Goal: Task Accomplishment & Management: Use online tool/utility

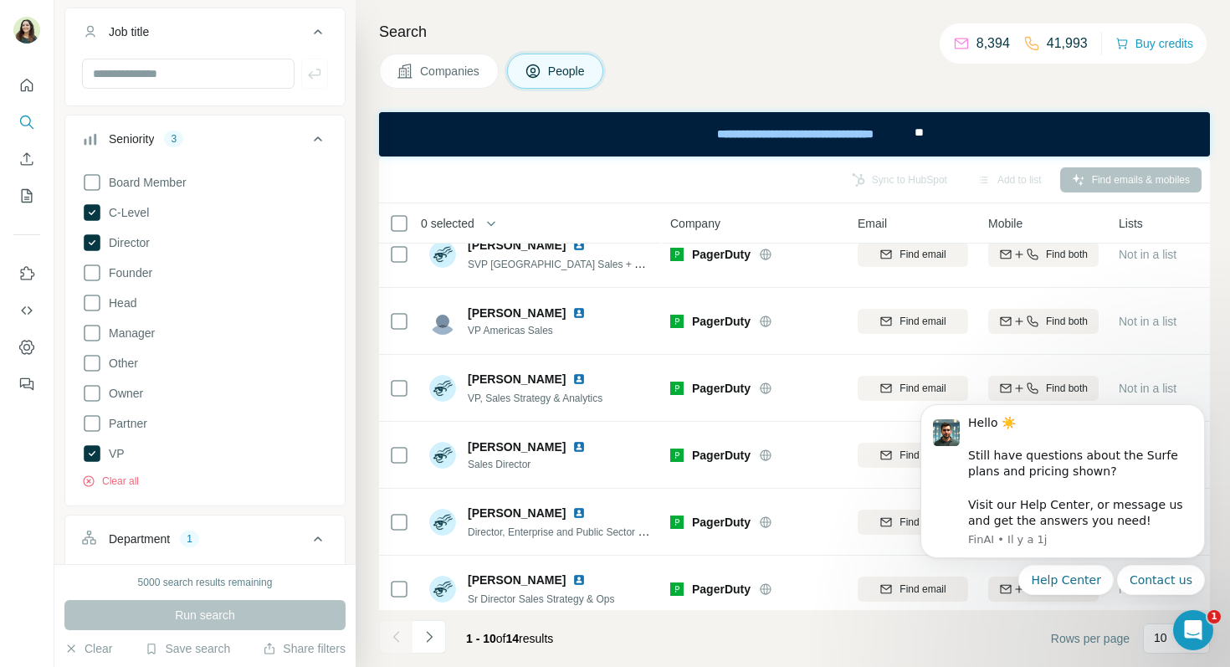
scroll to position [24, 0]
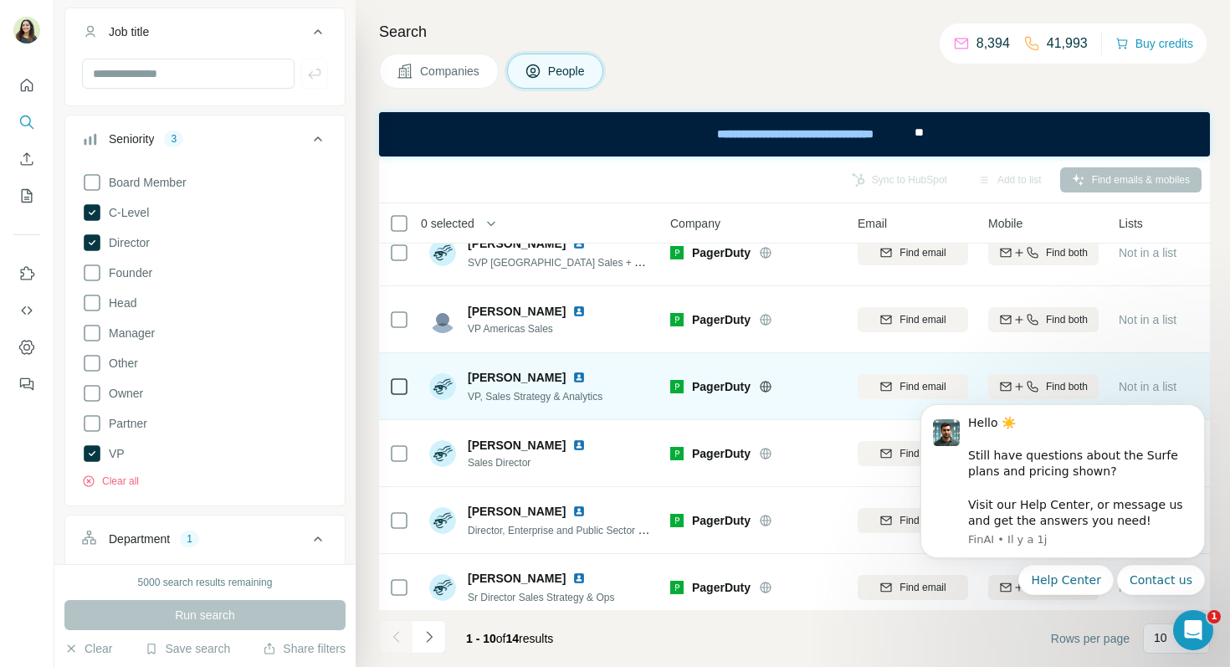
click at [576, 377] on img at bounding box center [578, 377] width 13 height 13
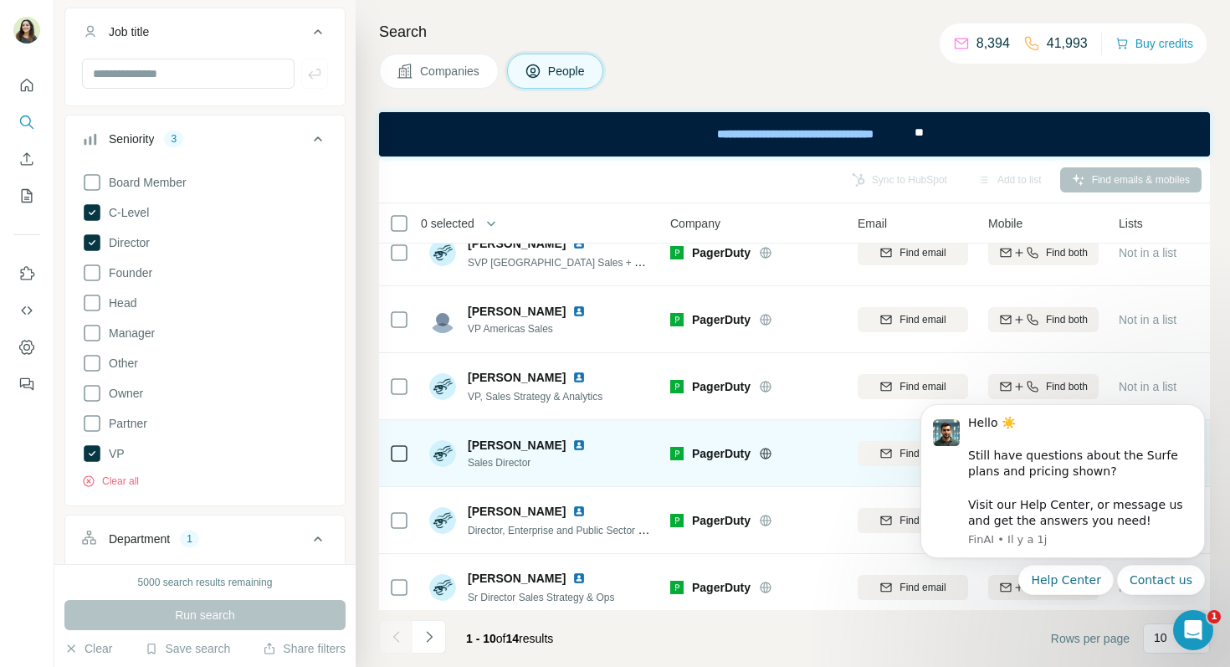
scroll to position [34, 0]
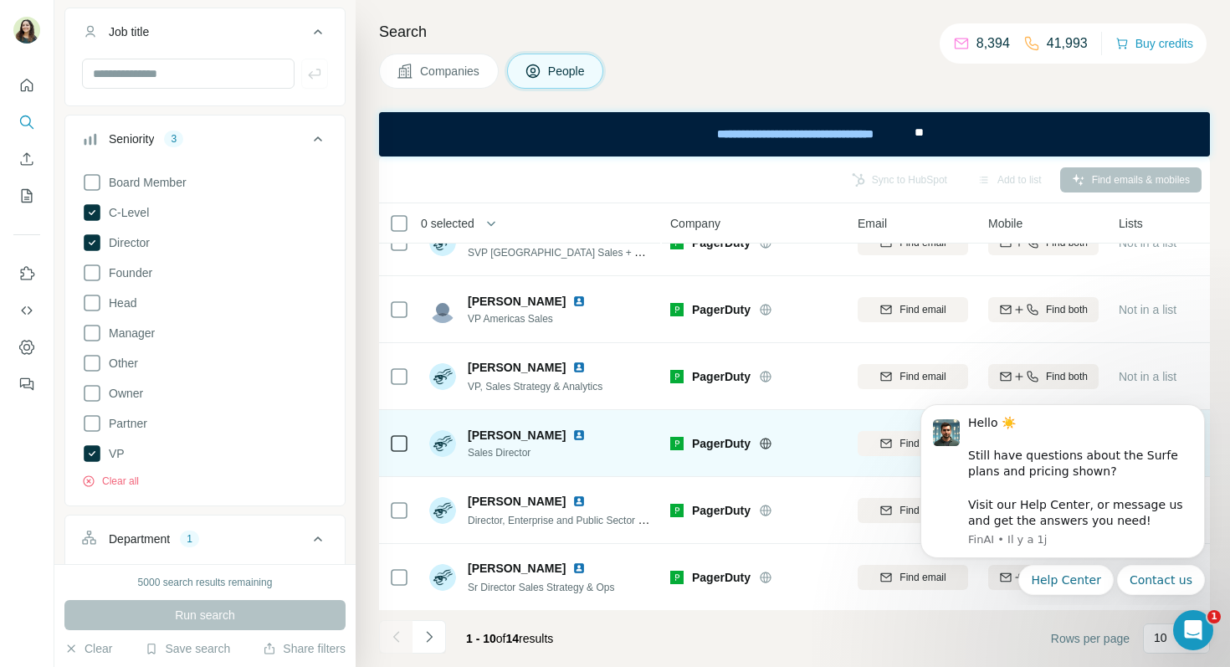
click at [572, 431] on img at bounding box center [578, 434] width 13 height 13
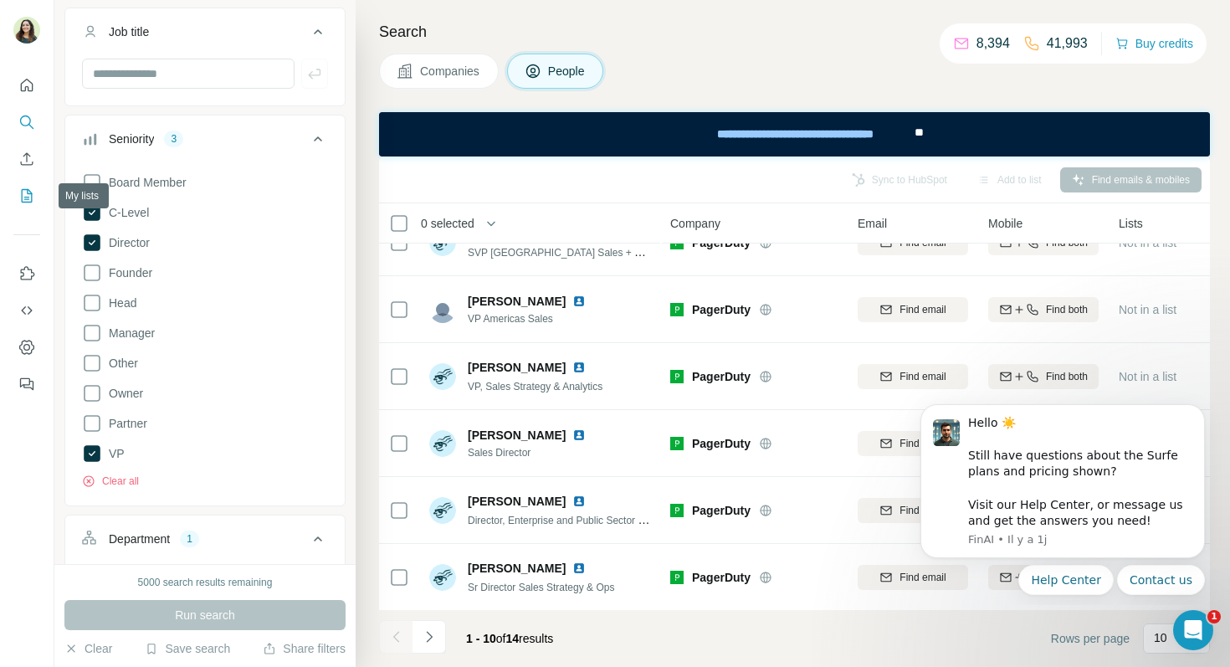
click at [25, 198] on icon "My lists" at bounding box center [26, 195] width 17 height 17
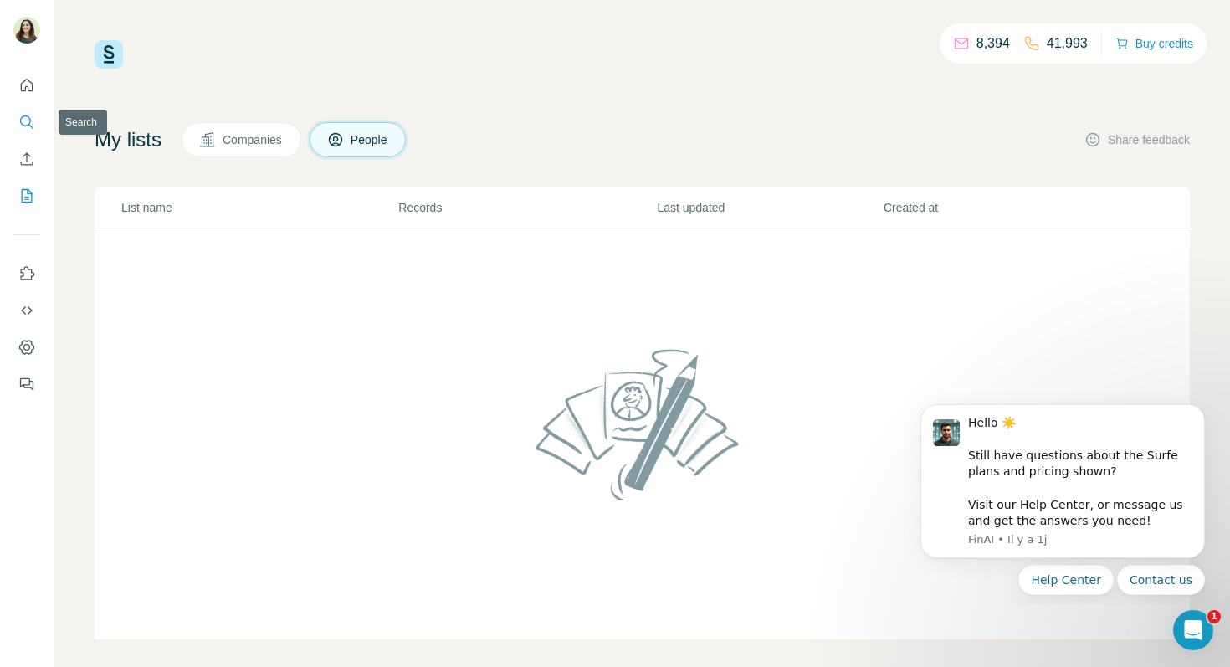
click at [27, 92] on icon "Quick start" at bounding box center [26, 85] width 17 height 17
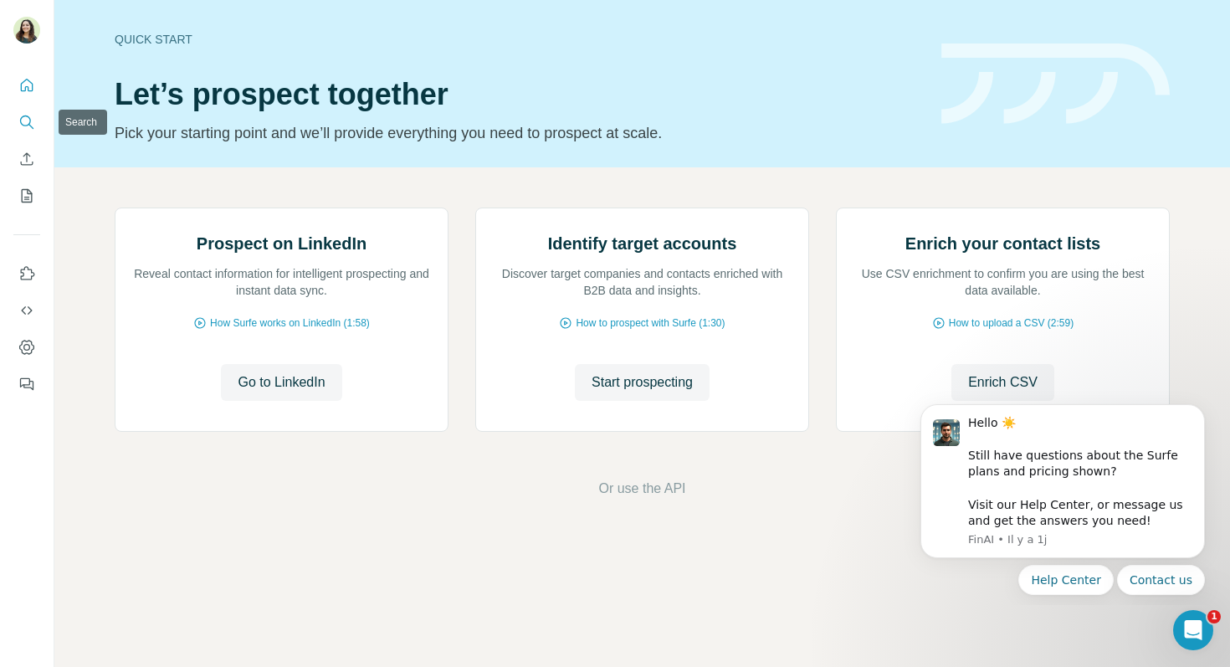
click at [20, 129] on icon "Search" at bounding box center [26, 122] width 17 height 17
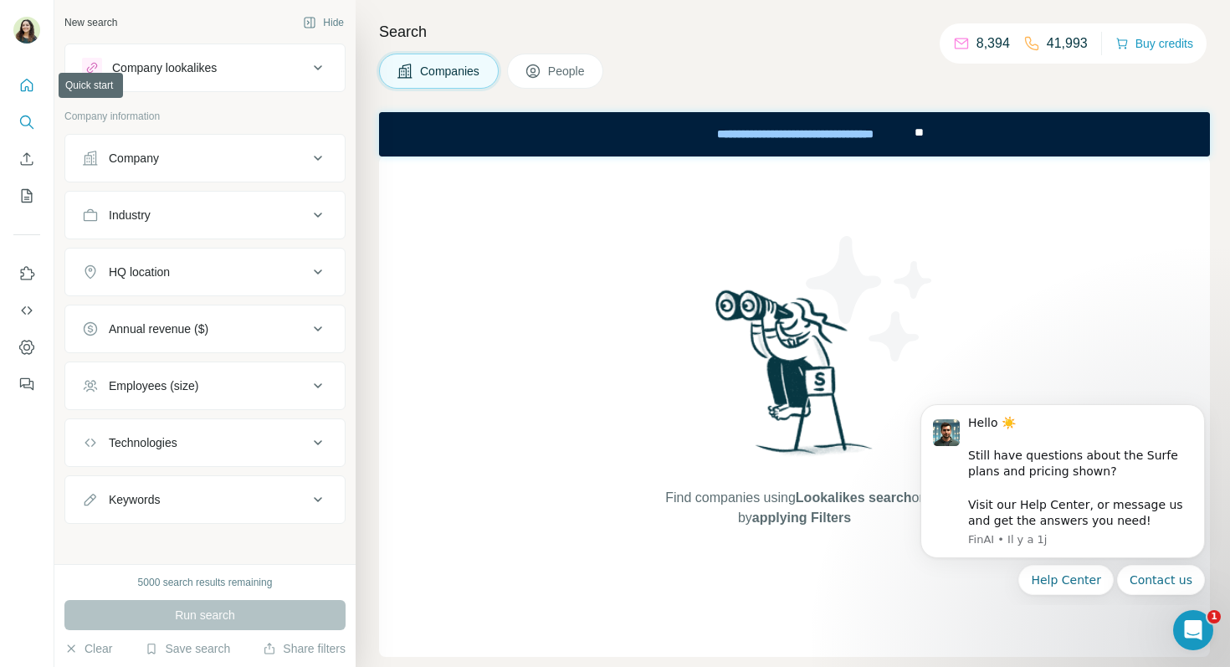
click at [28, 80] on icon "Quick start" at bounding box center [26, 85] width 17 height 17
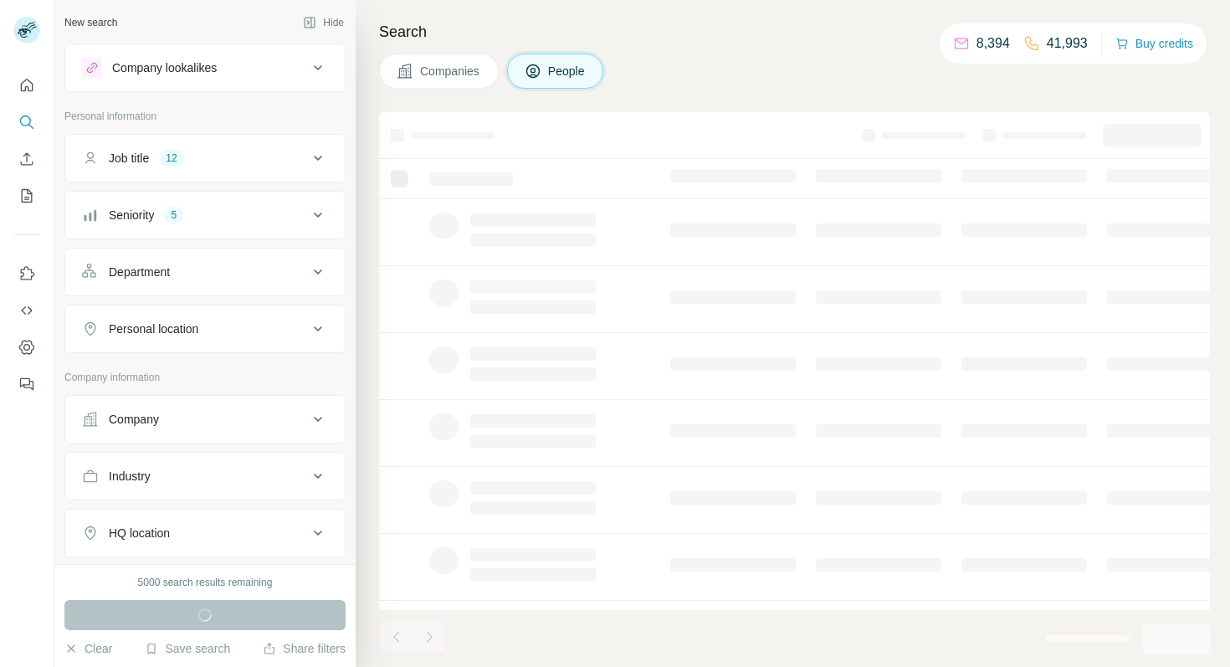
click at [300, 217] on div "Seniority 5" at bounding box center [195, 215] width 226 height 17
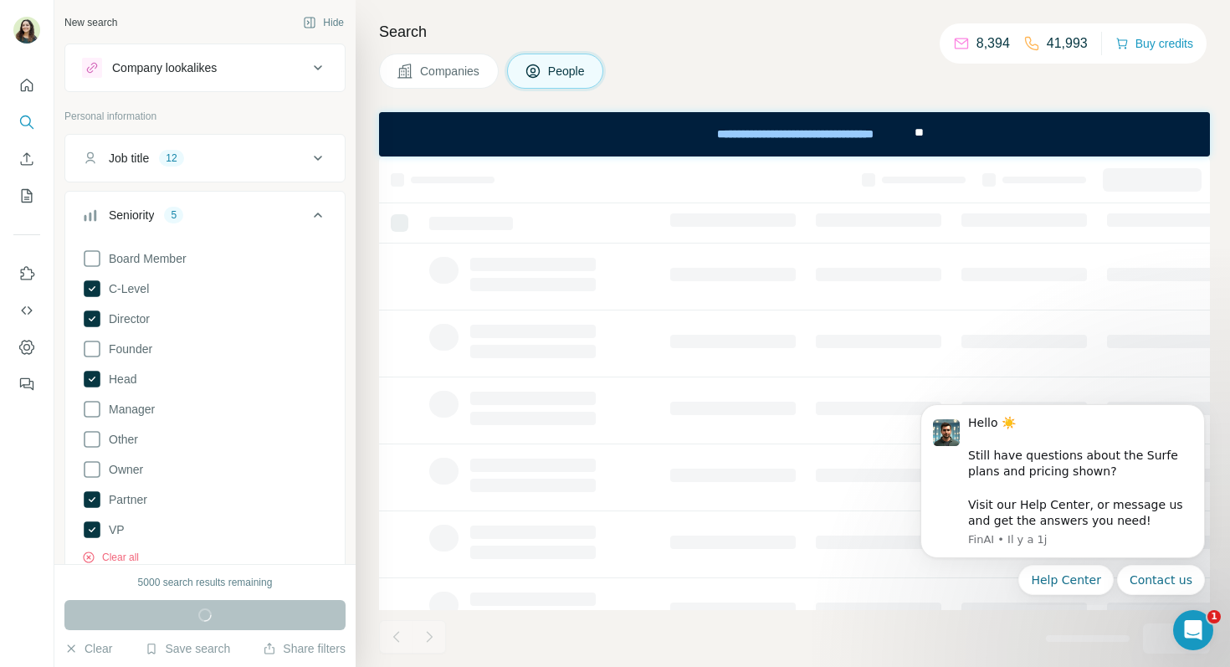
click at [325, 156] on icon at bounding box center [318, 158] width 20 height 20
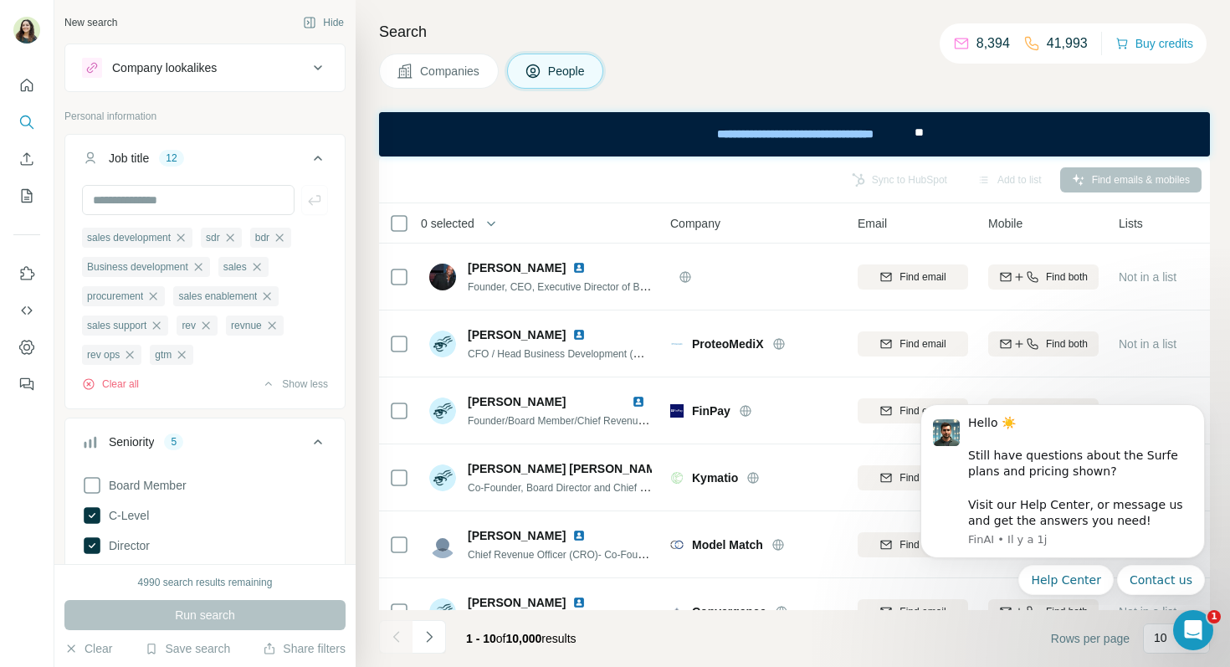
click at [301, 111] on p "Personal information" at bounding box center [204, 116] width 281 height 15
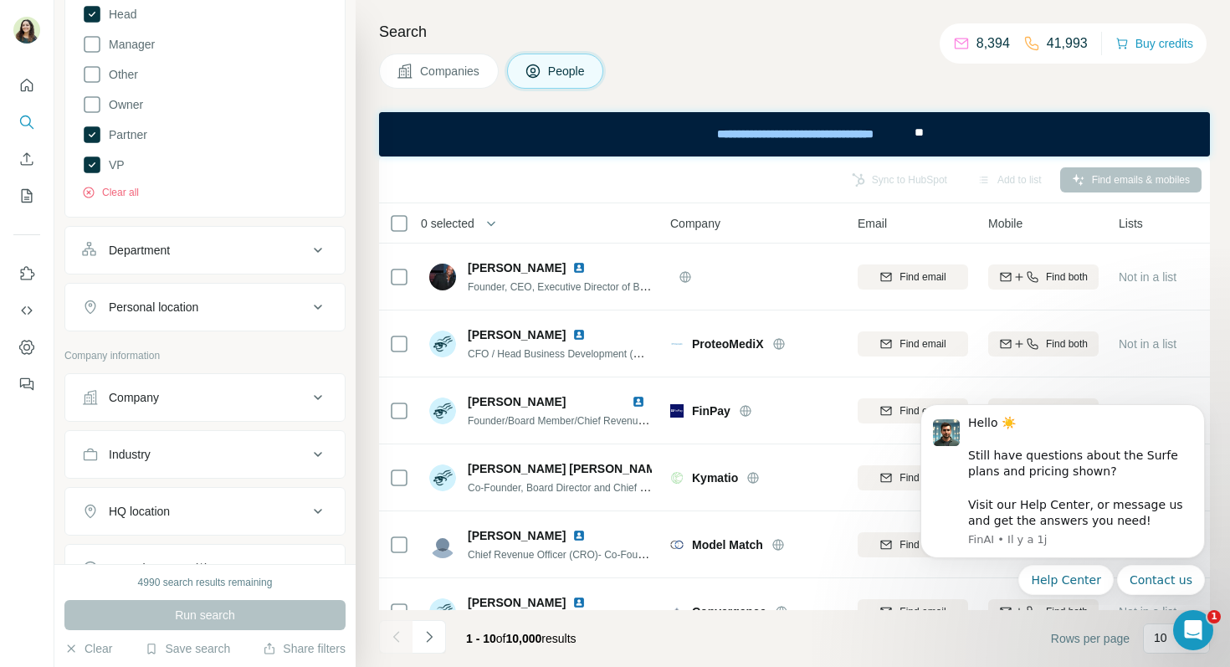
scroll to position [661, 0]
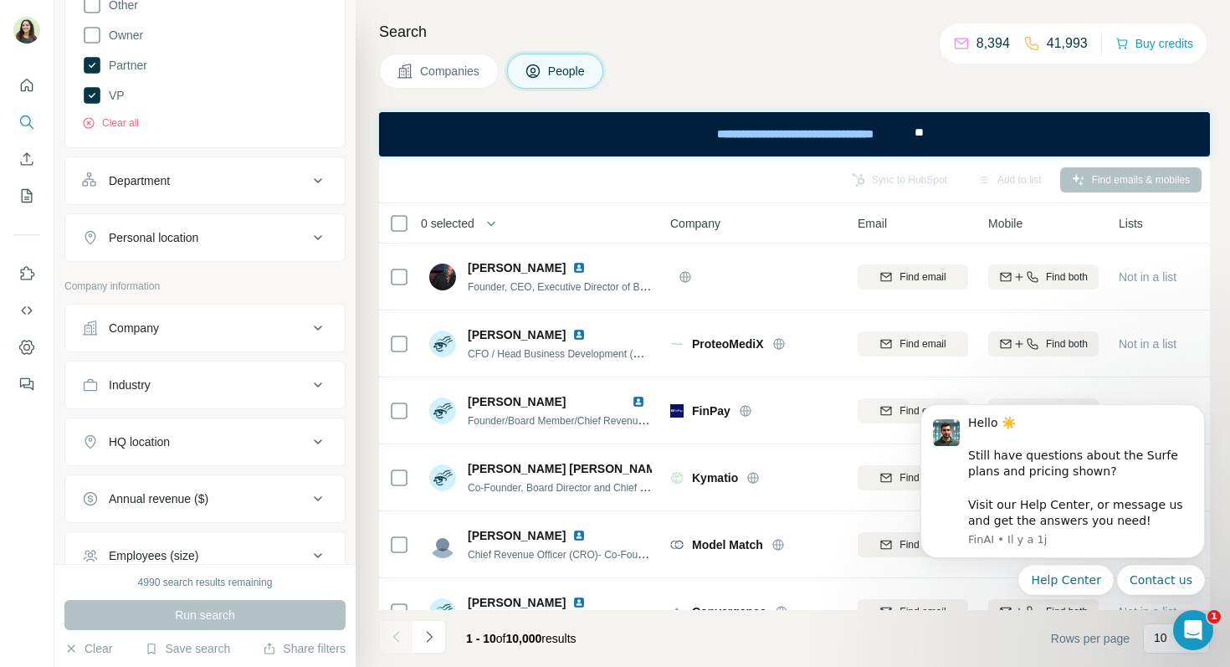
click at [179, 345] on button "Company" at bounding box center [205, 328] width 280 height 40
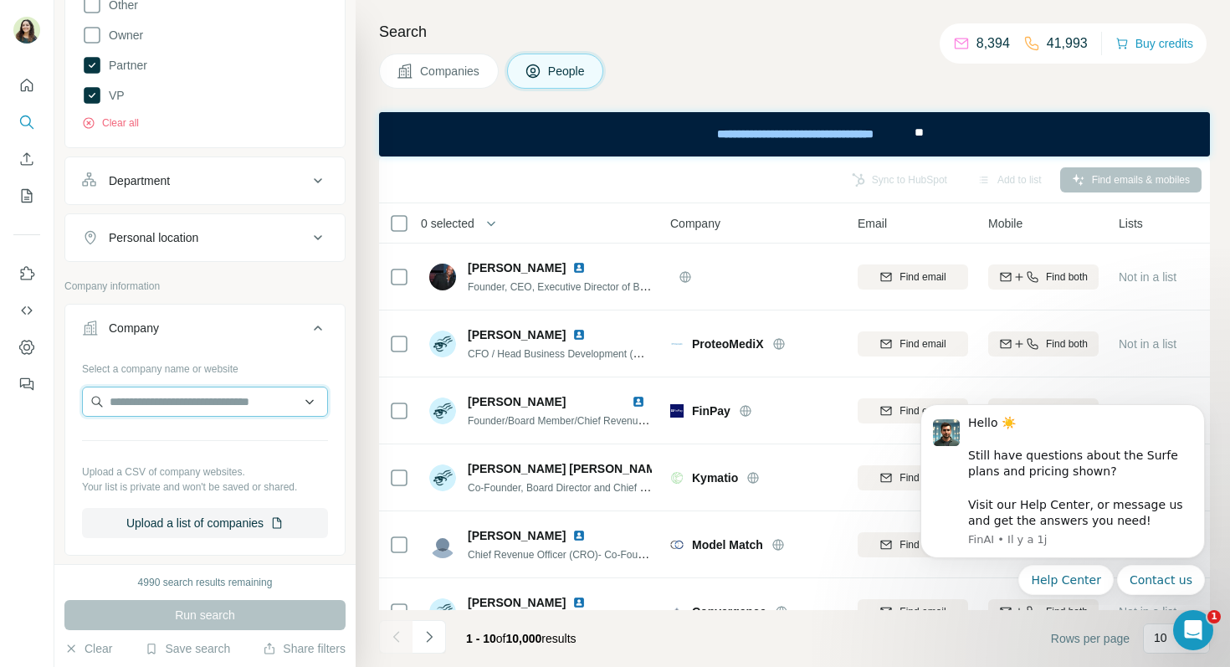
click at [199, 405] on input "text" at bounding box center [205, 402] width 246 height 30
type input "*"
paste input "**********"
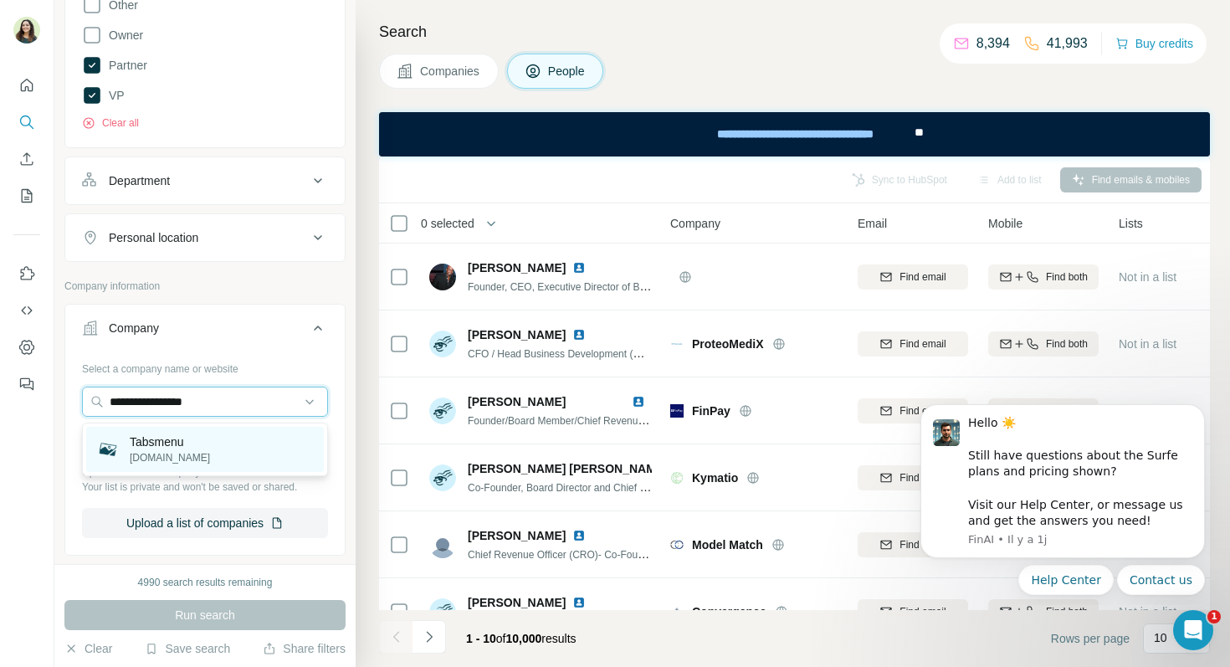
type input "**********"
click at [189, 445] on div "Tabsmenu [DOMAIN_NAME]" at bounding box center [205, 449] width 238 height 45
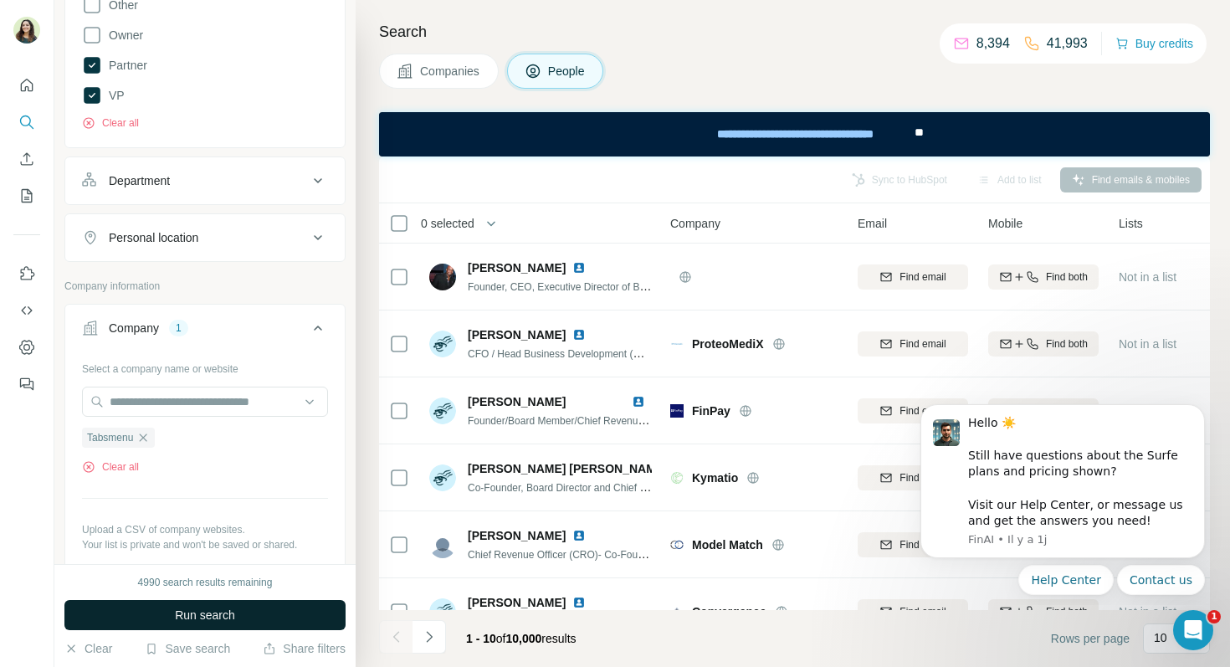
click at [208, 617] on span "Run search" at bounding box center [205, 615] width 60 height 17
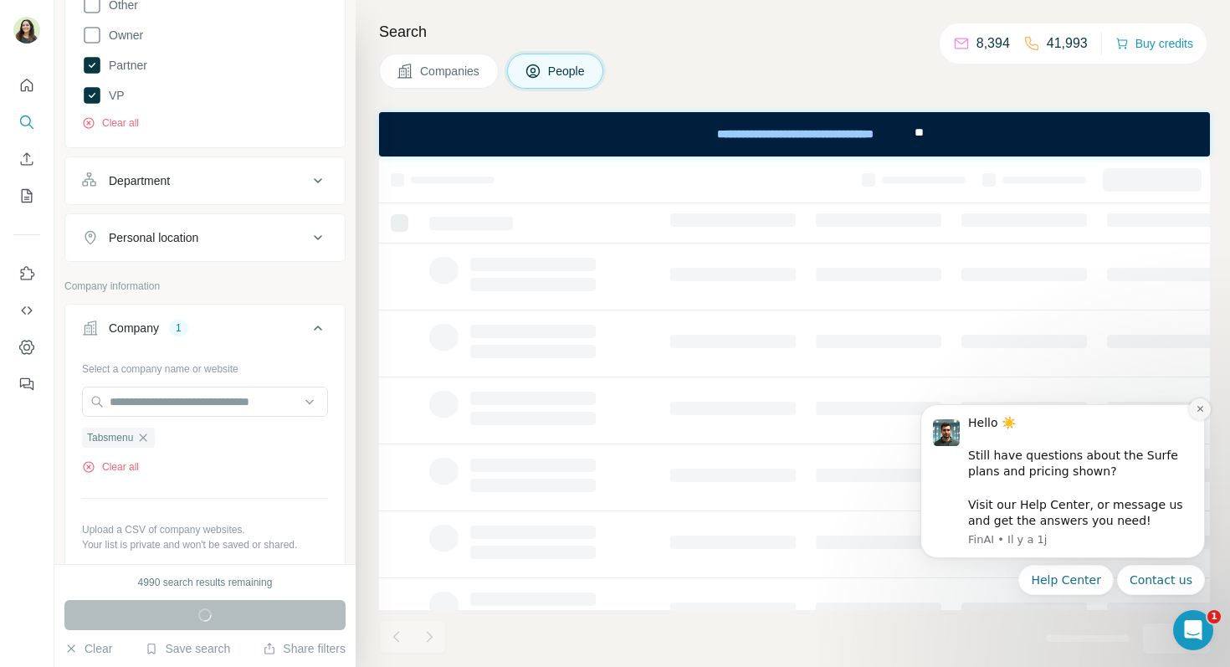
click at [1203, 408] on icon "Dismiss notification" at bounding box center [1200, 408] width 9 height 9
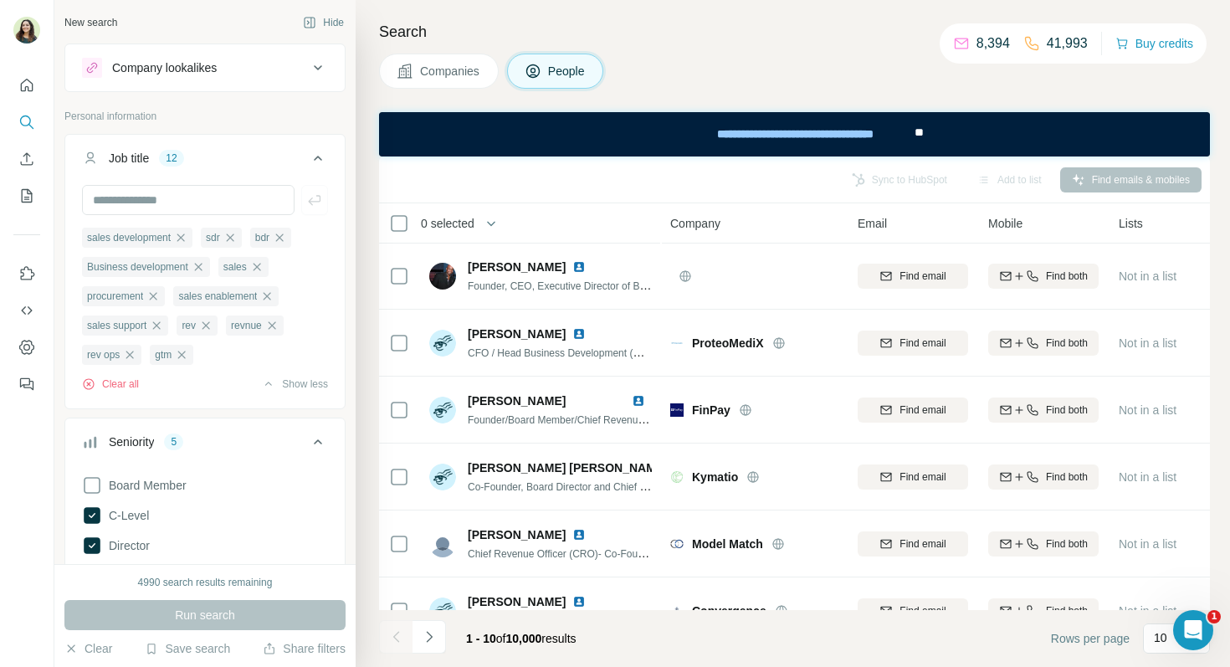
click at [321, 61] on icon at bounding box center [318, 68] width 20 height 20
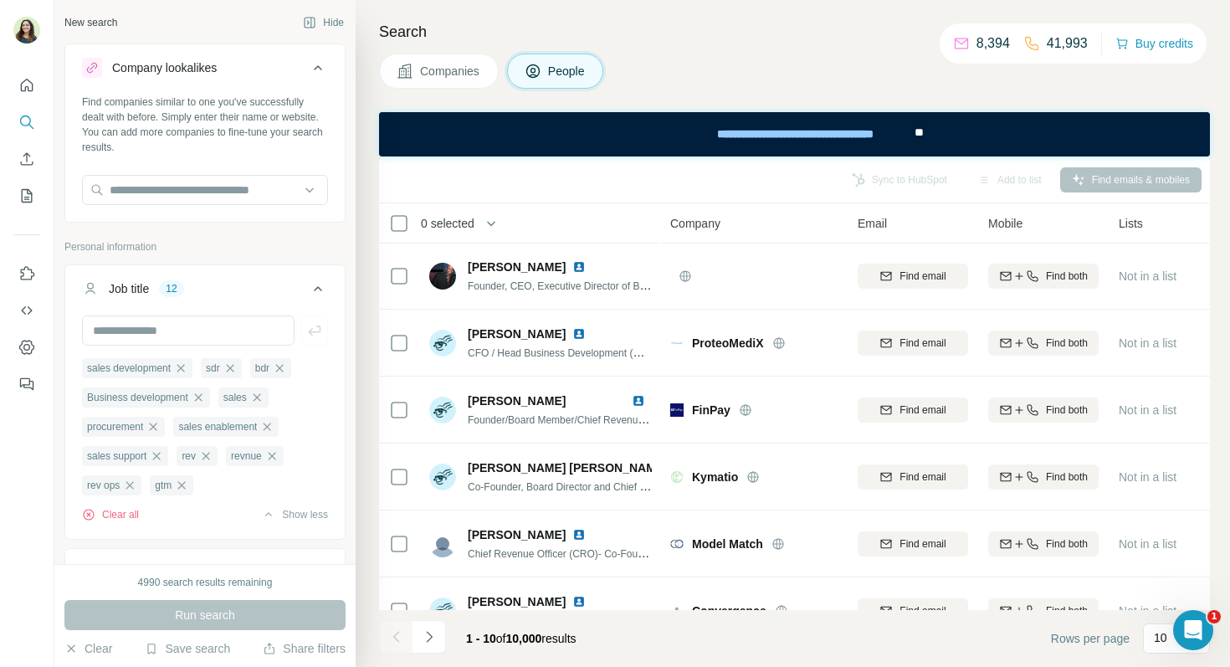
click at [319, 66] on icon at bounding box center [318, 67] width 8 height 5
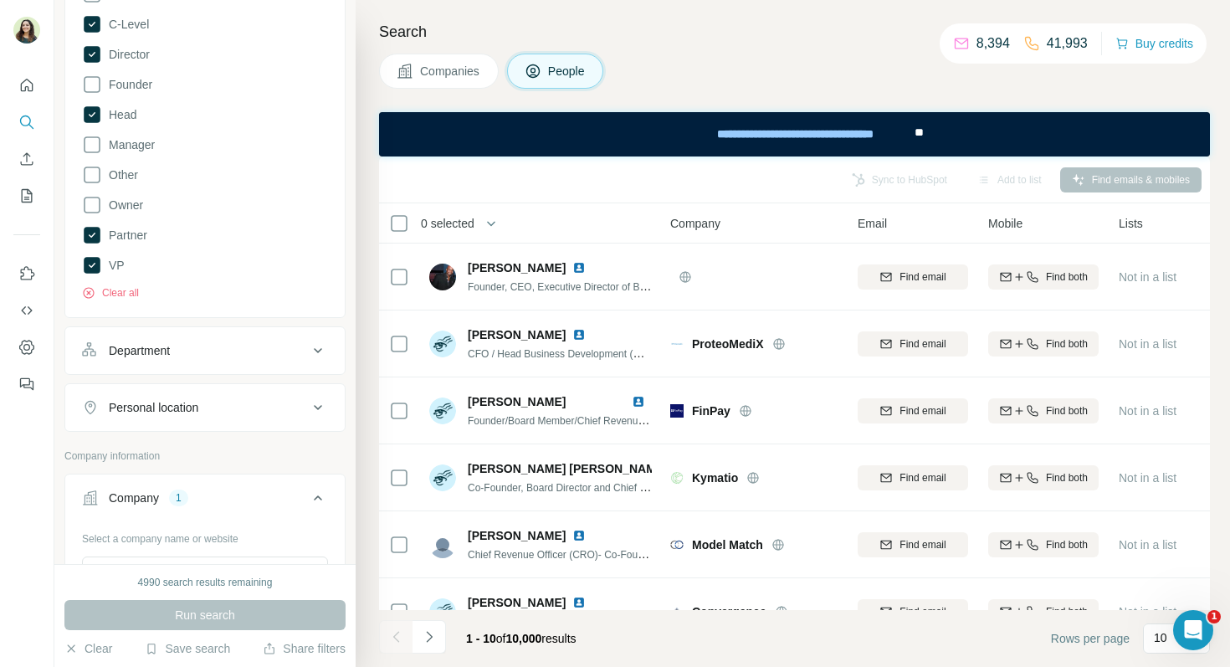
scroll to position [562, 0]
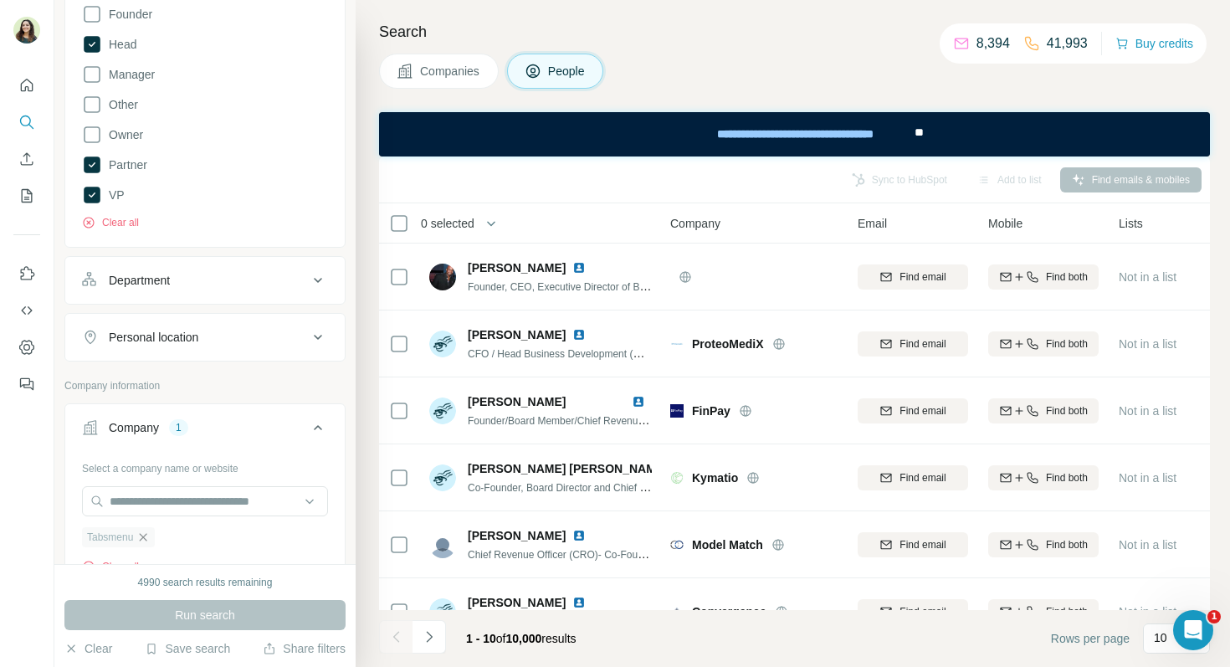
click at [147, 540] on icon "button" at bounding box center [144, 537] width 8 height 8
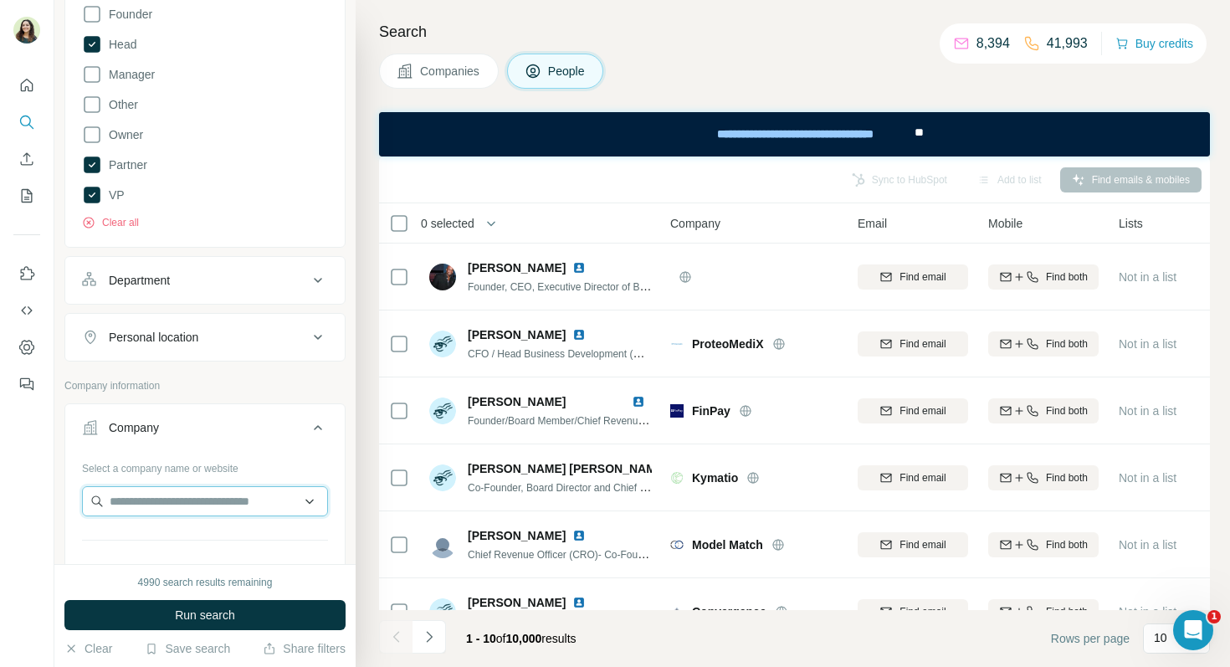
click at [139, 500] on input "text" at bounding box center [205, 501] width 246 height 30
paste input "**********"
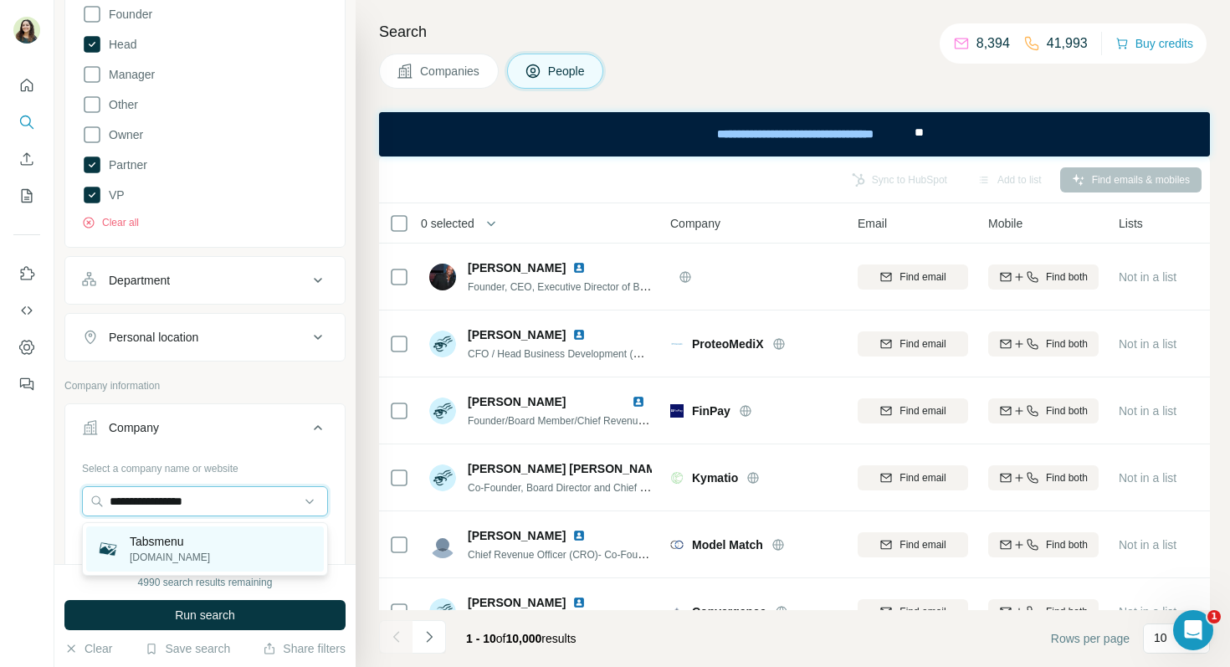
type input "**********"
click at [176, 544] on p "Tabsmenu" at bounding box center [170, 541] width 80 height 17
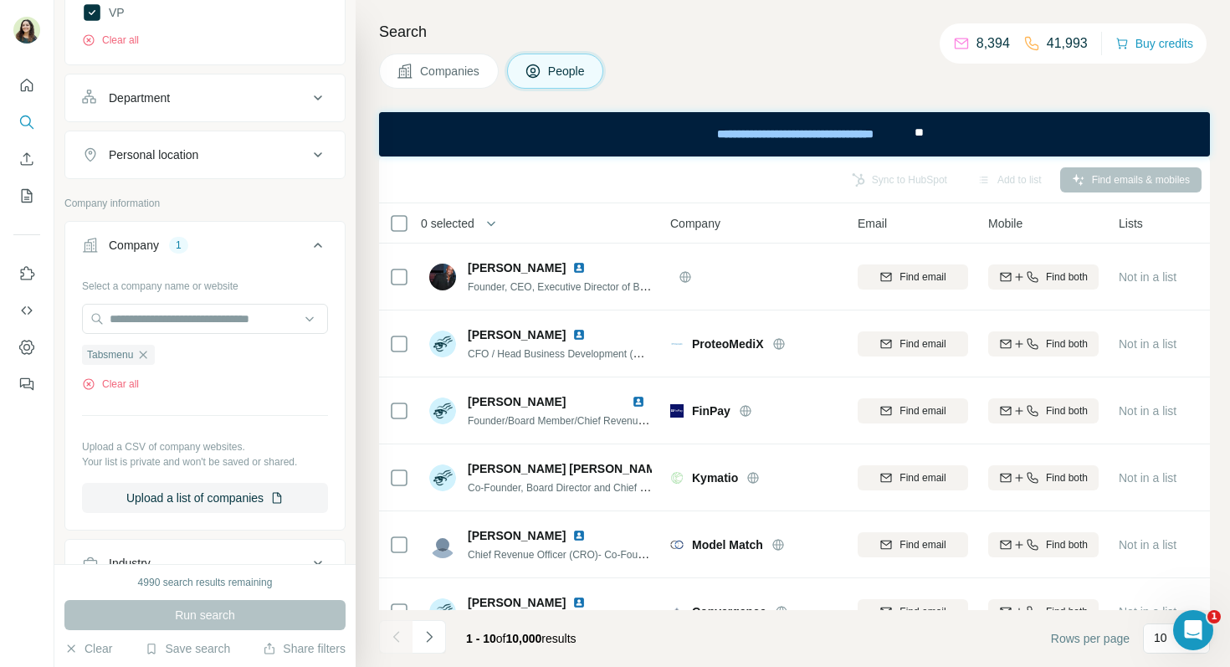
scroll to position [778, 0]
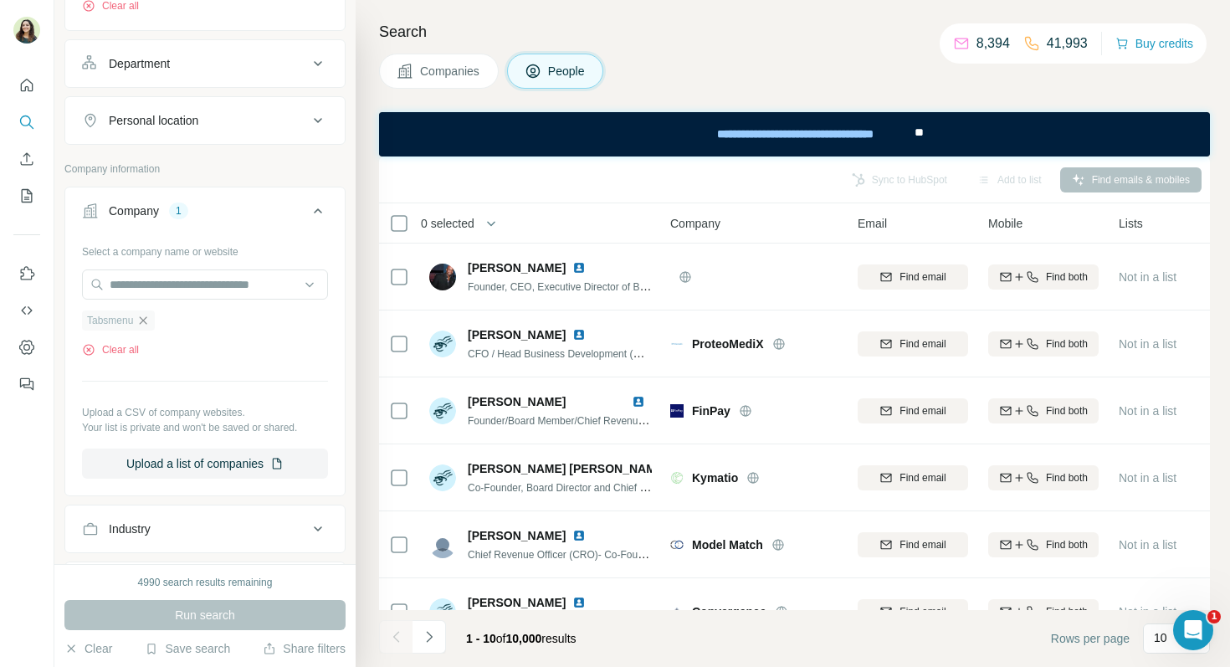
click at [143, 324] on icon "button" at bounding box center [144, 320] width 8 height 8
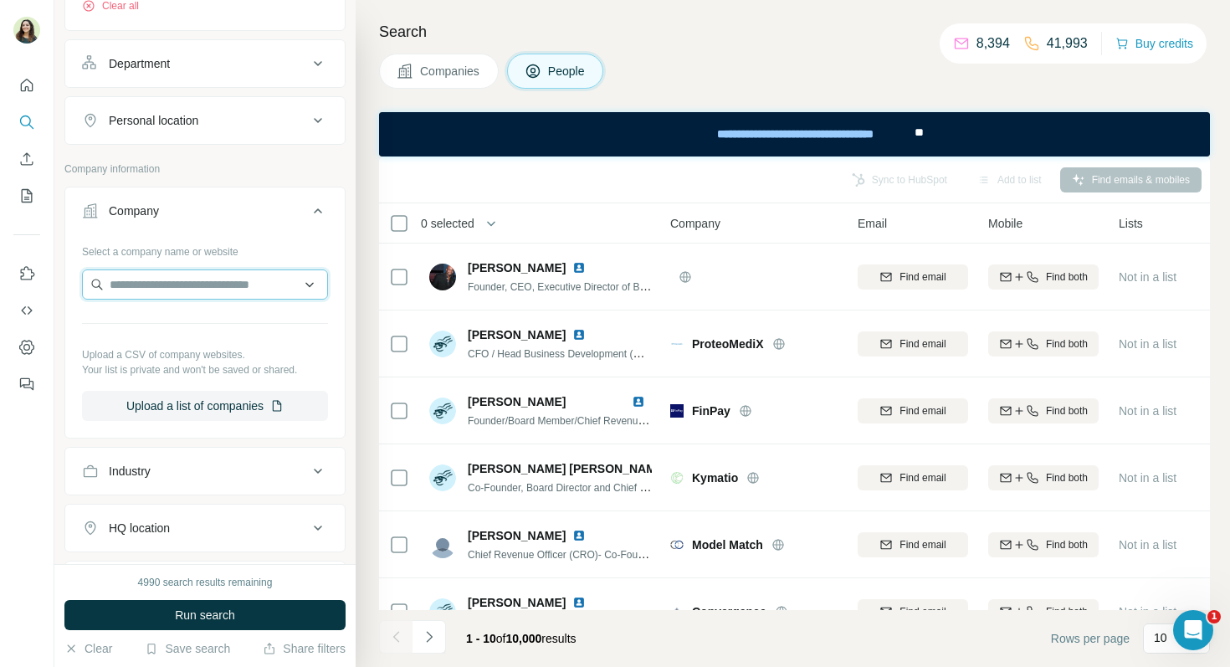
click at [127, 293] on input "text" at bounding box center [205, 284] width 246 height 30
paste input "**********"
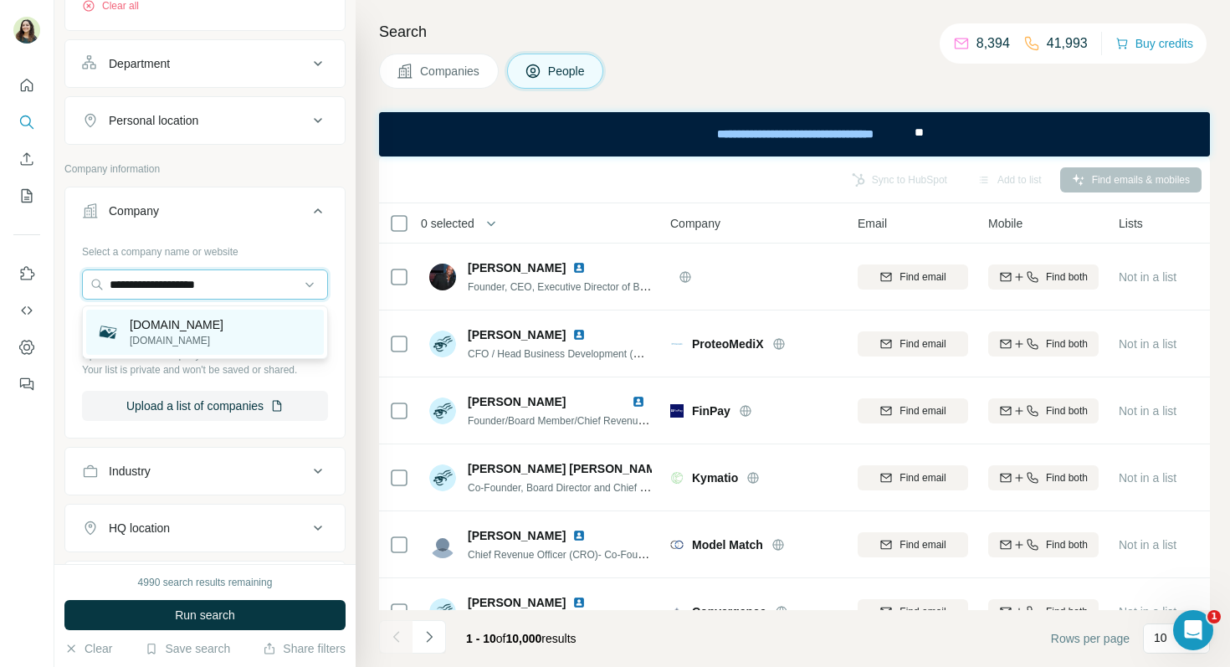
type input "**********"
click at [176, 337] on p "alohapos.com.mx" at bounding box center [177, 340] width 94 height 15
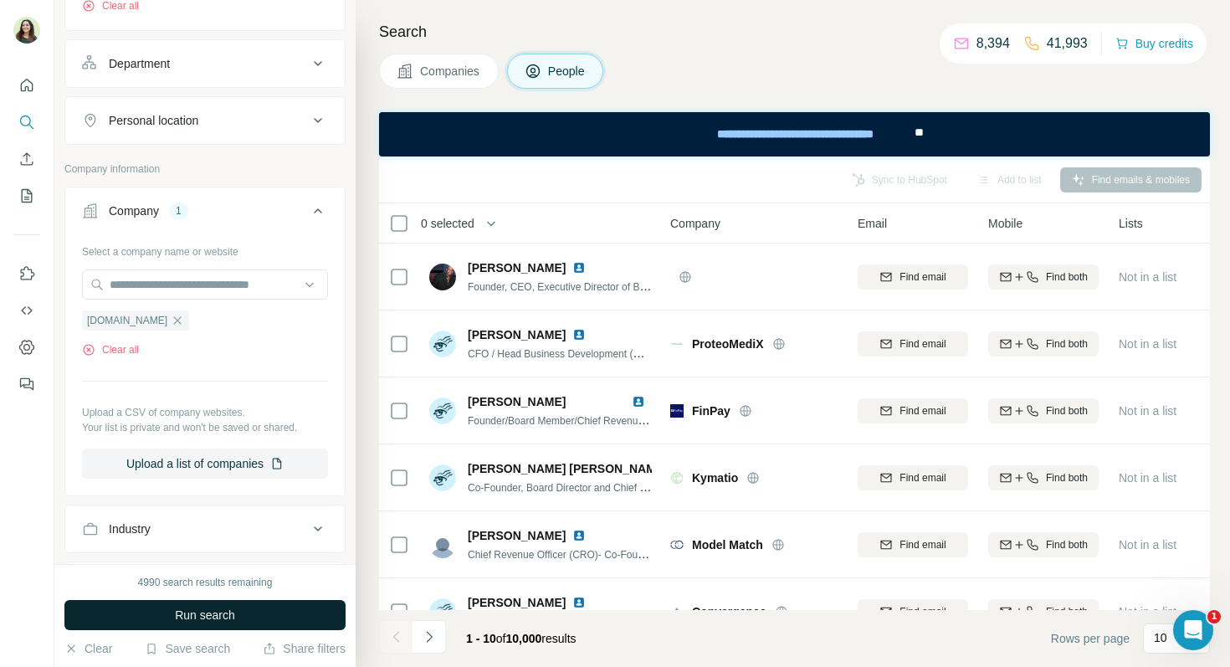
click at [182, 618] on span "Run search" at bounding box center [205, 615] width 60 height 17
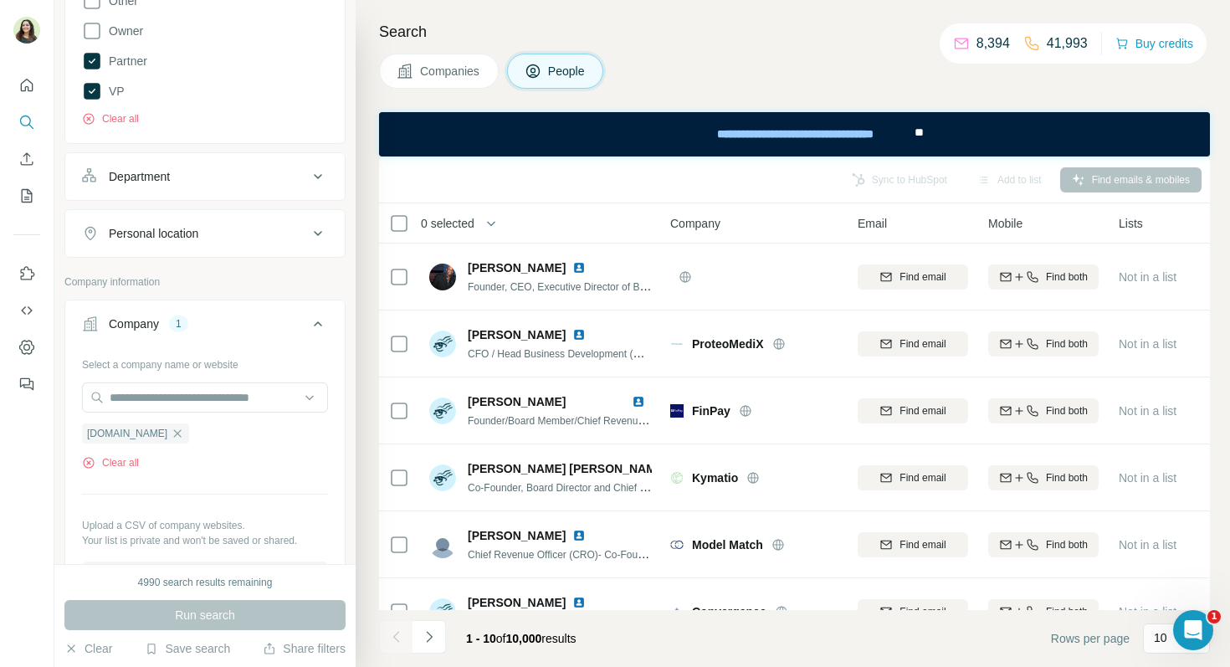
scroll to position [676, 0]
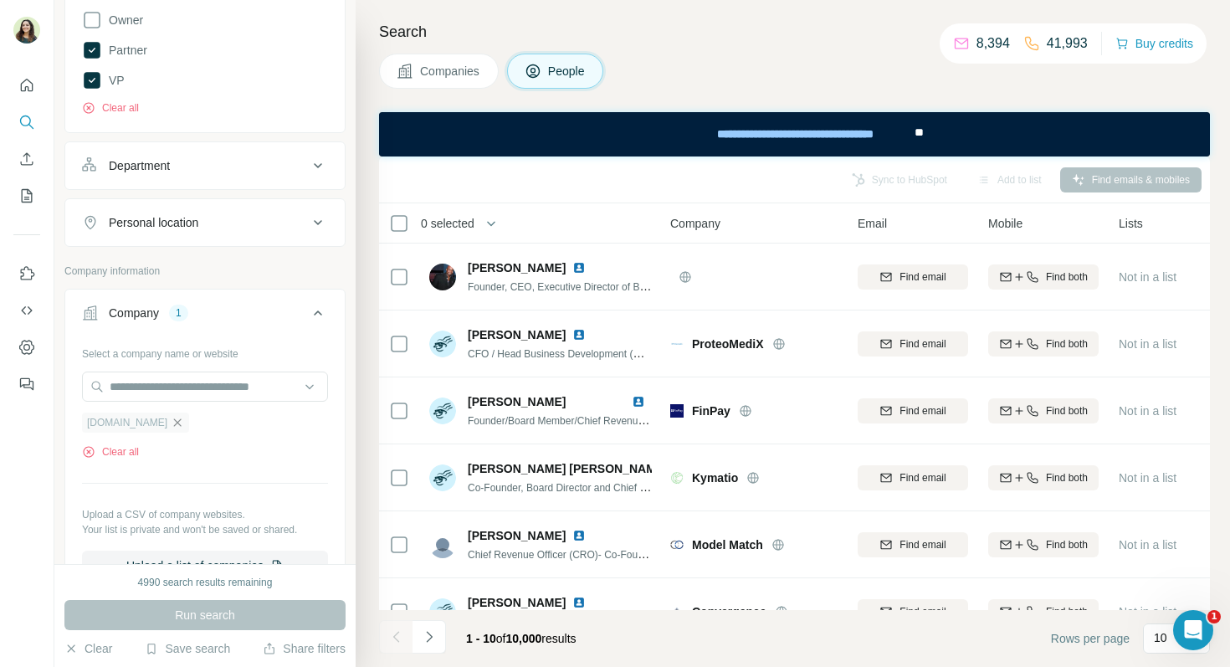
click at [179, 428] on icon "button" at bounding box center [177, 422] width 13 height 13
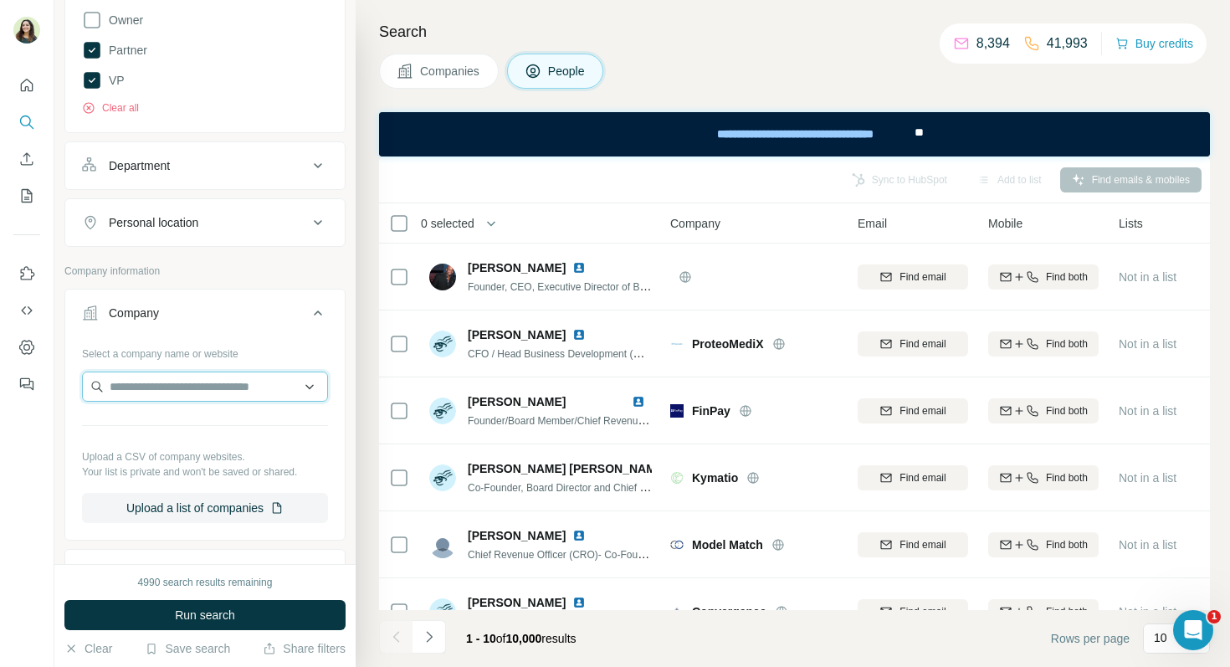
click at [161, 378] on input "text" at bounding box center [205, 387] width 246 height 30
paste input "**********"
type input "**********"
drag, startPoint x: 242, startPoint y: 384, endPoint x: 0, endPoint y: 380, distance: 241.9
click at [0, 380] on div "**********" at bounding box center [615, 333] width 1230 height 667
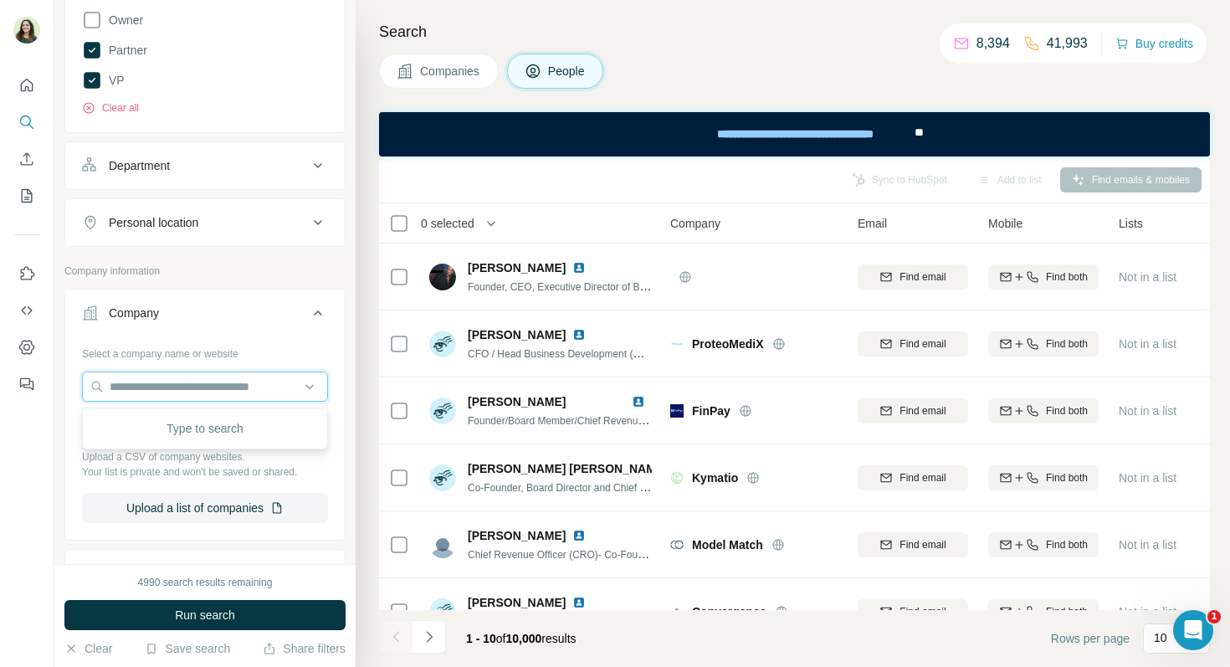
scroll to position [710, 0]
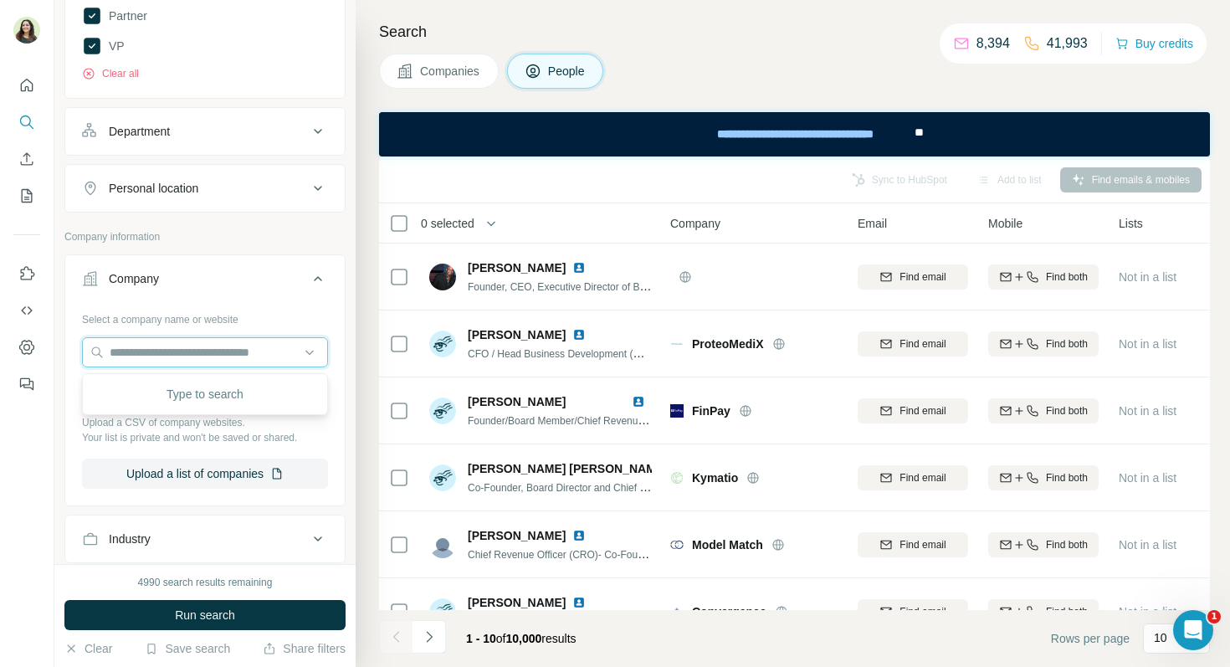
paste input "**********"
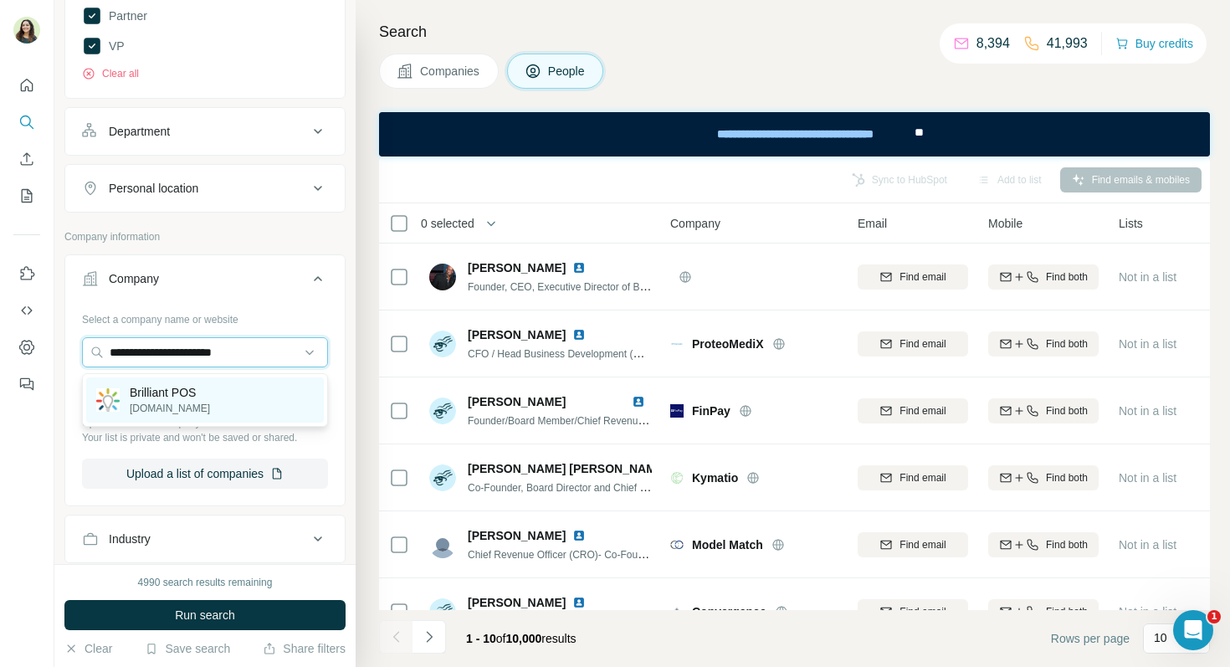
type input "**********"
click at [202, 388] on p "Brilliant POS" at bounding box center [170, 392] width 80 height 17
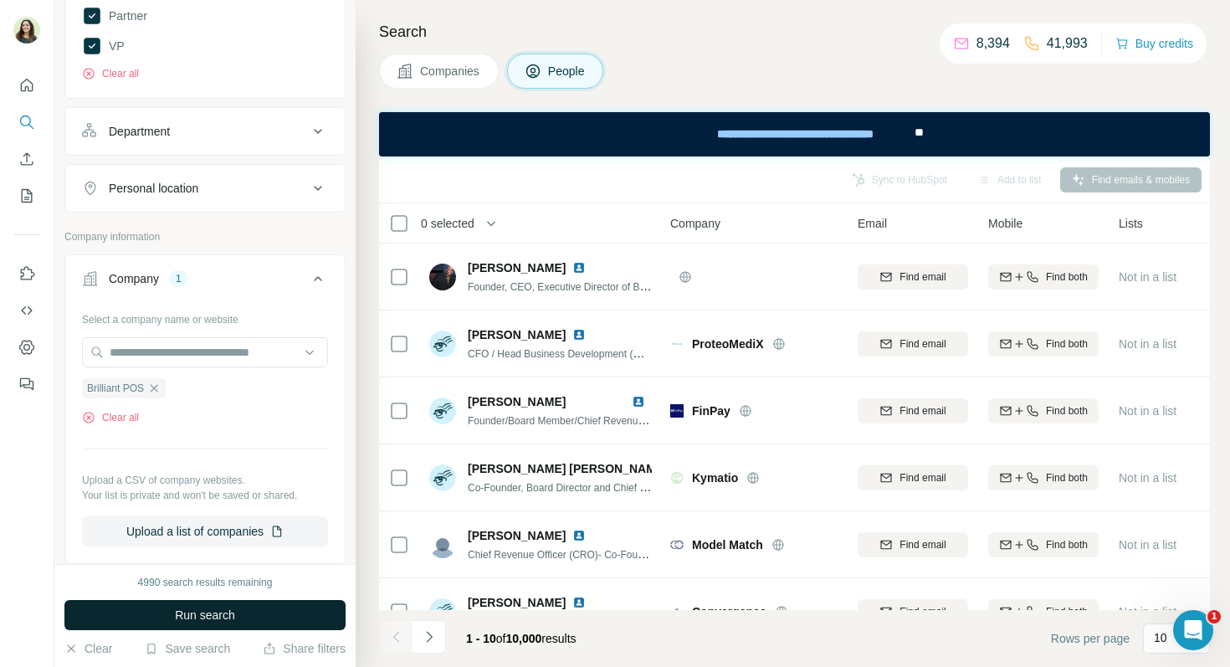
click at [213, 624] on button "Run search" at bounding box center [204, 615] width 281 height 30
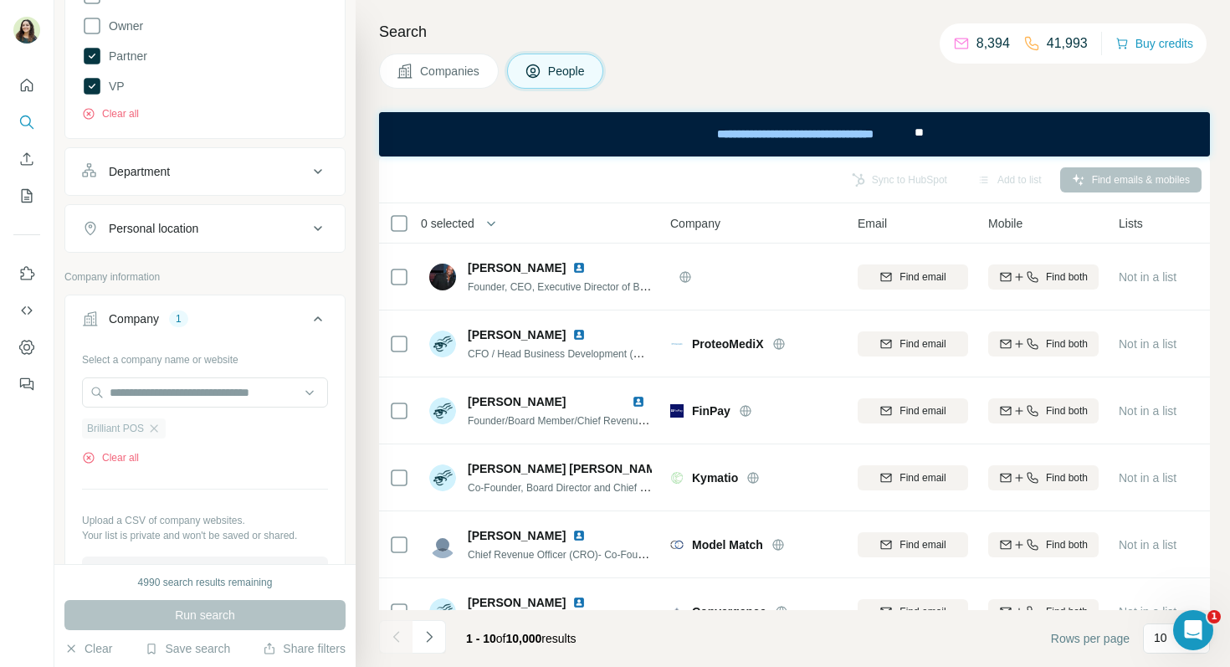
click at [162, 434] on div "Brilliant POS" at bounding box center [124, 428] width 84 height 20
click at [156, 430] on icon "button" at bounding box center [153, 428] width 13 height 13
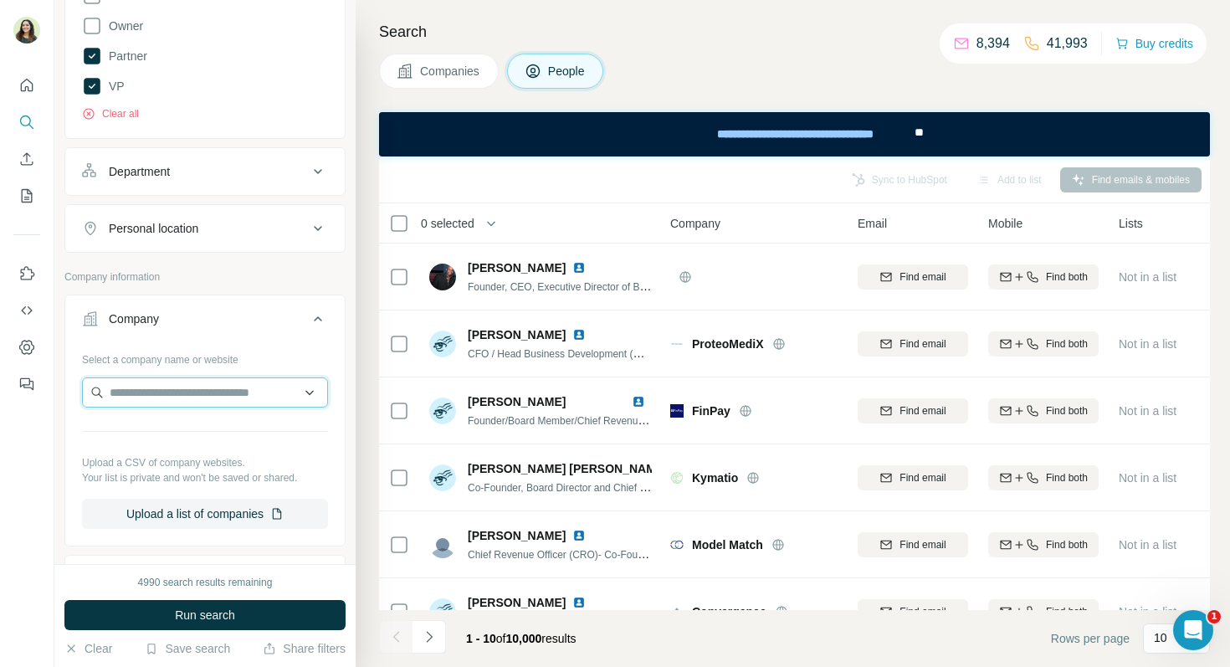
click at [148, 389] on input "text" at bounding box center [205, 392] width 246 height 30
paste input "**********"
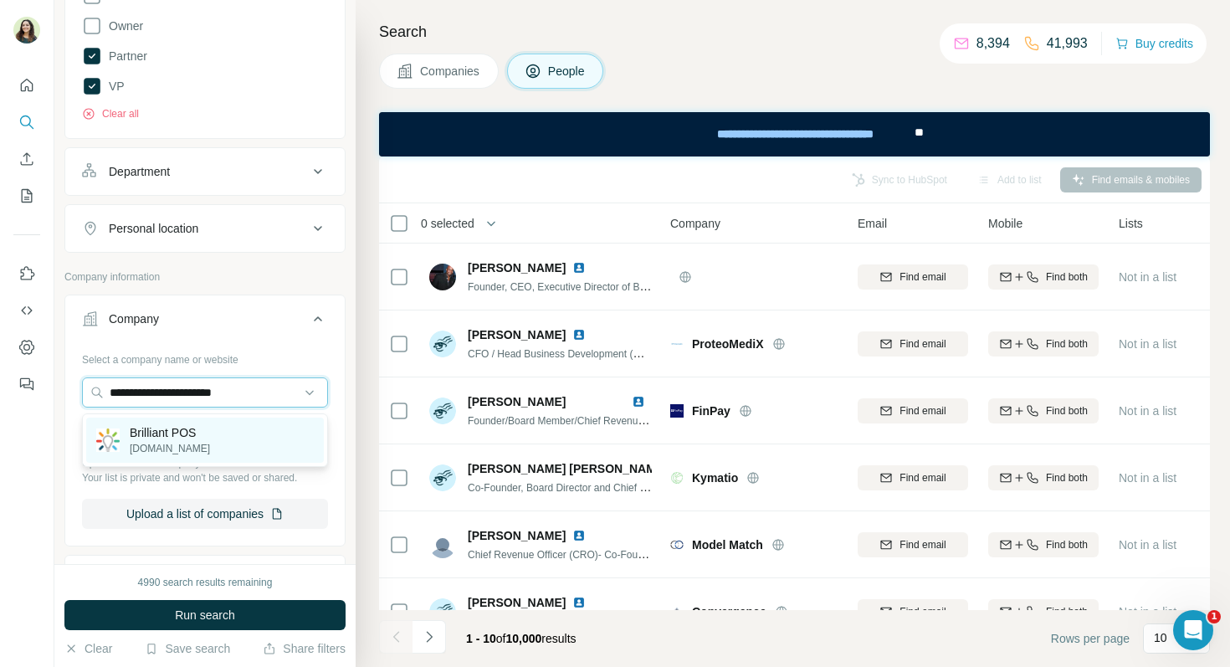
type input "**********"
click at [168, 446] on p "brilliantpos.com" at bounding box center [170, 448] width 80 height 15
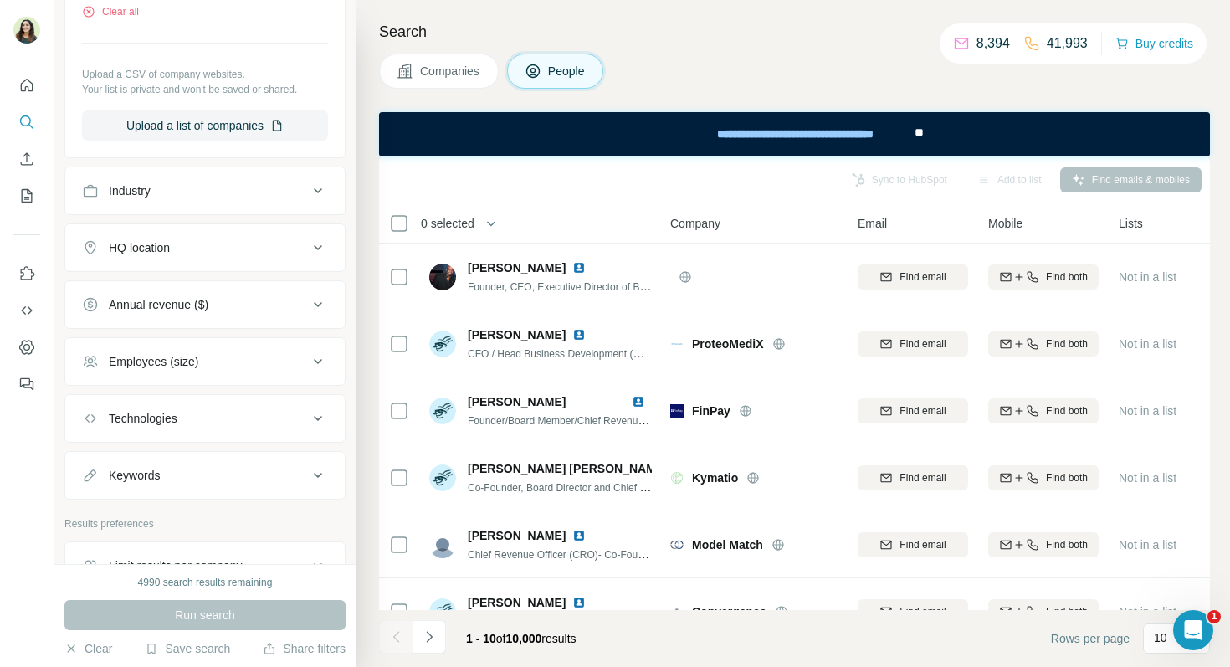
scroll to position [1222, 0]
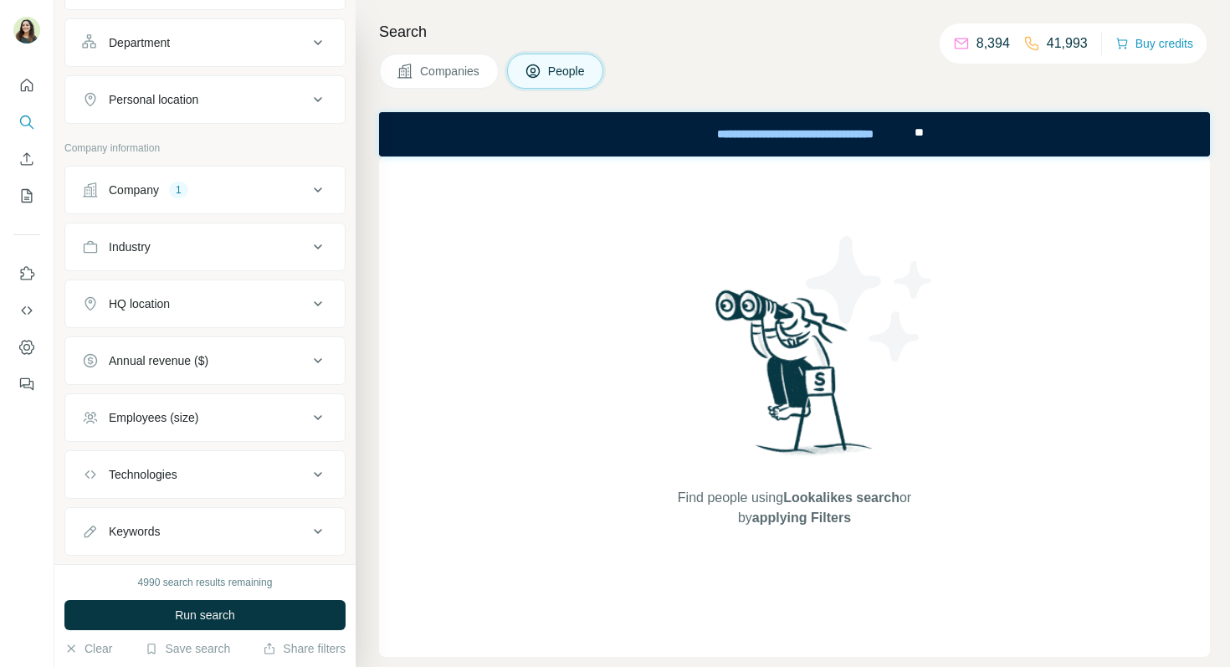
scroll to position [228, 0]
click at [225, 609] on span "Run search" at bounding box center [205, 615] width 60 height 17
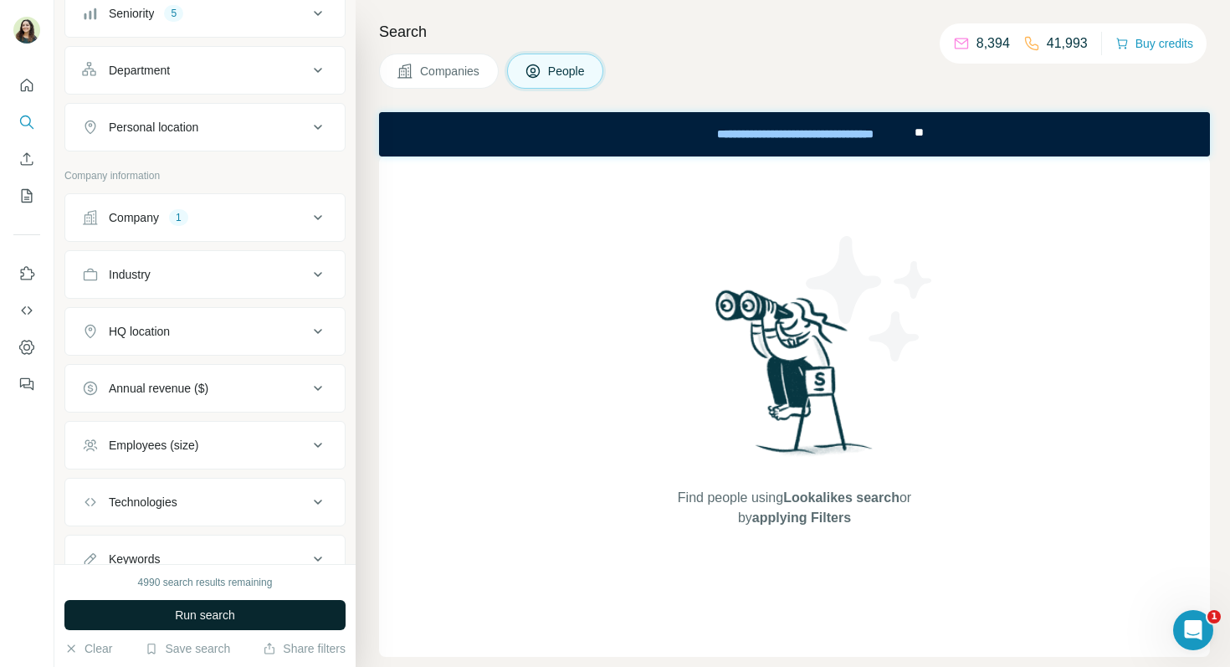
click at [432, 86] on button "Companies" at bounding box center [439, 71] width 120 height 35
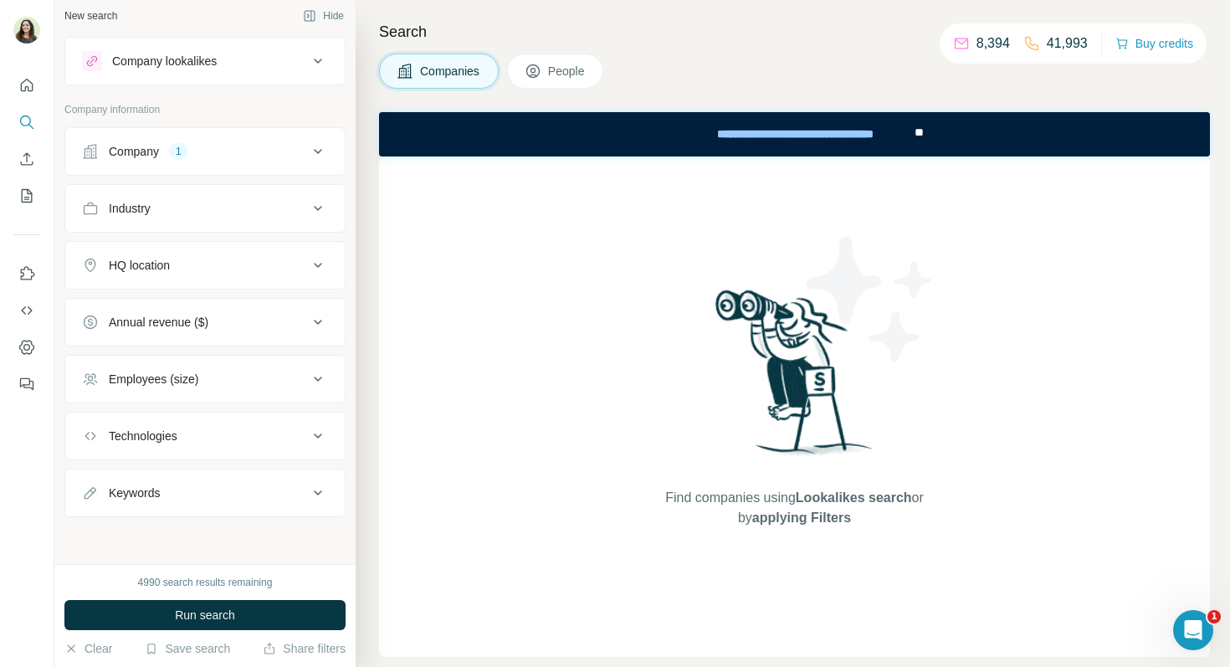
scroll to position [7, 0]
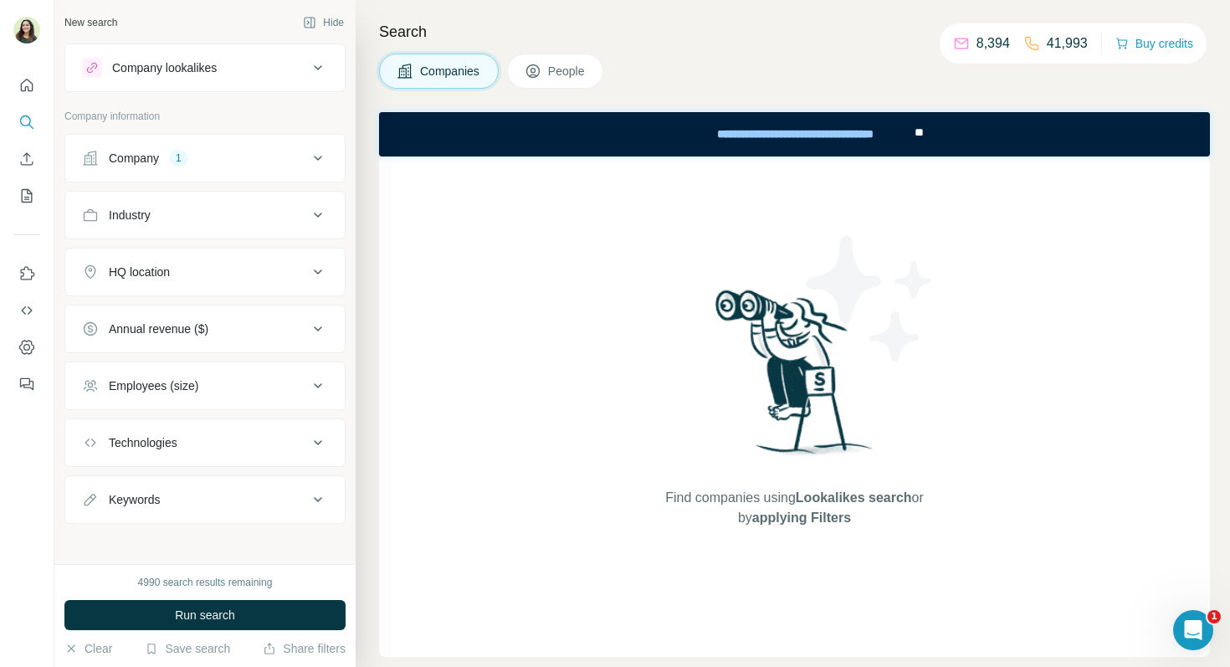
click at [202, 155] on div "Company 1" at bounding box center [195, 158] width 226 height 17
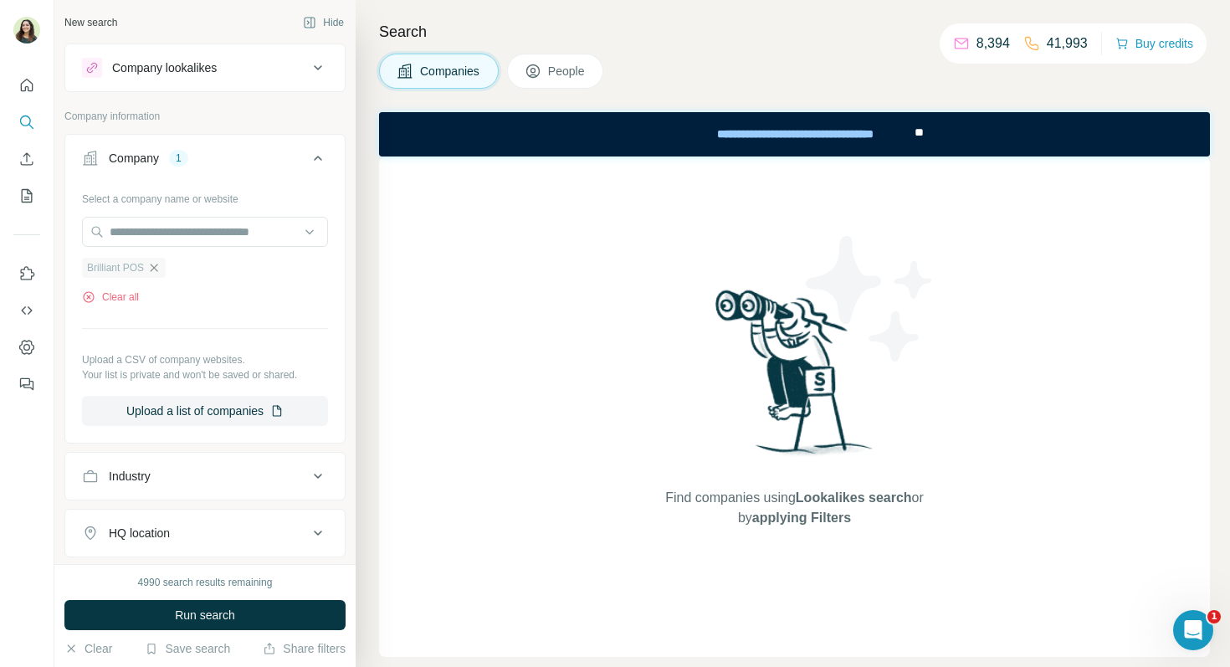
click at [156, 271] on icon "button" at bounding box center [153, 267] width 13 height 13
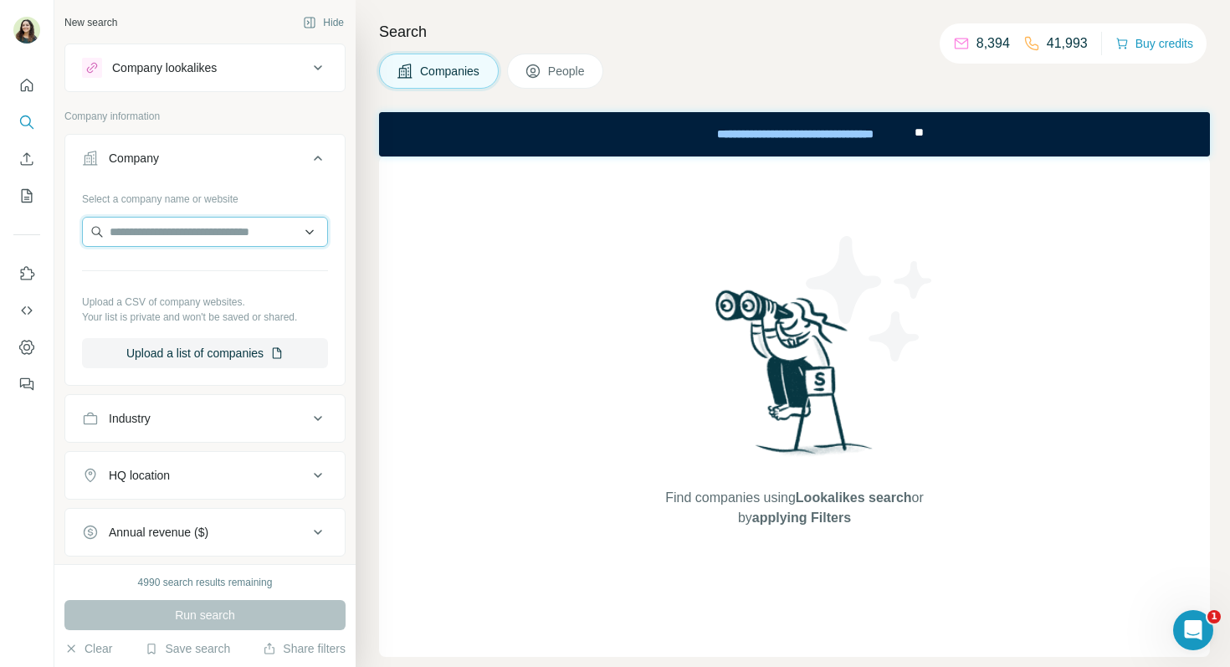
click at [136, 233] on input "text" at bounding box center [205, 232] width 246 height 30
paste input "**********"
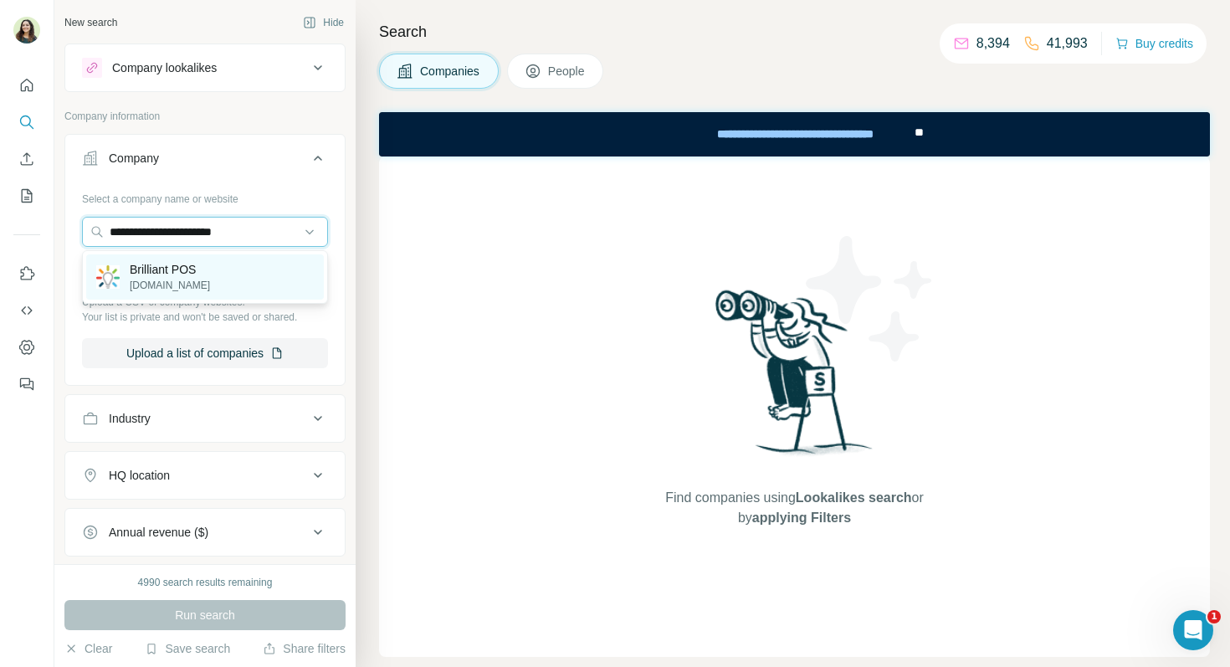
type input "**********"
click at [187, 267] on p "Brilliant POS" at bounding box center [170, 269] width 80 height 17
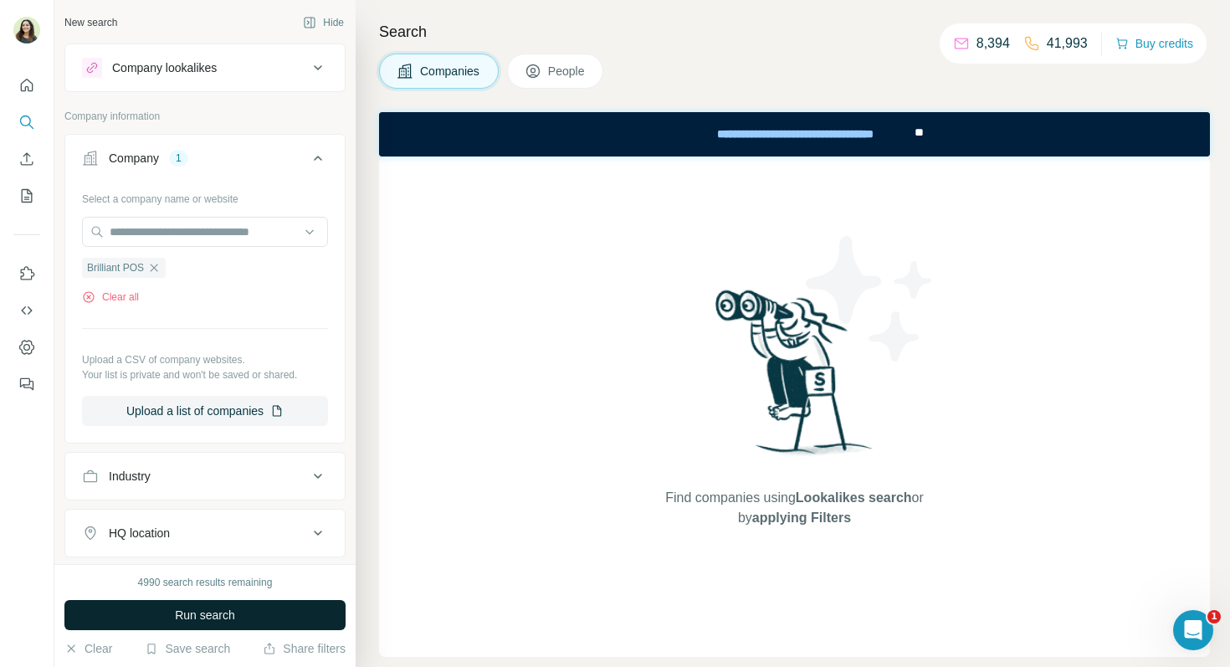
click at [215, 613] on span "Run search" at bounding box center [205, 615] width 60 height 17
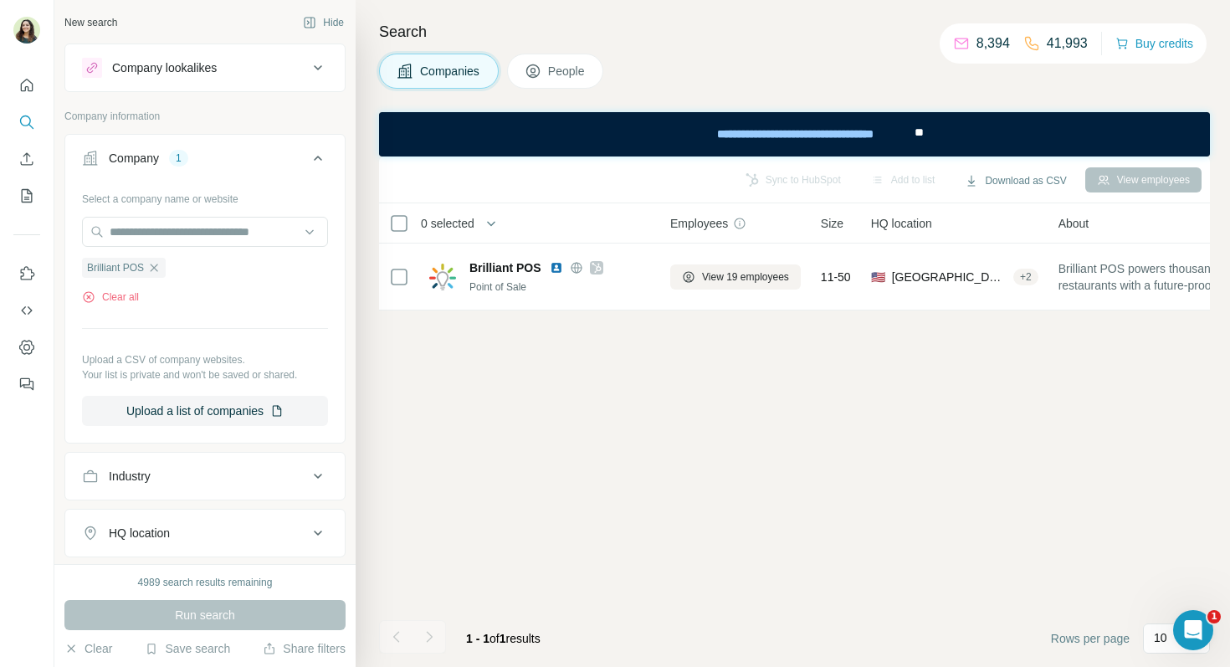
click at [551, 79] on button "People" at bounding box center [555, 71] width 97 height 35
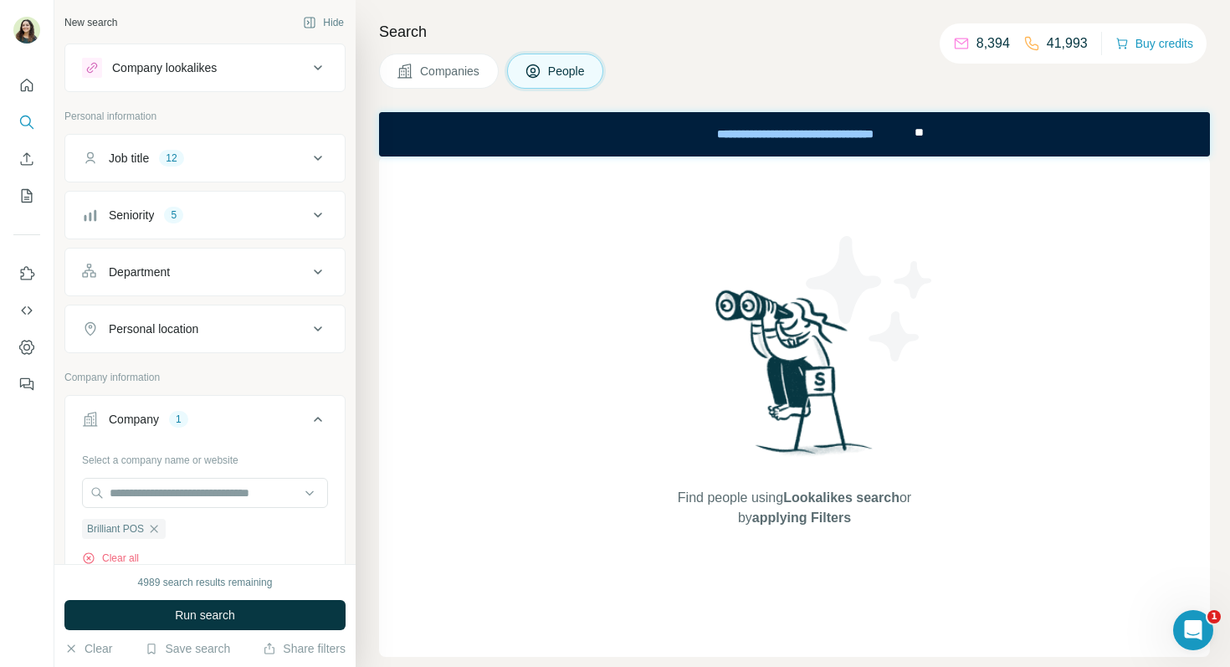
click at [467, 75] on span "Companies" at bounding box center [450, 71] width 61 height 17
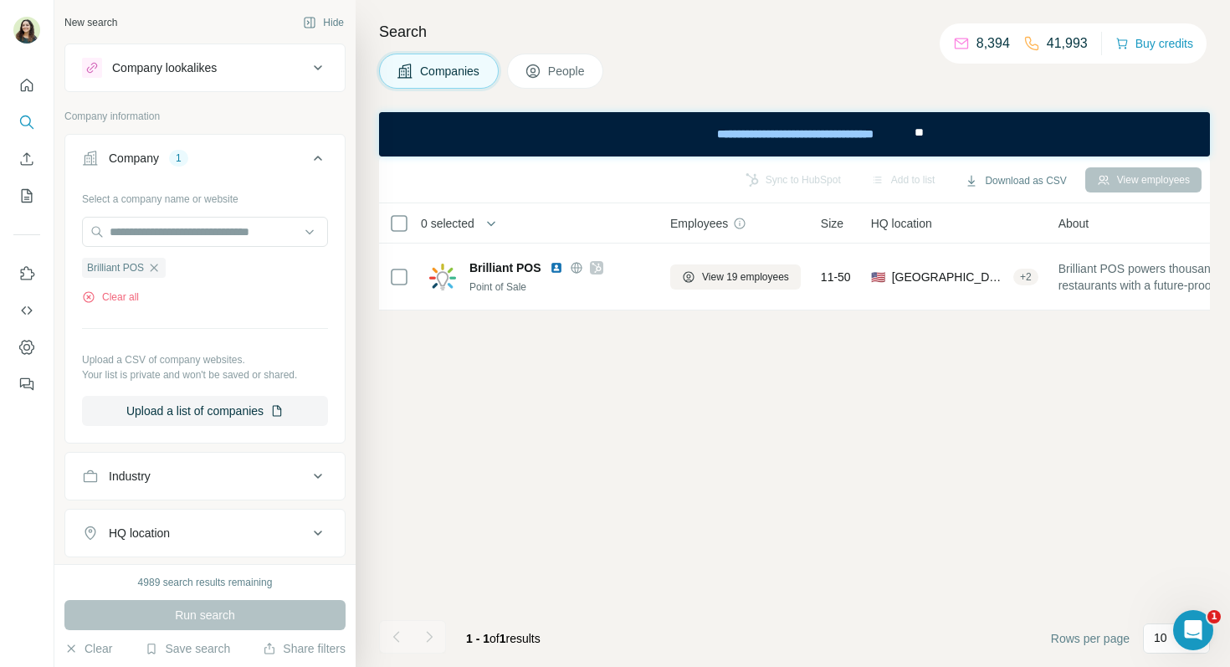
click at [560, 59] on button "People" at bounding box center [555, 71] width 97 height 35
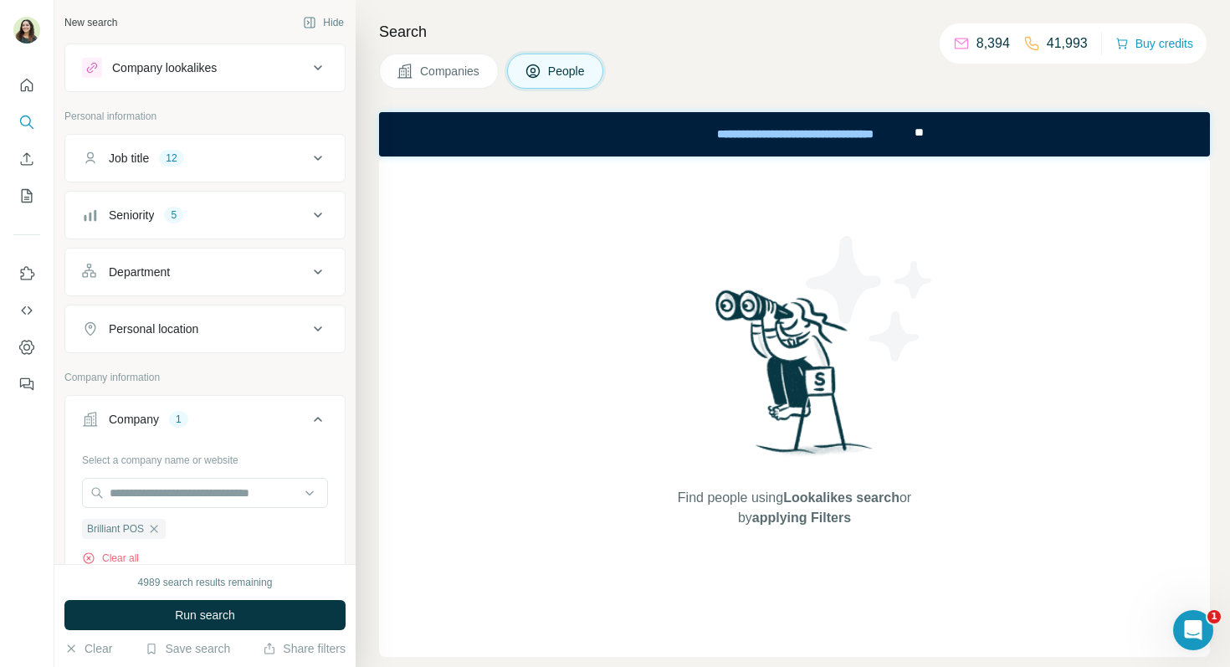
click at [275, 152] on div "Job title 12" at bounding box center [195, 158] width 226 height 17
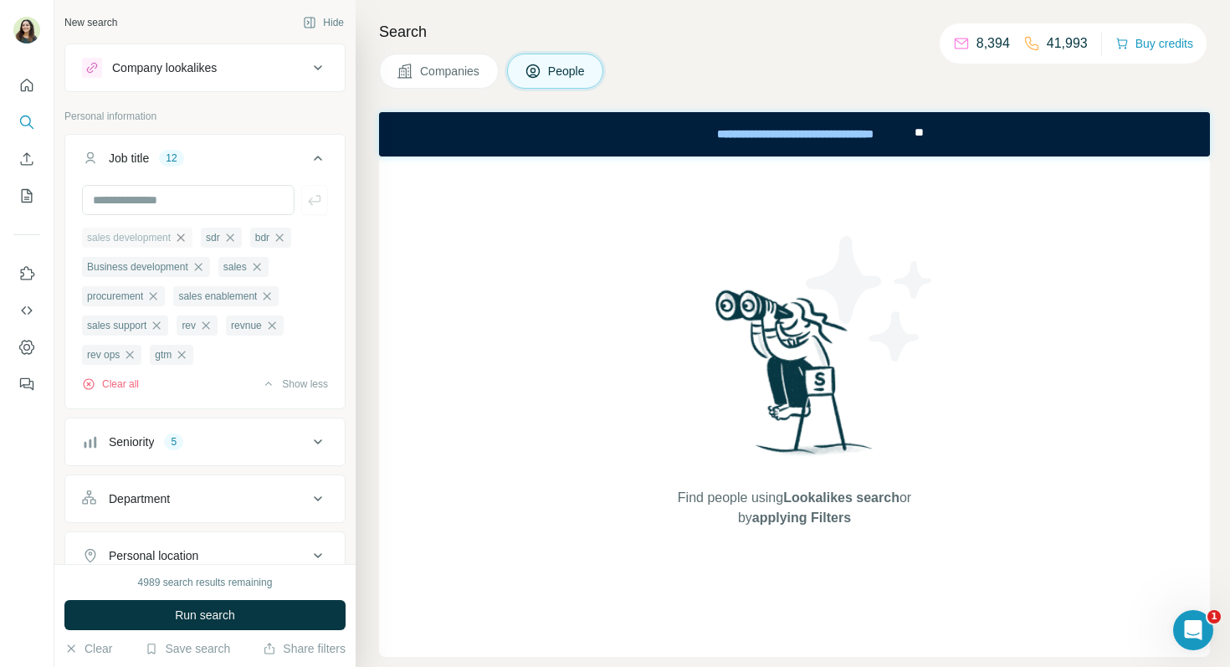
click at [183, 243] on icon "button" at bounding box center [180, 237] width 13 height 13
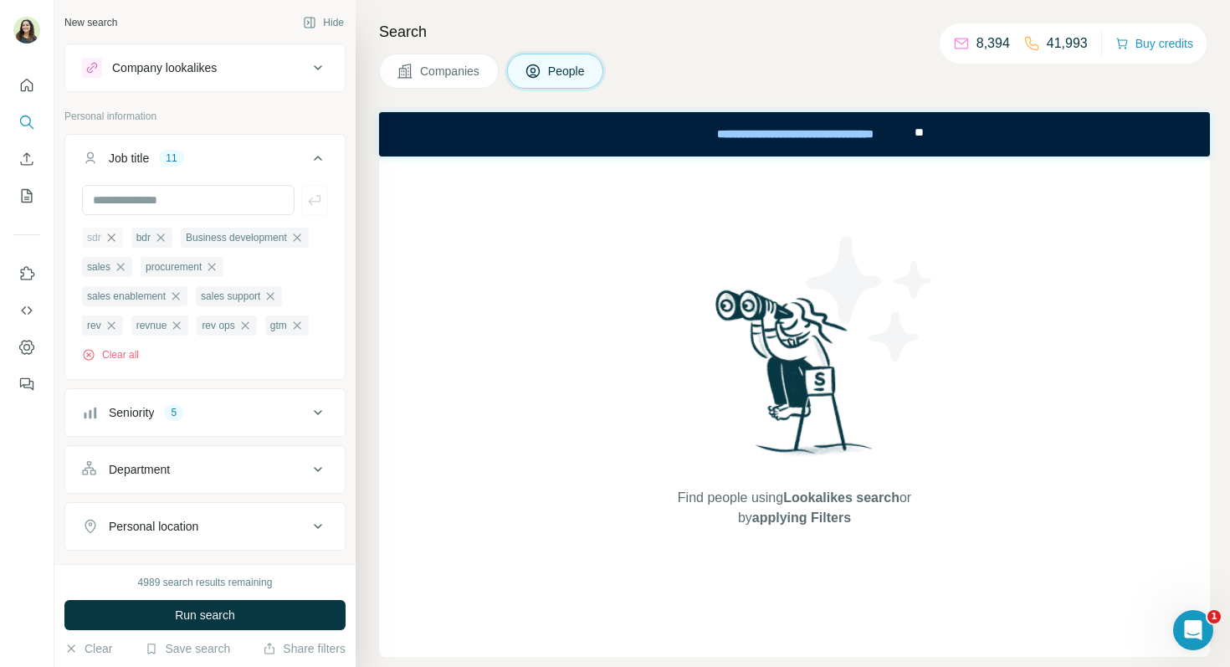
click at [116, 243] on icon "button" at bounding box center [111, 237] width 13 height 13
click at [116, 243] on span "Business development" at bounding box center [137, 237] width 101 height 15
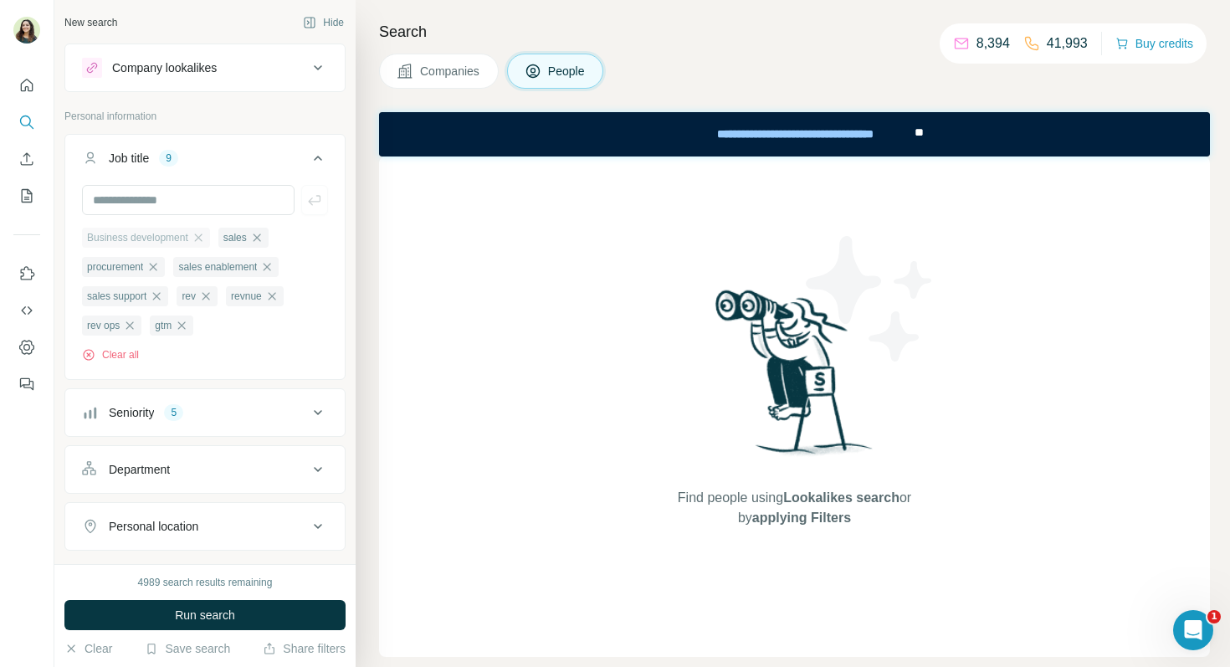
click at [210, 239] on div "Business development" at bounding box center [146, 238] width 128 height 20
click at [202, 239] on icon "button" at bounding box center [198, 237] width 8 height 8
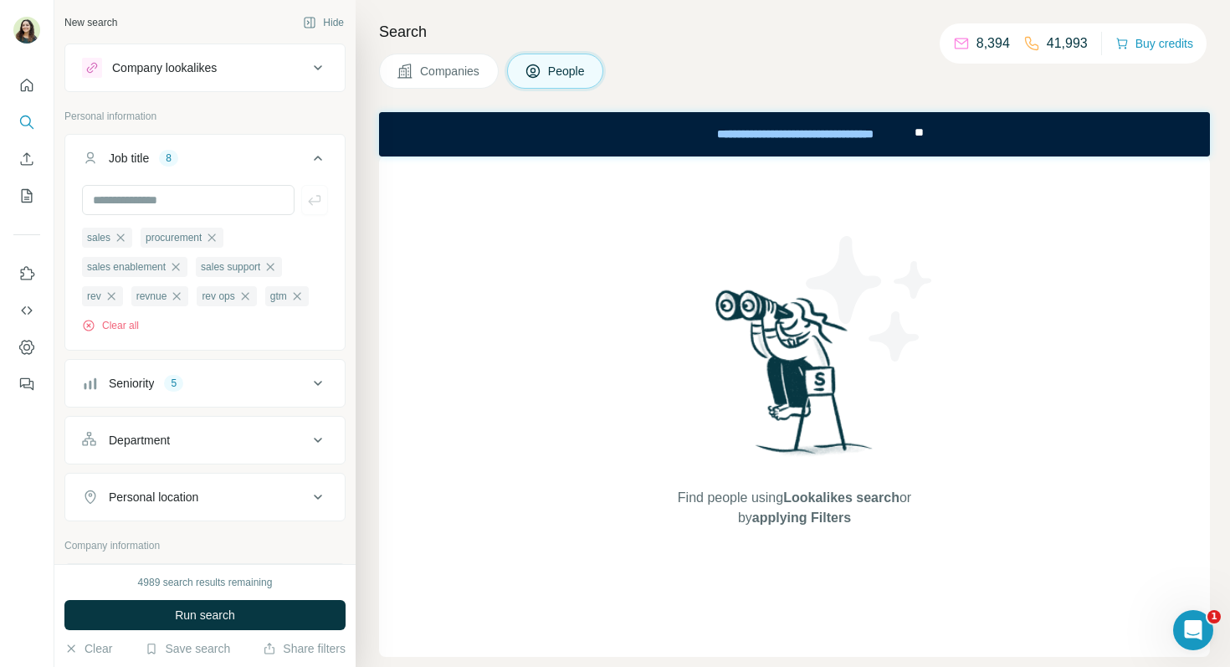
click at [202, 239] on span "procurement" at bounding box center [174, 237] width 56 height 15
click at [213, 241] on icon "button" at bounding box center [211, 237] width 13 height 13
click at [121, 239] on icon "button" at bounding box center [120, 237] width 13 height 13
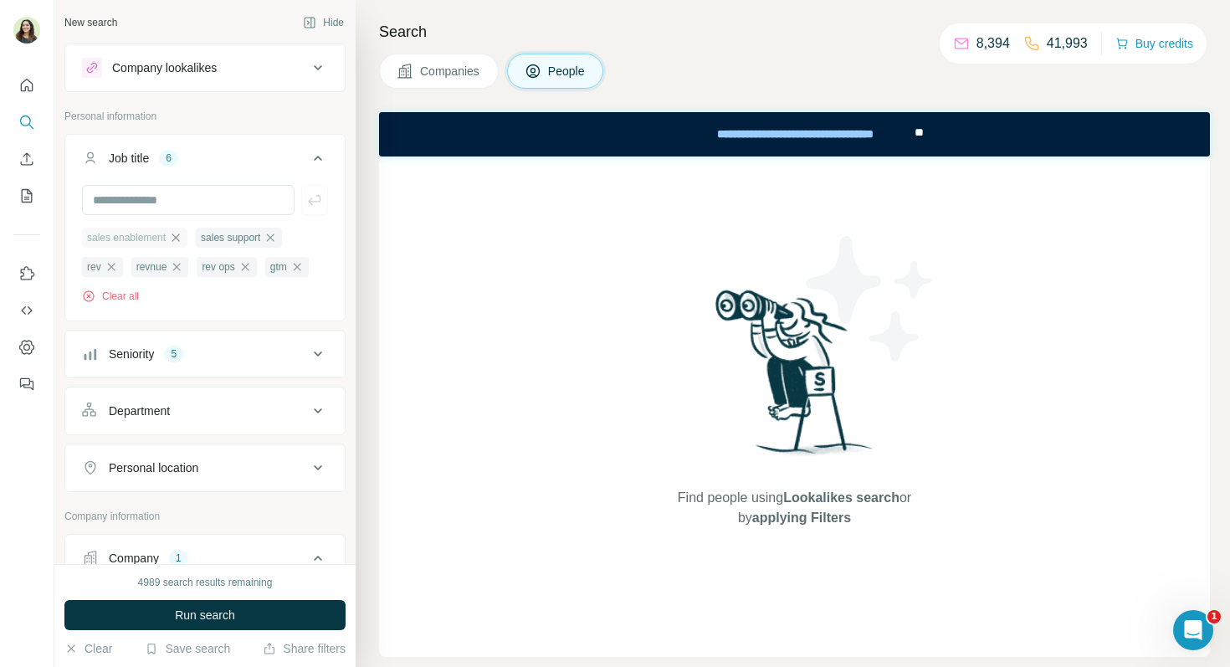
click at [182, 234] on icon "button" at bounding box center [175, 237] width 13 height 13
click at [213, 236] on icon "button" at bounding box center [205, 237] width 13 height 13
click at [163, 235] on icon "button" at bounding box center [156, 237] width 13 height 13
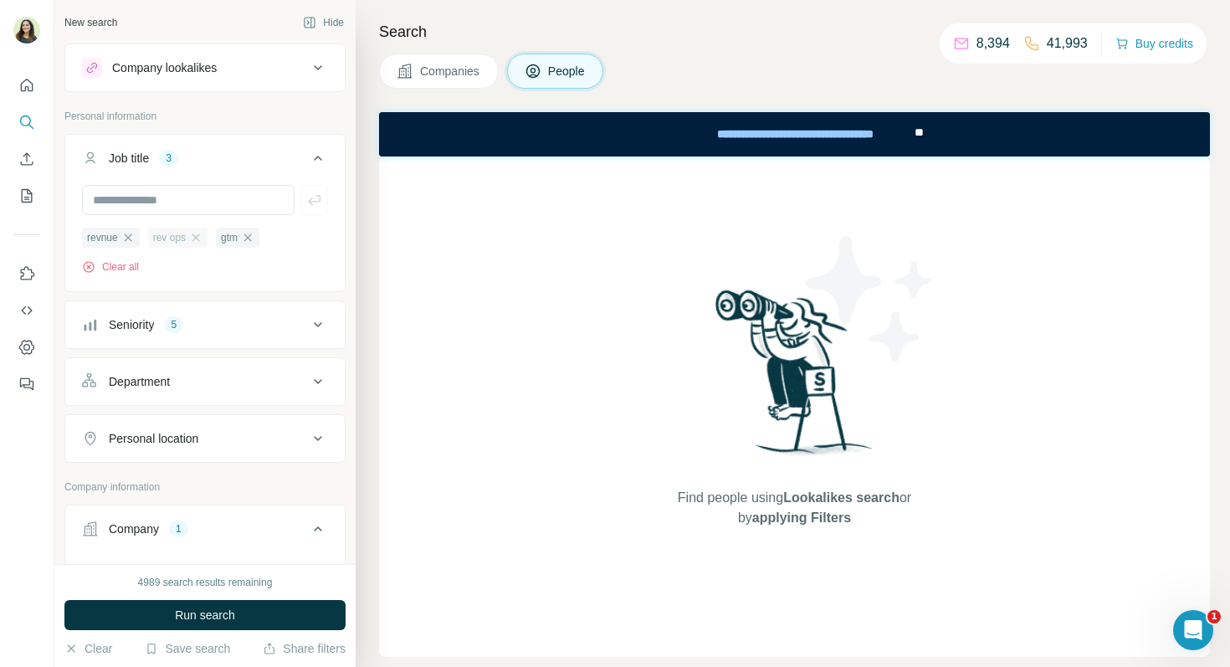
click at [186, 244] on span "rev ops" at bounding box center [169, 237] width 33 height 15
click at [126, 239] on icon "button" at bounding box center [127, 237] width 13 height 13
click at [148, 239] on ul "rev ops gtm" at bounding box center [205, 237] width 246 height 21
click at [136, 239] on icon "button" at bounding box center [129, 237] width 13 height 13
click at [114, 239] on icon "button" at bounding box center [114, 237] width 8 height 8
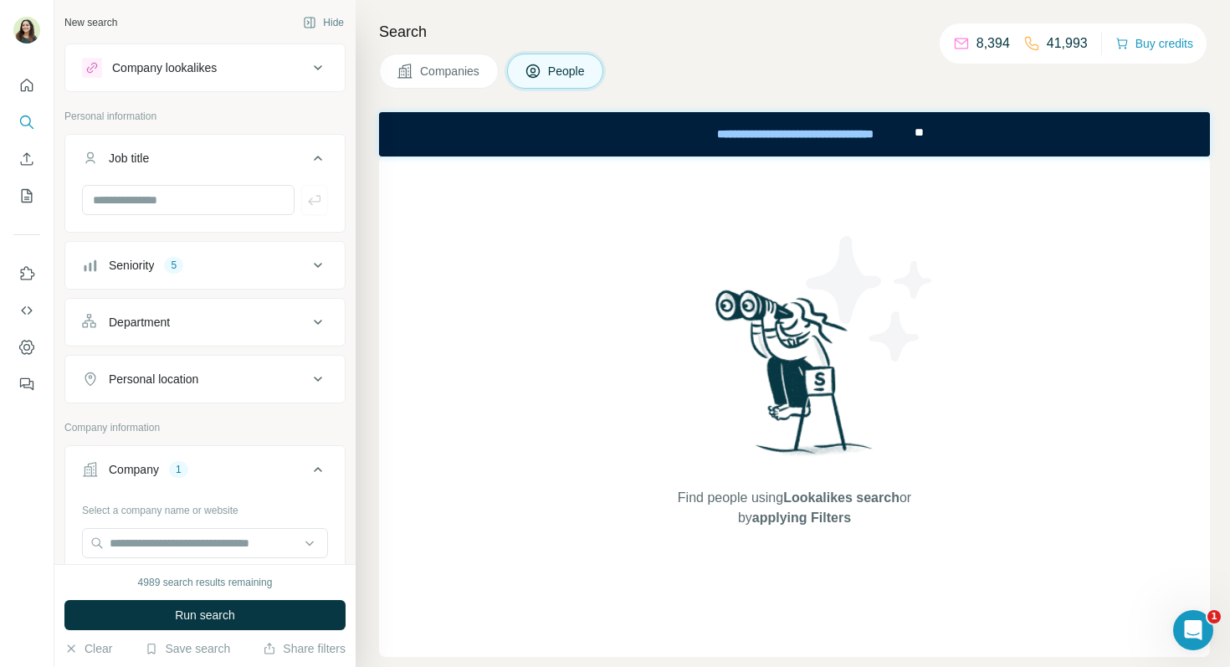
click at [271, 264] on div "Seniority 5" at bounding box center [195, 265] width 226 height 17
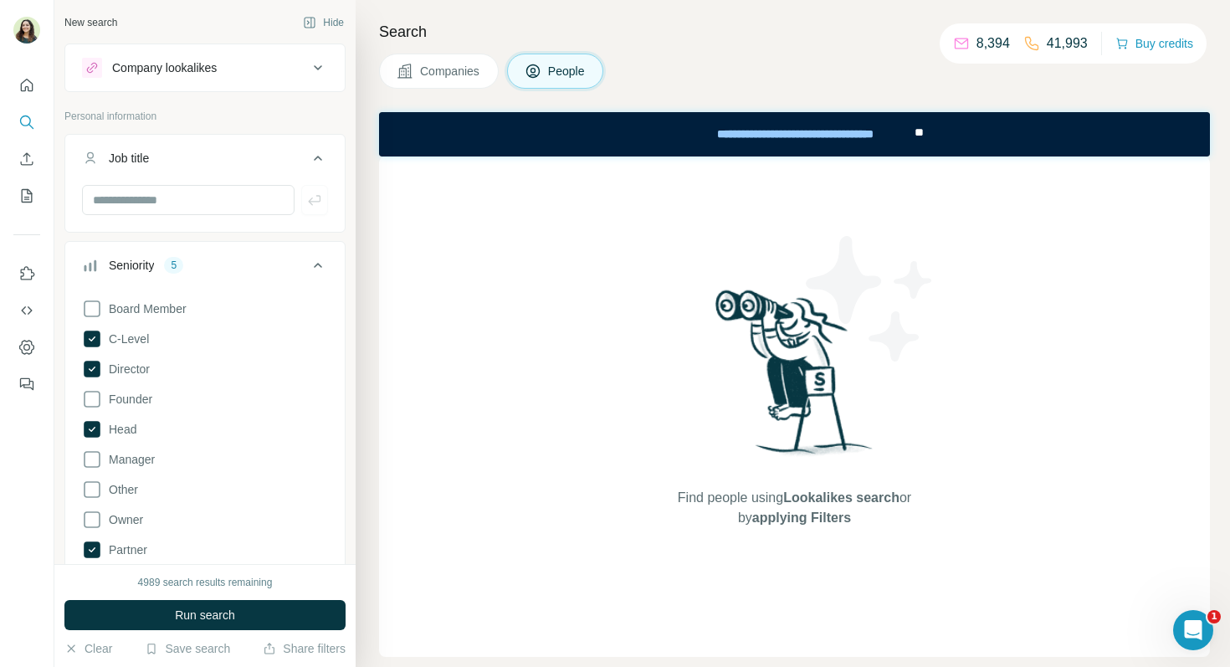
click at [271, 264] on div "Seniority 5" at bounding box center [195, 265] width 226 height 17
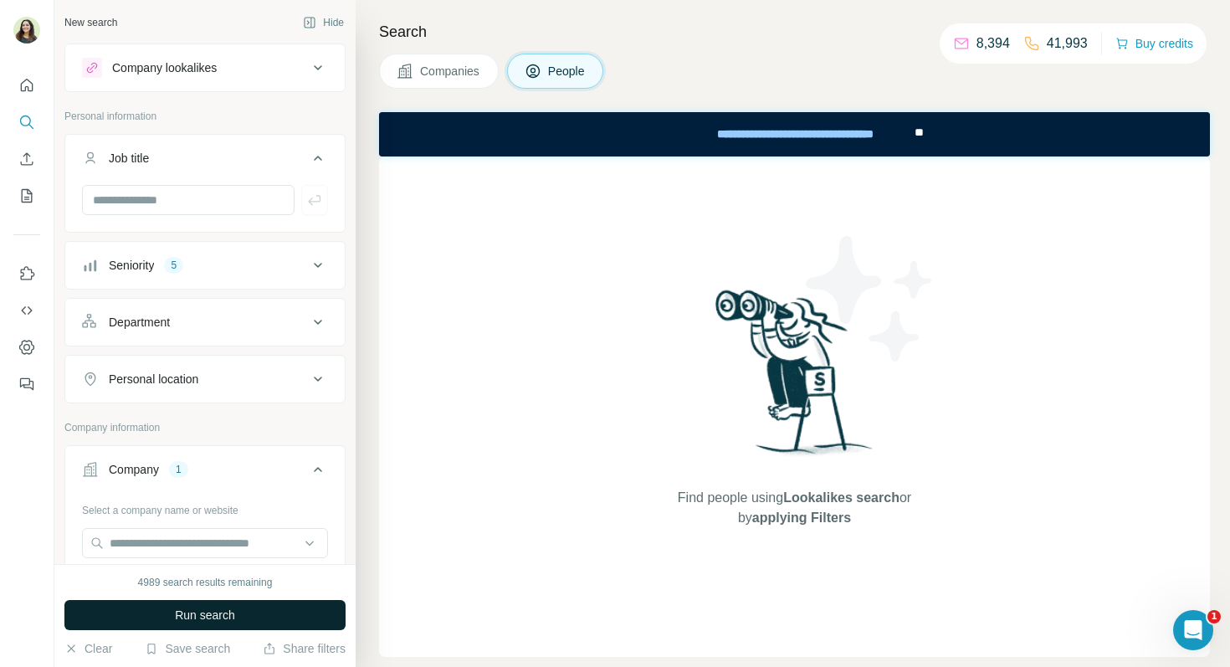
click at [213, 603] on button "Run search" at bounding box center [204, 615] width 281 height 30
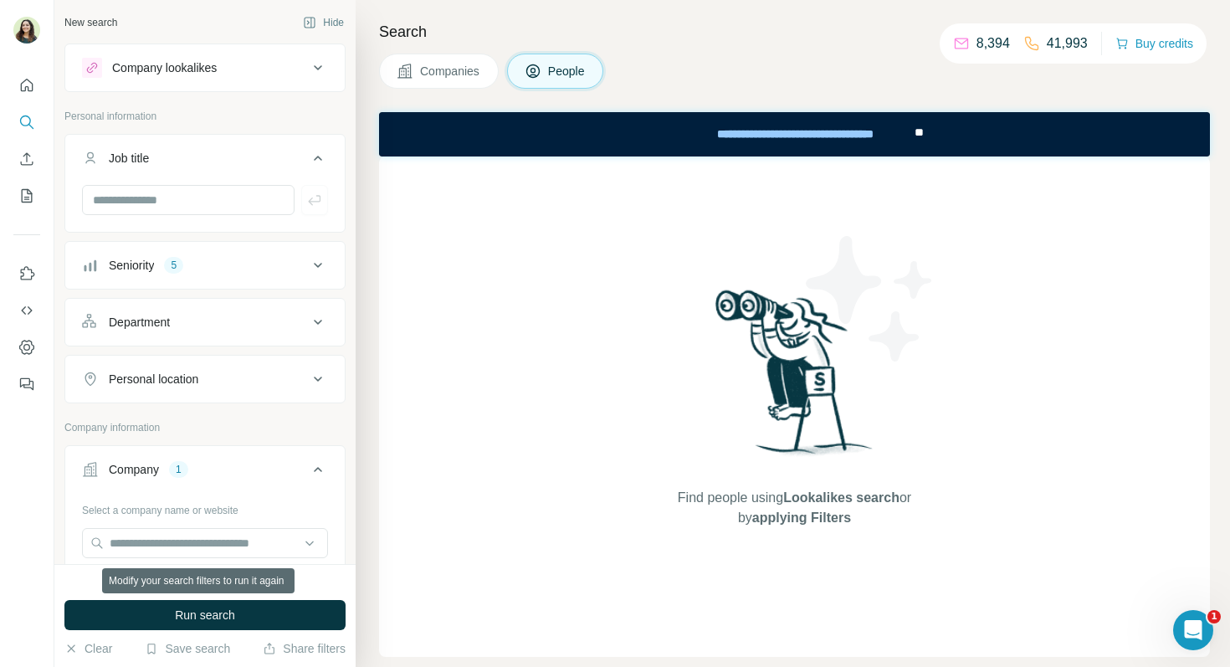
click at [213, 603] on button "Run search" at bounding box center [204, 615] width 281 height 30
click at [218, 623] on span "Run search" at bounding box center [205, 615] width 60 height 17
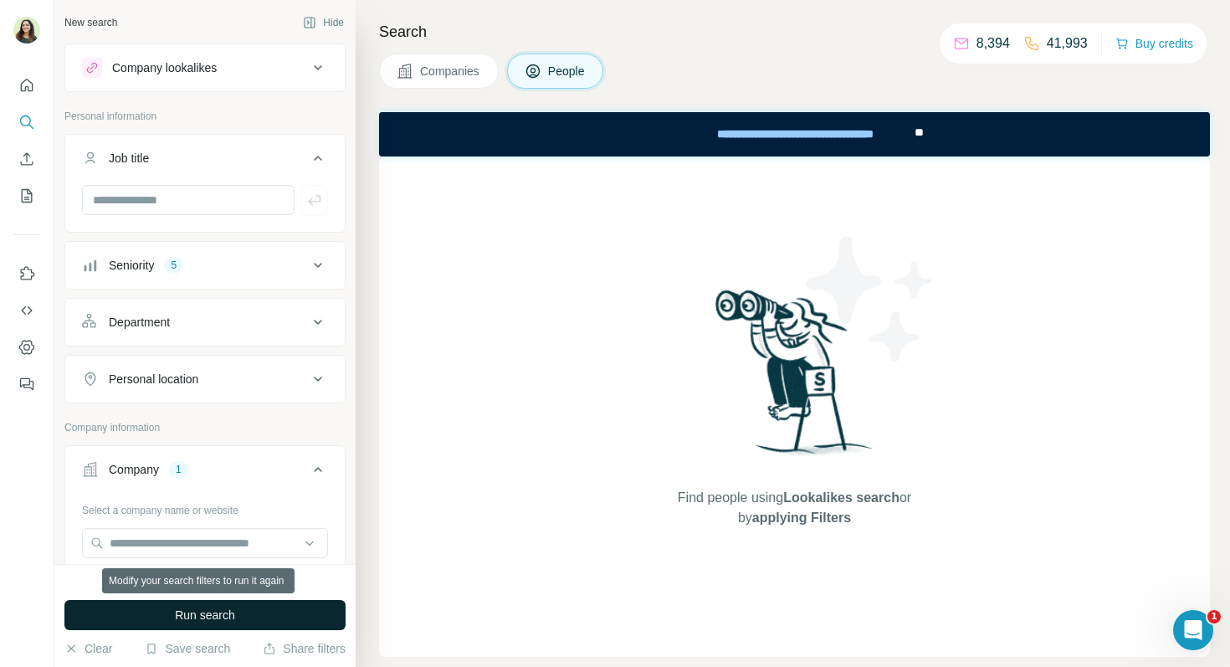
click at [218, 623] on span "Run search" at bounding box center [205, 615] width 60 height 17
click at [278, 606] on button "Run search" at bounding box center [204, 615] width 281 height 30
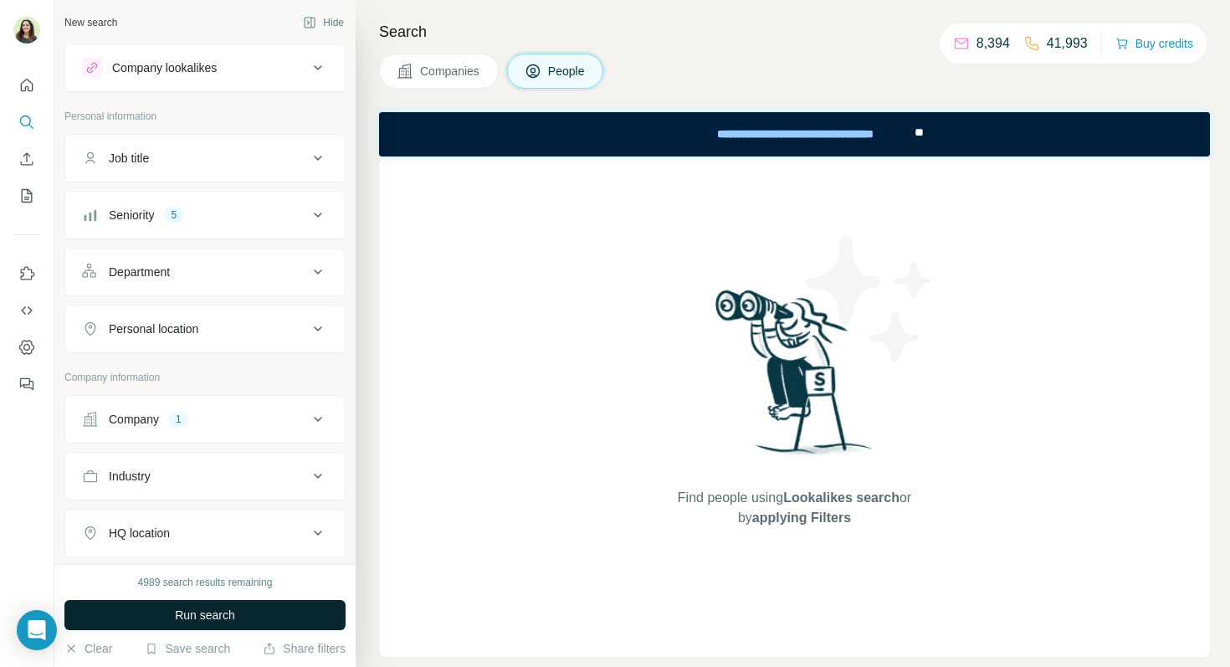
click at [181, 618] on span "Run search" at bounding box center [205, 615] width 60 height 17
click at [421, 80] on button "Companies" at bounding box center [439, 71] width 120 height 35
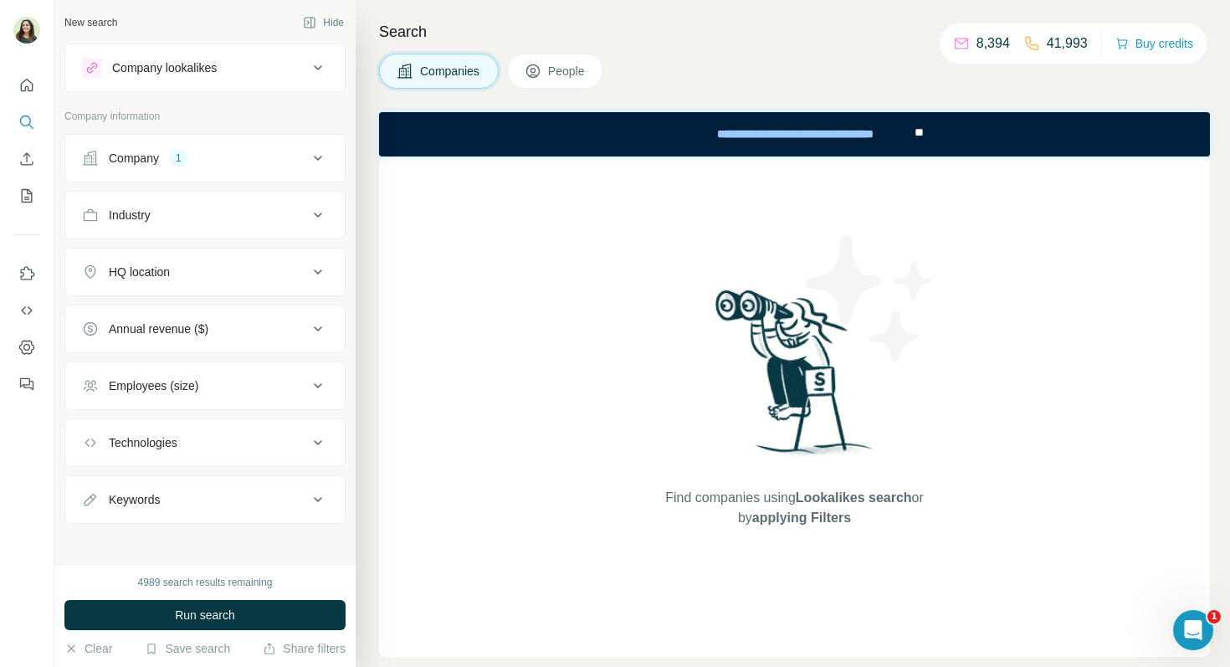
click at [203, 143] on button "Company 1" at bounding box center [205, 158] width 280 height 40
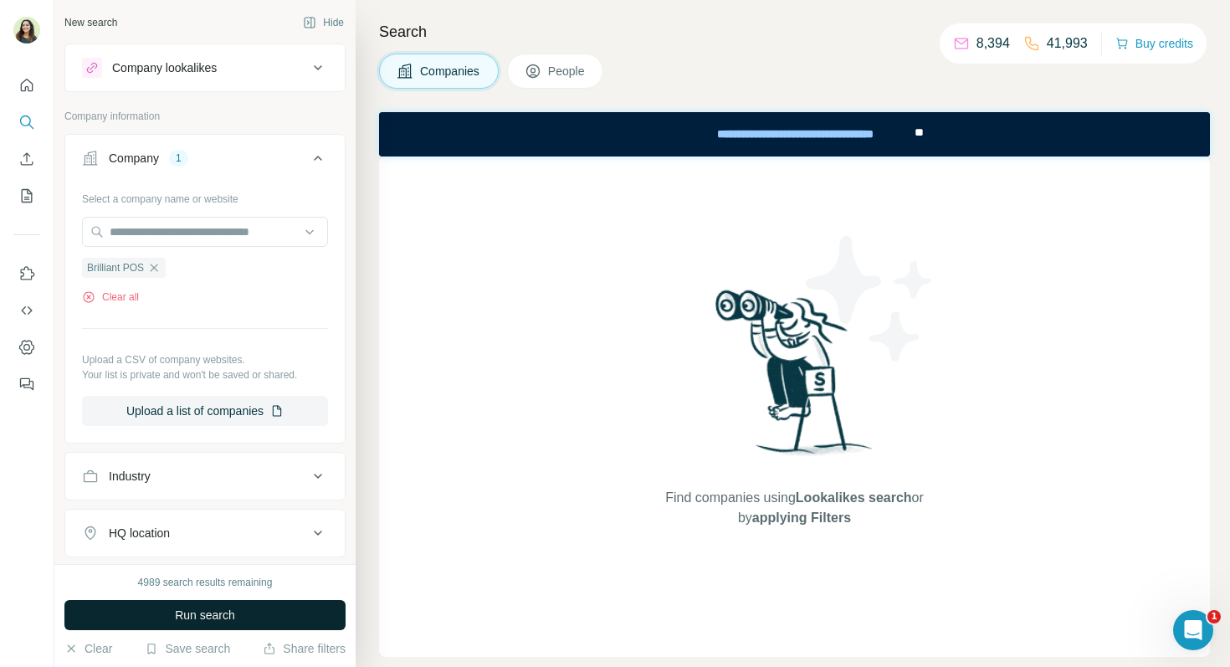
click at [239, 611] on button "Run search" at bounding box center [204, 615] width 281 height 30
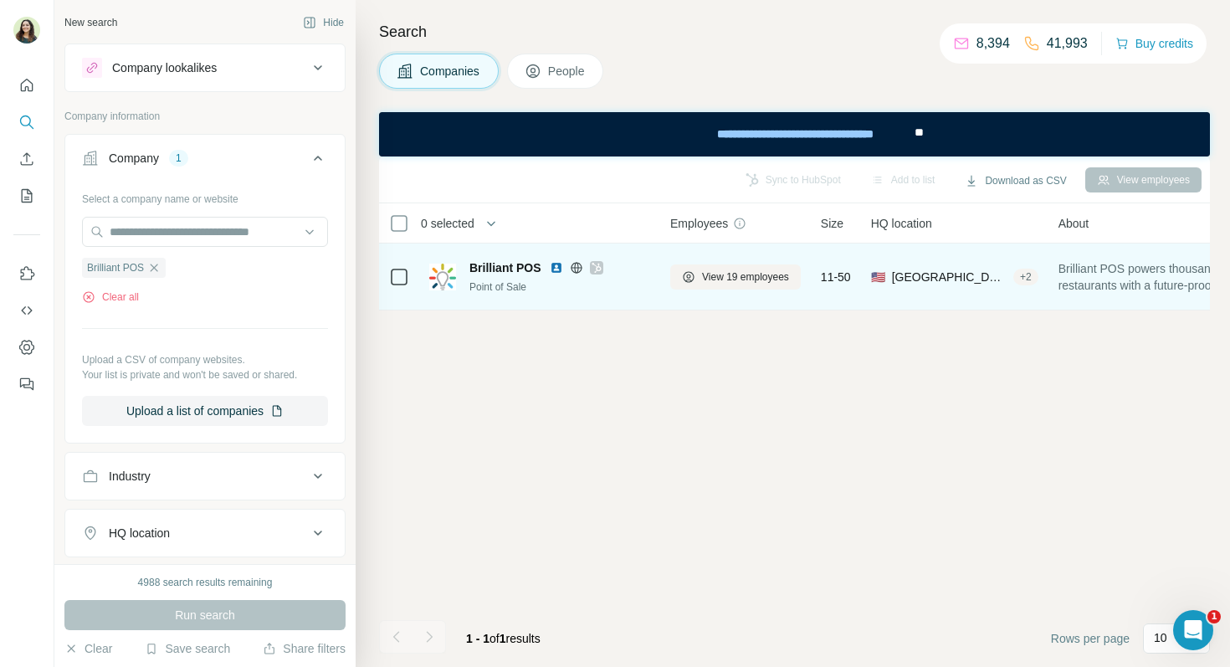
click at [499, 269] on span "Brilliant POS" at bounding box center [505, 267] width 72 height 17
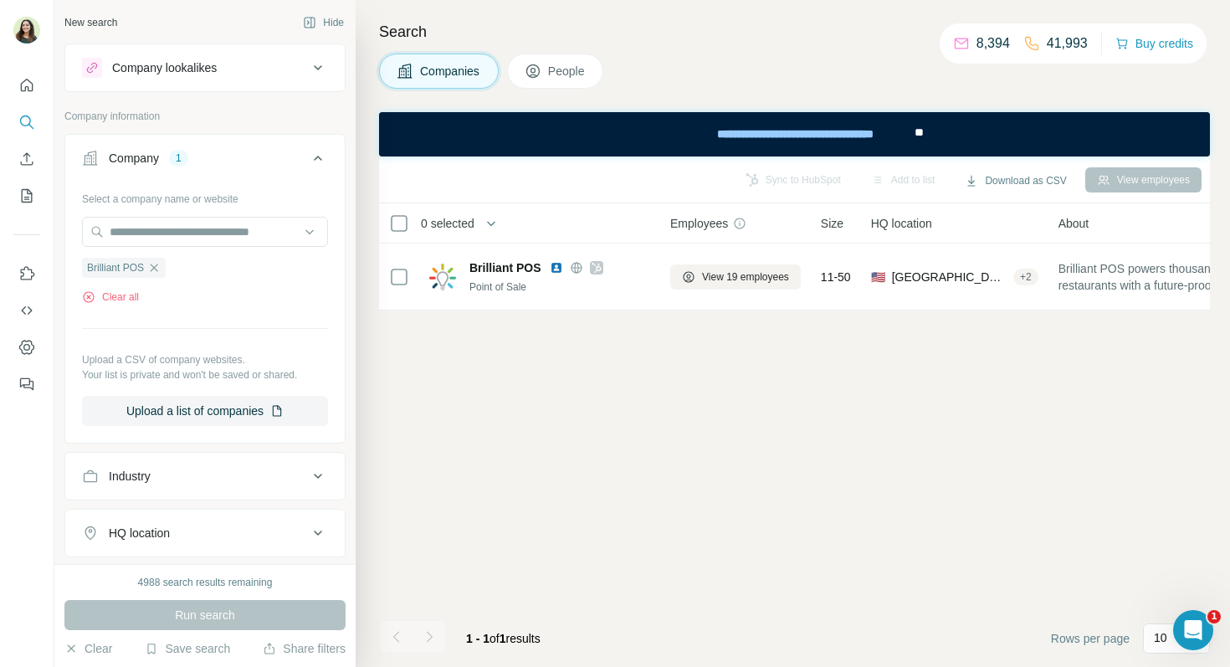
click at [548, 74] on button "People" at bounding box center [555, 71] width 97 height 35
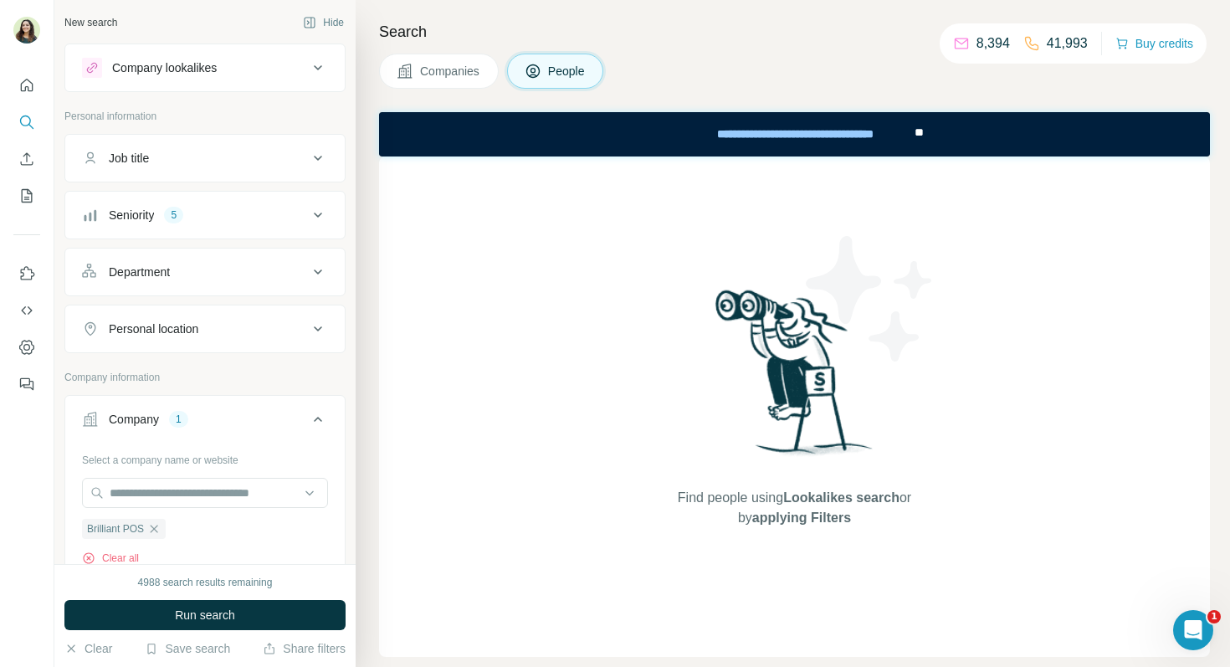
click at [413, 67] on icon at bounding box center [405, 71] width 17 height 17
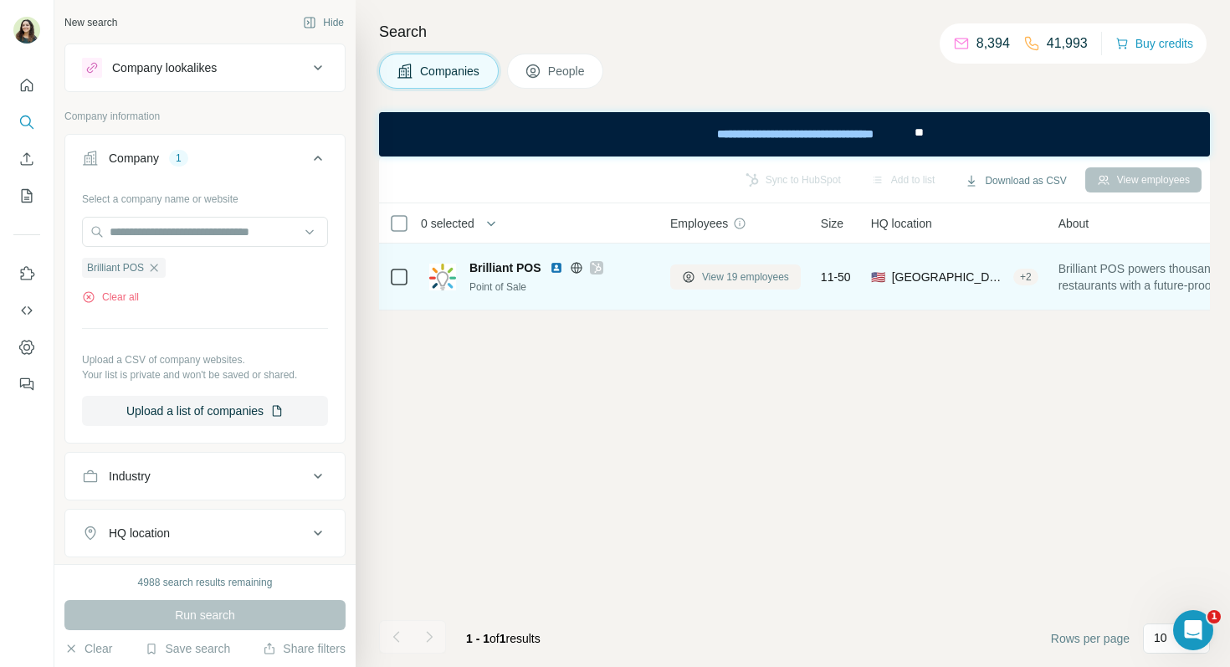
click at [734, 283] on span "View 19 employees" at bounding box center [745, 276] width 87 height 15
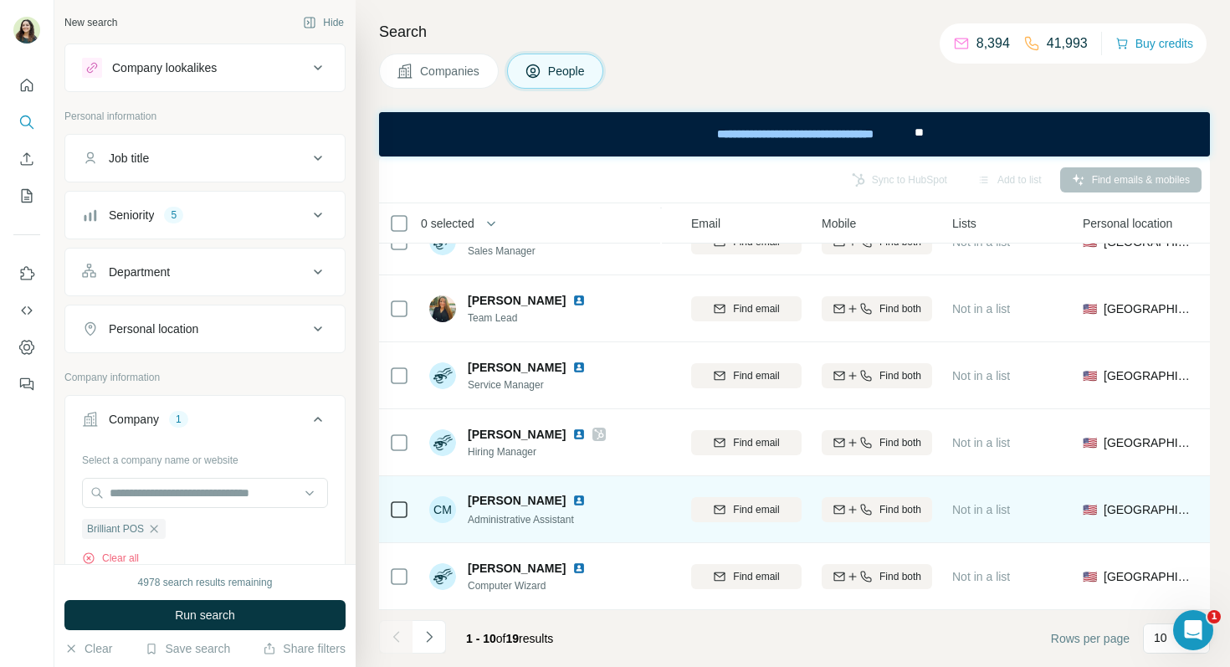
scroll to position [303, 0]
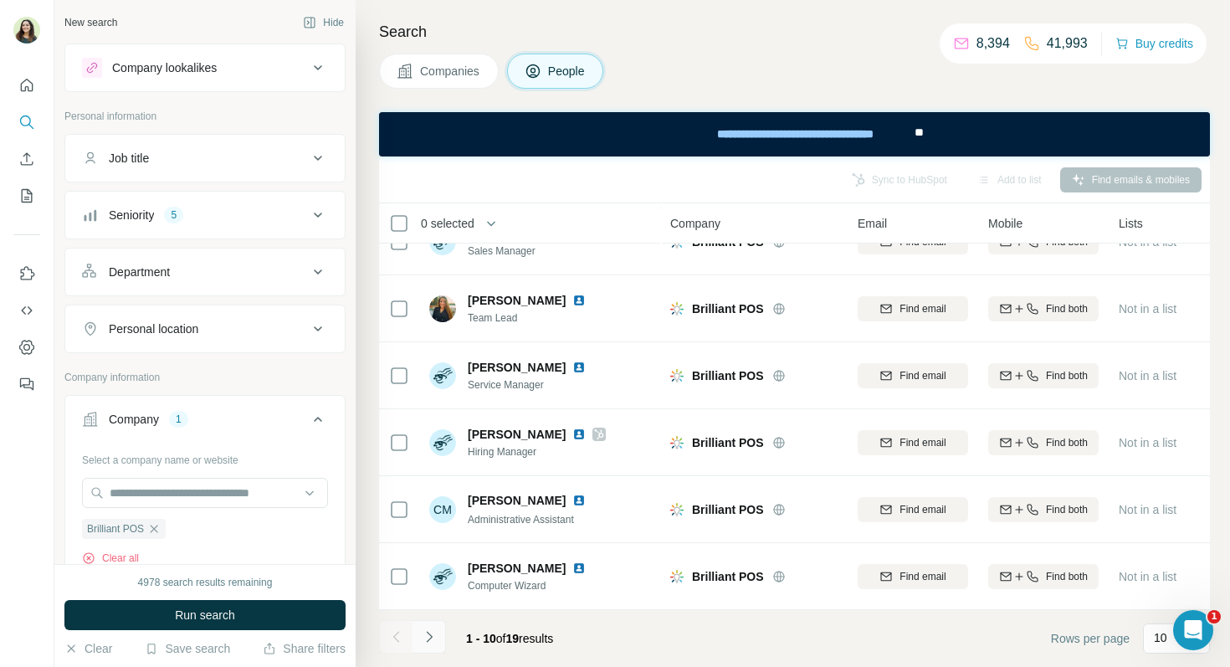
click at [424, 635] on icon "Navigate to next page" at bounding box center [429, 636] width 17 height 17
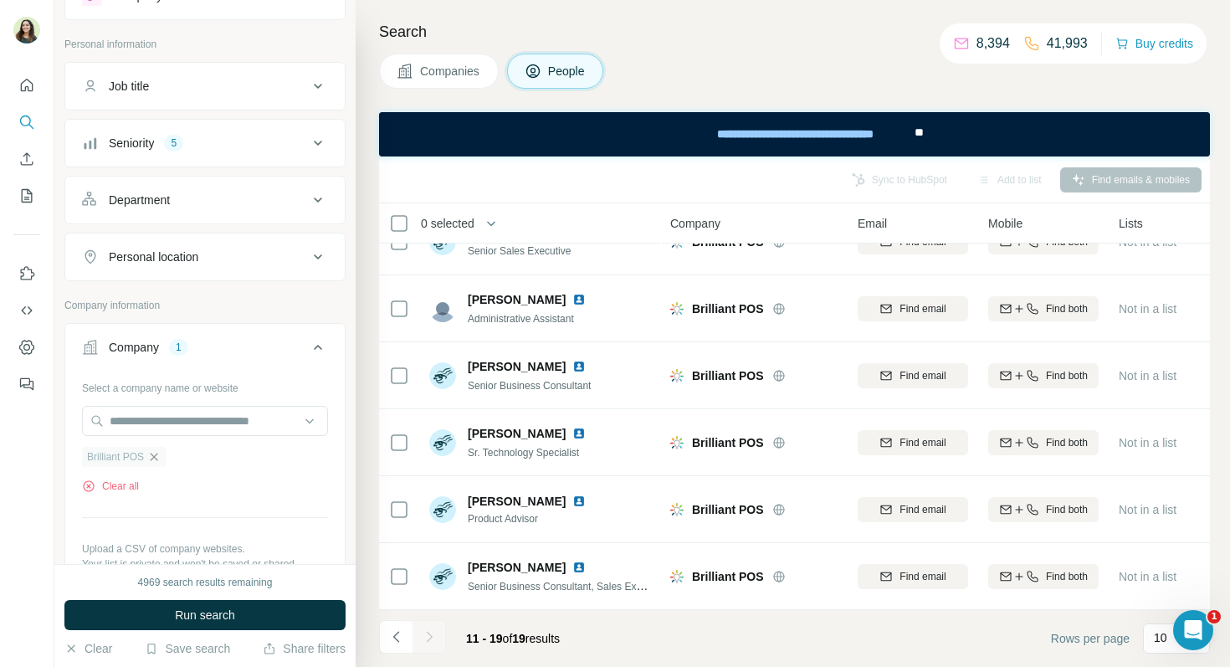
click at [156, 454] on icon "button" at bounding box center [153, 456] width 13 height 13
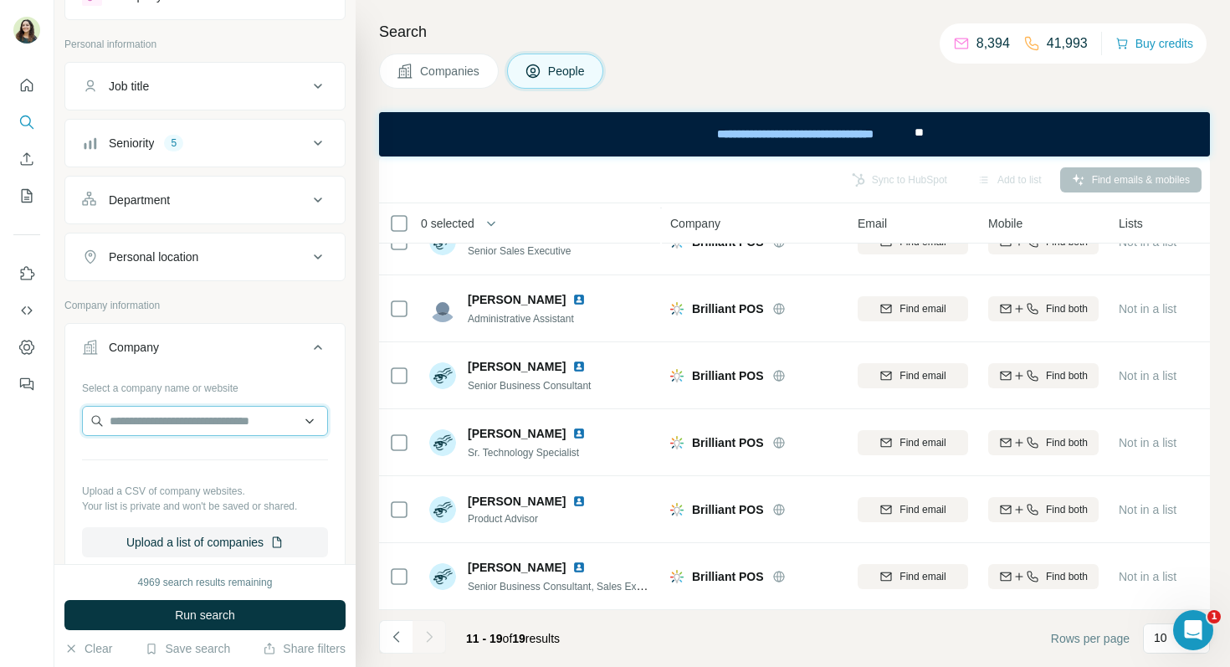
click at [142, 432] on input "text" at bounding box center [205, 421] width 246 height 30
paste input "*********"
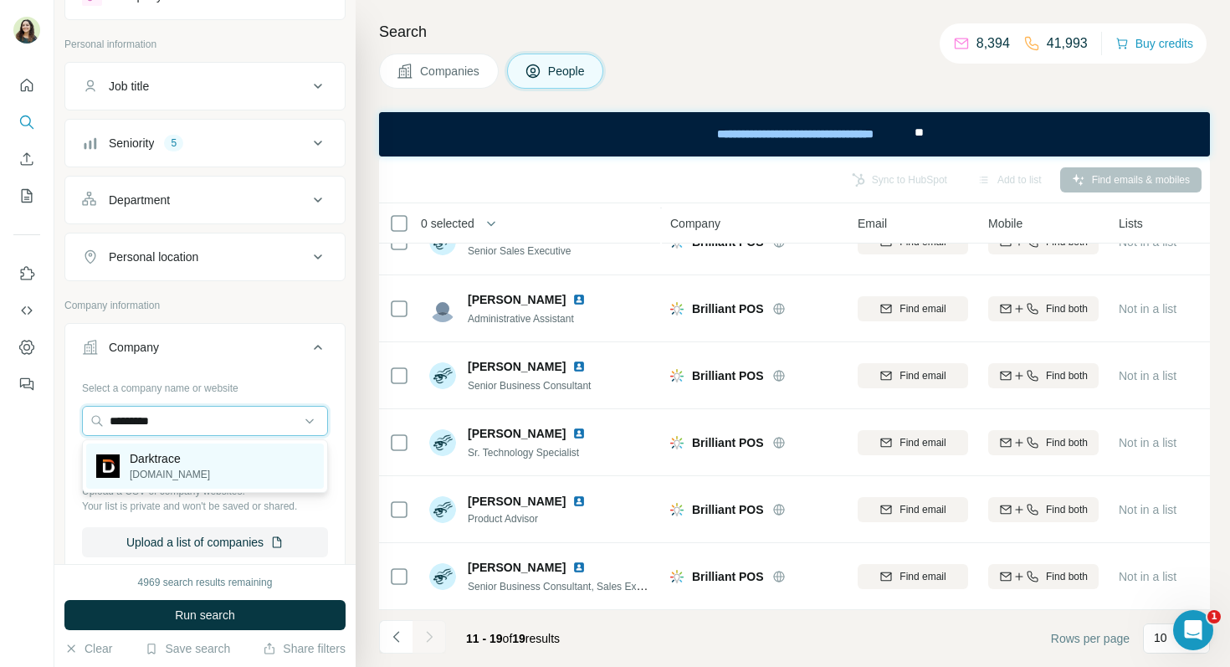
type input "*********"
click at [173, 463] on p "Darktrace" at bounding box center [170, 458] width 80 height 17
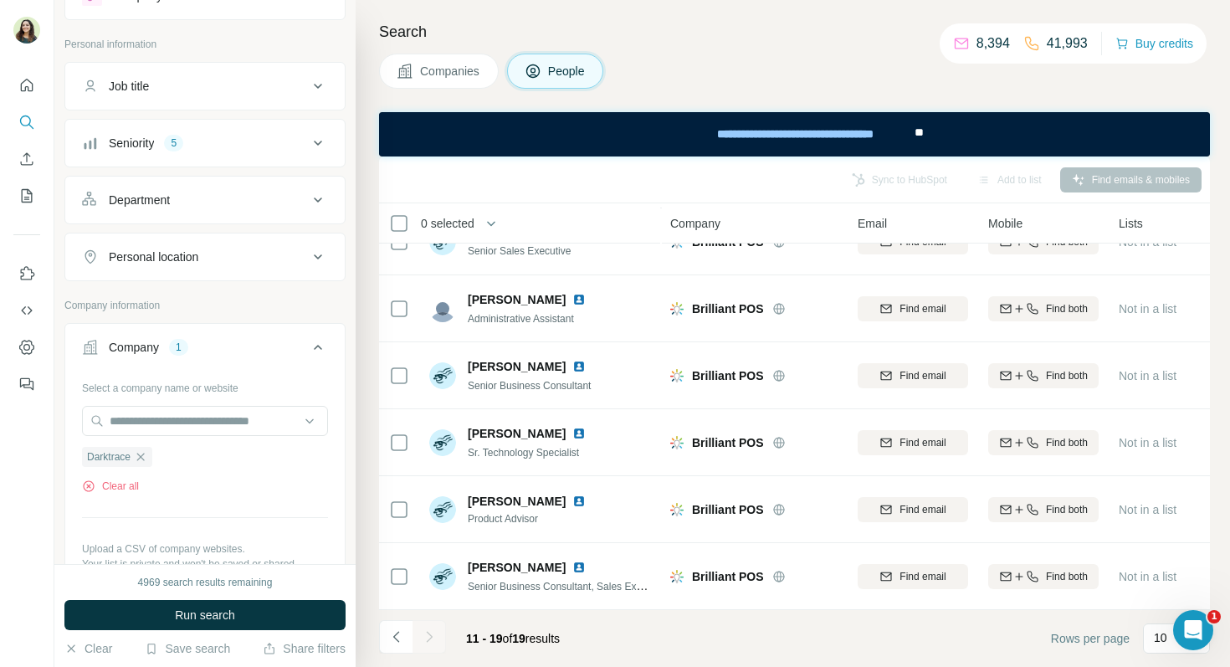
click at [213, 151] on div "Seniority 5" at bounding box center [195, 143] width 226 height 17
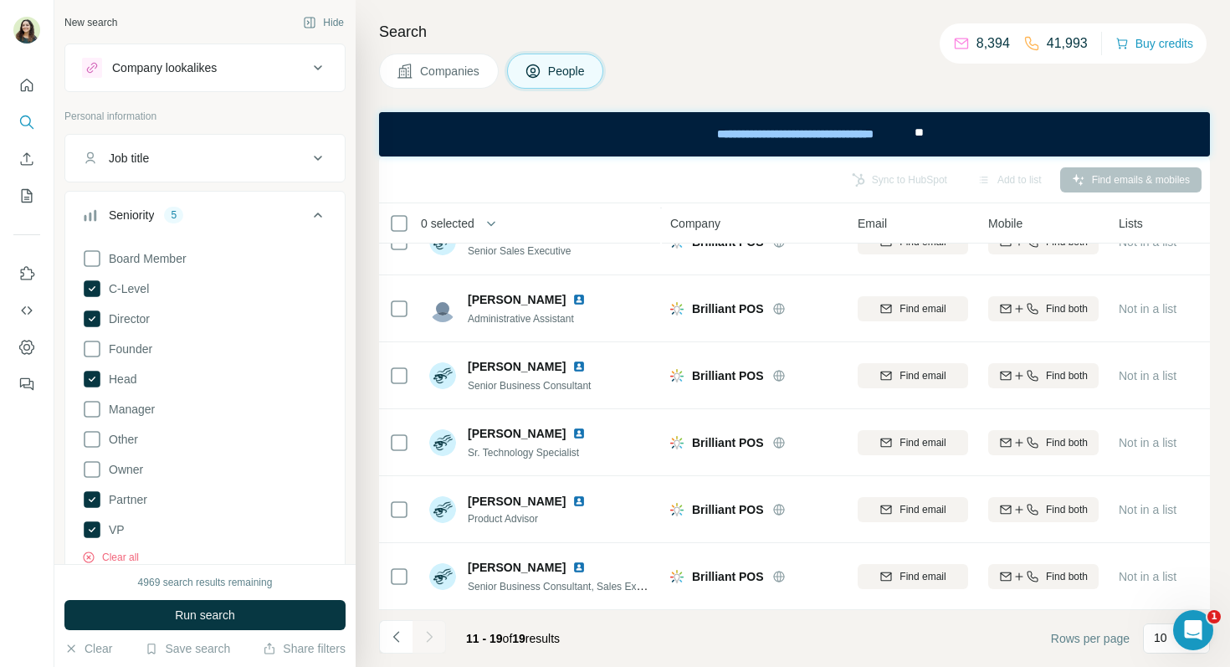
click at [196, 121] on p "Personal information" at bounding box center [204, 116] width 281 height 15
click at [315, 213] on icon at bounding box center [318, 215] width 20 height 20
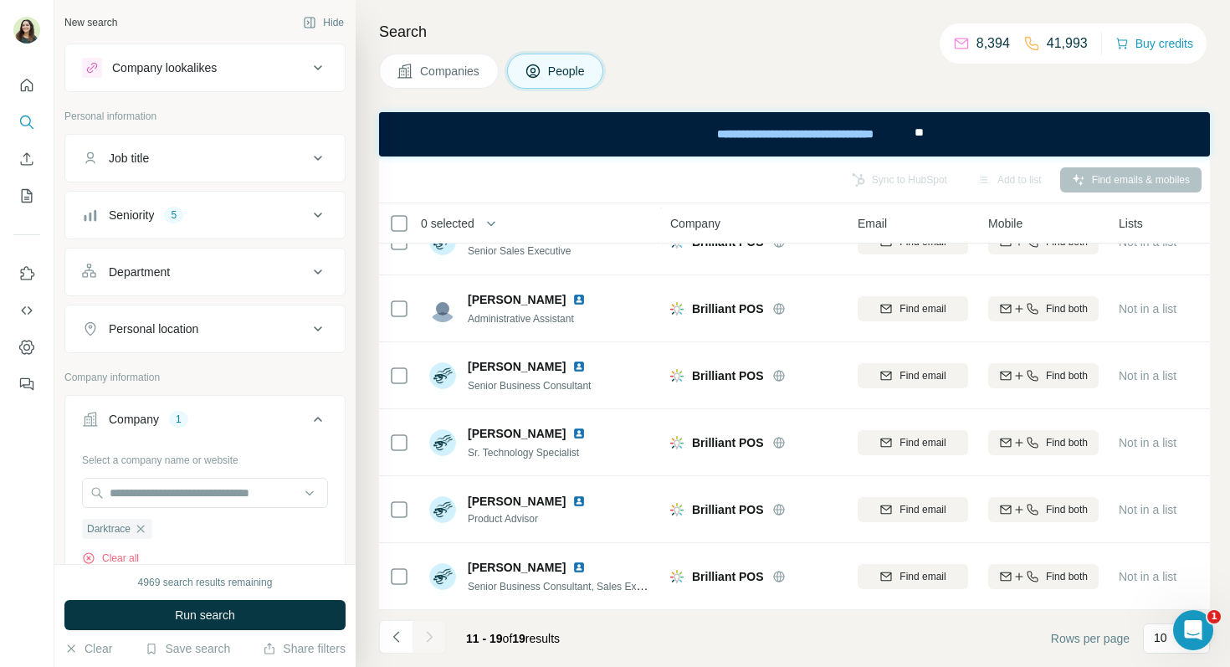
click at [245, 291] on button "Department" at bounding box center [205, 272] width 280 height 40
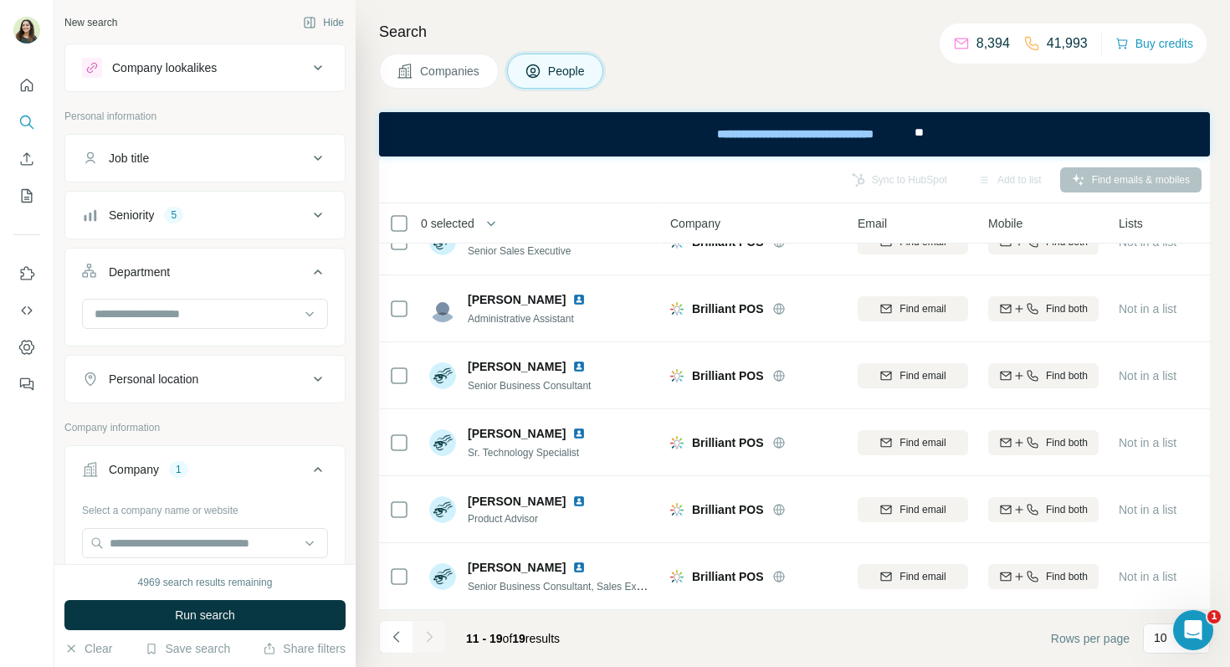
click at [281, 290] on button "Department" at bounding box center [205, 275] width 280 height 47
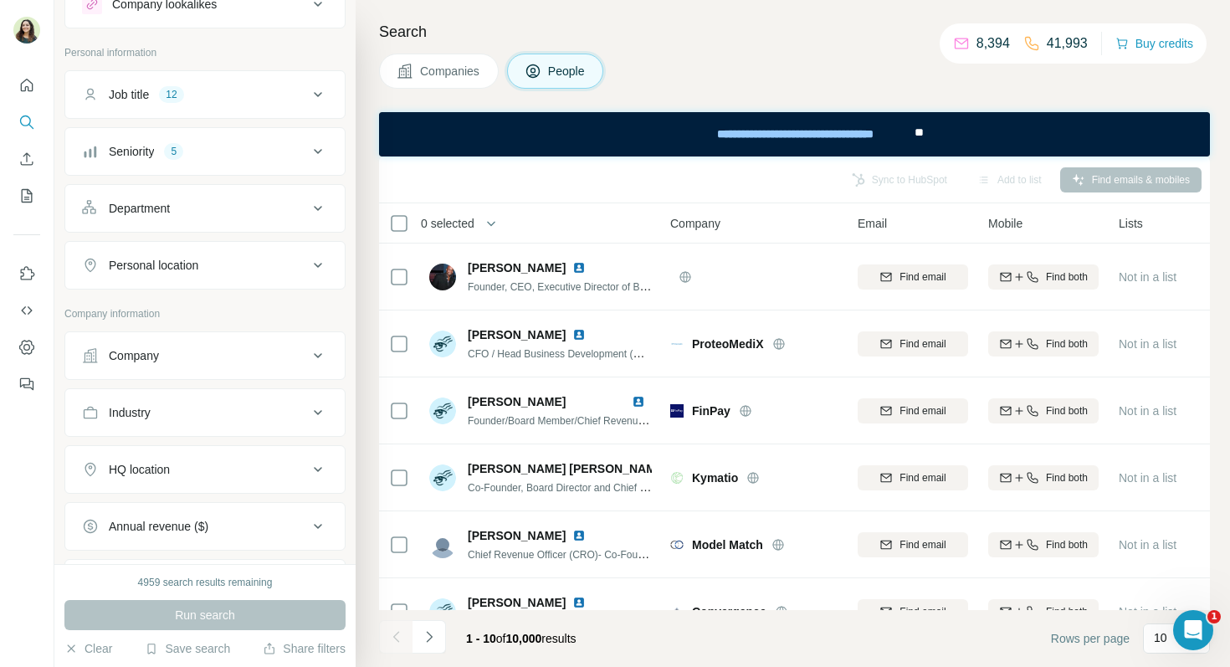
scroll to position [67, 0]
click at [147, 376] on div "Company" at bounding box center [204, 352] width 281 height 49
click at [146, 362] on button "Company" at bounding box center [205, 352] width 280 height 40
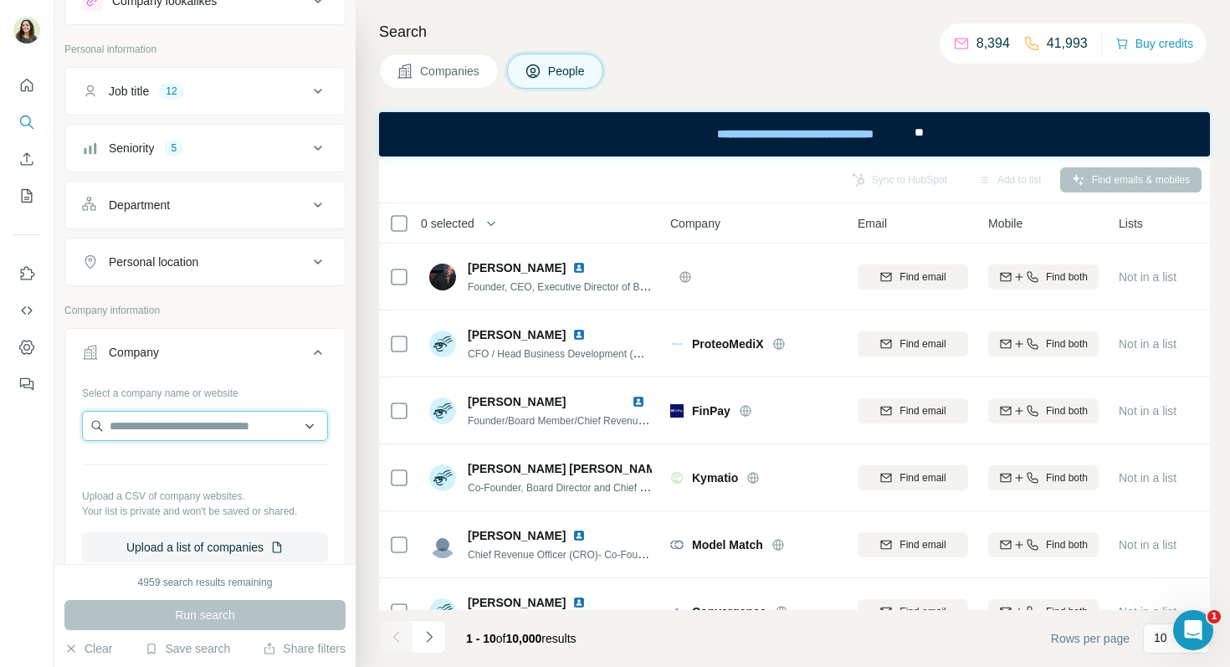
click at [149, 424] on input "text" at bounding box center [205, 426] width 246 height 30
paste input "*********"
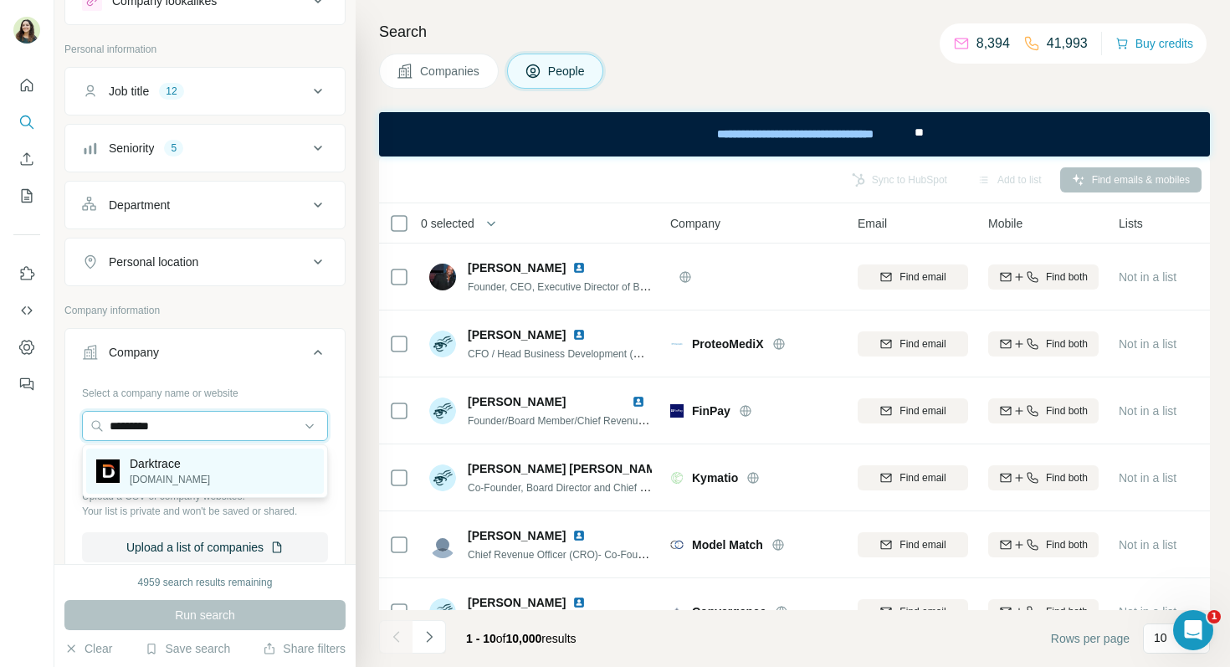
type input "*********"
click at [203, 470] on div "Darktrace [DOMAIN_NAME]" at bounding box center [205, 471] width 238 height 45
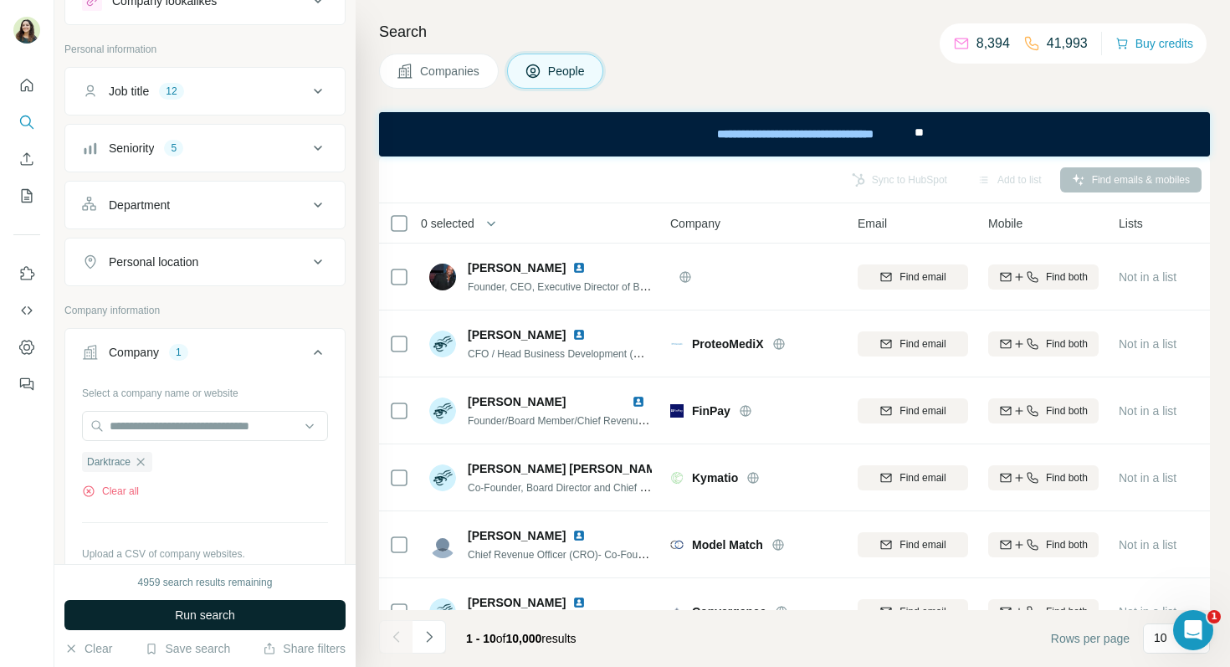
click at [218, 612] on span "Run search" at bounding box center [205, 615] width 60 height 17
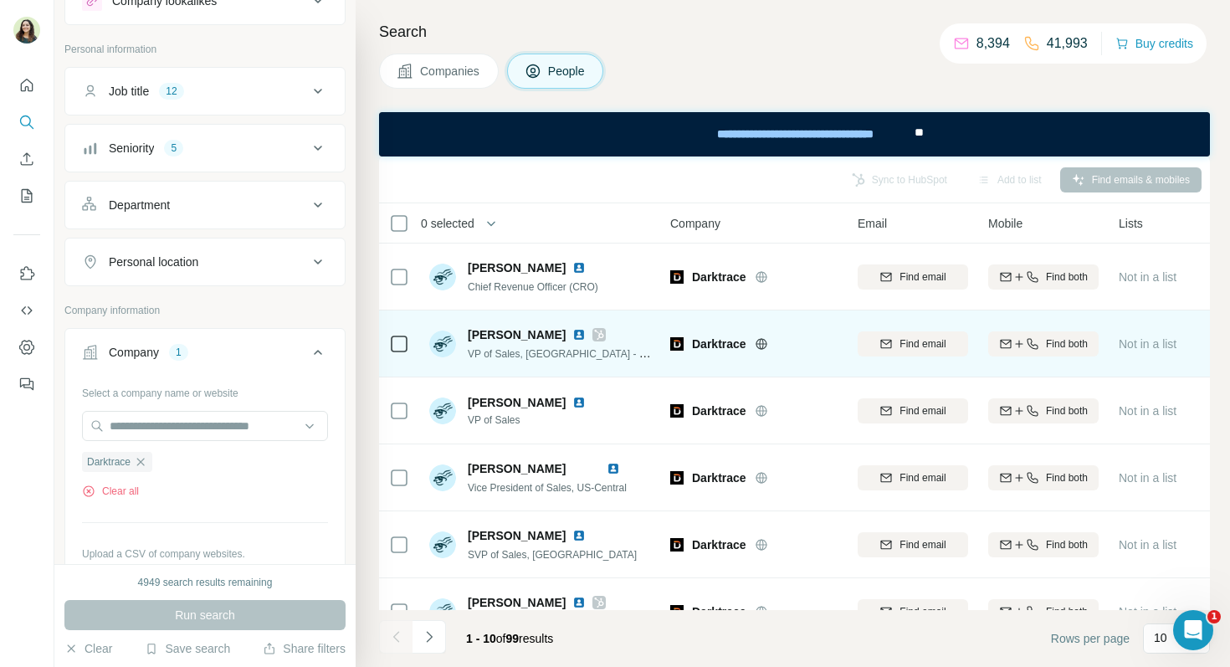
click at [572, 335] on img at bounding box center [578, 334] width 13 height 13
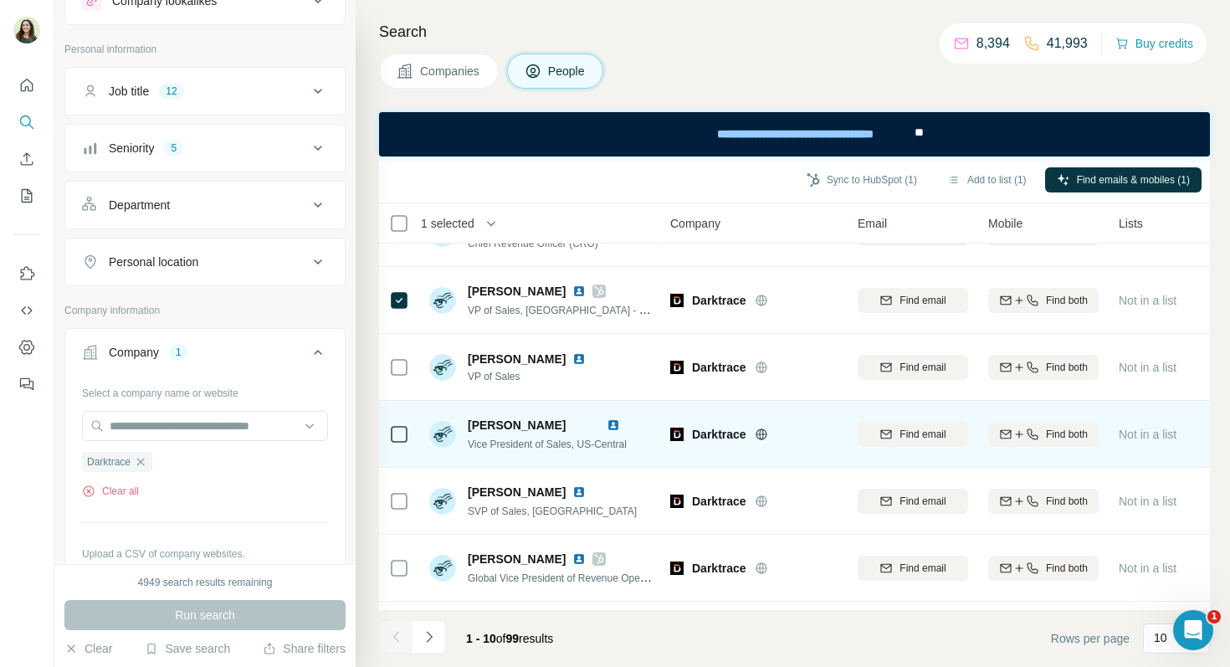
scroll to position [55, 0]
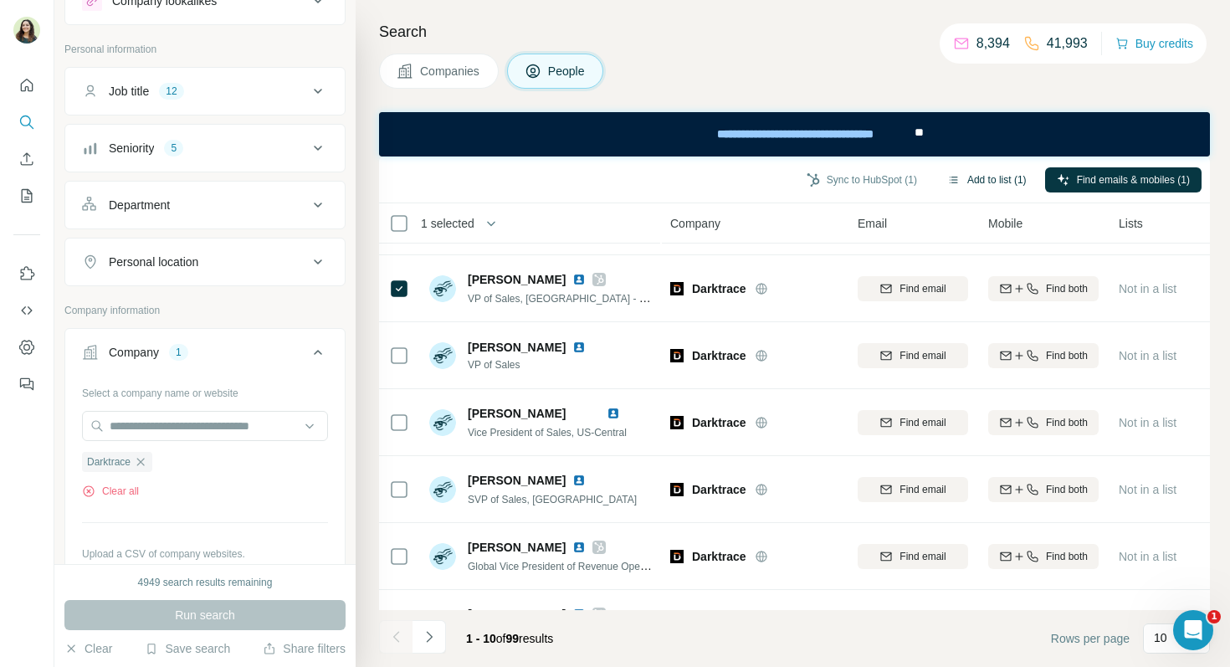
click at [973, 187] on button "Add to list (1)" at bounding box center [987, 179] width 103 height 25
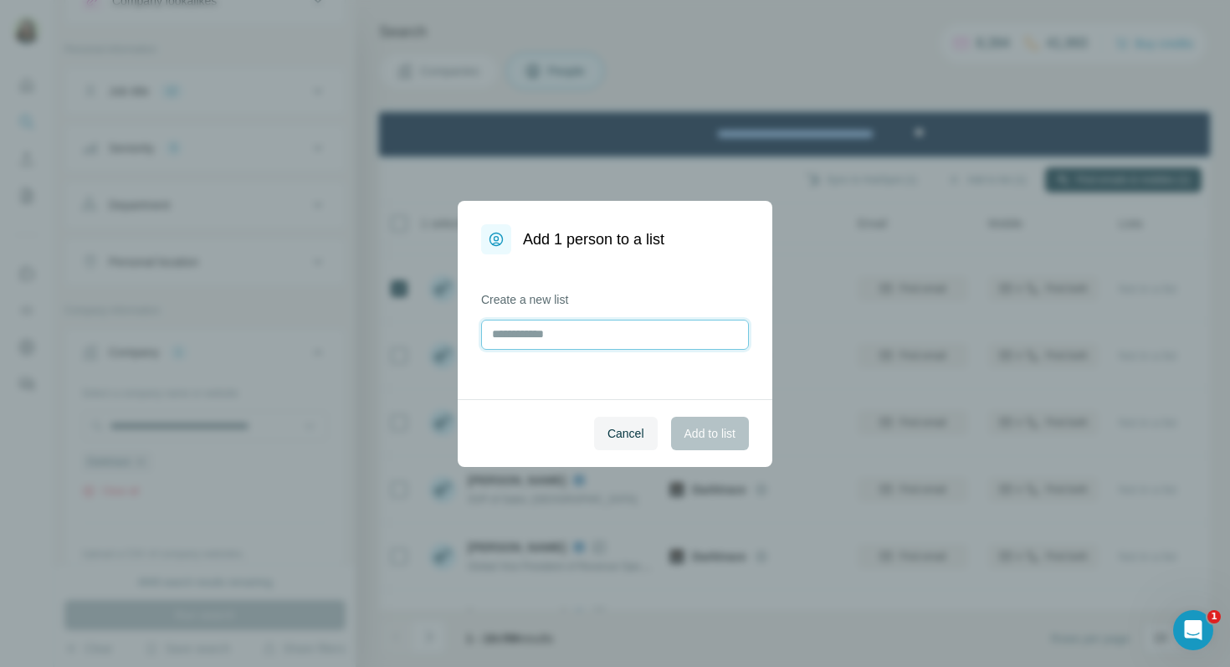
click at [589, 331] on input "text" at bounding box center [615, 335] width 268 height 30
drag, startPoint x: 539, startPoint y: 340, endPoint x: 536, endPoint y: 362, distance: 21.9
click at [539, 340] on input "**********" at bounding box center [615, 335] width 268 height 30
click at [592, 336] on input "**********" at bounding box center [615, 335] width 268 height 30
type input "**********"
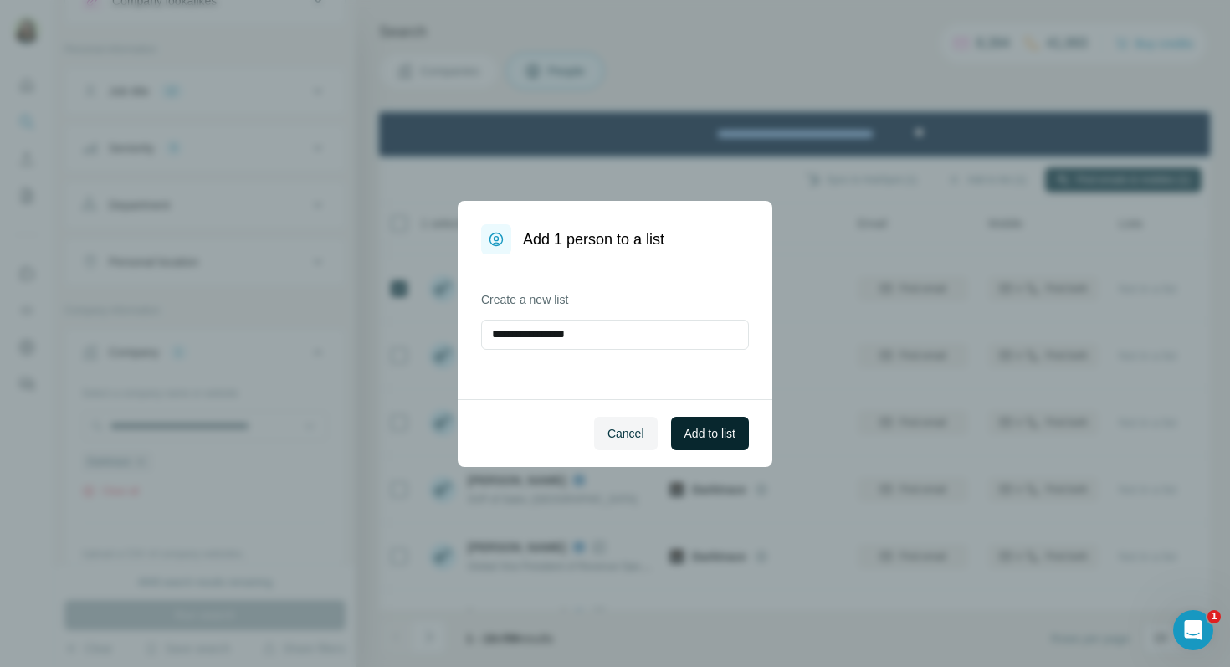
click at [685, 433] on span "Add to list" at bounding box center [710, 433] width 51 height 17
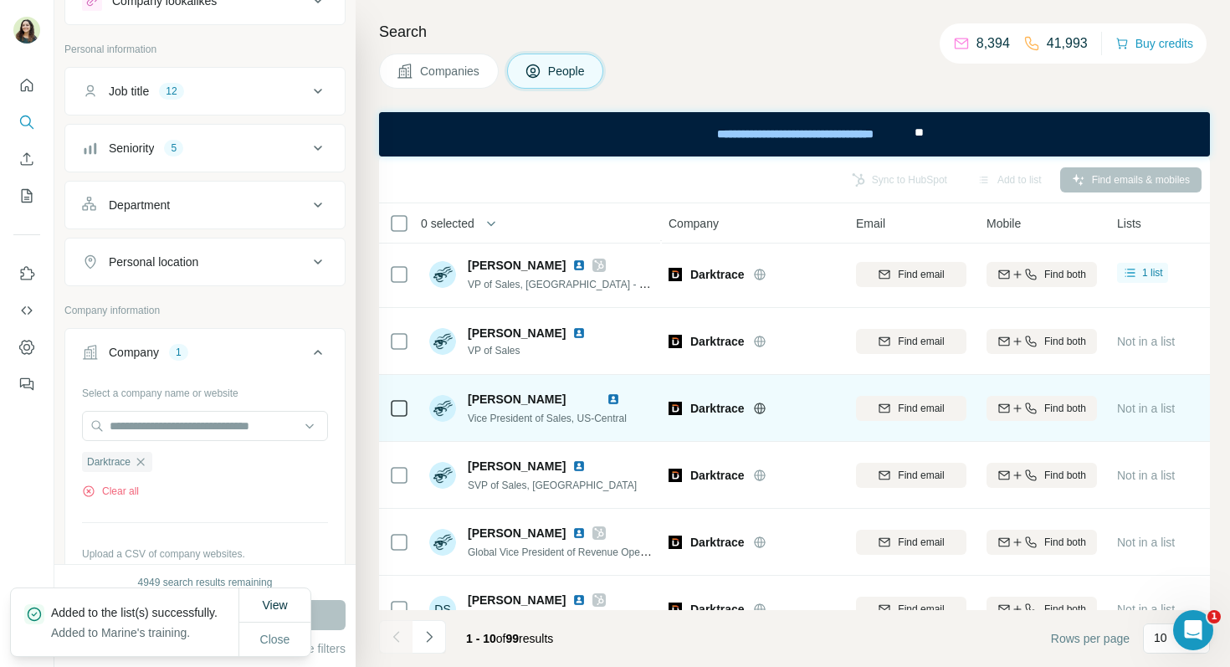
scroll to position [0, 2]
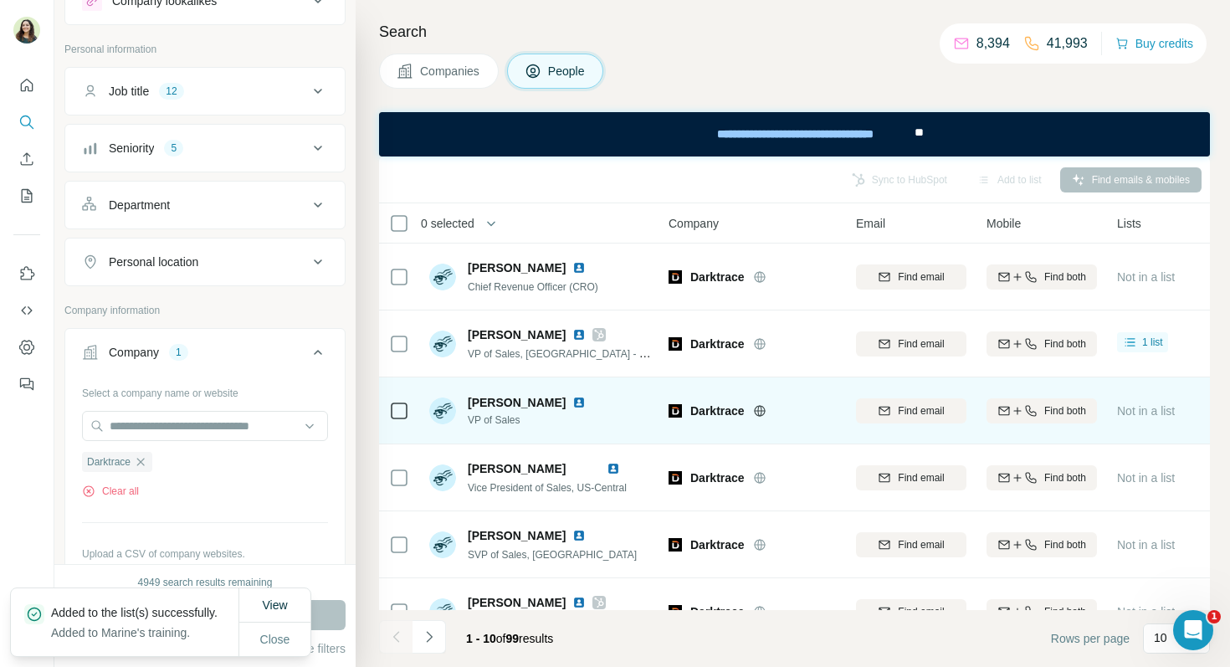
click at [586, 400] on img at bounding box center [578, 402] width 13 height 13
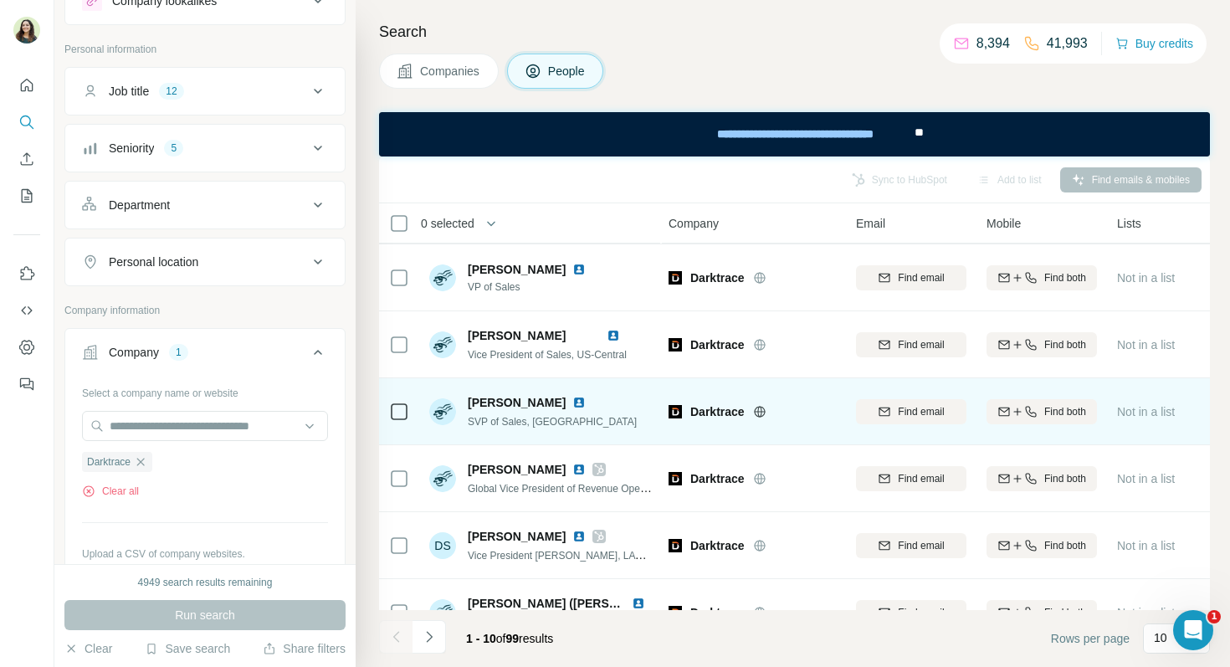
scroll to position [142, 2]
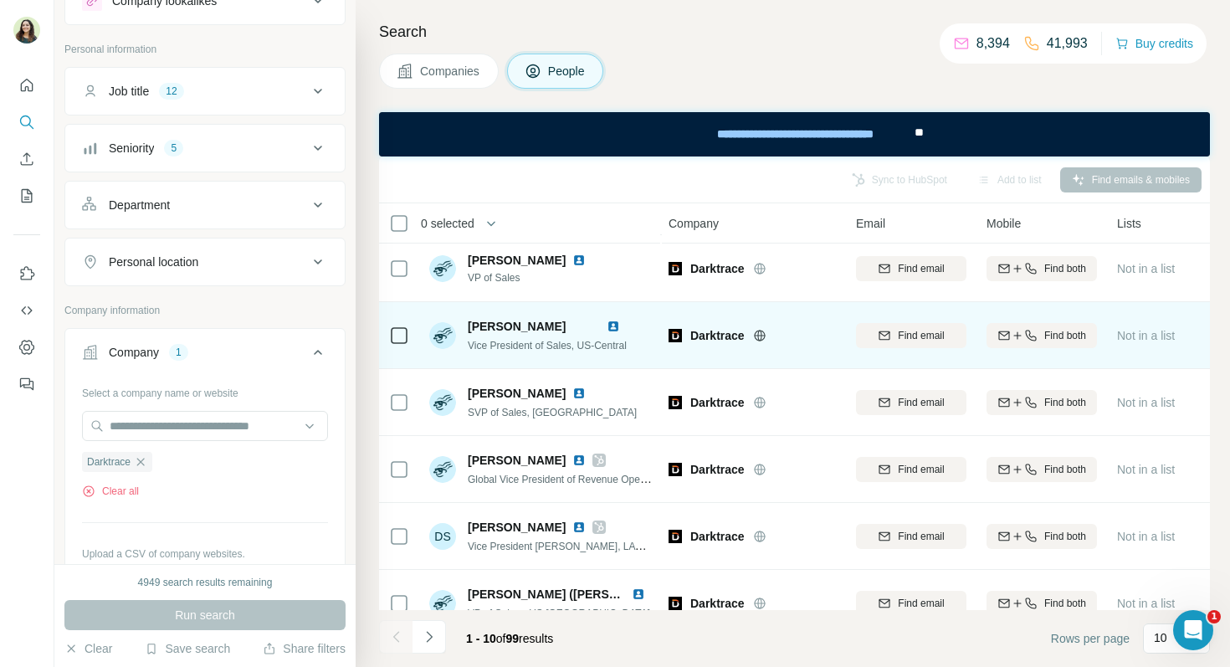
click at [617, 329] on img at bounding box center [613, 326] width 13 height 13
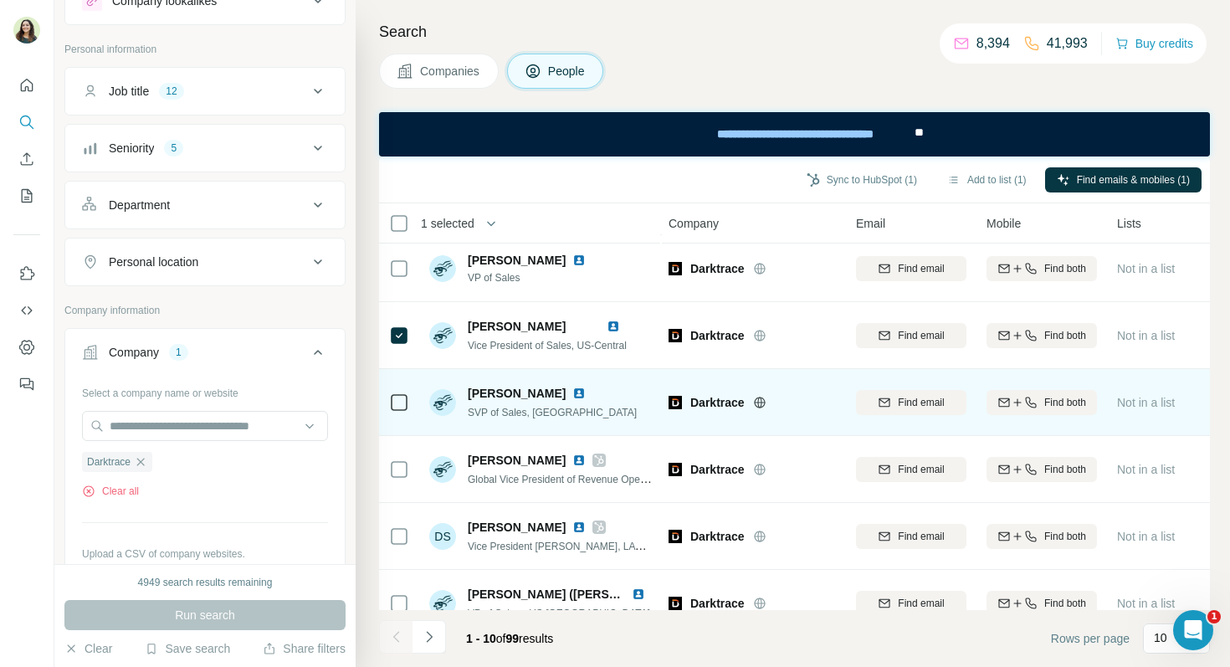
click at [572, 394] on img at bounding box center [578, 393] width 13 height 13
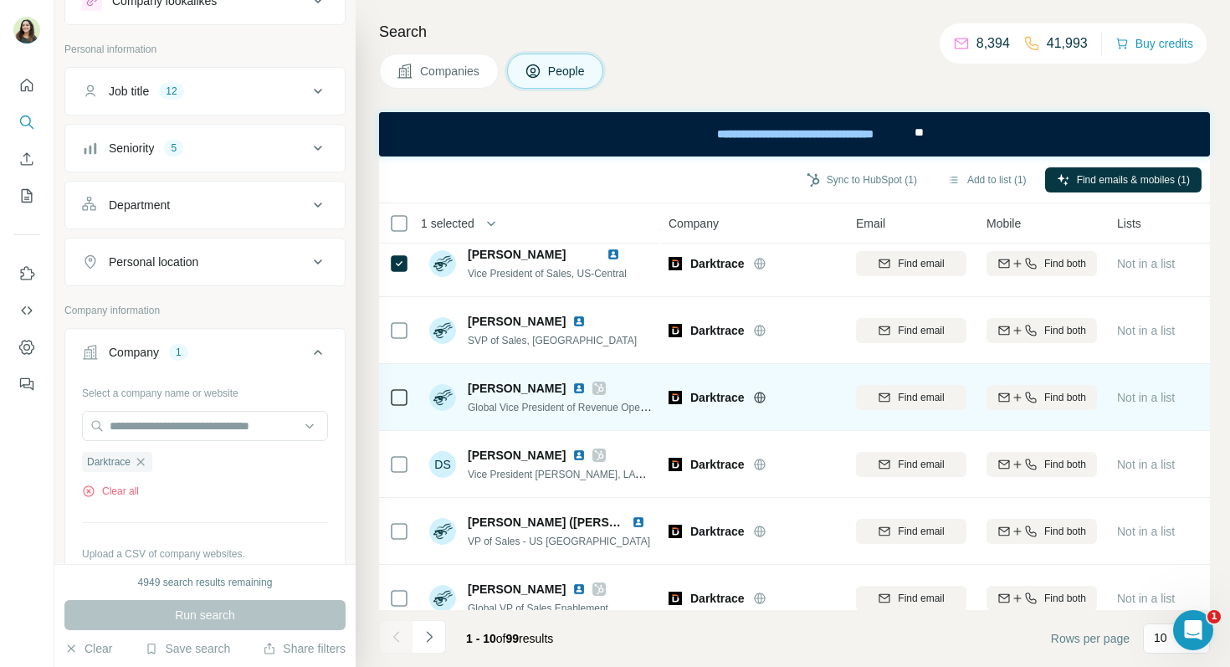
click at [572, 391] on img at bounding box center [578, 388] width 13 height 13
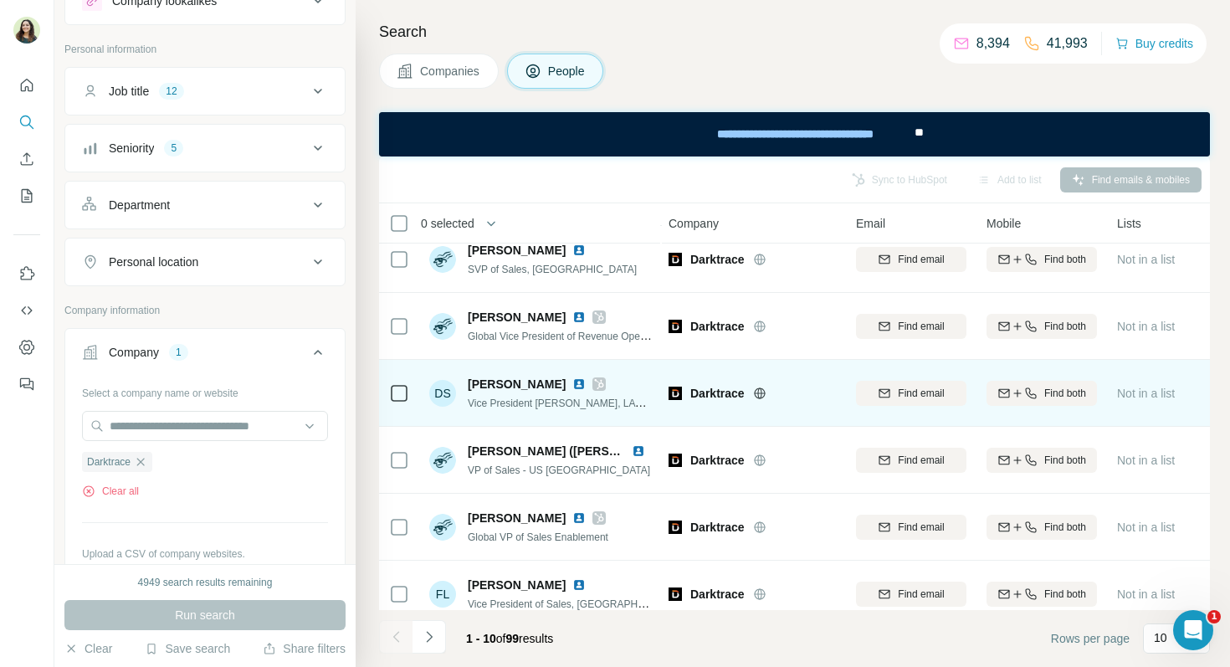
scroll to position [303, 2]
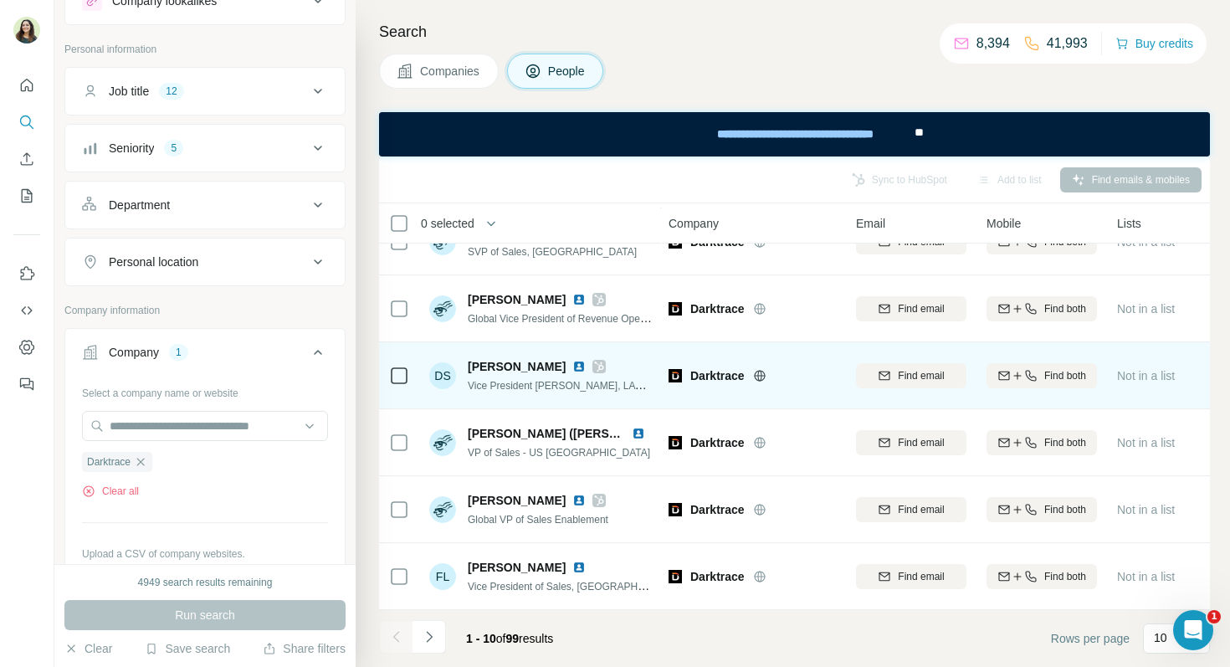
click at [572, 367] on img at bounding box center [578, 366] width 13 height 13
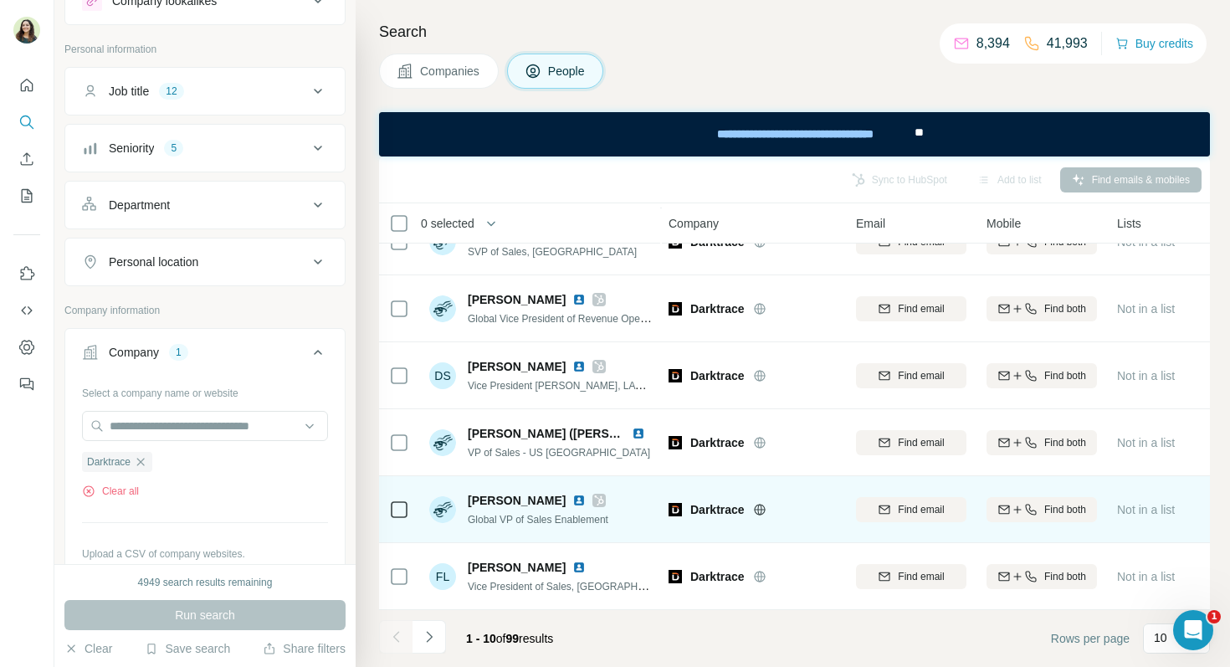
click at [572, 503] on img at bounding box center [578, 500] width 13 height 13
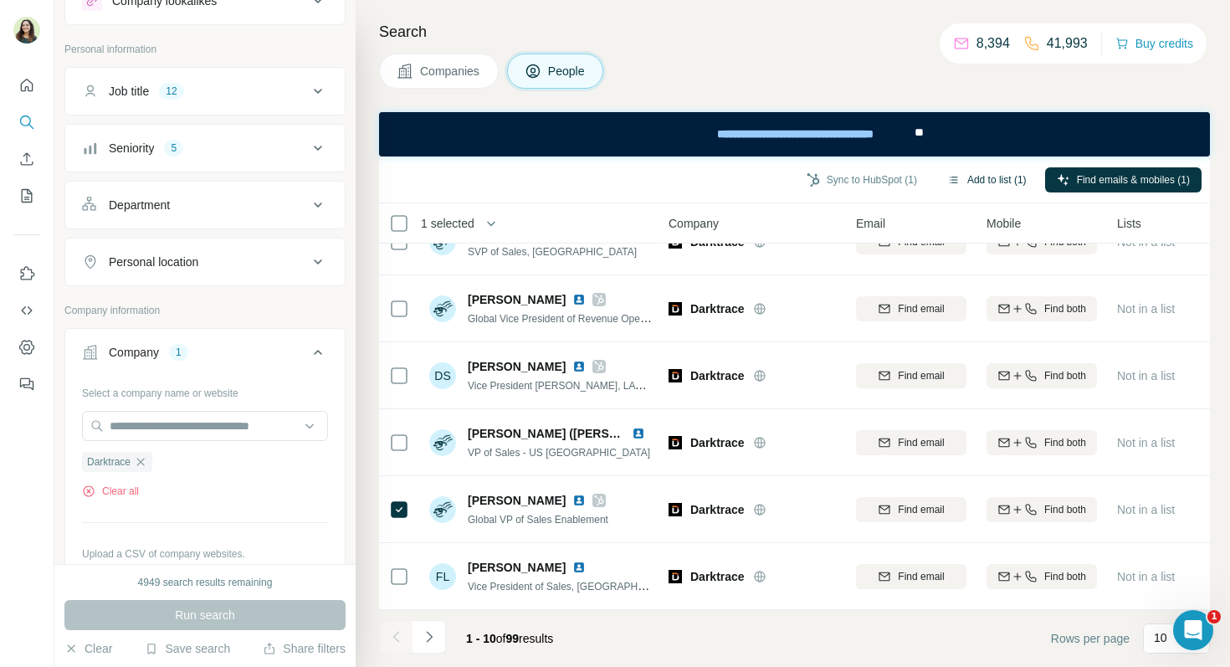
click at [991, 177] on button "Add to list (1)" at bounding box center [987, 179] width 103 height 25
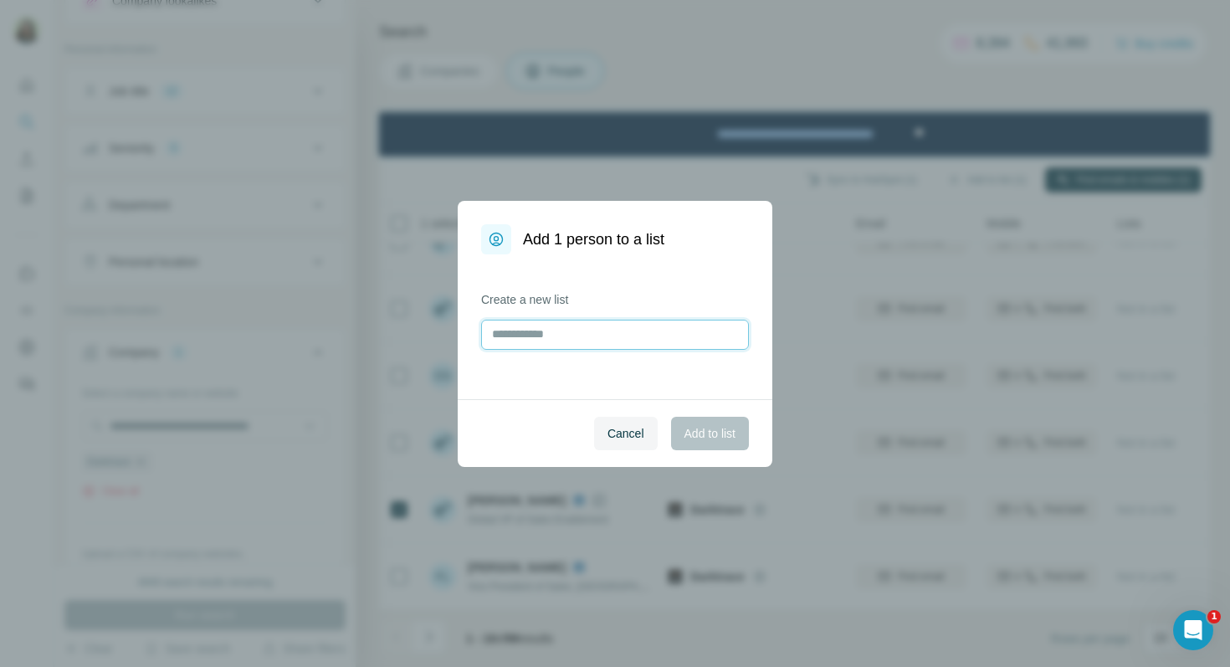
click at [649, 341] on input "text" at bounding box center [615, 335] width 268 height 30
click at [575, 239] on h1 "Add 1 person to a list" at bounding box center [593, 239] width 141 height 23
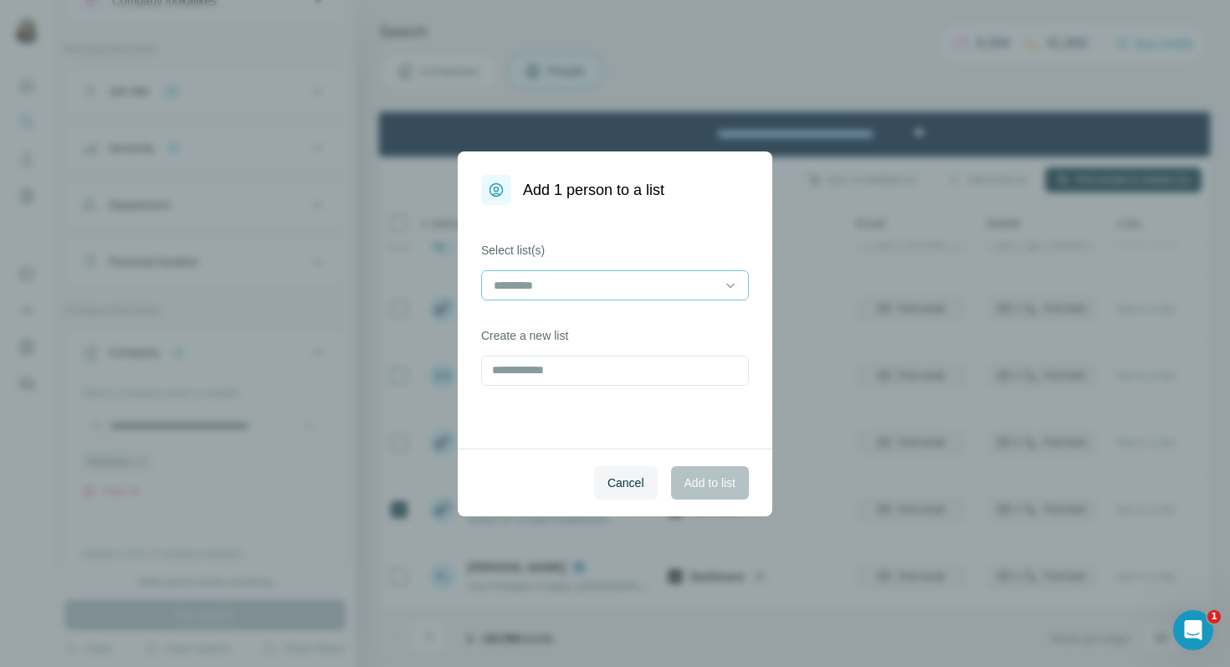
click at [575, 285] on input at bounding box center [605, 285] width 226 height 18
click at [576, 326] on p "Marine's training" at bounding box center [537, 323] width 85 height 17
click at [698, 477] on span "Add to list" at bounding box center [710, 483] width 51 height 17
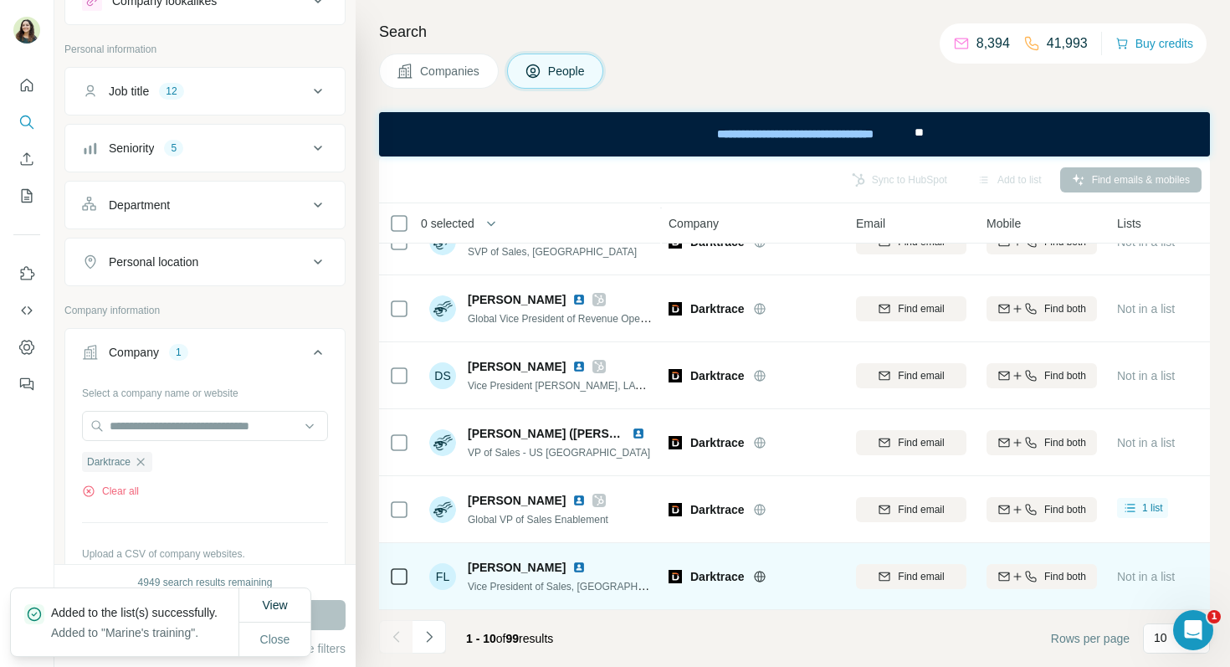
click at [574, 566] on img at bounding box center [578, 567] width 13 height 13
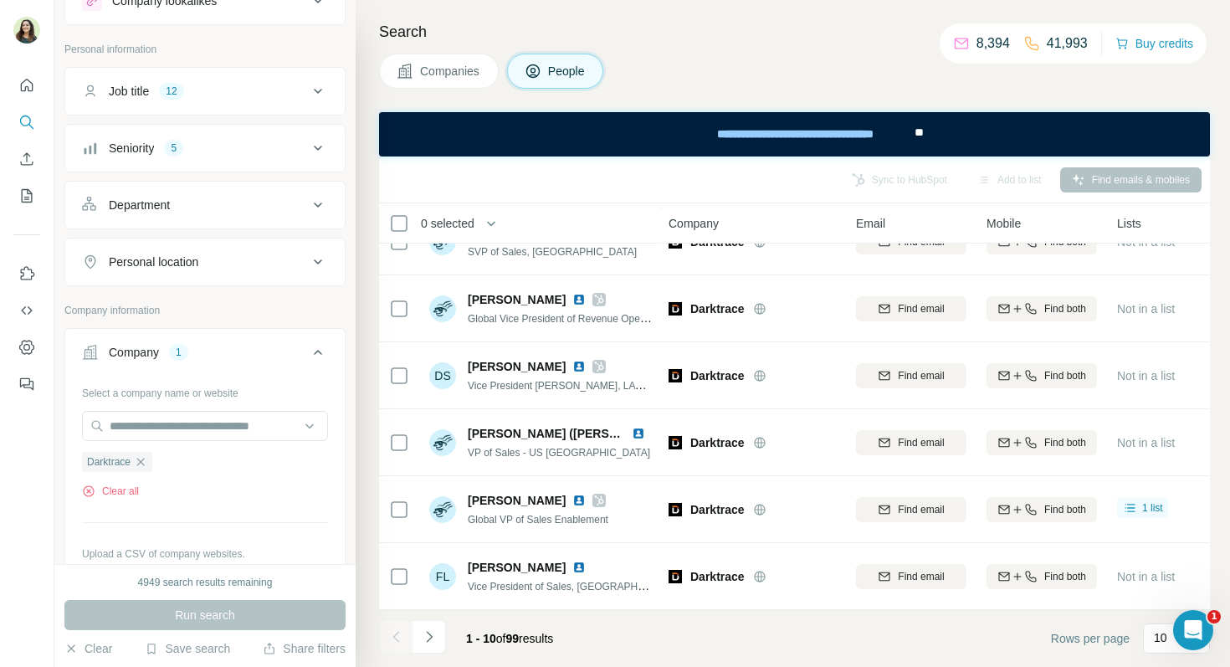
click at [433, 639] on icon "Navigate to next page" at bounding box center [429, 636] width 17 height 17
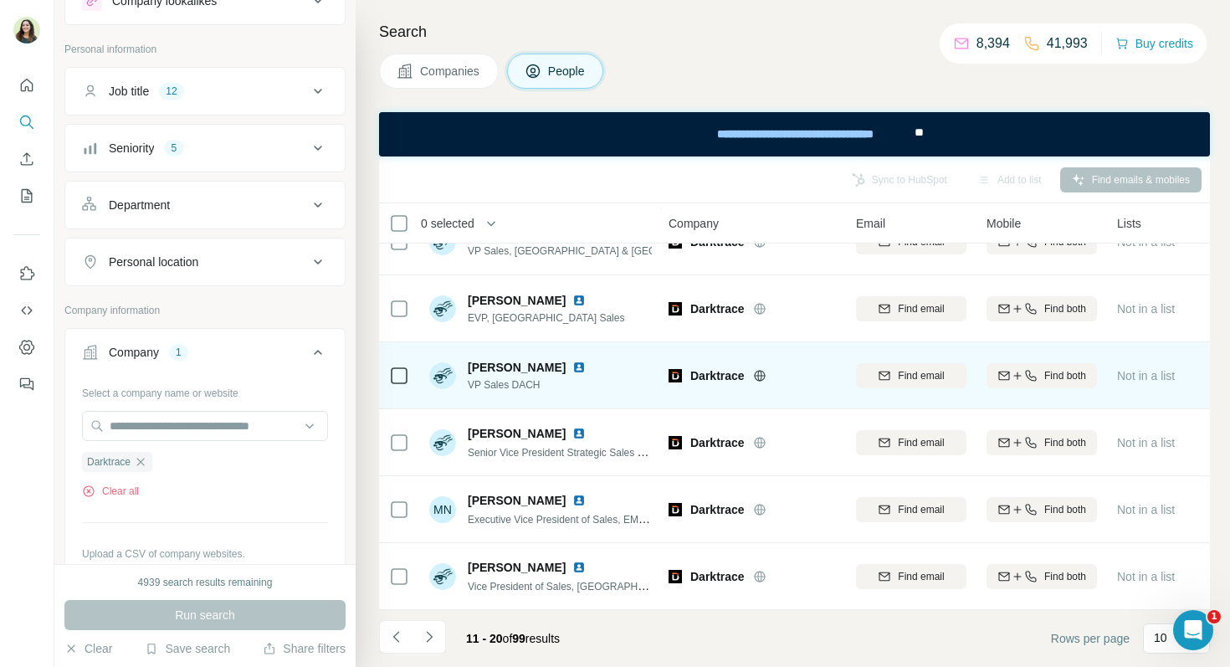
scroll to position [0, 2]
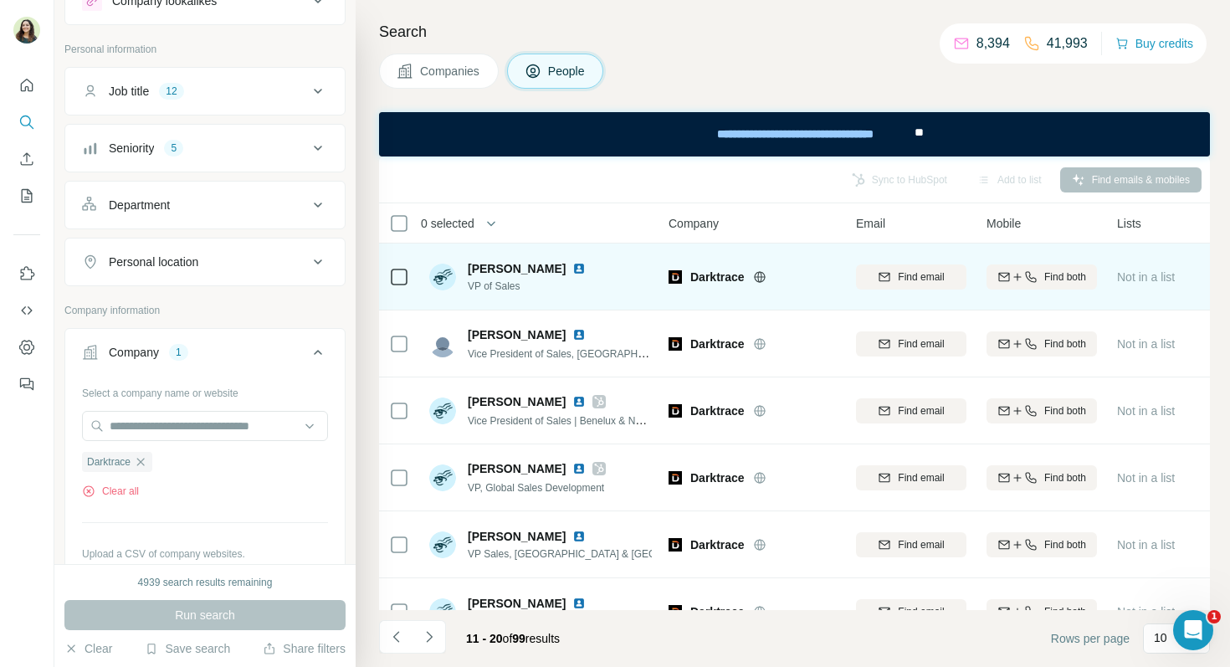
click at [586, 270] on img at bounding box center [578, 268] width 13 height 13
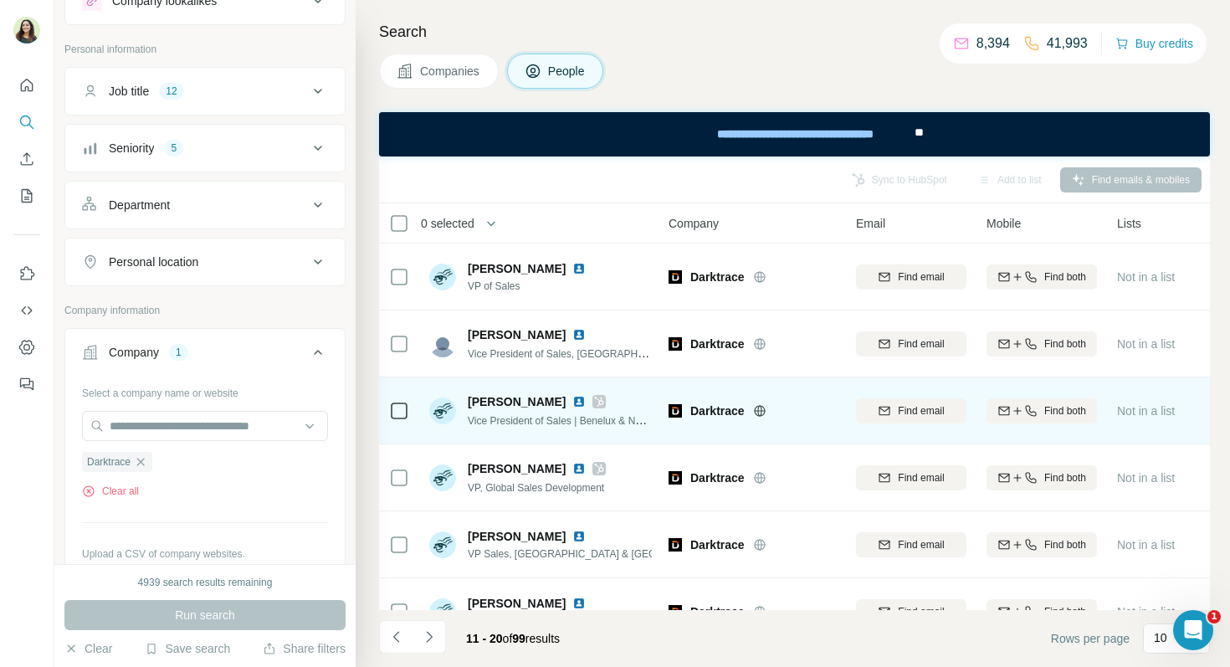
click at [572, 400] on img at bounding box center [578, 401] width 13 height 13
click at [399, 418] on icon at bounding box center [399, 411] width 20 height 20
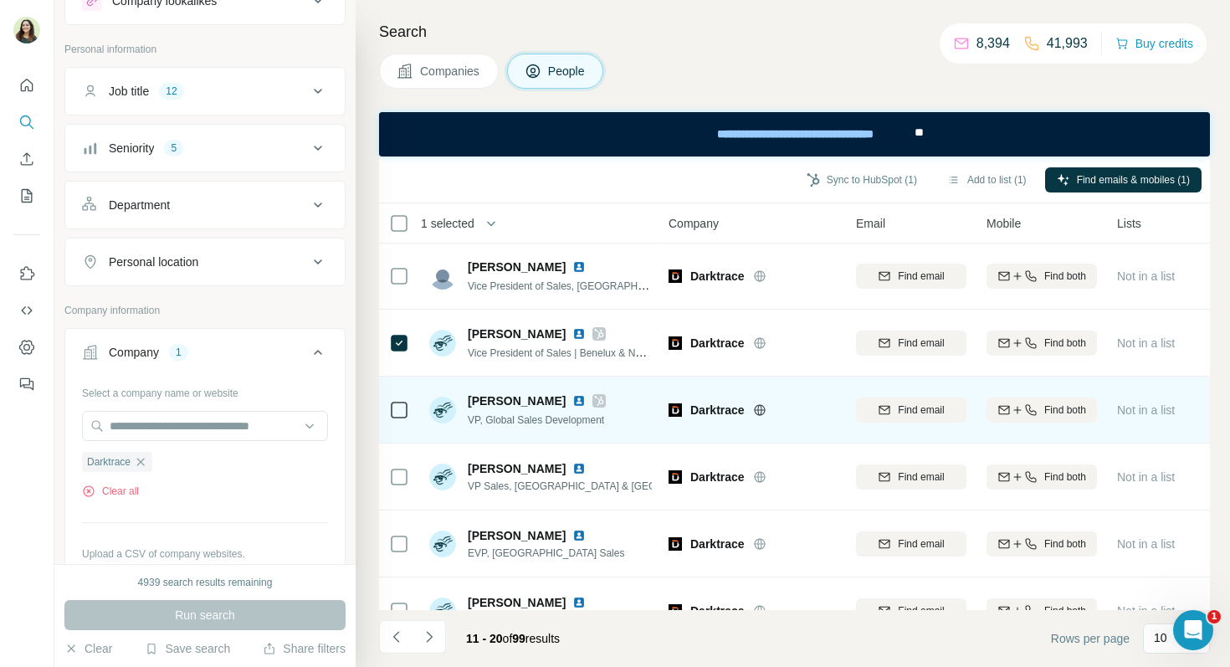
scroll to position [69, 2]
click at [572, 401] on img at bounding box center [578, 398] width 13 height 13
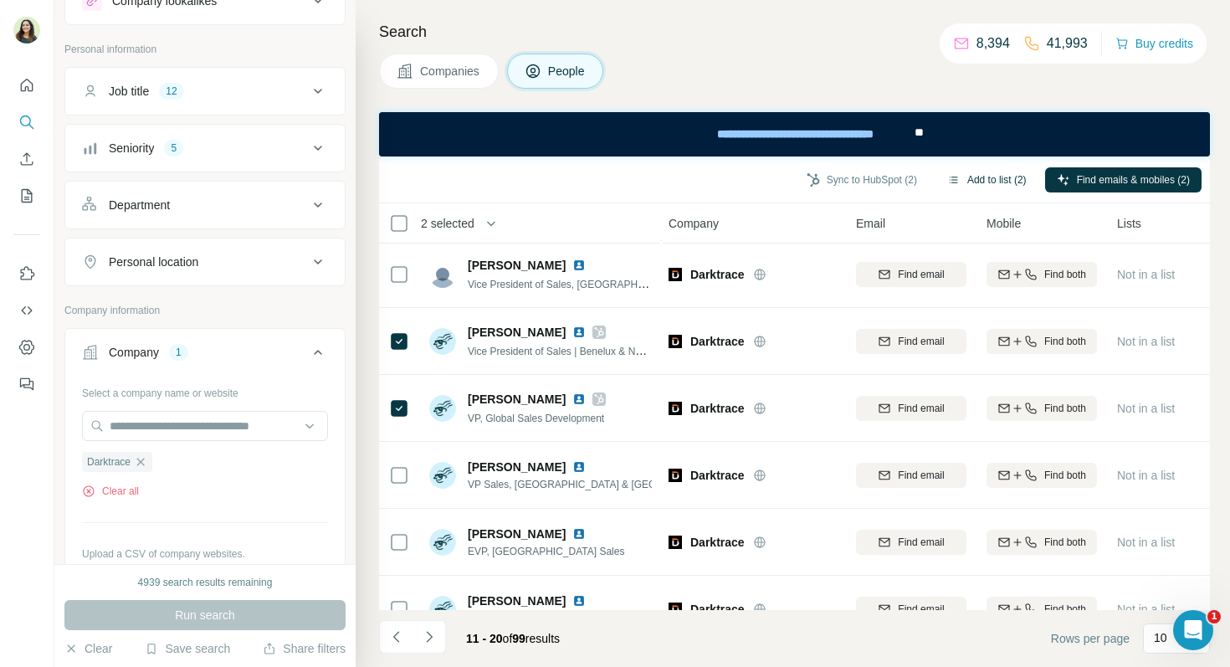
click at [976, 178] on button "Add to list (2)" at bounding box center [987, 179] width 103 height 25
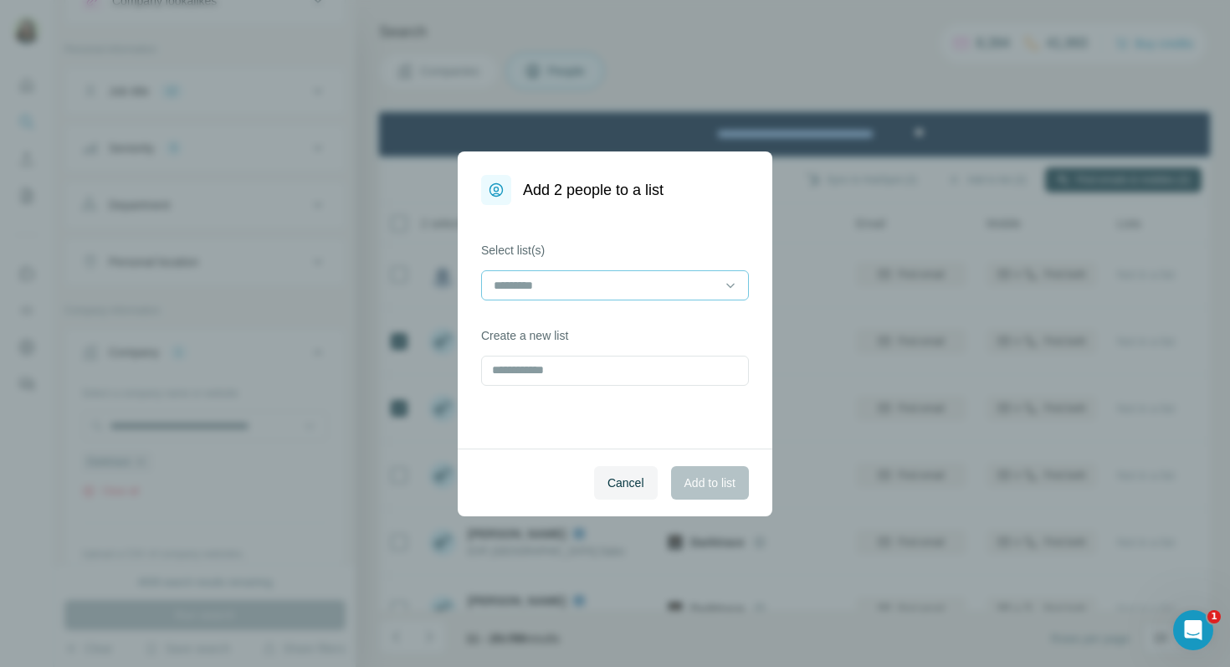
click at [603, 285] on input at bounding box center [605, 285] width 226 height 18
click at [581, 328] on p "Marine's training" at bounding box center [537, 323] width 85 height 17
click at [708, 485] on span "Add to list" at bounding box center [710, 483] width 51 height 17
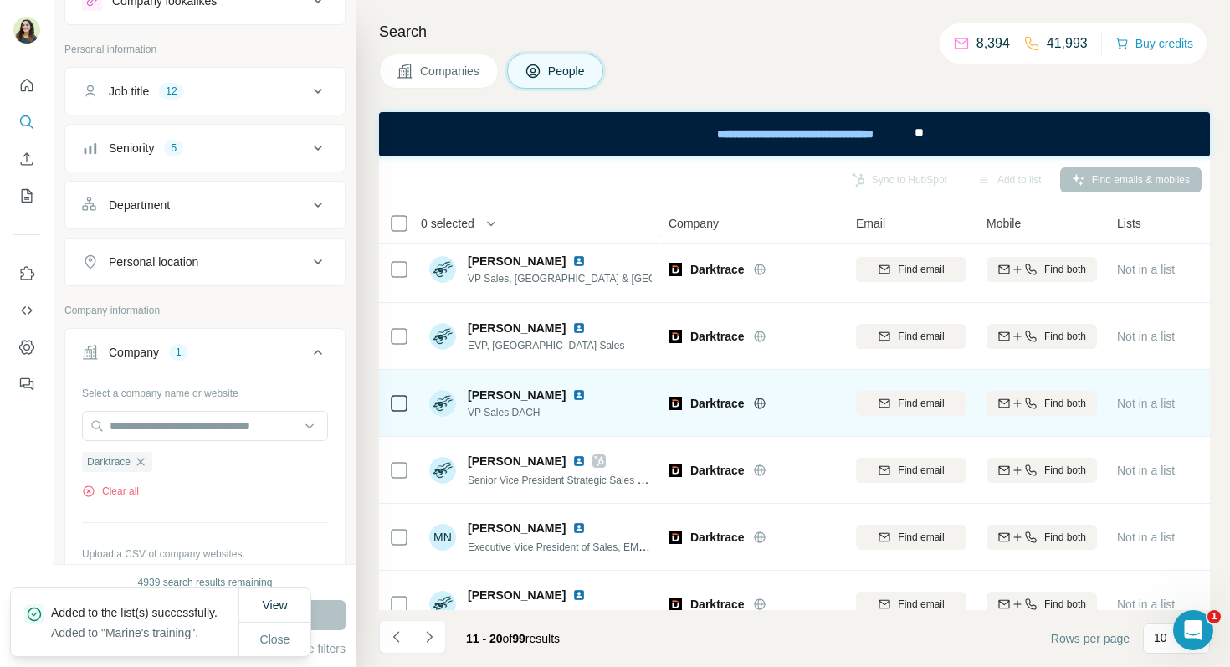
scroll to position [277, 2]
click at [572, 392] on img at bounding box center [578, 393] width 13 height 13
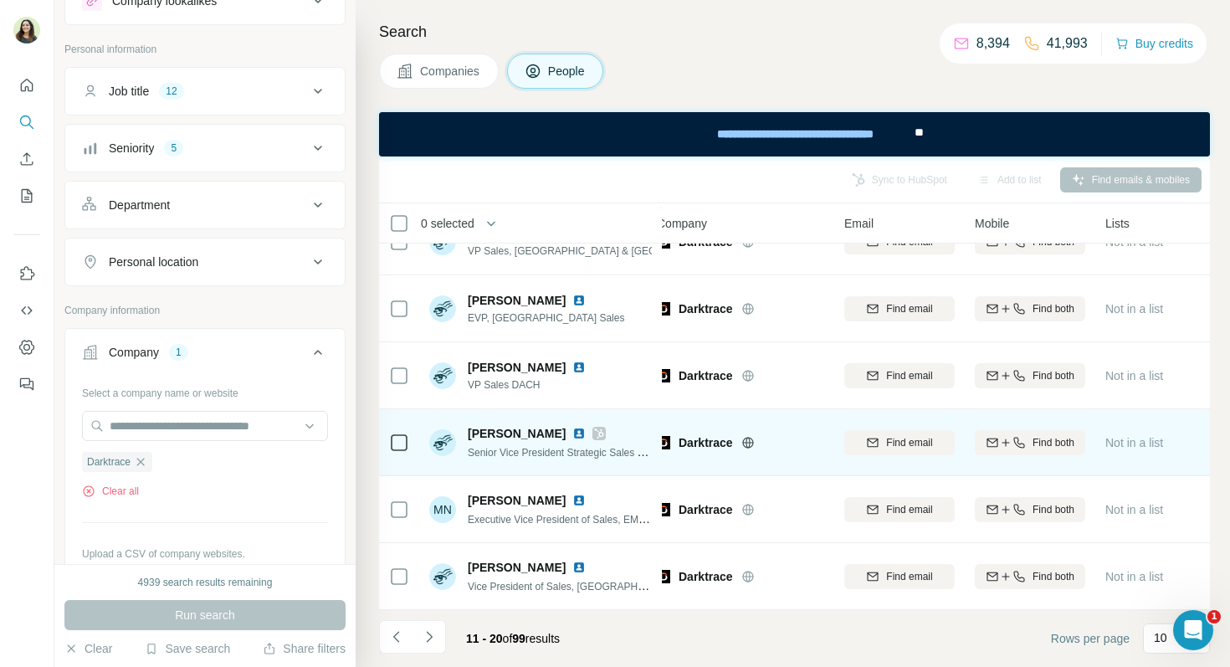
scroll to position [303, 8]
click at [576, 431] on img at bounding box center [578, 433] width 13 height 13
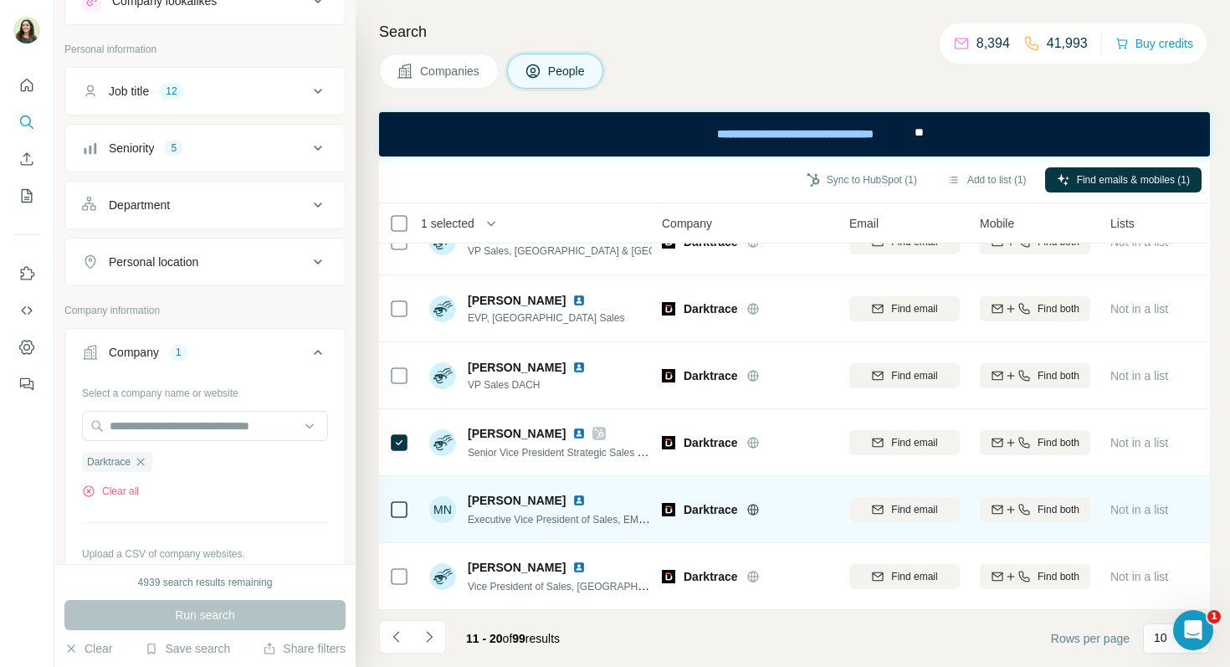
click at [572, 504] on img at bounding box center [578, 500] width 13 height 13
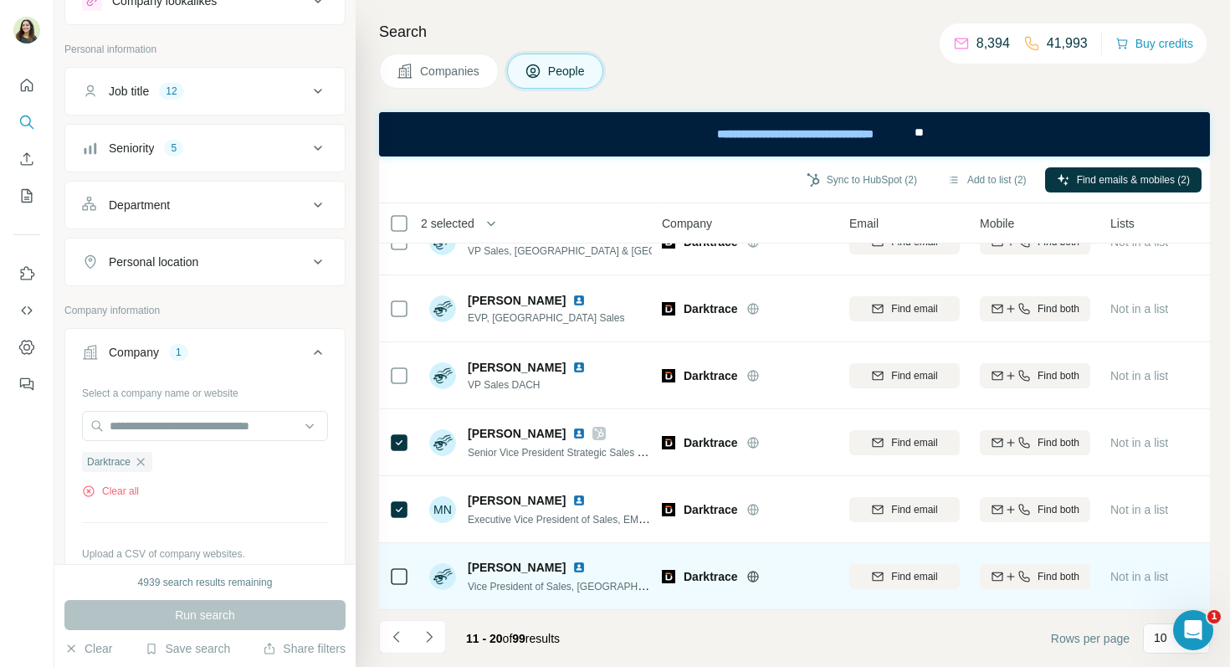
click at [572, 569] on img at bounding box center [578, 567] width 13 height 13
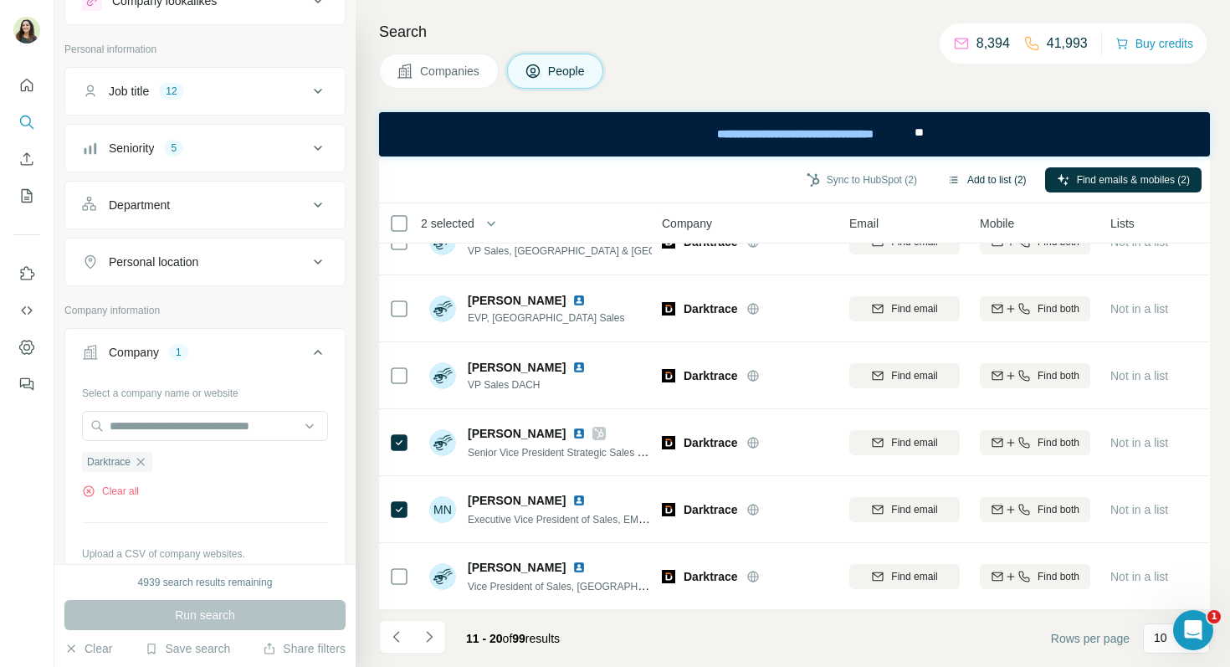
click at [988, 178] on button "Add to list (2)" at bounding box center [987, 179] width 103 height 25
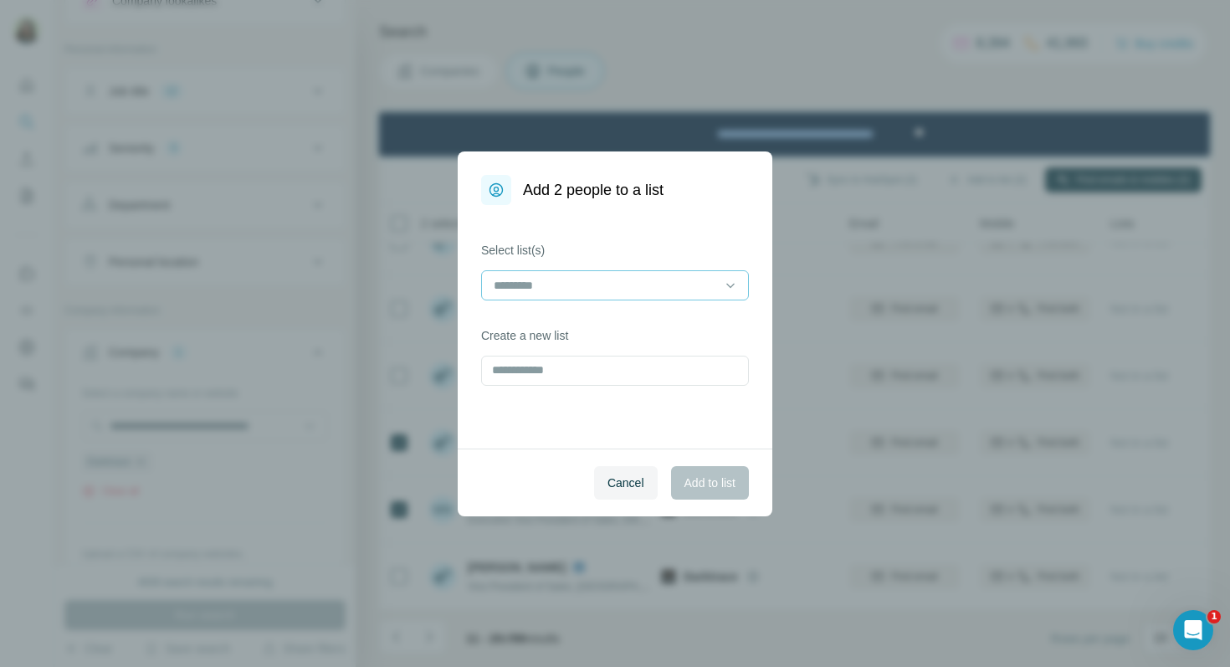
click at [685, 274] on div at bounding box center [605, 285] width 226 height 28
click at [620, 325] on div "Marine's training" at bounding box center [614, 323] width 239 height 17
click at [702, 497] on button "Add to list" at bounding box center [710, 482] width 78 height 33
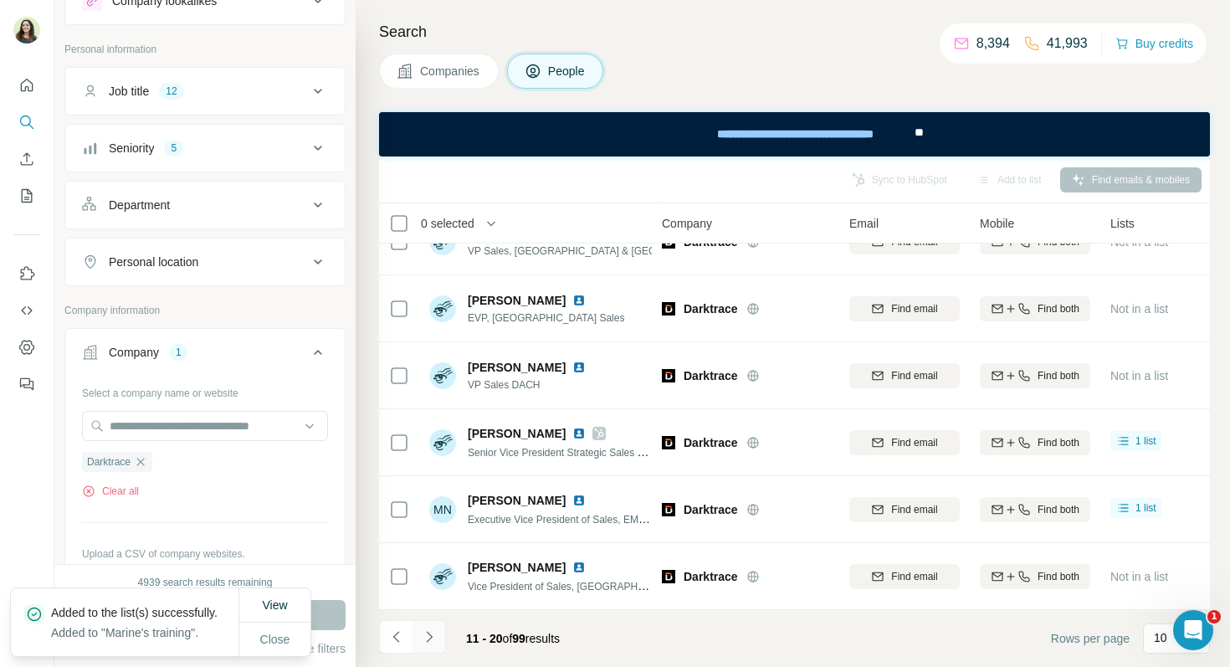
click at [433, 639] on icon "Navigate to next page" at bounding box center [429, 636] width 17 height 17
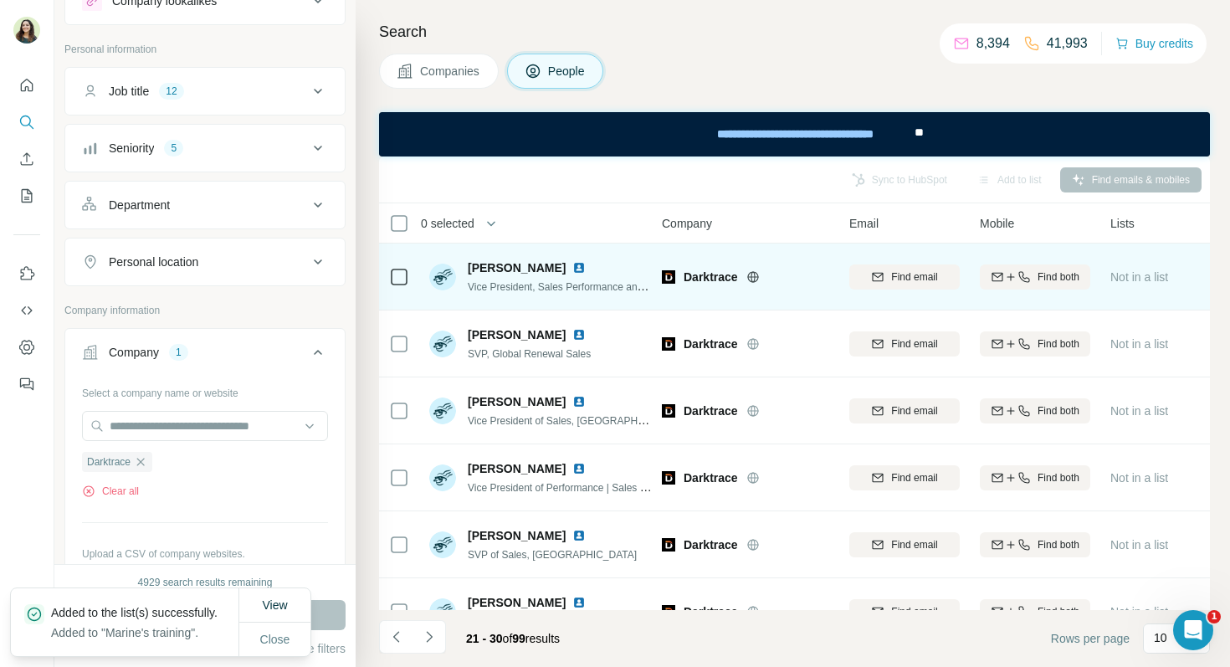
click at [572, 268] on img at bounding box center [578, 267] width 13 height 13
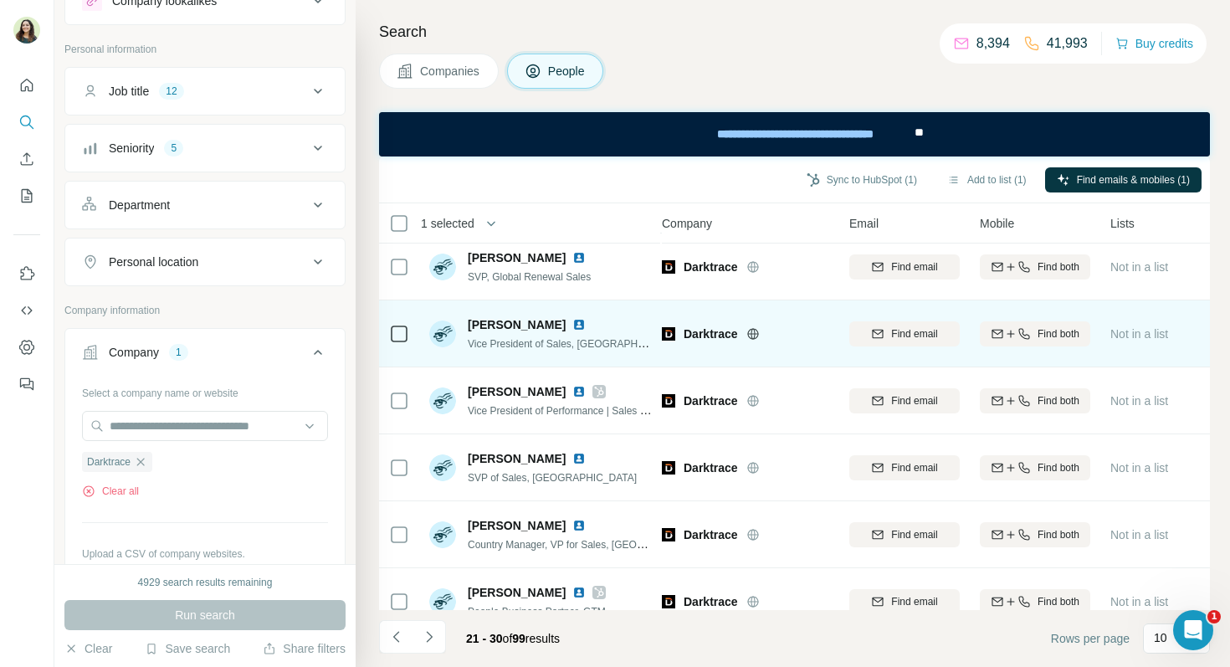
scroll to position [64, 8]
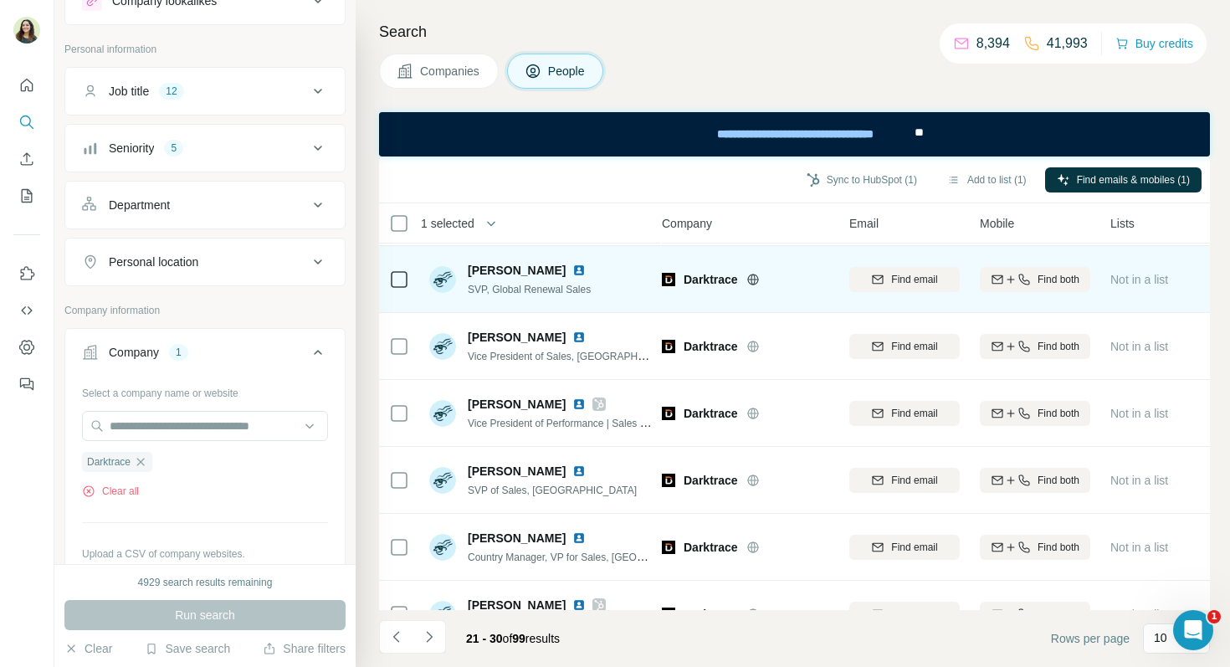
click at [572, 273] on img at bounding box center [578, 270] width 13 height 13
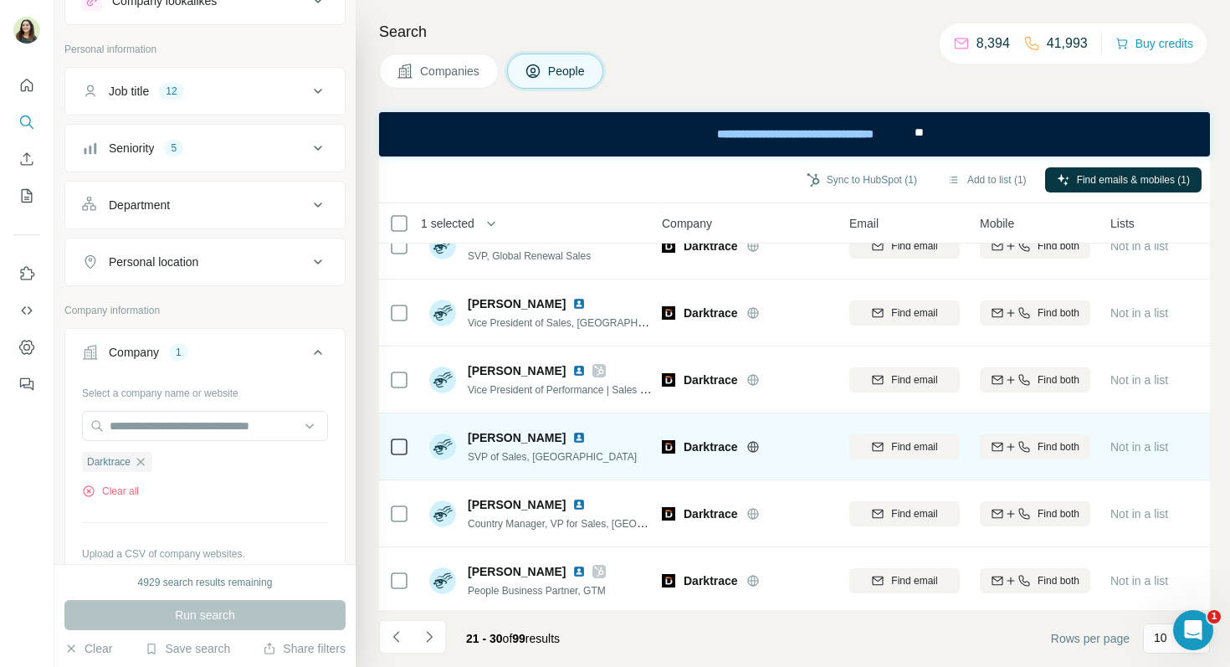
scroll to position [126, 8]
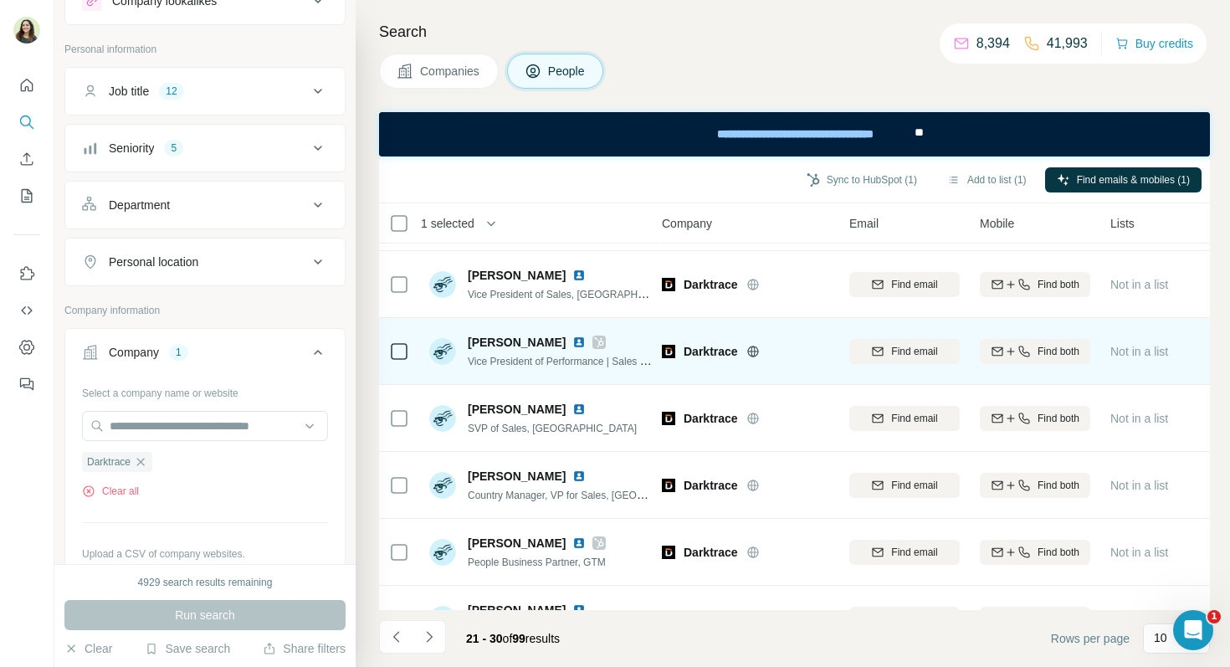
click at [572, 343] on img at bounding box center [578, 342] width 13 height 13
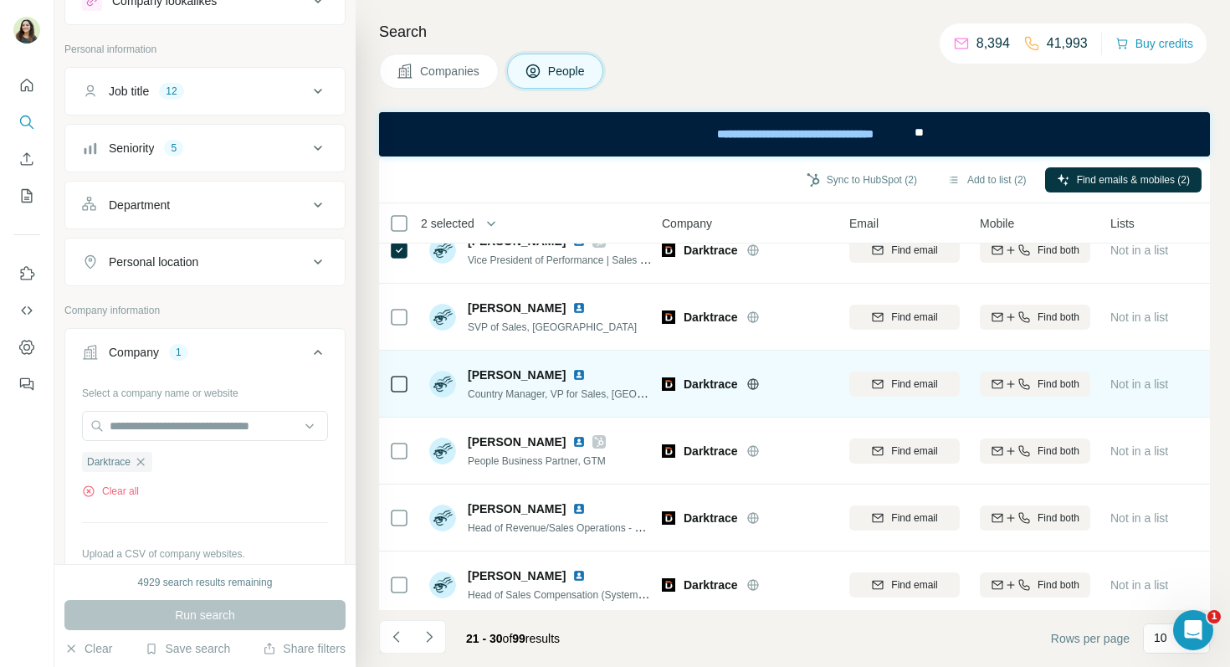
scroll to position [231, 8]
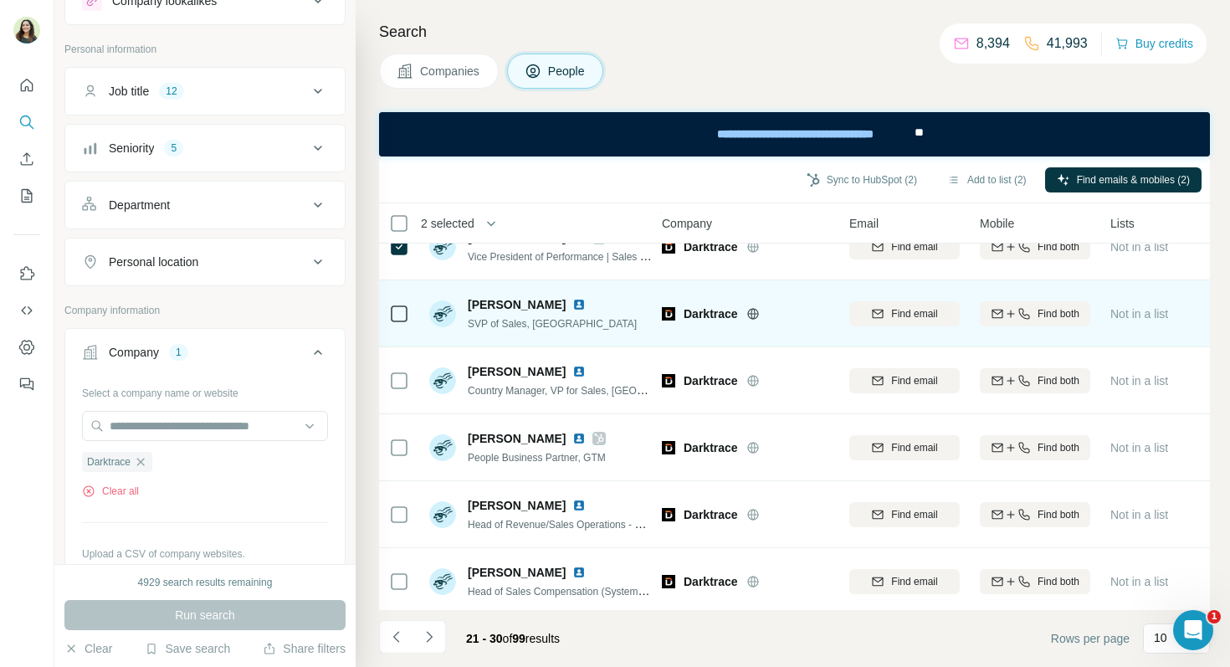
click at [572, 305] on img at bounding box center [578, 304] width 13 height 13
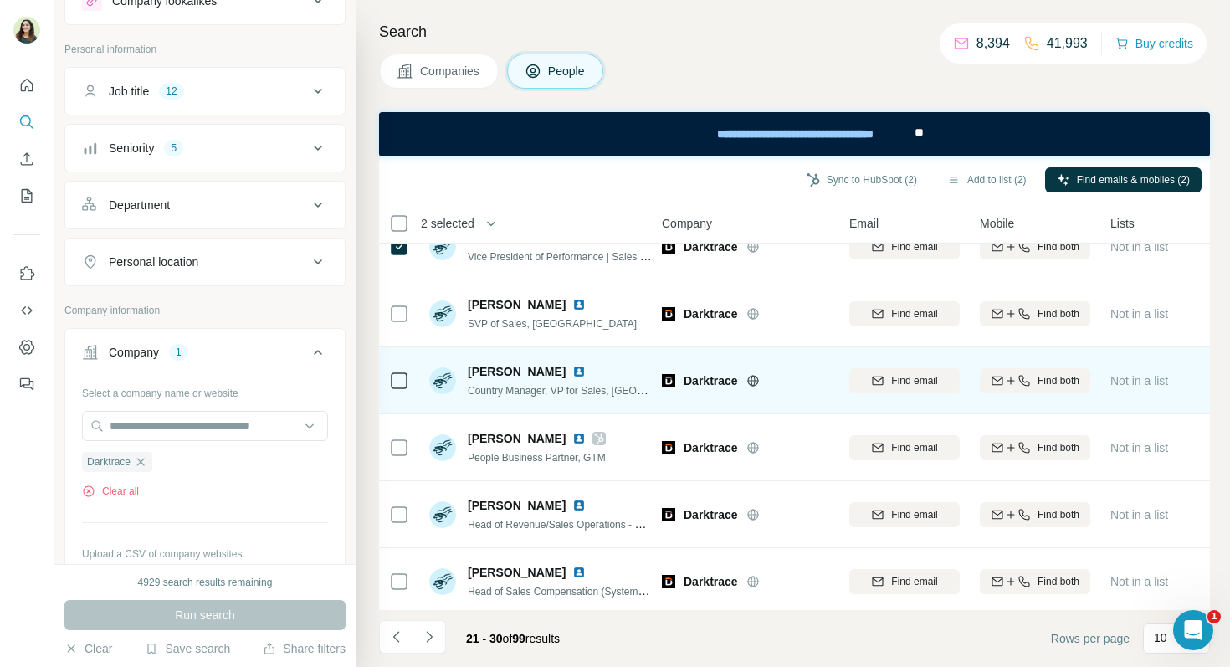
click at [572, 369] on img at bounding box center [578, 371] width 13 height 13
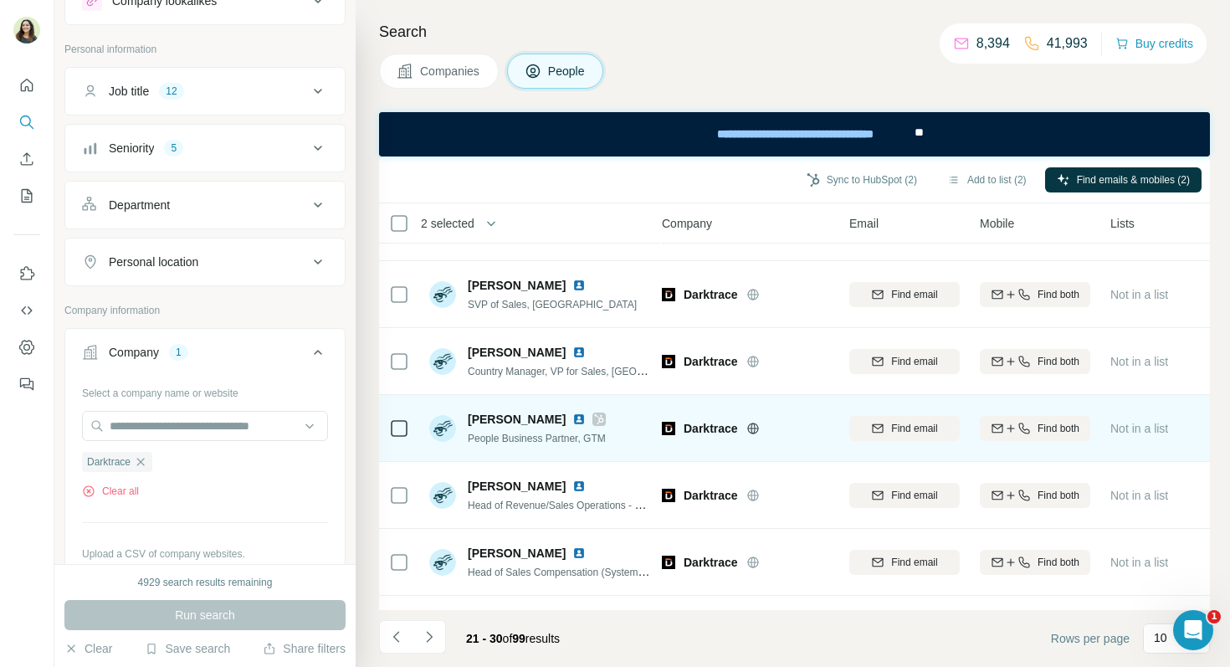
scroll to position [256, 8]
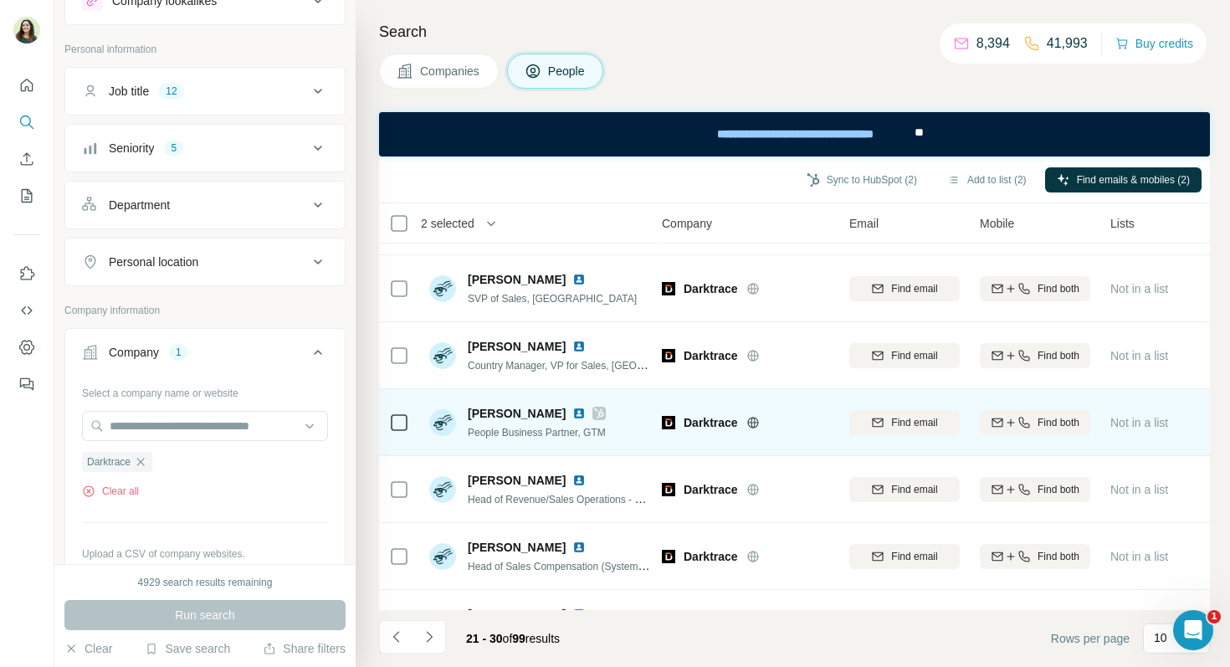
click at [572, 413] on img at bounding box center [578, 413] width 13 height 13
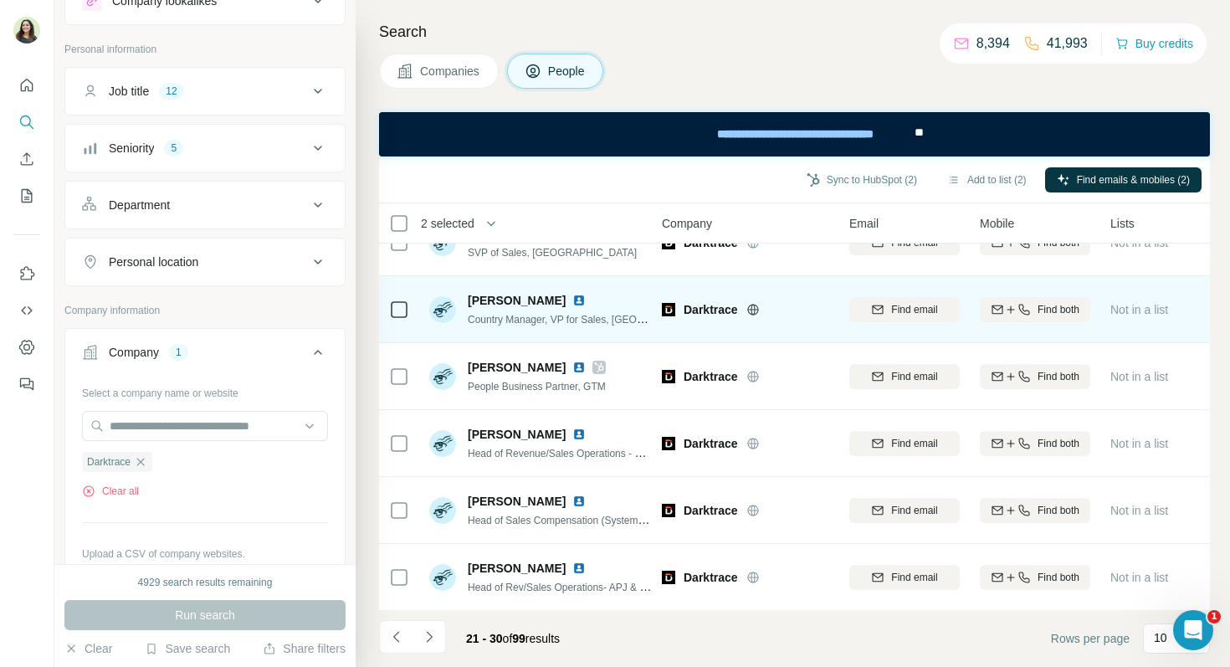
scroll to position [303, 8]
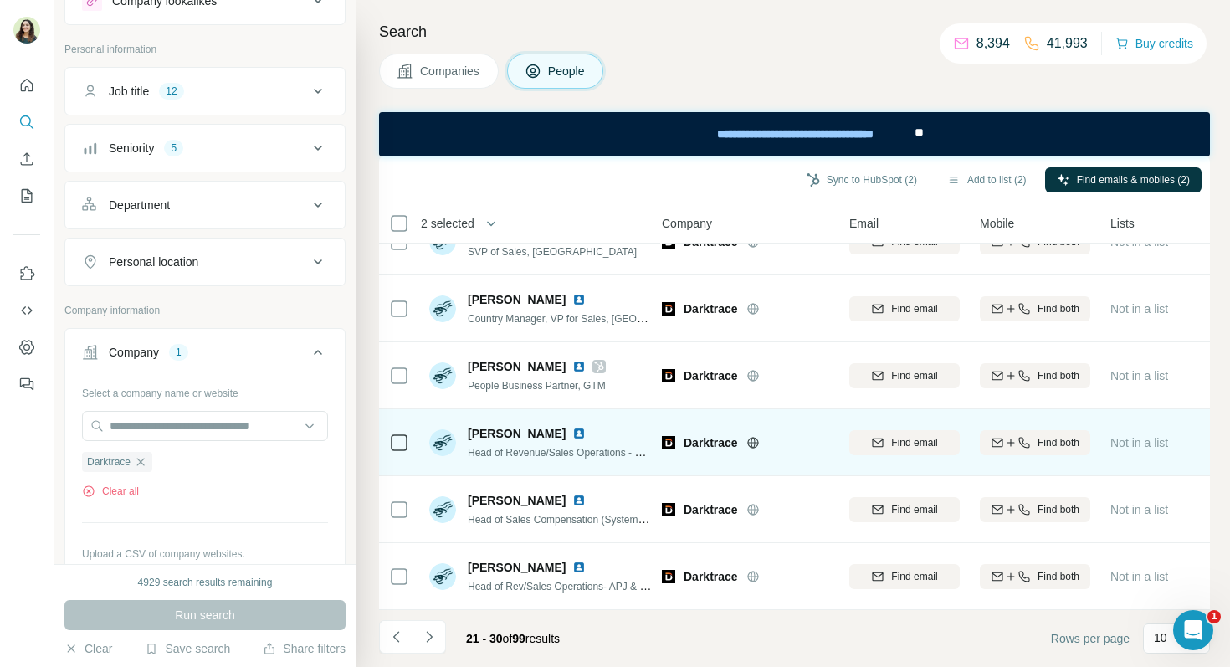
click at [583, 435] on img at bounding box center [578, 433] width 13 height 13
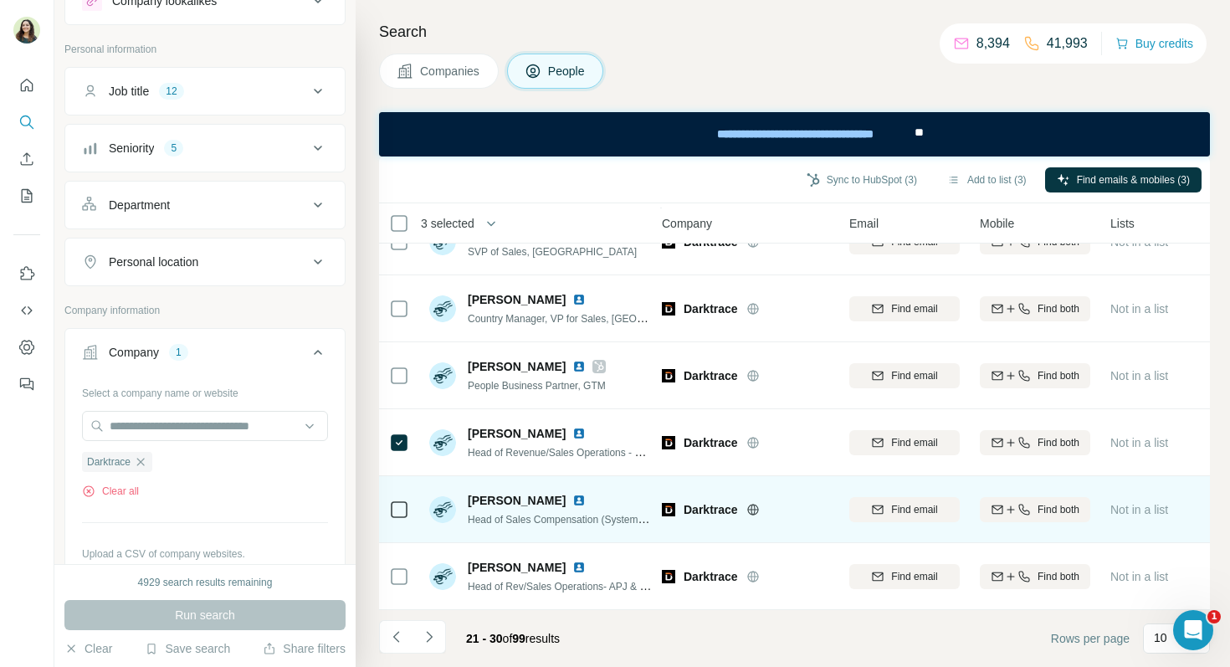
click at [572, 499] on img at bounding box center [578, 500] width 13 height 13
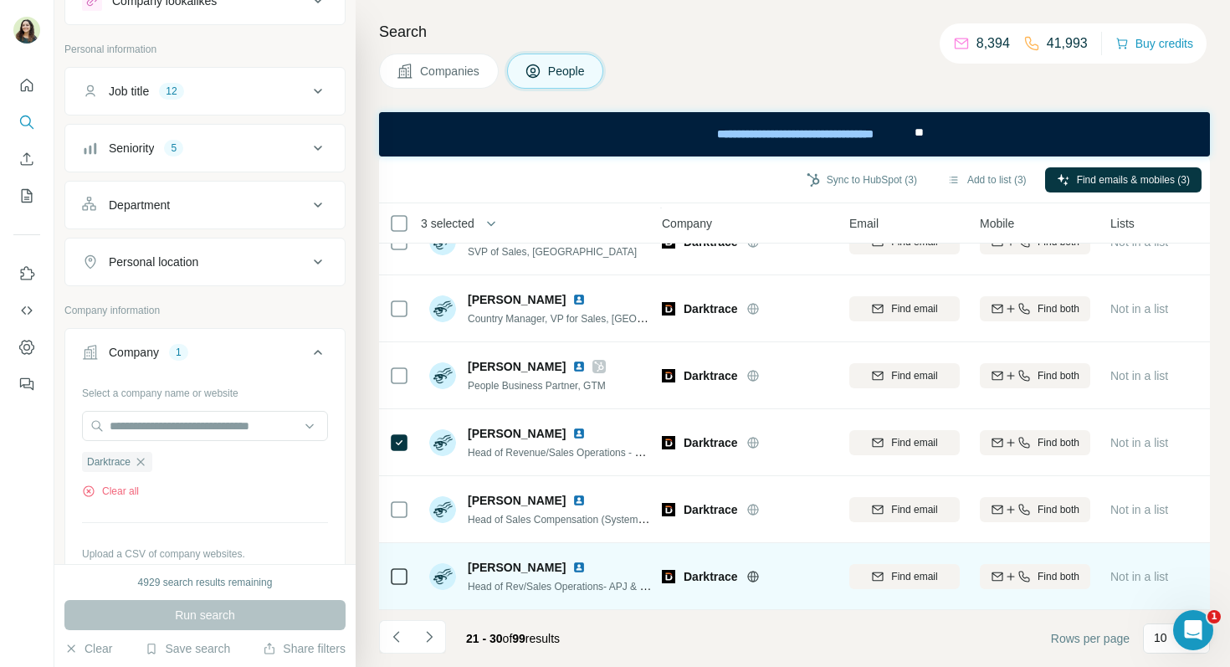
click at [572, 569] on img at bounding box center [578, 567] width 13 height 13
click at [572, 570] on img at bounding box center [578, 567] width 13 height 13
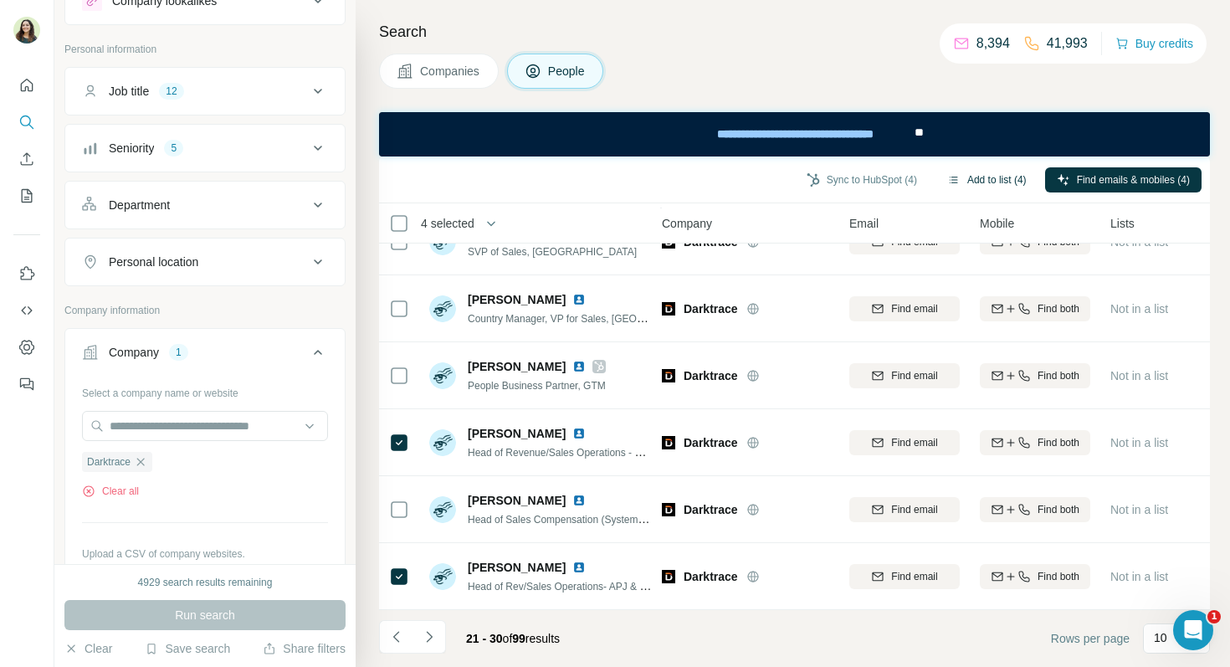
click at [969, 187] on button "Add to list (4)" at bounding box center [987, 179] width 103 height 25
click at [993, 182] on button "Add to list (4)" at bounding box center [987, 179] width 103 height 25
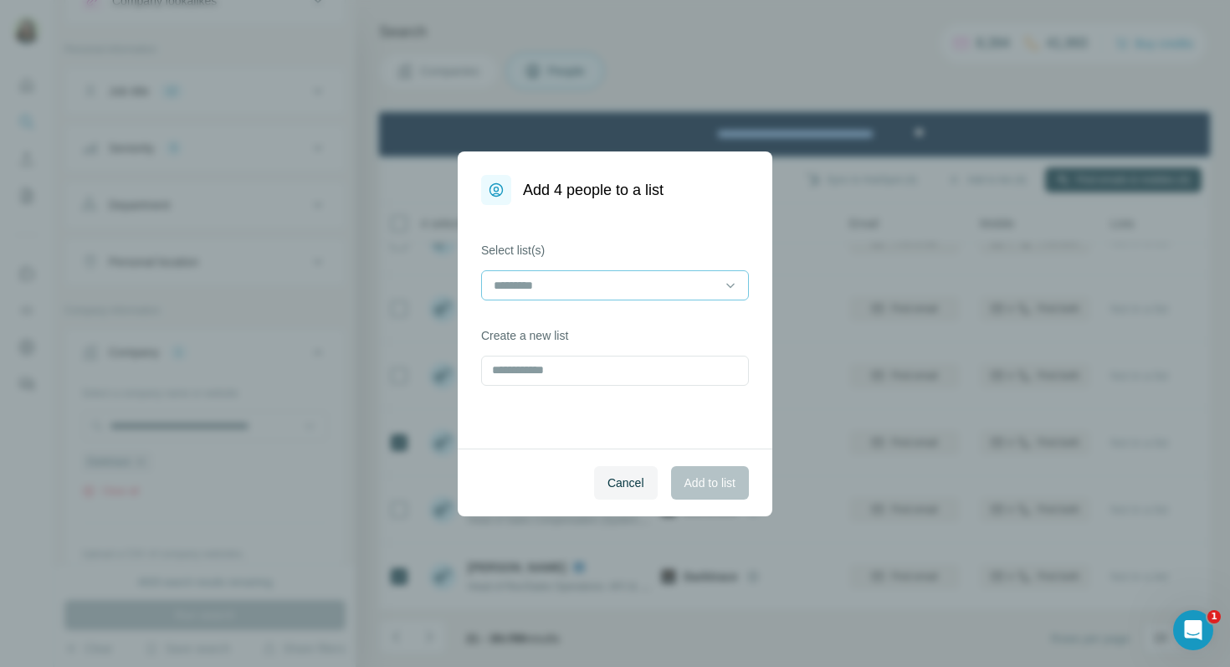
click at [619, 284] on input at bounding box center [605, 285] width 226 height 18
click at [592, 315] on div "Marine's training" at bounding box center [614, 323] width 239 height 17
click at [701, 485] on span "Add to list" at bounding box center [710, 483] width 51 height 17
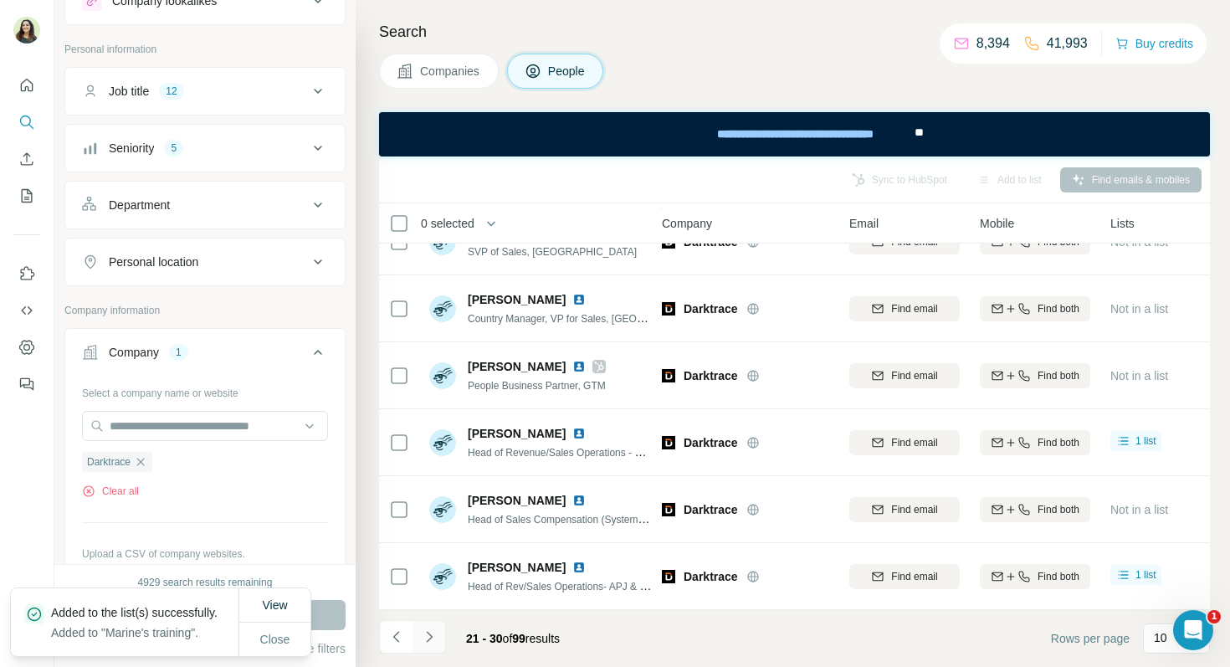
click at [428, 626] on button "Navigate to next page" at bounding box center [429, 636] width 33 height 33
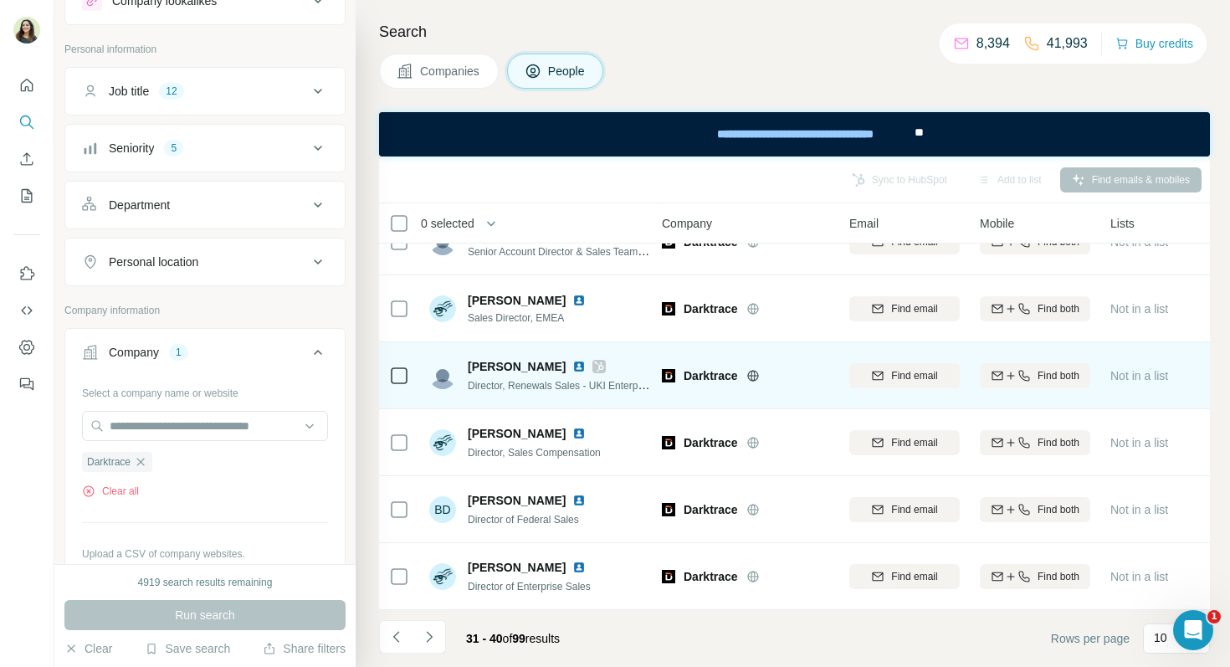
click at [572, 369] on img at bounding box center [578, 366] width 13 height 13
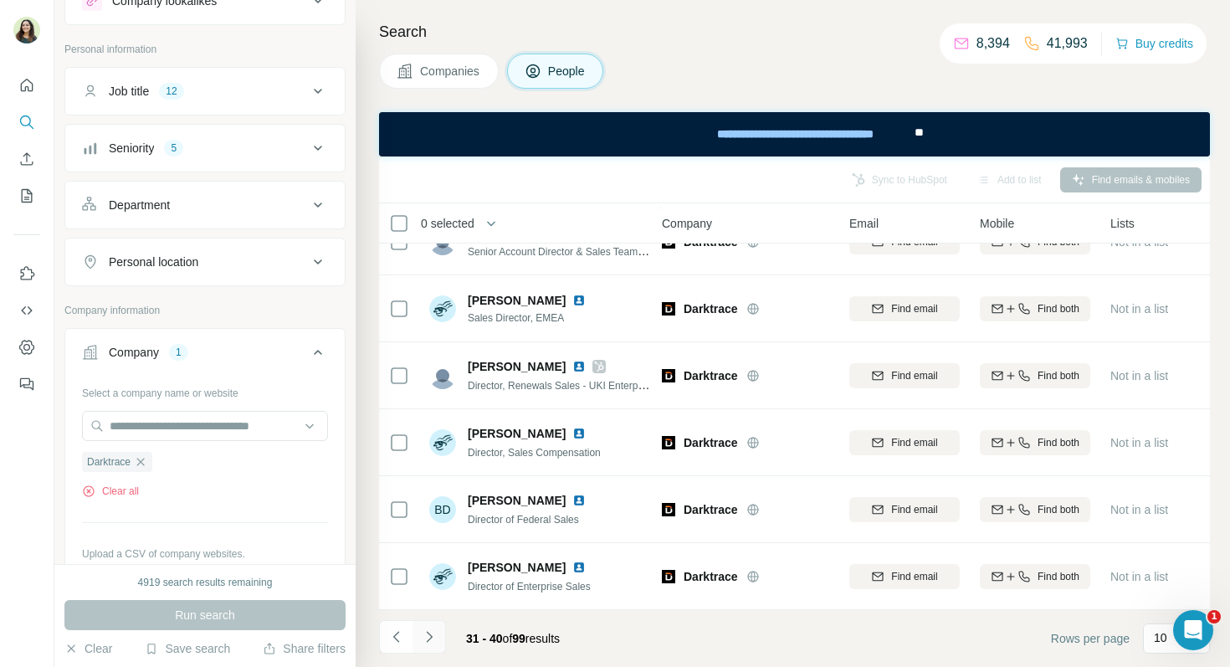
click at [435, 636] on icon "Navigate to next page" at bounding box center [429, 636] width 17 height 17
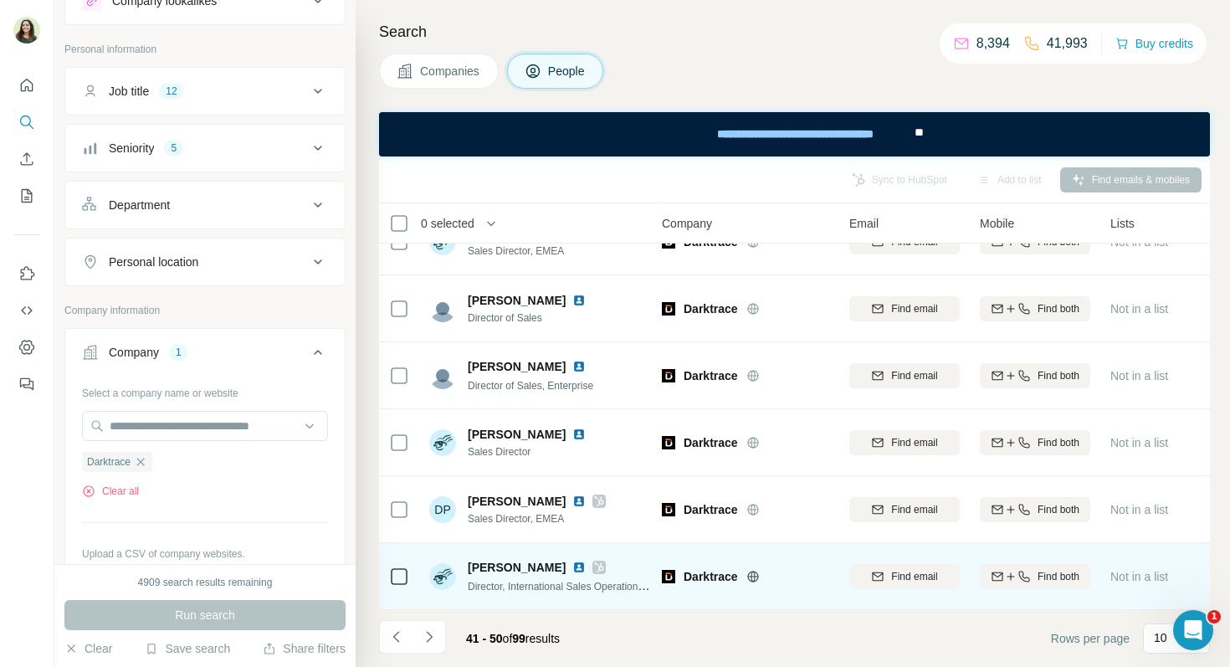
click at [572, 567] on img at bounding box center [578, 567] width 13 height 13
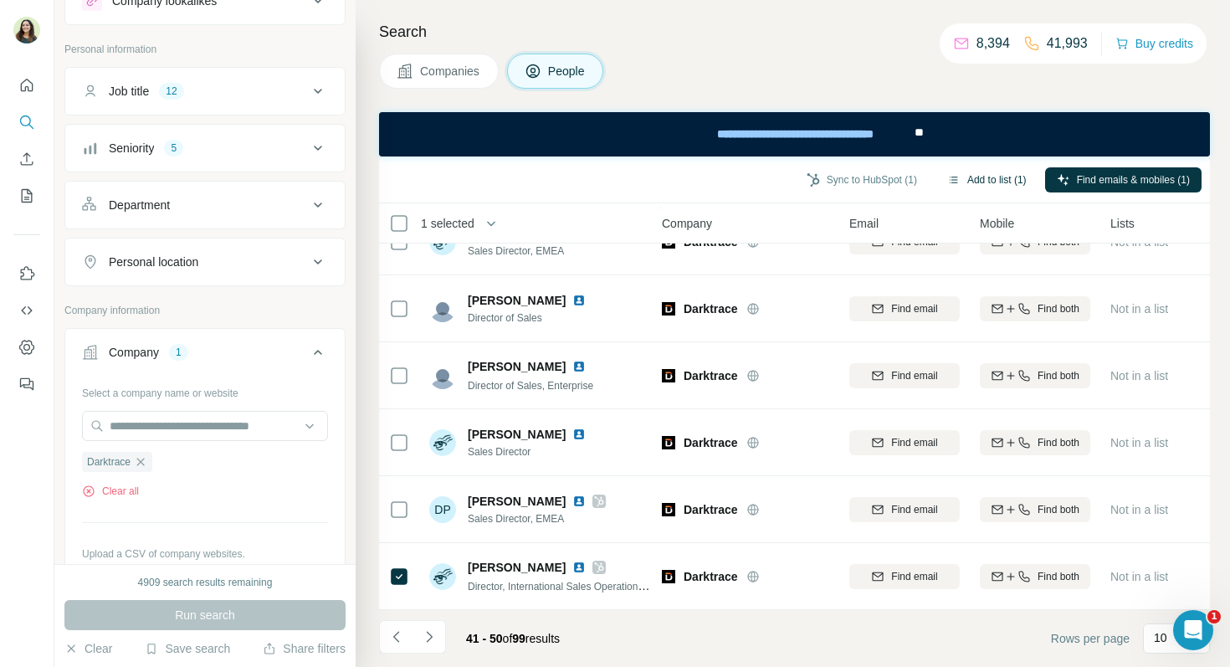
click at [949, 177] on icon "button" at bounding box center [953, 179] width 13 height 13
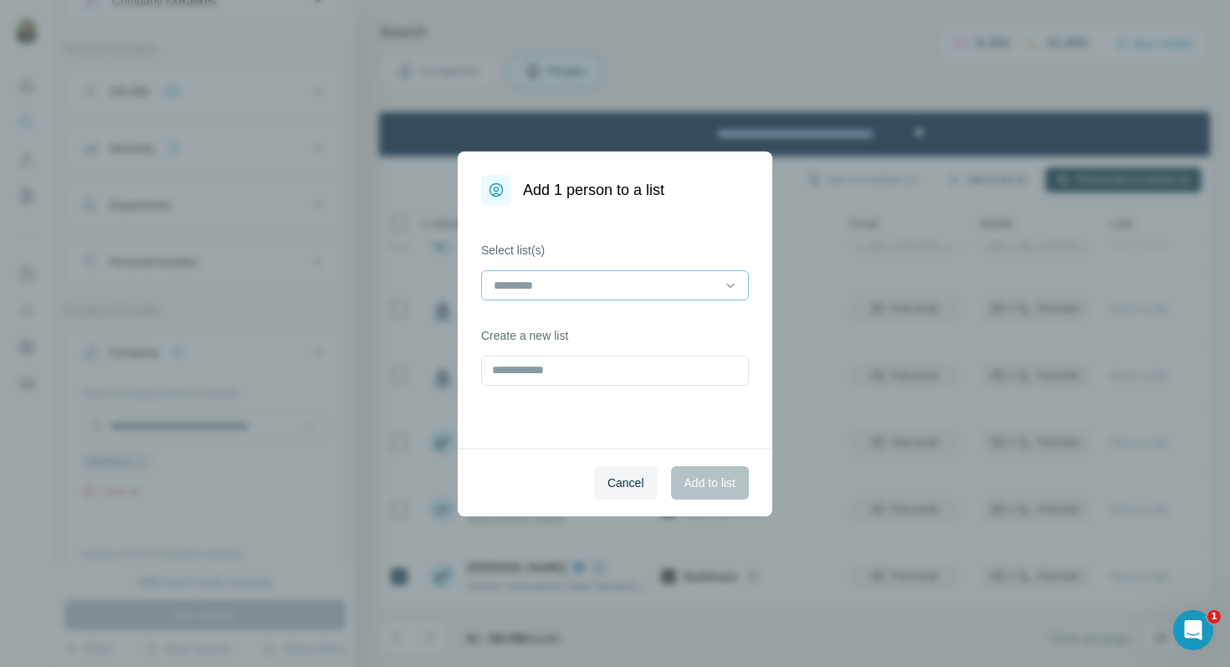
click at [622, 295] on div at bounding box center [605, 285] width 226 height 28
click at [603, 332] on div "Marine's training" at bounding box center [614, 323] width 259 height 30
click at [737, 493] on button "Add to list" at bounding box center [710, 482] width 78 height 33
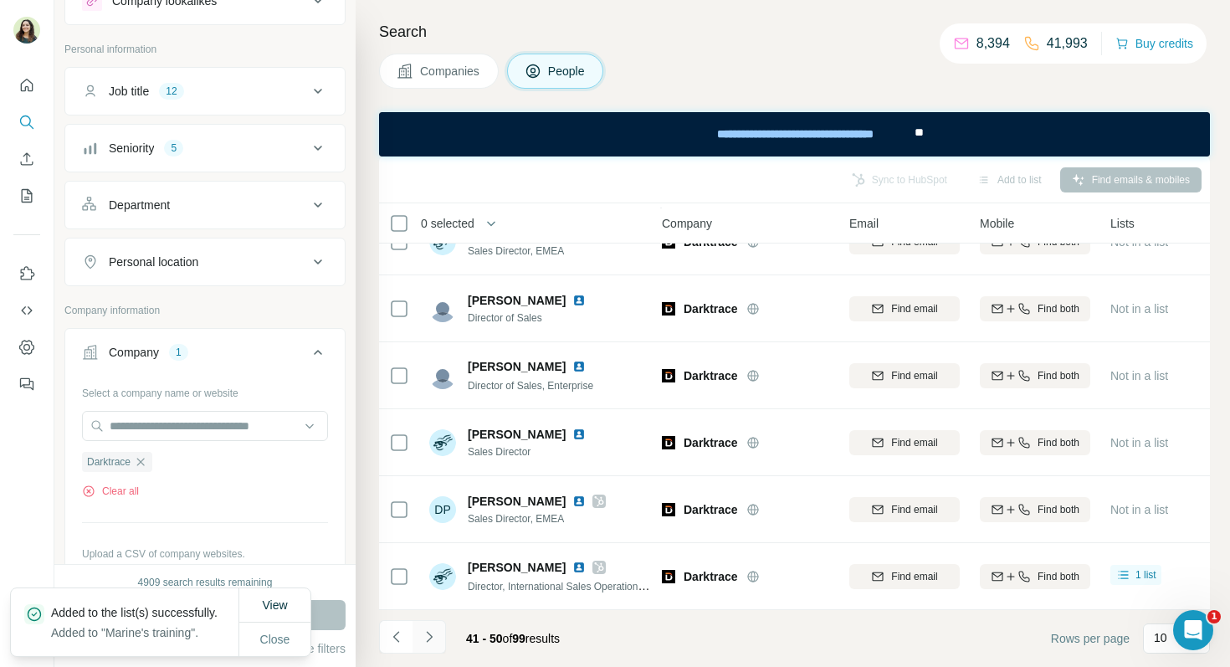
click at [433, 641] on icon "Navigate to next page" at bounding box center [429, 636] width 17 height 17
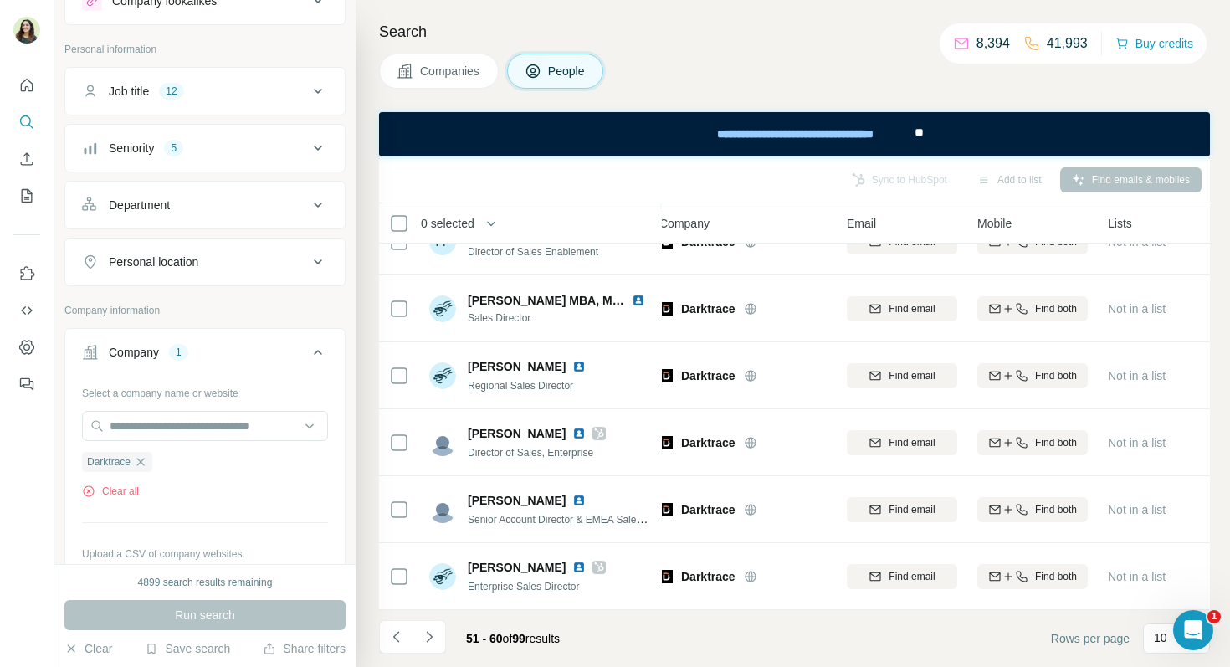
scroll to position [303, 13]
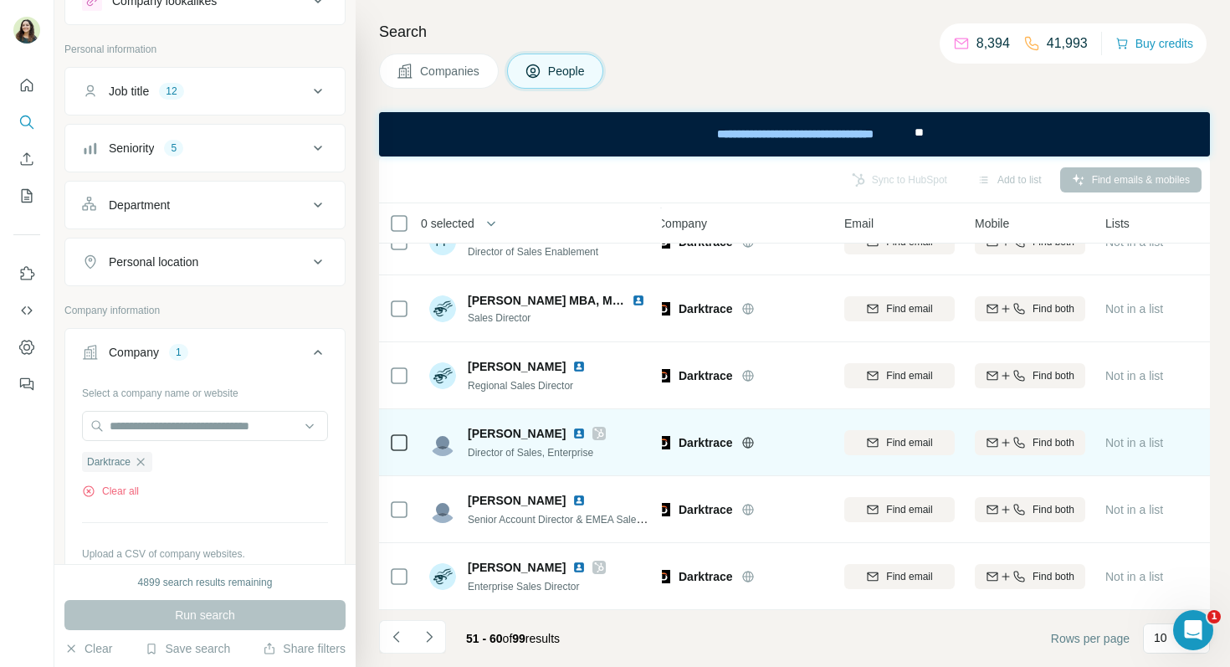
click at [572, 433] on img at bounding box center [578, 433] width 13 height 13
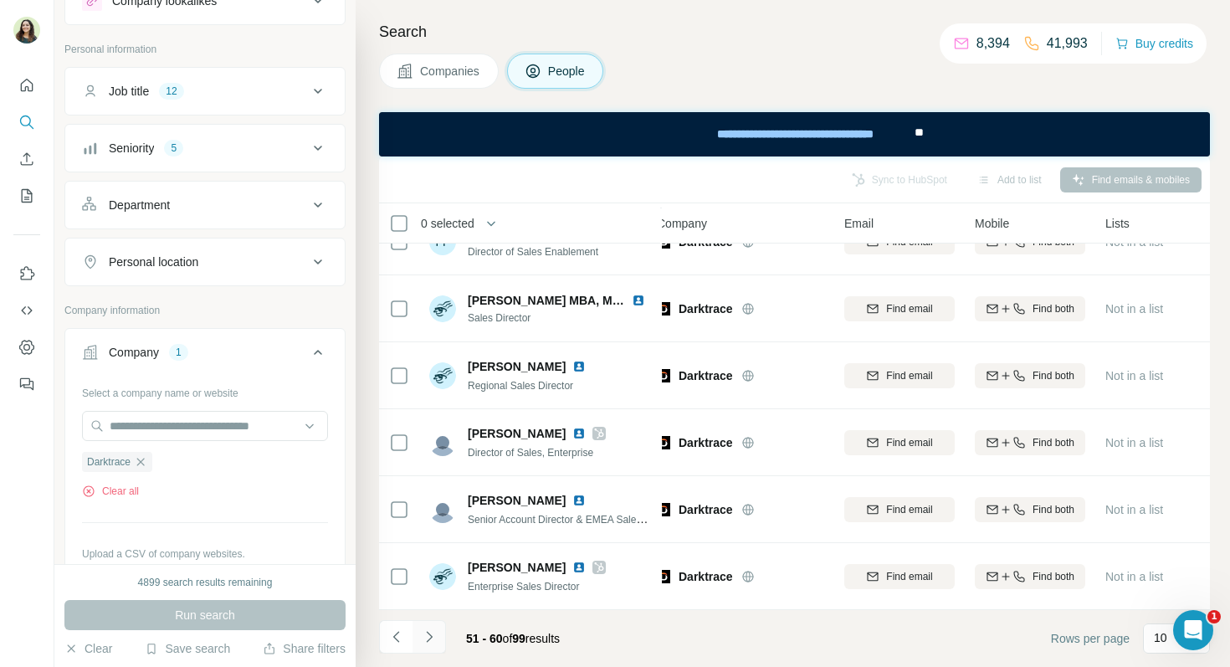
click at [432, 636] on icon "Navigate to next page" at bounding box center [429, 636] width 6 height 11
click at [426, 643] on icon "Navigate to next page" at bounding box center [429, 636] width 17 height 17
click at [432, 639] on icon "Navigate to next page" at bounding box center [429, 636] width 17 height 17
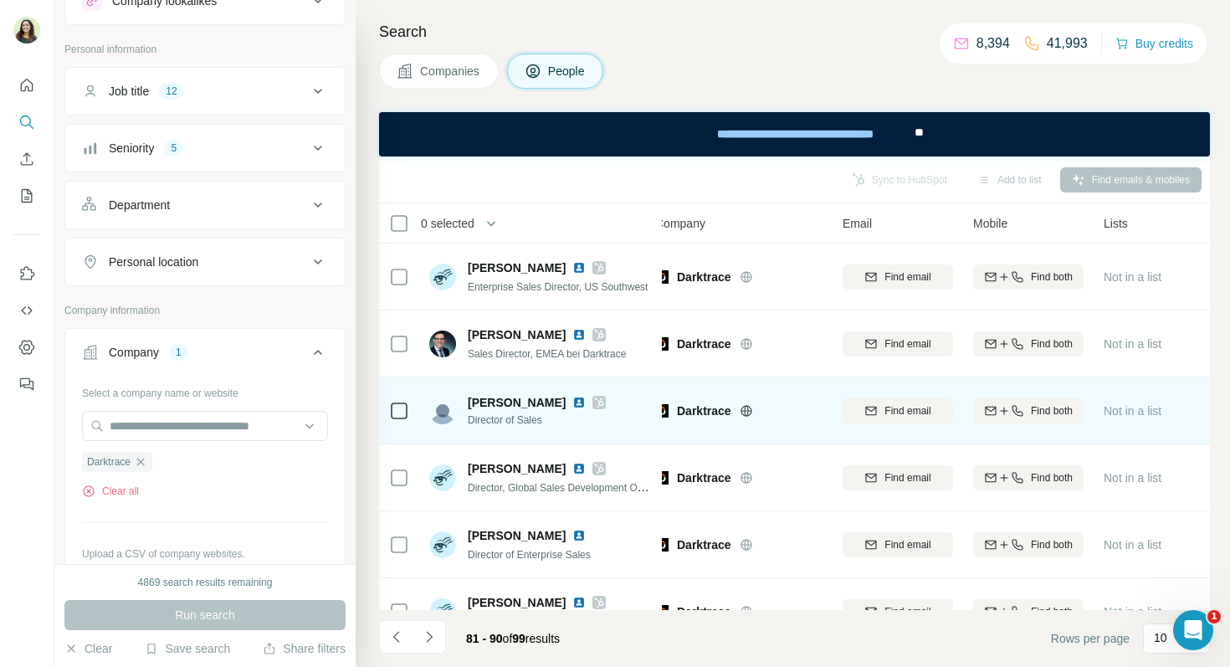
scroll to position [202, 15]
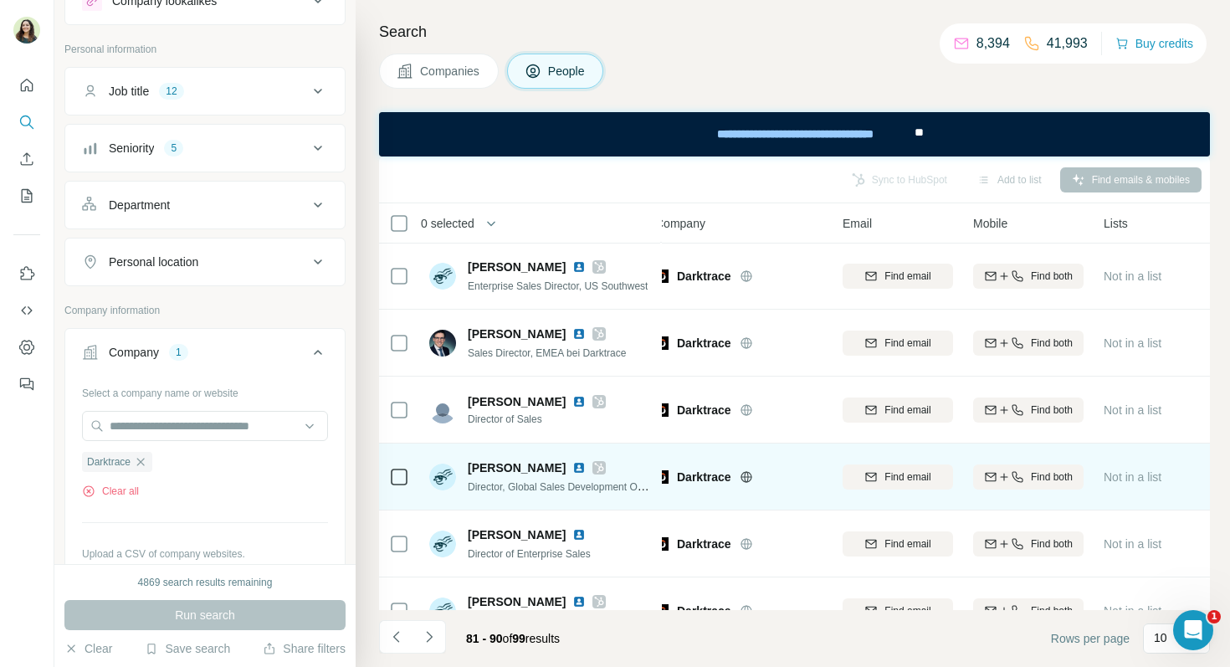
click at [572, 466] on img at bounding box center [578, 467] width 13 height 13
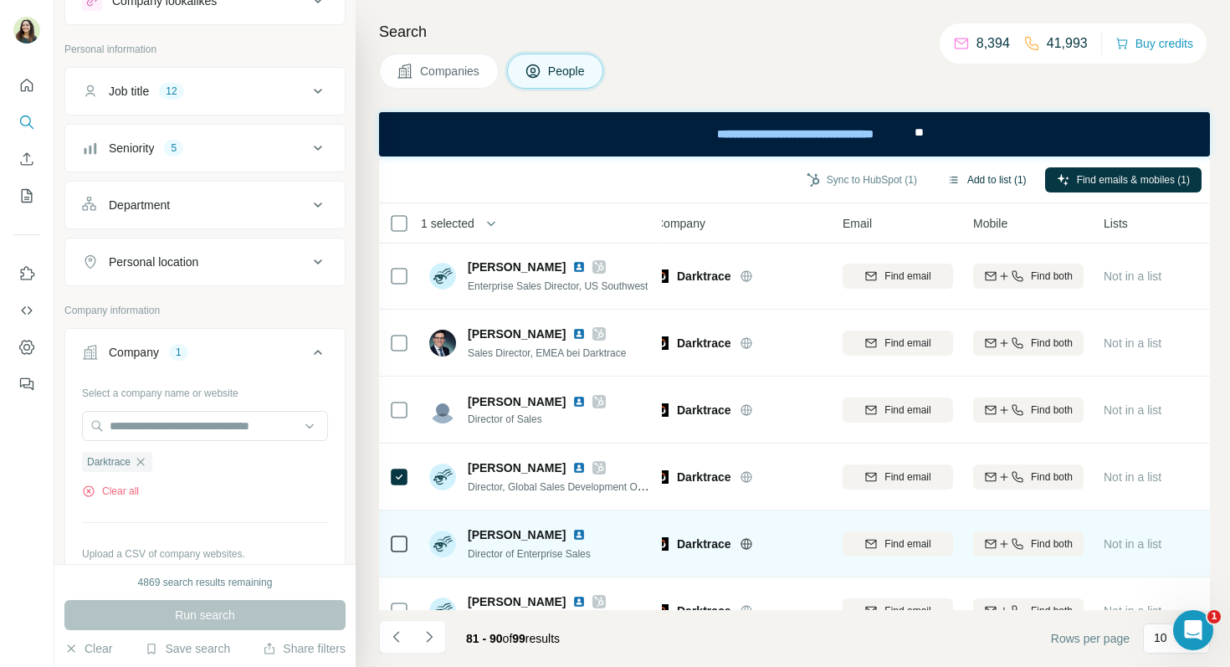
scroll to position [303, 15]
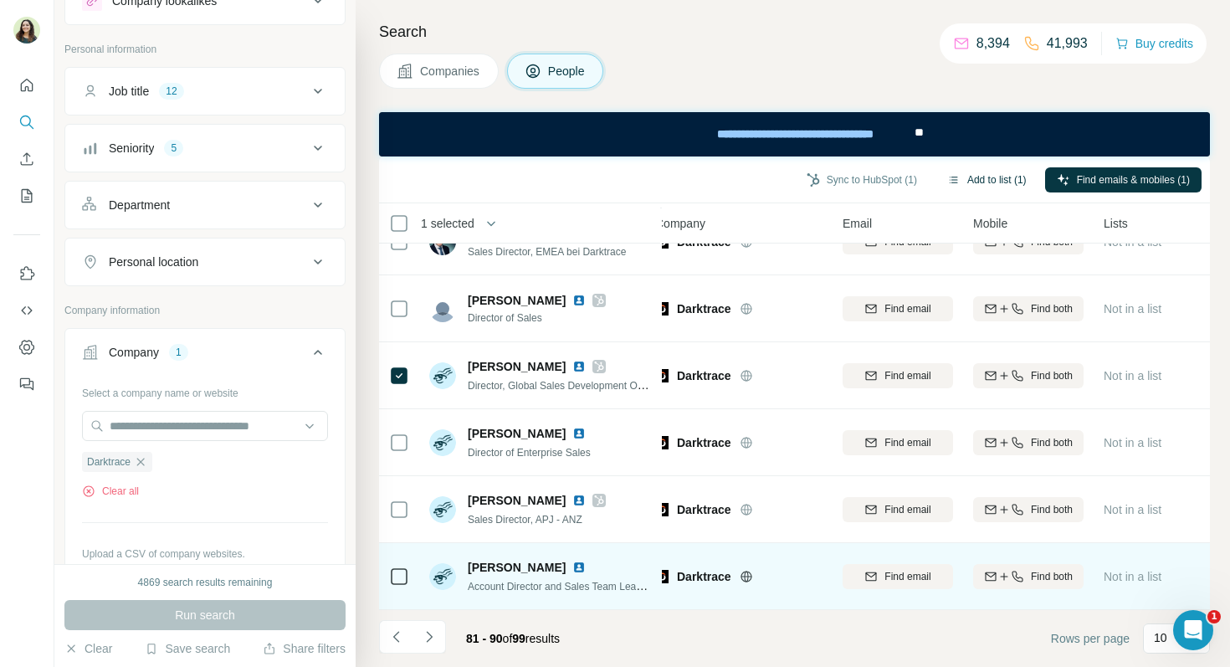
click at [572, 570] on img at bounding box center [578, 567] width 13 height 13
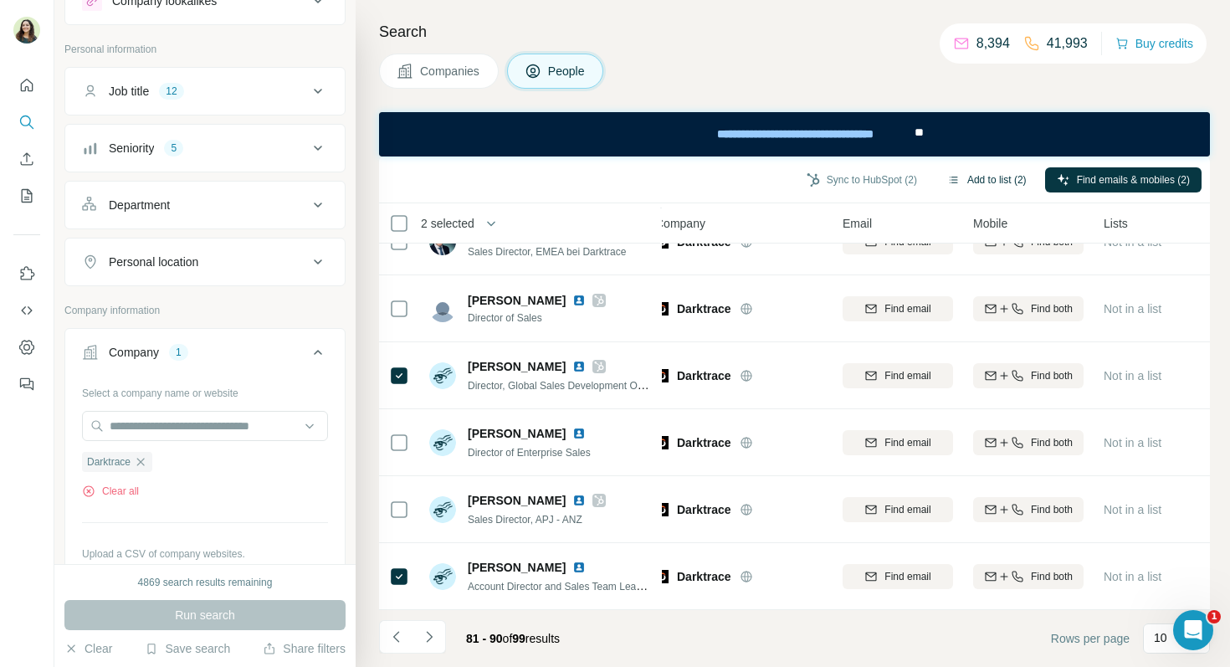
click at [962, 172] on button "Add to list (2)" at bounding box center [987, 179] width 103 height 25
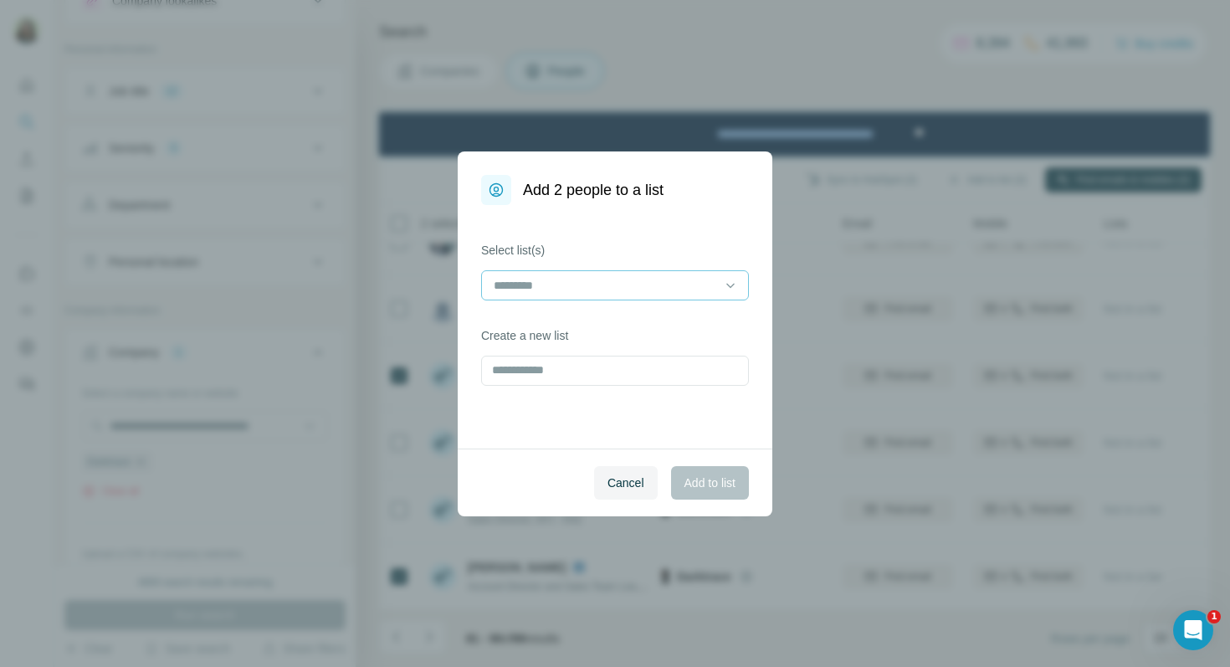
click at [648, 274] on div at bounding box center [605, 285] width 226 height 28
click at [628, 312] on div "Marine's training" at bounding box center [614, 323] width 259 height 30
click at [705, 479] on span "Add to list" at bounding box center [710, 483] width 51 height 17
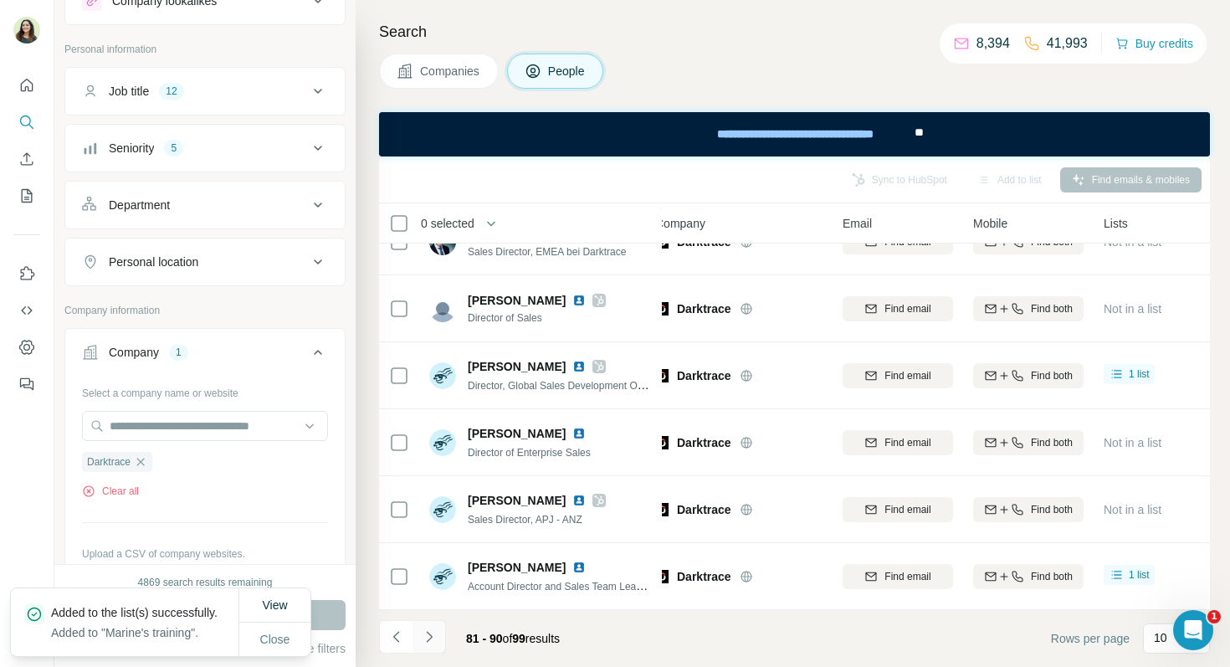
click at [431, 634] on icon "Navigate to next page" at bounding box center [429, 636] width 17 height 17
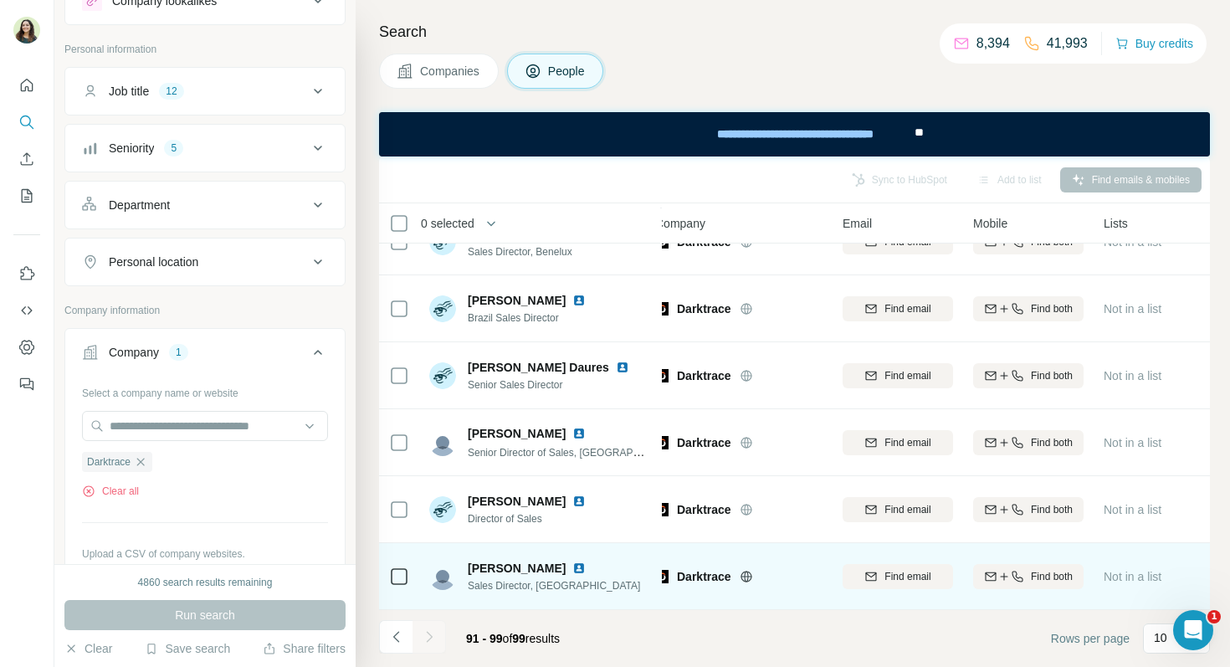
scroll to position [0, 15]
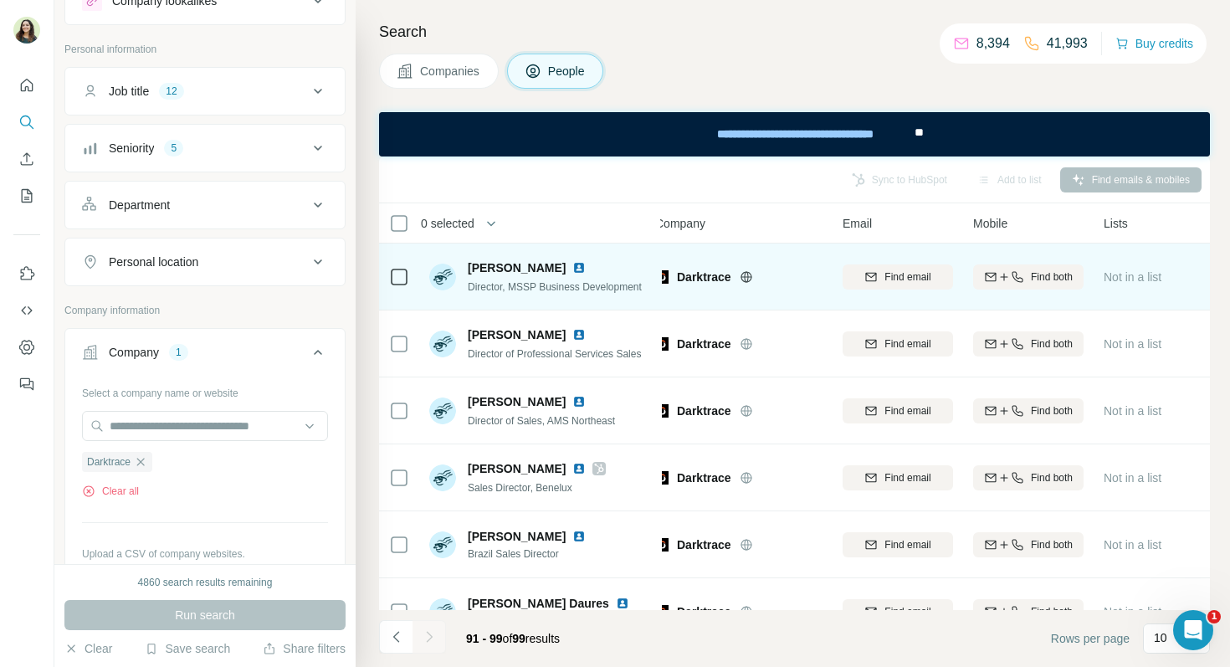
click at [572, 269] on img at bounding box center [578, 267] width 13 height 13
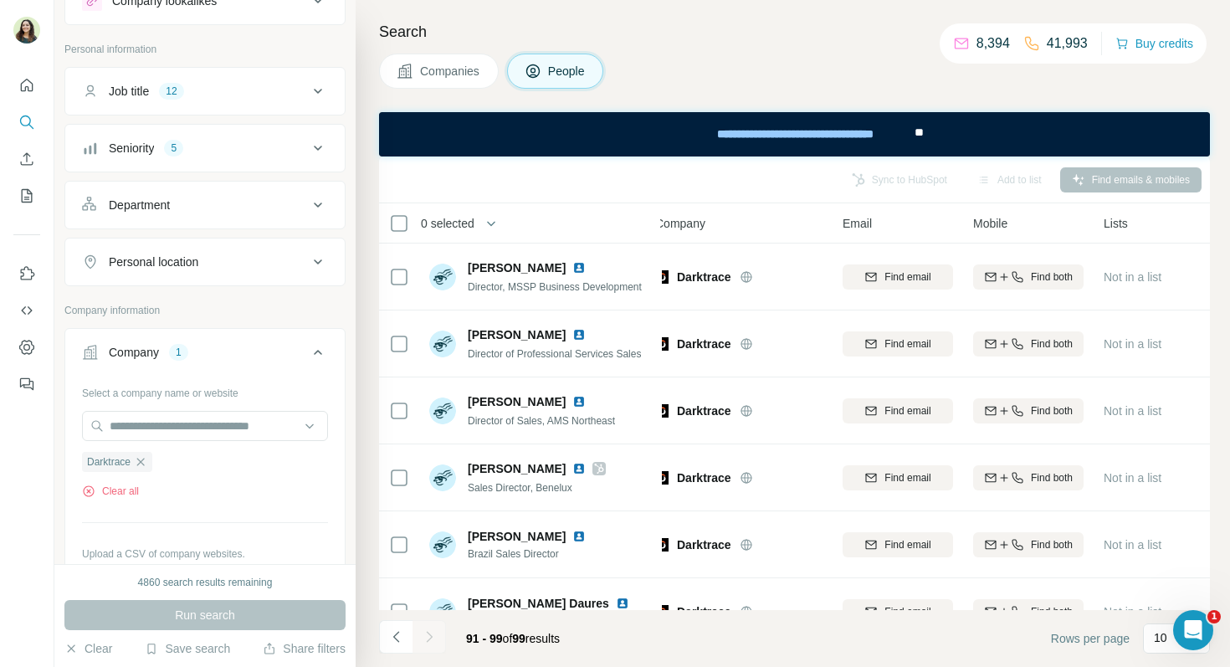
scroll to position [0, 0]
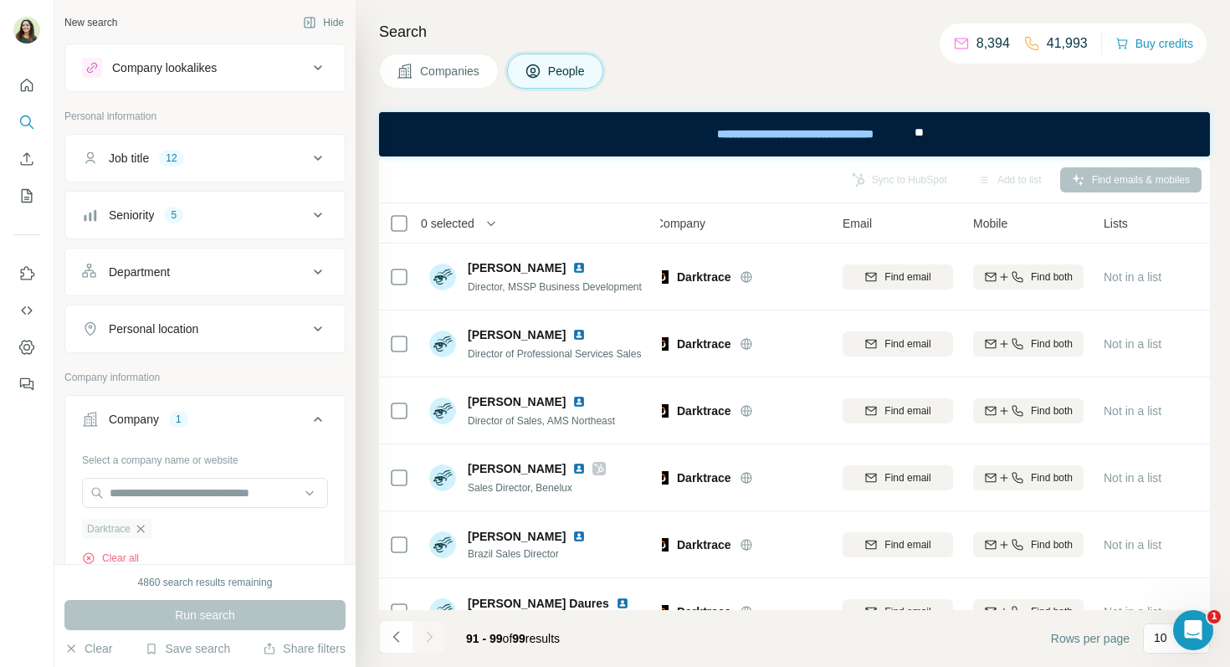
click at [141, 526] on icon "button" at bounding box center [141, 529] width 8 height 8
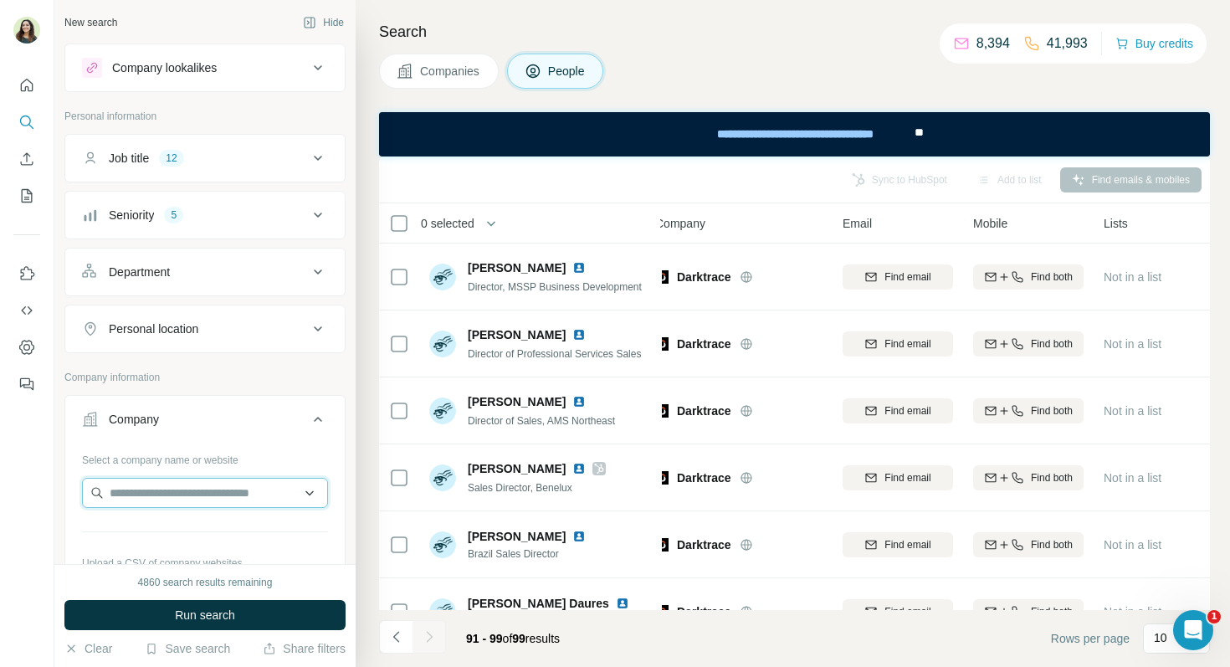
click at [134, 495] on input "text" at bounding box center [205, 493] width 246 height 30
type input "*********"
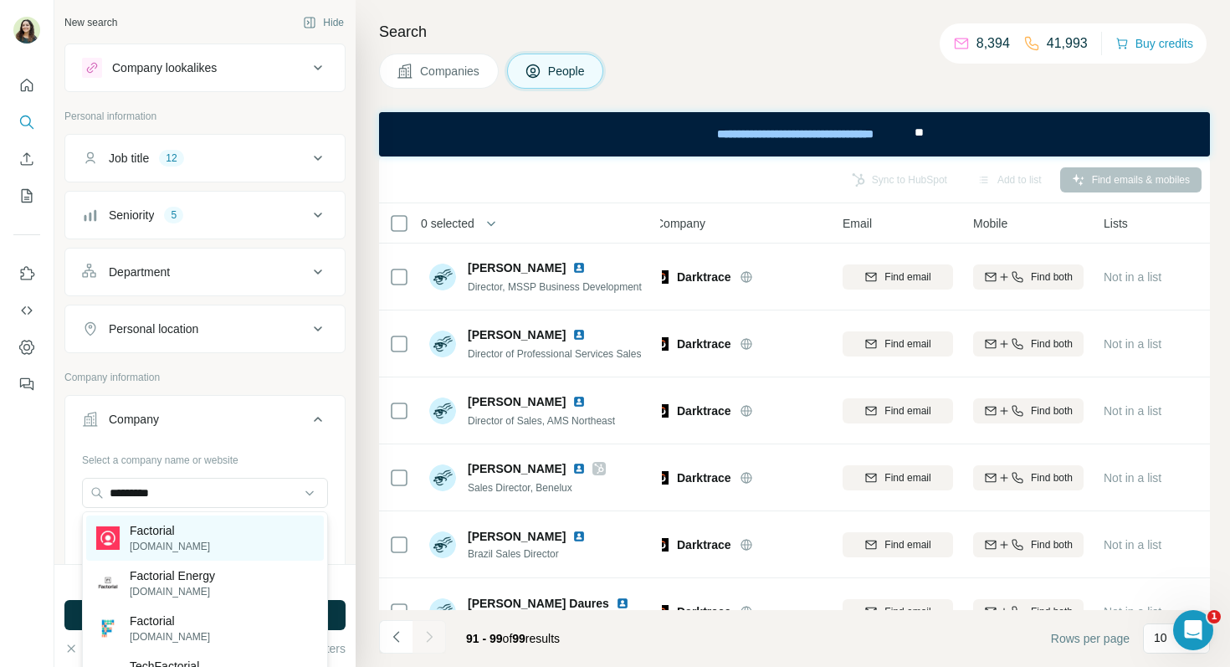
click at [214, 529] on div "Factorial [DOMAIN_NAME]" at bounding box center [205, 538] width 238 height 45
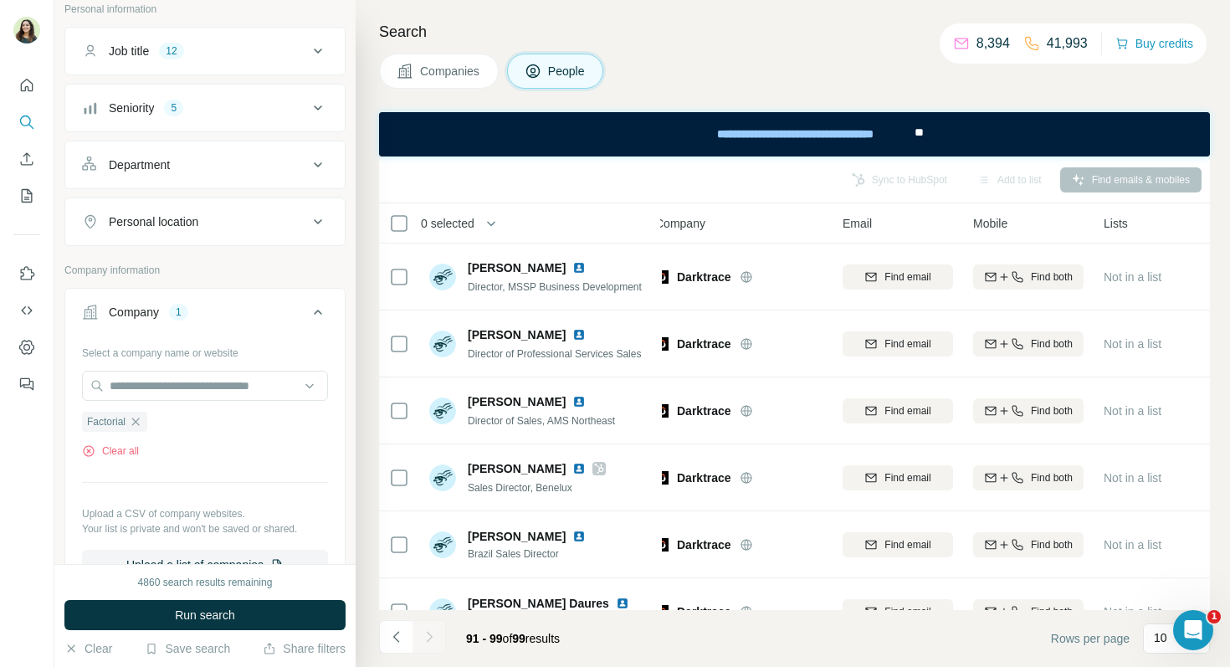
scroll to position [108, 0]
click at [227, 607] on span "Run search" at bounding box center [205, 615] width 60 height 17
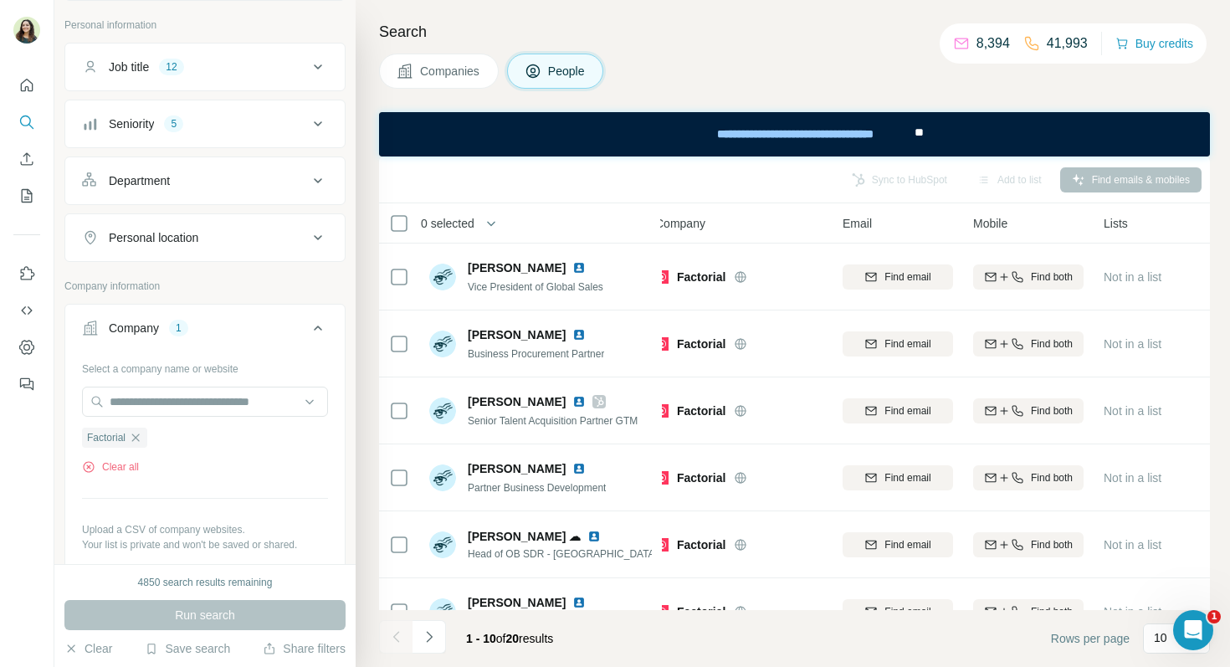
scroll to position [0, 0]
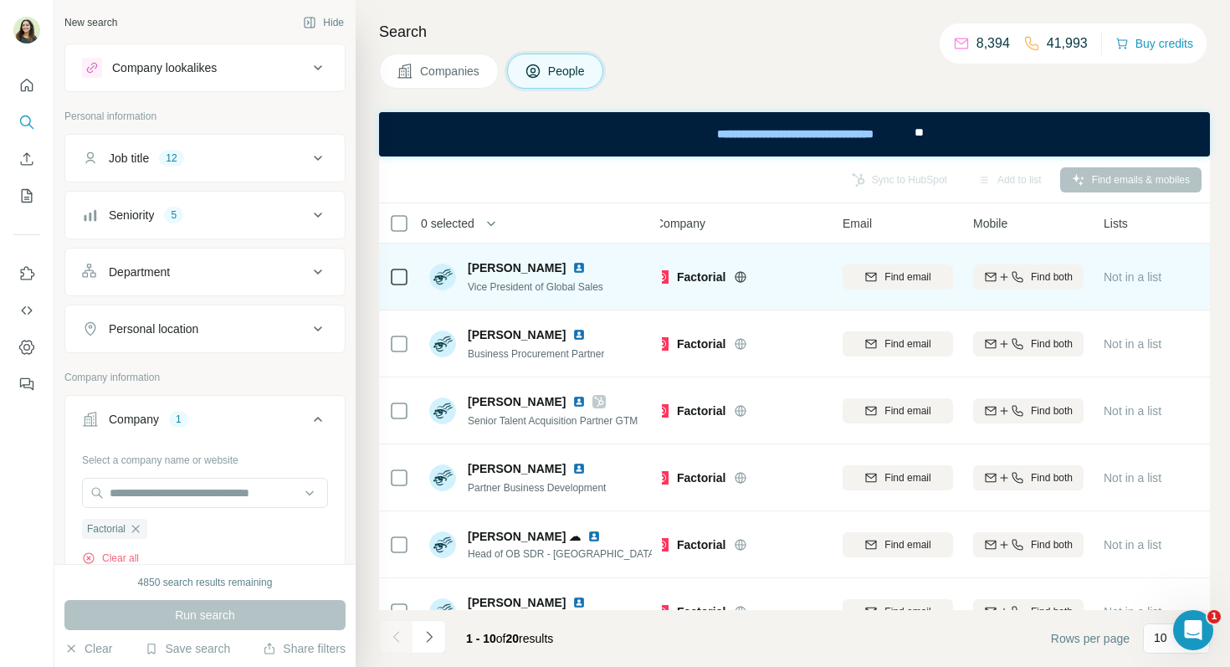
click at [572, 269] on img at bounding box center [578, 267] width 13 height 13
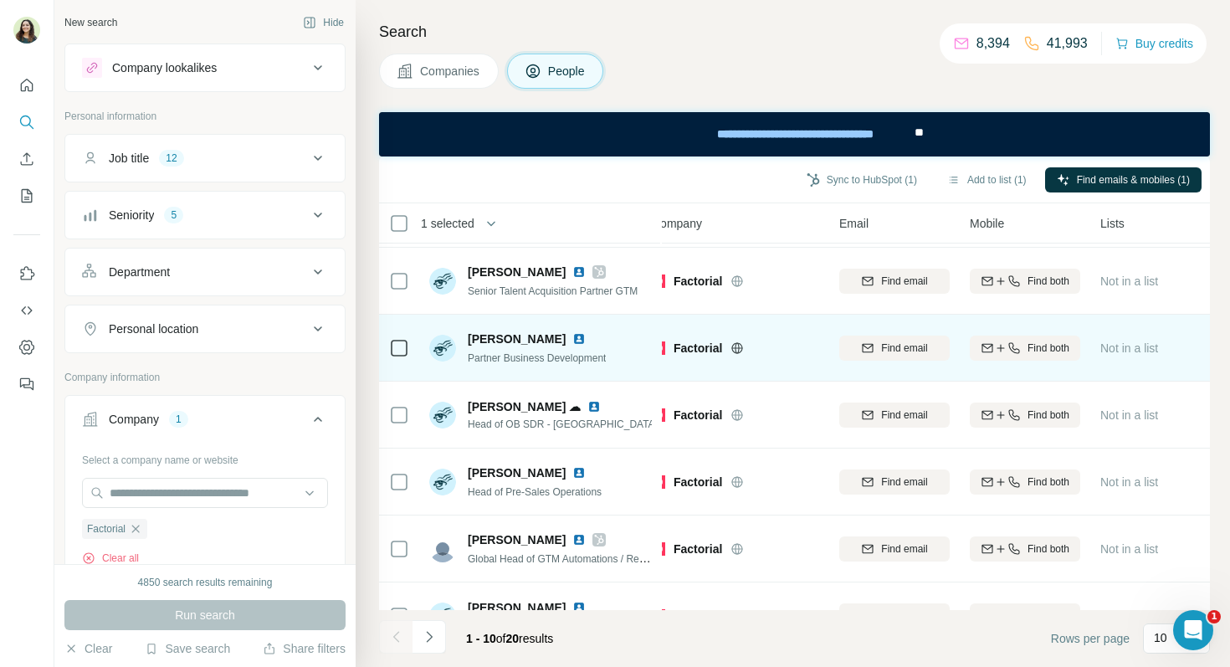
scroll to position [124, 18]
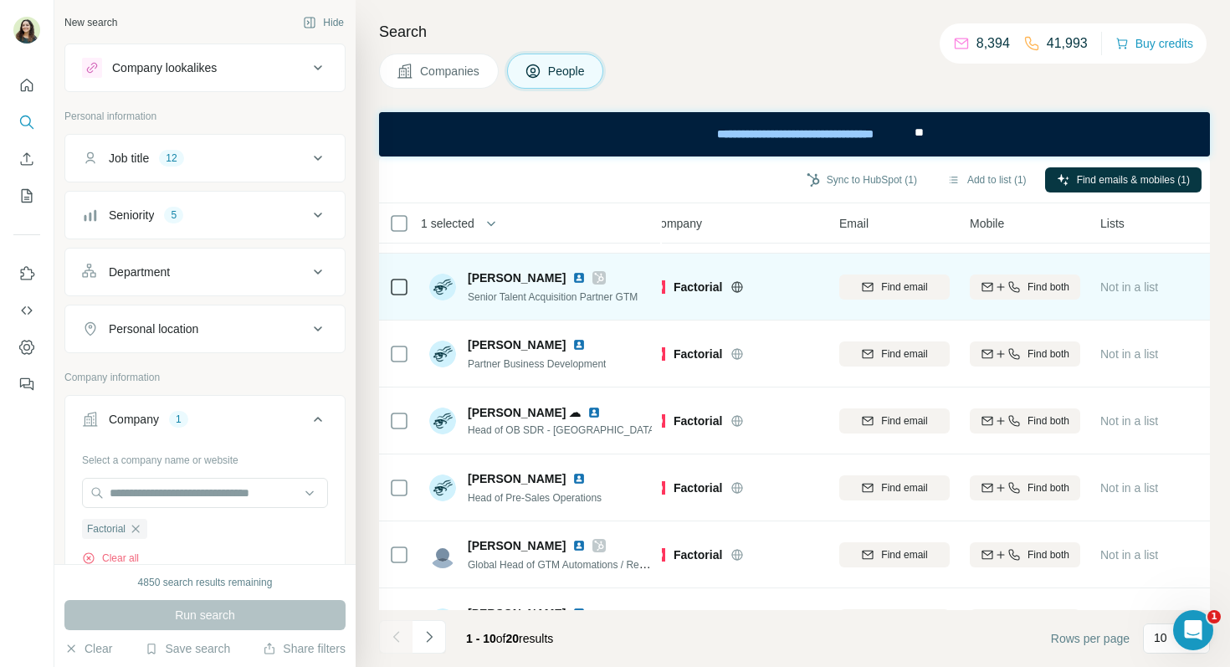
click at [572, 280] on img at bounding box center [578, 277] width 13 height 13
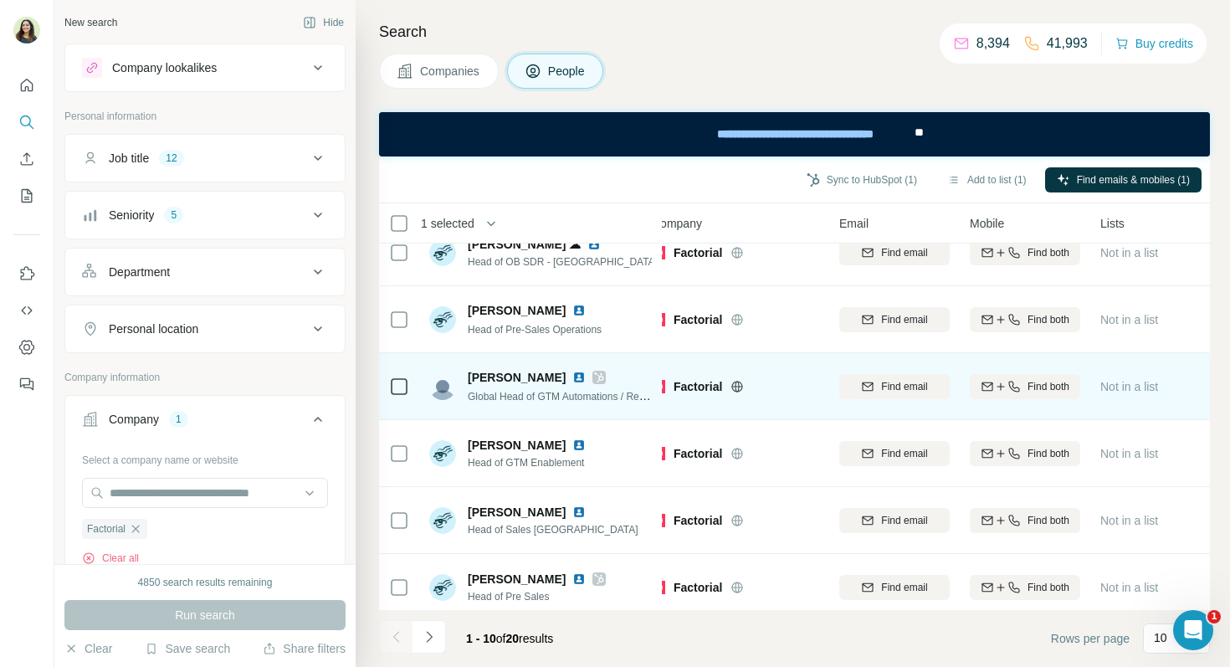
scroll to position [303, 18]
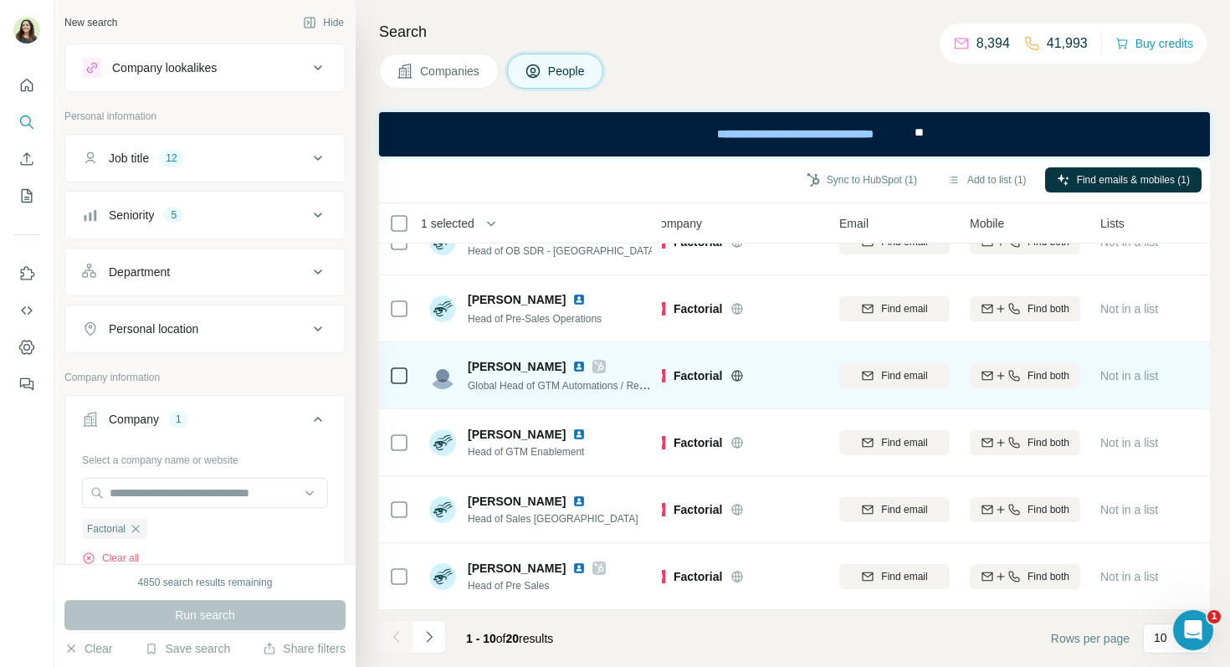
click at [572, 366] on img at bounding box center [578, 366] width 13 height 13
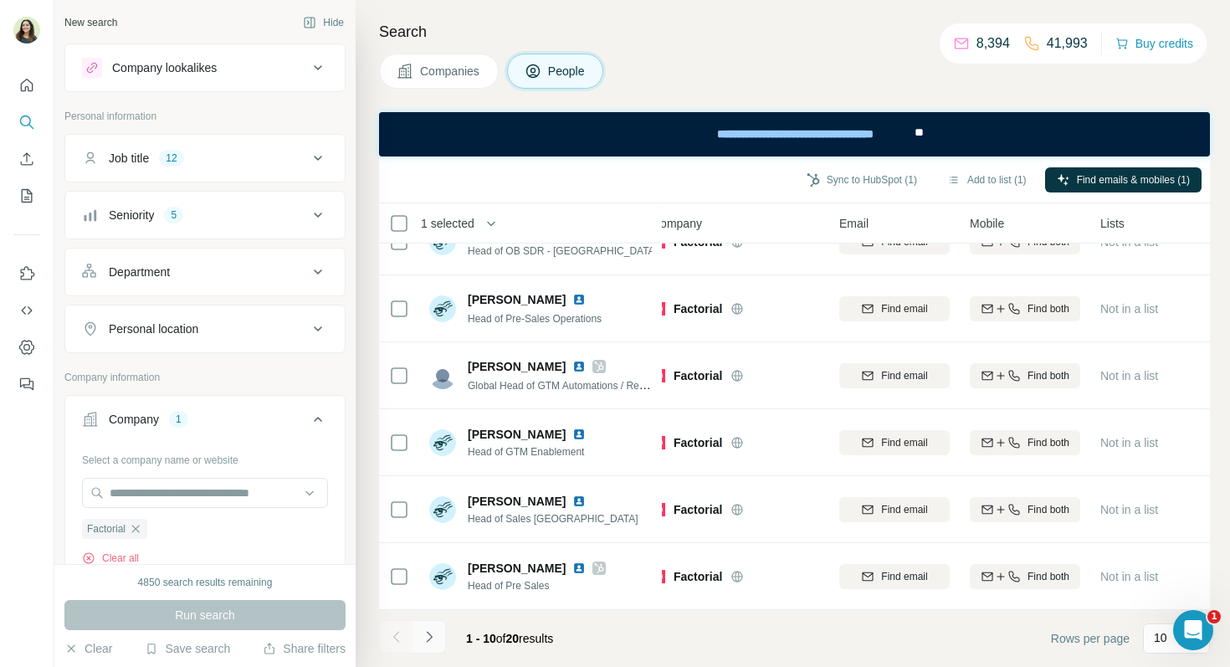
click at [437, 635] on icon "Navigate to next page" at bounding box center [429, 636] width 17 height 17
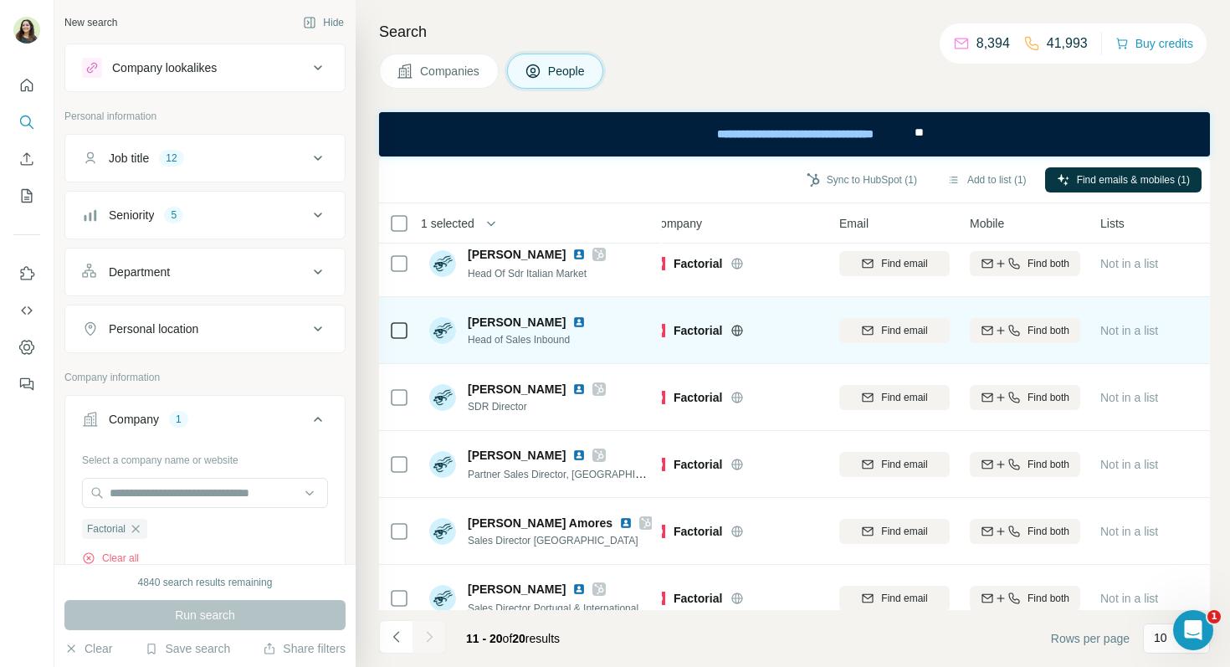
scroll to position [150, 18]
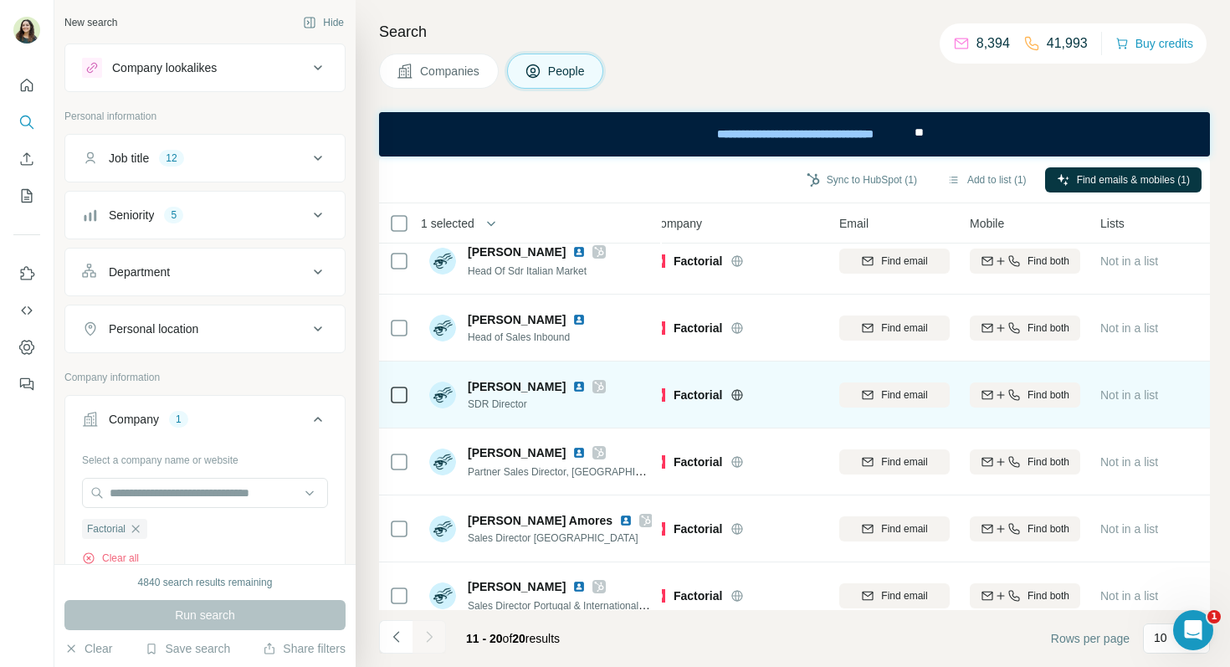
click at [576, 385] on img at bounding box center [578, 386] width 13 height 13
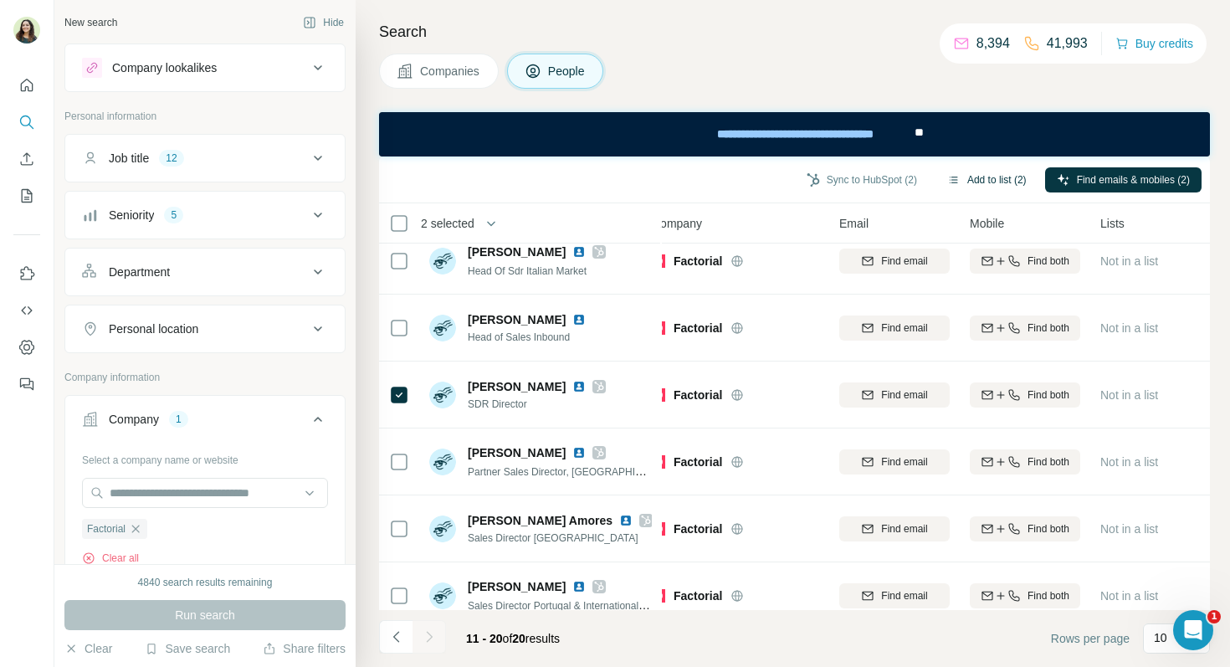
click at [978, 178] on button "Add to list (2)" at bounding box center [987, 179] width 103 height 25
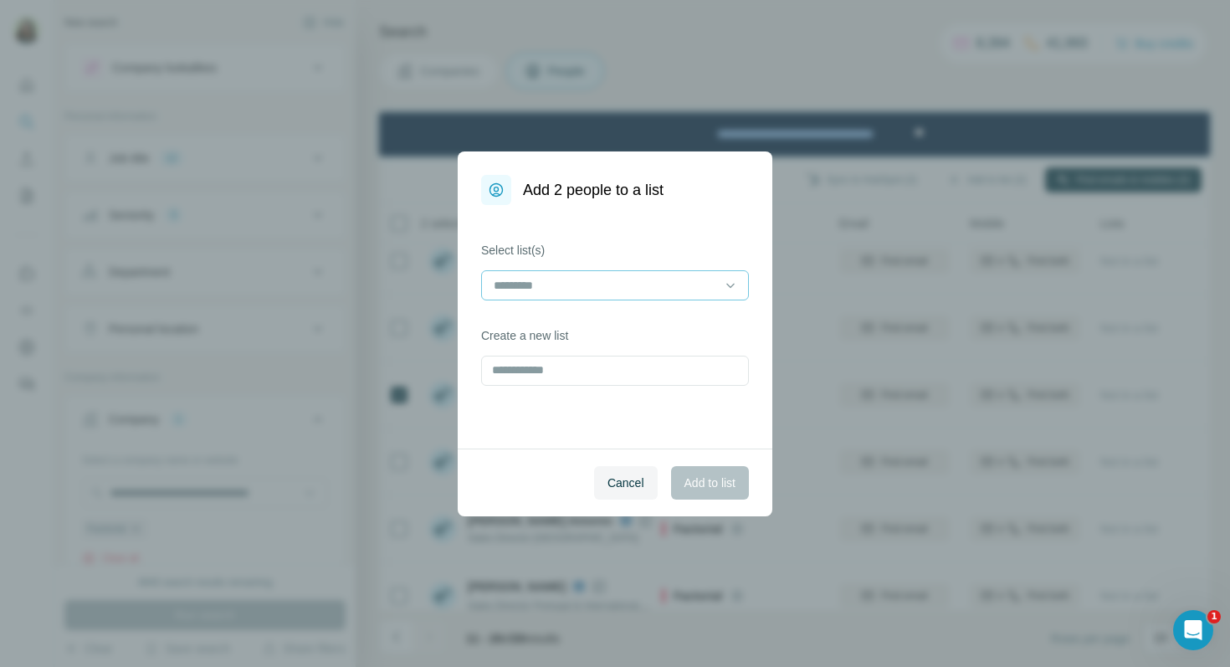
click at [594, 292] on input at bounding box center [605, 285] width 226 height 18
click at [577, 330] on p "Marine's training" at bounding box center [537, 323] width 85 height 17
click at [716, 471] on button "Add to list" at bounding box center [710, 482] width 78 height 33
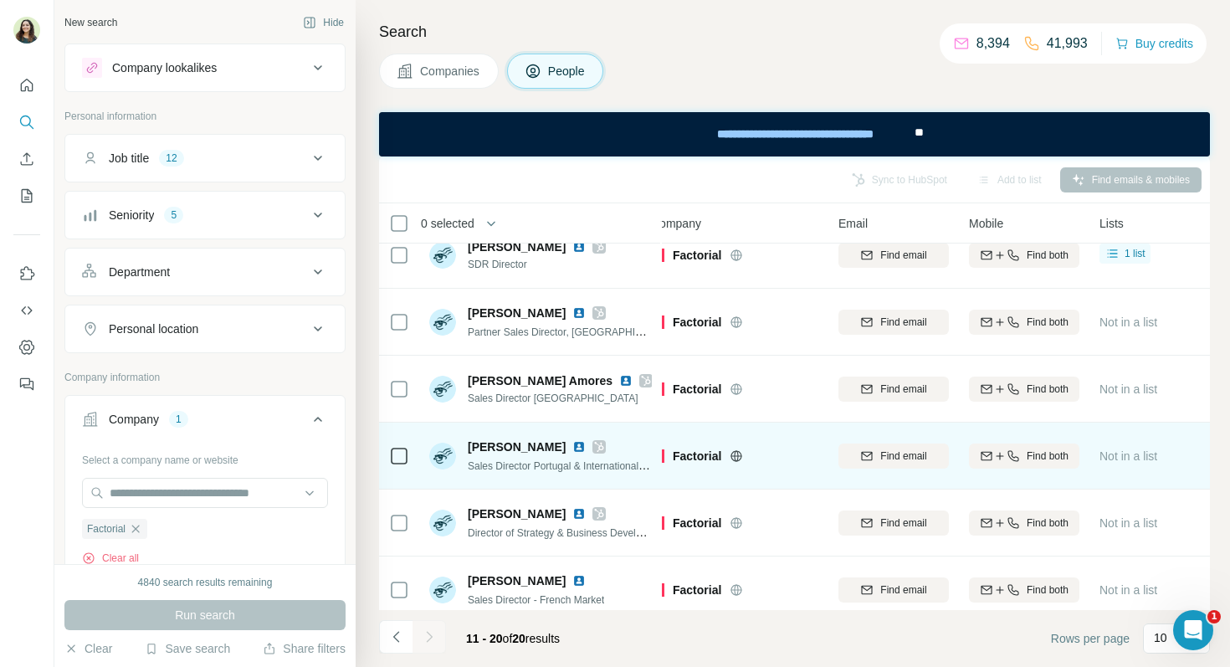
scroll to position [303, 19]
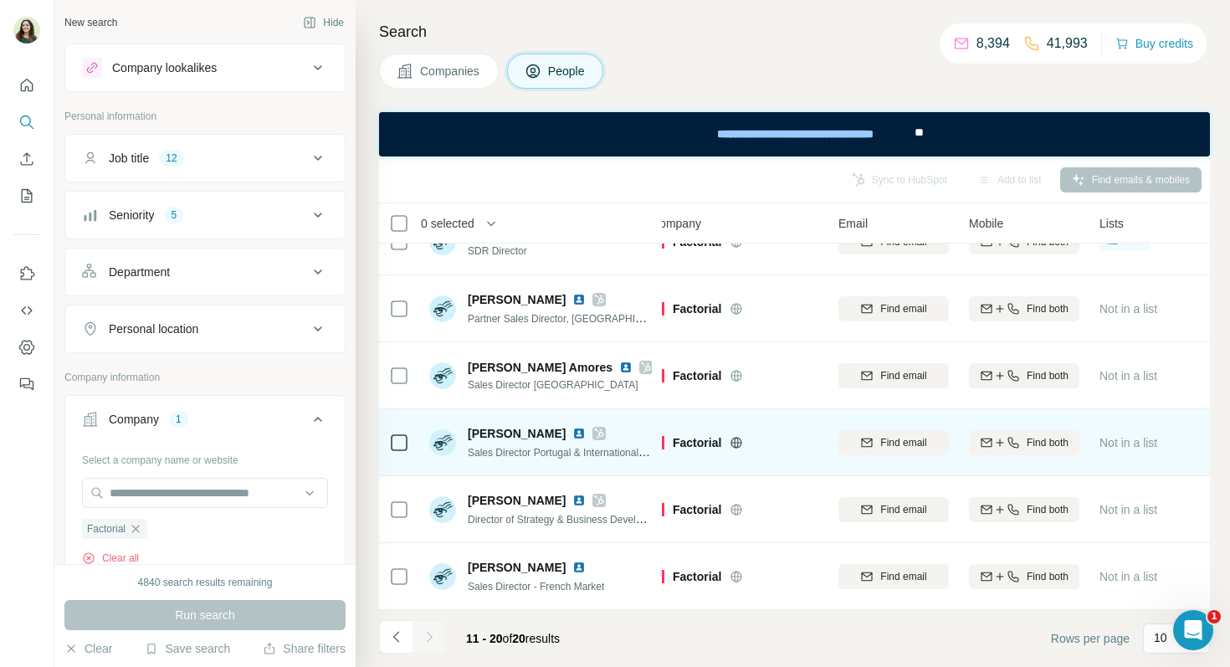
click at [572, 436] on img at bounding box center [578, 433] width 13 height 13
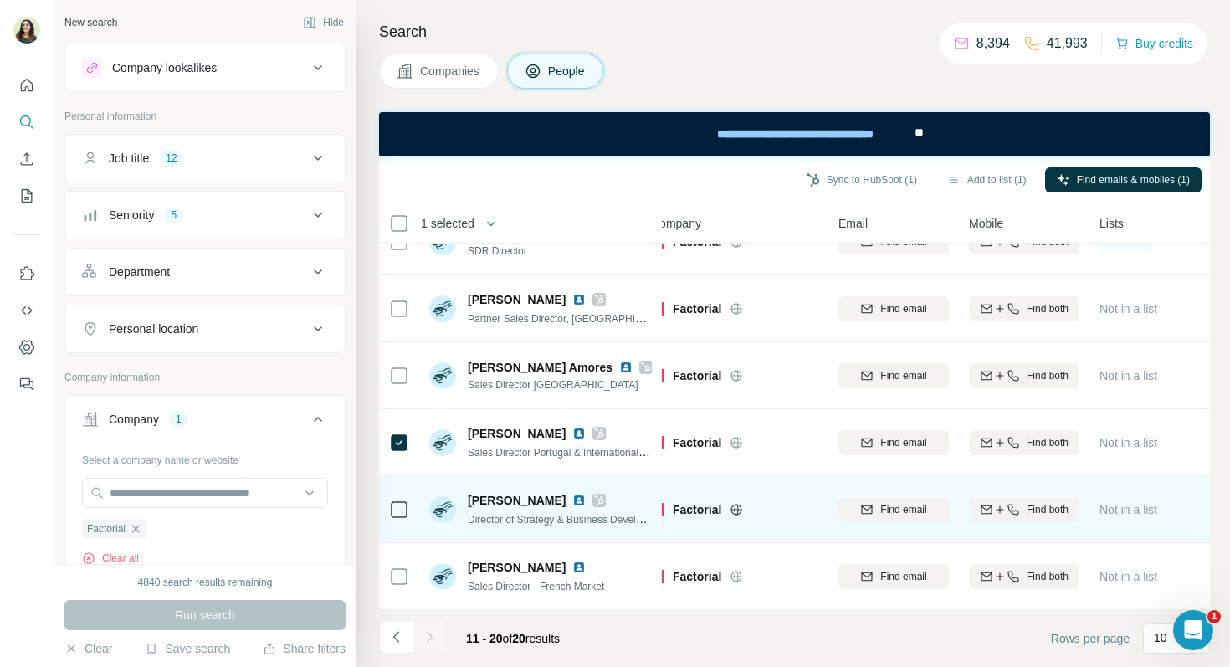
click at [572, 501] on img at bounding box center [578, 500] width 13 height 13
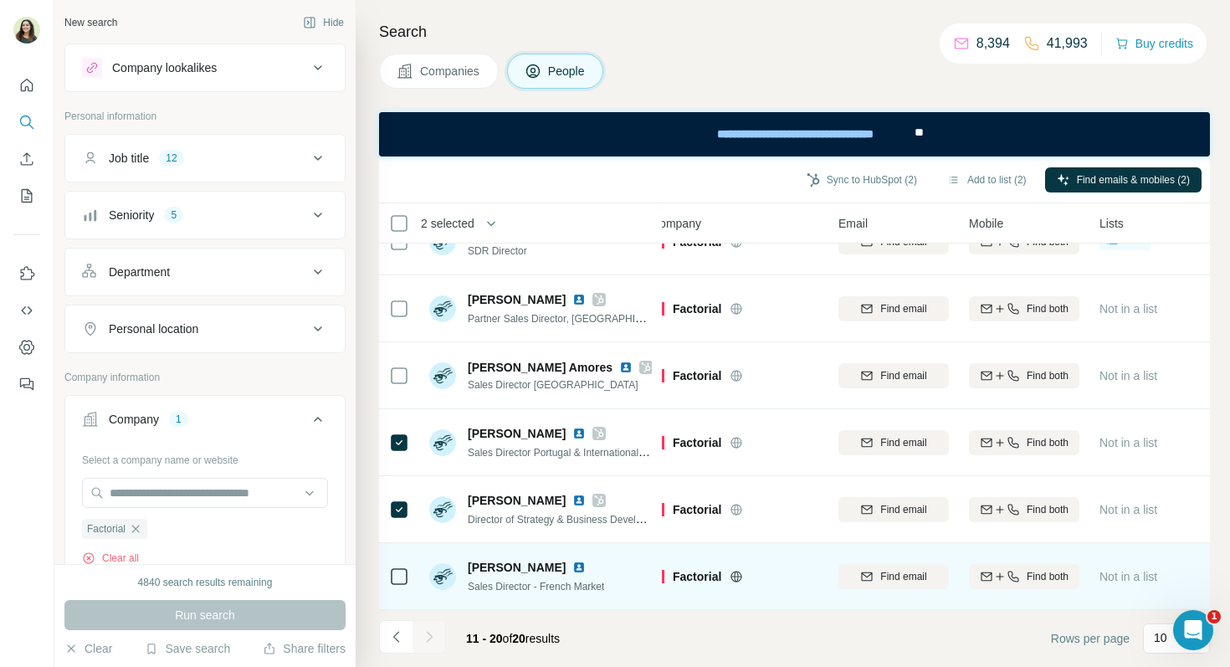
click at [572, 565] on img at bounding box center [578, 567] width 13 height 13
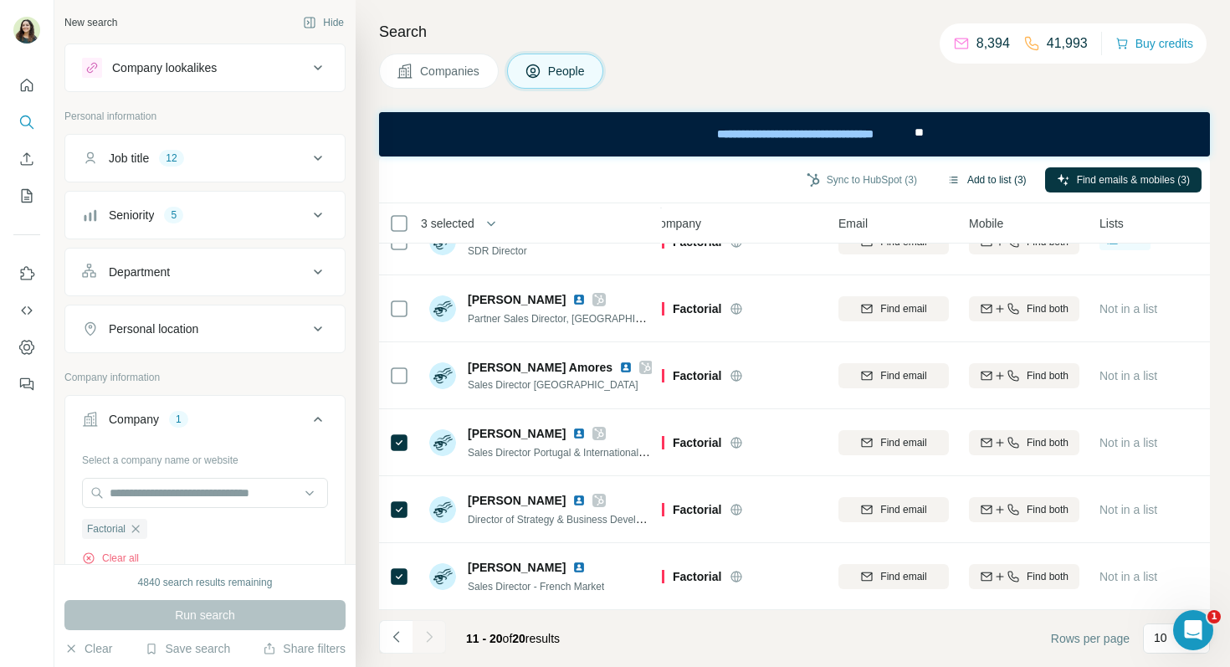
click at [972, 175] on button "Add to list (3)" at bounding box center [987, 179] width 103 height 25
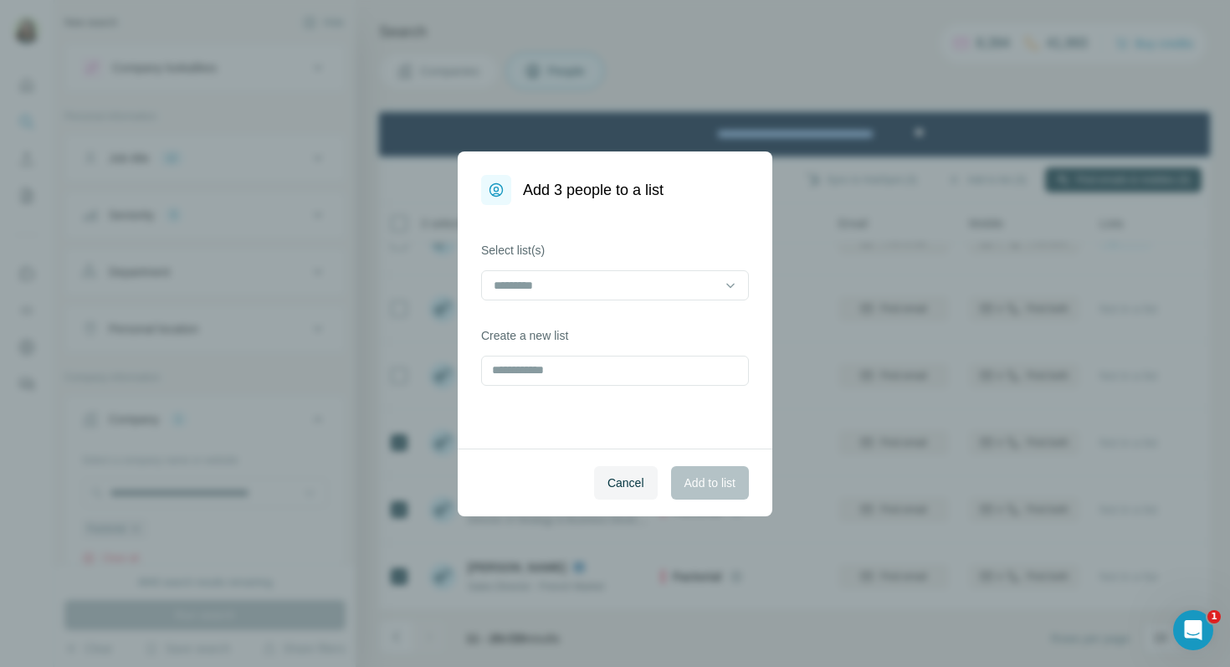
click at [655, 259] on div "Select list(s)" at bounding box center [615, 271] width 268 height 59
click at [655, 281] on input at bounding box center [605, 285] width 226 height 18
click at [643, 315] on div "Marine's training" at bounding box center [614, 323] width 239 height 17
click at [707, 477] on span "Add to list" at bounding box center [710, 483] width 51 height 17
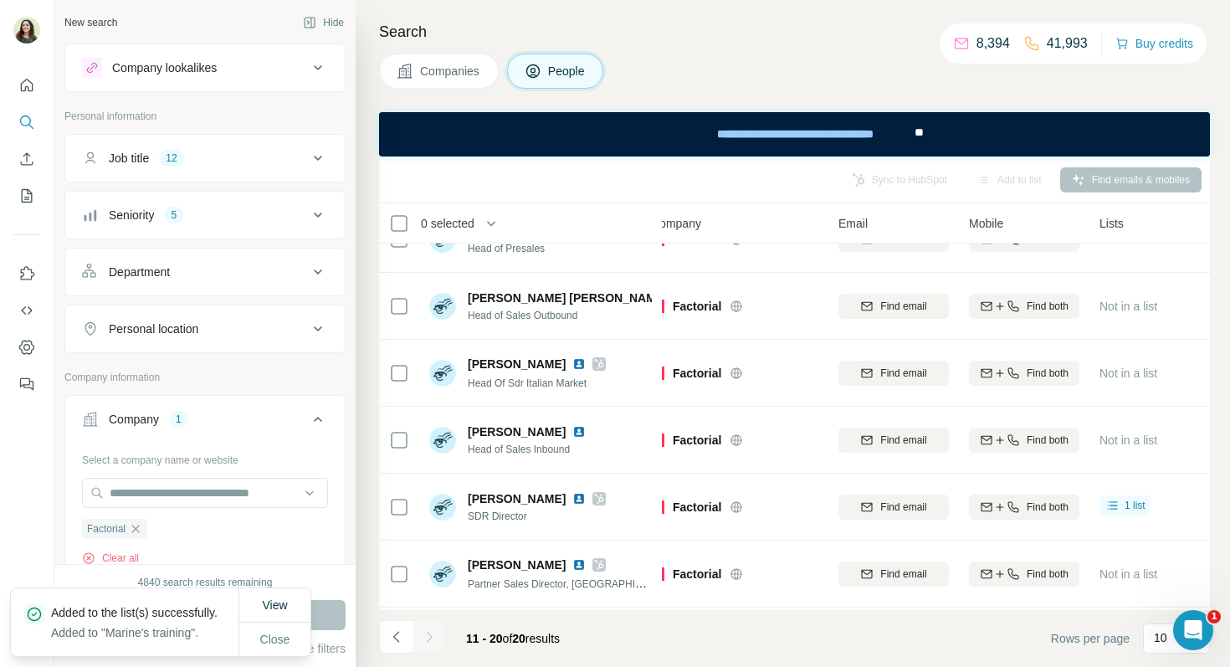
scroll to position [0, 19]
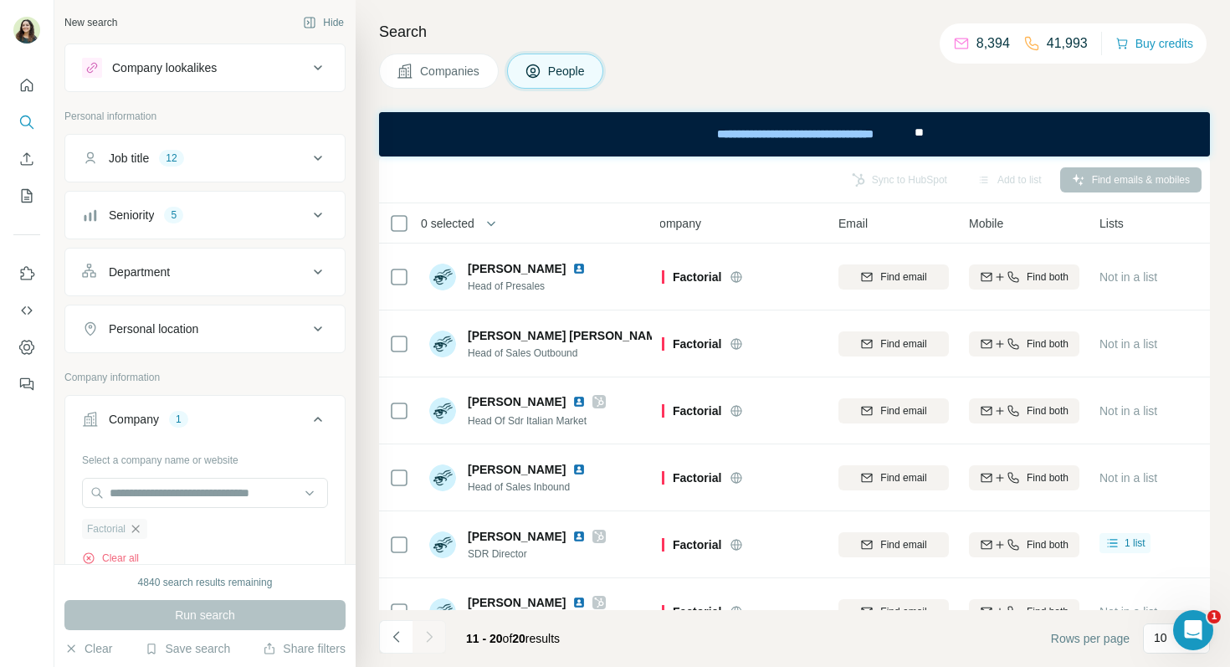
click at [138, 529] on icon "button" at bounding box center [136, 529] width 8 height 8
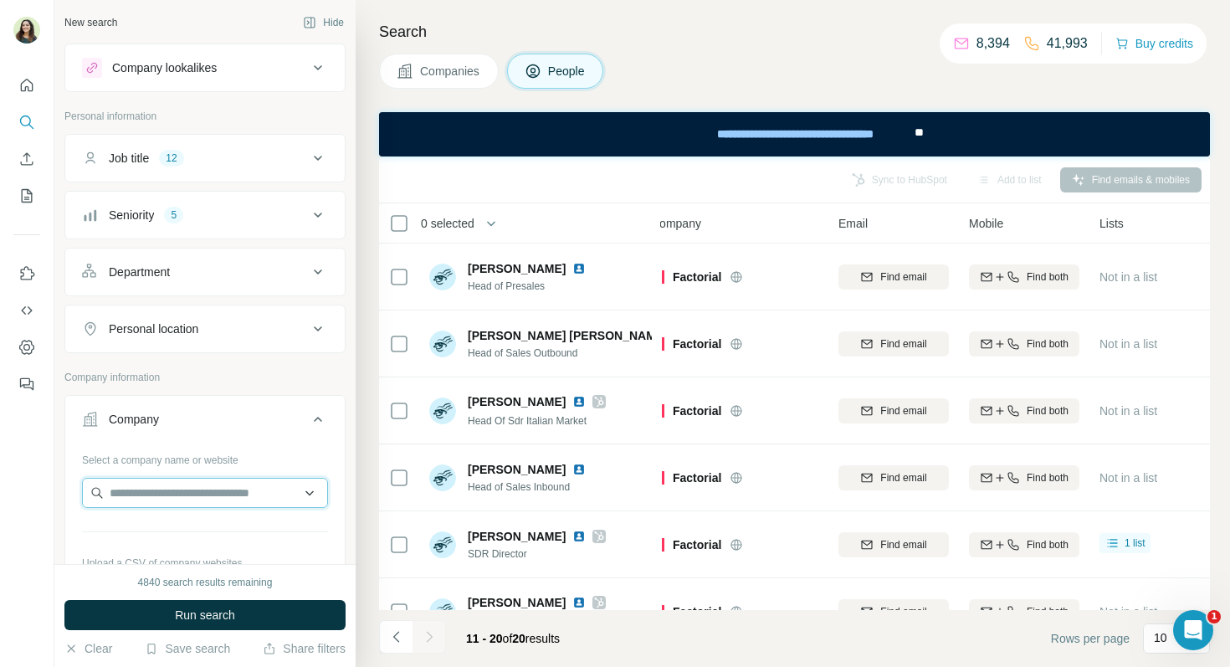
click at [141, 498] on input "text" at bounding box center [205, 493] width 246 height 30
paste input "**********"
type input "**********"
drag, startPoint x: 215, startPoint y: 498, endPoint x: 80, endPoint y: 496, distance: 134.7
click at [80, 496] on div "**********" at bounding box center [205, 544] width 280 height 197
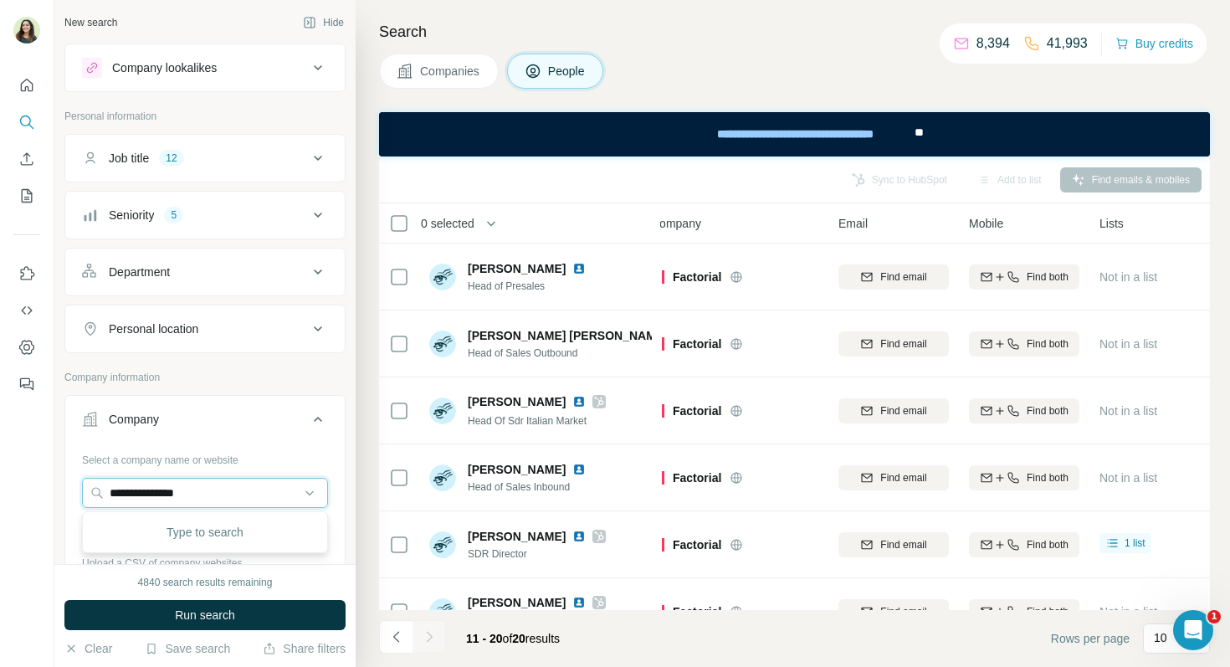
type input "**********"
drag, startPoint x: 201, startPoint y: 490, endPoint x: 59, endPoint y: 485, distance: 142.3
click at [59, 485] on div "**********" at bounding box center [204, 282] width 301 height 564
click at [136, 478] on input "text" at bounding box center [205, 493] width 246 height 30
click at [136, 489] on input "text" at bounding box center [205, 493] width 246 height 30
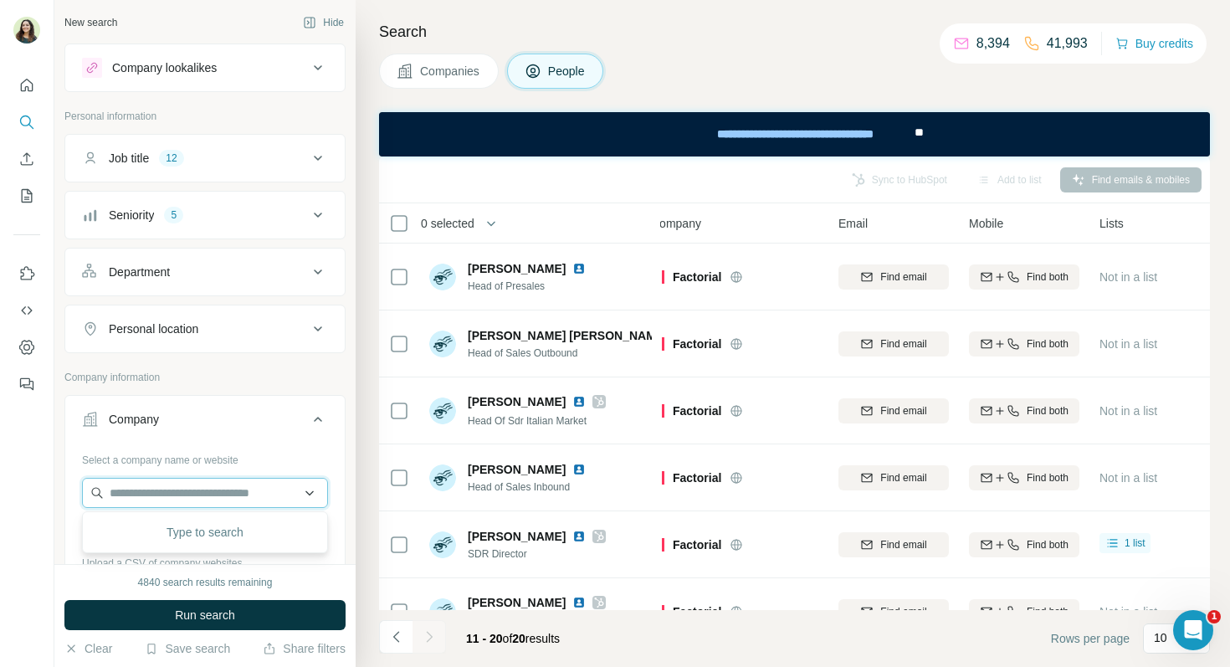
click at [144, 496] on input "text" at bounding box center [205, 493] width 246 height 30
paste input "**********"
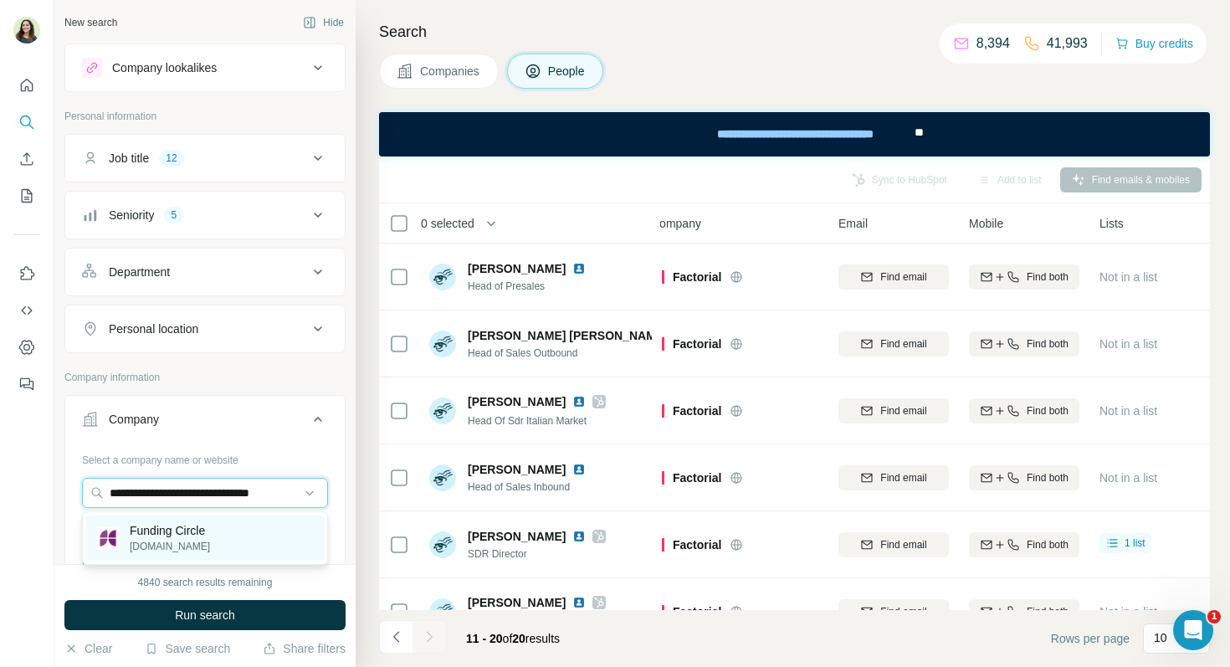
type input "**********"
click at [171, 550] on p "[DOMAIN_NAME]" at bounding box center [170, 546] width 80 height 15
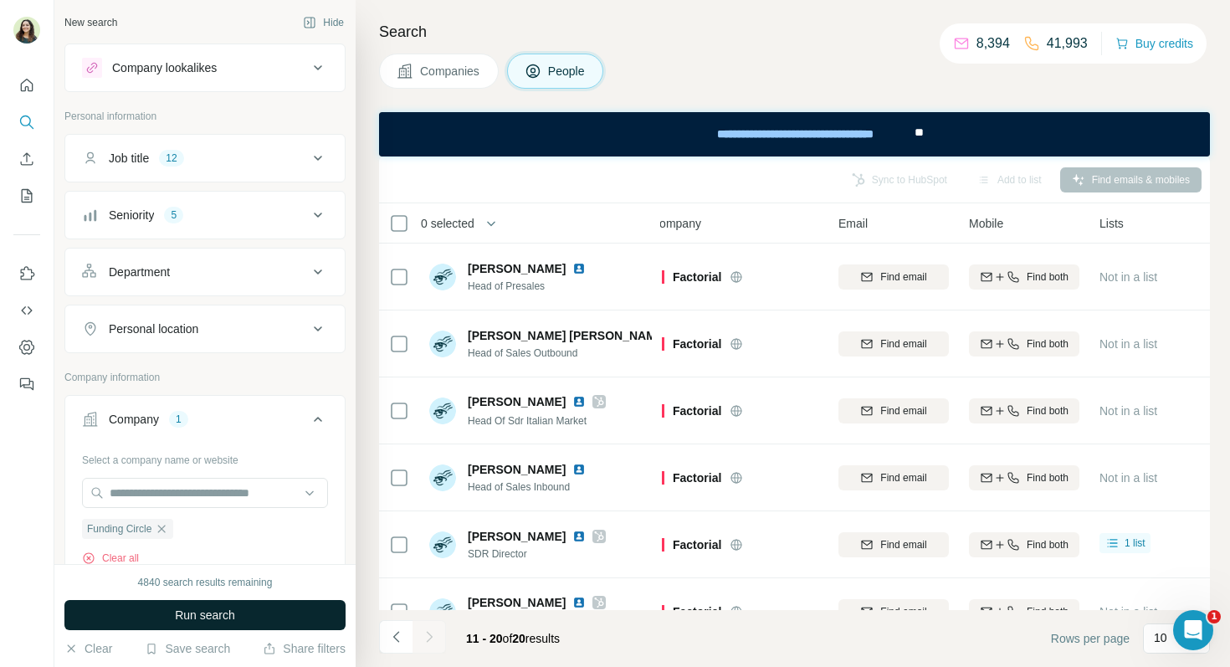
click at [184, 615] on span "Run search" at bounding box center [205, 615] width 60 height 17
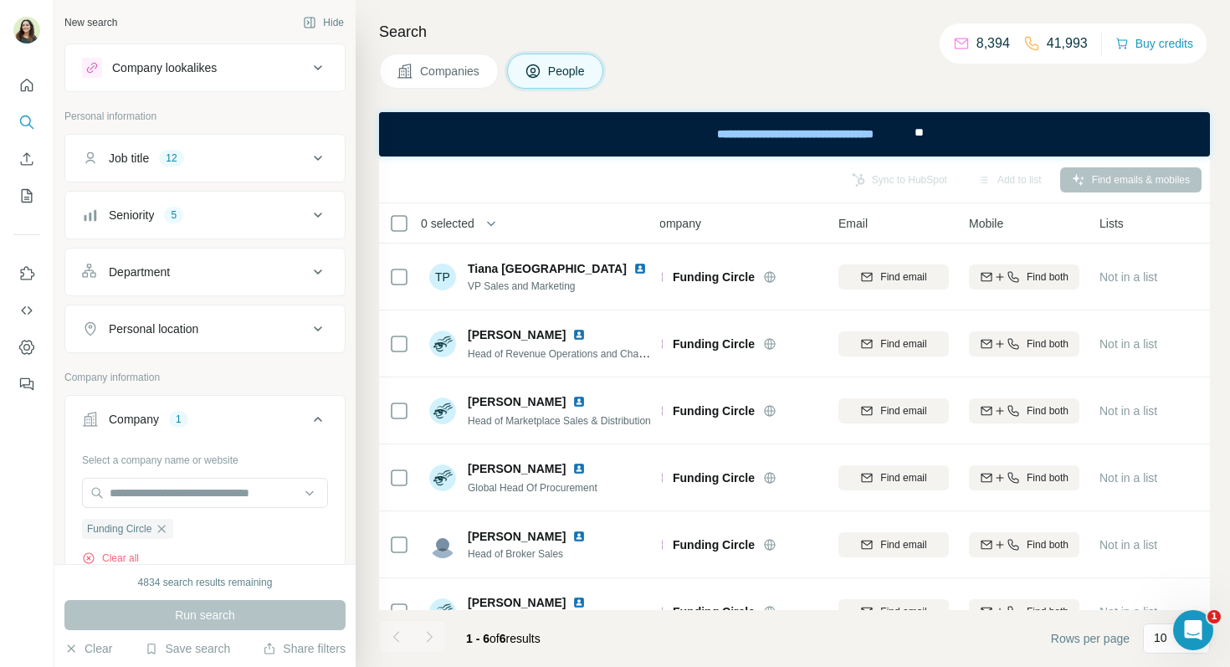
click at [444, 69] on span "Companies" at bounding box center [450, 71] width 61 height 17
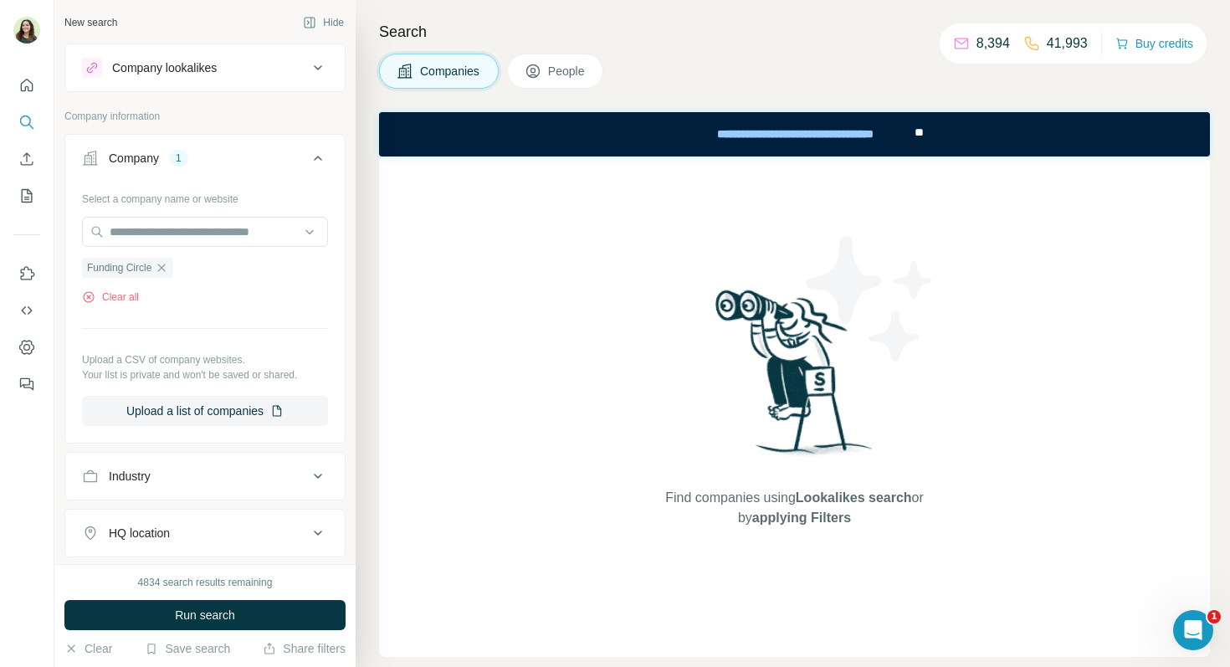
click at [554, 74] on span "People" at bounding box center [567, 71] width 38 height 17
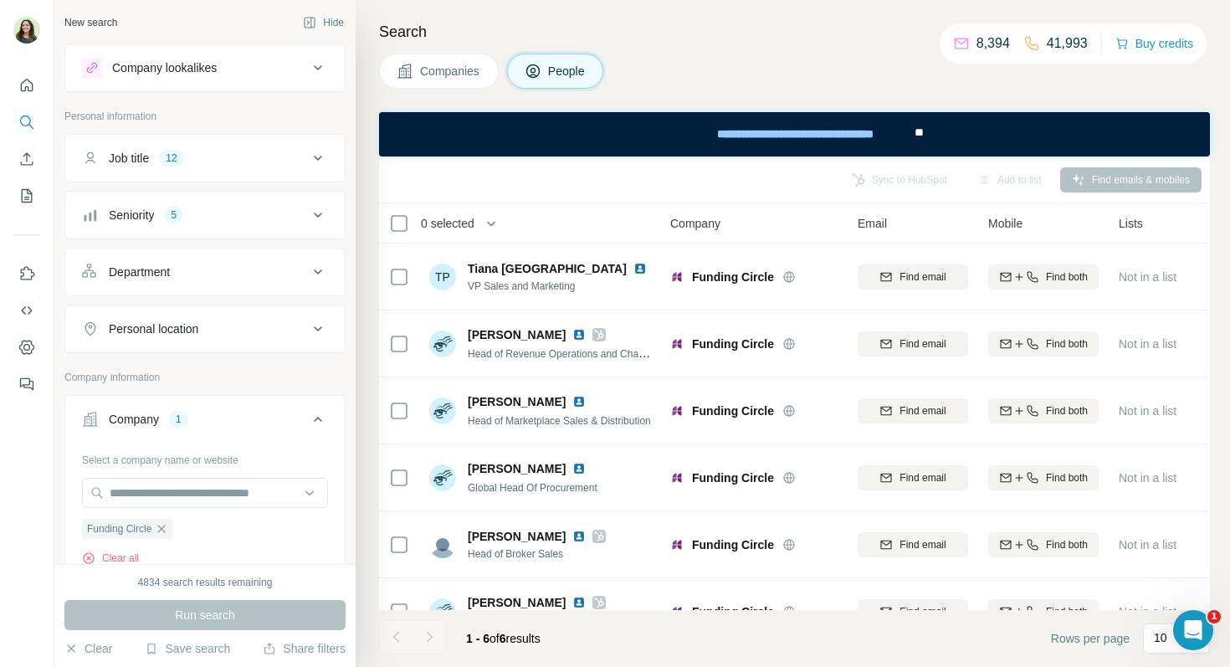
click at [447, 78] on span "Companies" at bounding box center [450, 71] width 61 height 17
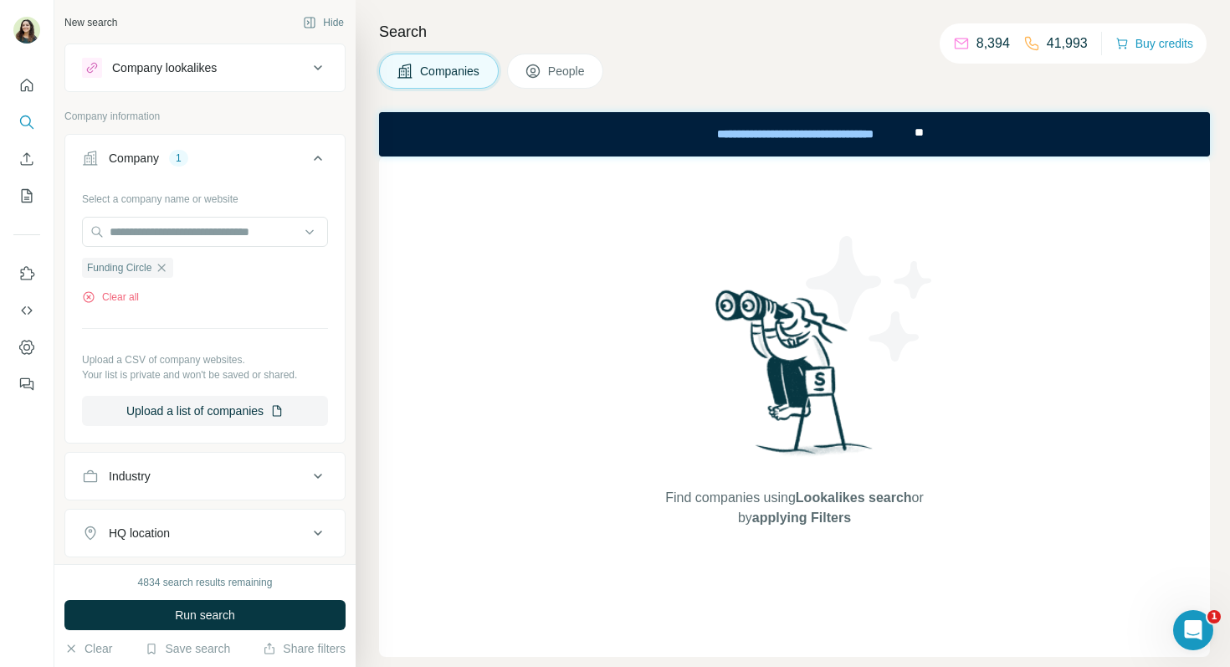
click at [517, 84] on button "People" at bounding box center [555, 71] width 97 height 35
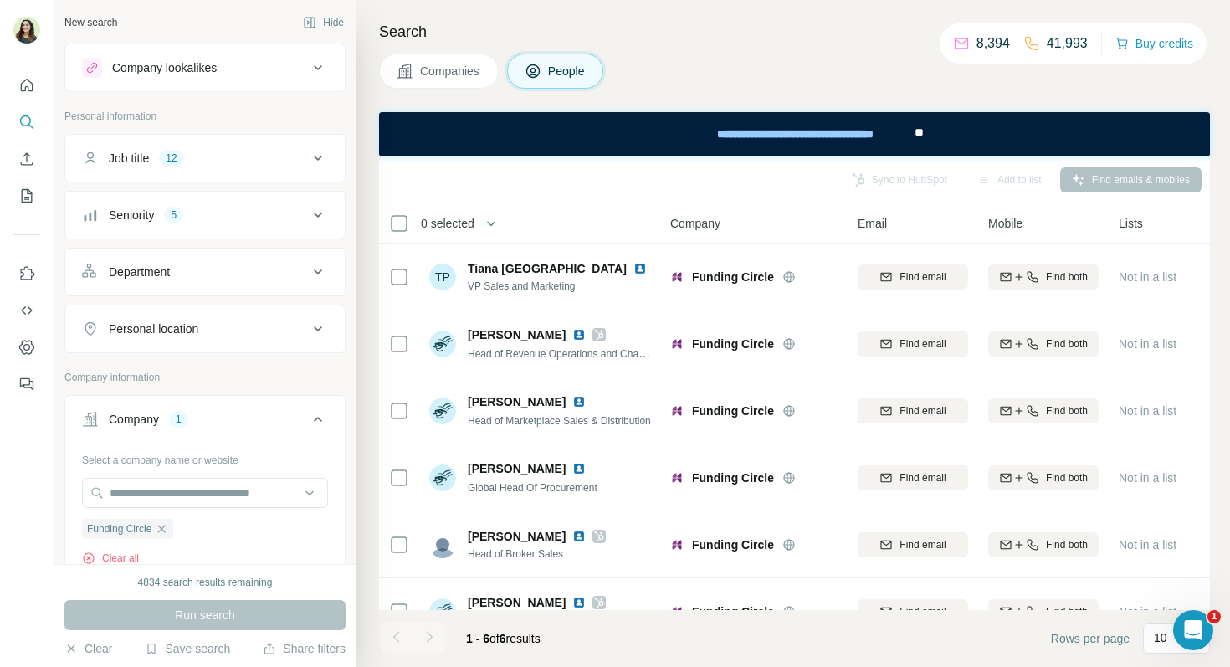
click at [221, 164] on div "Job title 12" at bounding box center [195, 158] width 226 height 17
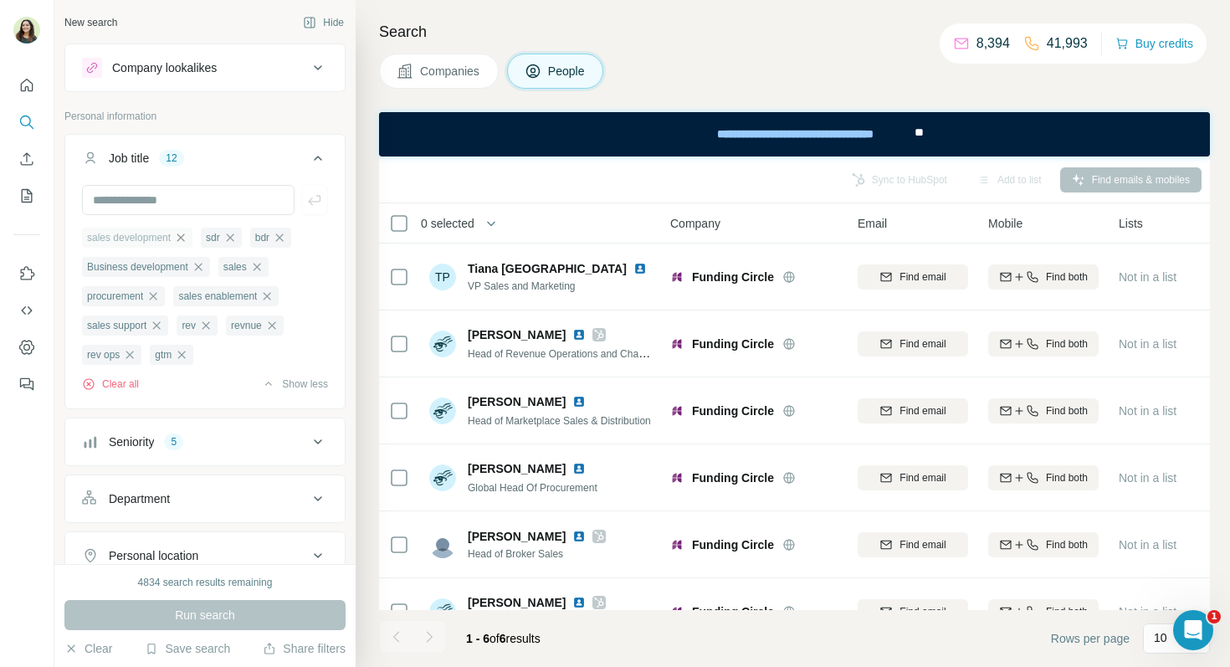
click at [184, 239] on icon "button" at bounding box center [180, 237] width 13 height 13
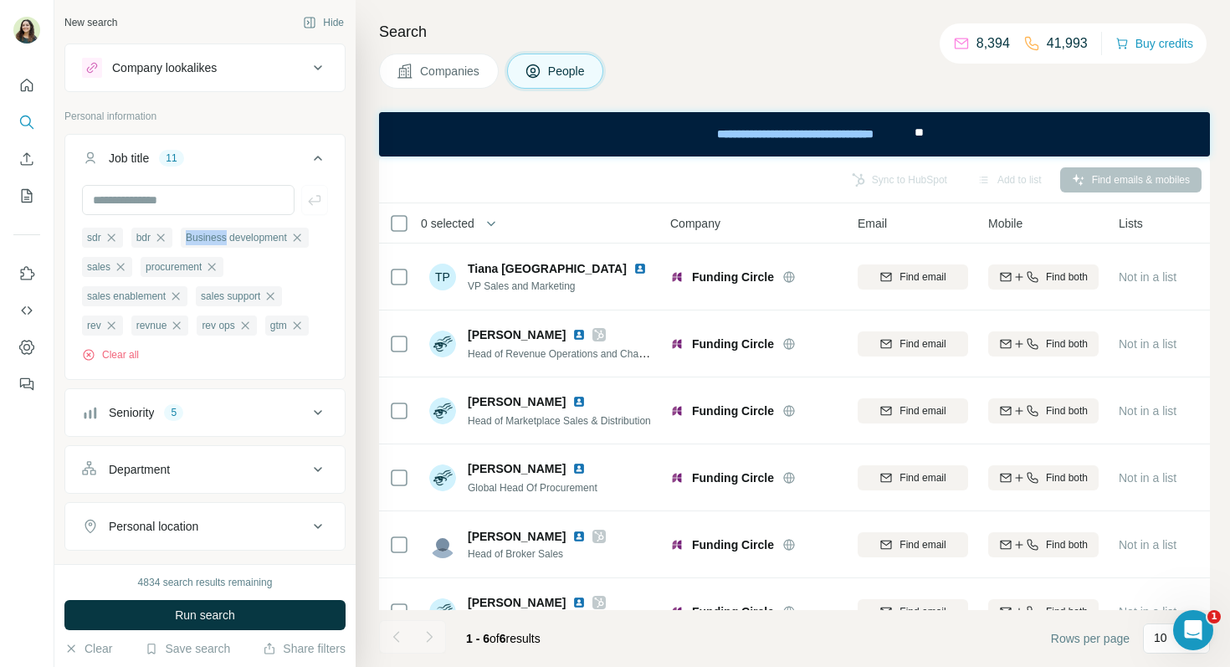
click at [184, 239] on div "Business development" at bounding box center [245, 238] width 128 height 20
click at [303, 234] on icon "button" at bounding box center [296, 237] width 13 height 13
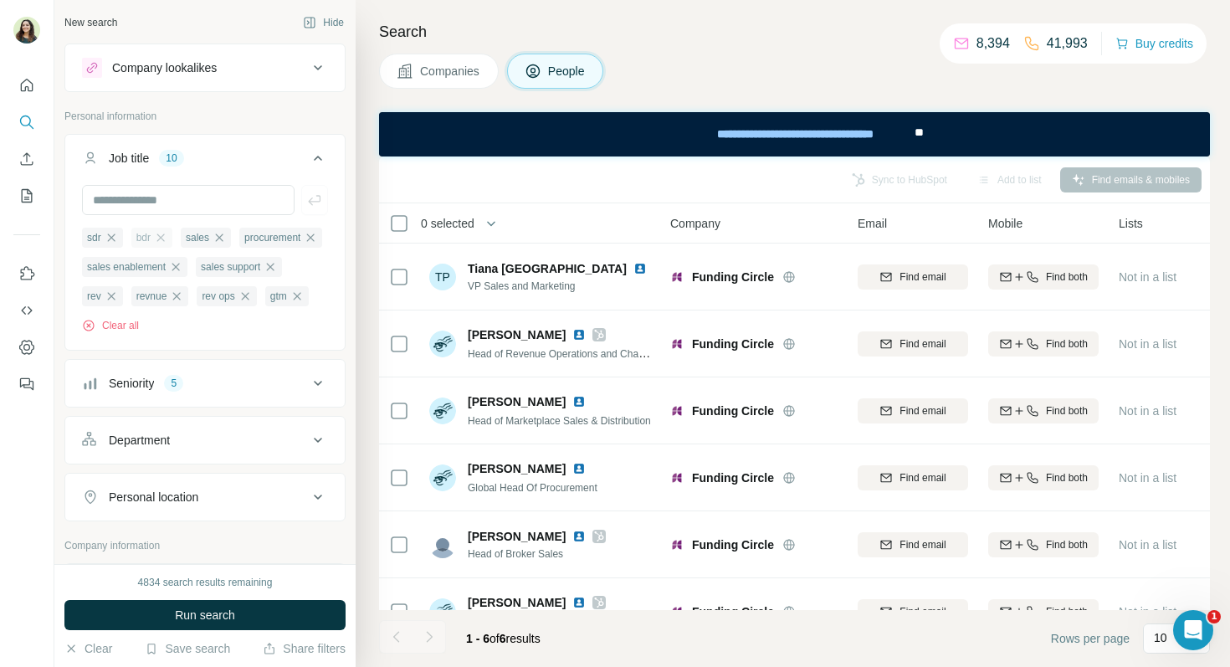
click at [172, 241] on div "bdr" at bounding box center [151, 238] width 41 height 20
click at [167, 241] on icon "button" at bounding box center [160, 237] width 13 height 13
click at [168, 241] on icon "button" at bounding box center [170, 237] width 8 height 8
click at [110, 236] on icon "button" at bounding box center [111, 237] width 8 height 8
click at [153, 237] on icon "button" at bounding box center [152, 237] width 13 height 13
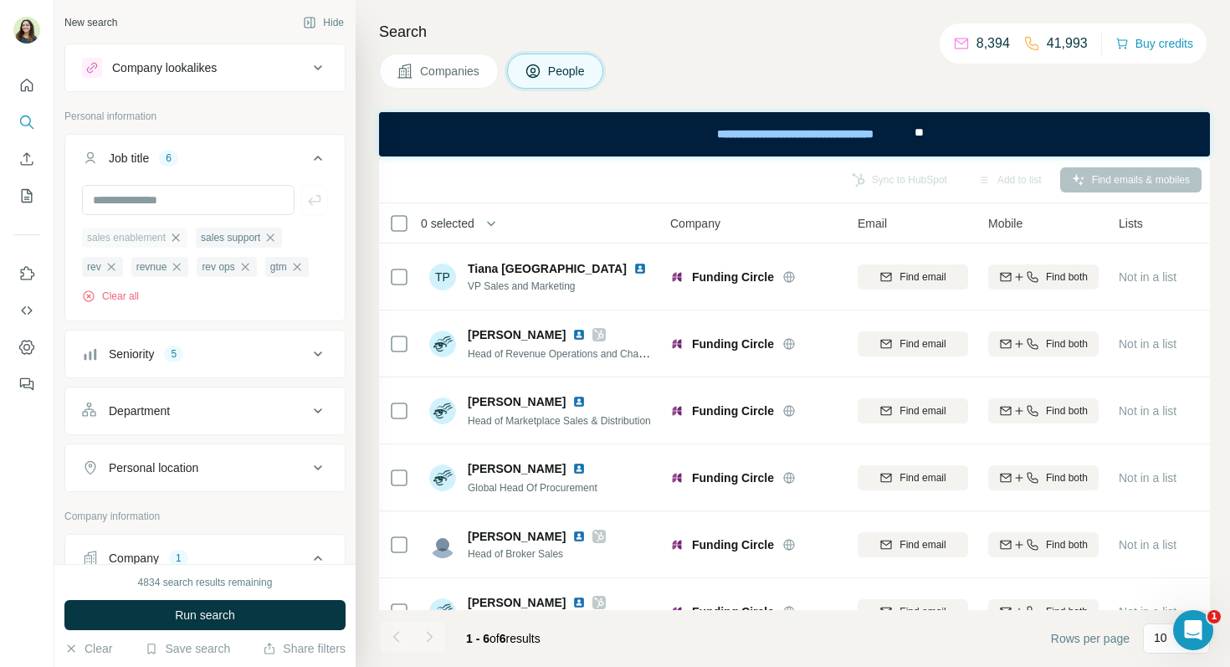
click at [182, 237] on icon "button" at bounding box center [175, 237] width 13 height 13
click at [279, 241] on icon "button" at bounding box center [271, 237] width 13 height 13
click at [204, 242] on icon "button" at bounding box center [205, 237] width 13 height 13
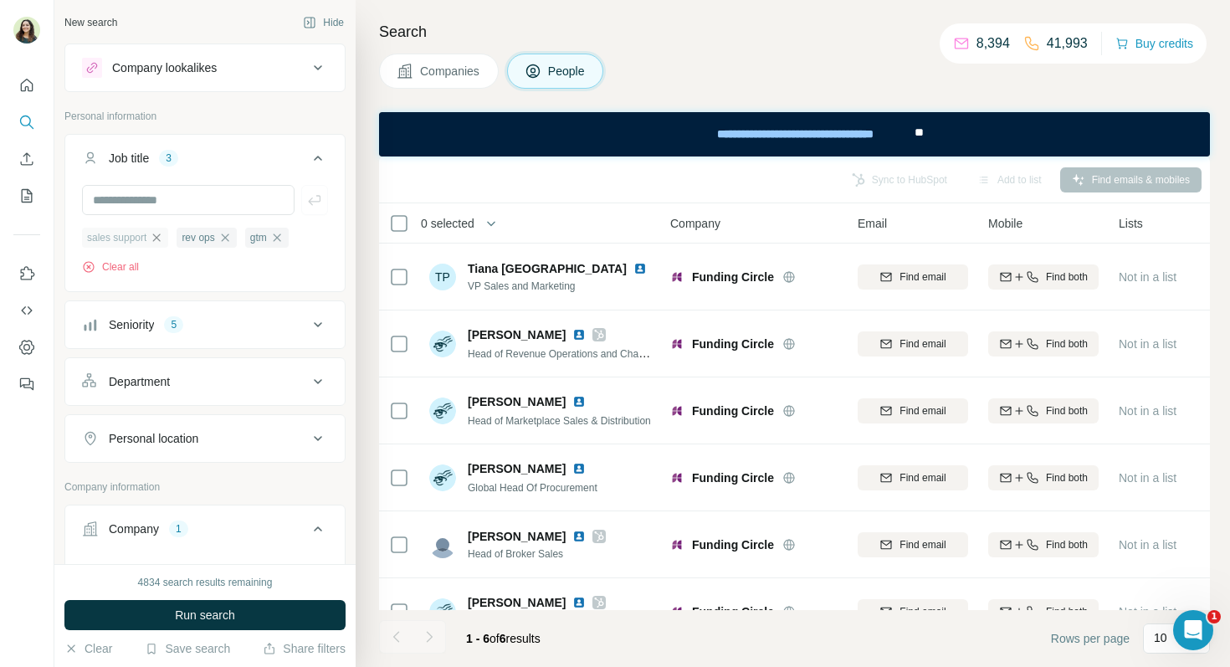
click at [162, 234] on icon "button" at bounding box center [156, 237] width 13 height 13
click at [134, 235] on icon "button" at bounding box center [130, 237] width 8 height 8
click at [119, 233] on icon "button" at bounding box center [113, 237] width 13 height 13
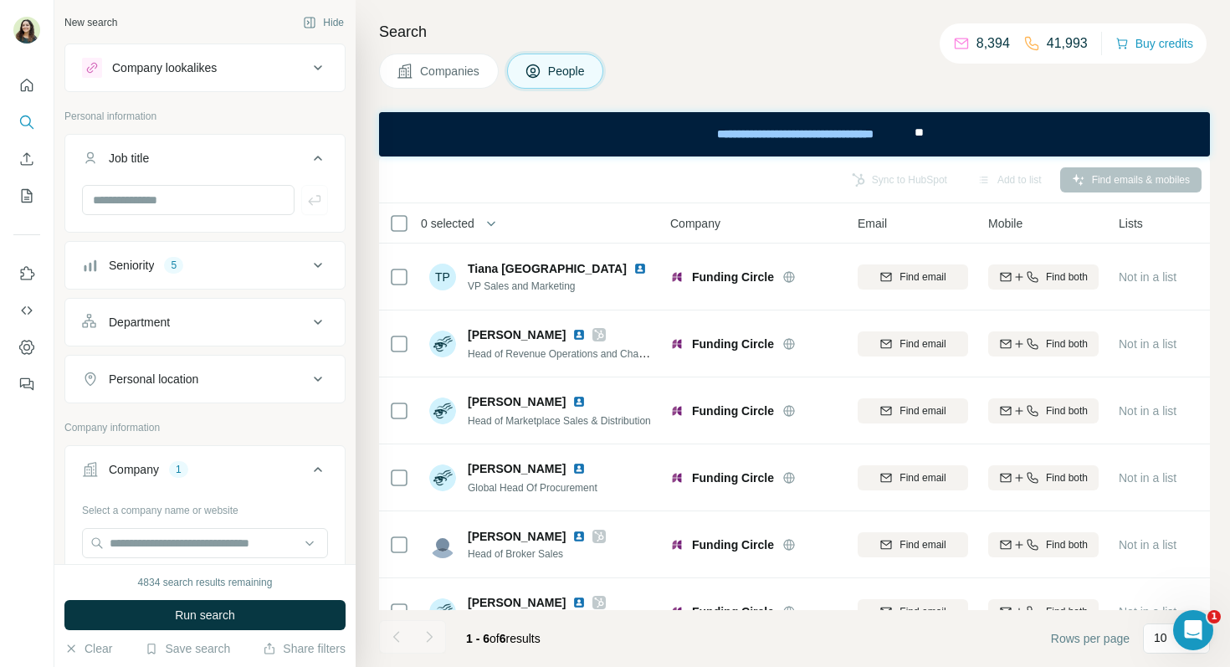
click at [186, 326] on div "Department" at bounding box center [195, 322] width 226 height 17
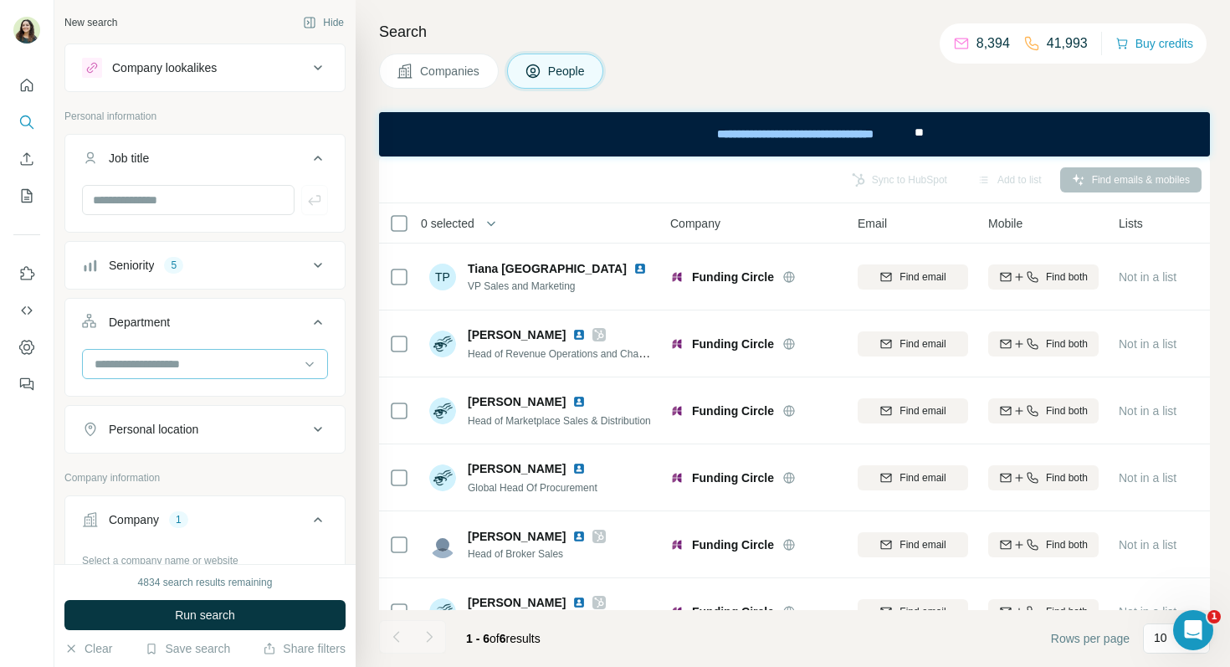
click at [162, 370] on input at bounding box center [196, 364] width 207 height 18
type input "*****"
click at [157, 393] on div "Sales" at bounding box center [205, 401] width 218 height 17
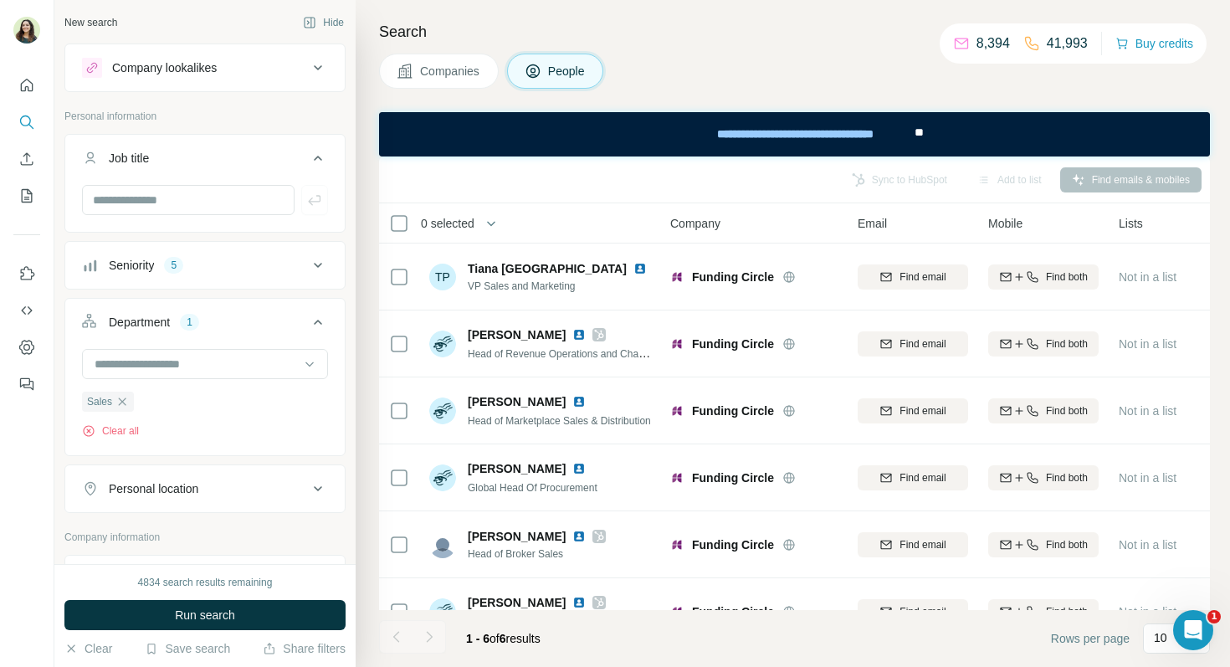
click at [243, 621] on button "Run search" at bounding box center [204, 615] width 281 height 30
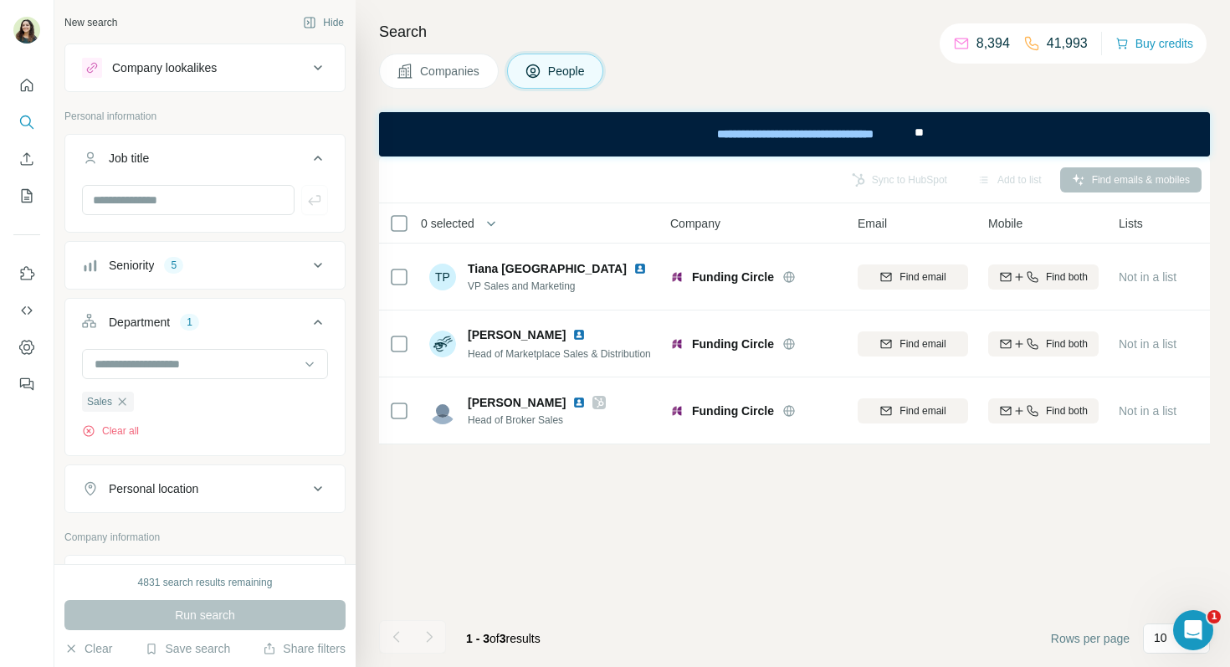
click at [280, 249] on button "Seniority 5" at bounding box center [205, 265] width 280 height 40
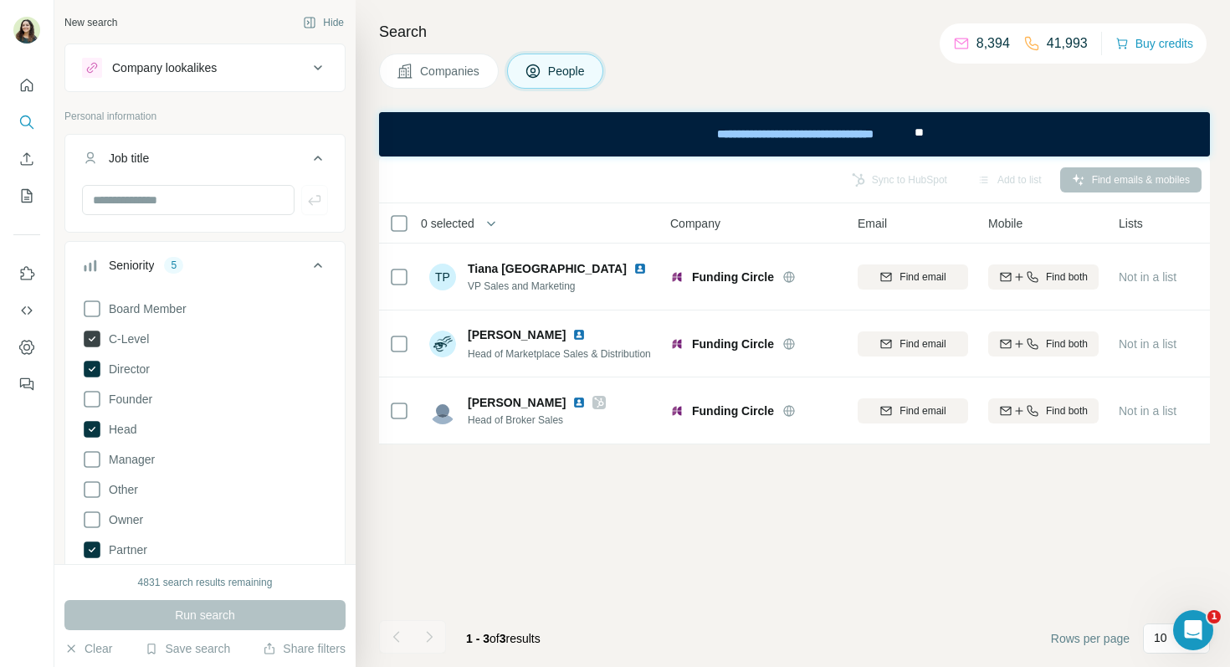
click at [87, 338] on icon at bounding box center [92, 339] width 17 height 17
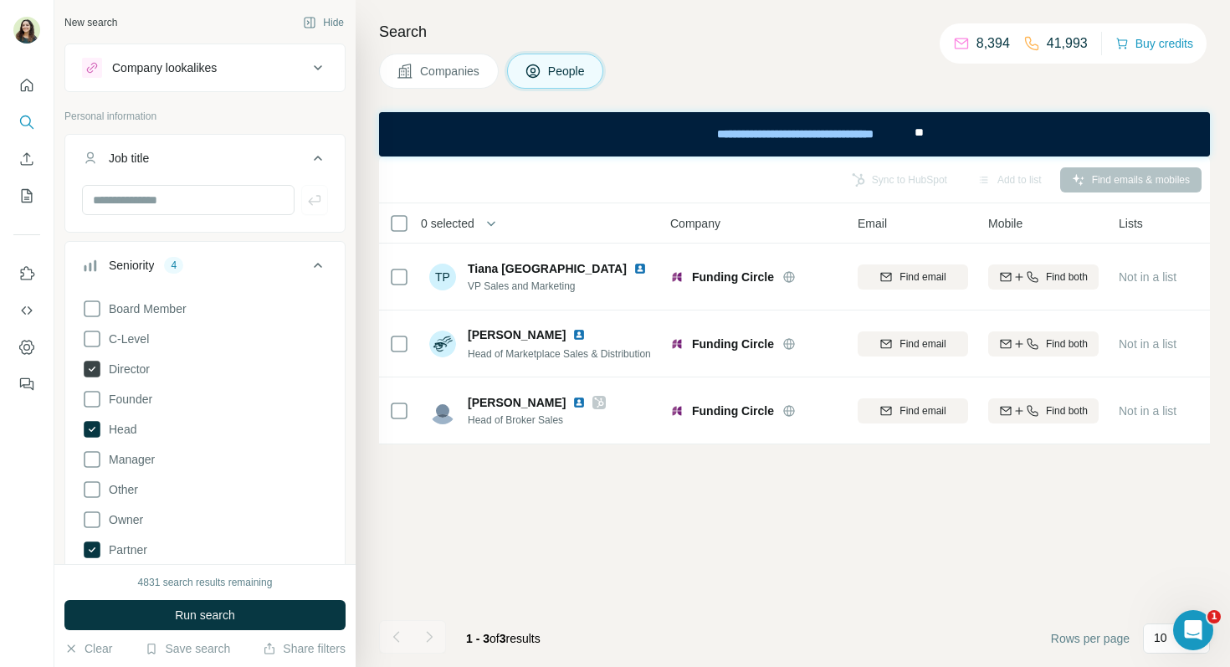
click at [88, 367] on icon at bounding box center [92, 369] width 17 height 17
click at [91, 426] on icon at bounding box center [92, 429] width 17 height 17
click at [95, 551] on icon at bounding box center [92, 549] width 17 height 17
click at [175, 626] on button "Run search" at bounding box center [204, 615] width 281 height 30
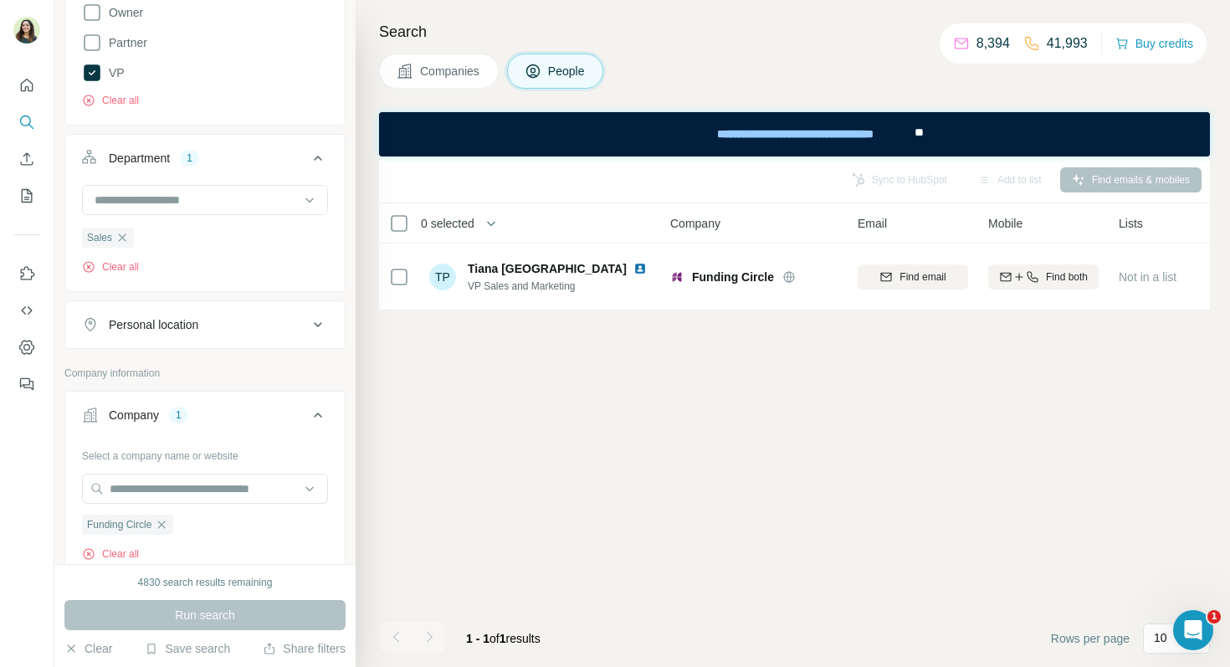
scroll to position [486, 0]
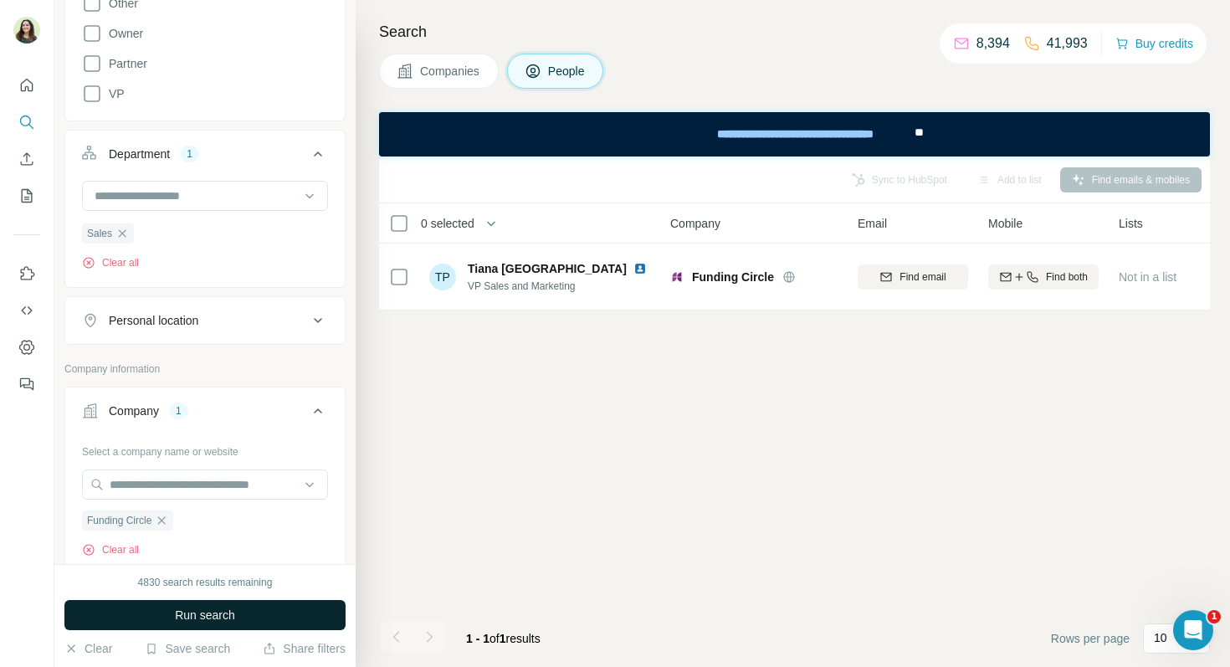
click at [162, 616] on button "Run search" at bounding box center [204, 615] width 281 height 30
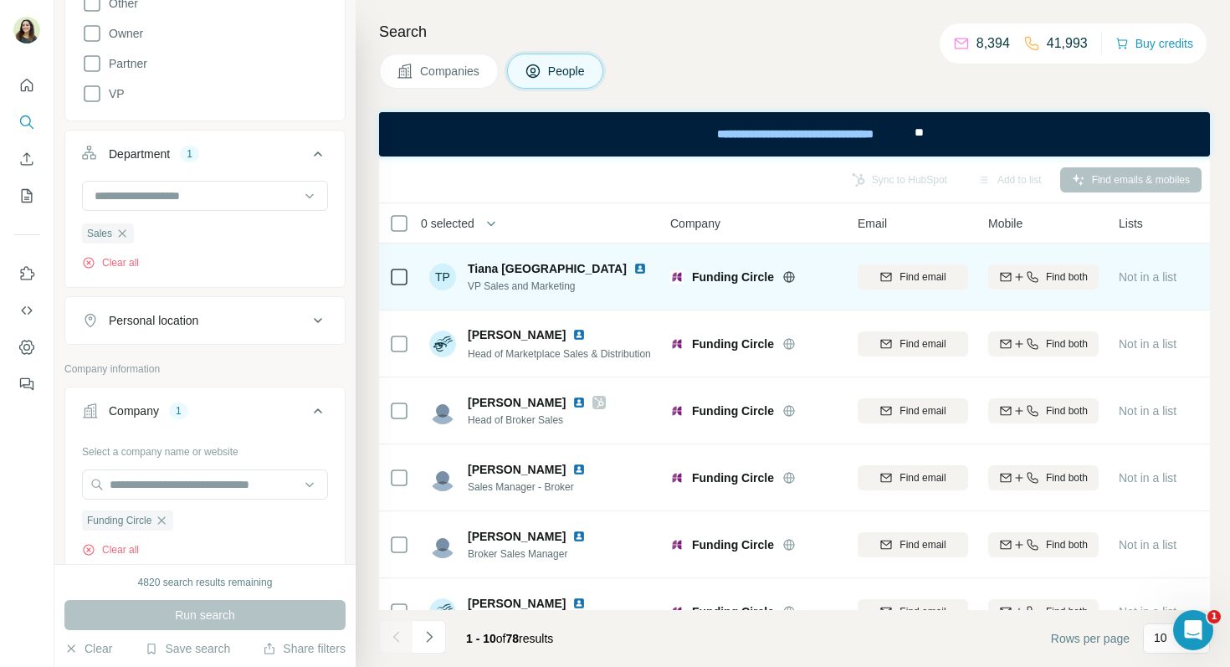
click at [634, 269] on img at bounding box center [640, 268] width 13 height 13
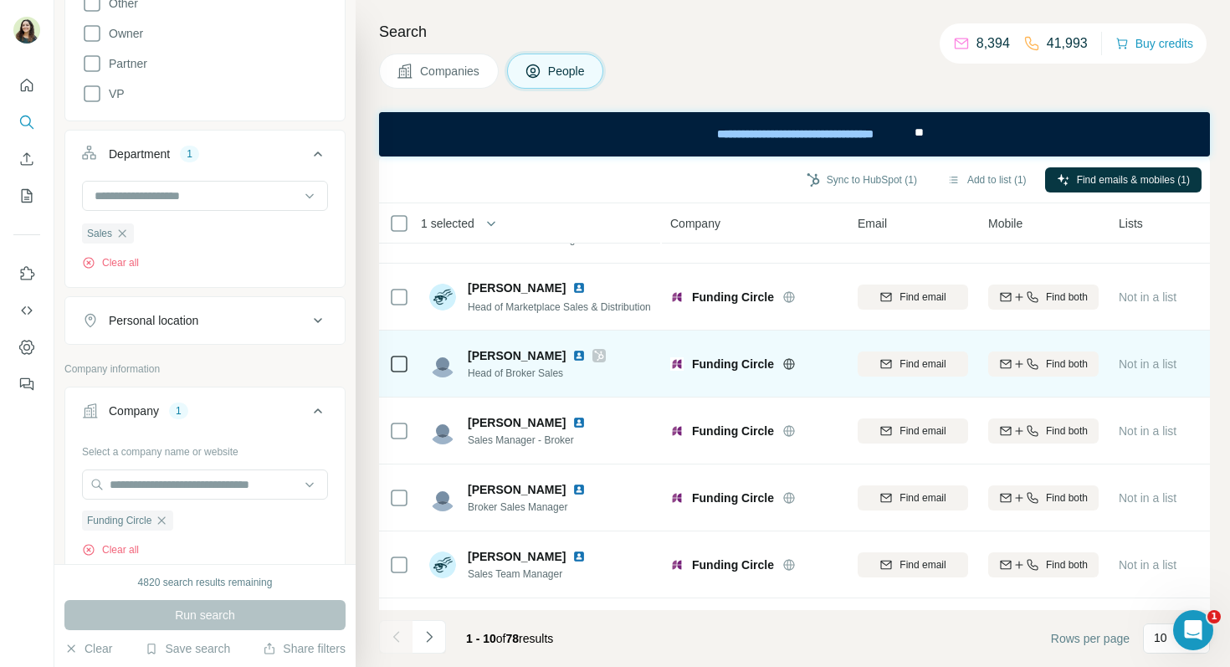
scroll to position [48, 0]
click at [582, 352] on img at bounding box center [578, 354] width 13 height 13
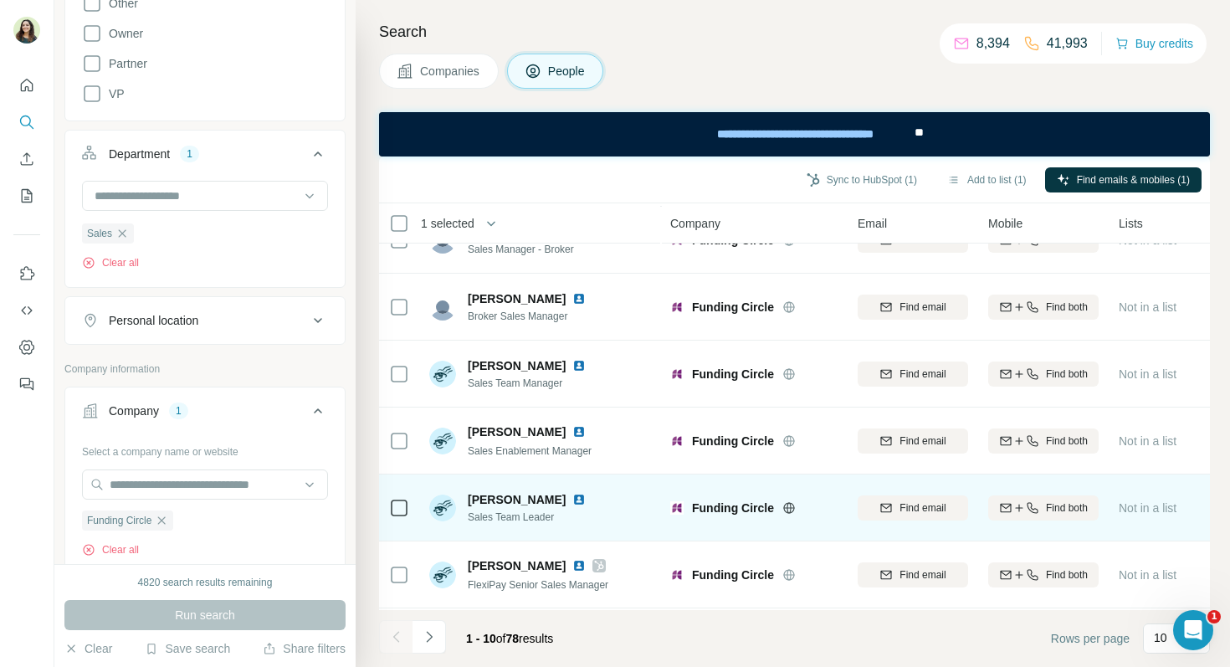
scroll to position [239, 0]
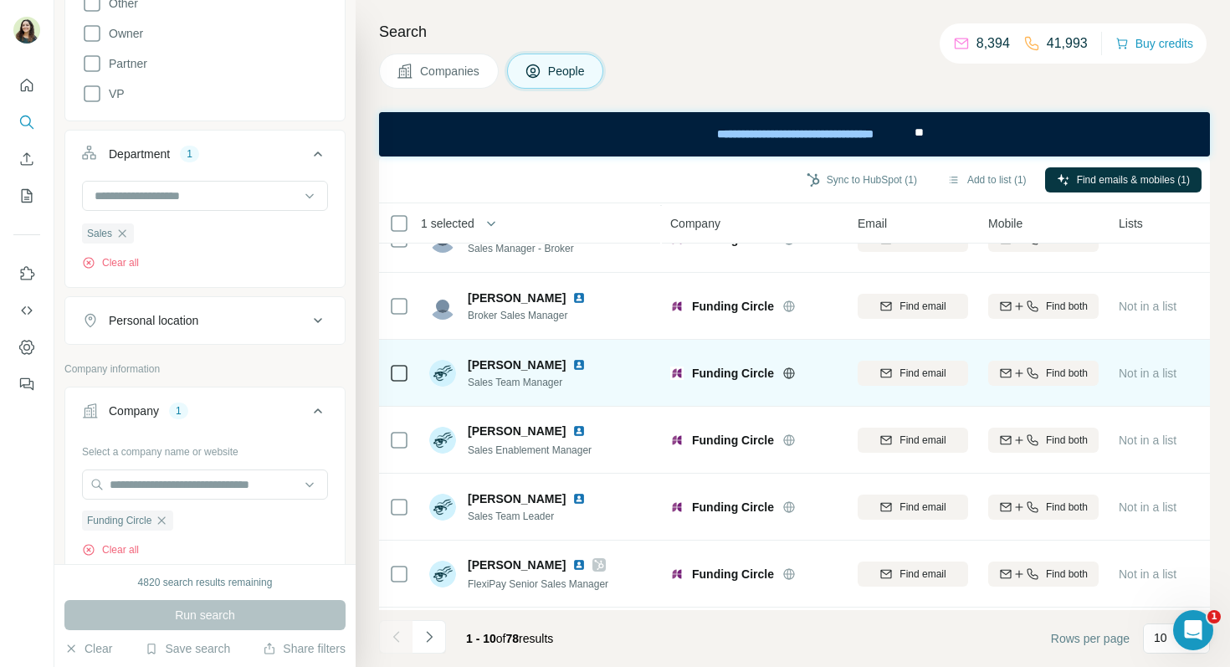
click at [586, 364] on img at bounding box center [578, 364] width 13 height 13
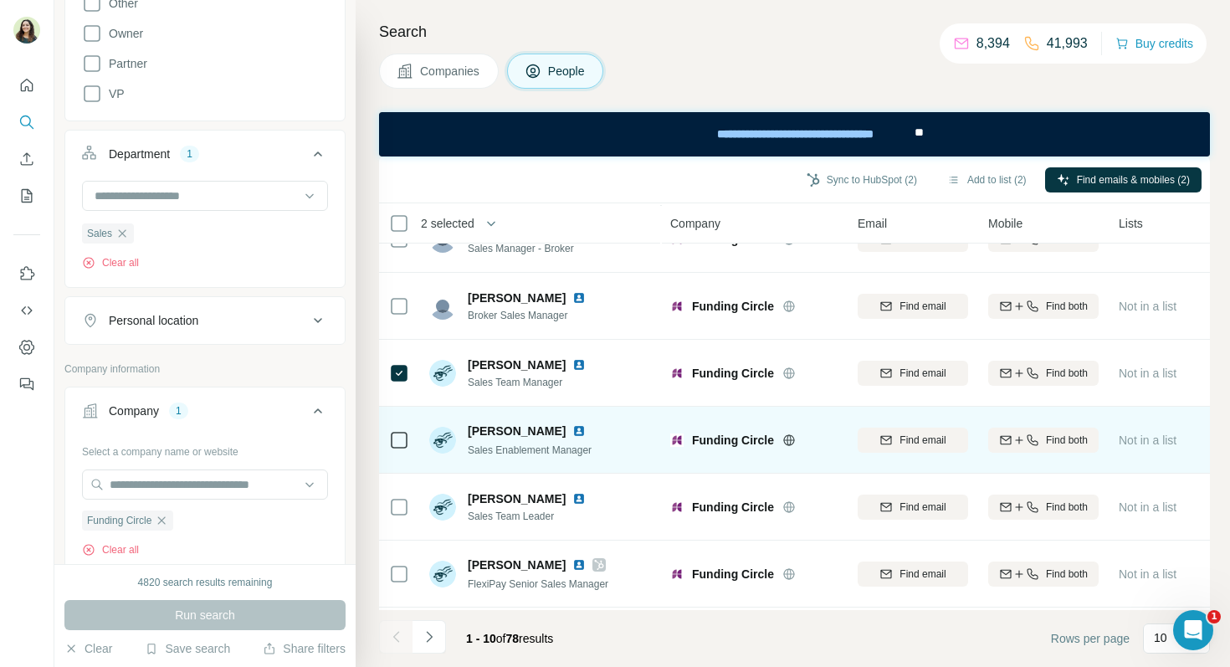
click at [579, 434] on img at bounding box center [578, 430] width 13 height 13
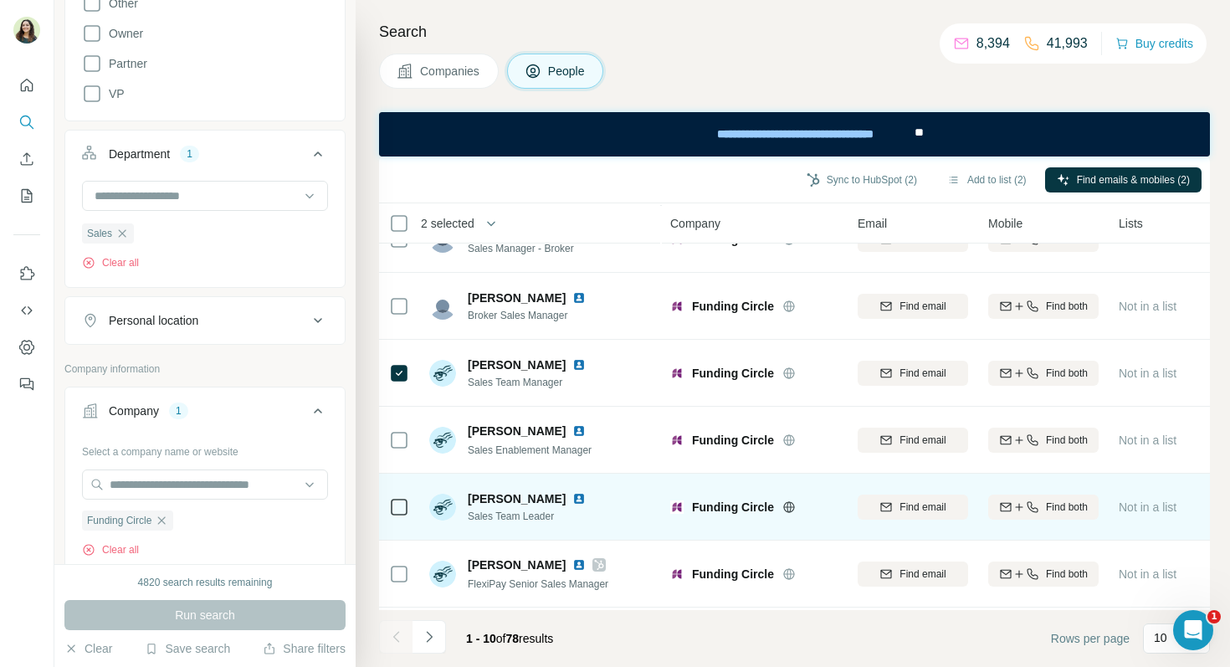
scroll to position [303, 0]
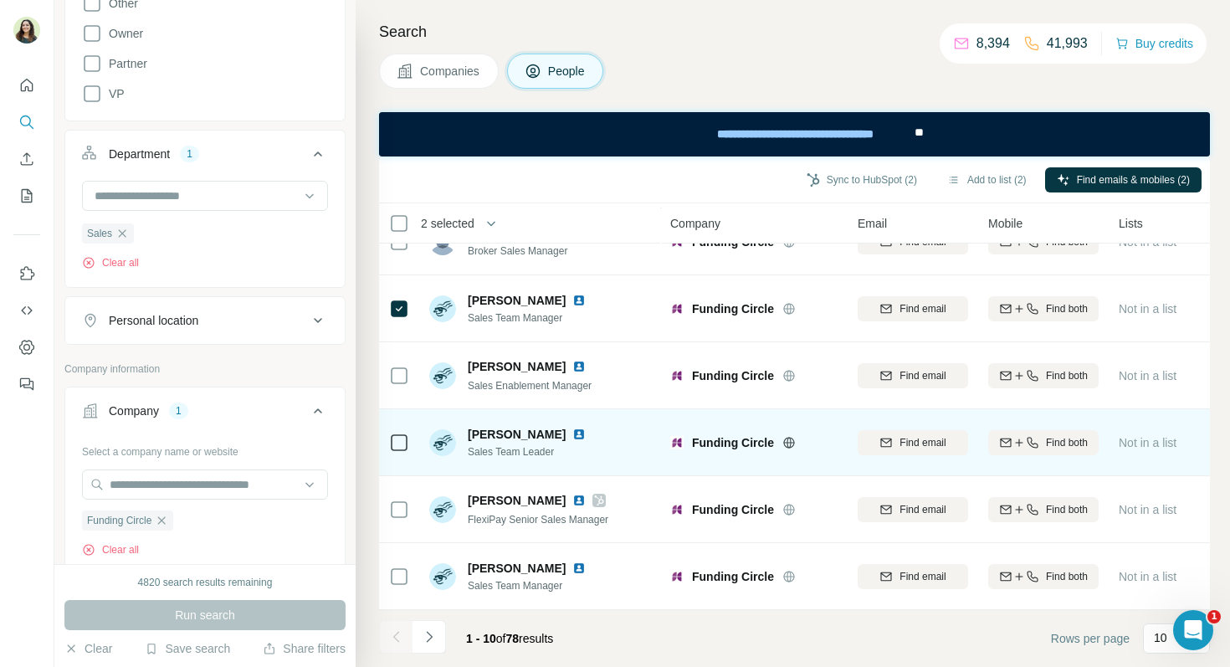
click at [572, 434] on img at bounding box center [578, 434] width 13 height 13
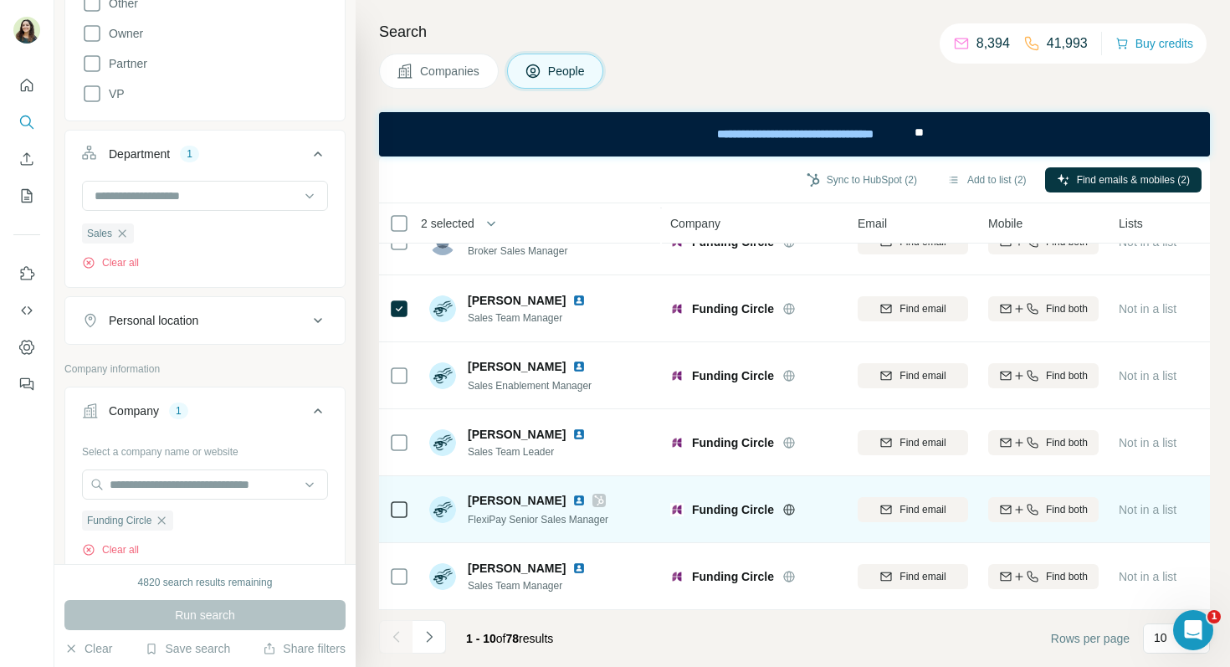
click at [572, 499] on img at bounding box center [578, 500] width 13 height 13
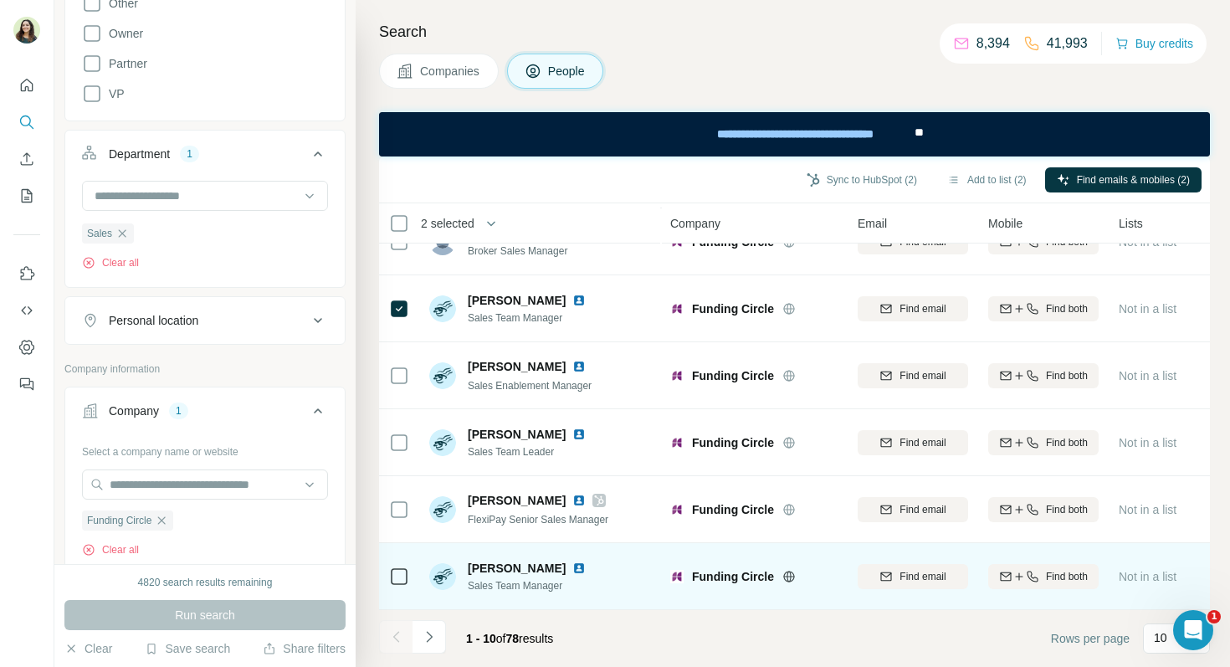
click at [572, 568] on img at bounding box center [578, 568] width 13 height 13
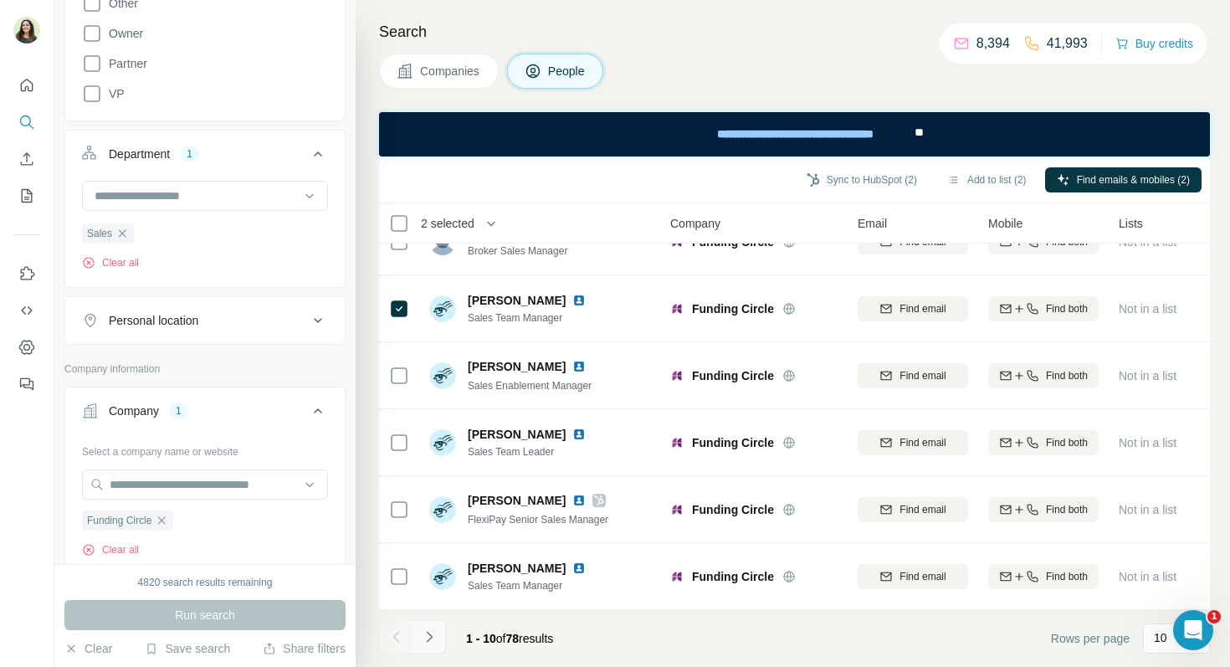
click at [437, 647] on button "Navigate to next page" at bounding box center [429, 636] width 33 height 33
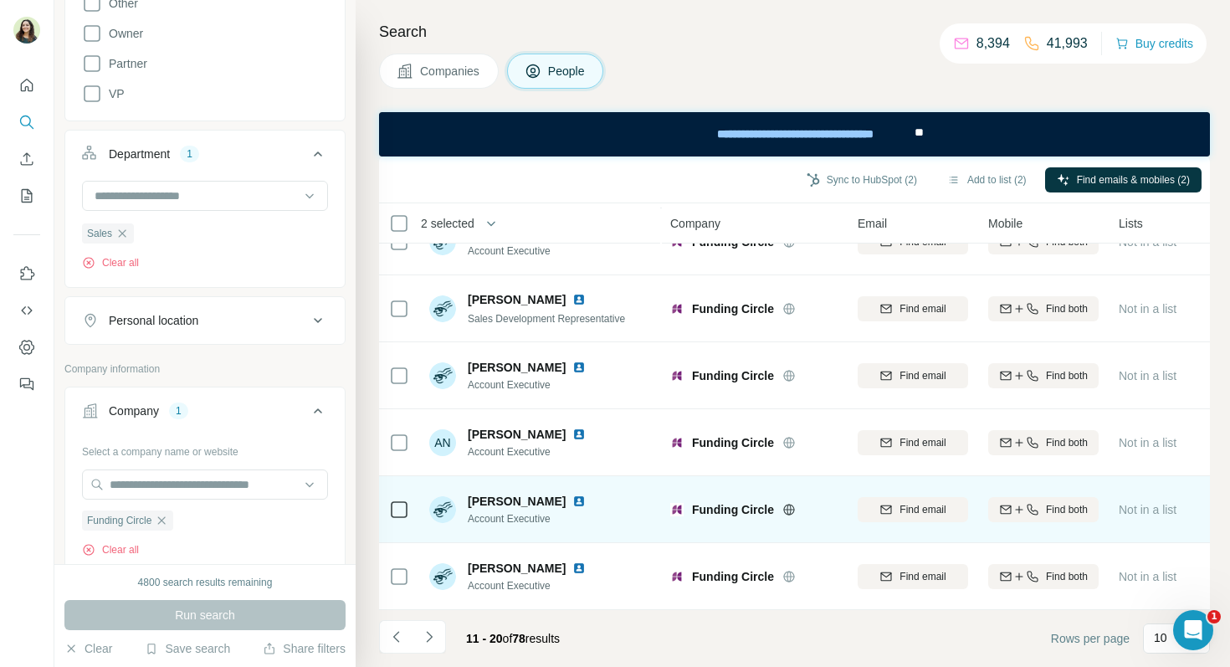
scroll to position [0, 0]
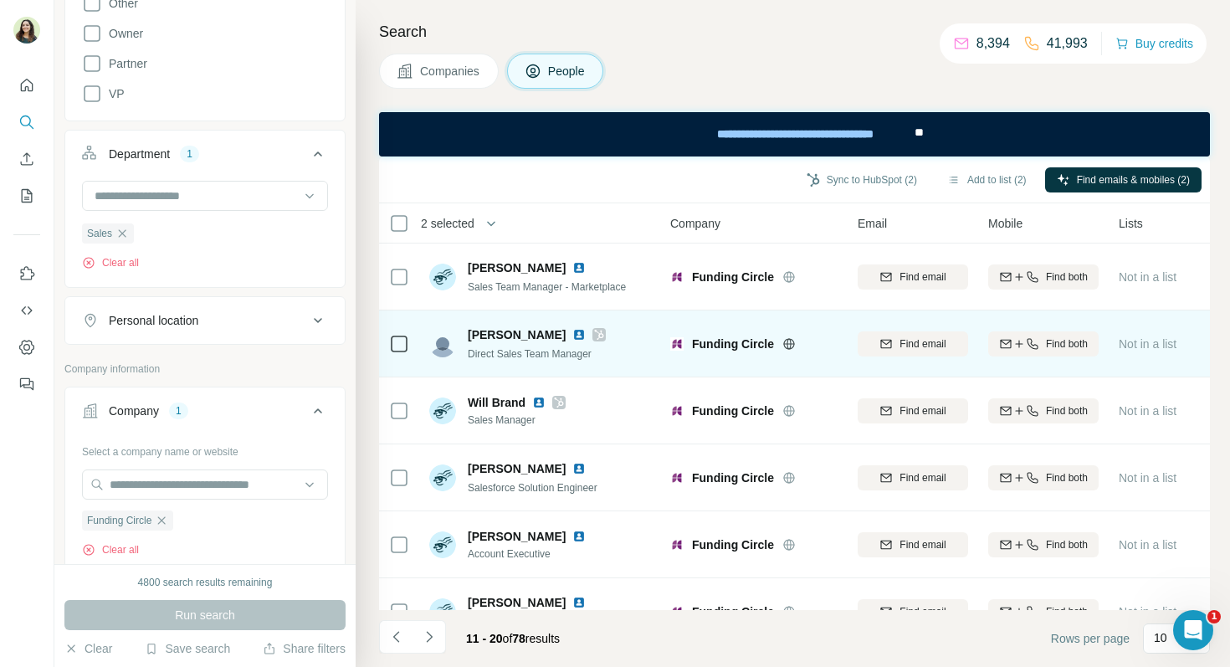
click at [572, 335] on img at bounding box center [578, 334] width 13 height 13
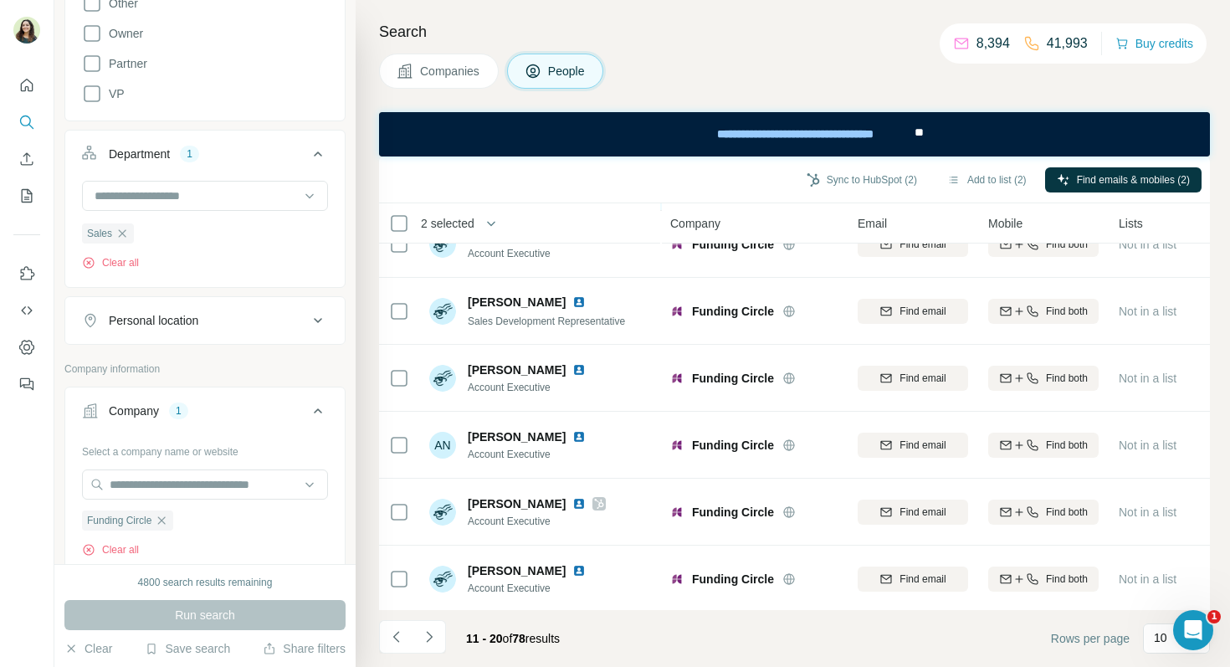
scroll to position [303, 0]
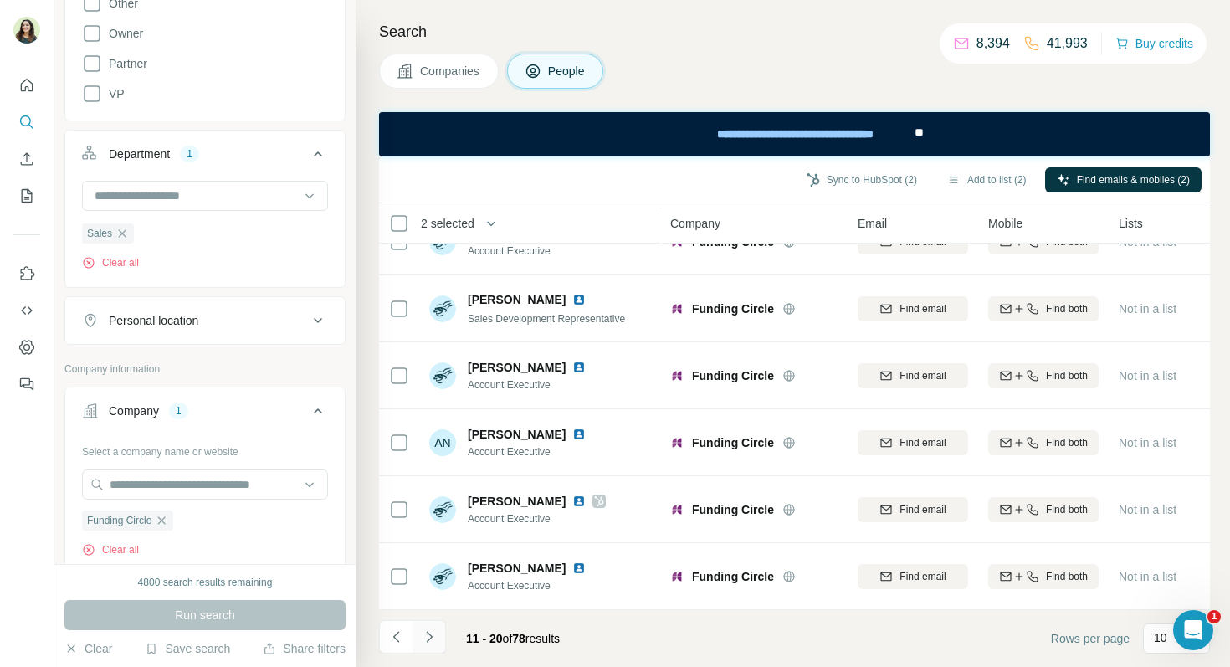
click at [438, 632] on button "Navigate to next page" at bounding box center [429, 636] width 33 height 33
click at [437, 633] on icon "Navigate to next page" at bounding box center [429, 636] width 17 height 17
click at [453, 639] on div "31 - 40 of 78 results" at bounding box center [513, 638] width 121 height 37
click at [433, 639] on icon "Navigate to next page" at bounding box center [429, 636] width 17 height 17
click at [433, 642] on icon "Navigate to next page" at bounding box center [429, 636] width 17 height 17
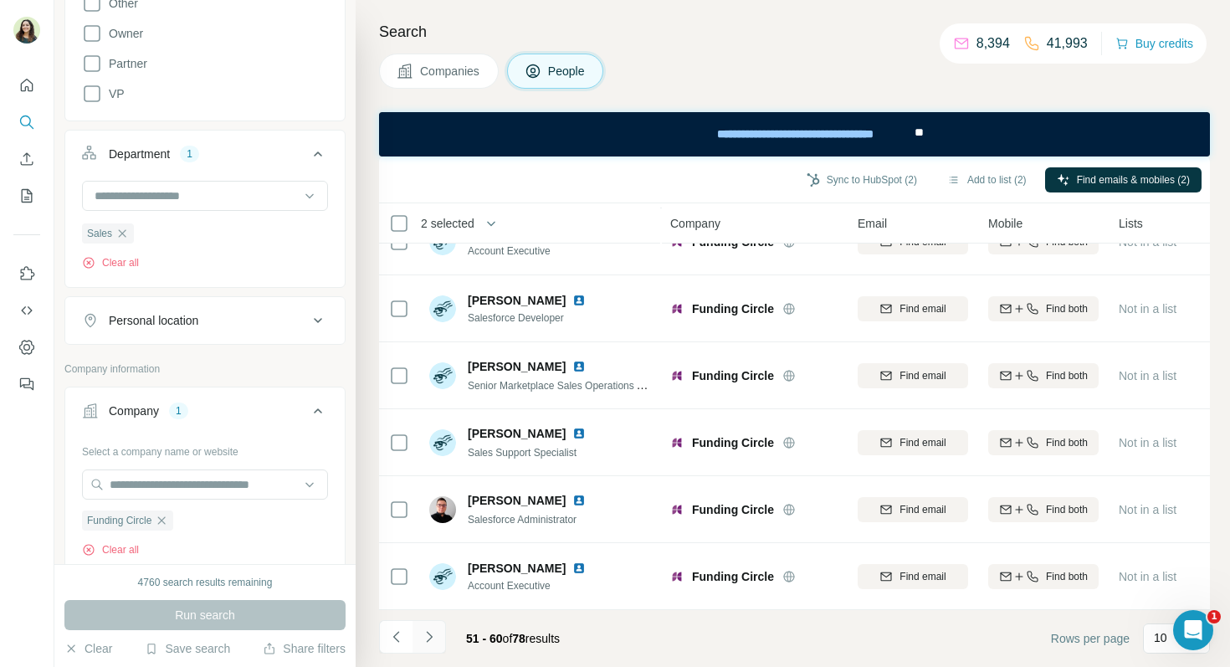
click at [433, 636] on icon "Navigate to next page" at bounding box center [429, 636] width 17 height 17
click at [431, 643] on icon "Navigate to next page" at bounding box center [429, 636] width 17 height 17
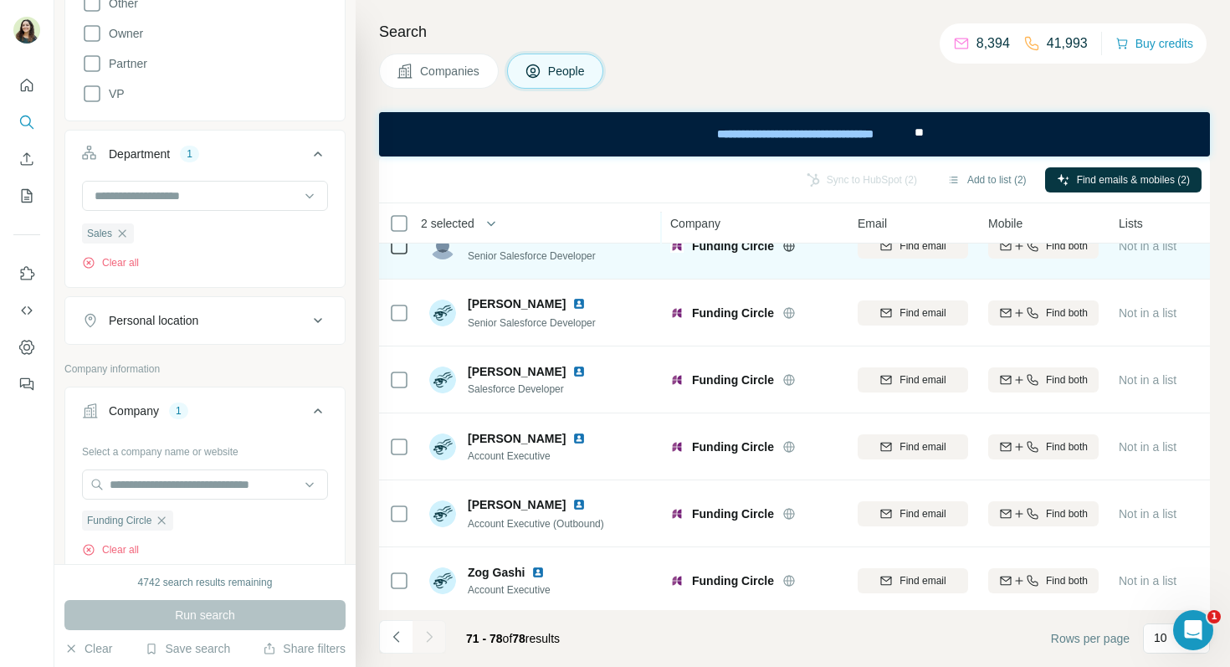
scroll to position [169, 0]
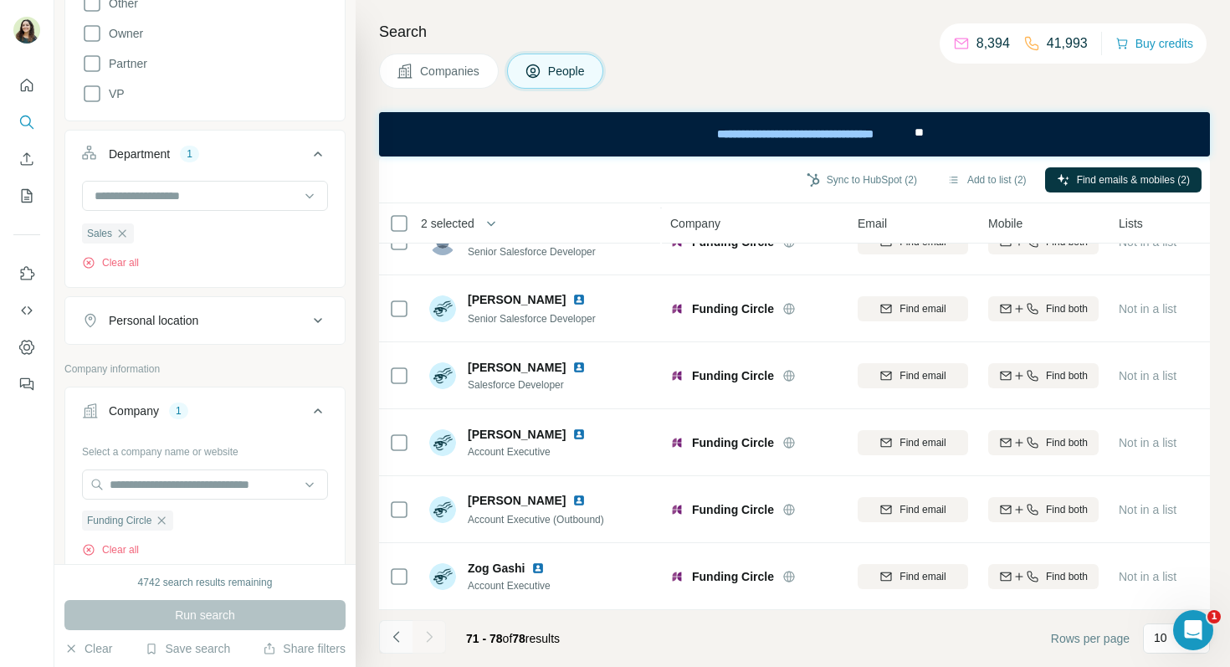
click at [393, 639] on icon "Navigate to previous page" at bounding box center [396, 636] width 17 height 17
click at [985, 181] on button "Add to list (2)" at bounding box center [987, 179] width 103 height 25
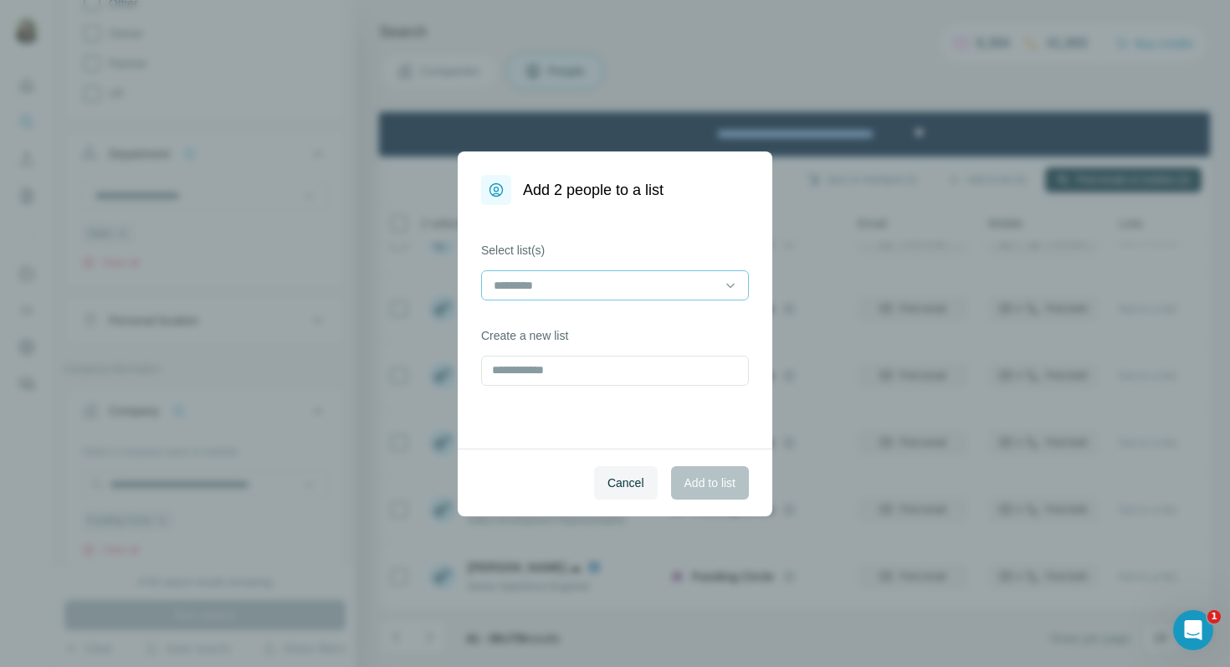
click at [541, 278] on input at bounding box center [605, 285] width 226 height 18
click at [572, 319] on p "Marine's training" at bounding box center [537, 323] width 85 height 17
click at [705, 495] on button "Add to list" at bounding box center [710, 482] width 78 height 33
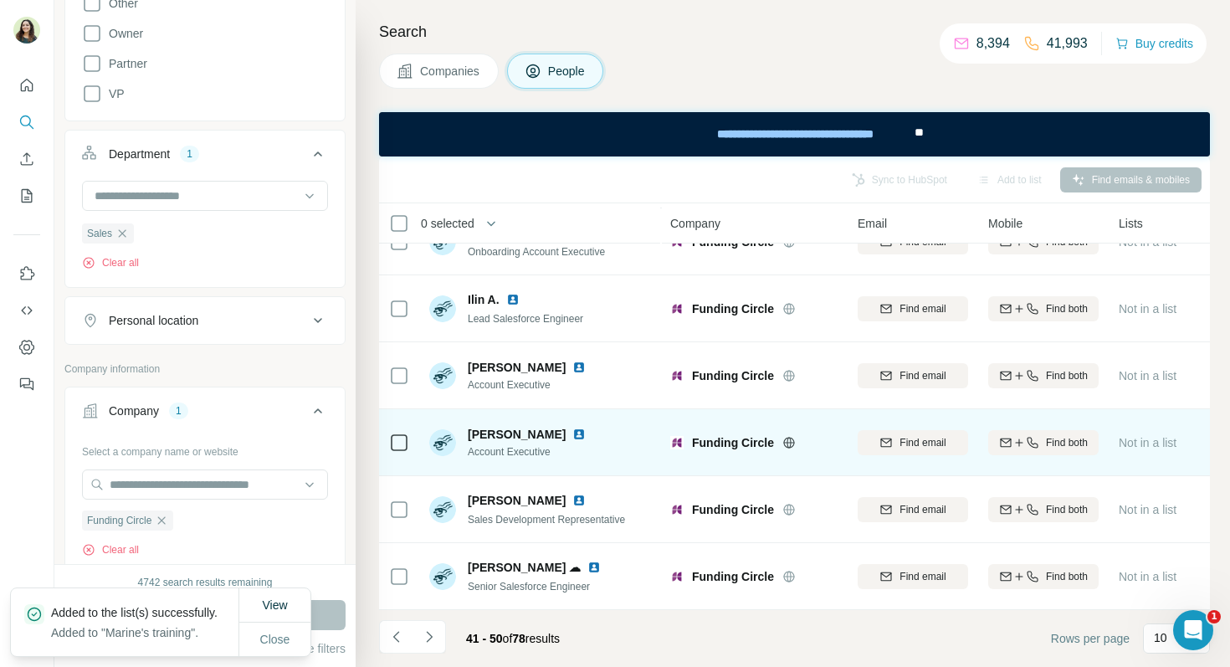
scroll to position [0, 0]
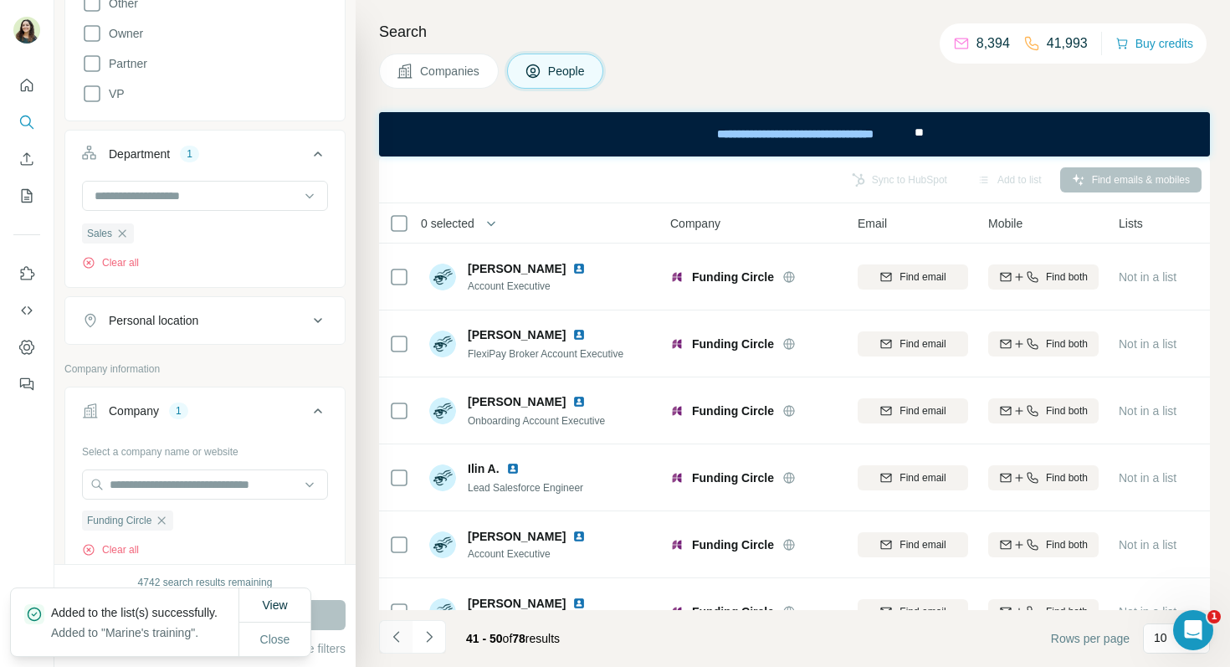
click at [397, 641] on icon "Navigate to previous page" at bounding box center [396, 636] width 17 height 17
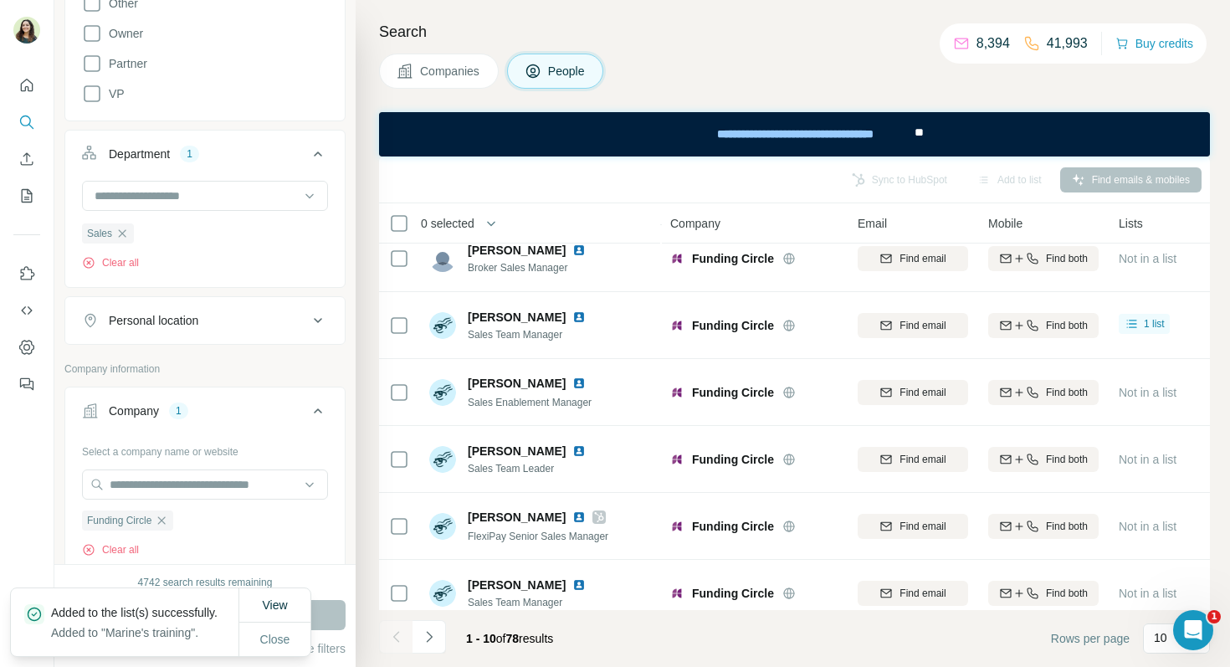
scroll to position [303, 0]
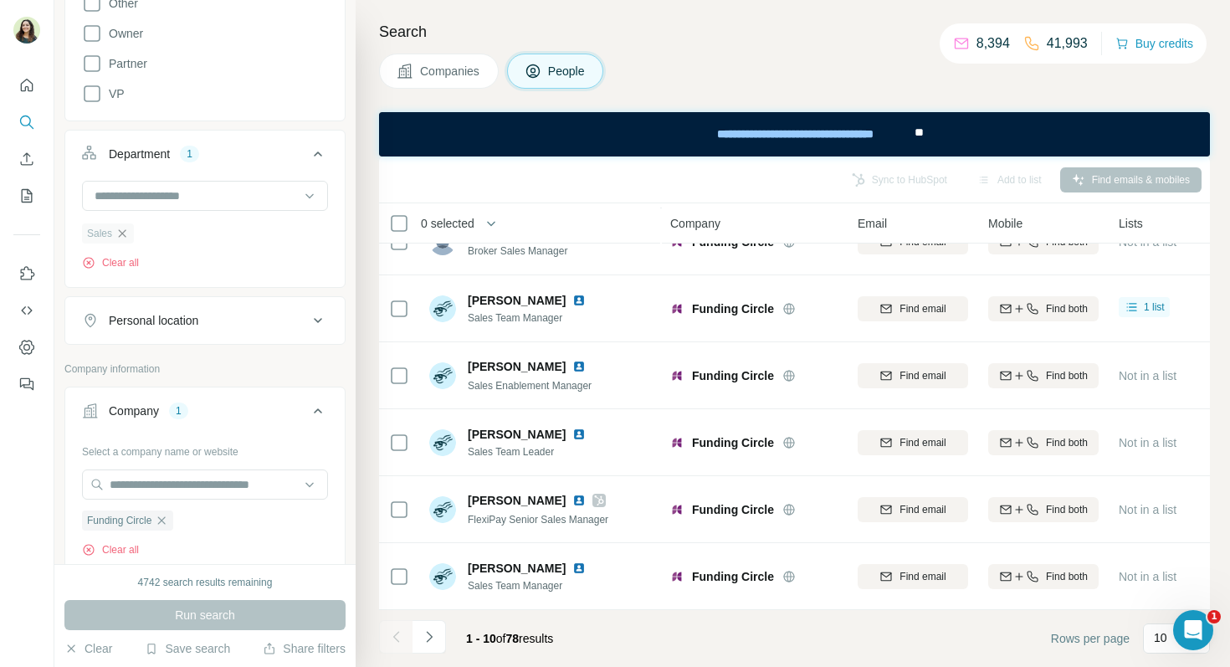
click at [120, 231] on icon "button" at bounding box center [123, 233] width 8 height 8
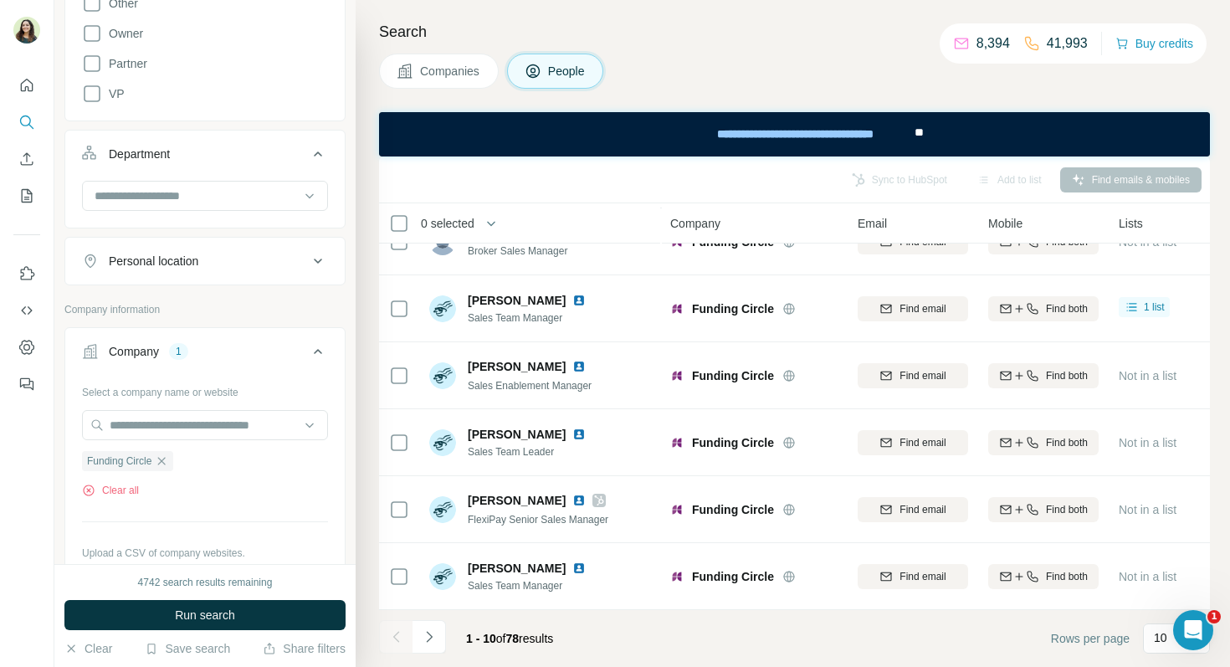
click at [119, 212] on div at bounding box center [205, 197] width 246 height 33
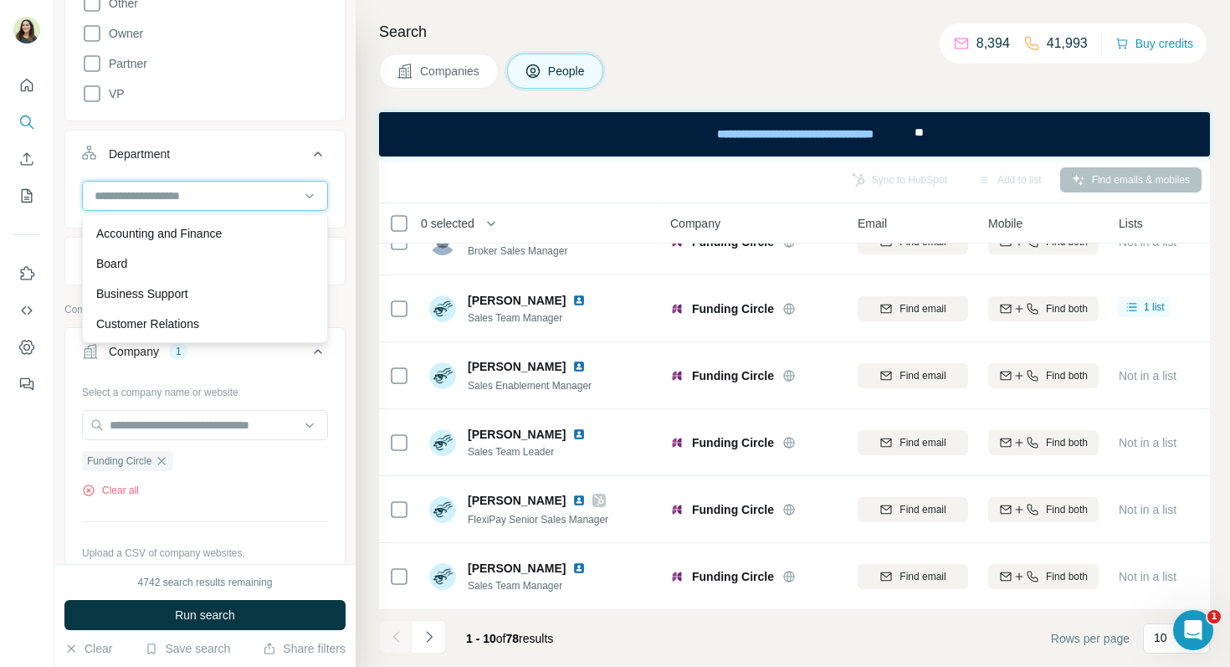
click at [118, 193] on input at bounding box center [196, 196] width 207 height 18
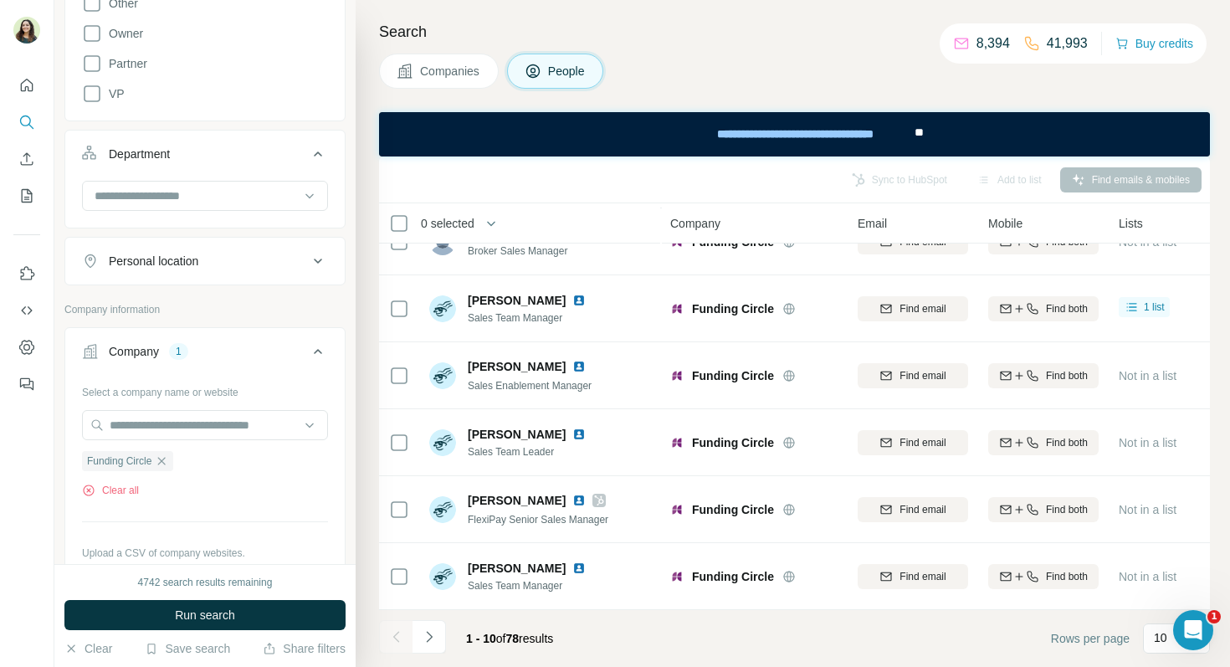
click at [167, 173] on button "Department" at bounding box center [205, 157] width 280 height 47
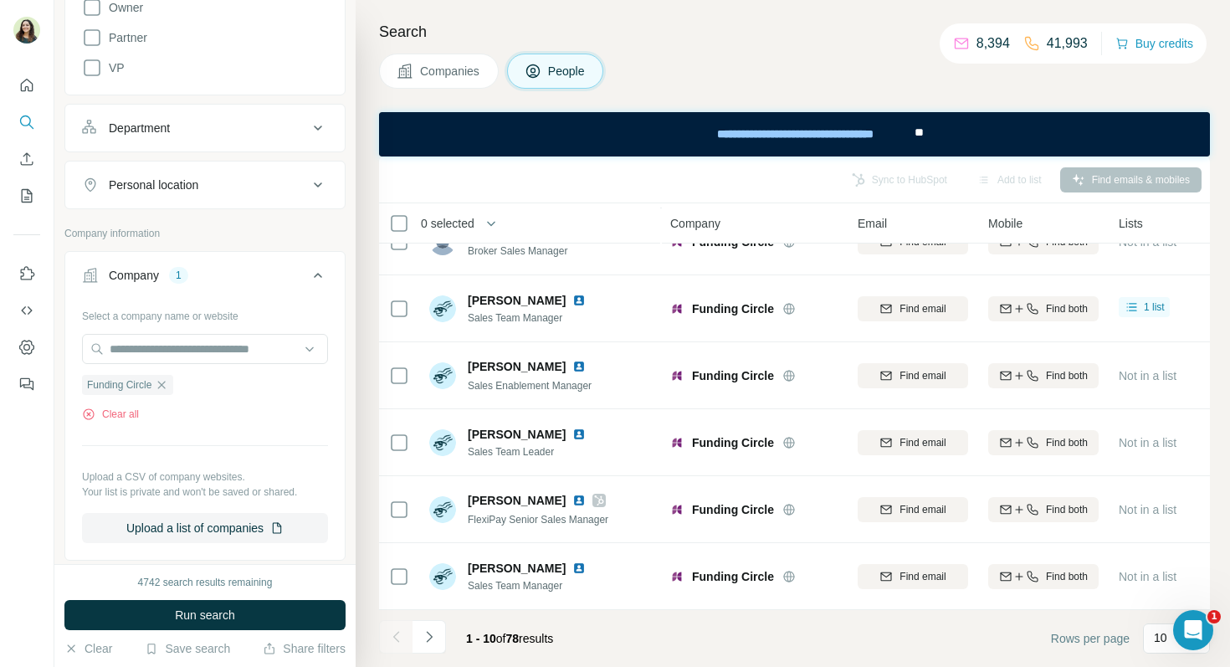
scroll to position [515, 0]
click at [167, 382] on icon "button" at bounding box center [161, 382] width 13 height 13
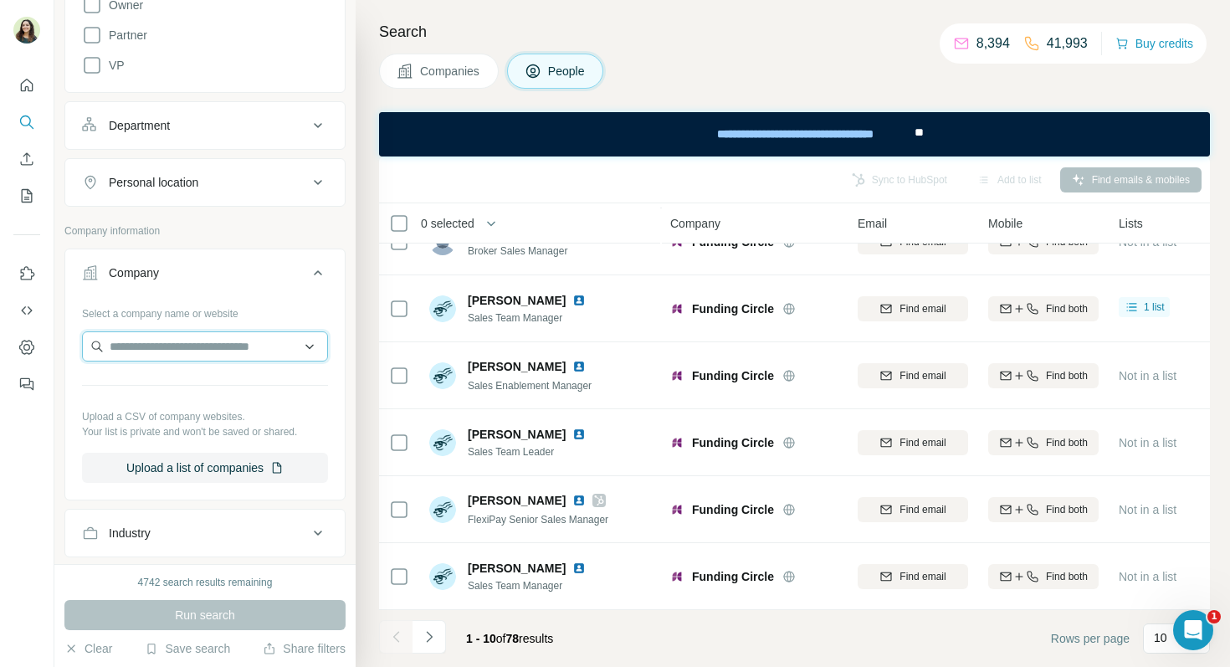
click at [134, 355] on input "text" at bounding box center [205, 346] width 246 height 30
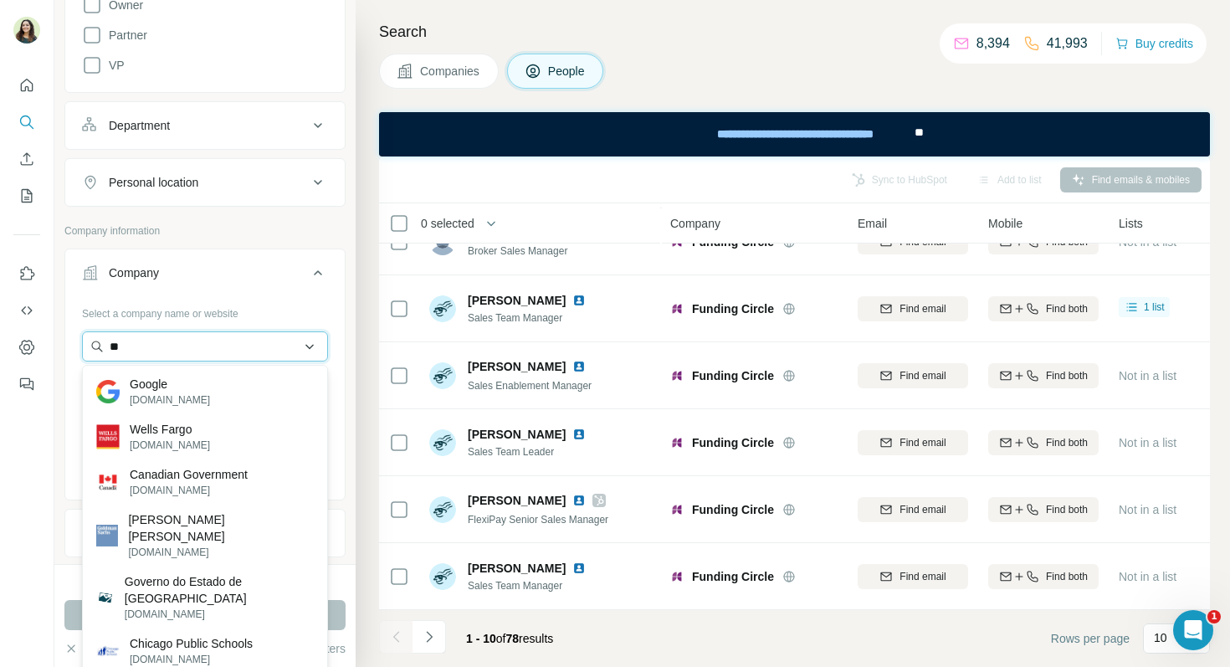
click at [180, 348] on input "**" at bounding box center [205, 346] width 246 height 30
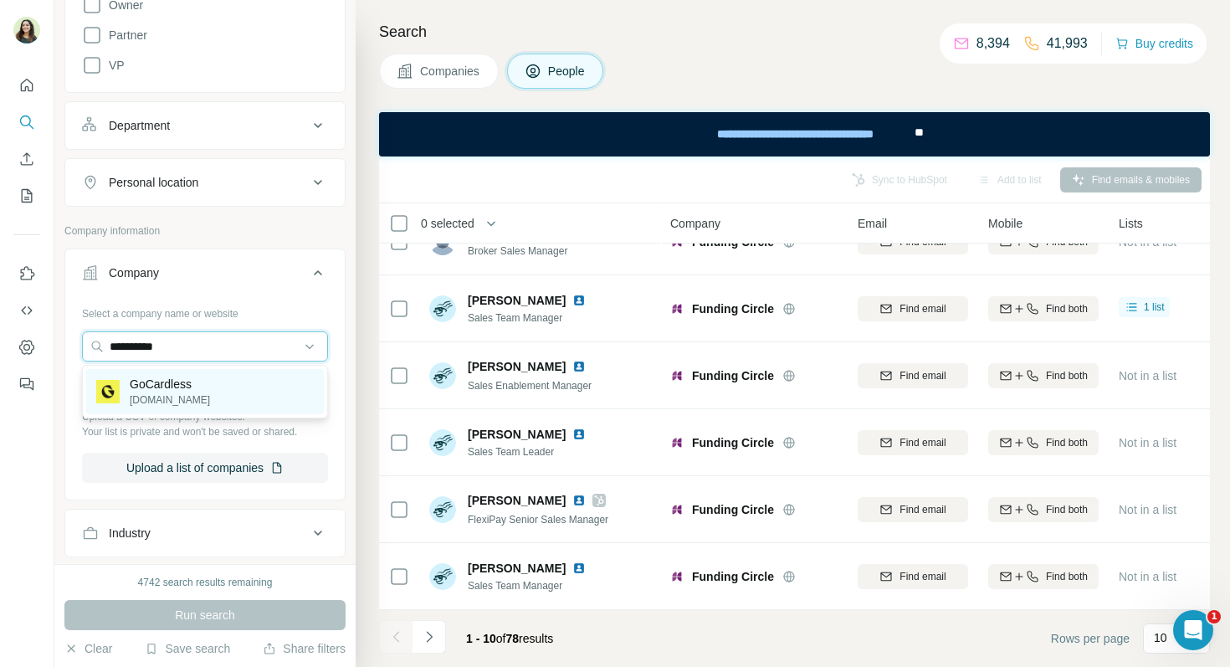
type input "**********"
click at [187, 396] on p "[DOMAIN_NAME]" at bounding box center [170, 399] width 80 height 15
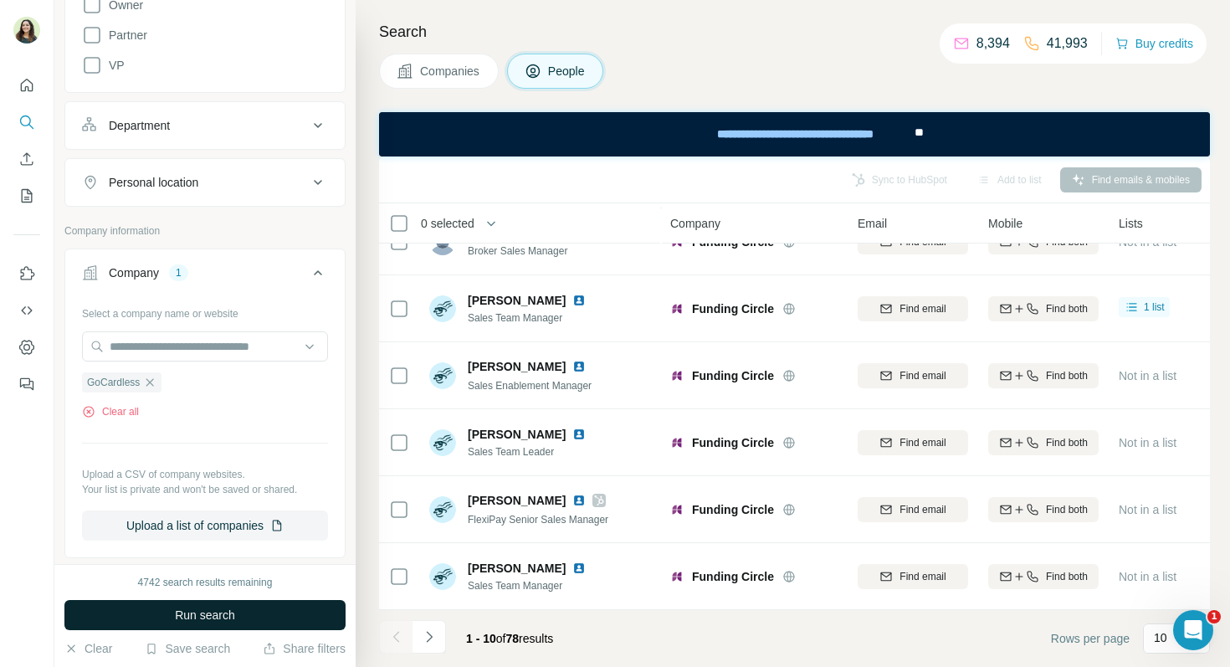
click at [204, 613] on span "Run search" at bounding box center [205, 615] width 60 height 17
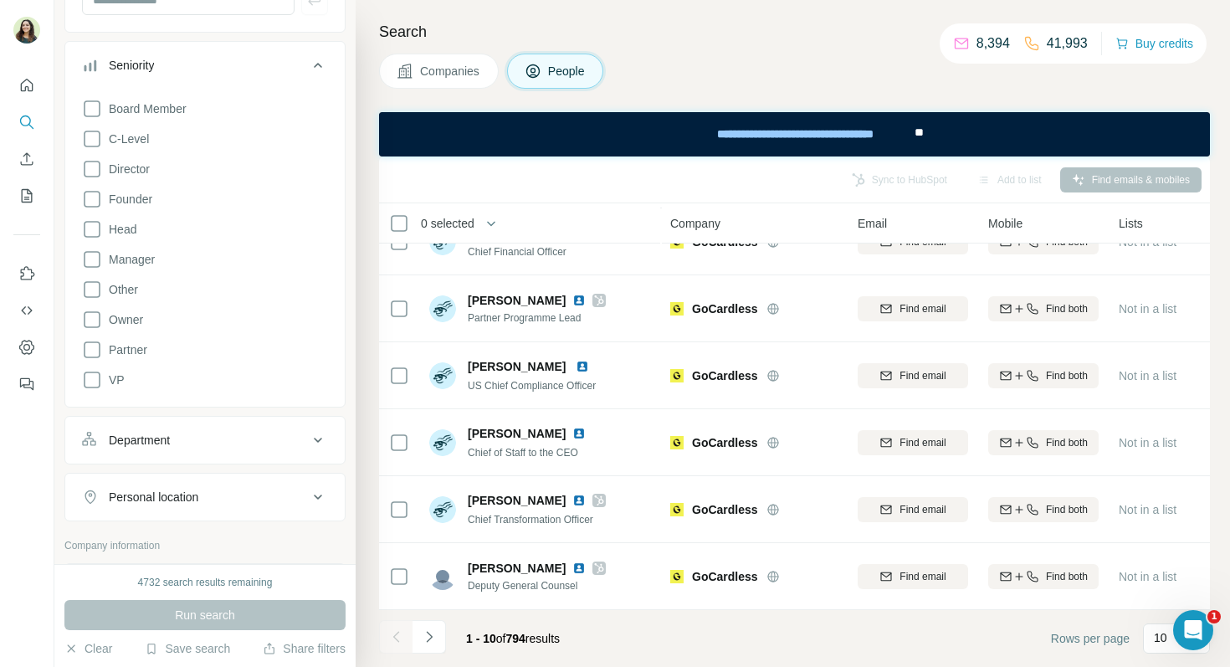
scroll to position [243, 0]
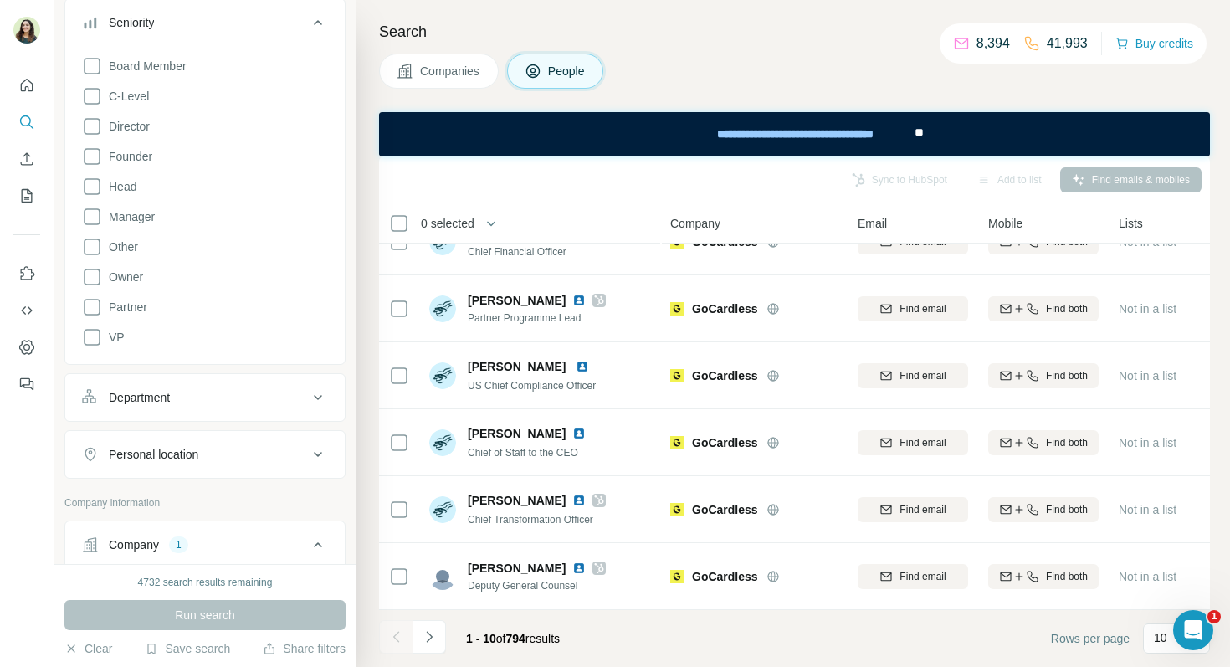
click at [151, 405] on button "Department" at bounding box center [205, 397] width 280 height 40
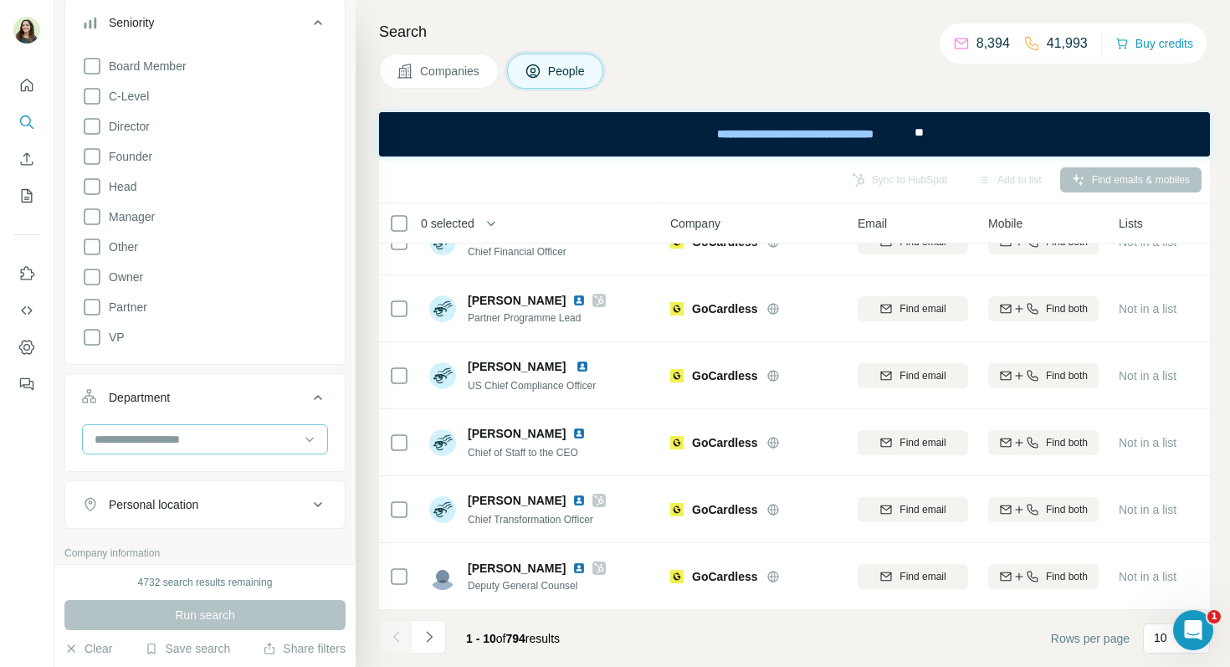
click at [124, 443] on input at bounding box center [196, 439] width 207 height 18
type input "*****"
click at [131, 475] on div "Sales" at bounding box center [205, 477] width 218 height 17
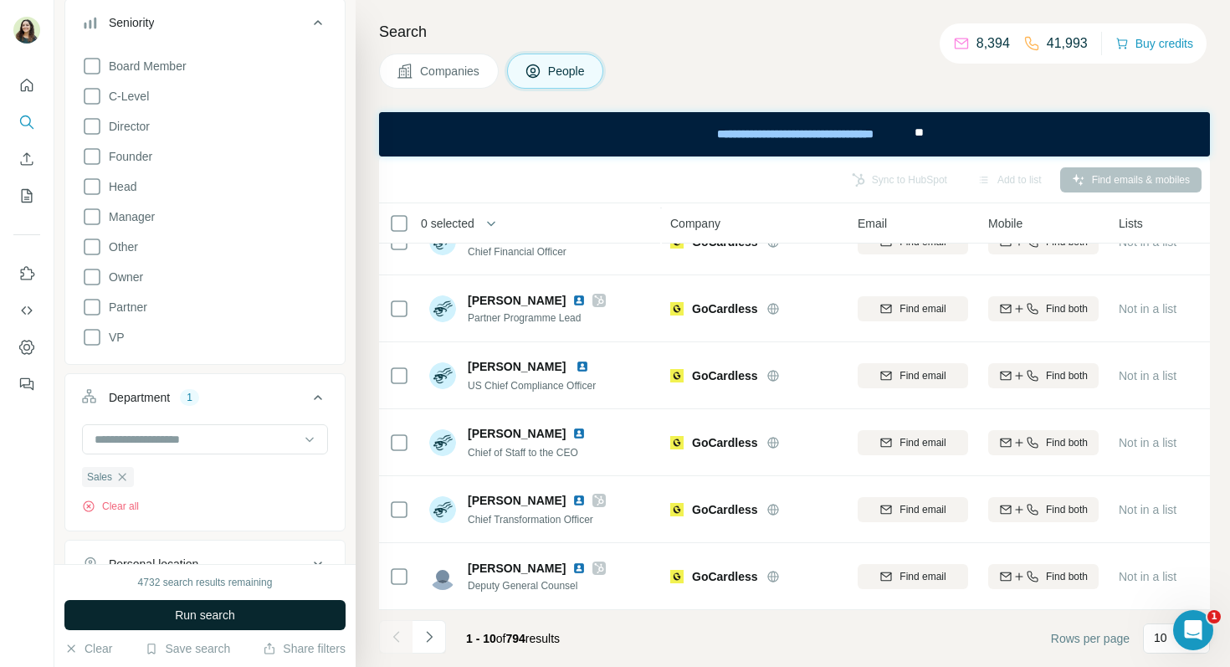
click at [202, 606] on button "Run search" at bounding box center [204, 615] width 281 height 30
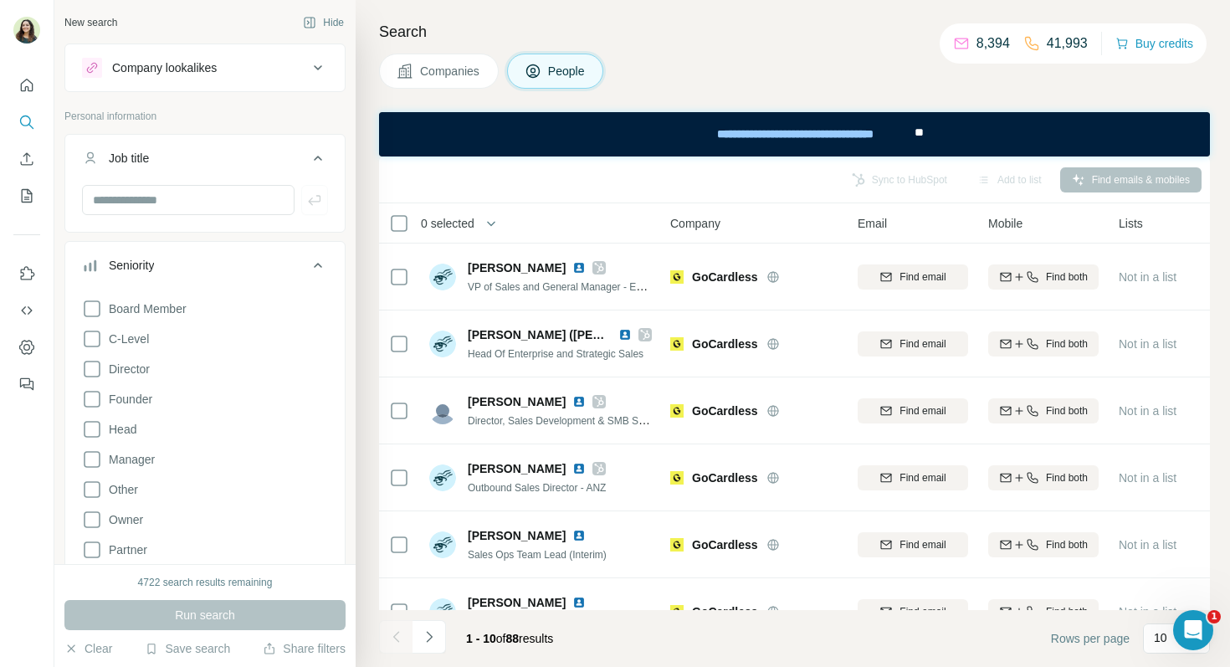
click at [166, 659] on div "Save search" at bounding box center [187, 650] width 85 height 20
click at [192, 613] on div "View my saved searches" at bounding box center [234, 619] width 177 height 33
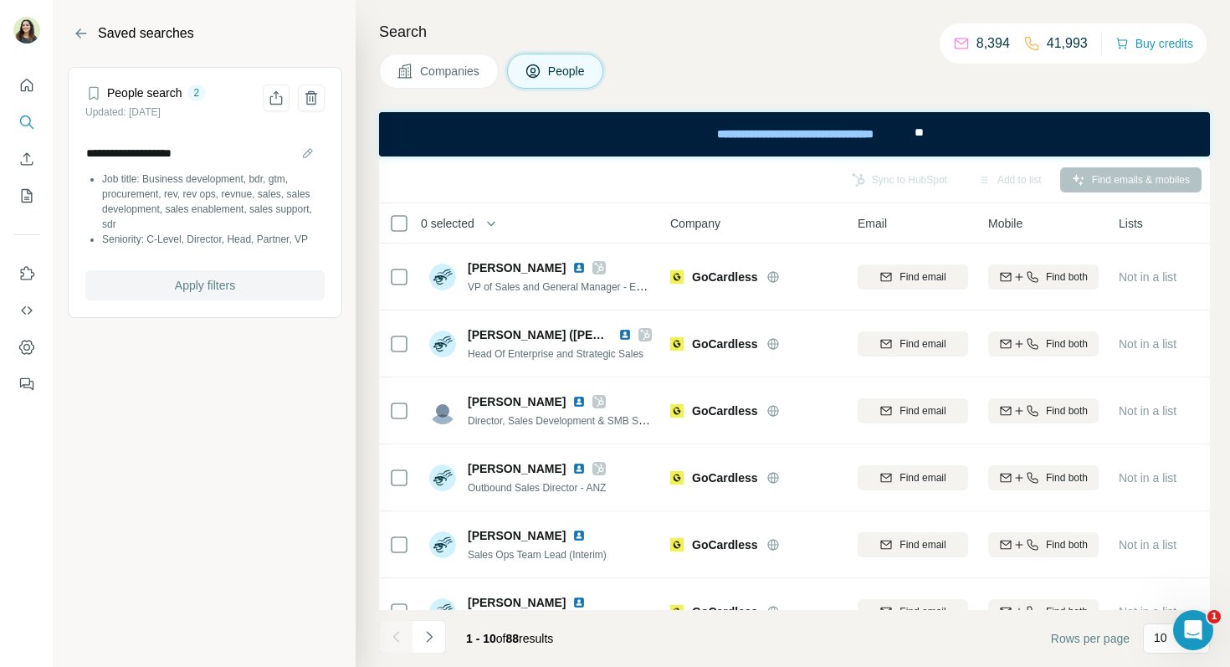
click at [204, 285] on span "Apply filters" at bounding box center [205, 285] width 60 height 17
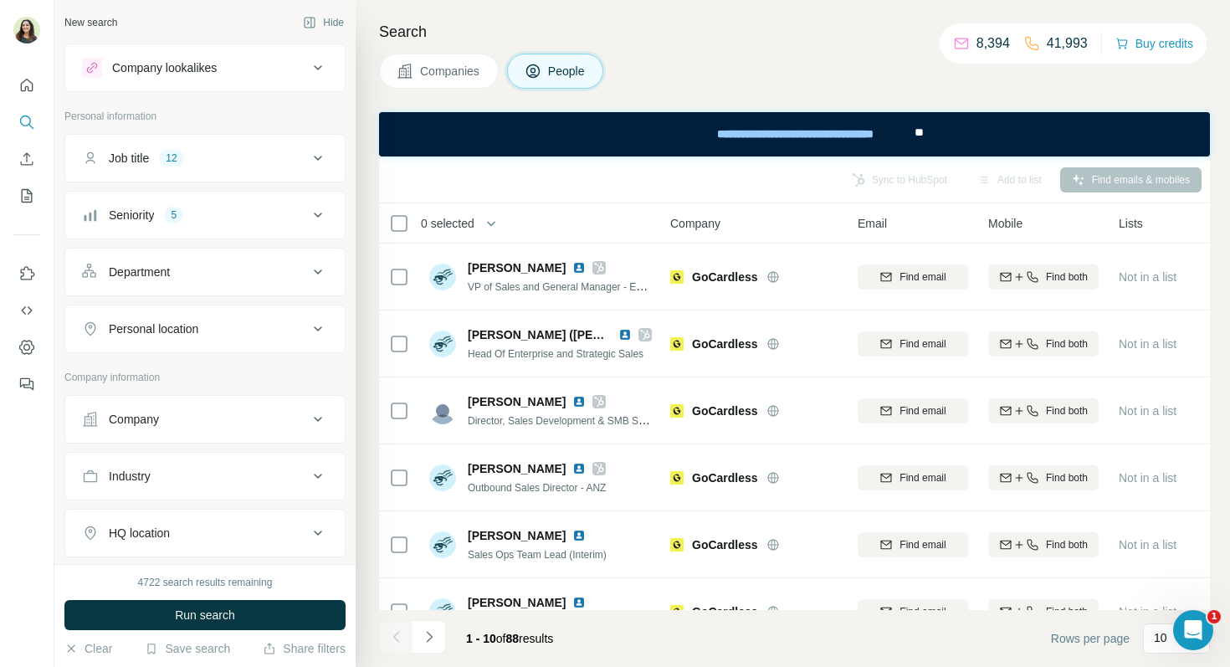
click at [167, 620] on button "Run search" at bounding box center [204, 615] width 281 height 30
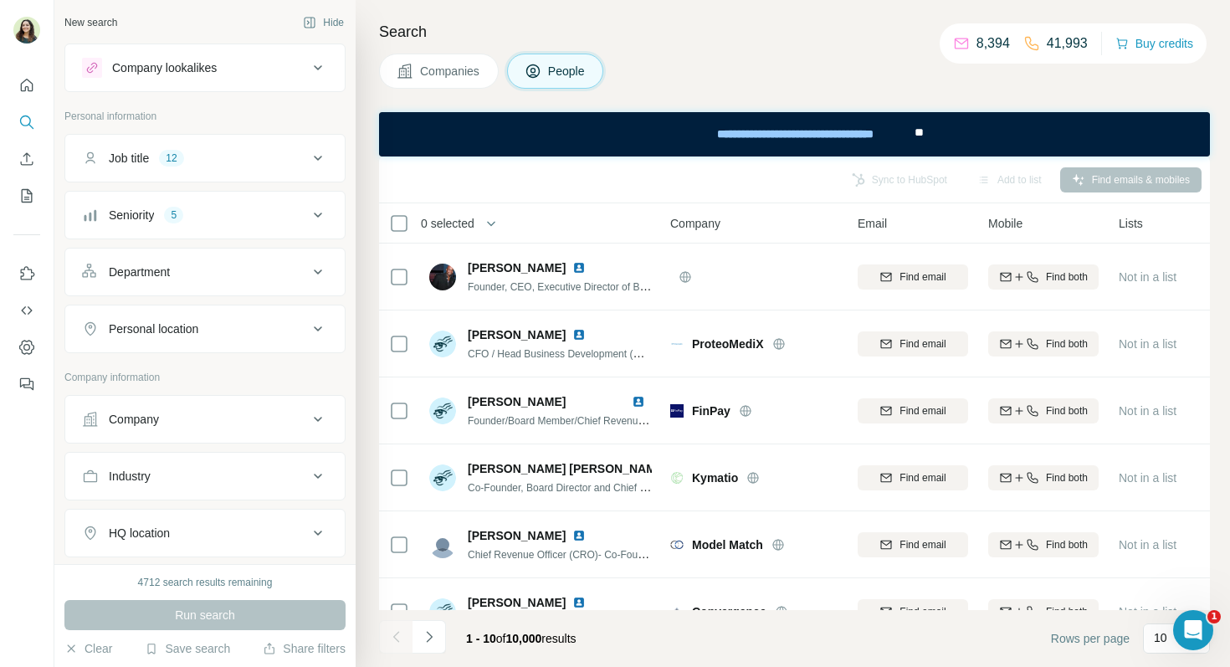
click at [182, 425] on div "Company" at bounding box center [195, 419] width 226 height 17
click at [169, 485] on input "text" at bounding box center [205, 493] width 246 height 30
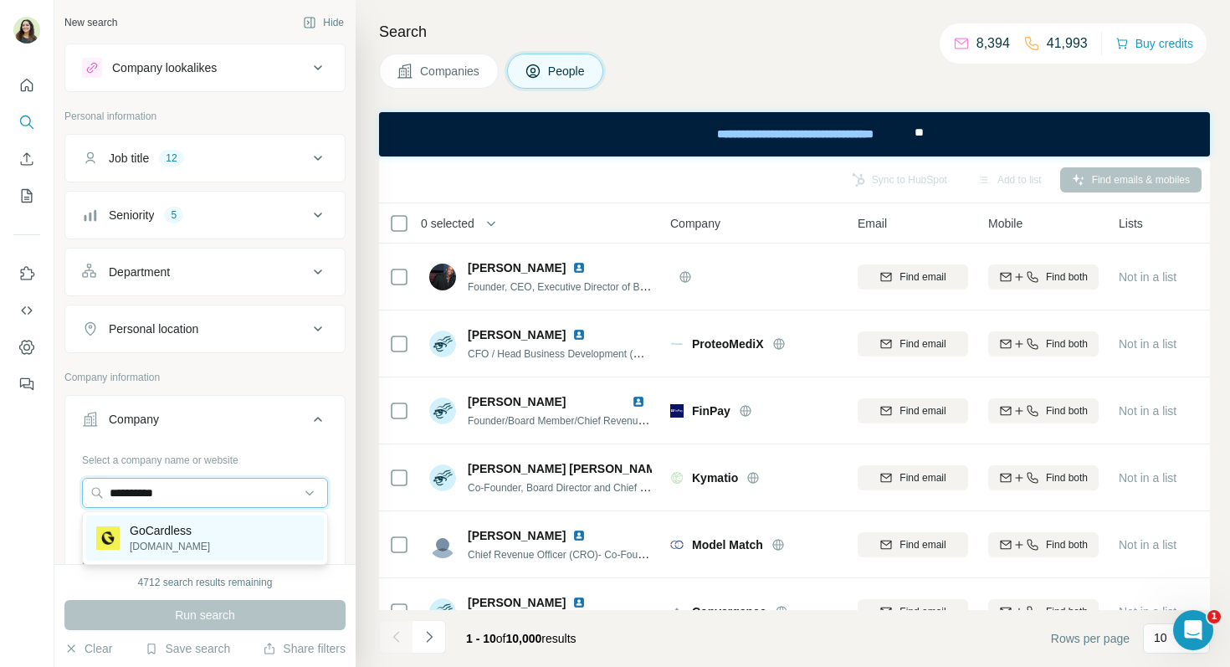
type input "**********"
click at [203, 531] on p "GoCardless" at bounding box center [170, 530] width 80 height 17
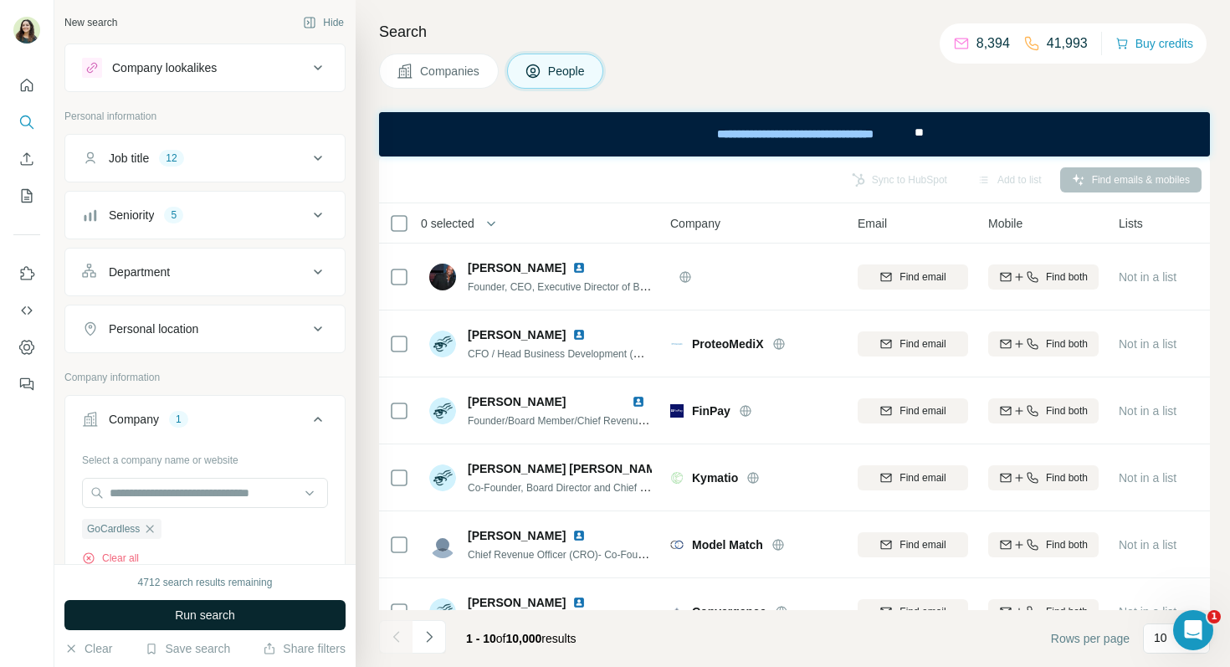
click at [204, 611] on span "Run search" at bounding box center [205, 615] width 60 height 17
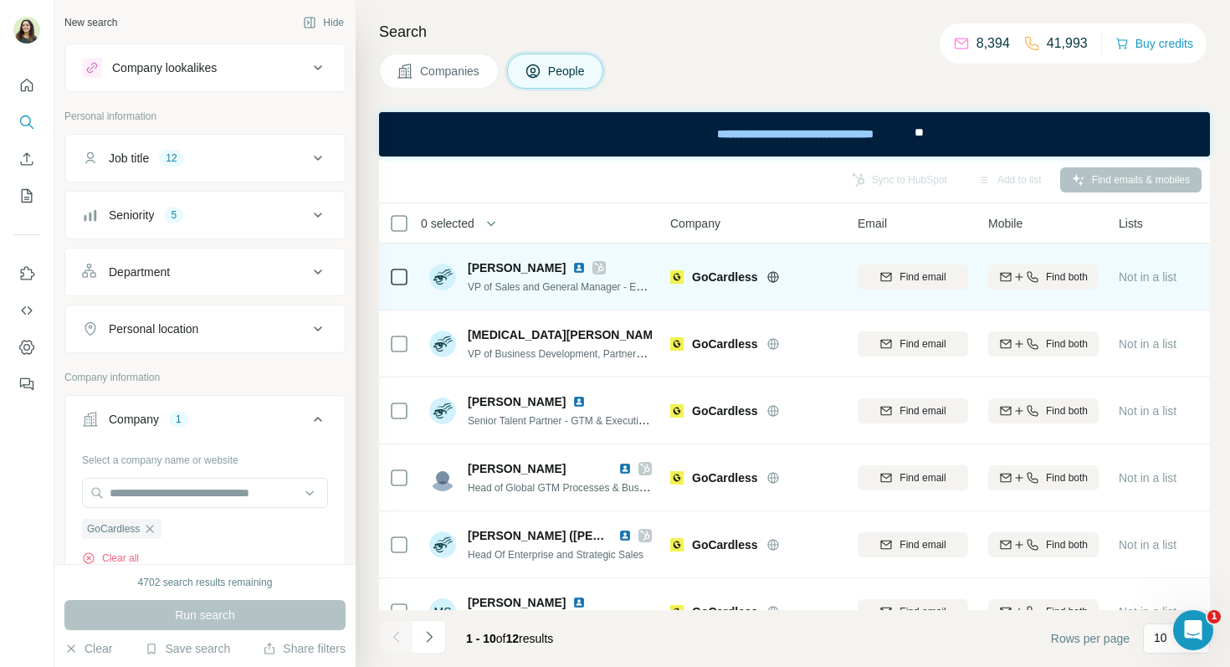
click at [572, 264] on img at bounding box center [578, 267] width 13 height 13
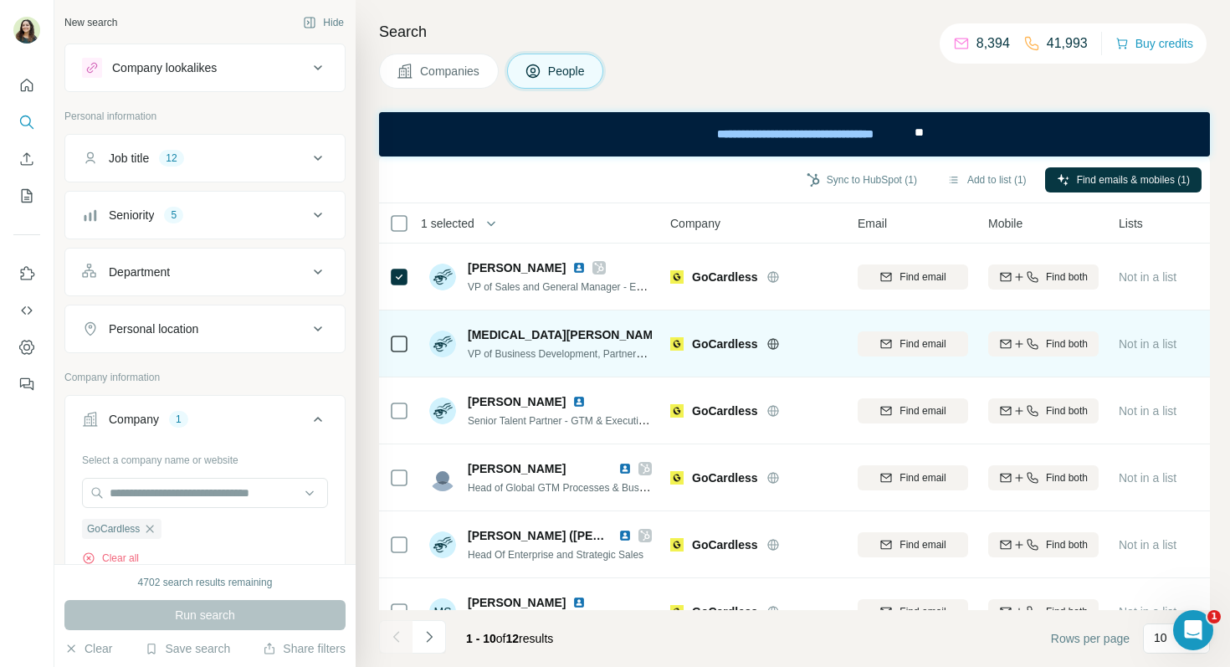
click at [671, 332] on img at bounding box center [674, 334] width 7 height 13
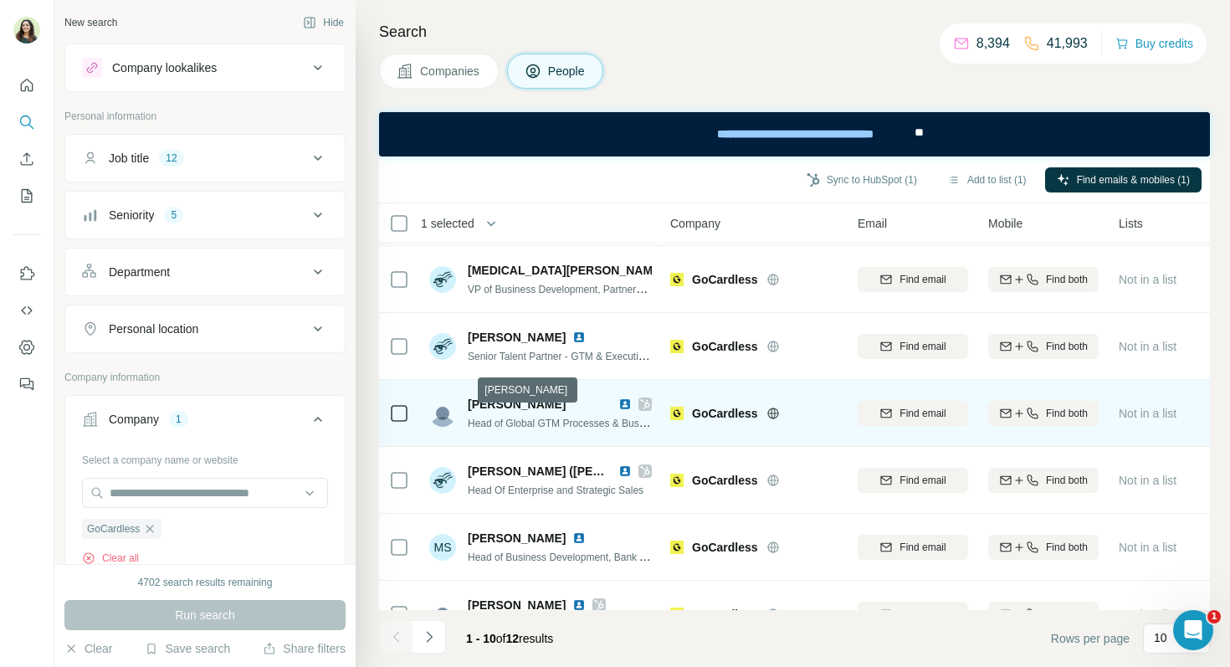
scroll to position [73, 0]
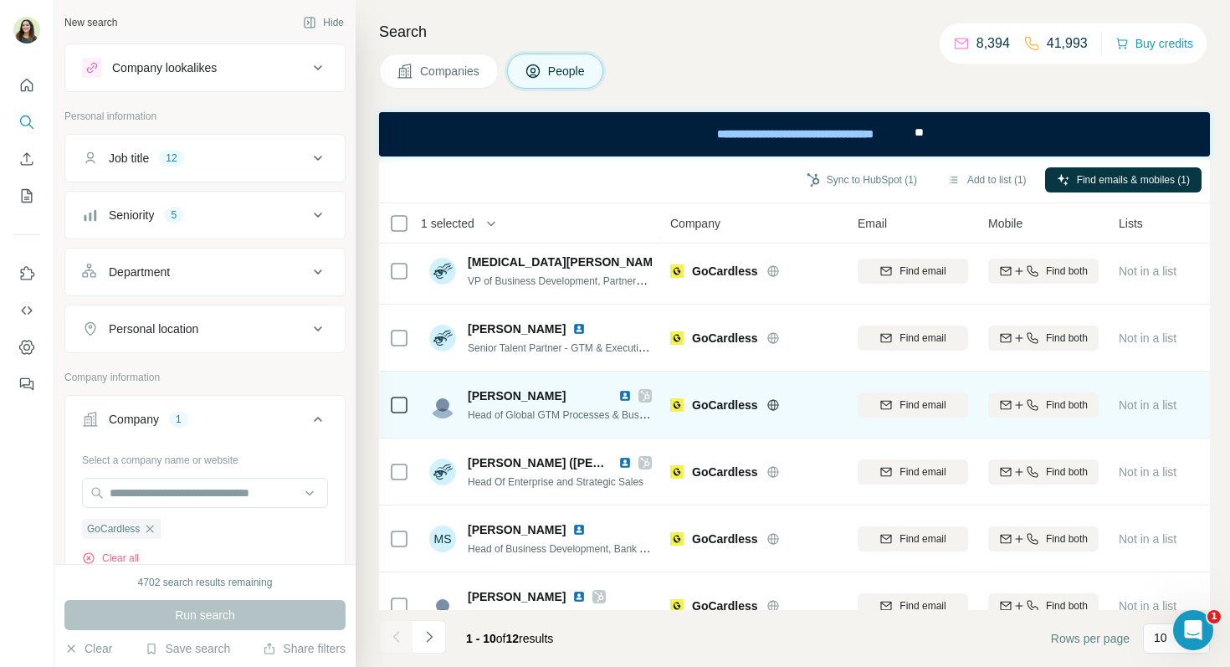
click at [626, 393] on img at bounding box center [624, 395] width 13 height 13
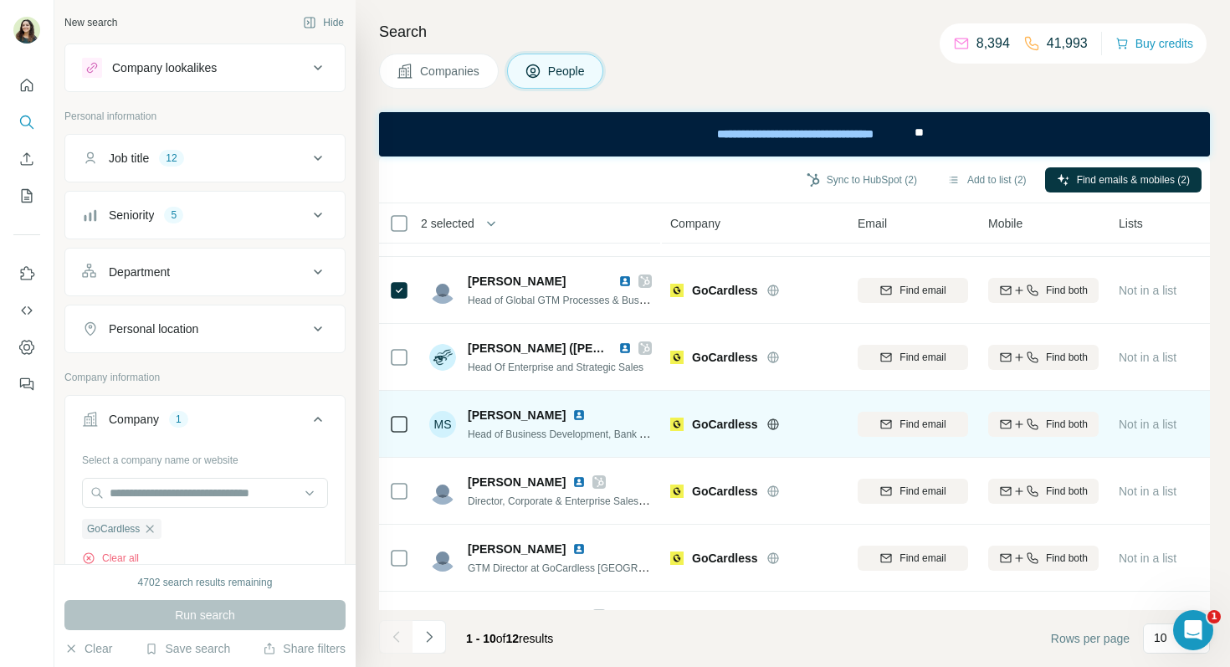
scroll to position [188, 0]
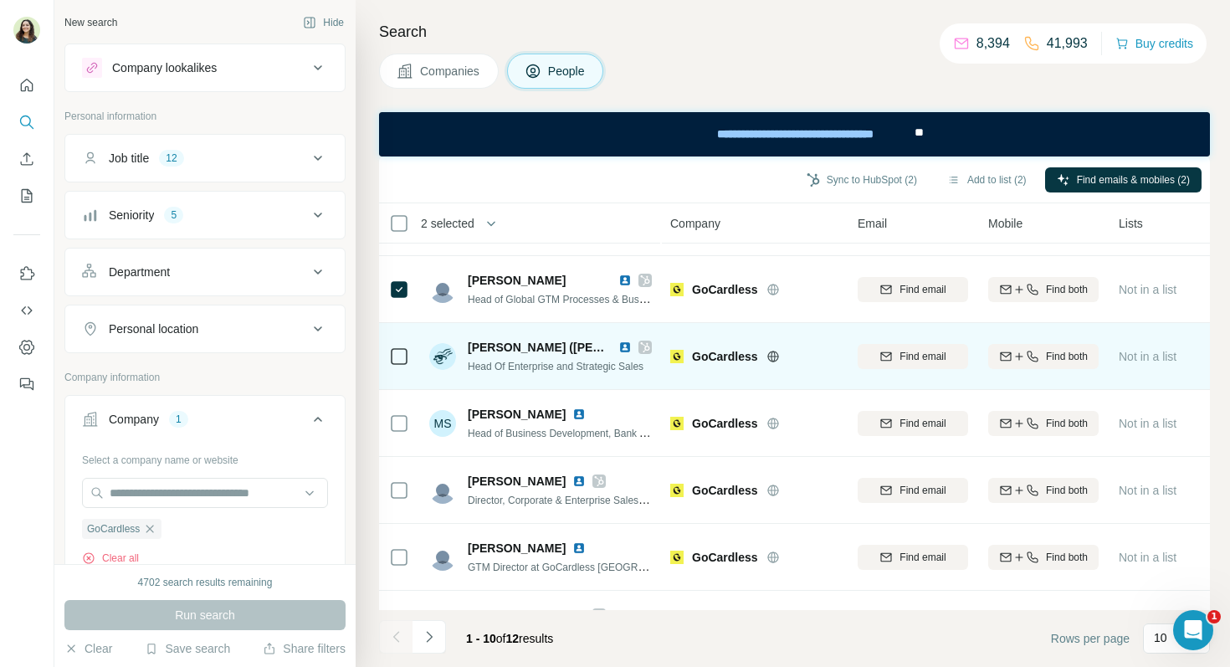
click at [623, 345] on img at bounding box center [624, 347] width 13 height 13
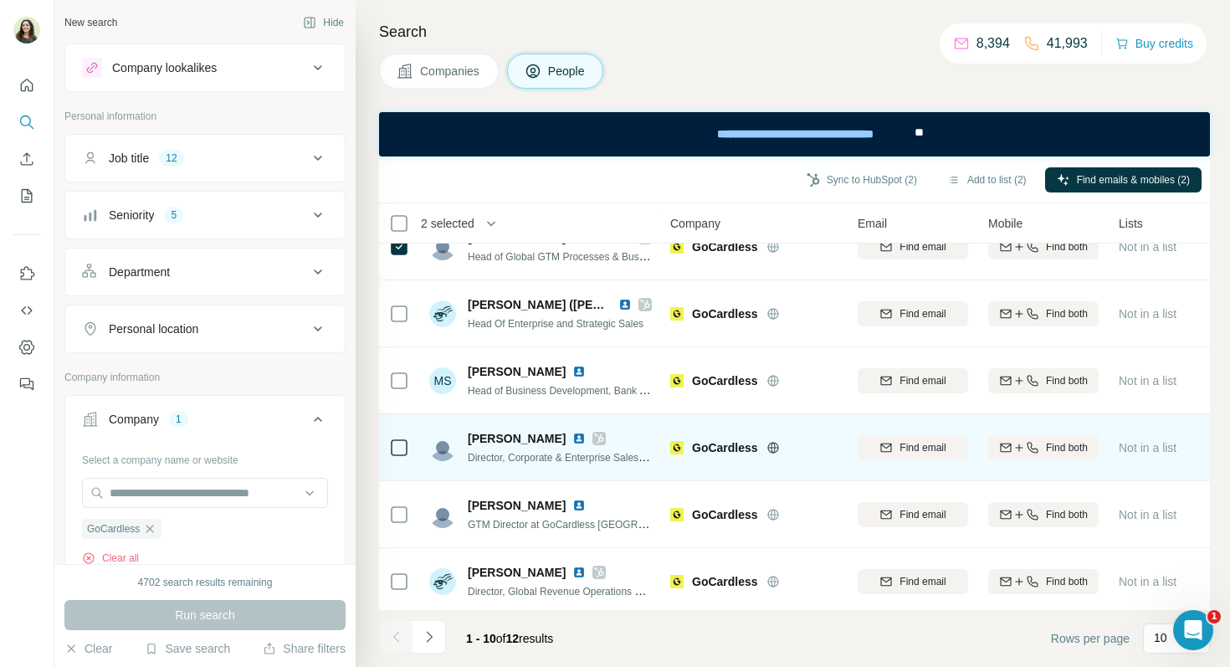
scroll to position [232, 0]
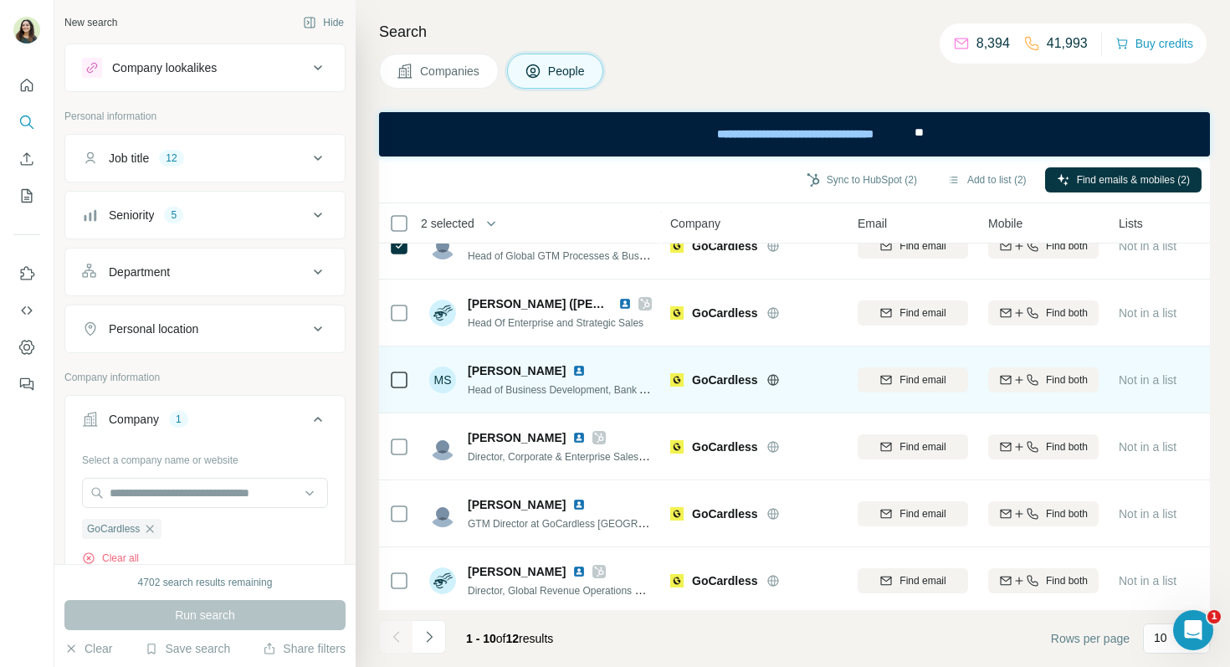
click at [572, 369] on img at bounding box center [578, 370] width 13 height 13
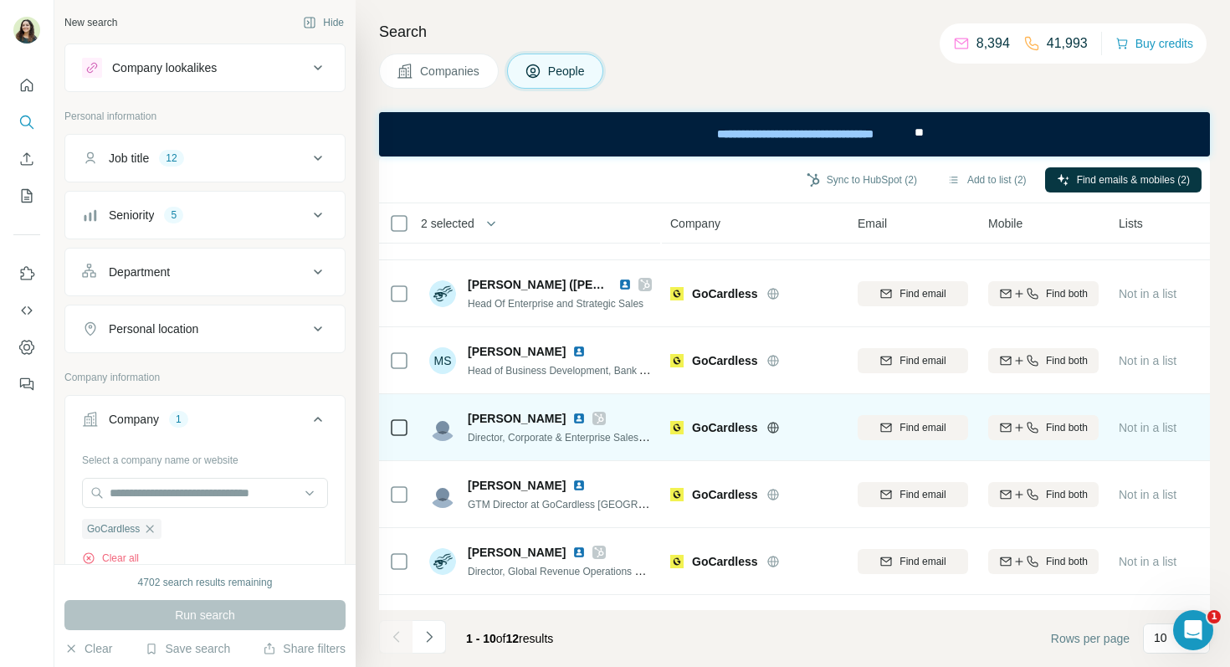
scroll to position [303, 0]
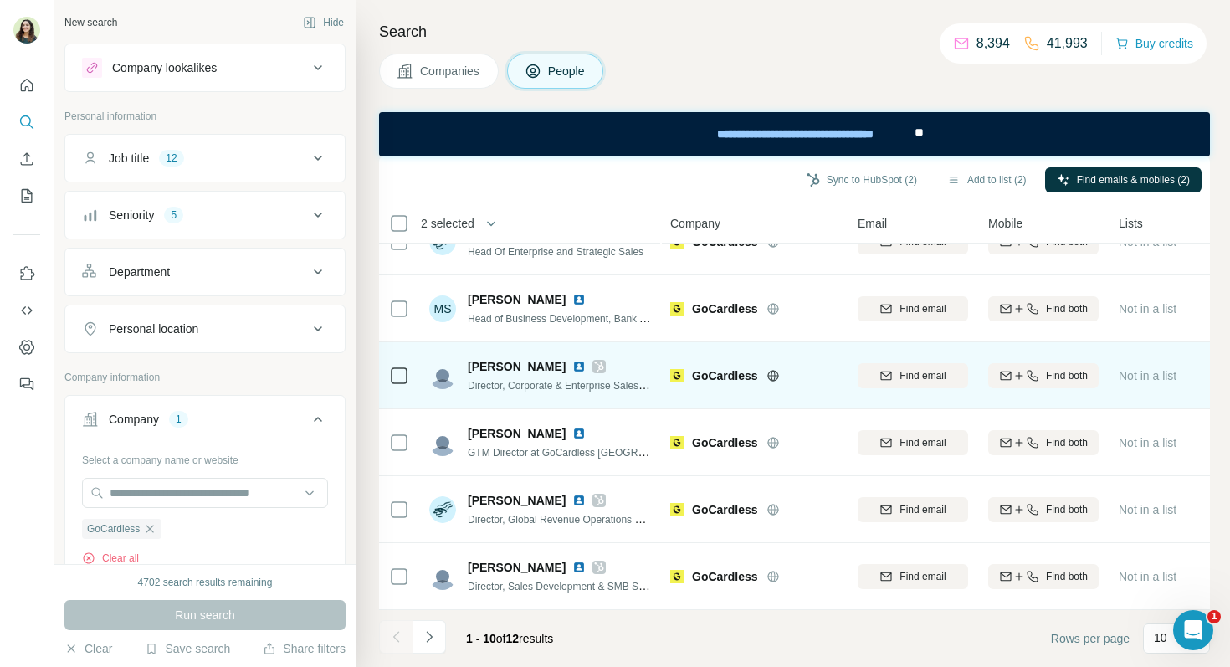
click at [572, 367] on img at bounding box center [578, 366] width 13 height 13
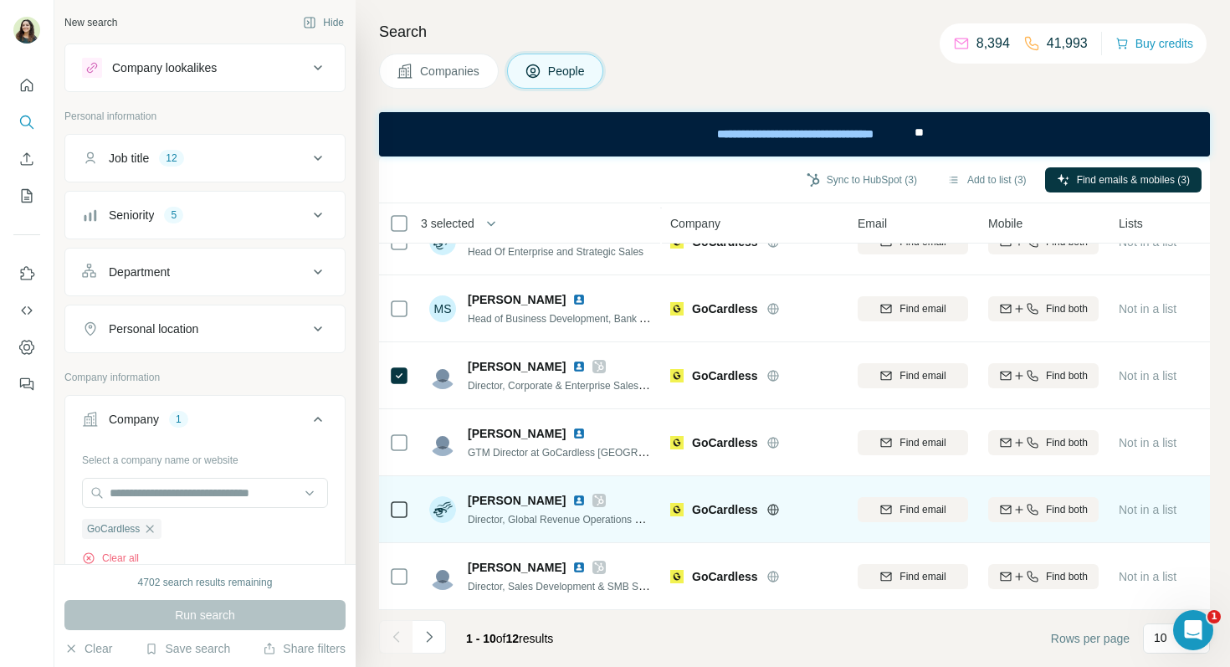
click at [572, 501] on img at bounding box center [578, 500] width 13 height 13
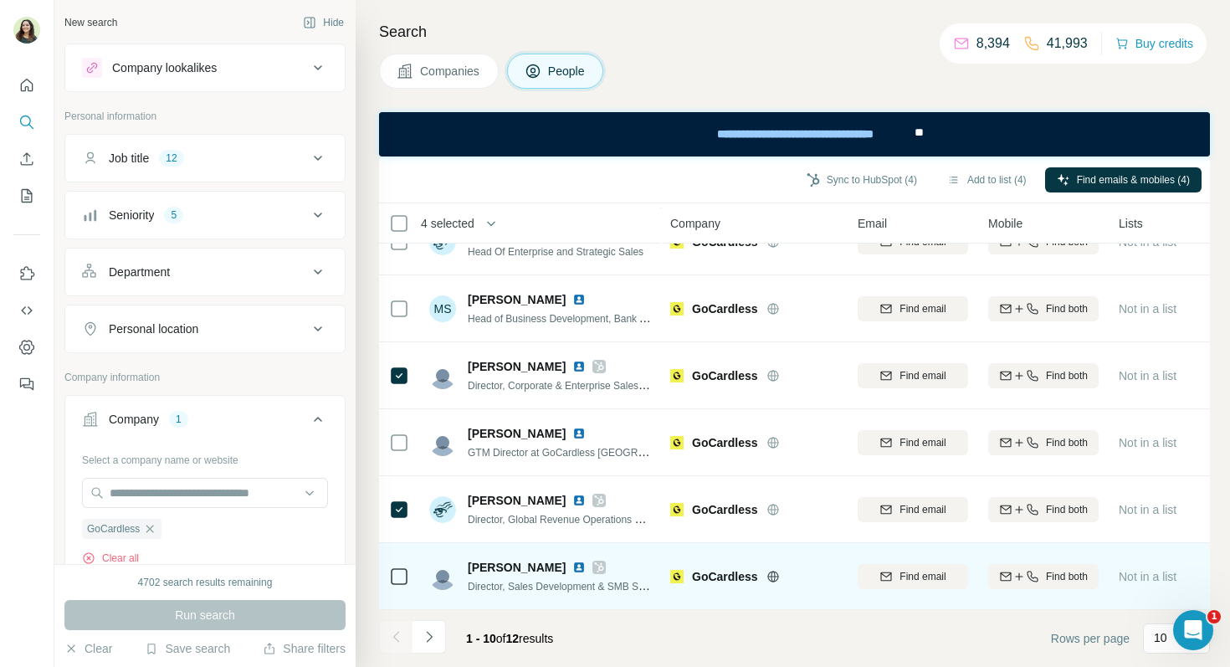
click at [572, 564] on img at bounding box center [578, 567] width 13 height 13
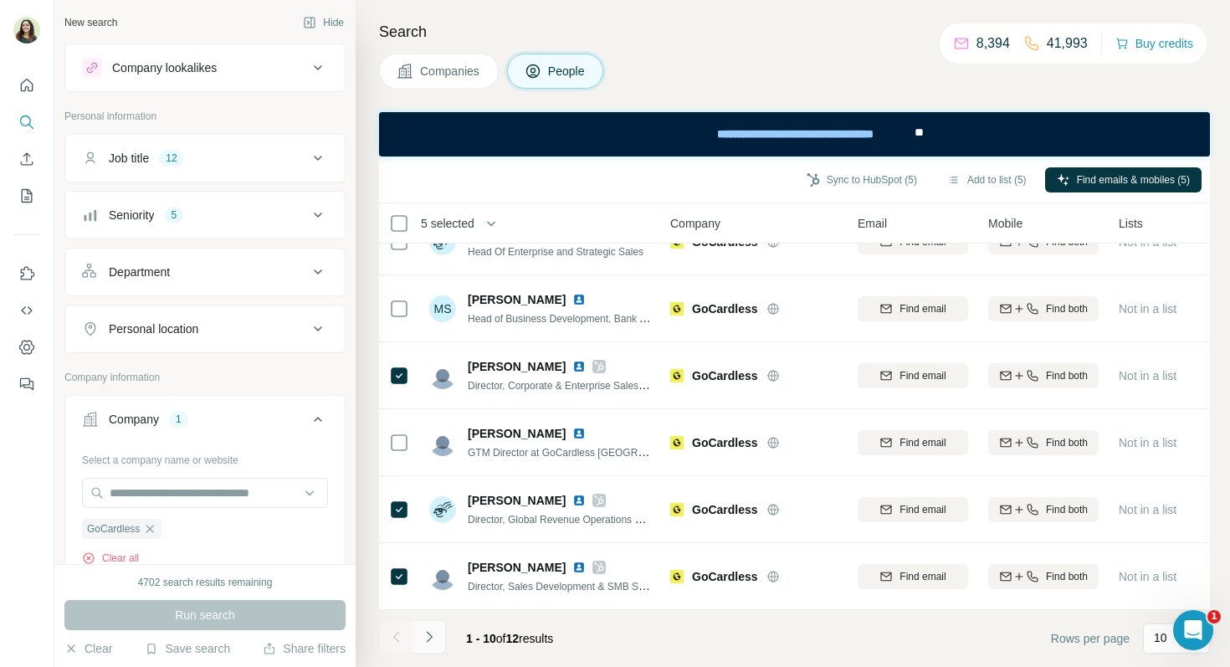
click at [430, 638] on icon "Navigate to next page" at bounding box center [429, 636] width 6 height 11
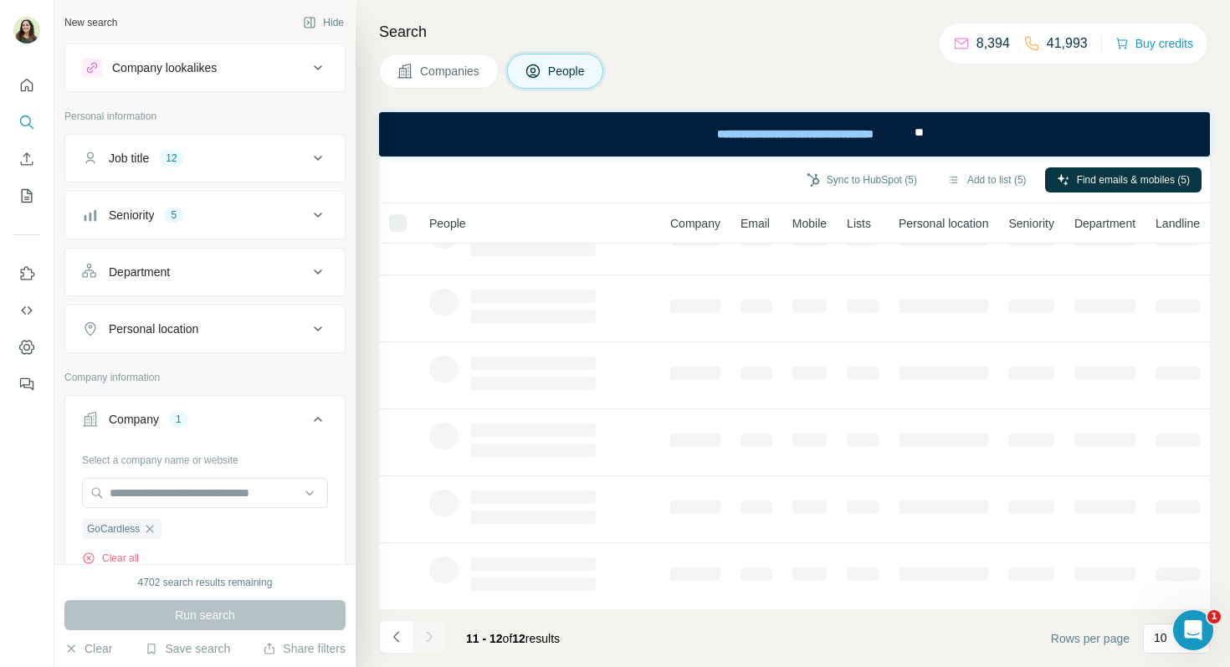
scroll to position [0, 0]
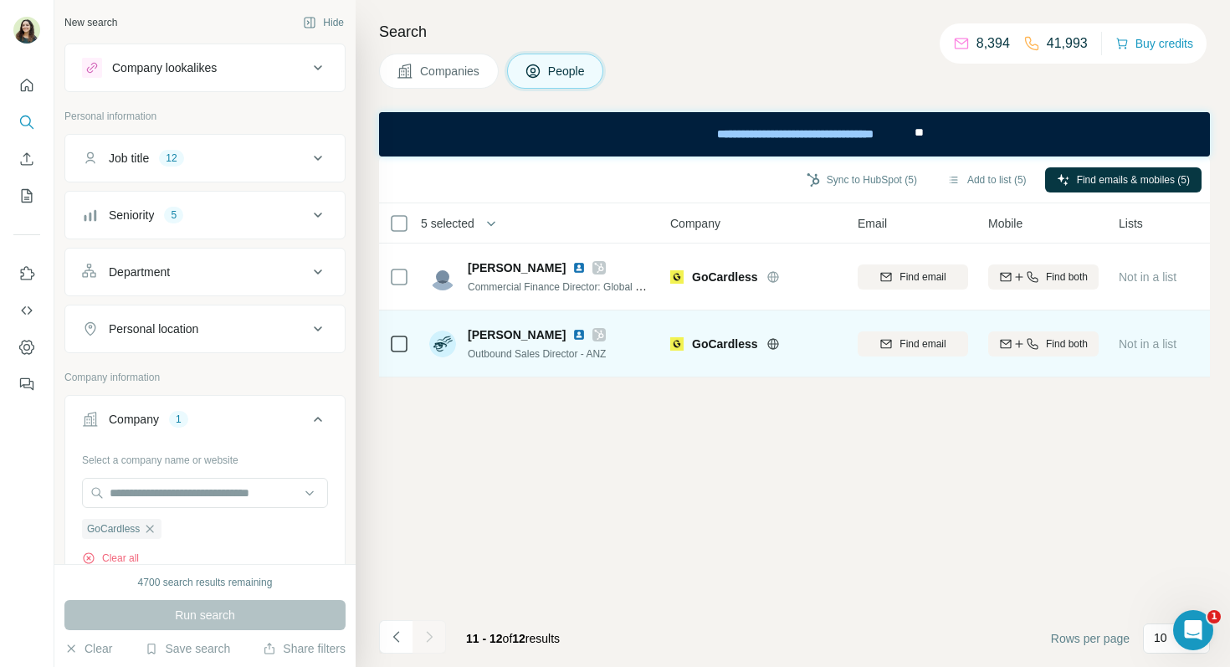
click at [572, 336] on img at bounding box center [578, 334] width 13 height 13
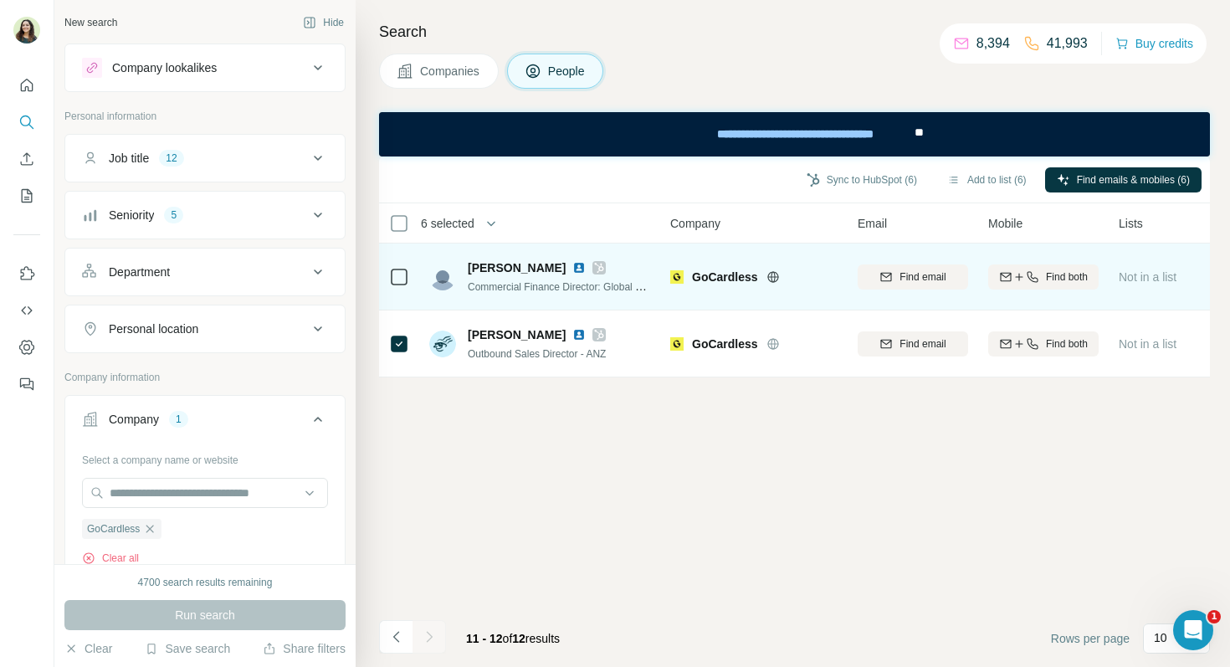
click at [572, 264] on img at bounding box center [578, 267] width 13 height 13
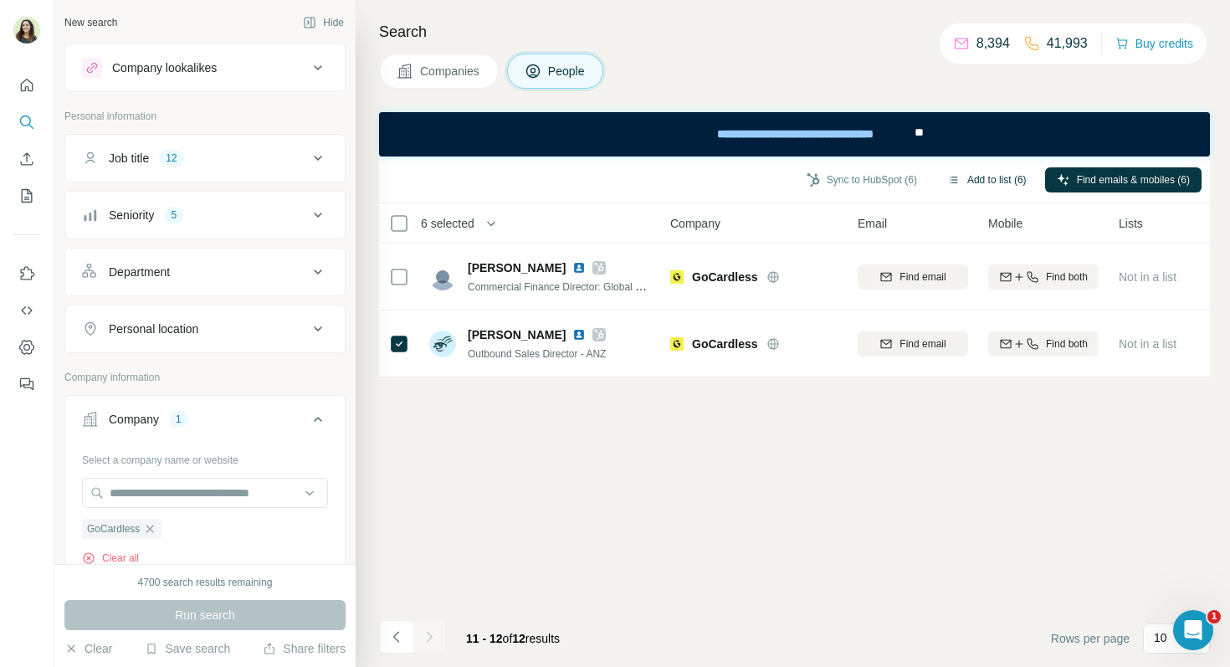
click at [986, 178] on button "Add to list (6)" at bounding box center [987, 179] width 103 height 25
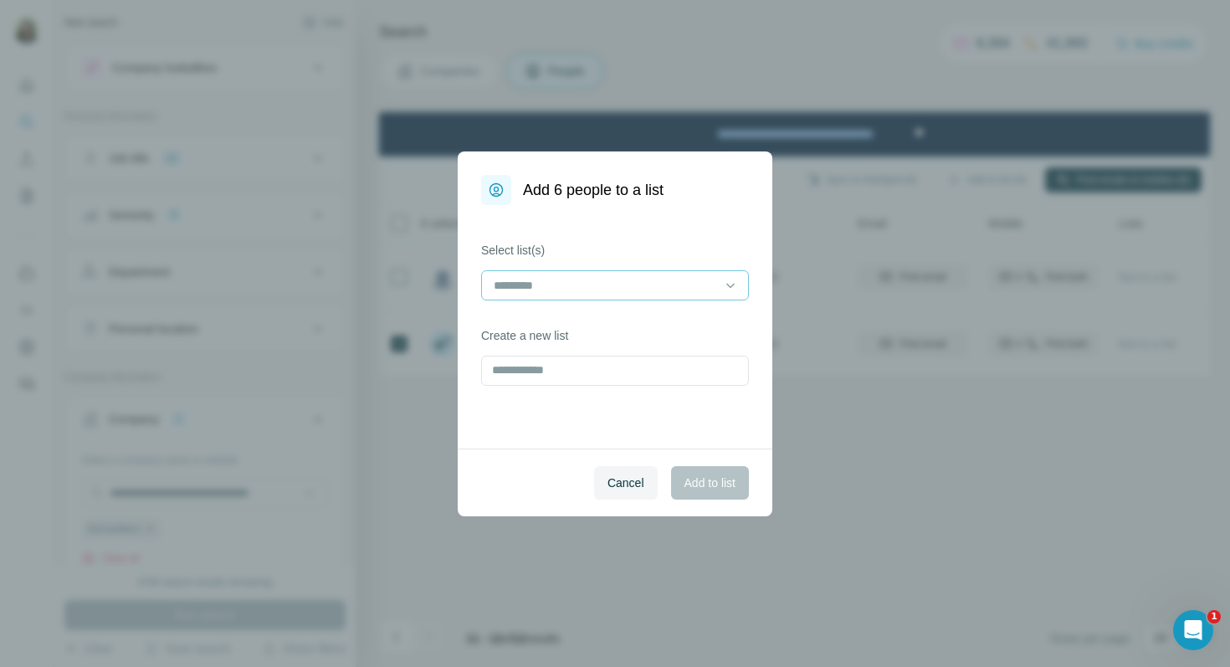
click at [538, 295] on div at bounding box center [605, 285] width 226 height 28
click at [539, 323] on p "Marine's training" at bounding box center [537, 323] width 85 height 17
click at [708, 490] on span "Add to list" at bounding box center [710, 483] width 51 height 17
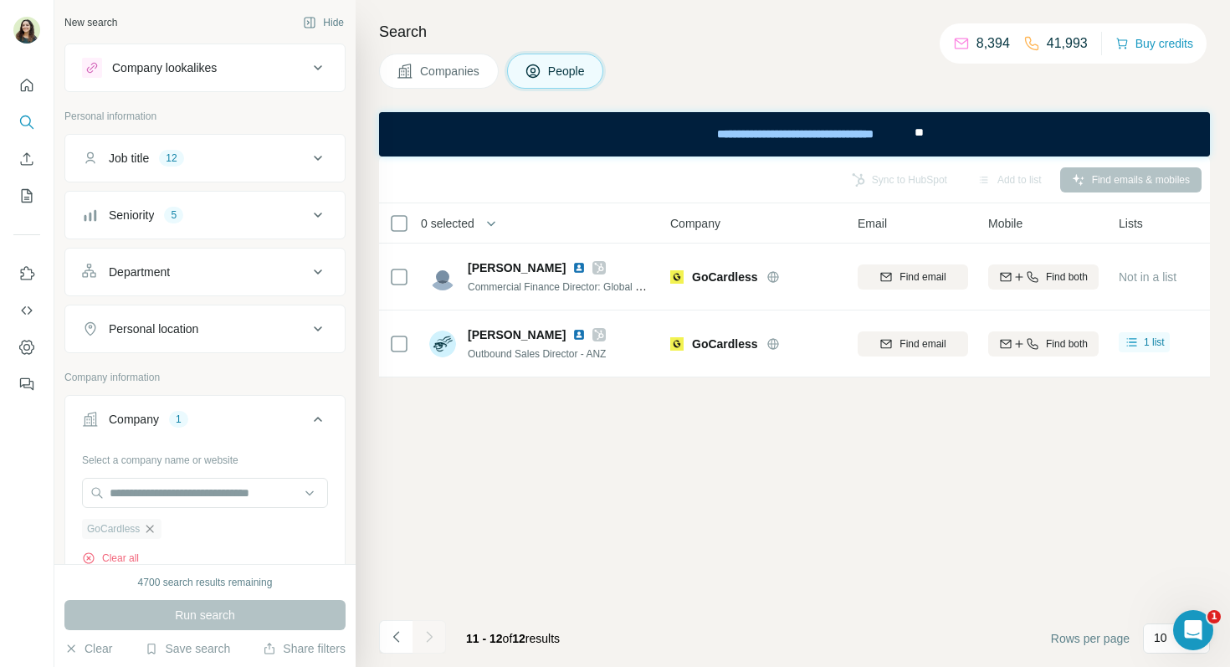
click at [154, 530] on icon "button" at bounding box center [149, 528] width 13 height 13
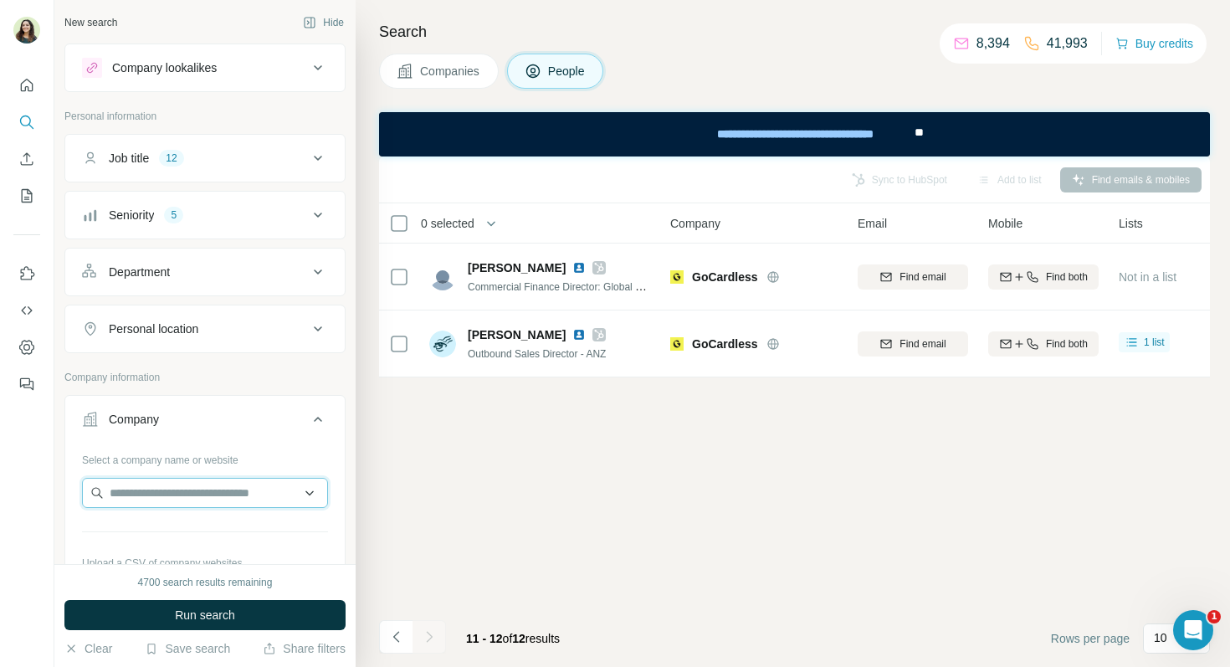
click at [146, 487] on input "text" at bounding box center [205, 493] width 246 height 30
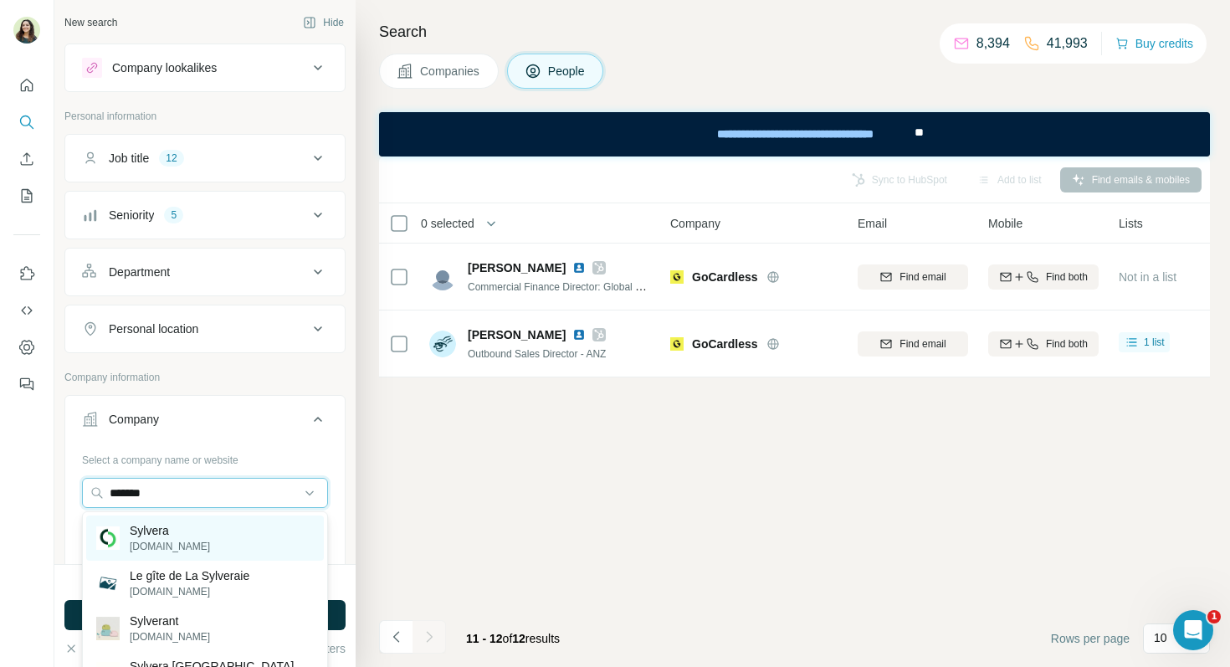
type input "*******"
click at [169, 532] on p "Sylvera" at bounding box center [170, 530] width 80 height 17
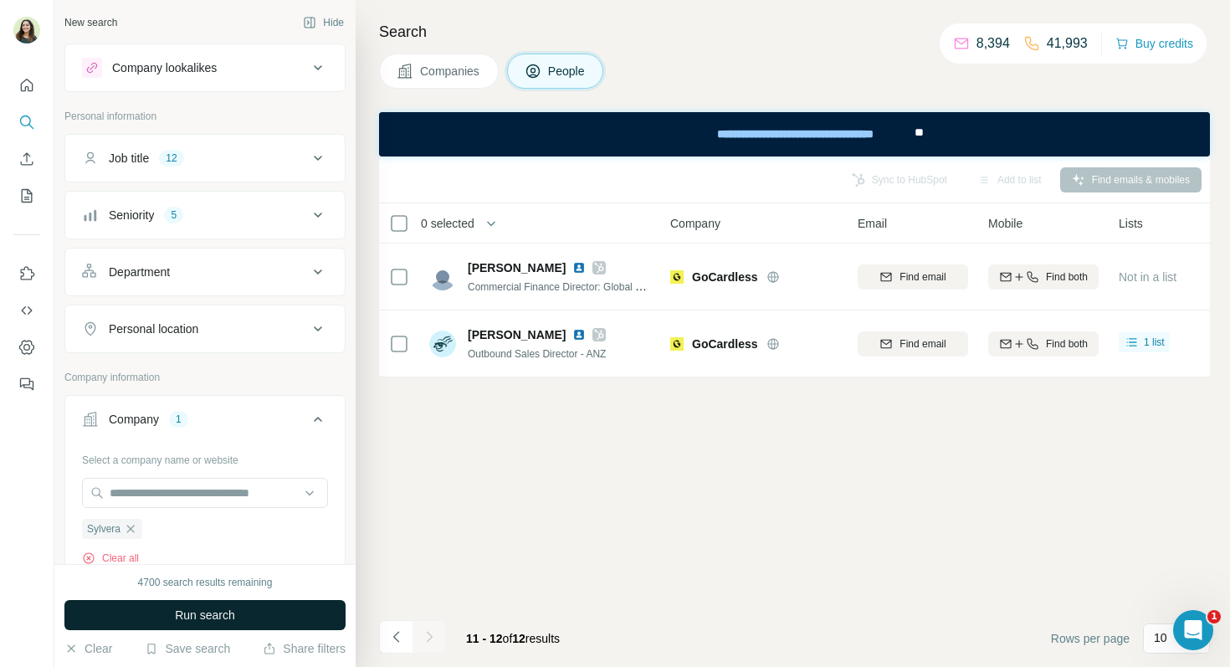
click at [199, 601] on button "Run search" at bounding box center [204, 615] width 281 height 30
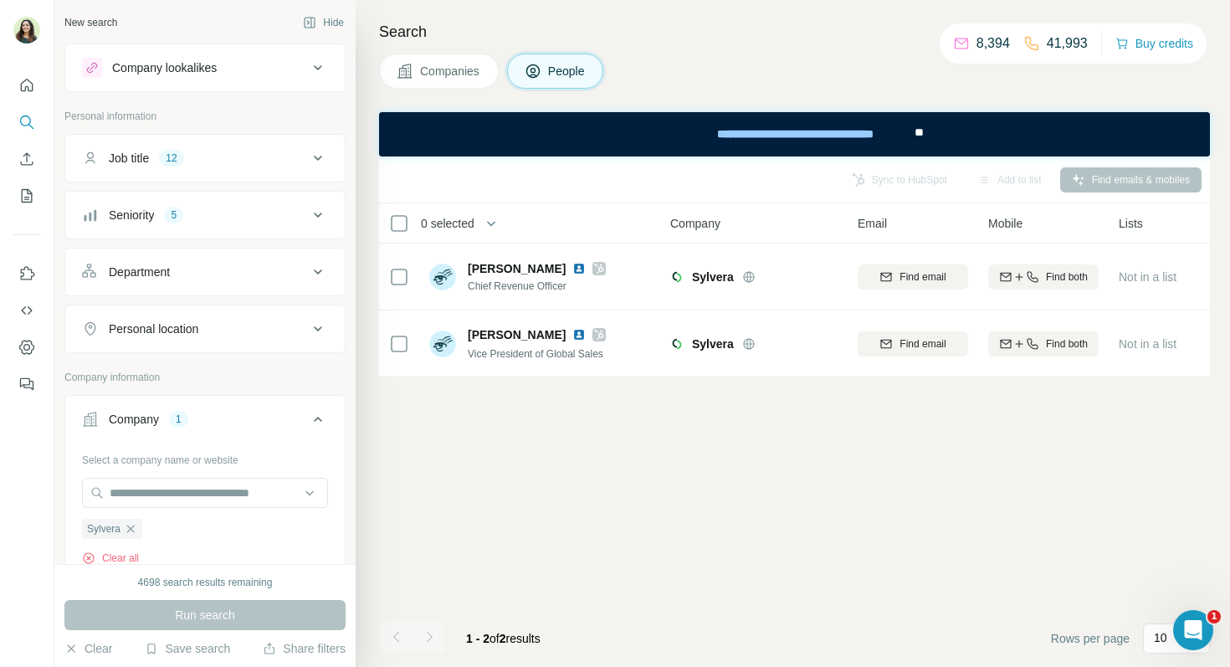
click at [184, 173] on button "Job title 12" at bounding box center [205, 158] width 280 height 40
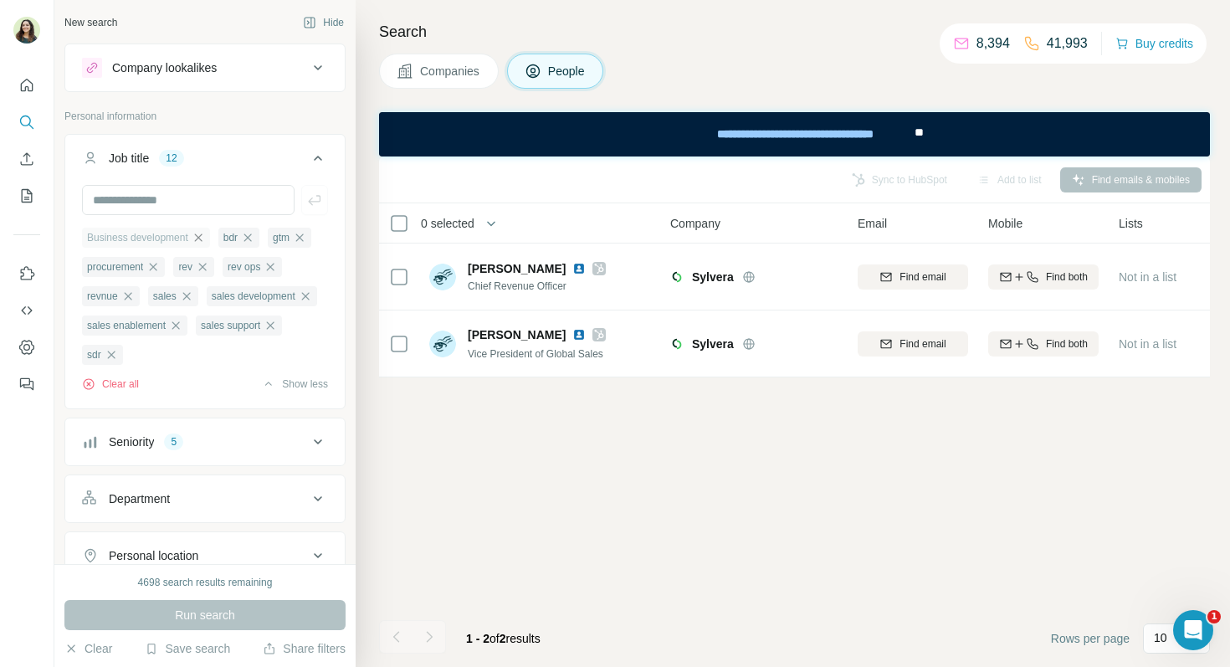
click at [200, 242] on icon "button" at bounding box center [198, 237] width 13 height 13
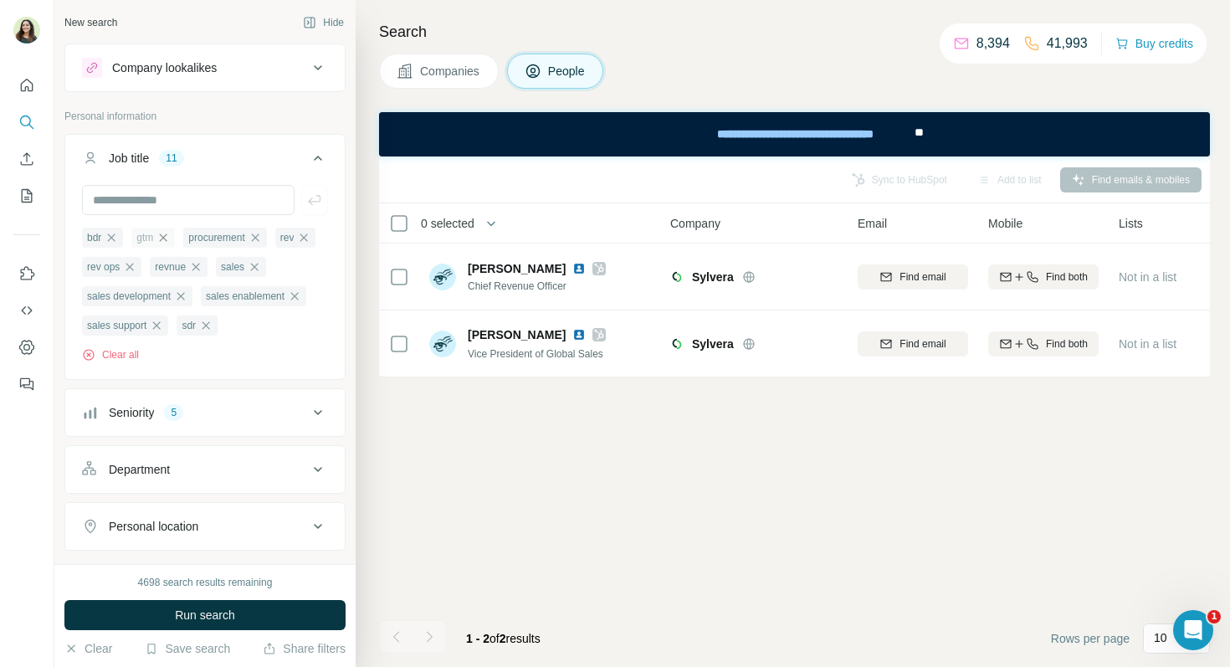
click at [168, 238] on icon "button" at bounding box center [162, 237] width 13 height 13
click at [115, 243] on icon "button" at bounding box center [111, 237] width 13 height 13
click at [115, 243] on span "procurement" at bounding box center [115, 237] width 56 height 15
click at [124, 357] on button "Clear all" at bounding box center [110, 354] width 57 height 15
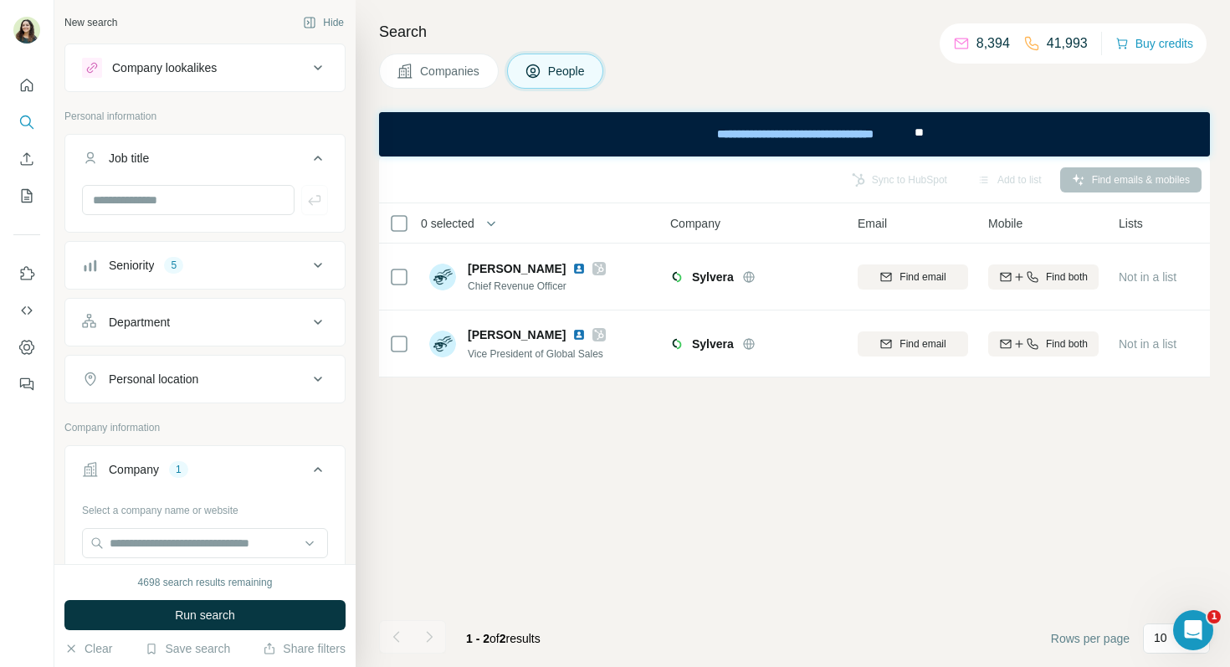
click at [159, 334] on button "Department" at bounding box center [205, 322] width 280 height 40
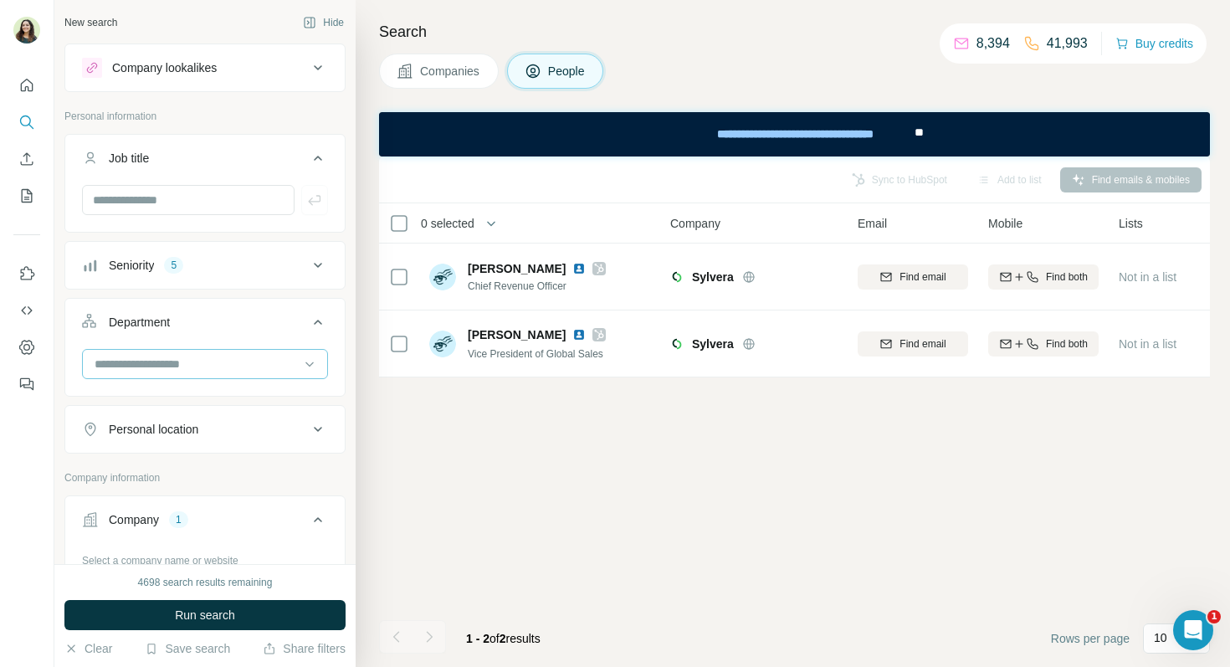
click at [177, 371] on input at bounding box center [196, 364] width 207 height 18
type input "*****"
click at [197, 399] on div "Sales" at bounding box center [205, 401] width 218 height 17
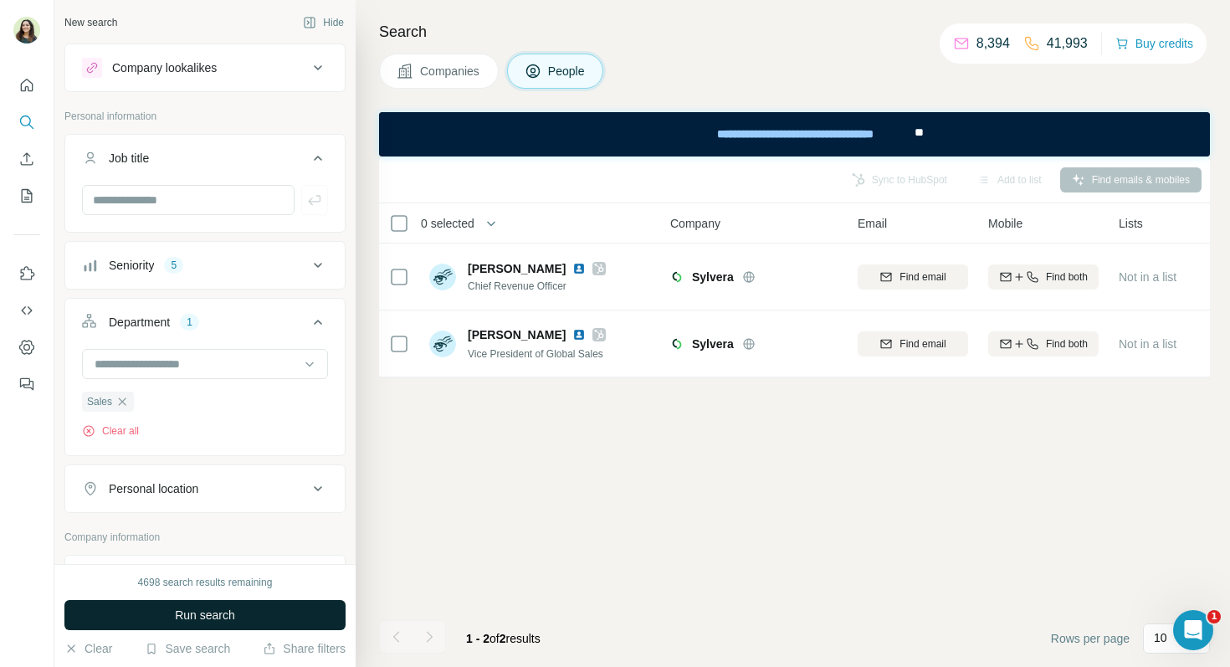
click at [213, 615] on span "Run search" at bounding box center [205, 615] width 60 height 17
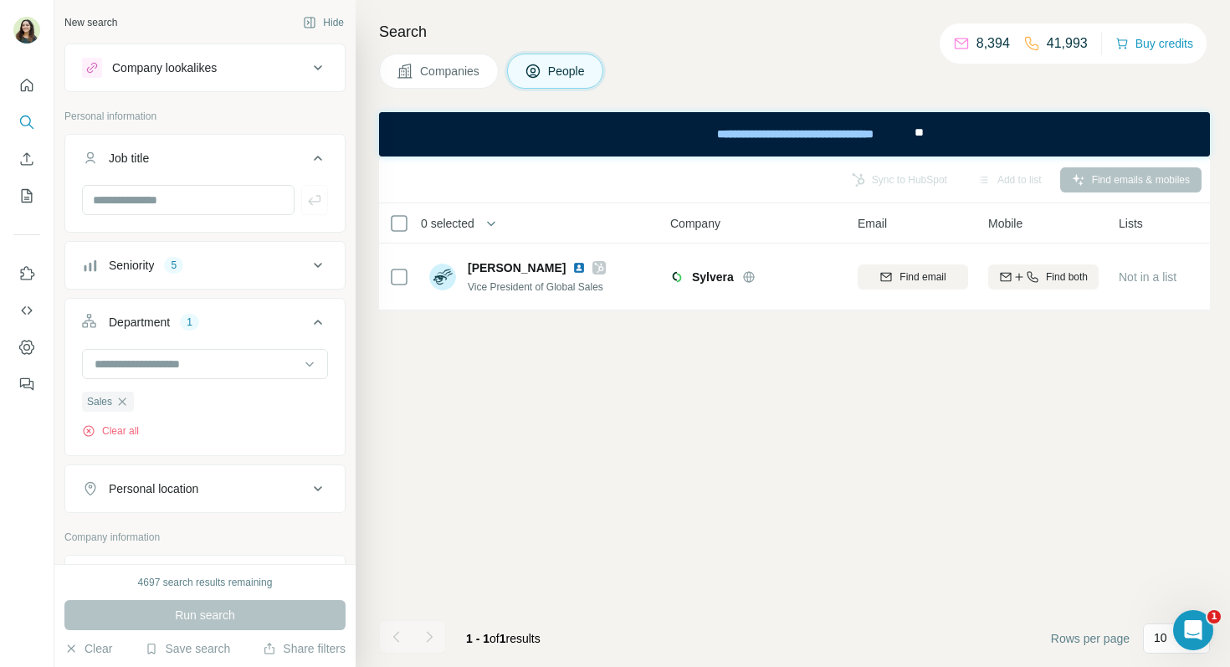
click at [278, 271] on div "Seniority 5" at bounding box center [195, 265] width 226 height 17
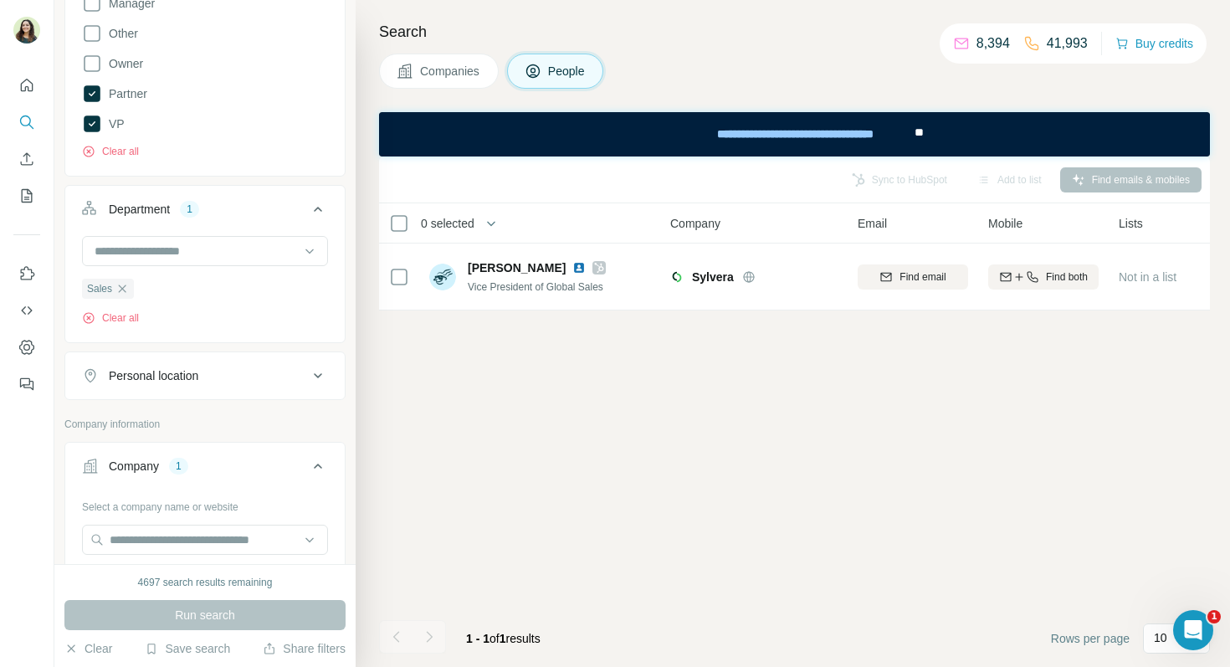
scroll to position [443, 0]
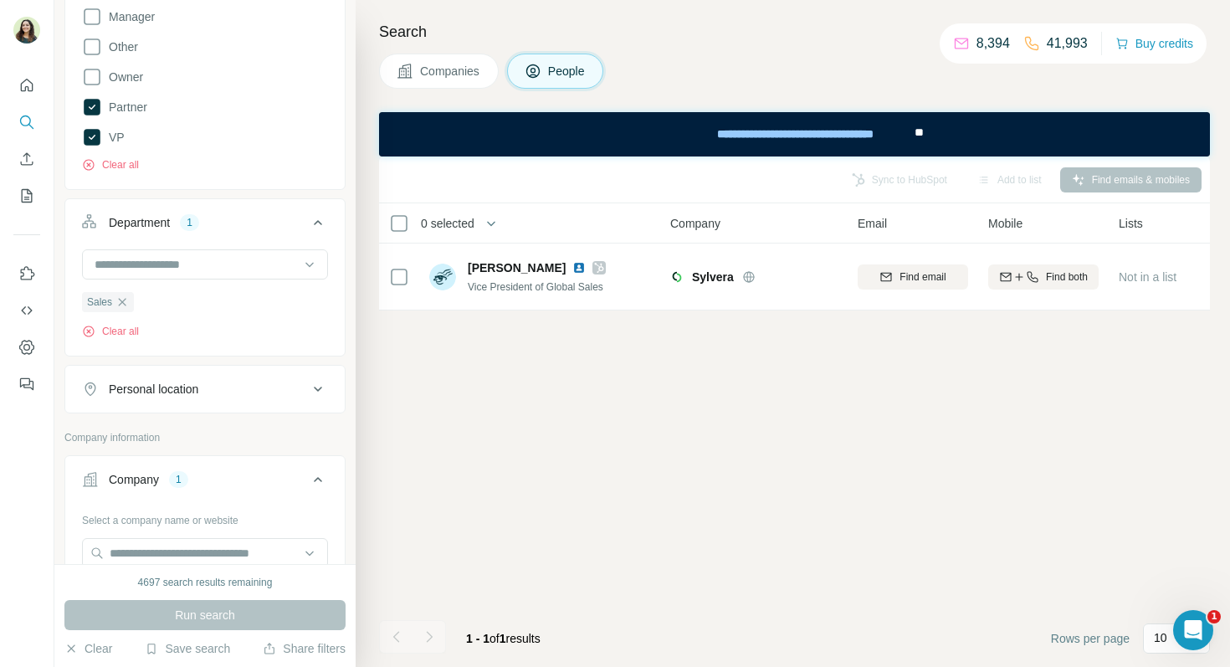
click at [125, 176] on div "Board Member C-Level Director Founder Head Manager Other Owner Partner VP Clear…" at bounding box center [205, 17] width 280 height 336
click at [125, 162] on button "Clear all" at bounding box center [110, 164] width 57 height 15
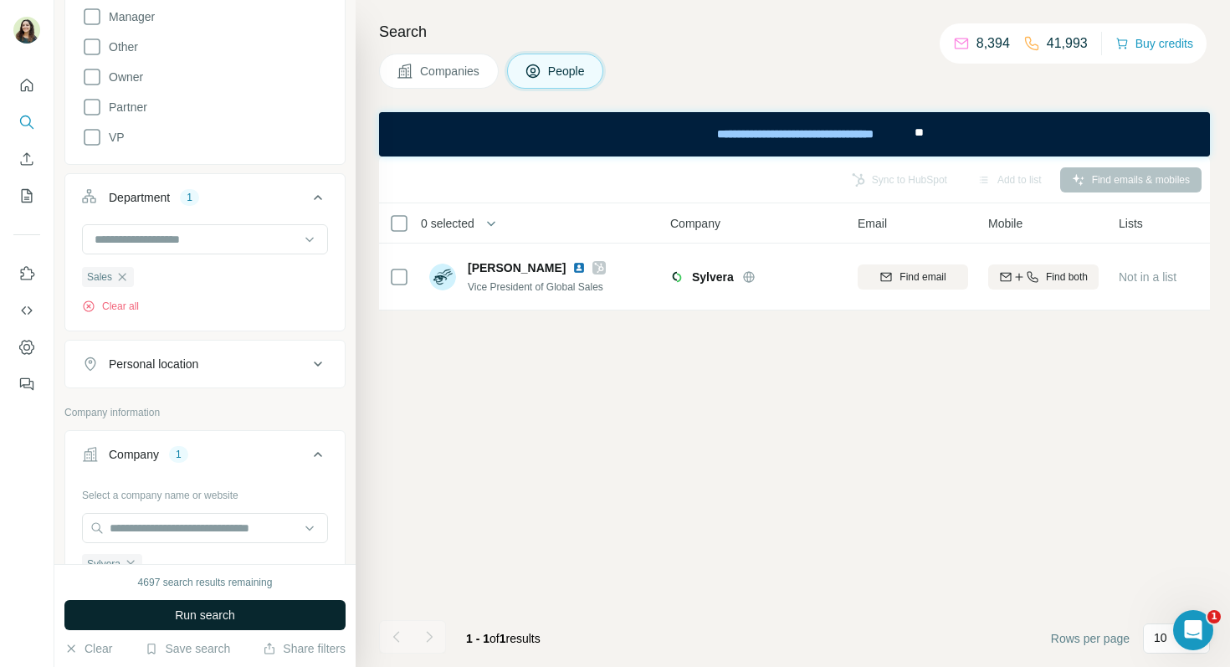
click at [269, 625] on button "Run search" at bounding box center [204, 615] width 281 height 30
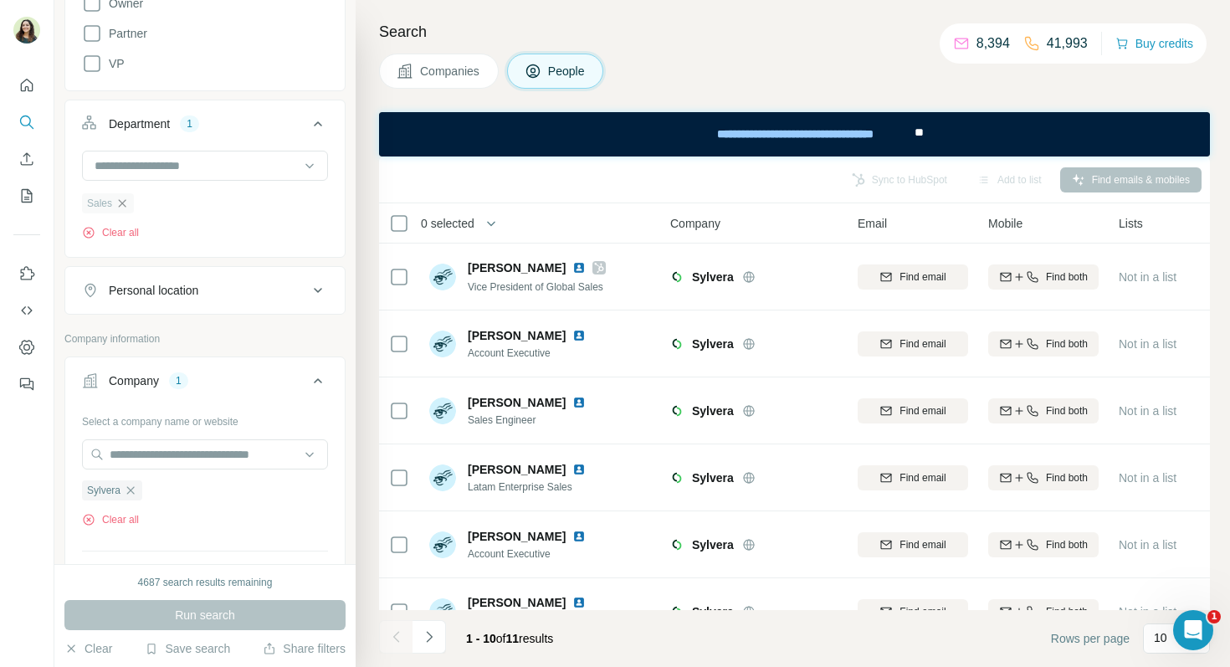
click at [126, 204] on icon "button" at bounding box center [121, 203] width 13 height 13
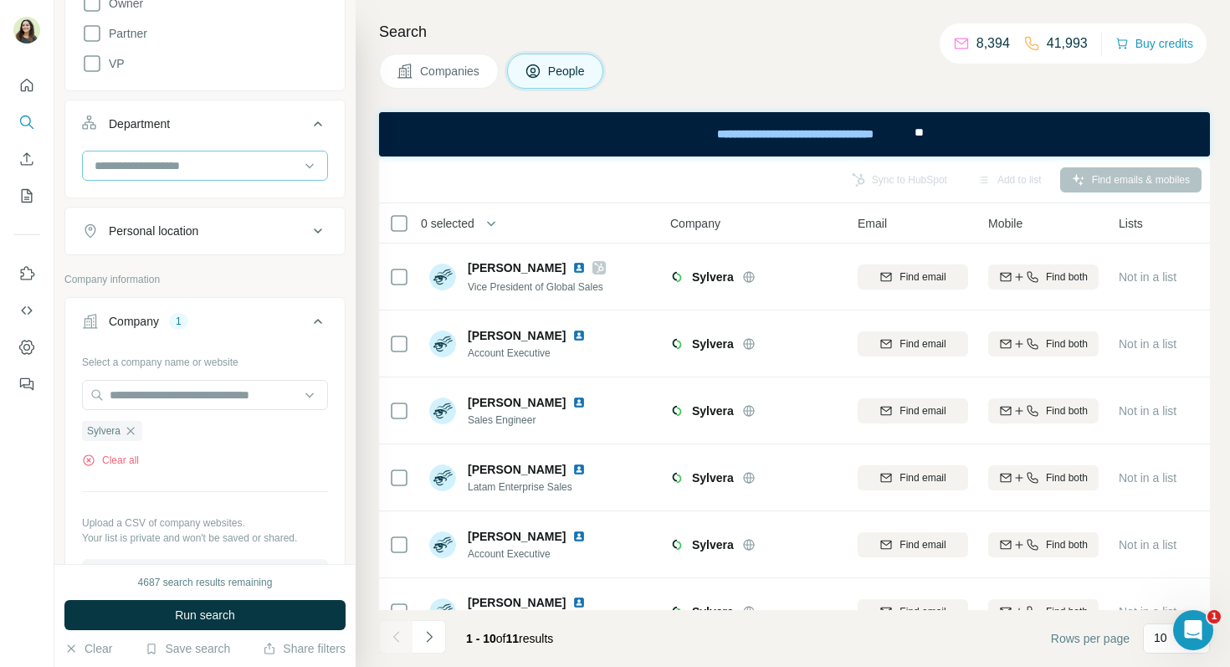
click at [128, 177] on div at bounding box center [196, 165] width 207 height 28
type input "*"
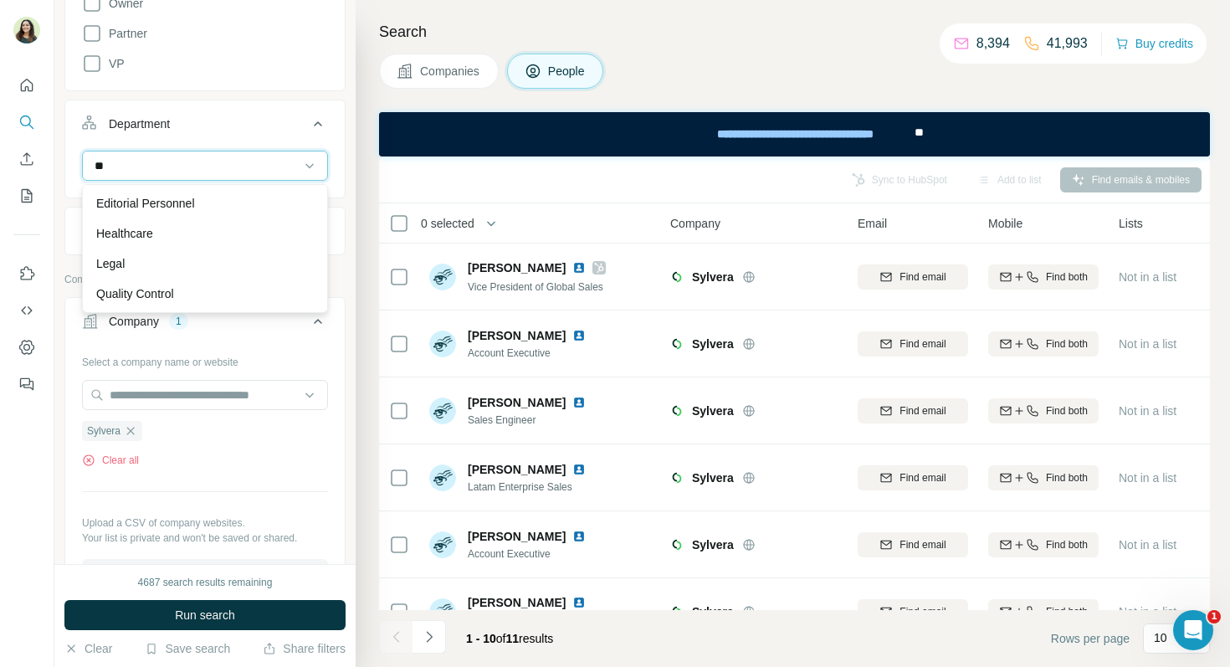
type input "*"
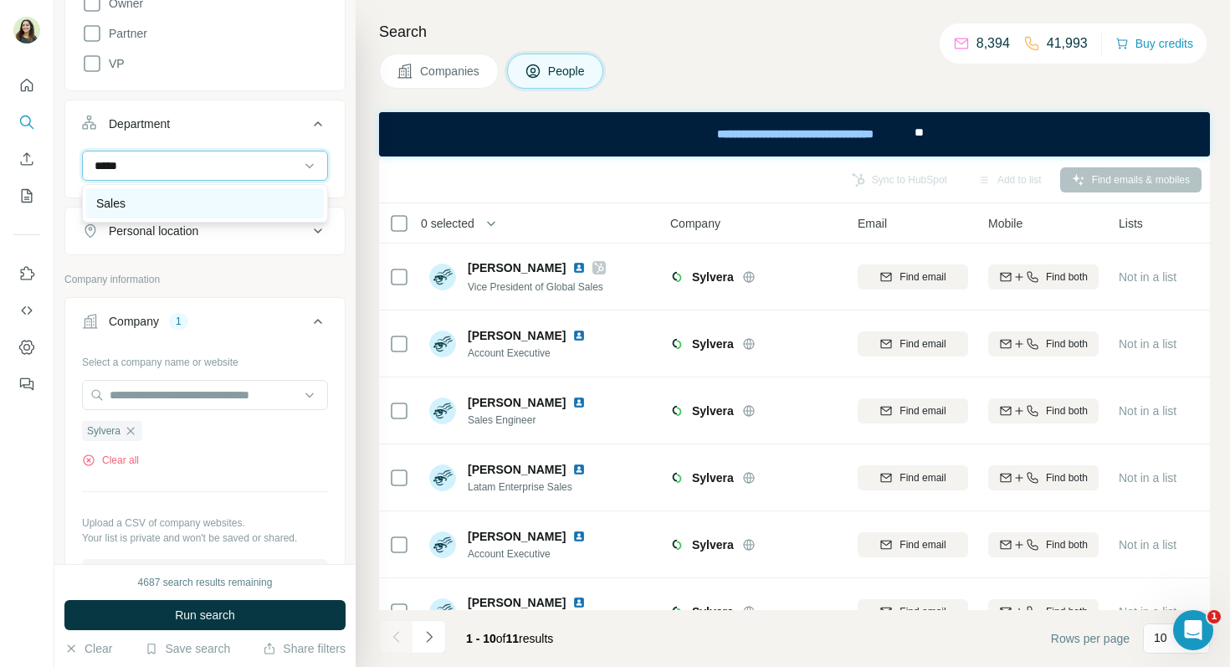
type input "*****"
click at [139, 206] on div "Sales" at bounding box center [205, 203] width 218 height 17
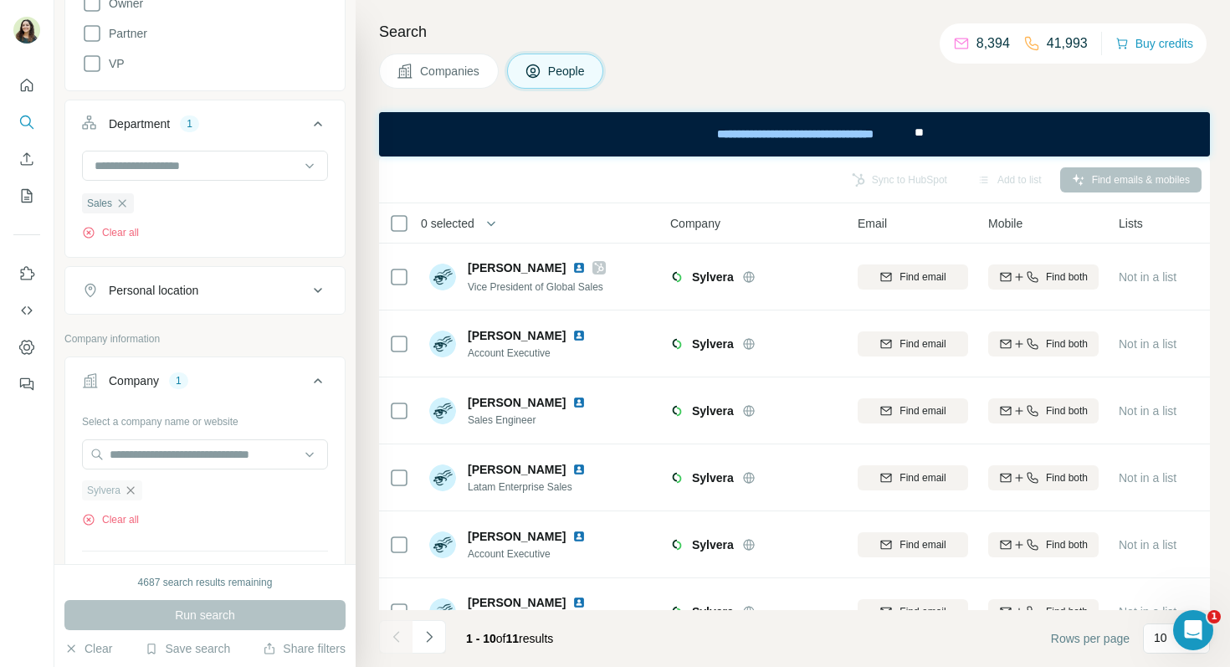
click at [137, 488] on icon "button" at bounding box center [130, 490] width 13 height 13
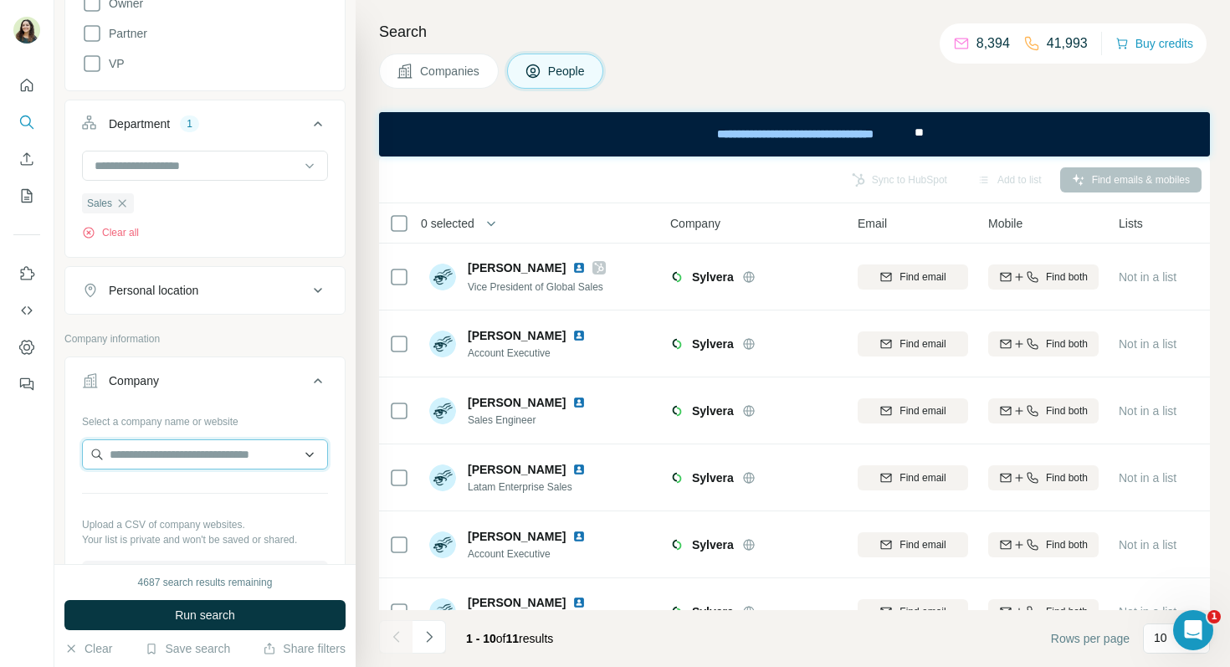
click at [132, 443] on input "text" at bounding box center [205, 454] width 246 height 30
type input "*****"
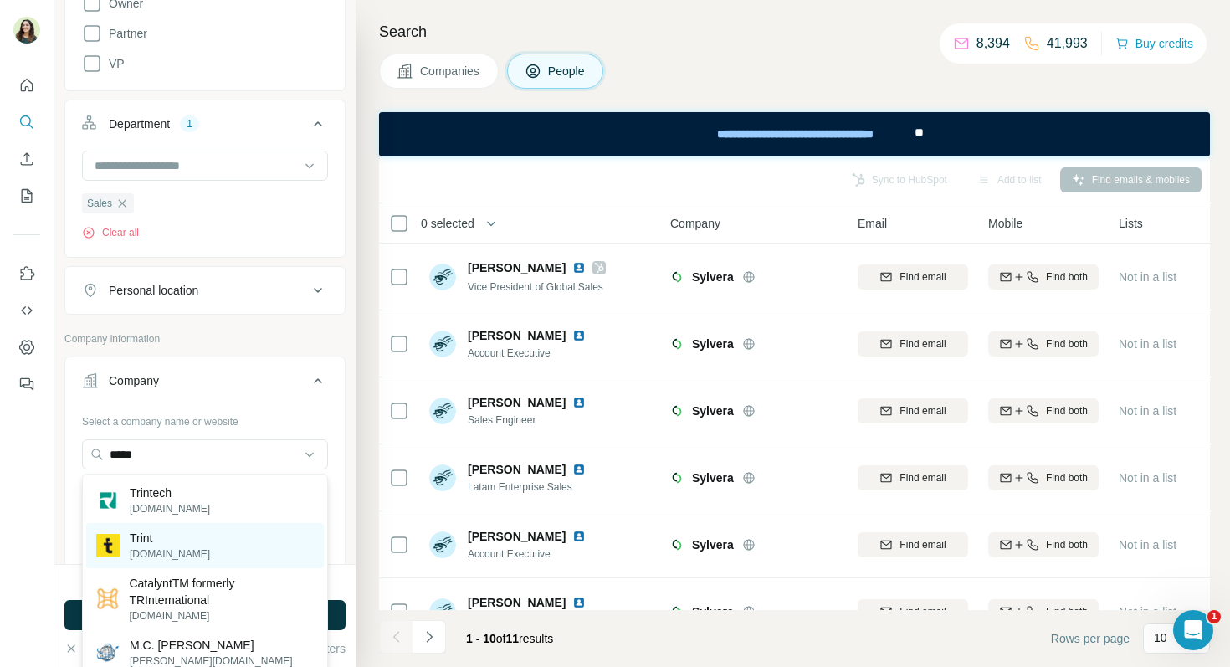
click at [167, 558] on p "[DOMAIN_NAME]" at bounding box center [170, 553] width 80 height 15
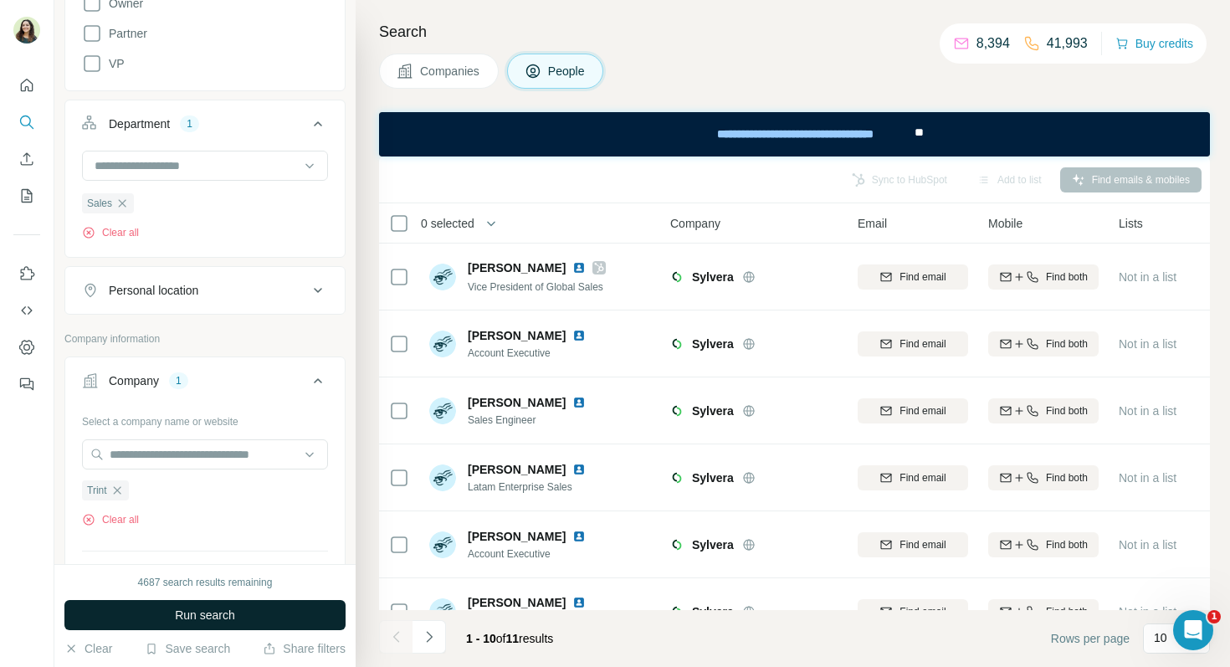
click at [193, 607] on span "Run search" at bounding box center [205, 615] width 60 height 17
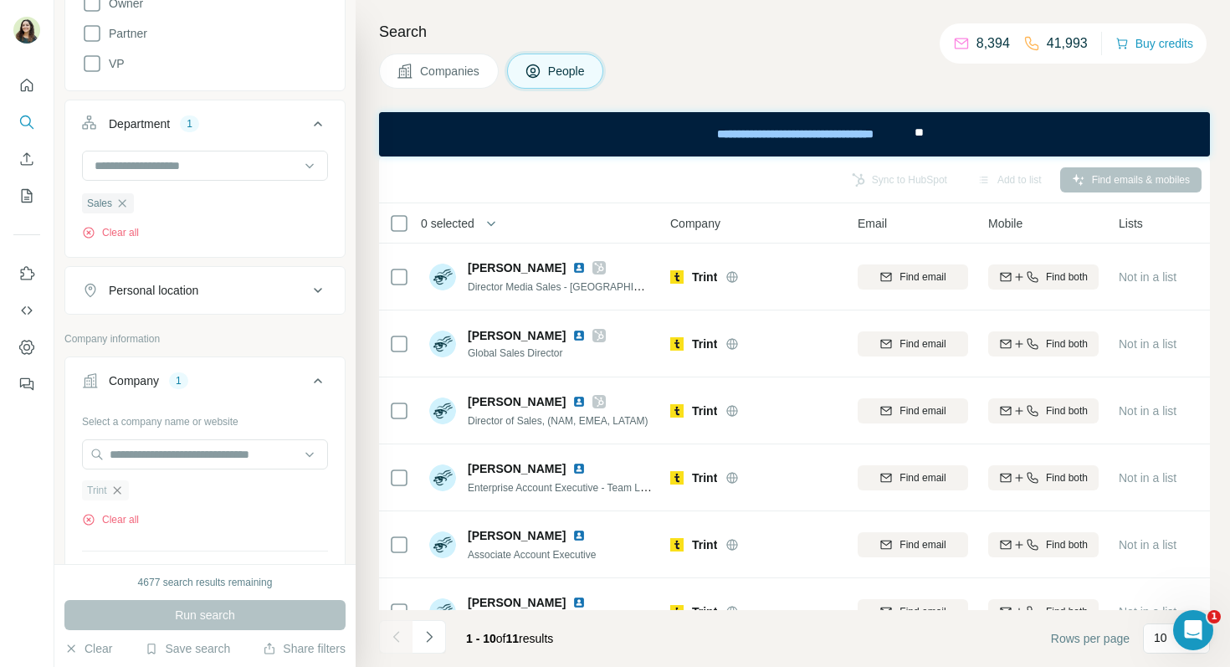
click at [121, 486] on icon "button" at bounding box center [116, 490] width 13 height 13
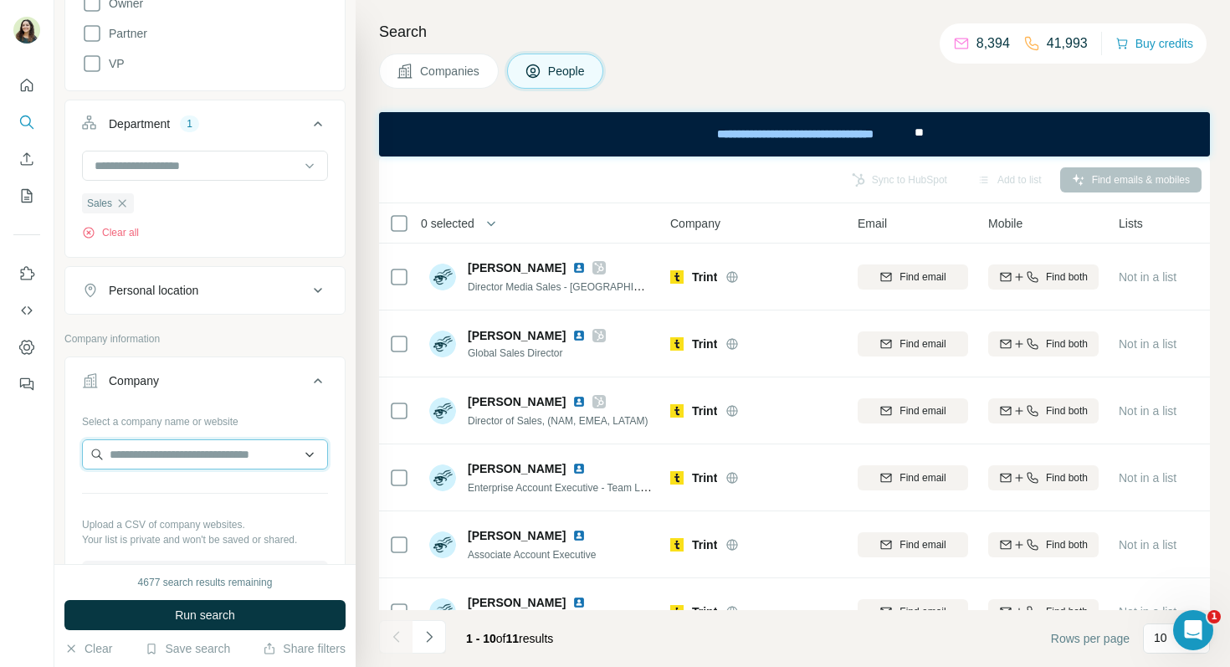
click at [139, 456] on input "text" at bounding box center [205, 454] width 246 height 30
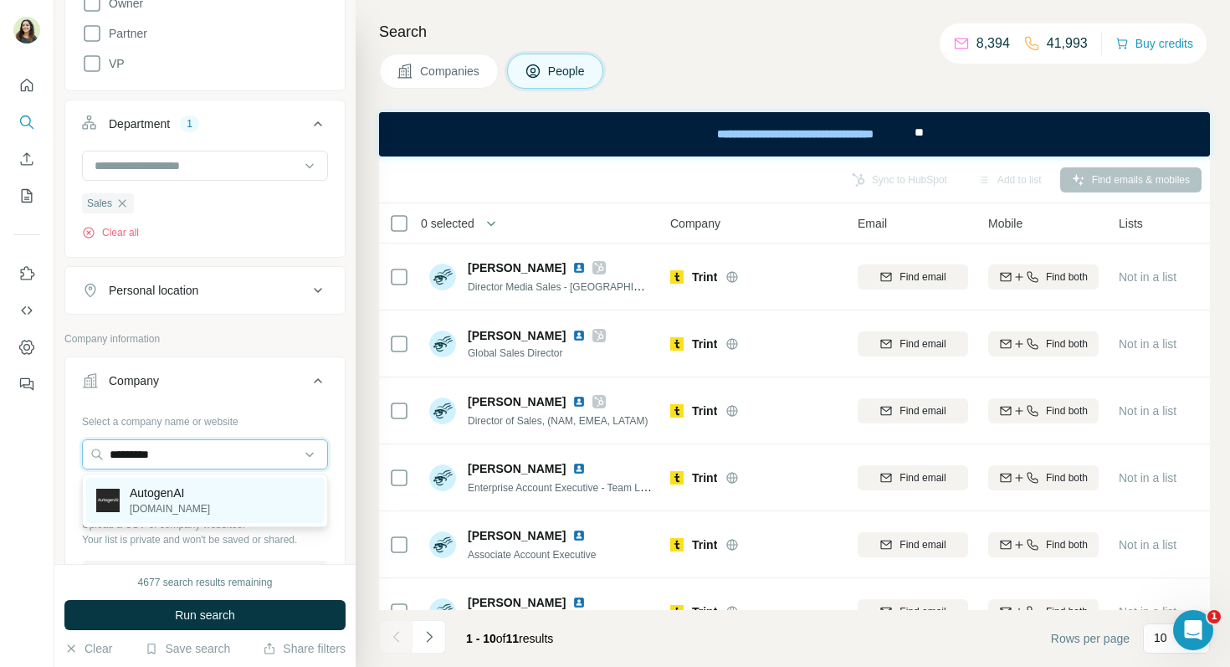
type input "*********"
click at [156, 496] on p "AutogenAI" at bounding box center [170, 493] width 80 height 17
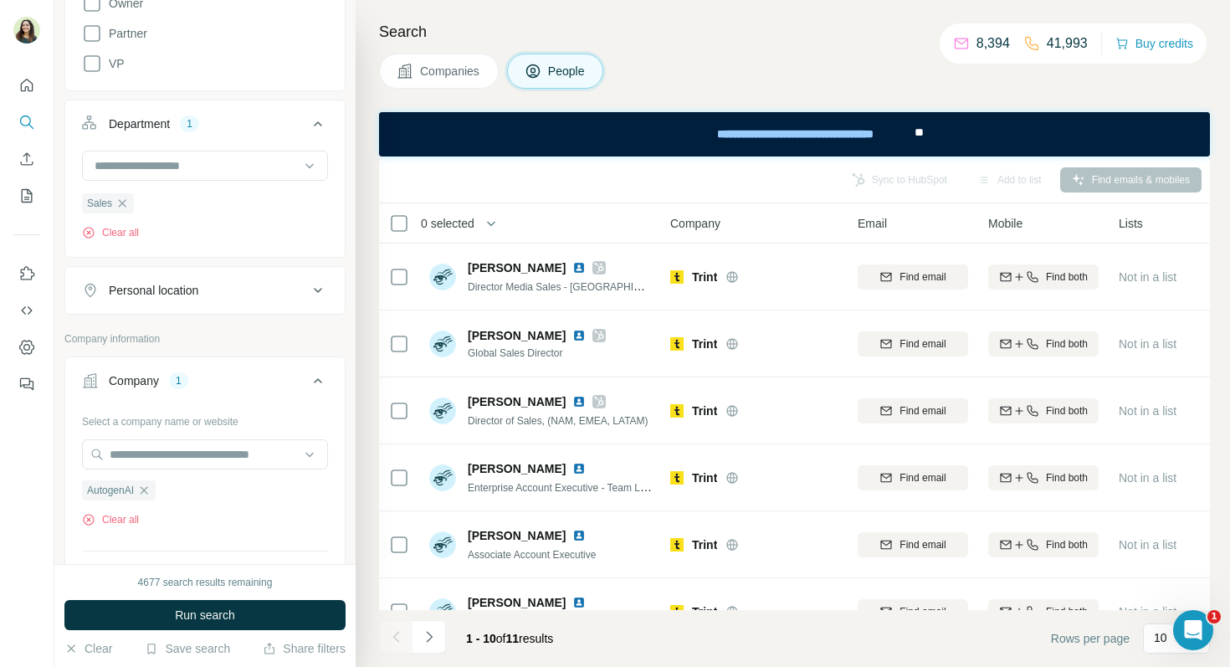
click at [160, 590] on div "4677 search results remaining Run search Clear Save search Share filters" at bounding box center [204, 615] width 301 height 103
click at [165, 609] on button "Run search" at bounding box center [204, 615] width 281 height 30
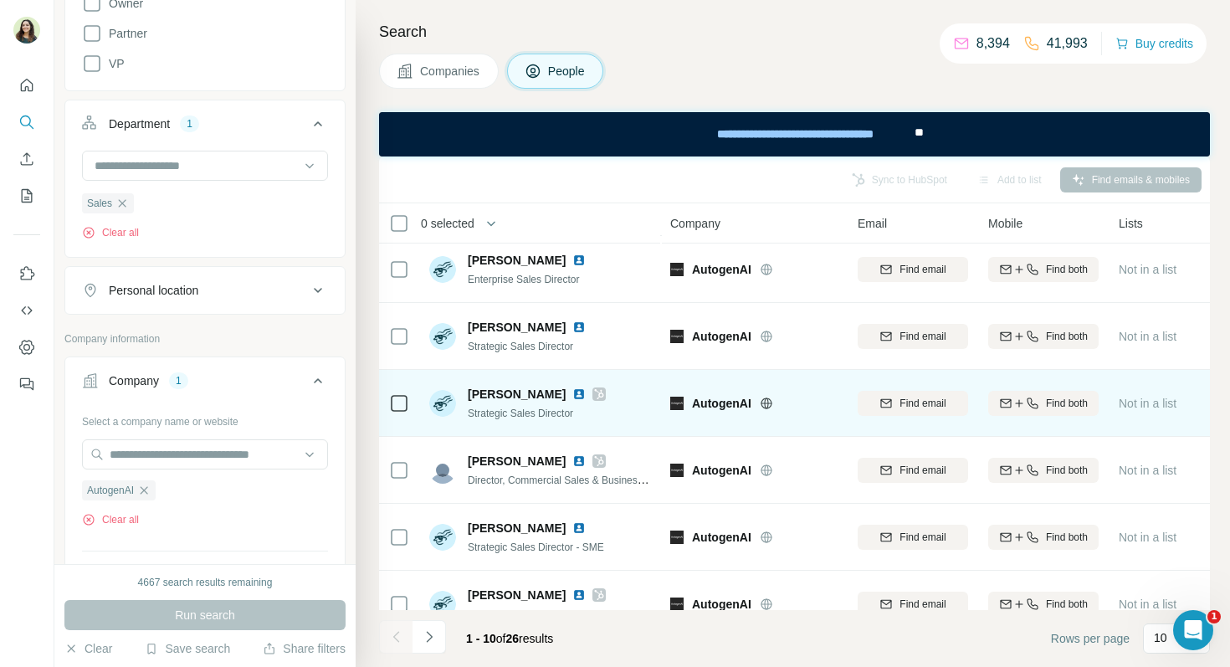
scroll to position [76, 0]
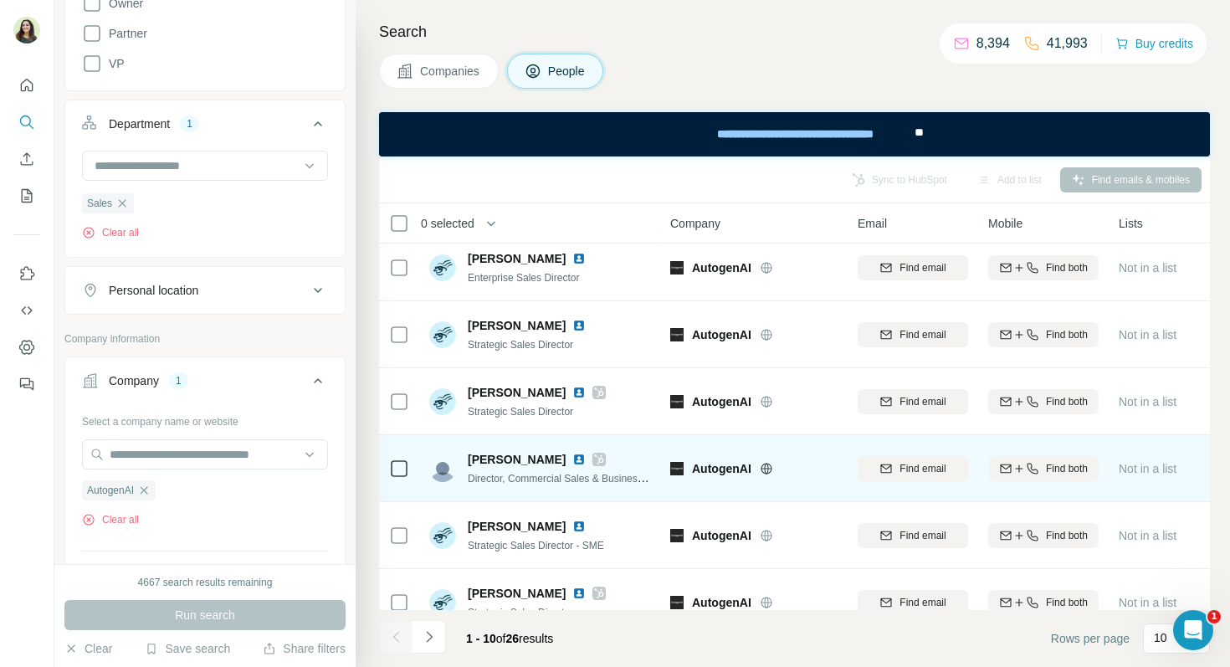
click at [572, 457] on img at bounding box center [578, 459] width 13 height 13
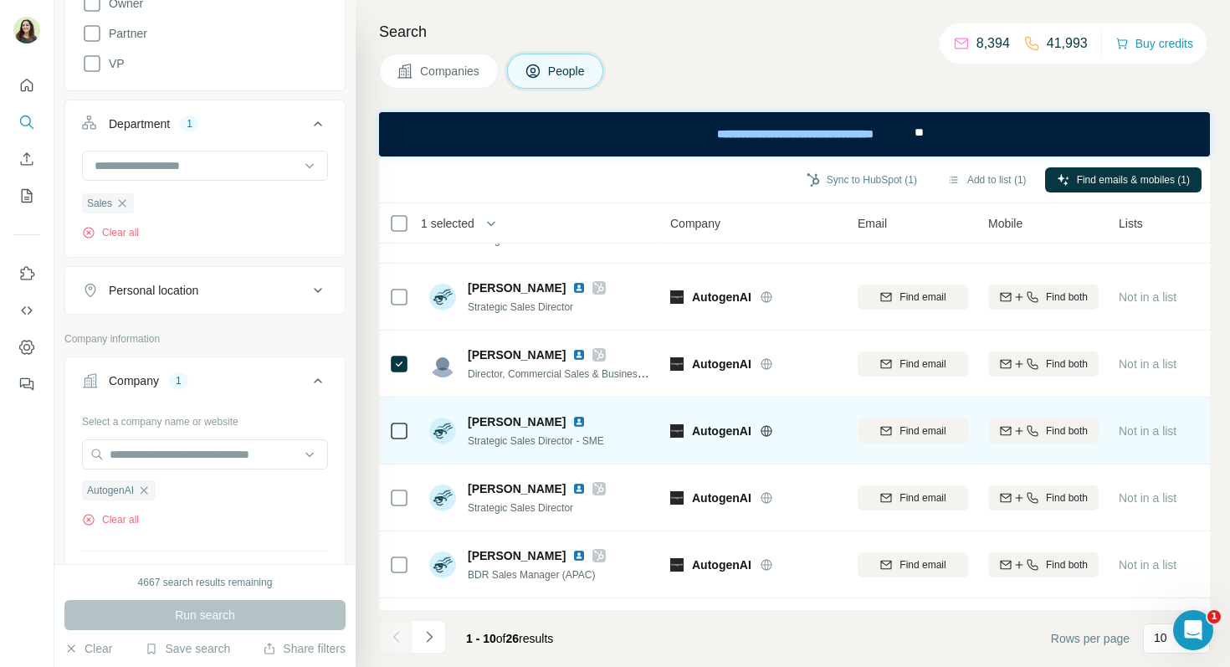
scroll to position [191, 0]
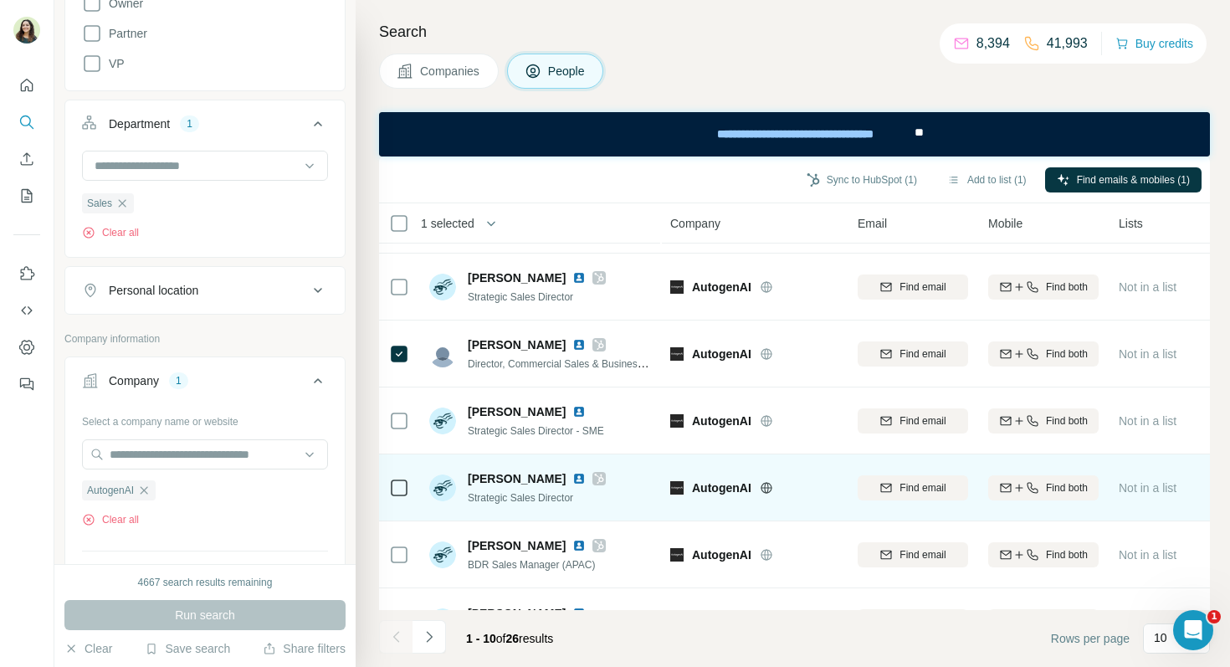
click at [572, 479] on img at bounding box center [578, 478] width 13 height 13
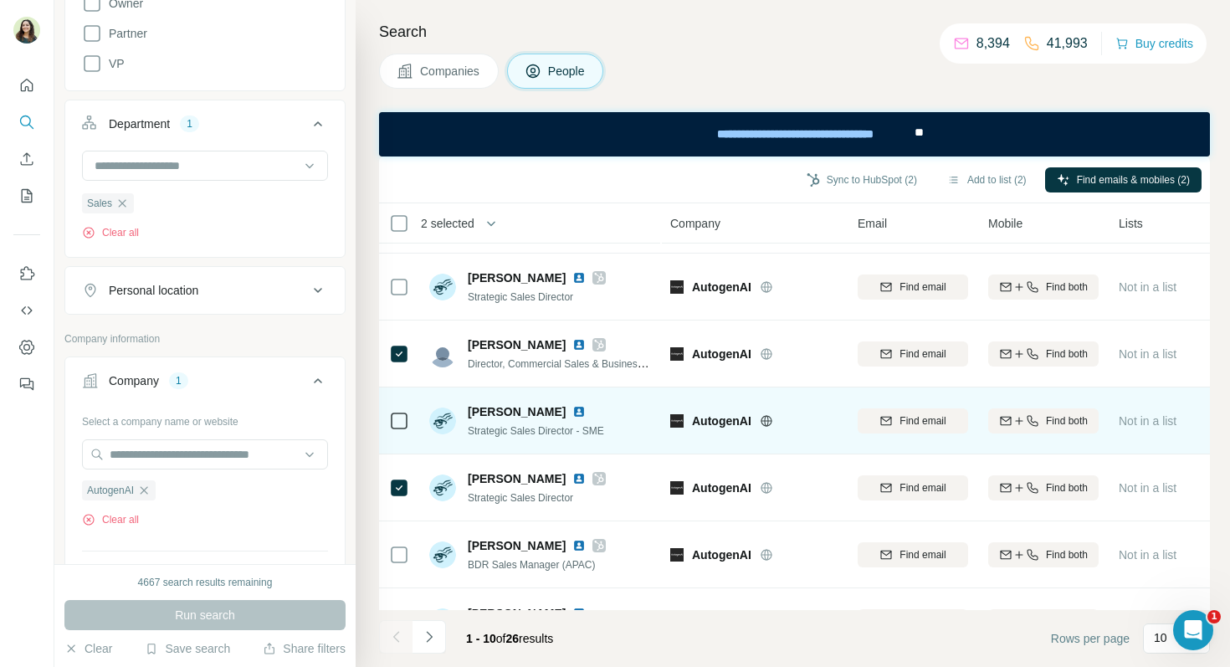
click at [586, 413] on img at bounding box center [578, 411] width 13 height 13
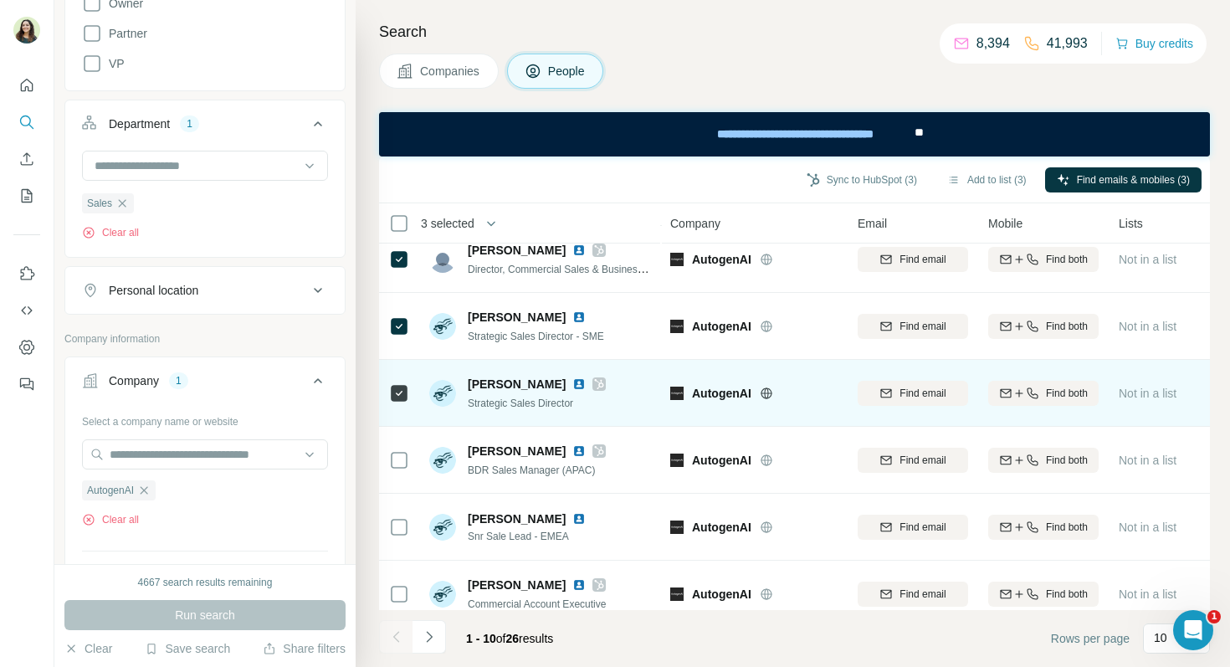
scroll to position [303, 0]
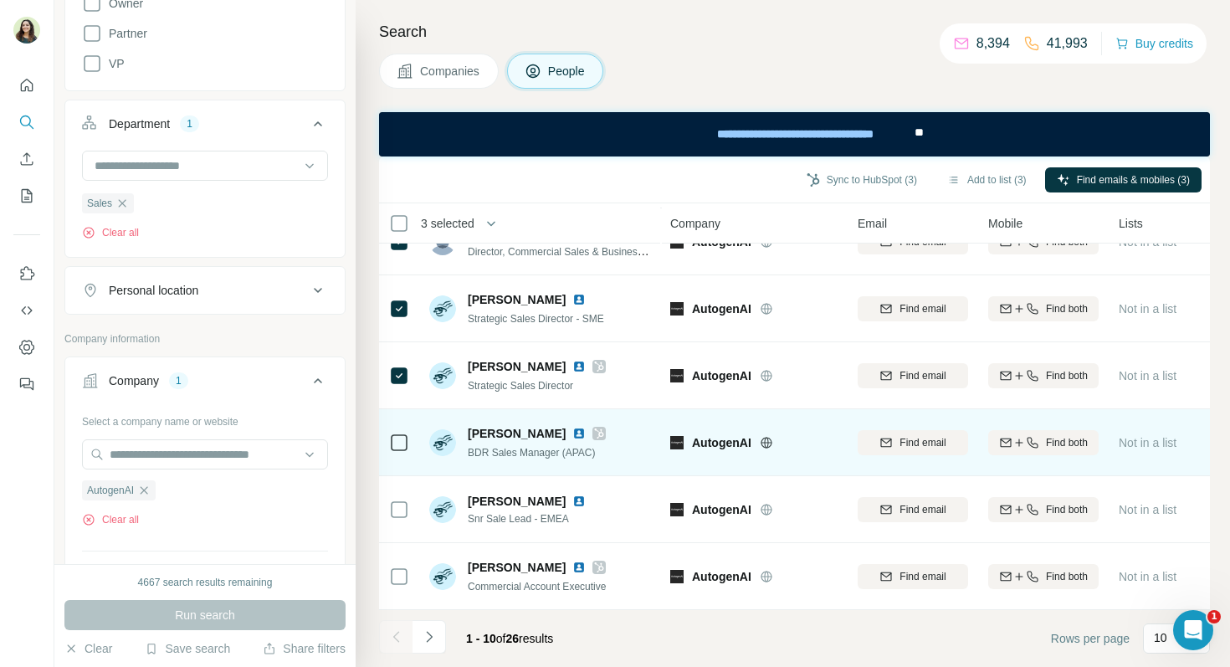
click at [572, 435] on img at bounding box center [578, 433] width 13 height 13
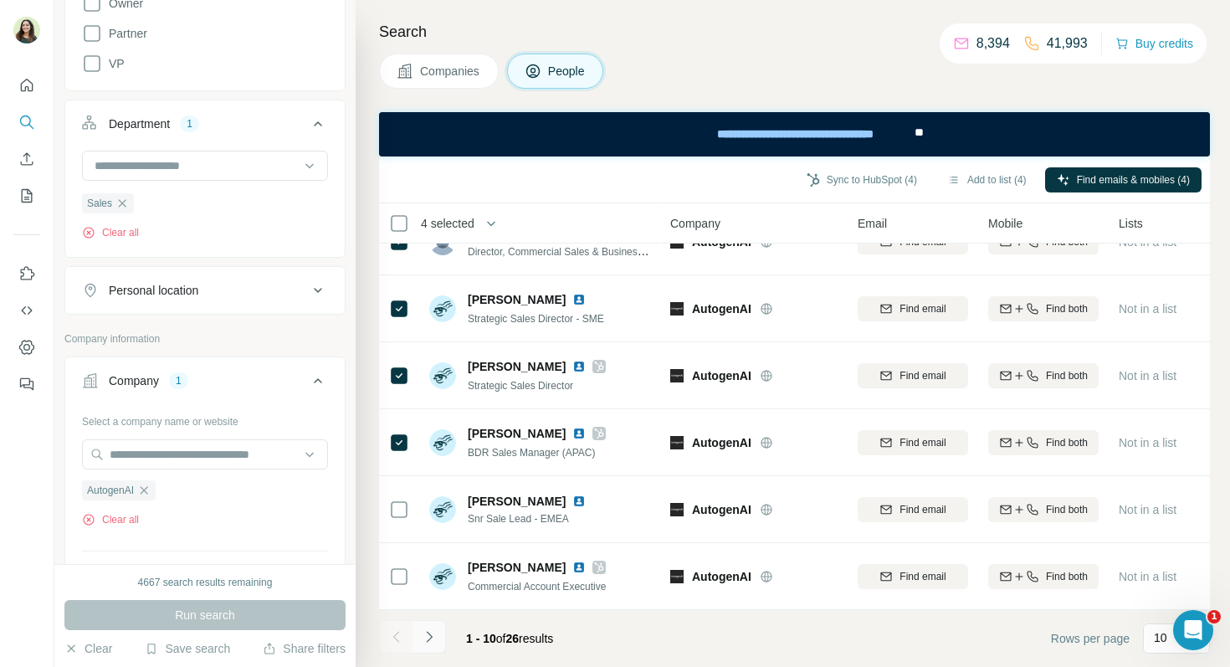
click at [432, 638] on icon "Navigate to next page" at bounding box center [429, 636] width 17 height 17
click at [435, 634] on icon "Navigate to next page" at bounding box center [429, 636] width 17 height 17
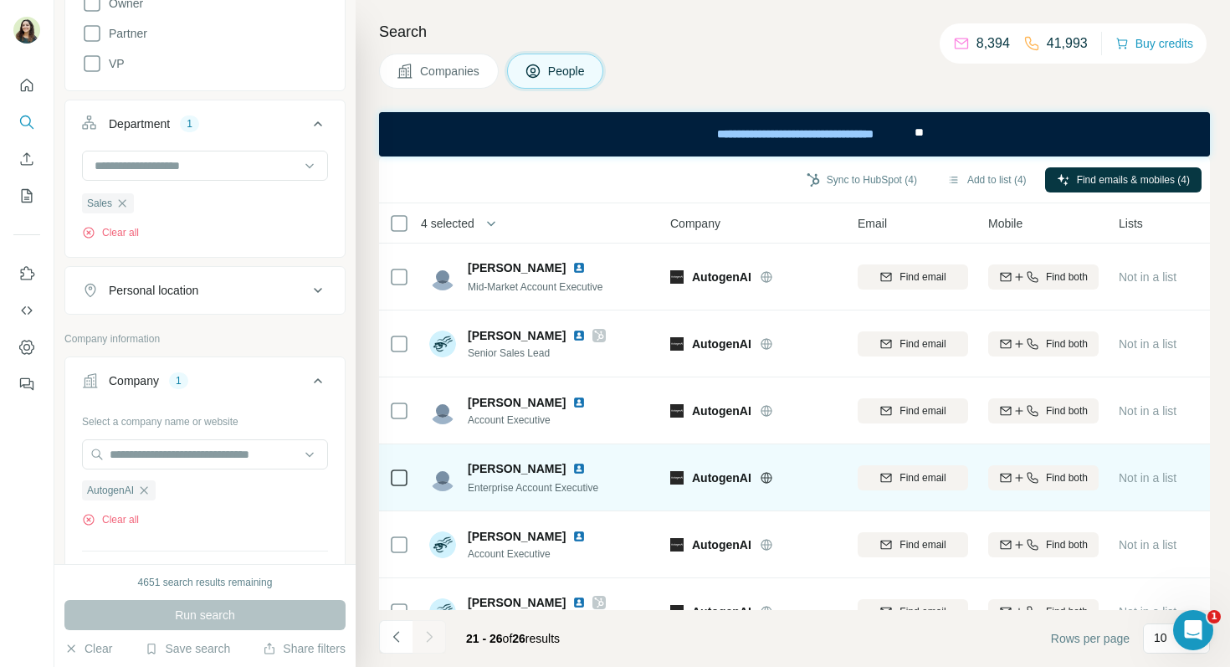
scroll to position [35, 0]
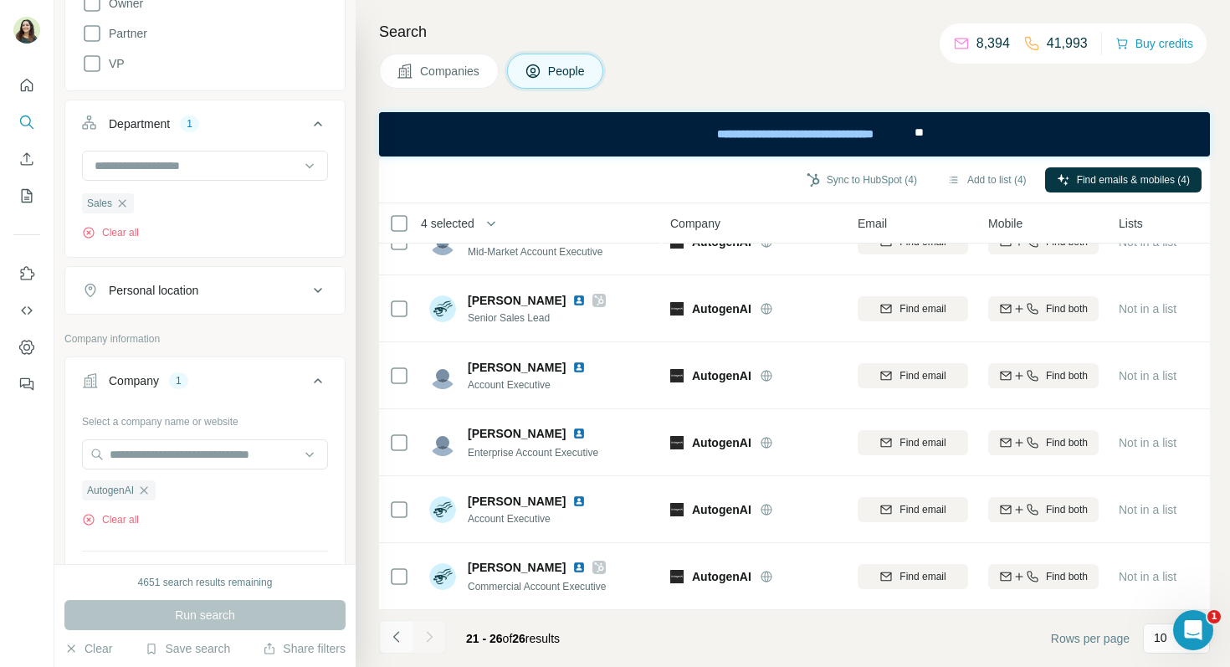
click at [398, 640] on icon "Navigate to previous page" at bounding box center [396, 636] width 17 height 17
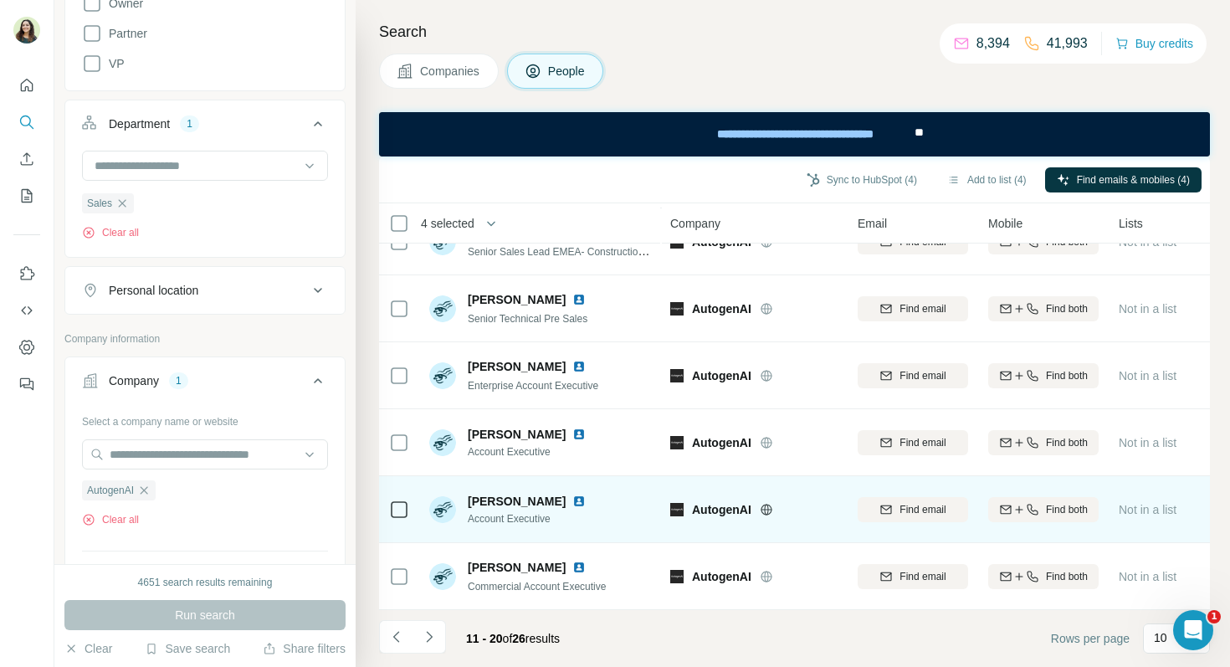
scroll to position [0, 0]
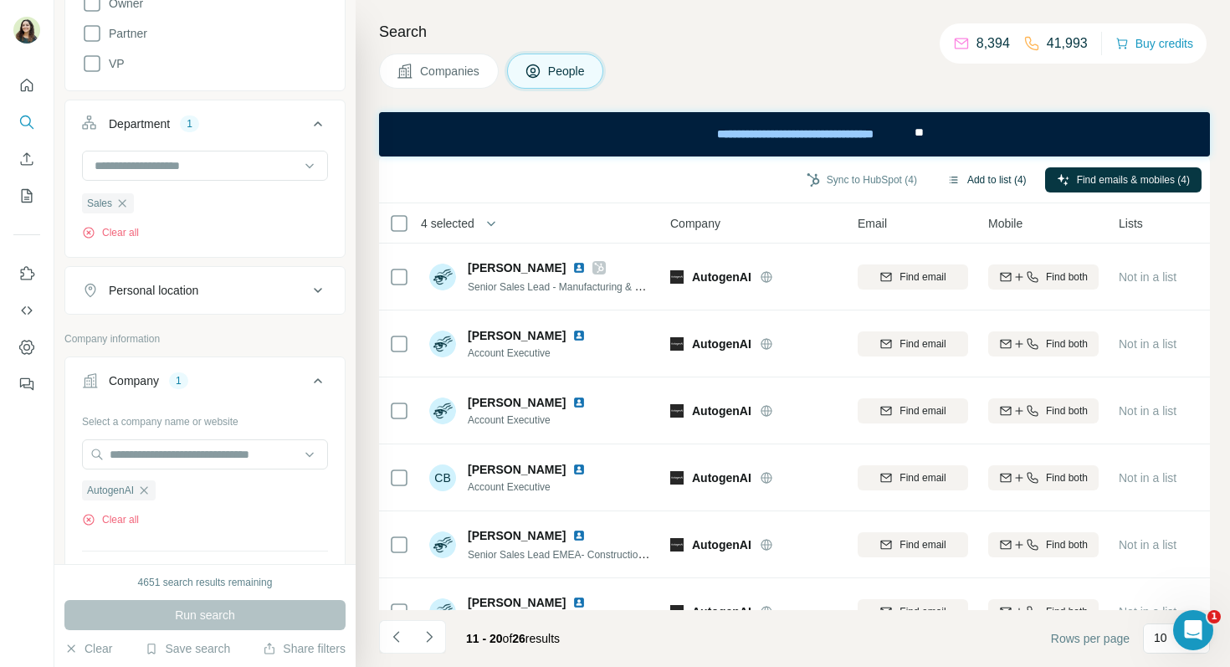
click at [988, 177] on button "Add to list (4)" at bounding box center [987, 179] width 103 height 25
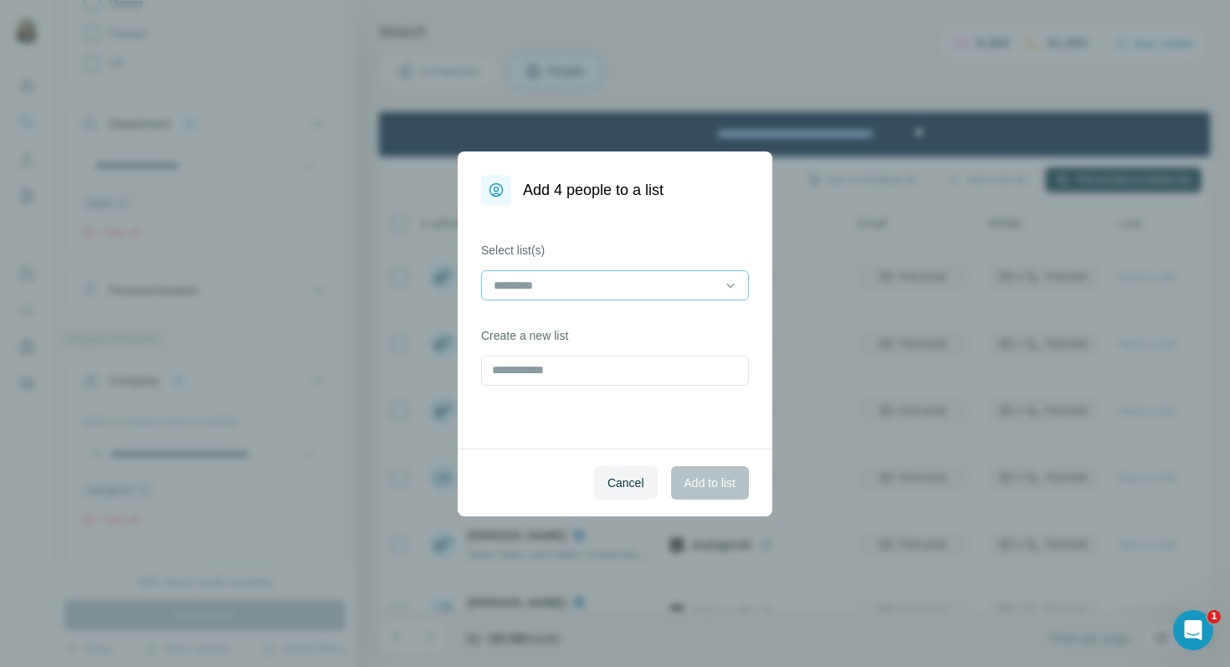
click at [645, 286] on input at bounding box center [605, 285] width 226 height 18
click at [635, 321] on div "Marine's training" at bounding box center [614, 323] width 239 height 17
click at [704, 500] on div "Cancel Add to list" at bounding box center [615, 483] width 315 height 68
click at [702, 490] on span "Add to list" at bounding box center [710, 483] width 51 height 17
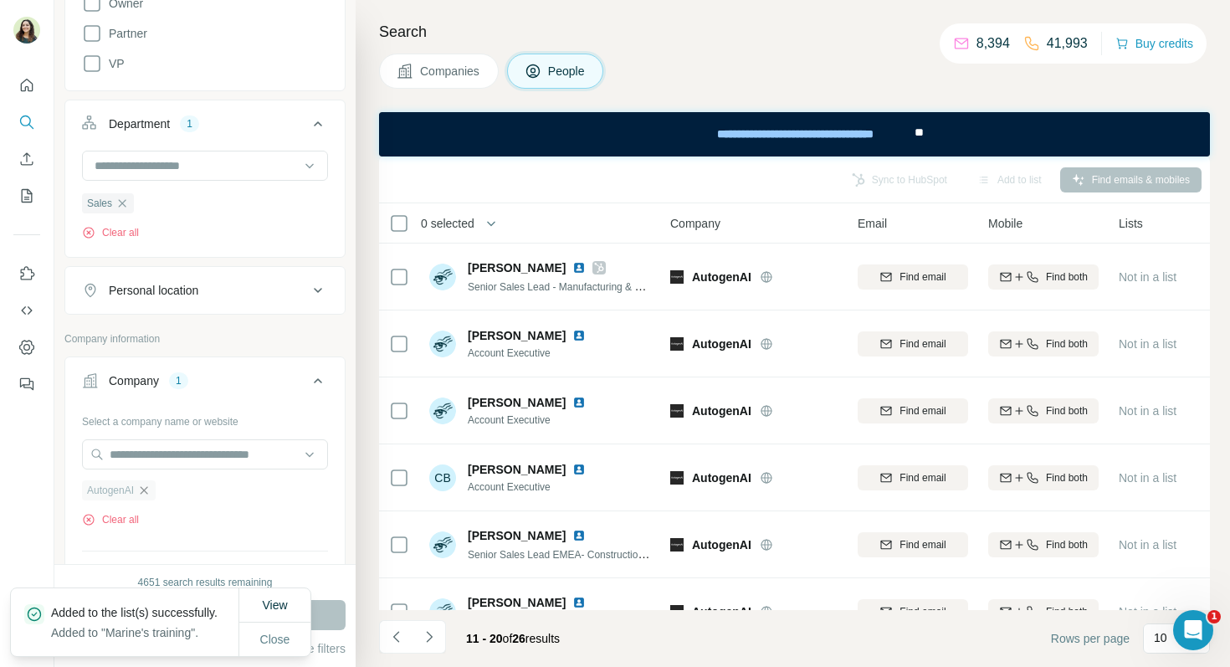
click at [150, 491] on icon "button" at bounding box center [143, 490] width 13 height 13
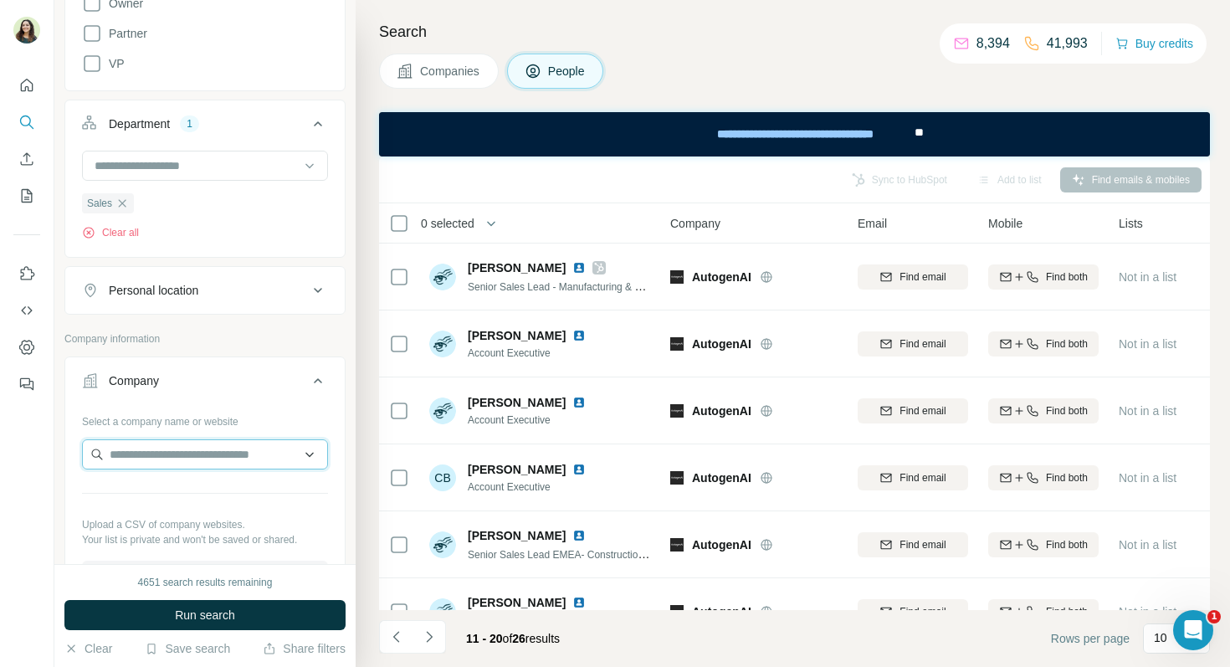
click at [154, 457] on input "text" at bounding box center [205, 454] width 246 height 30
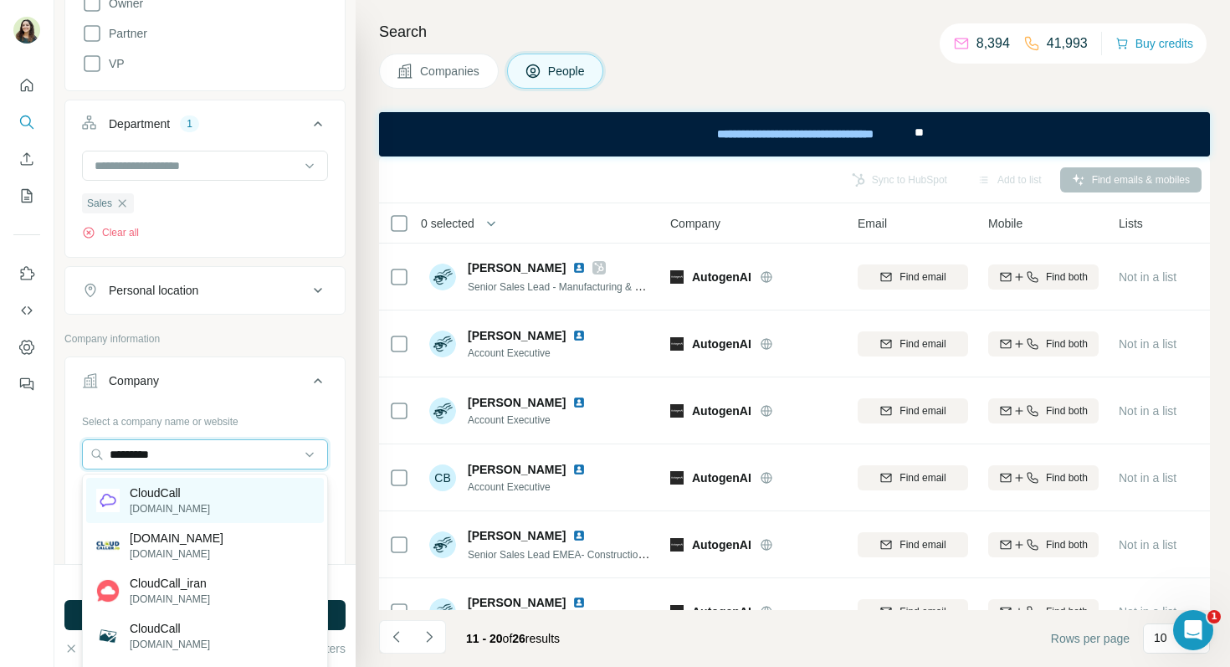
type input "*********"
click at [156, 501] on p "[DOMAIN_NAME]" at bounding box center [170, 508] width 80 height 15
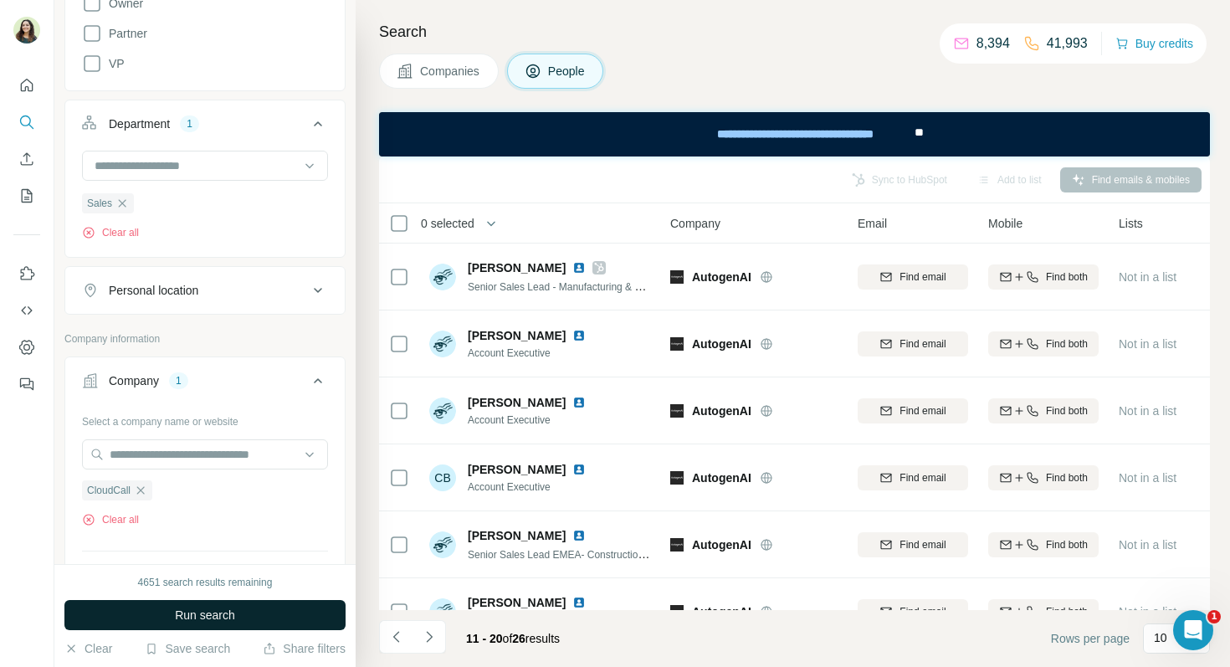
click at [229, 607] on span "Run search" at bounding box center [205, 615] width 60 height 17
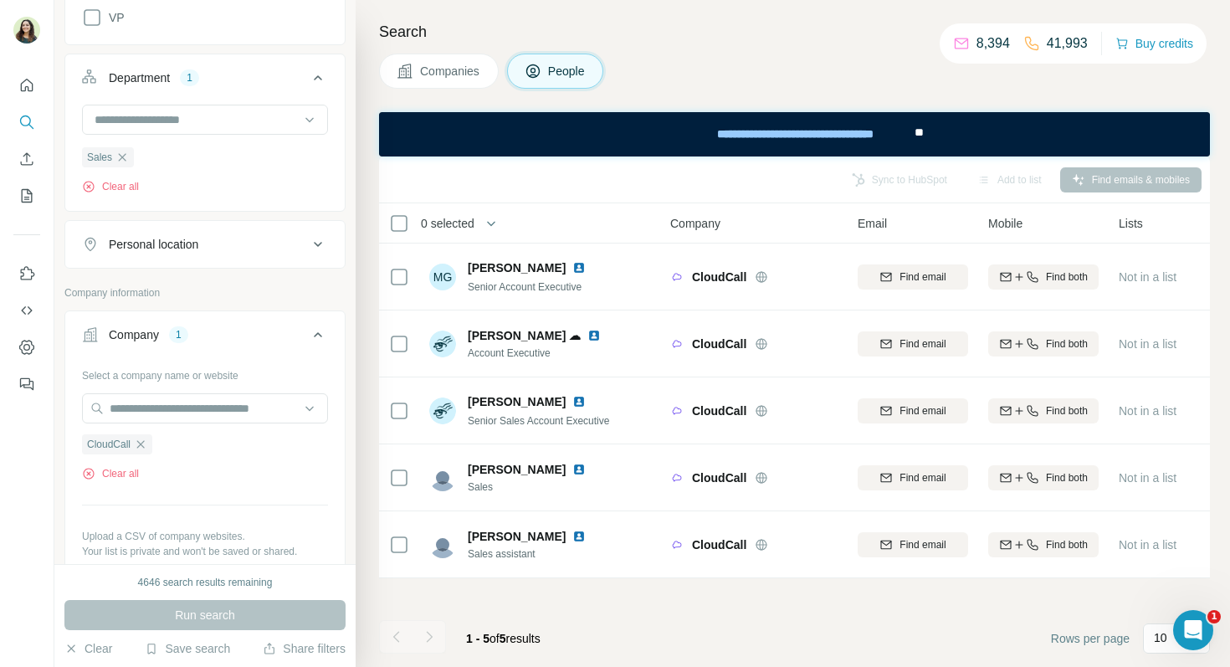
scroll to position [623, 0]
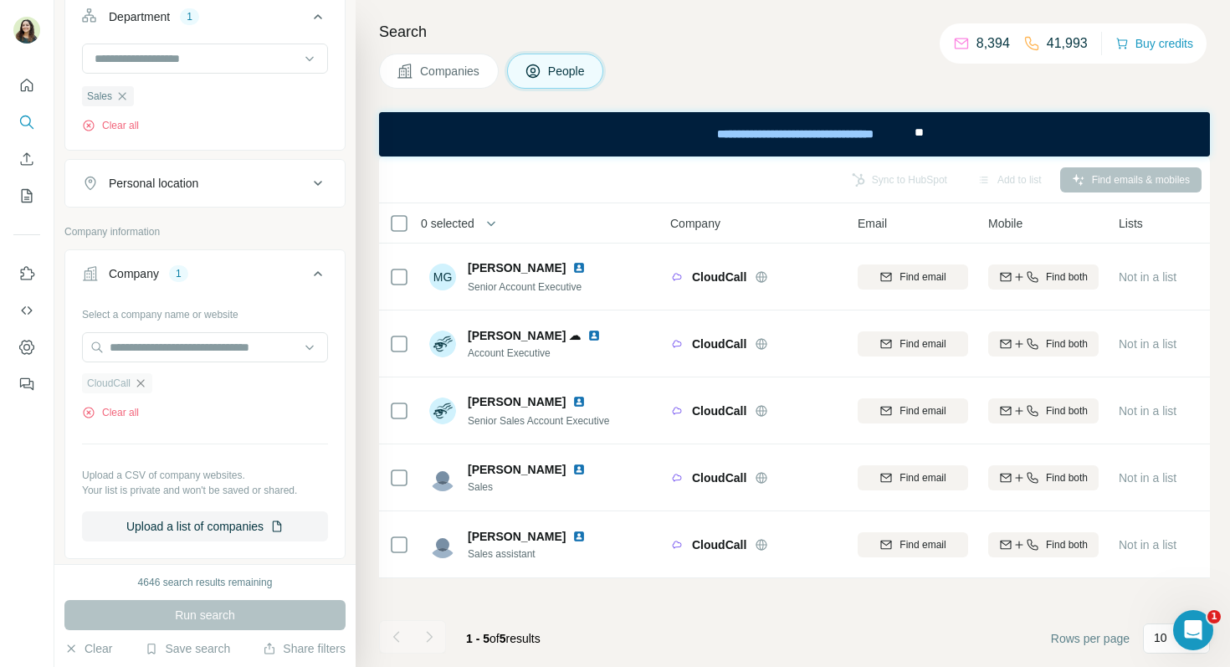
click at [145, 390] on icon "button" at bounding box center [140, 383] width 13 height 13
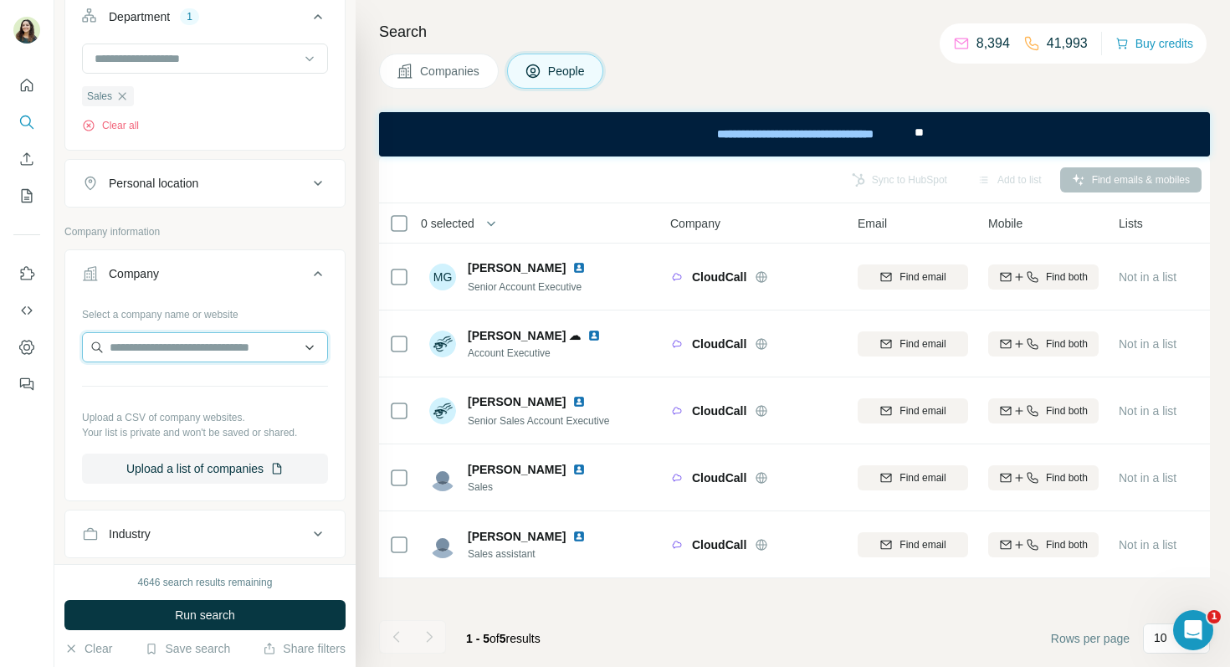
click at [136, 358] on input "text" at bounding box center [205, 347] width 246 height 30
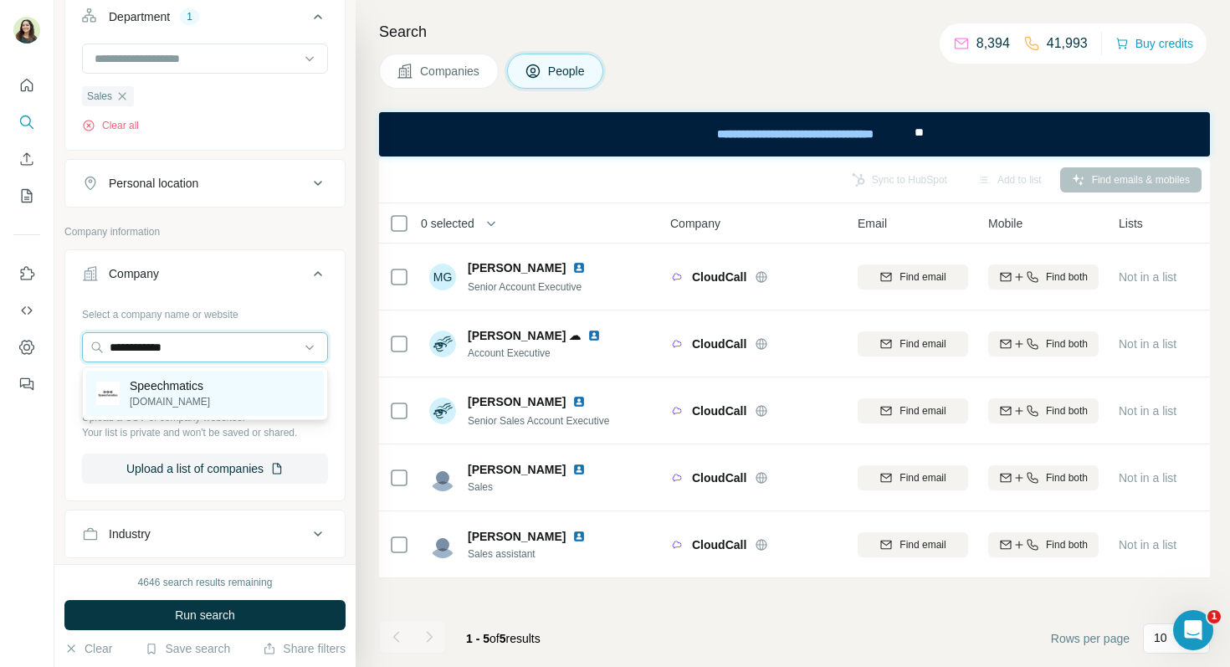
type input "**********"
click at [166, 385] on p "Speechmatics" at bounding box center [170, 385] width 80 height 17
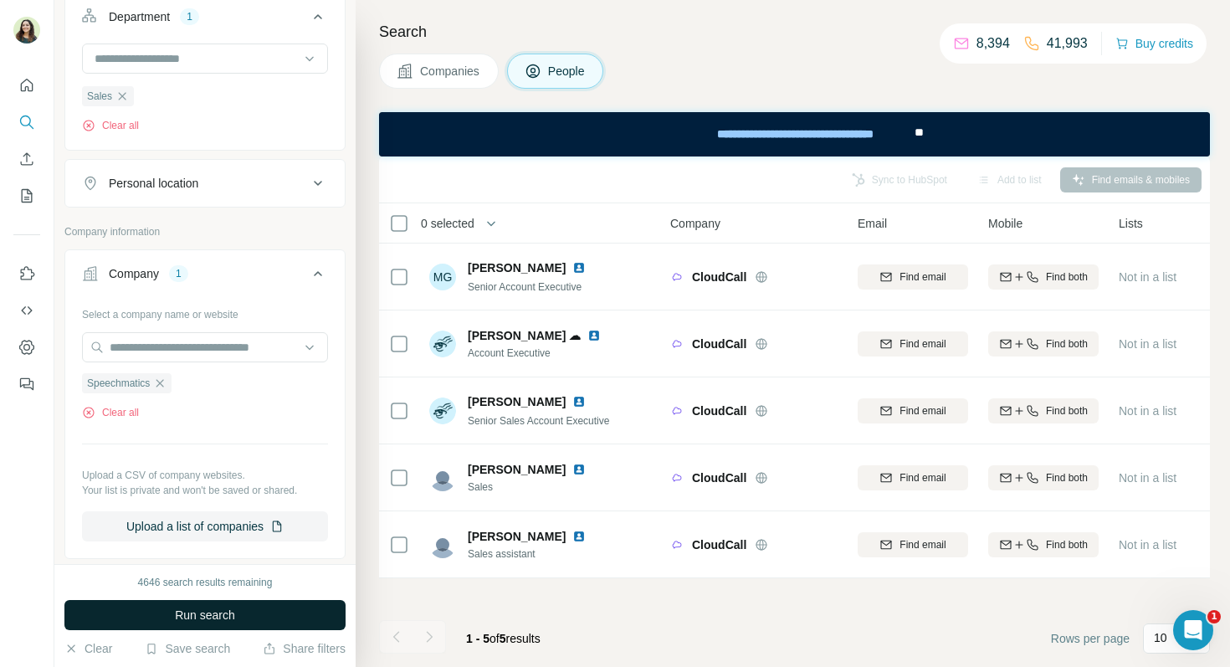
click at [218, 607] on span "Run search" at bounding box center [205, 615] width 60 height 17
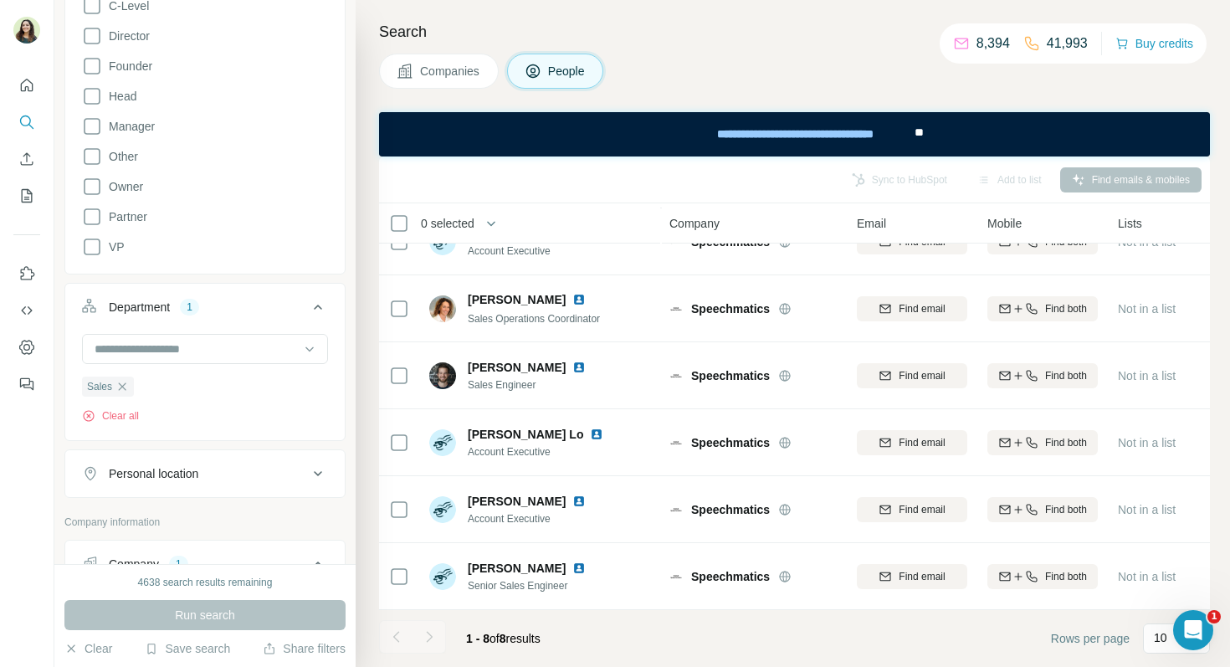
scroll to position [675, 0]
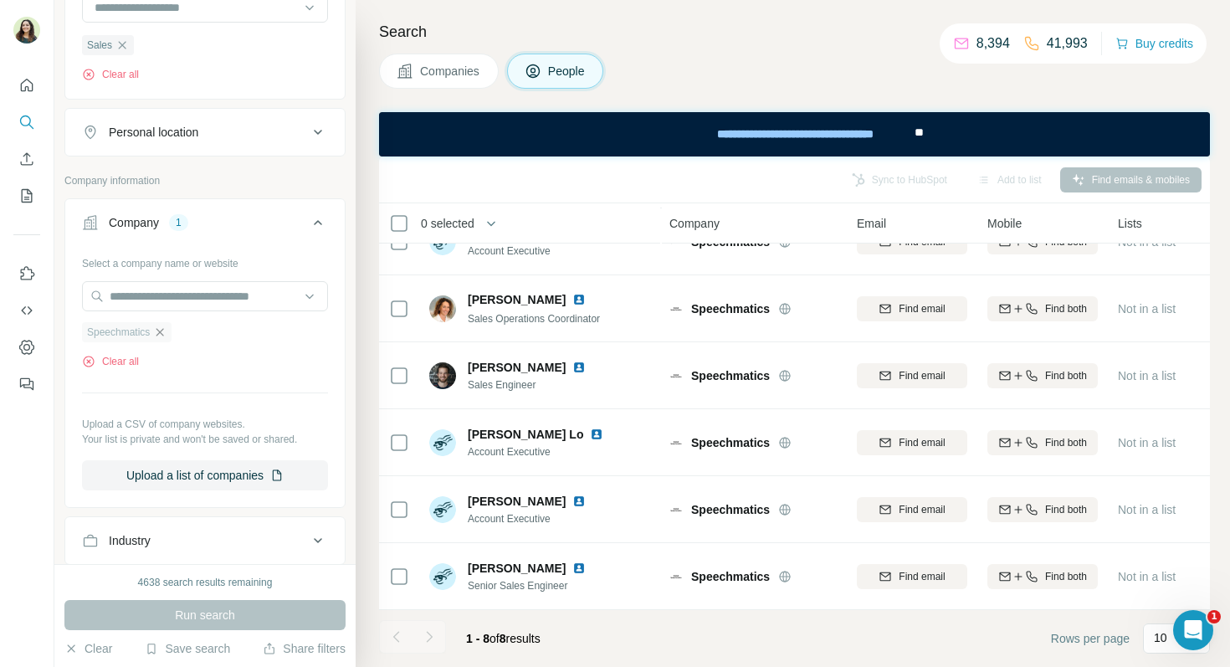
click at [163, 335] on icon "button" at bounding box center [159, 332] width 13 height 13
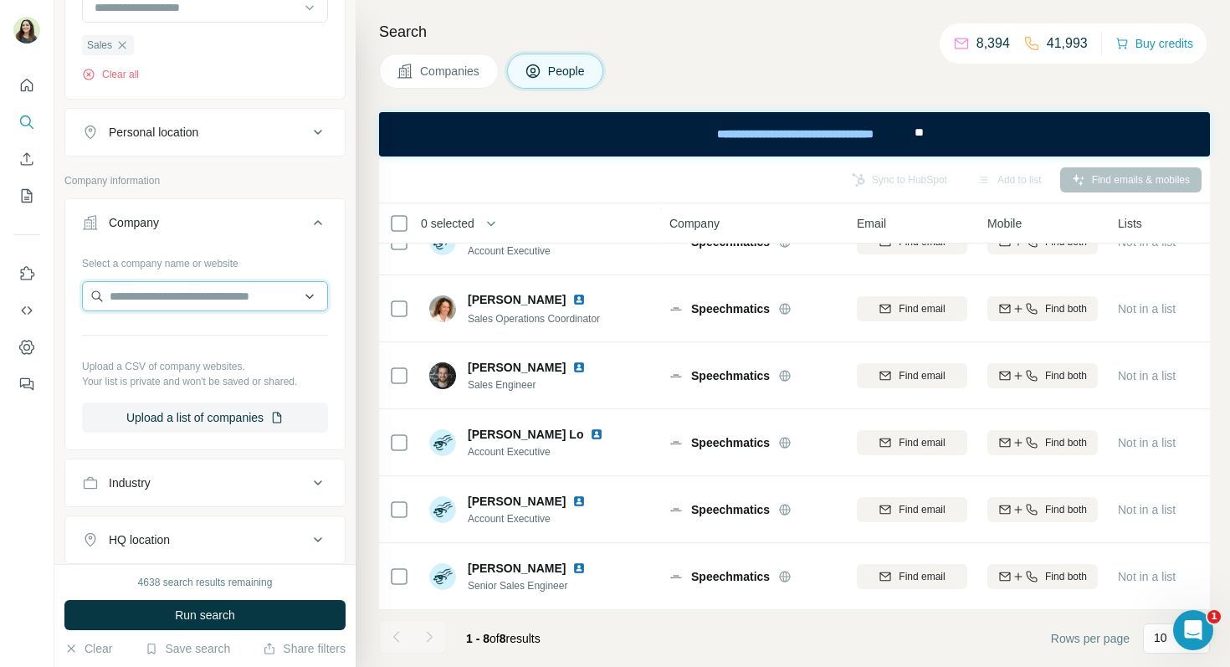
click at [142, 296] on input "text" at bounding box center [205, 296] width 246 height 30
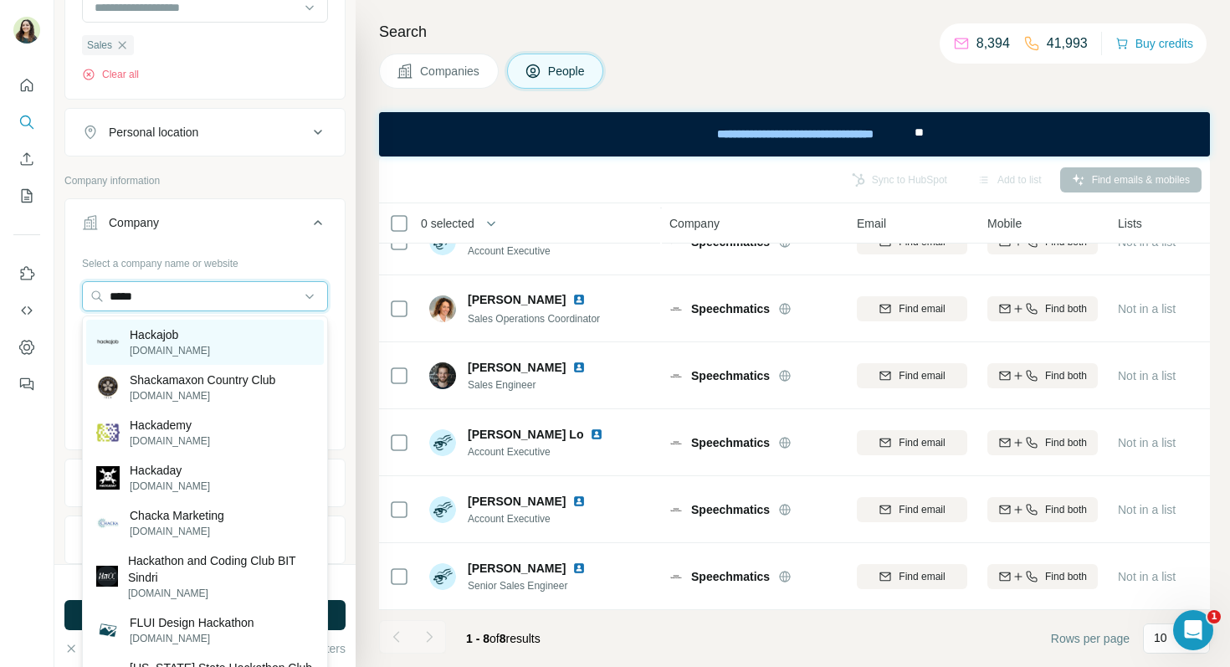
type input "*****"
click at [190, 334] on p "Hackajob" at bounding box center [170, 334] width 80 height 17
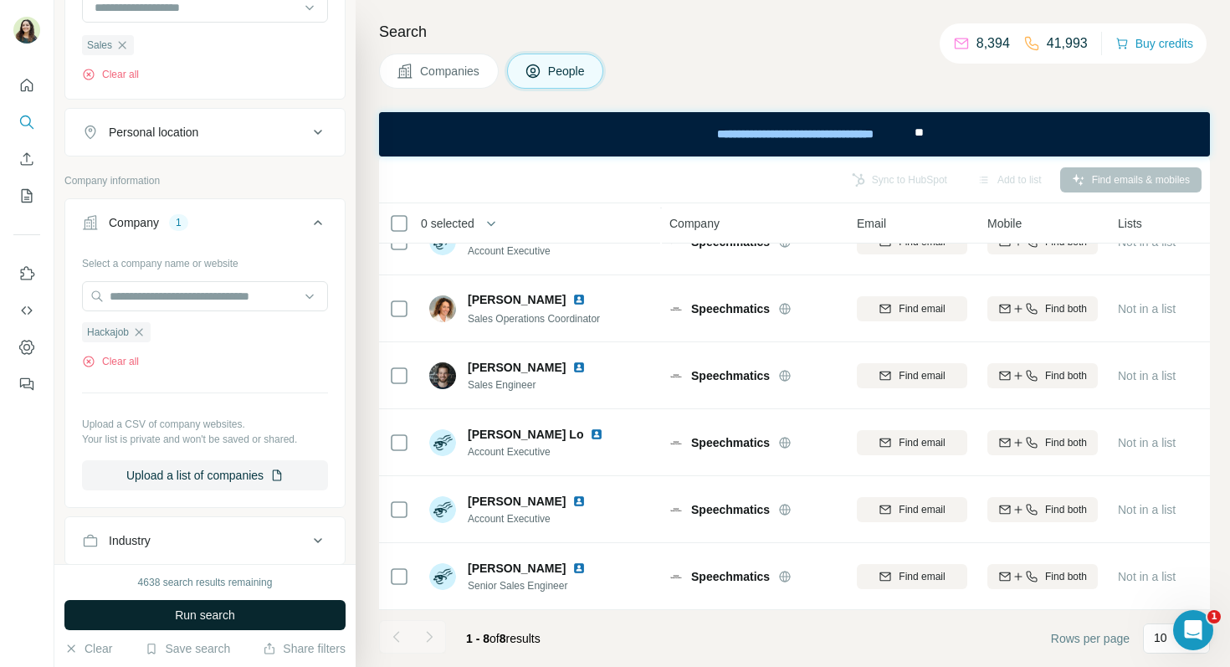
click at [205, 613] on span "Run search" at bounding box center [205, 615] width 60 height 17
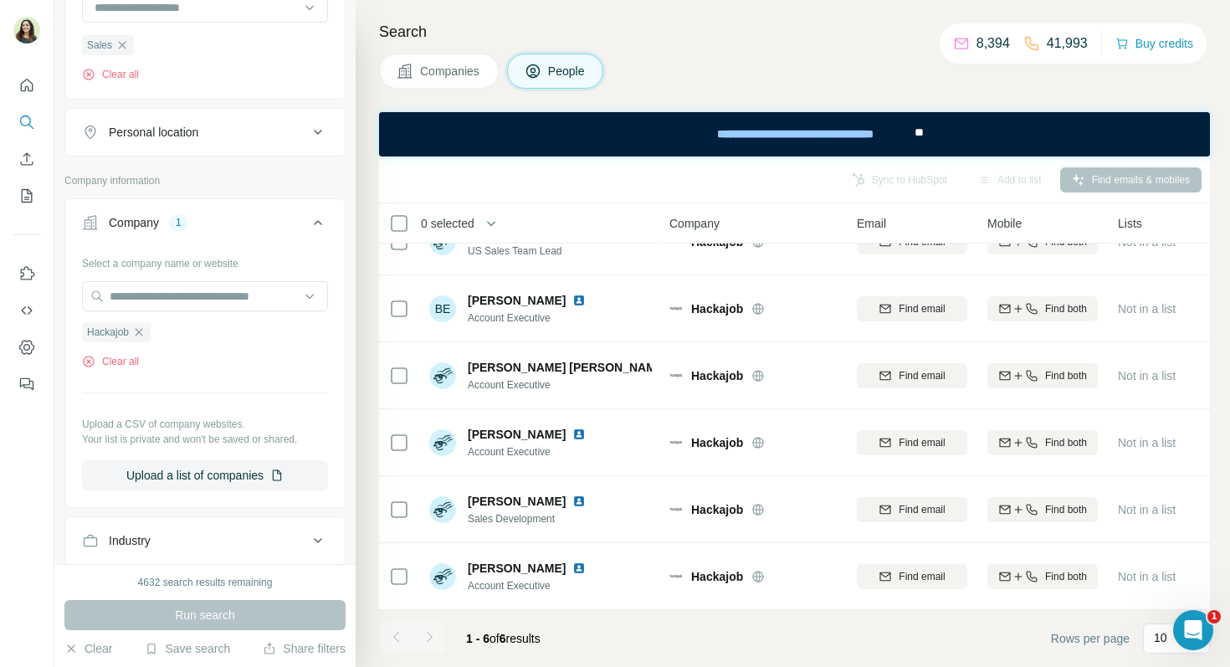
scroll to position [659, 0]
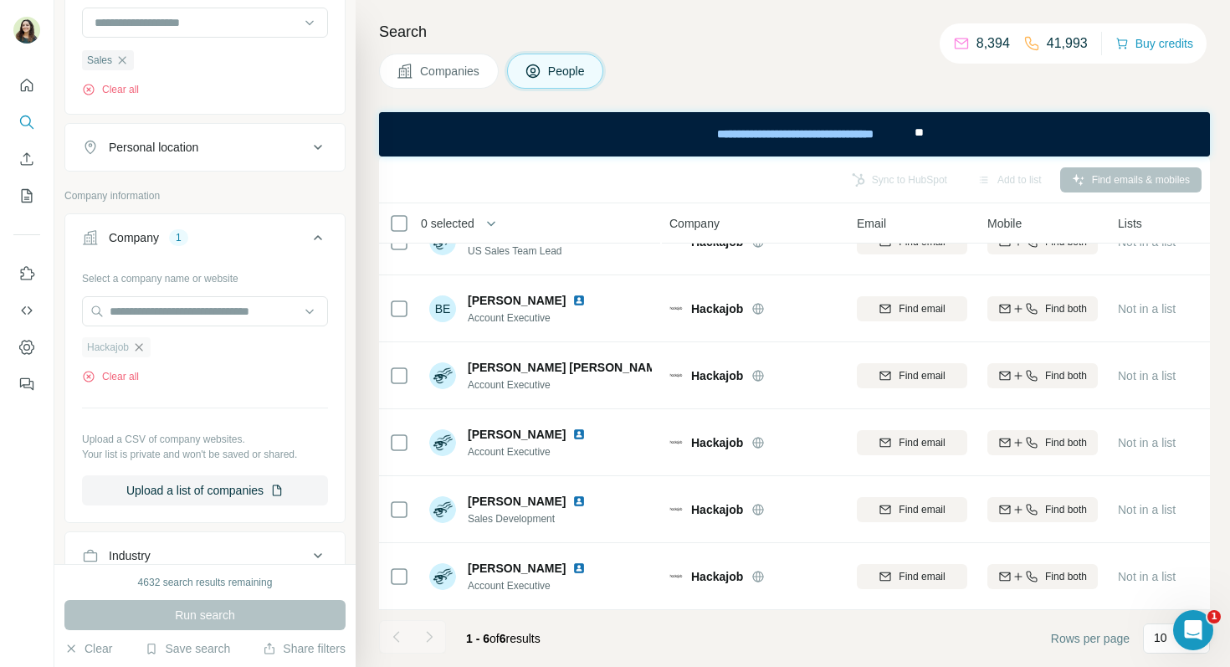
click at [136, 348] on icon "button" at bounding box center [138, 347] width 13 height 13
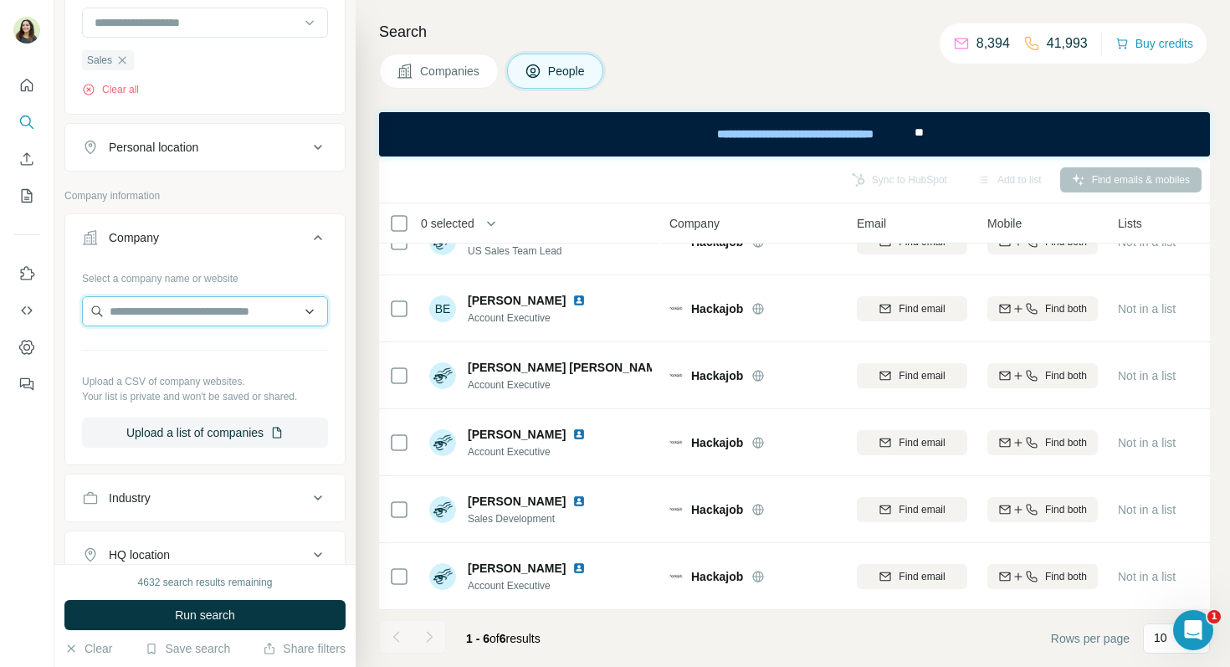
click at [125, 314] on input "text" at bounding box center [205, 311] width 246 height 30
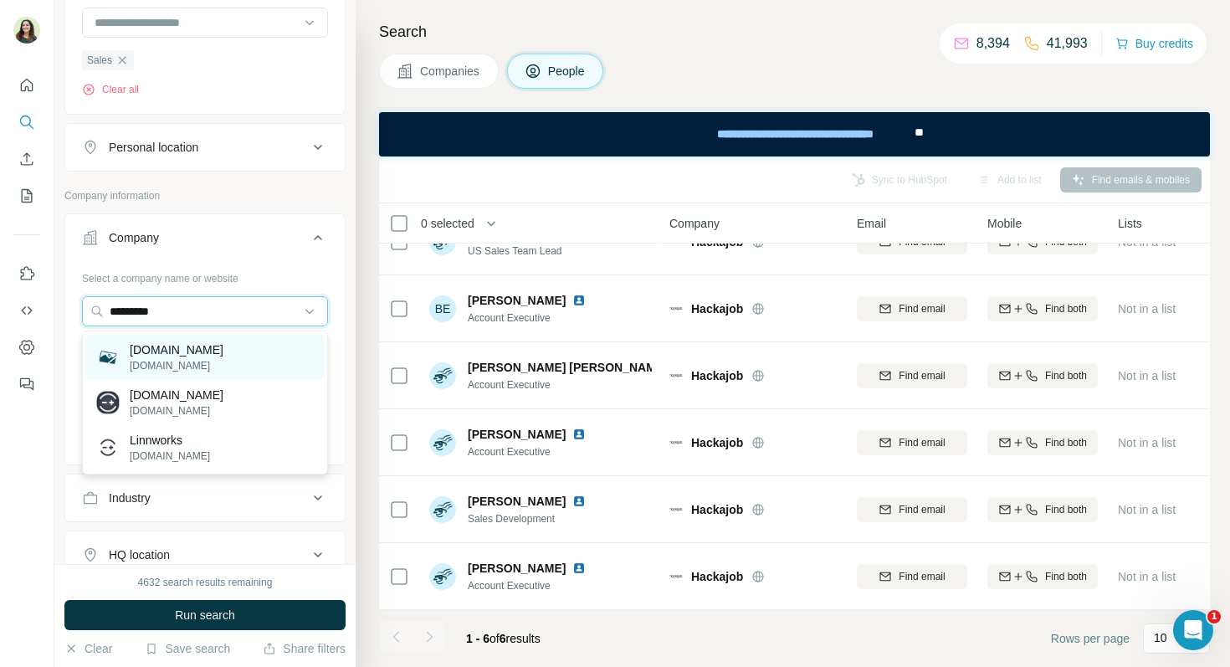
type input "*********"
click at [155, 346] on p "[DOMAIN_NAME]" at bounding box center [177, 349] width 94 height 17
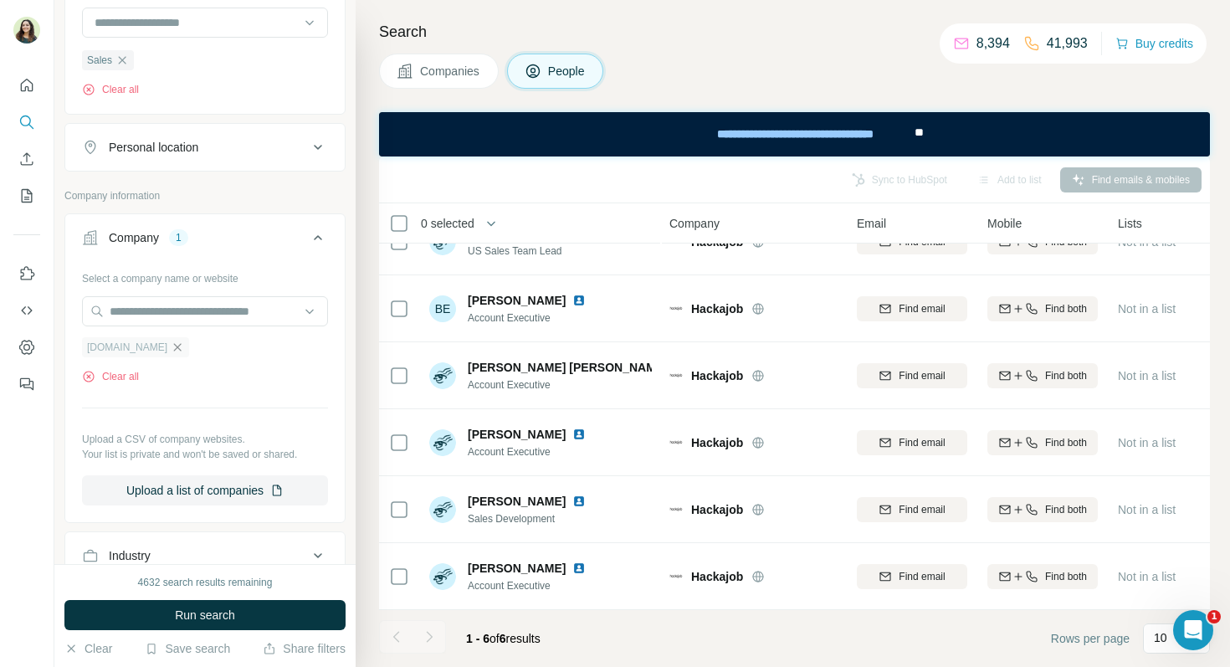
click at [183, 346] on icon "button" at bounding box center [177, 347] width 13 height 13
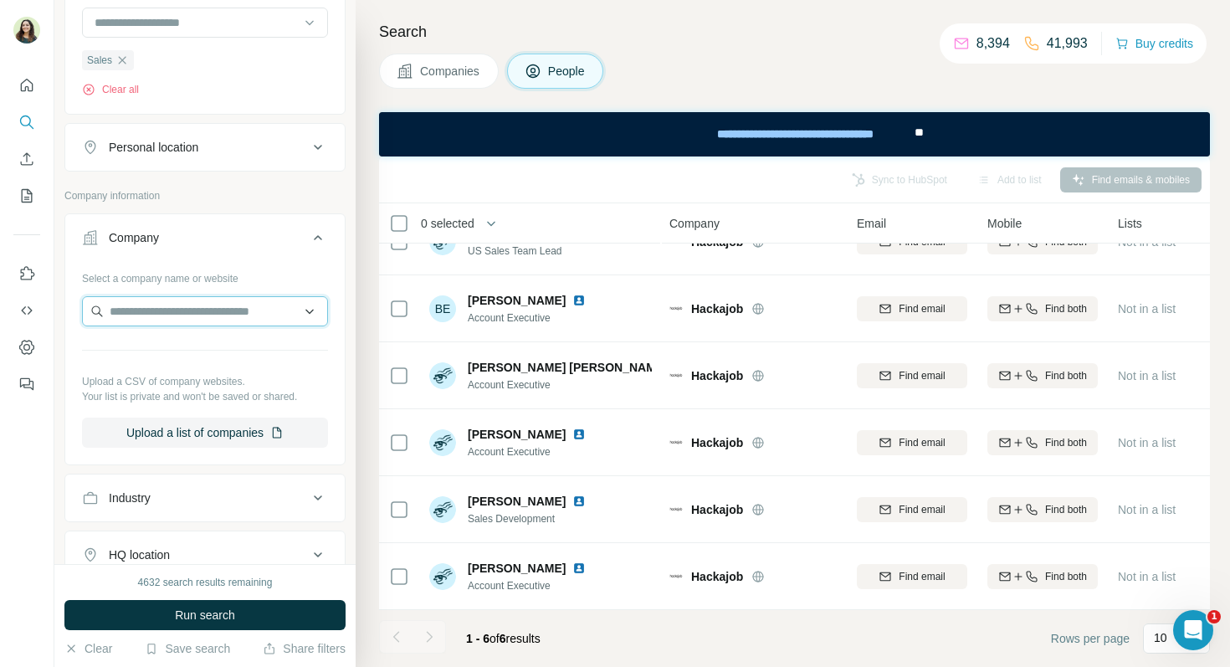
click at [162, 312] on input "text" at bounding box center [205, 311] width 246 height 30
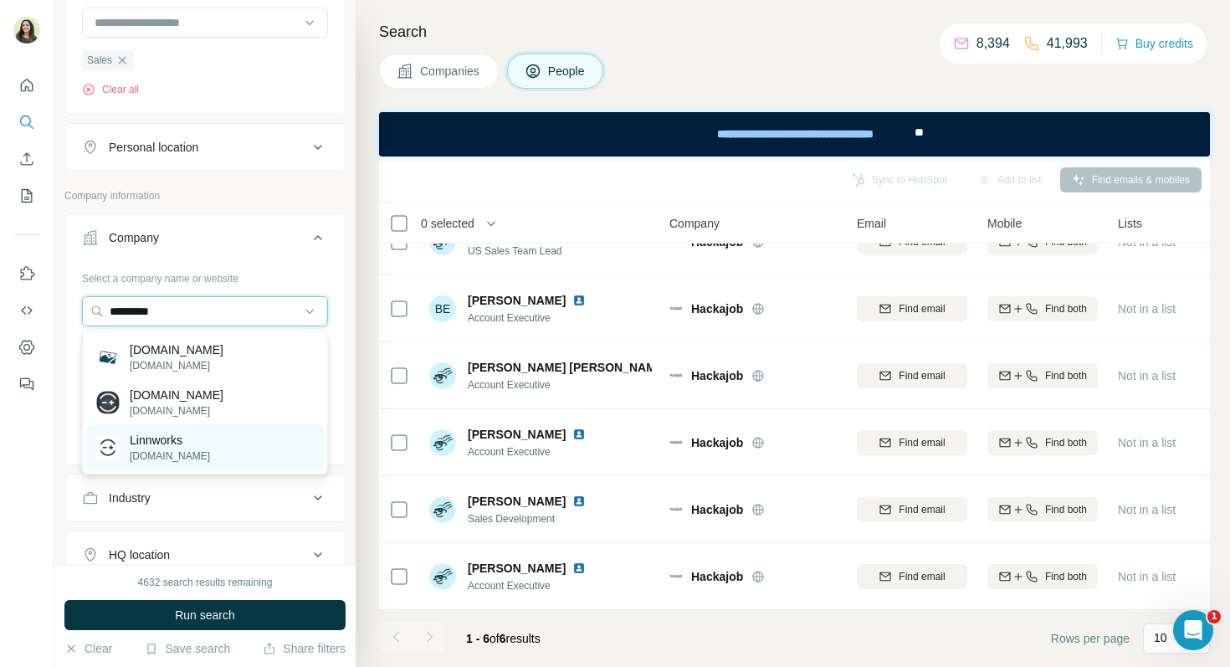
type input "*********"
click at [197, 446] on p "Linnworks" at bounding box center [170, 440] width 80 height 17
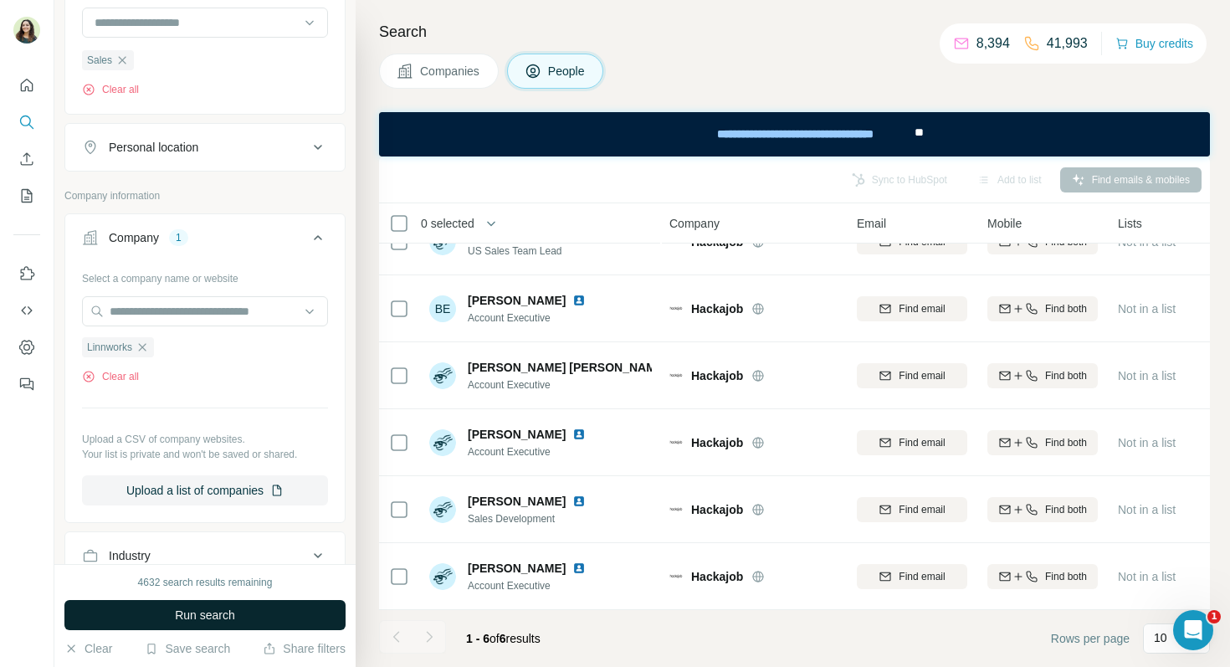
click at [142, 617] on button "Run search" at bounding box center [204, 615] width 281 height 30
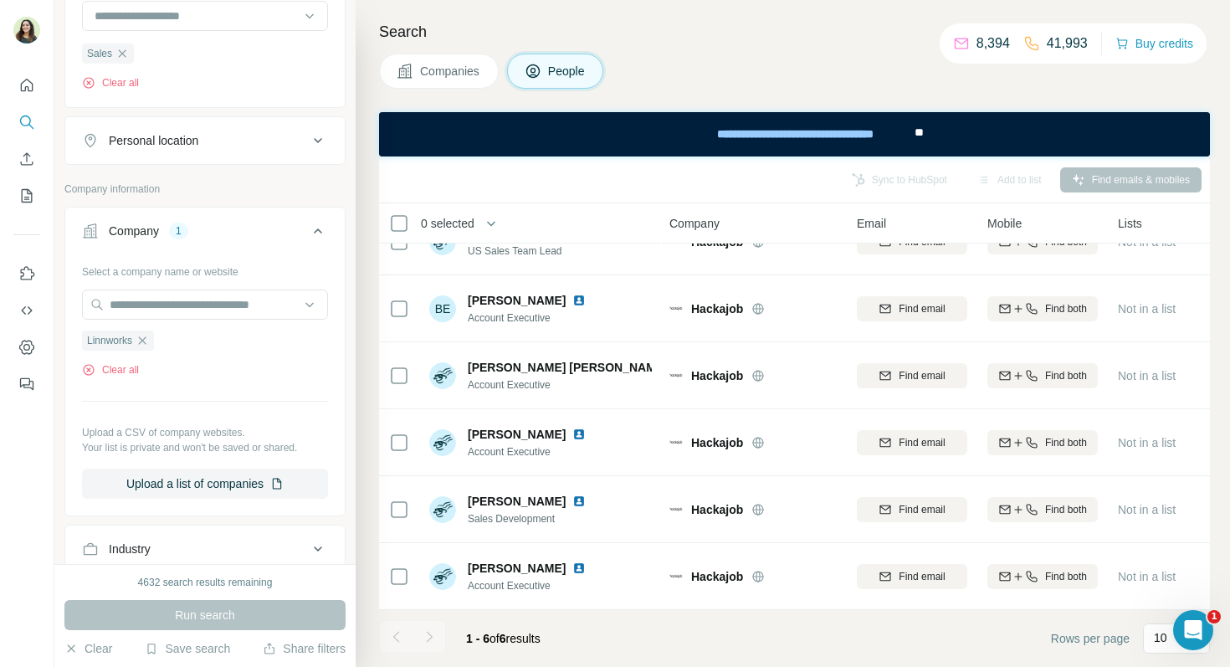
scroll to position [668, 0]
click at [146, 341] on icon "button" at bounding box center [142, 338] width 13 height 13
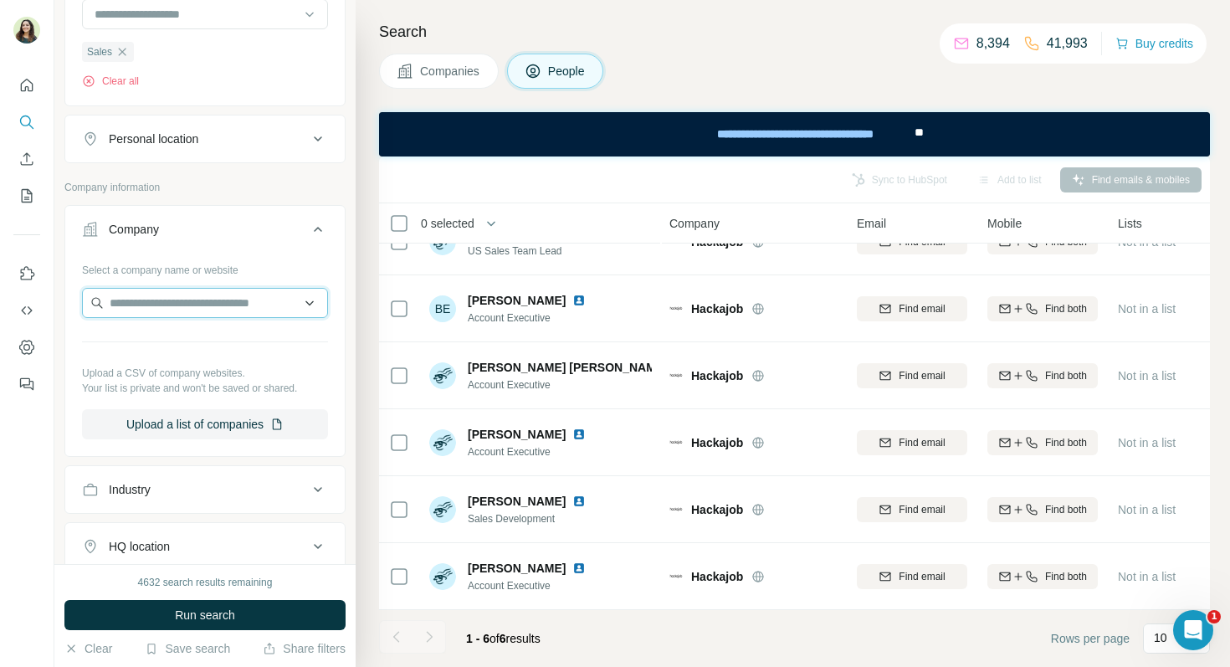
click at [192, 311] on input "text" at bounding box center [205, 303] width 246 height 30
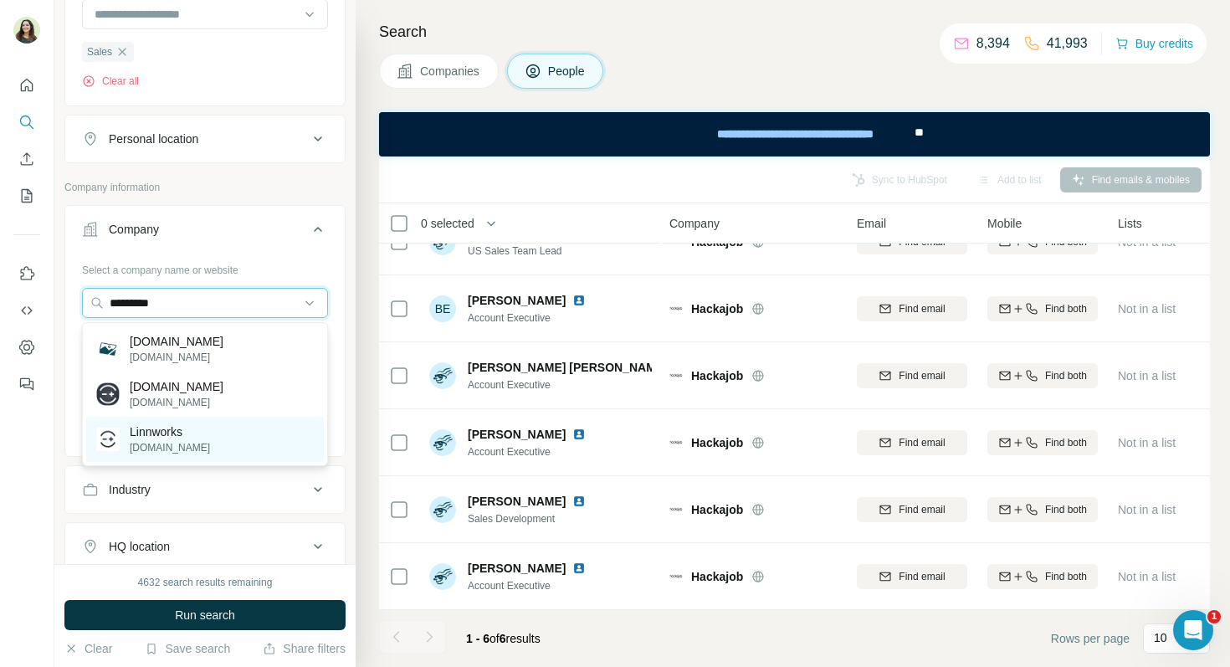
type input "*********"
click at [178, 442] on p "[DOMAIN_NAME]" at bounding box center [170, 447] width 80 height 15
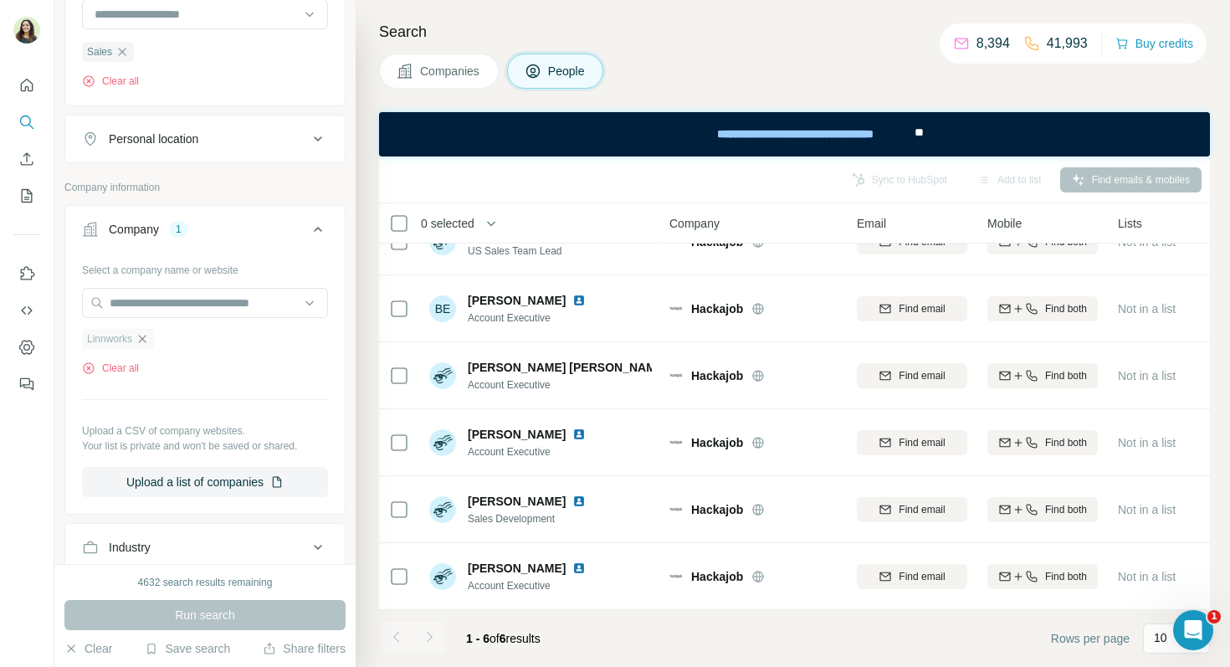
click at [149, 337] on icon "button" at bounding box center [142, 338] width 13 height 13
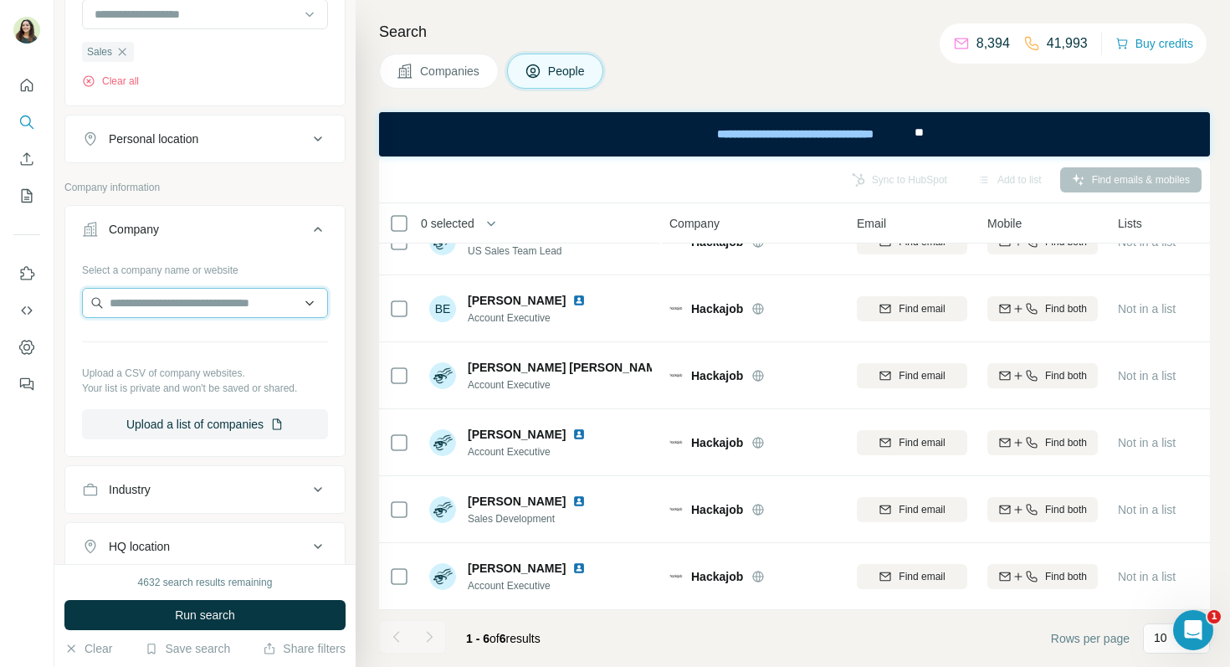
click at [132, 302] on input "text" at bounding box center [205, 303] width 246 height 30
paste input "**********"
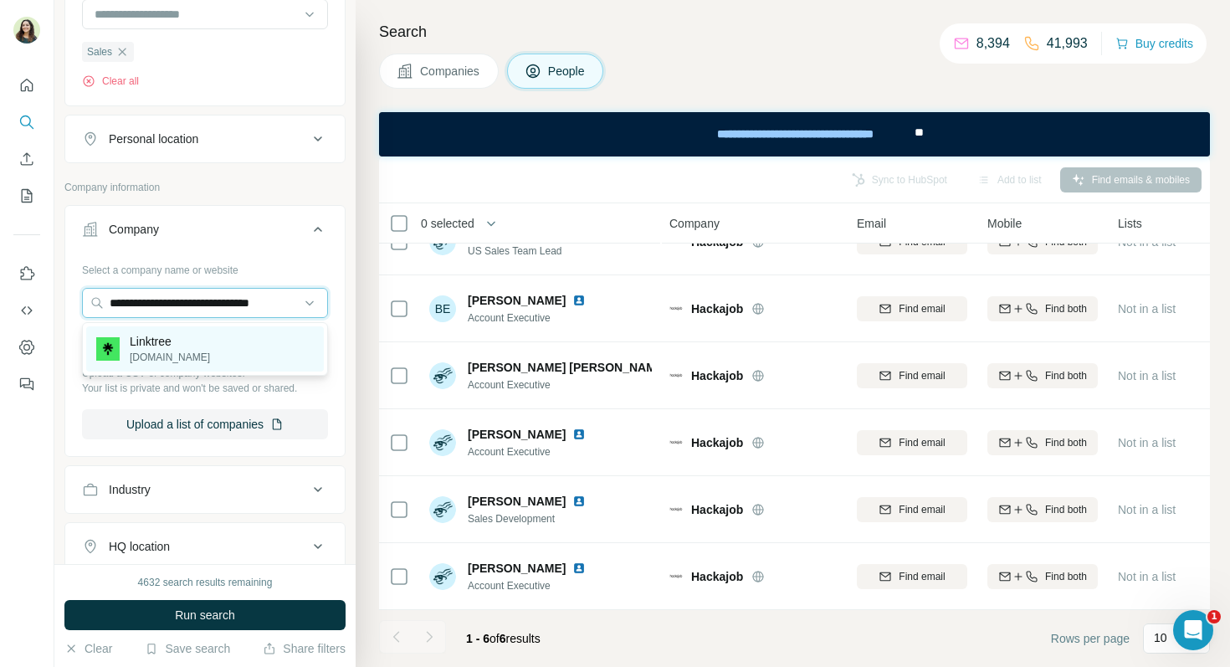
type input "**********"
click at [173, 344] on p "Linktree" at bounding box center [170, 341] width 80 height 17
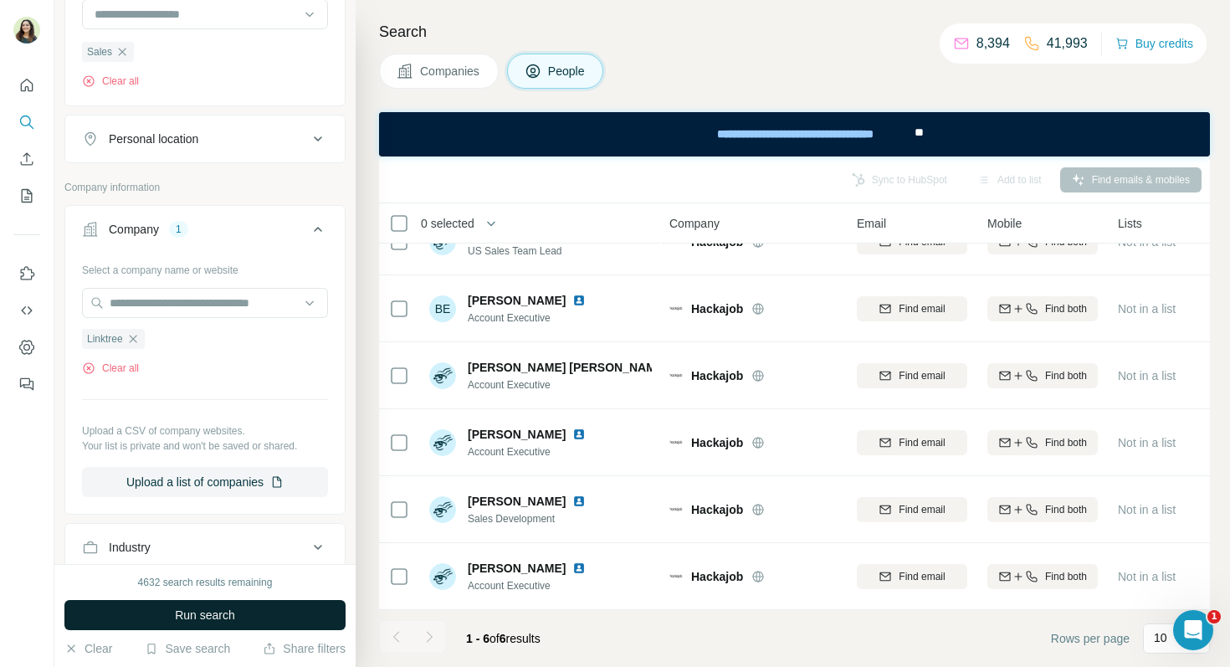
click at [208, 608] on span "Run search" at bounding box center [205, 615] width 60 height 17
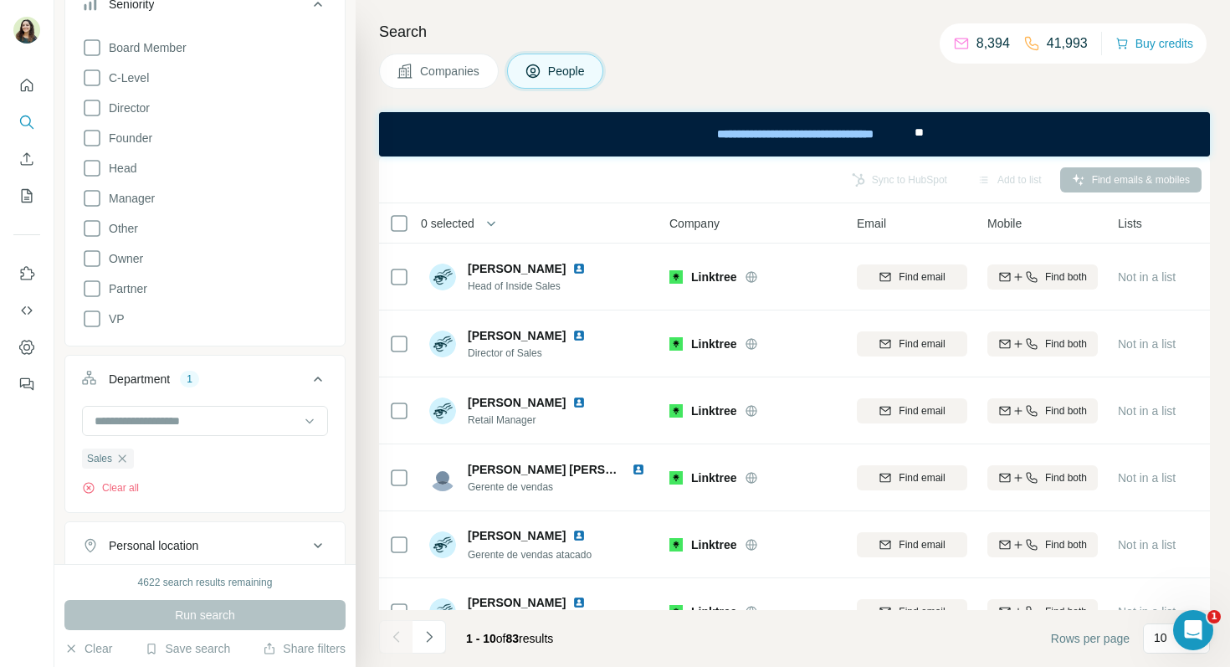
scroll to position [458, 0]
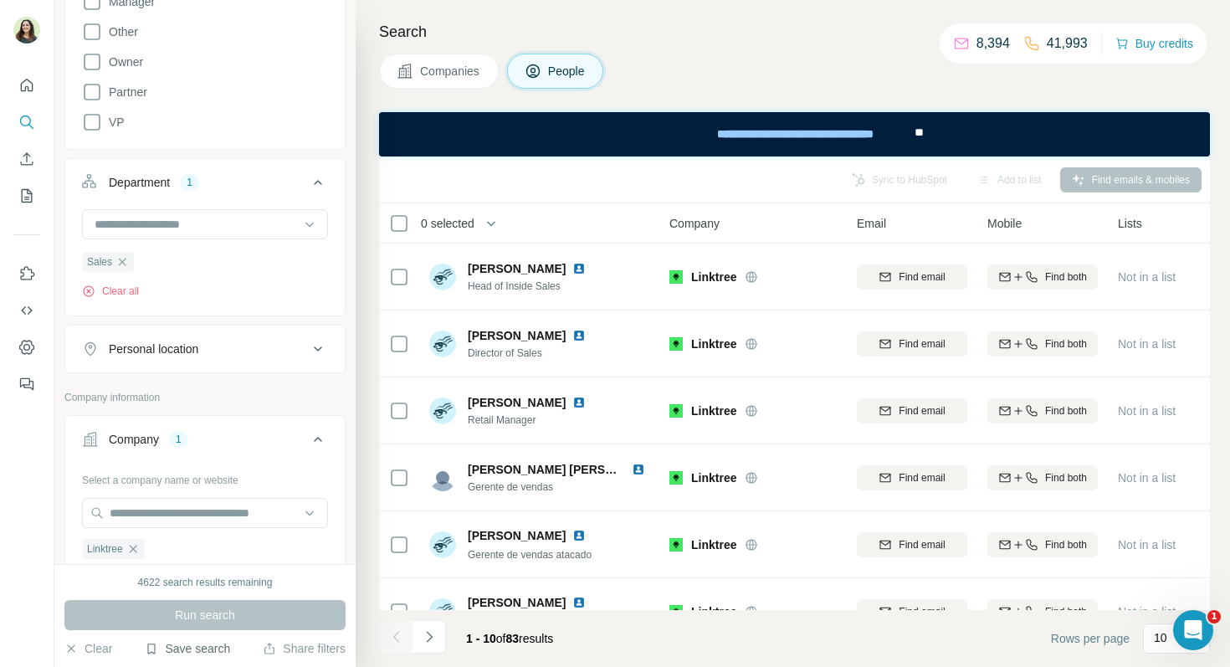
click at [183, 653] on button "Save search" at bounding box center [187, 648] width 85 height 17
click at [199, 618] on div "View my saved searches" at bounding box center [234, 619] width 177 height 33
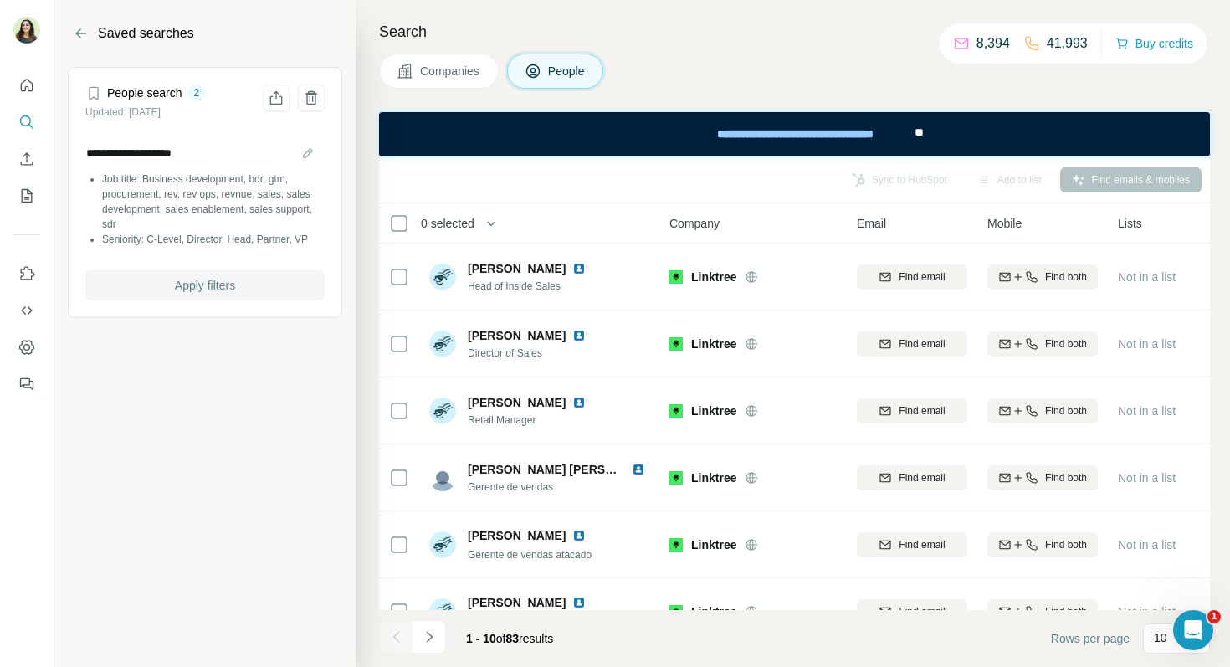
click at [210, 284] on span "Apply filters" at bounding box center [205, 285] width 60 height 17
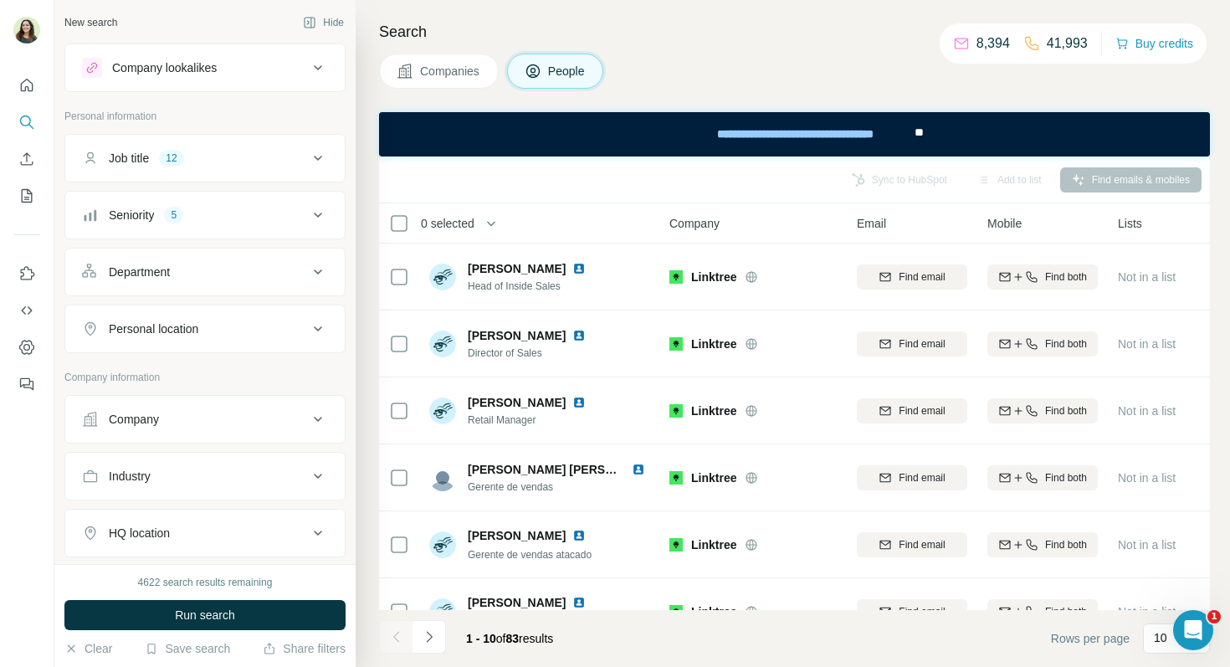
click at [181, 416] on div "Company" at bounding box center [195, 419] width 226 height 17
drag, startPoint x: 173, startPoint y: 490, endPoint x: 173, endPoint y: 479, distance: 10.9
click at [173, 490] on input "text" at bounding box center [205, 493] width 246 height 30
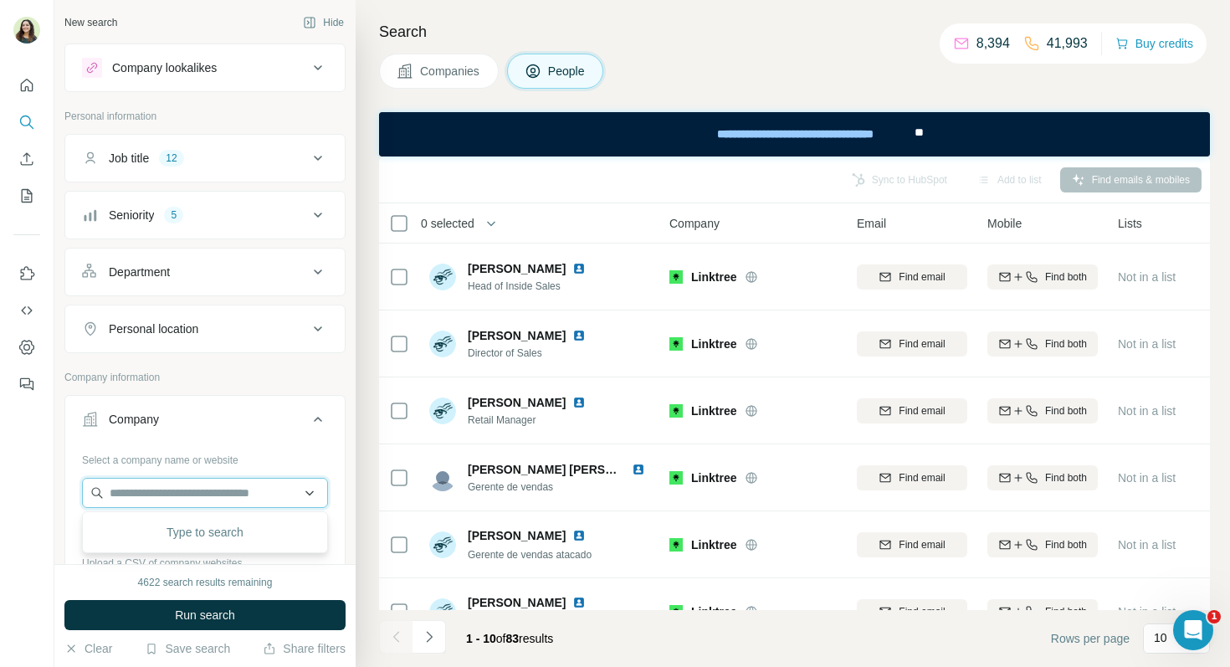
paste input "**********"
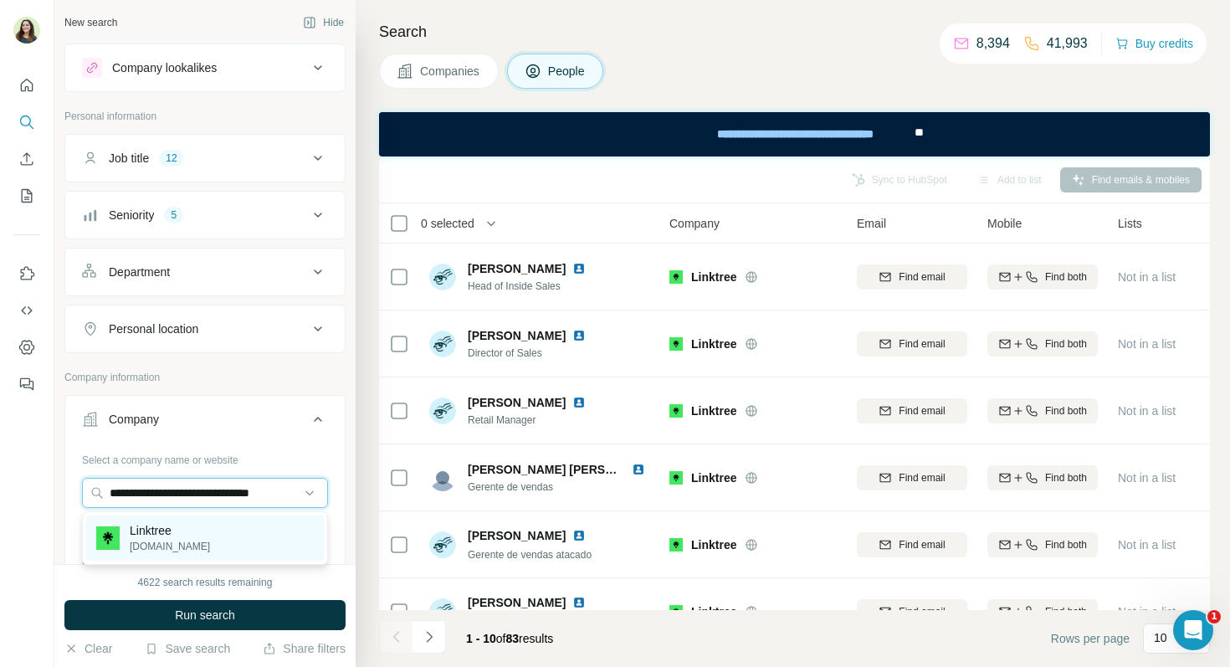
type input "**********"
click at [208, 543] on div "Linktree [DOMAIN_NAME]" at bounding box center [205, 538] width 238 height 45
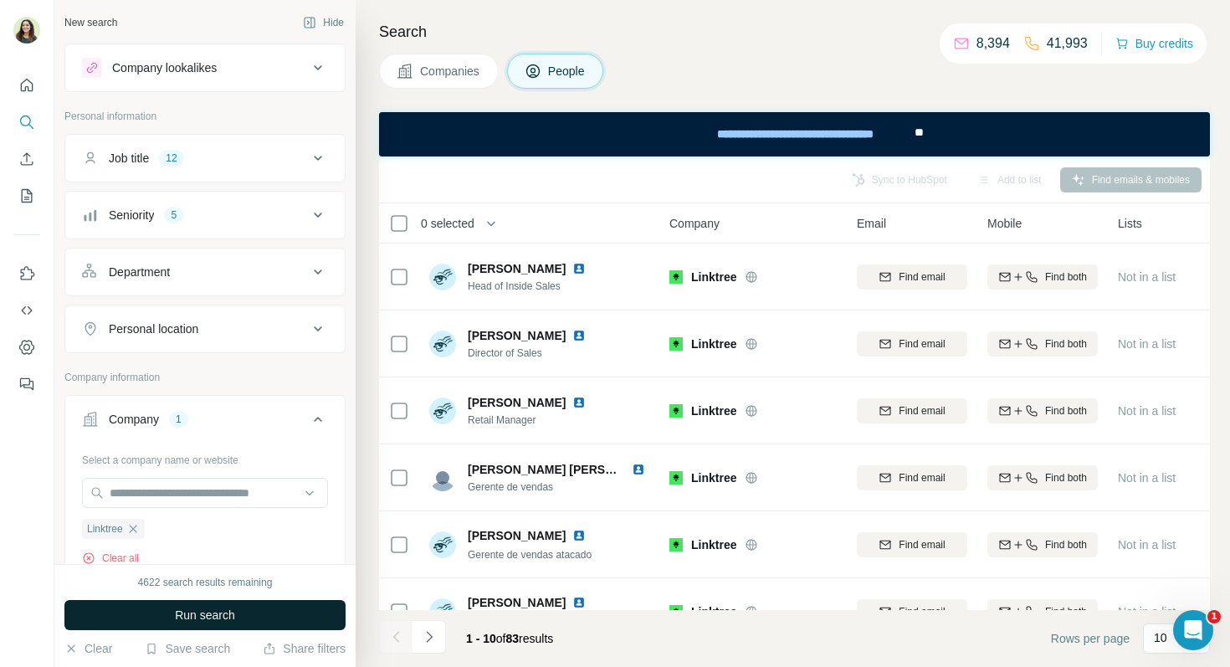
click at [228, 612] on span "Run search" at bounding box center [205, 615] width 60 height 17
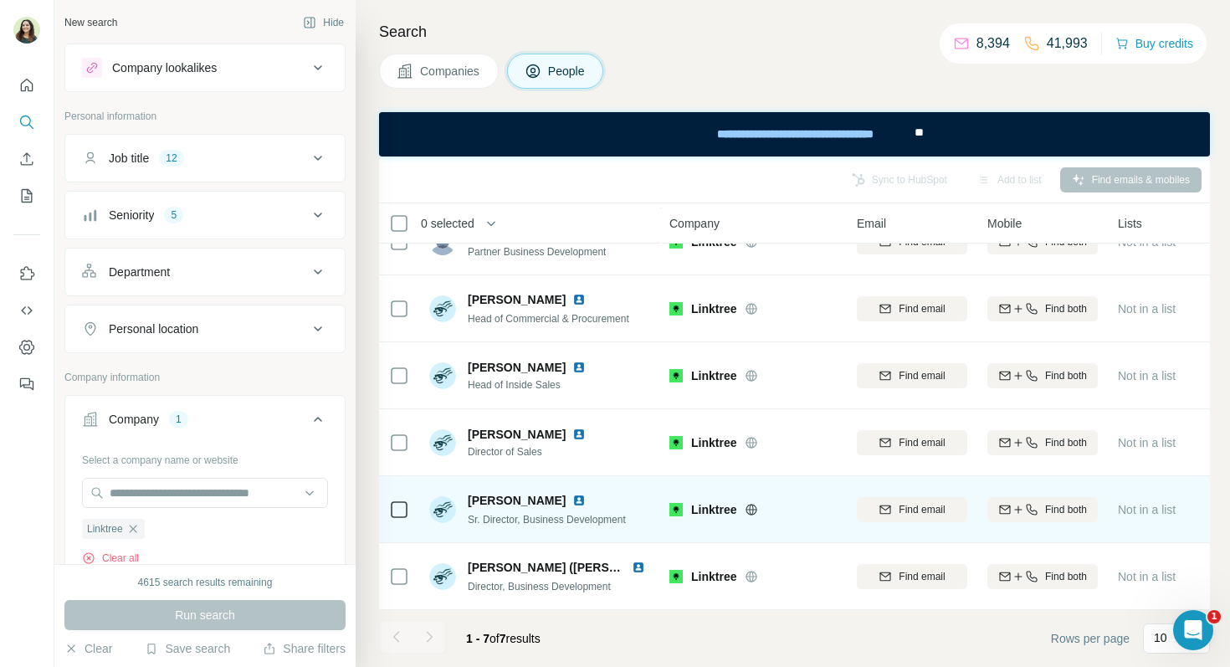
scroll to position [0, 1]
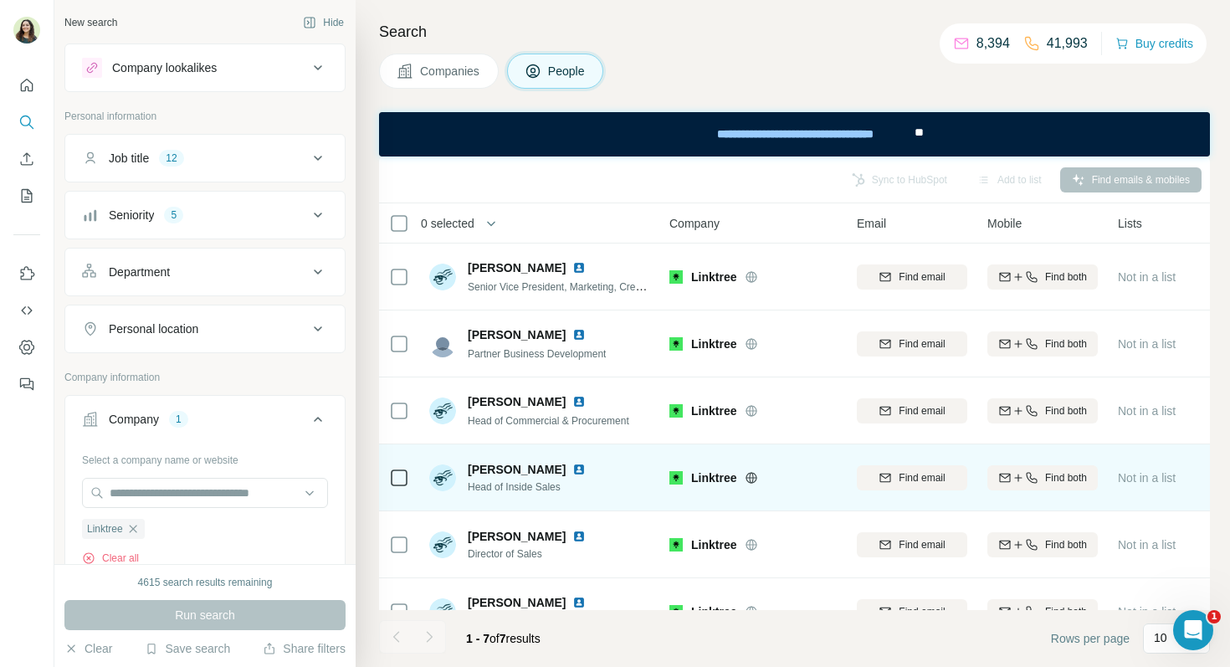
click at [572, 464] on img at bounding box center [578, 469] width 13 height 13
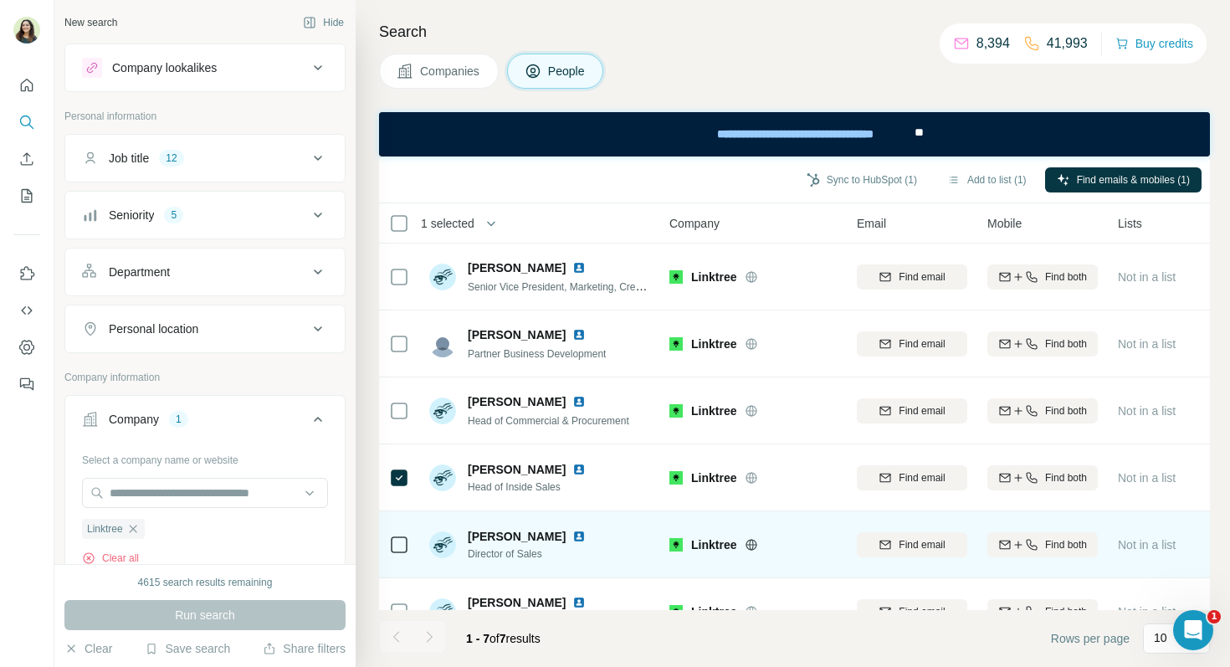
scroll to position [102, 1]
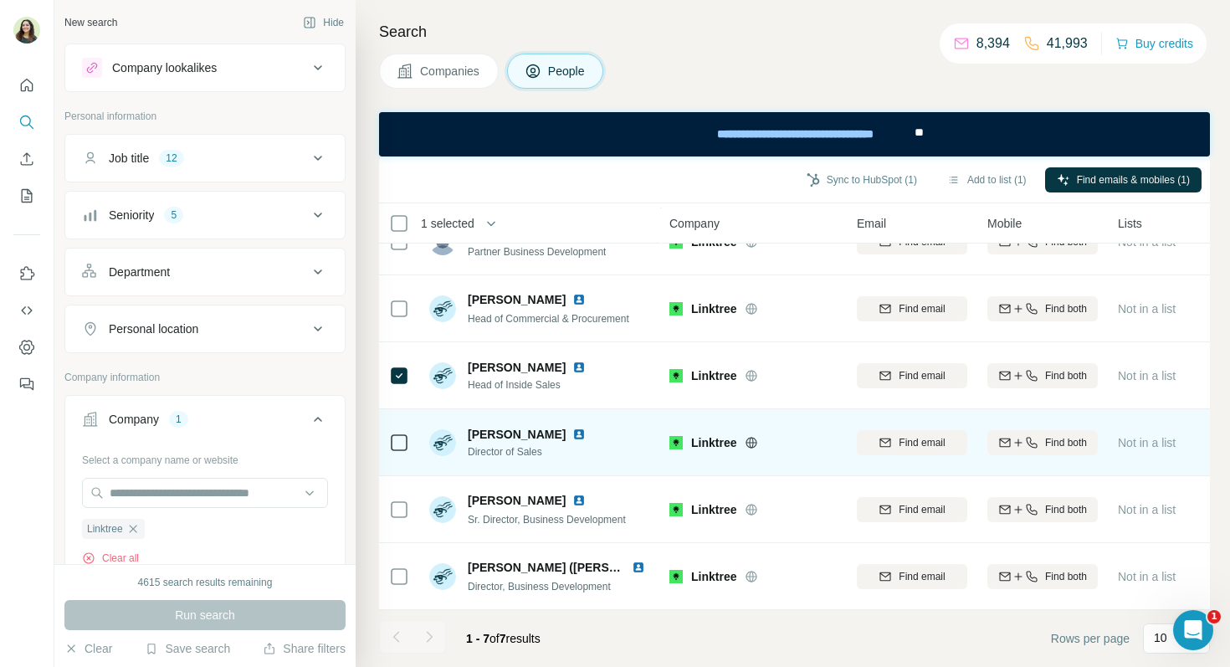
click at [586, 434] on img at bounding box center [578, 434] width 13 height 13
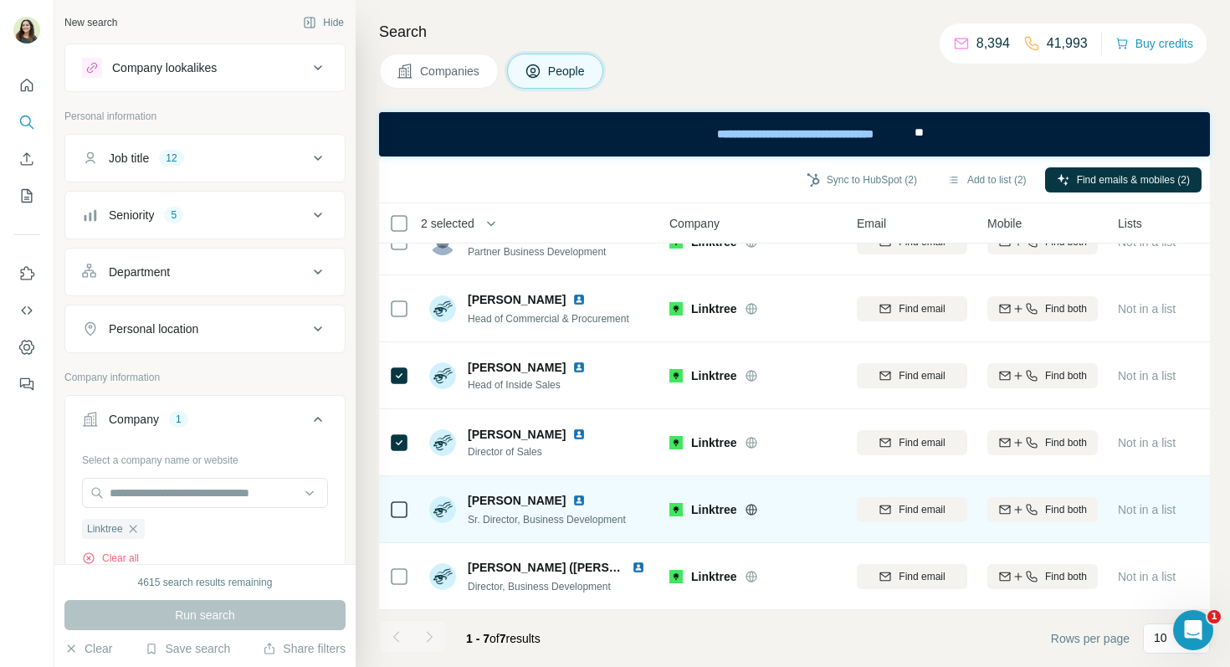
click at [572, 505] on img at bounding box center [578, 500] width 13 height 13
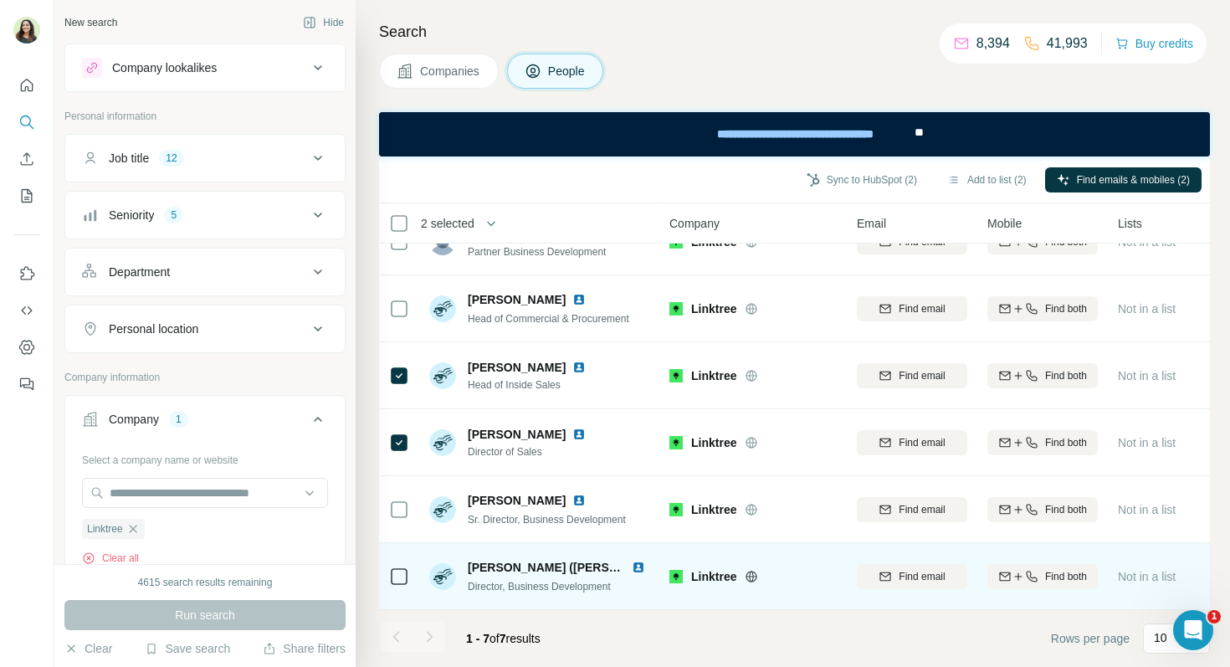
click at [632, 567] on img at bounding box center [638, 567] width 13 height 13
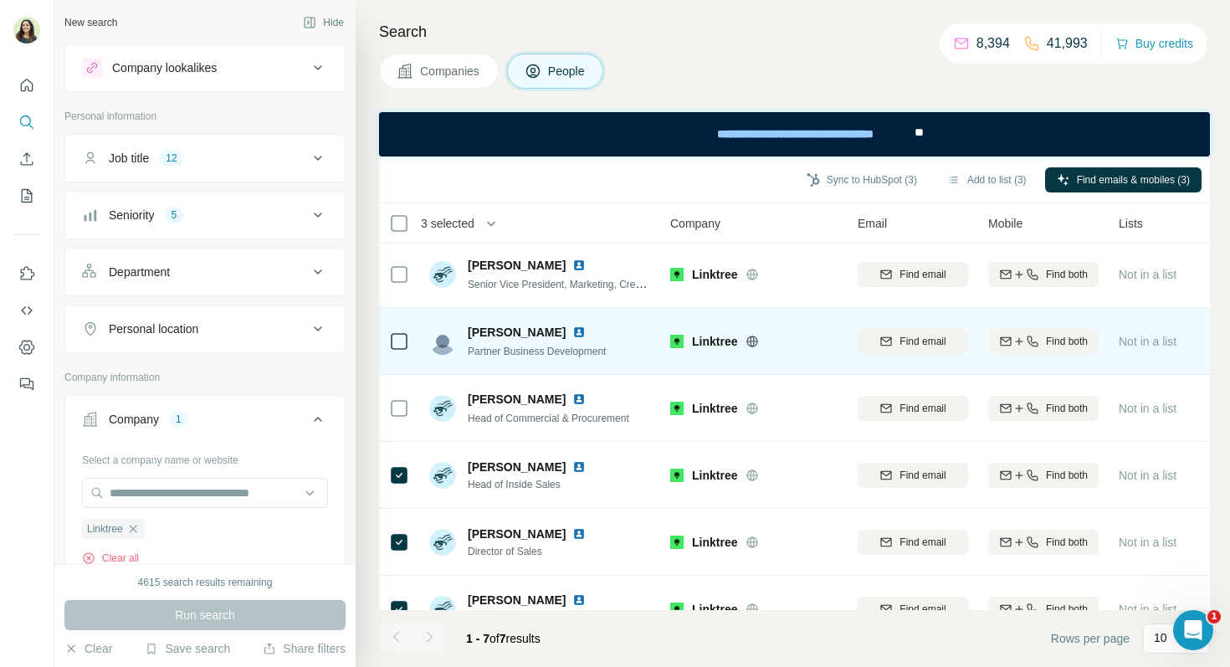
scroll to position [0, 0]
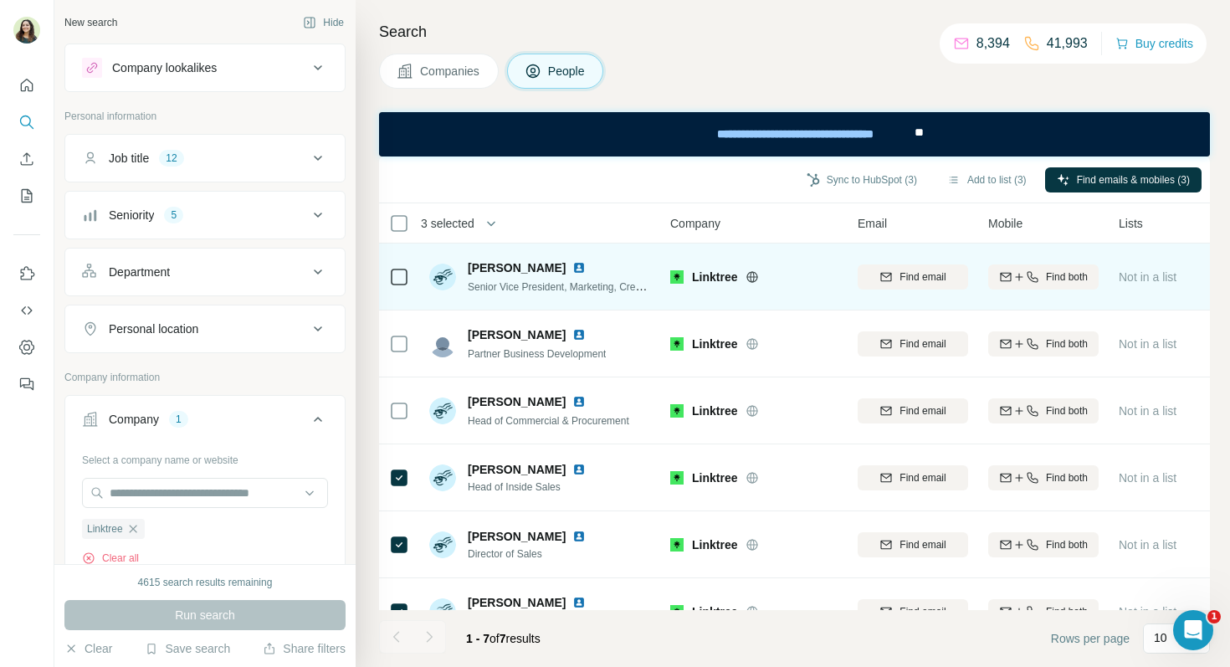
click at [572, 267] on img at bounding box center [578, 267] width 13 height 13
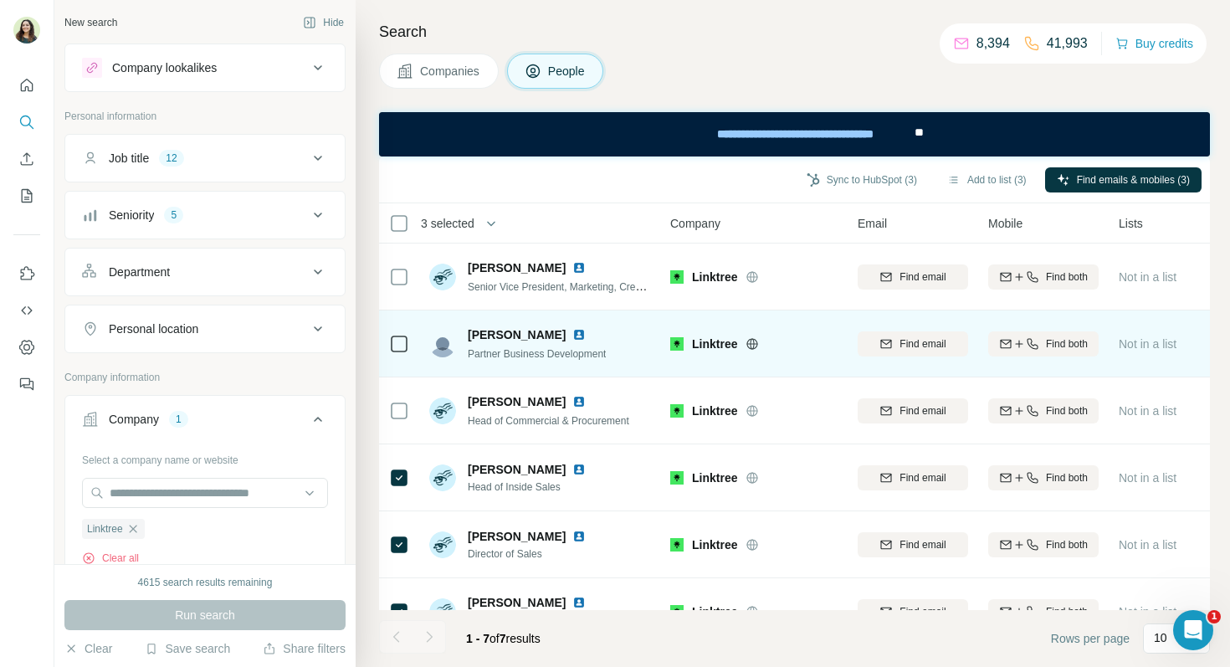
click at [572, 332] on img at bounding box center [578, 334] width 13 height 13
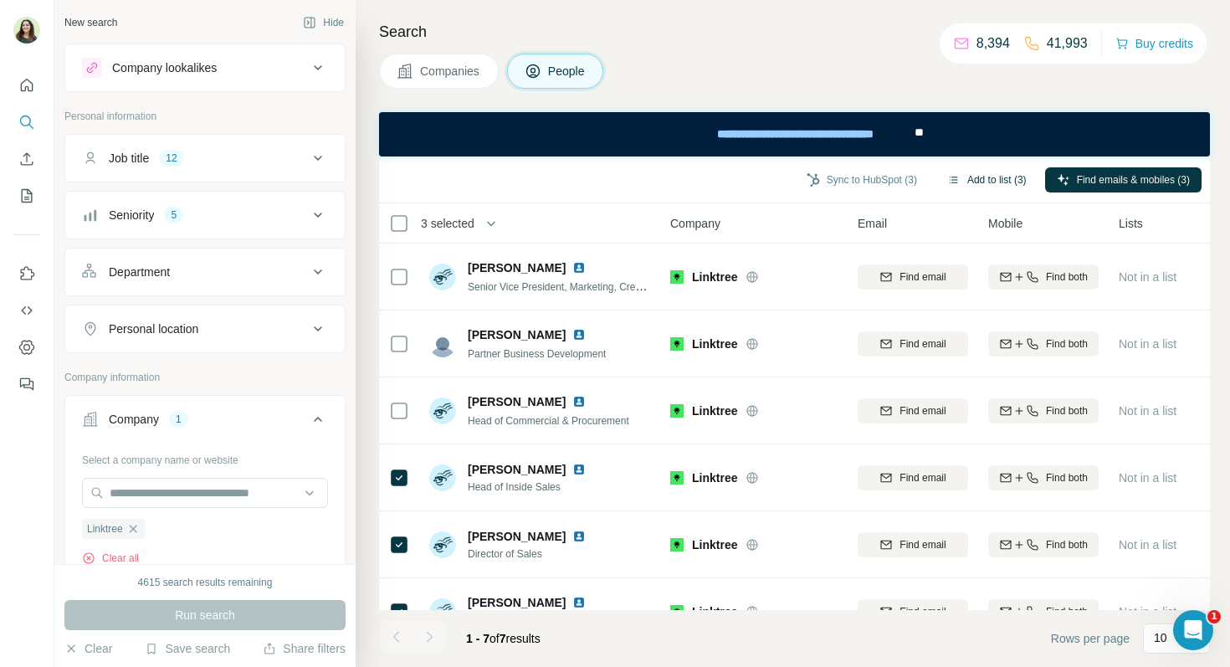
click at [977, 182] on button "Add to list (3)" at bounding box center [987, 179] width 103 height 25
click at [983, 177] on button "Add to list (3)" at bounding box center [987, 179] width 103 height 25
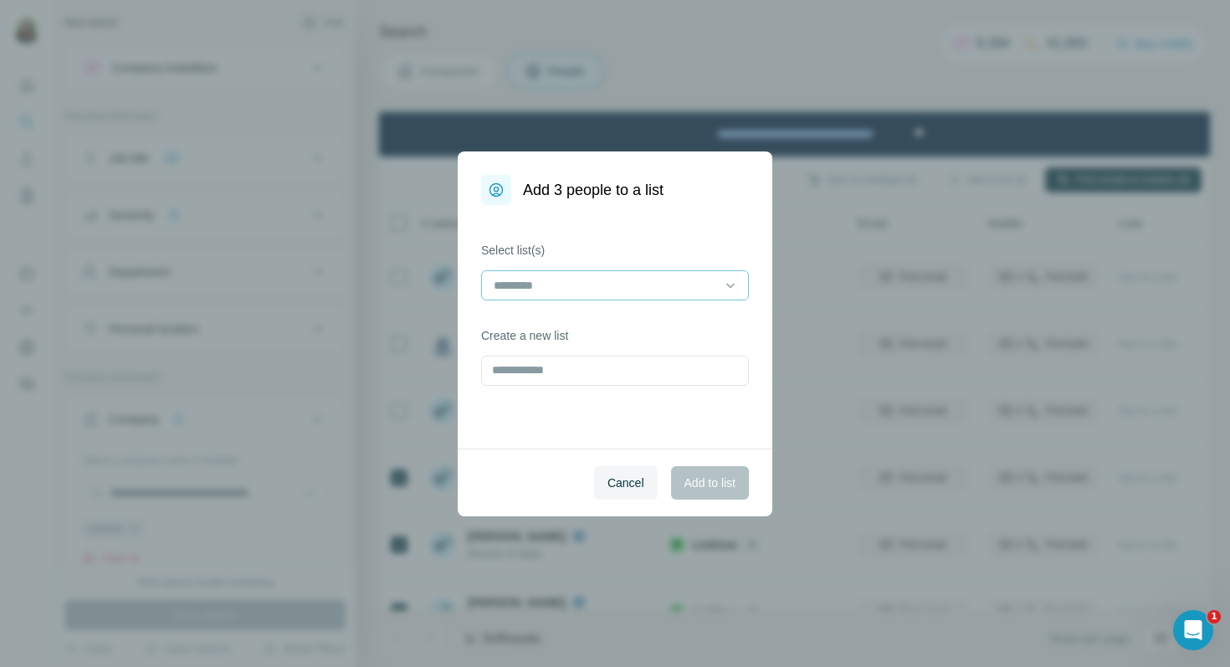
click at [668, 296] on div at bounding box center [605, 285] width 226 height 28
click at [638, 330] on div "Marine's training" at bounding box center [614, 323] width 239 height 17
click at [723, 484] on span "Add to list" at bounding box center [710, 483] width 51 height 17
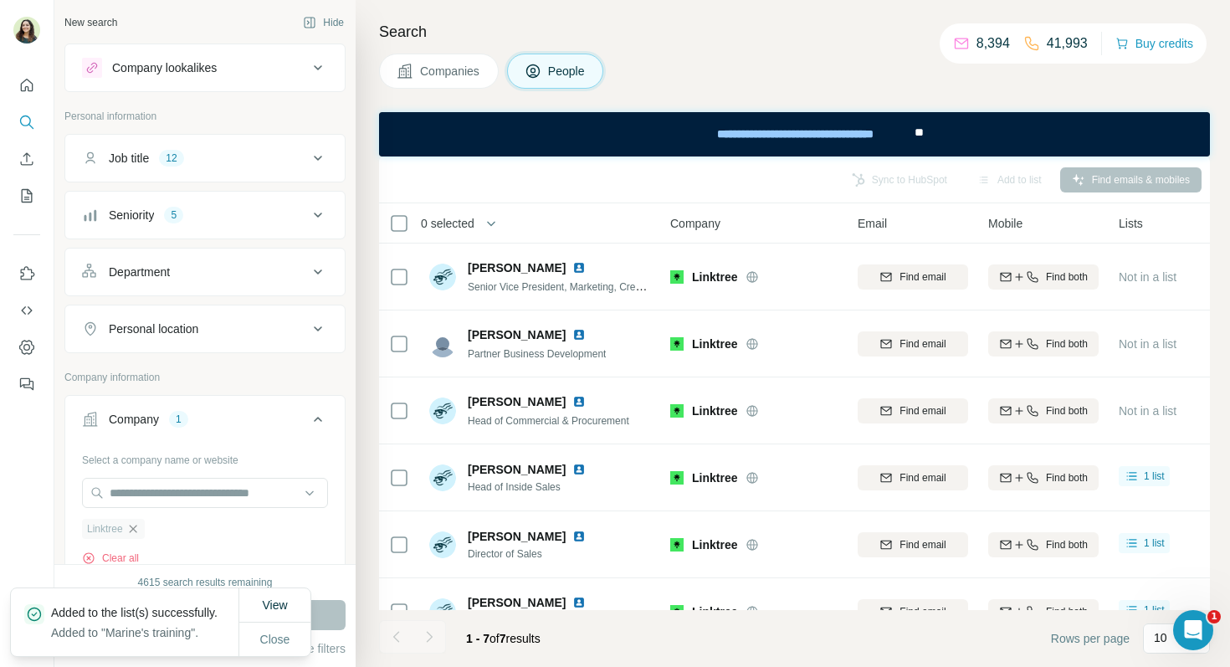
click at [140, 528] on icon "button" at bounding box center [132, 528] width 13 height 13
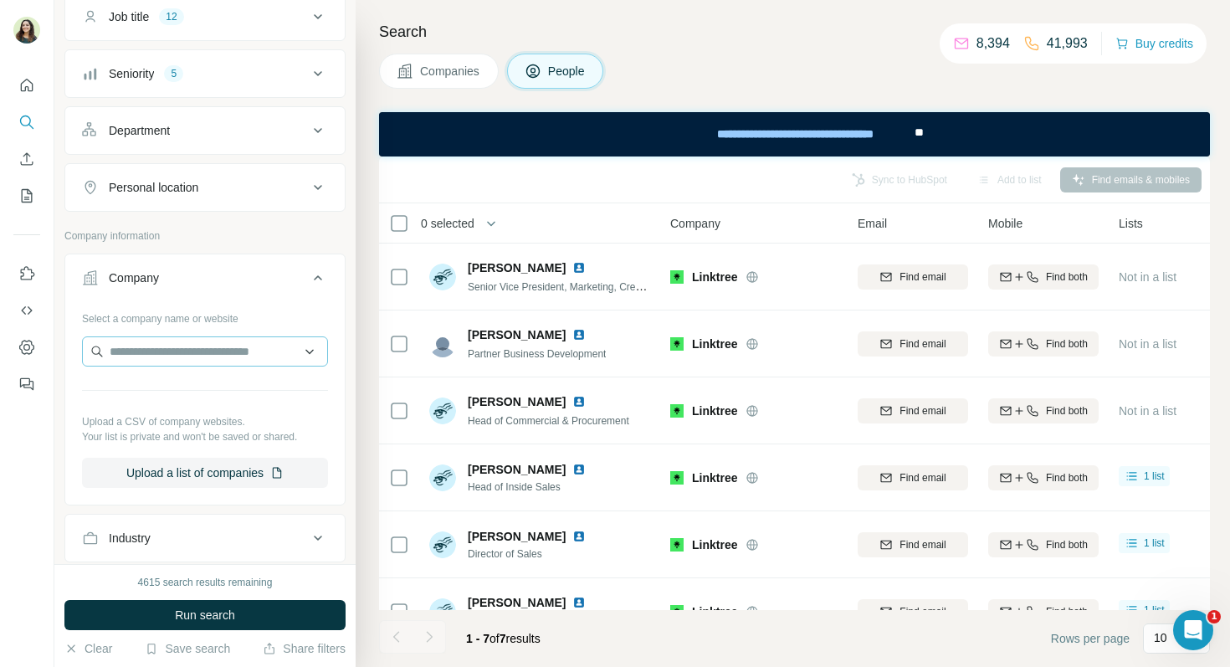
scroll to position [176, 0]
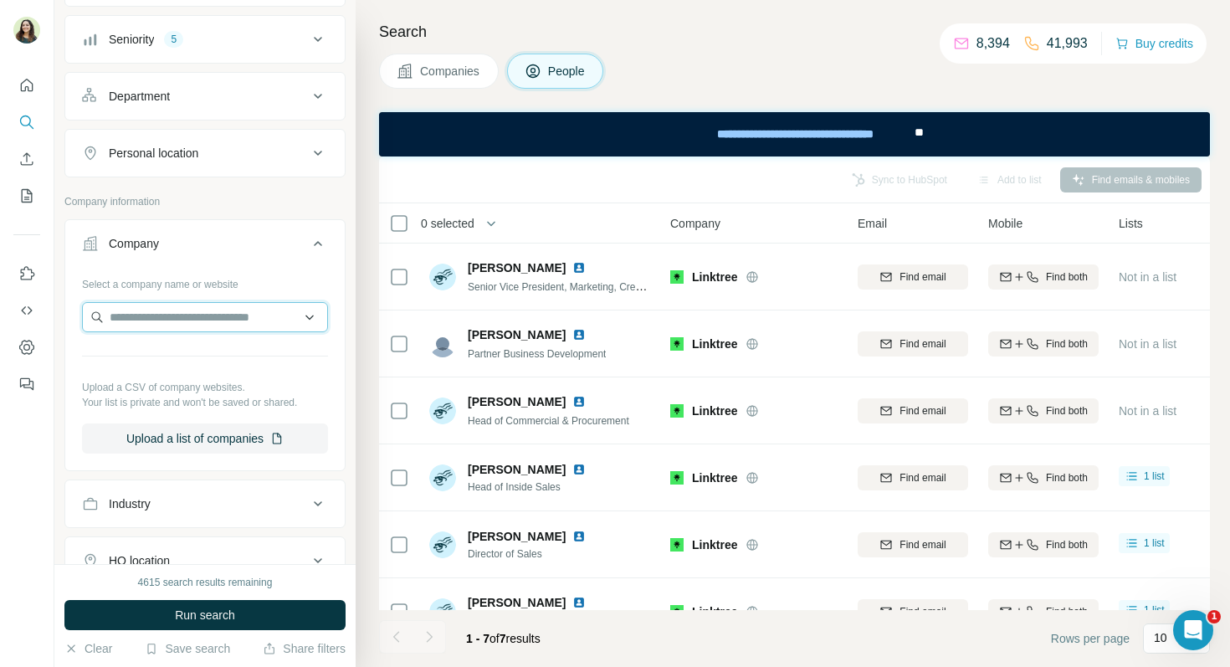
click at [136, 312] on input "text" at bounding box center [205, 317] width 246 height 30
type input "**********"
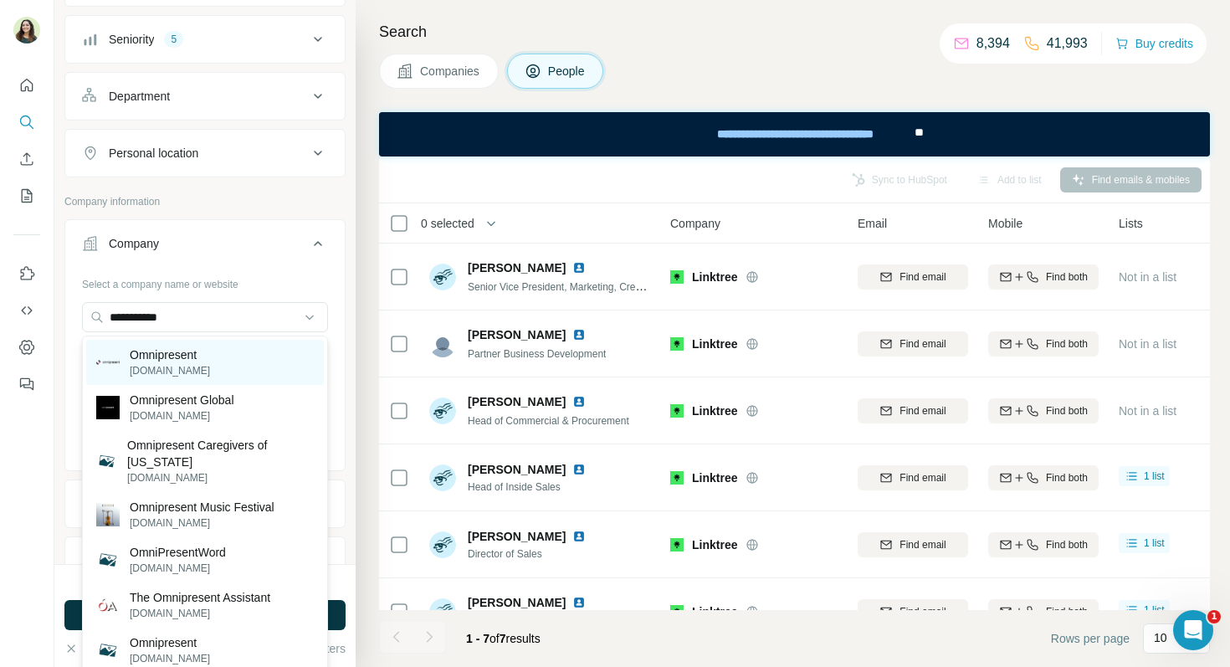
click at [176, 363] on p "[DOMAIN_NAME]" at bounding box center [170, 370] width 80 height 15
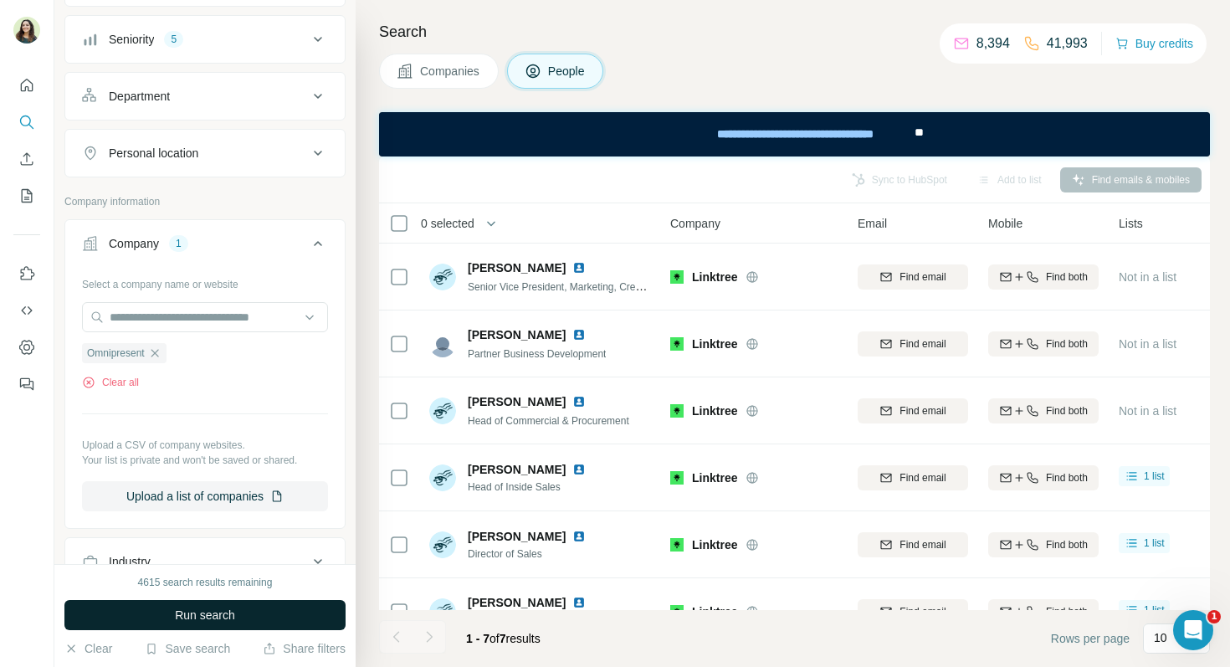
click at [207, 623] on span "Run search" at bounding box center [205, 615] width 60 height 17
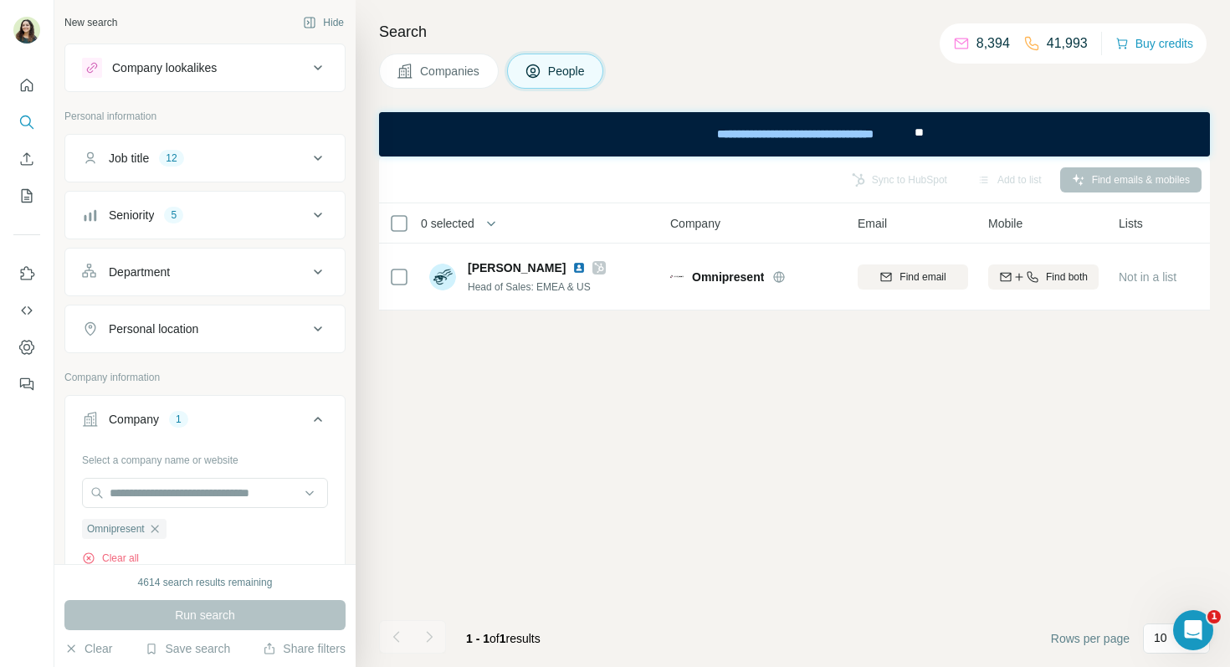
scroll to position [6, 0]
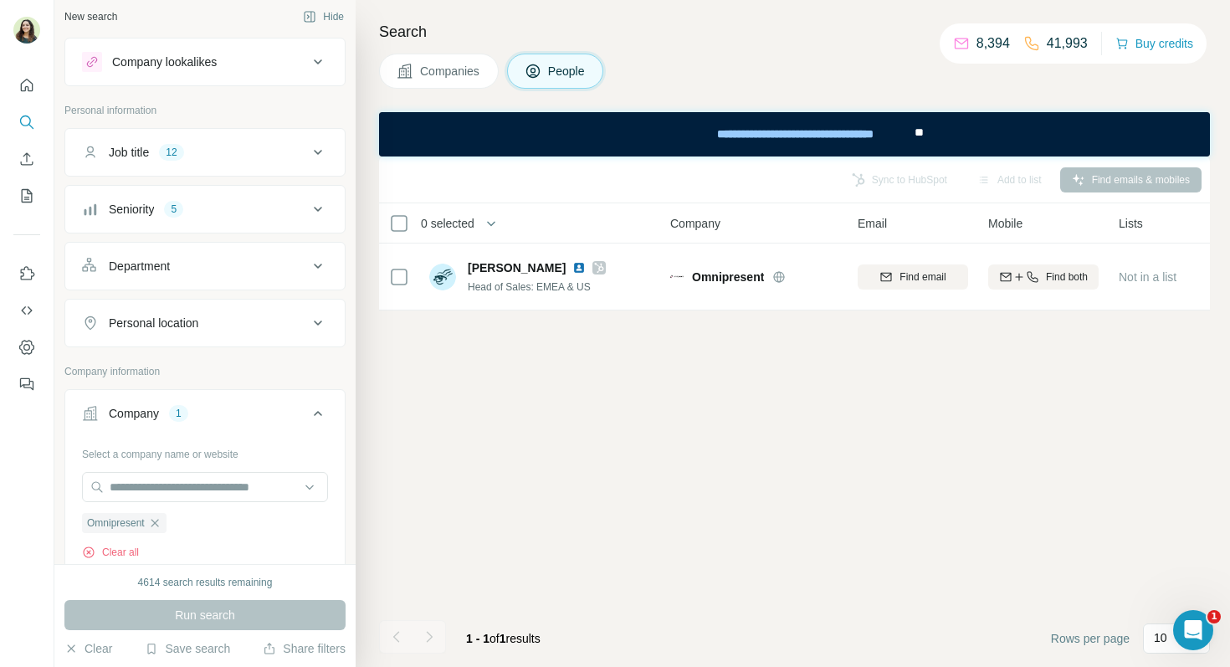
click at [151, 162] on button "Job title 12" at bounding box center [205, 152] width 280 height 40
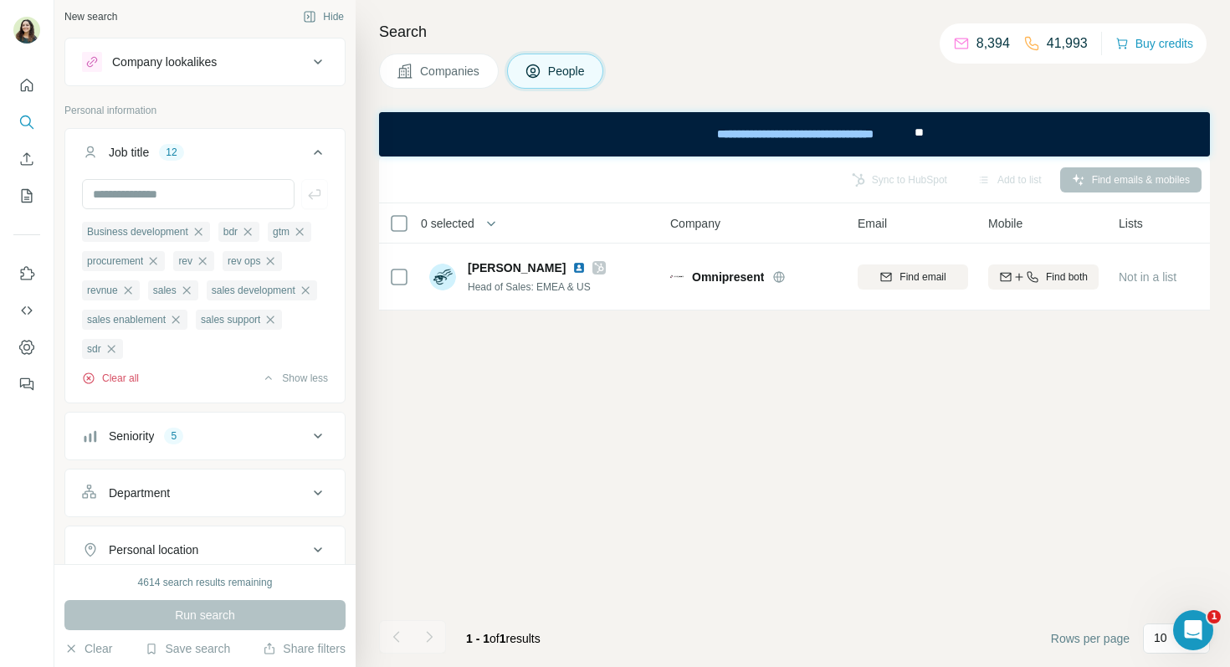
click at [115, 380] on button "Clear all" at bounding box center [110, 378] width 57 height 15
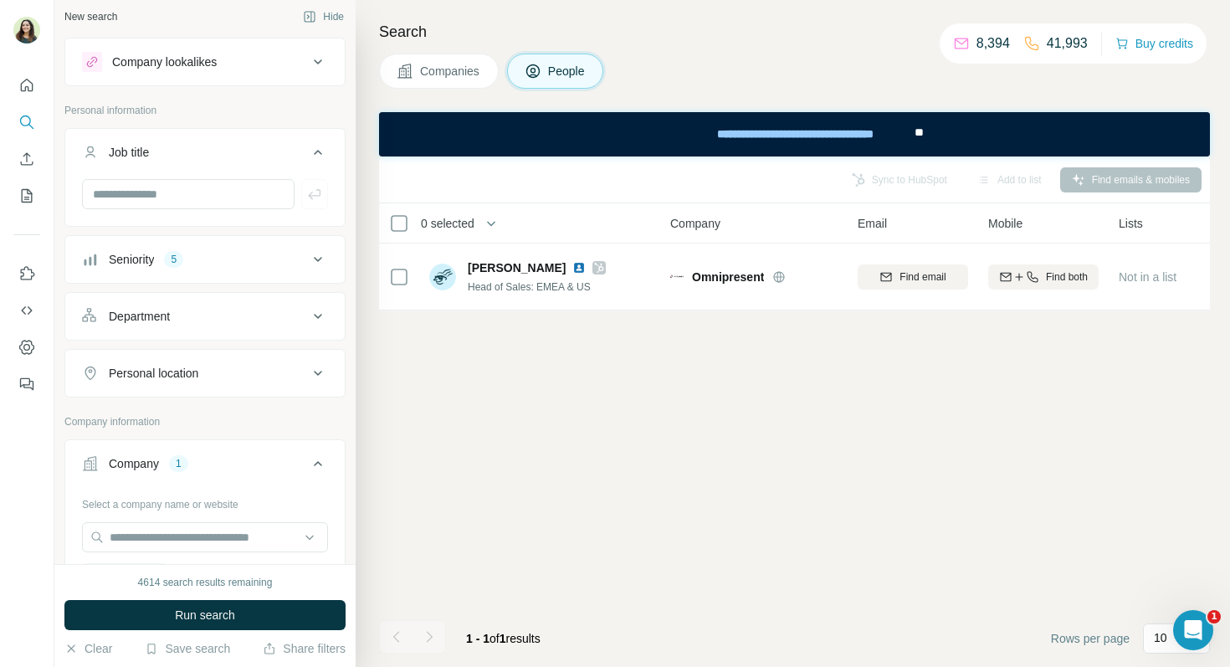
click at [145, 268] on button "Seniority 5" at bounding box center [205, 259] width 280 height 40
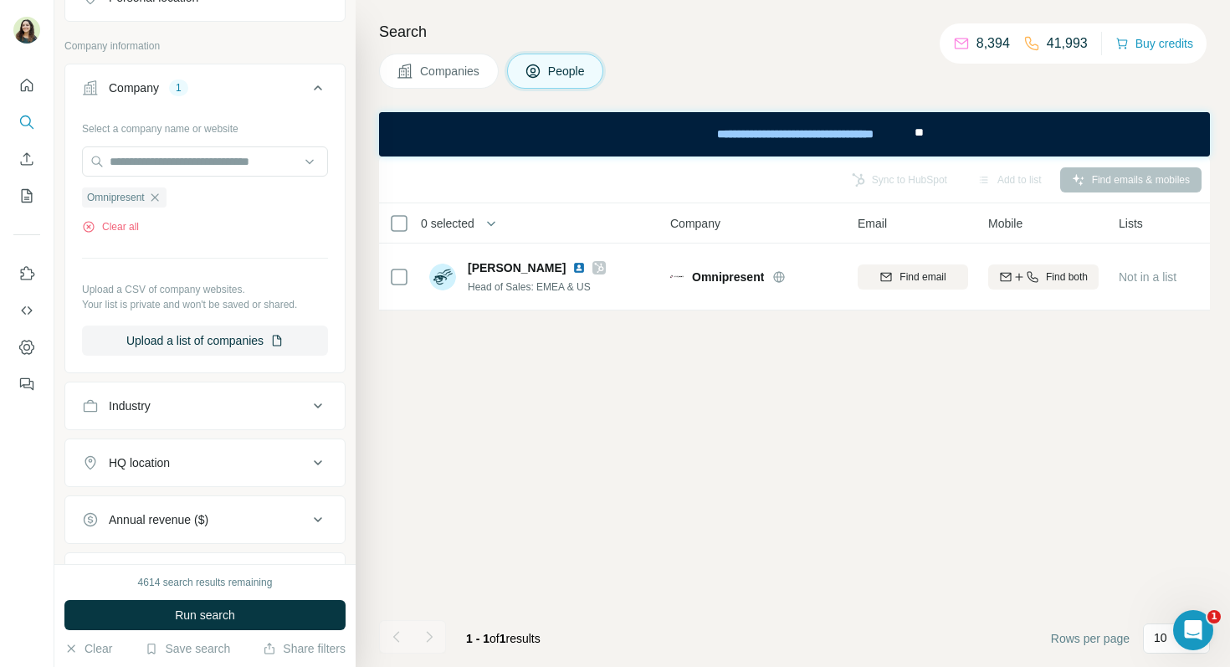
scroll to position [690, 0]
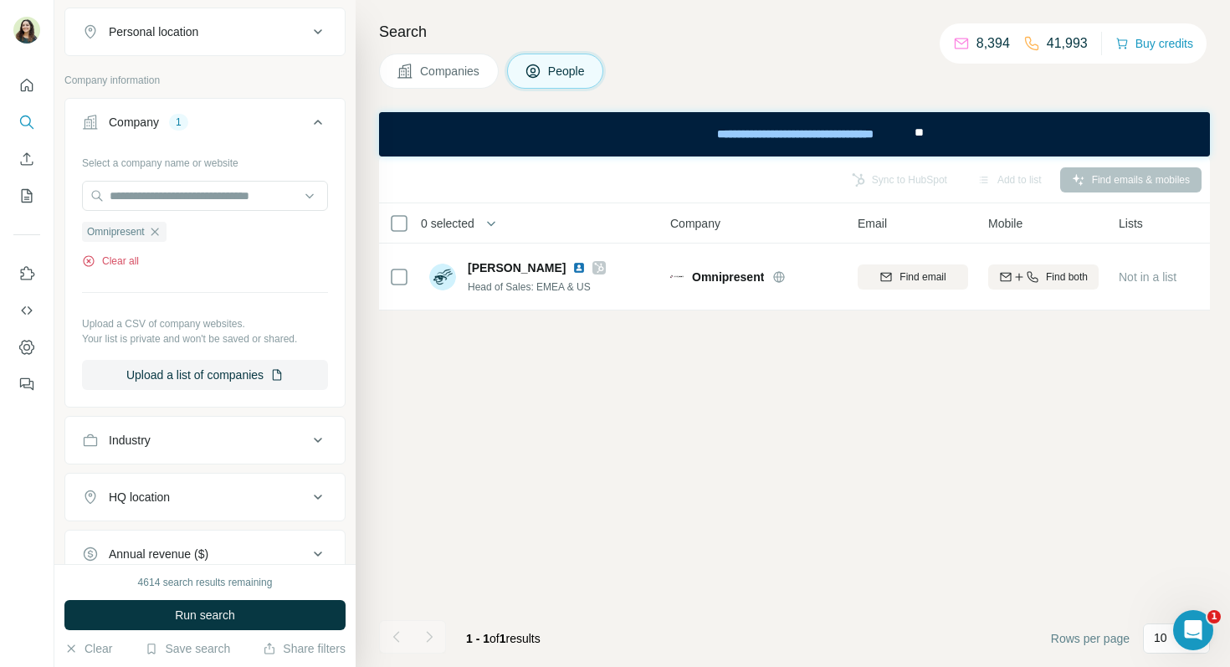
click at [116, 255] on button "Clear all" at bounding box center [110, 261] width 57 height 15
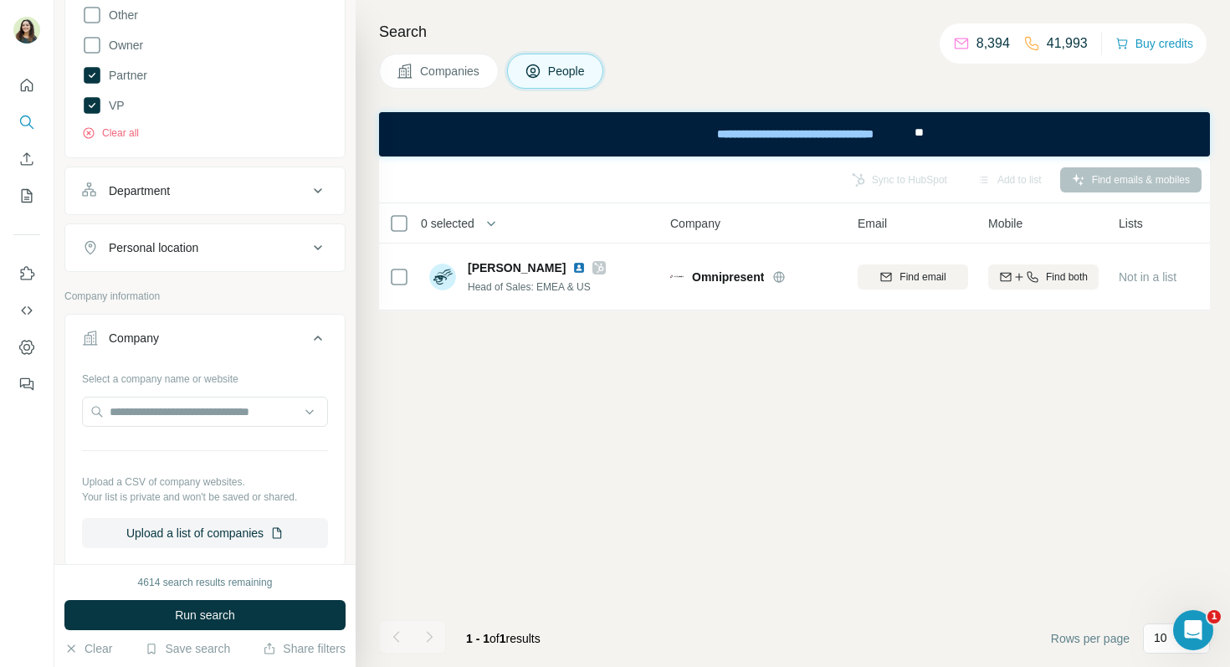
scroll to position [473, 0]
click at [119, 388] on div "Select a company name or website Upload a CSV of company websites. Your list is…" at bounding box center [205, 458] width 246 height 183
click at [131, 415] on input "text" at bounding box center [205, 413] width 246 height 30
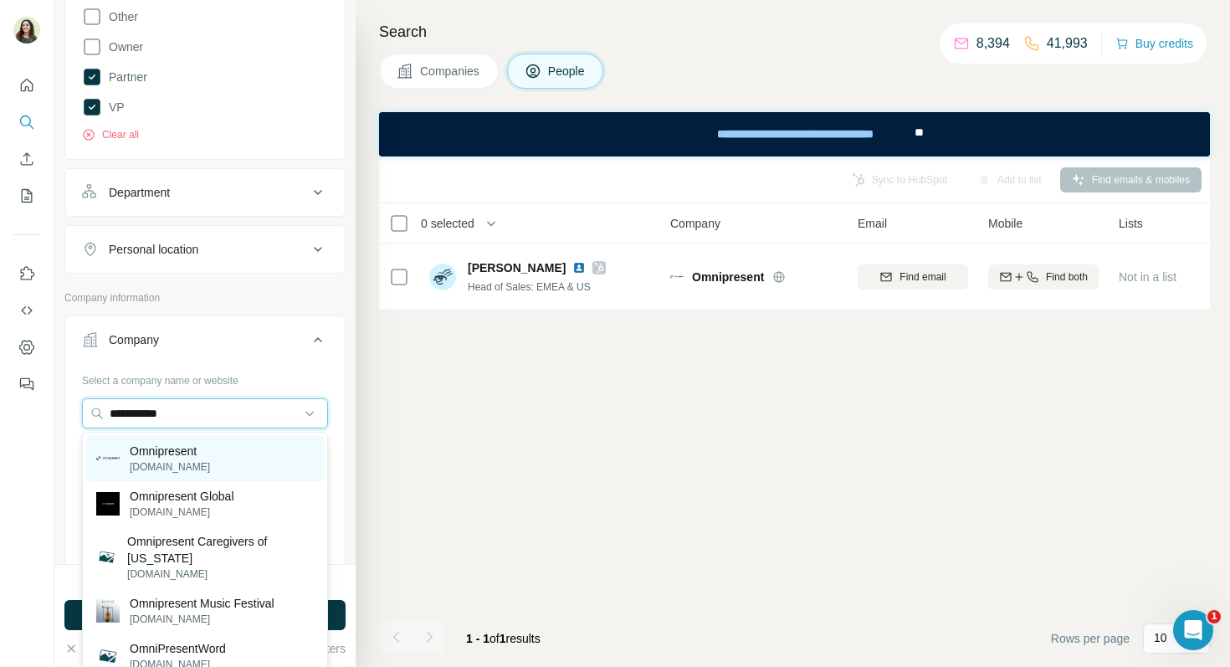
type input "**********"
click at [148, 436] on div "Omnipresent [DOMAIN_NAME]" at bounding box center [205, 458] width 238 height 45
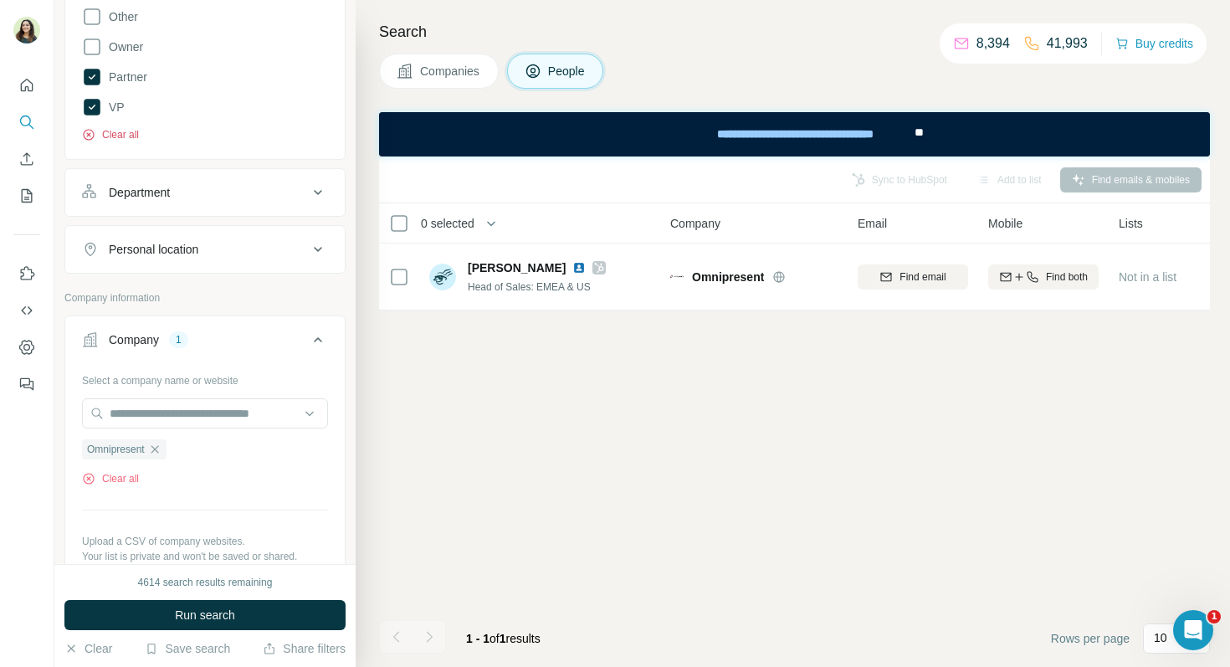
click at [128, 139] on button "Clear all" at bounding box center [110, 134] width 57 height 15
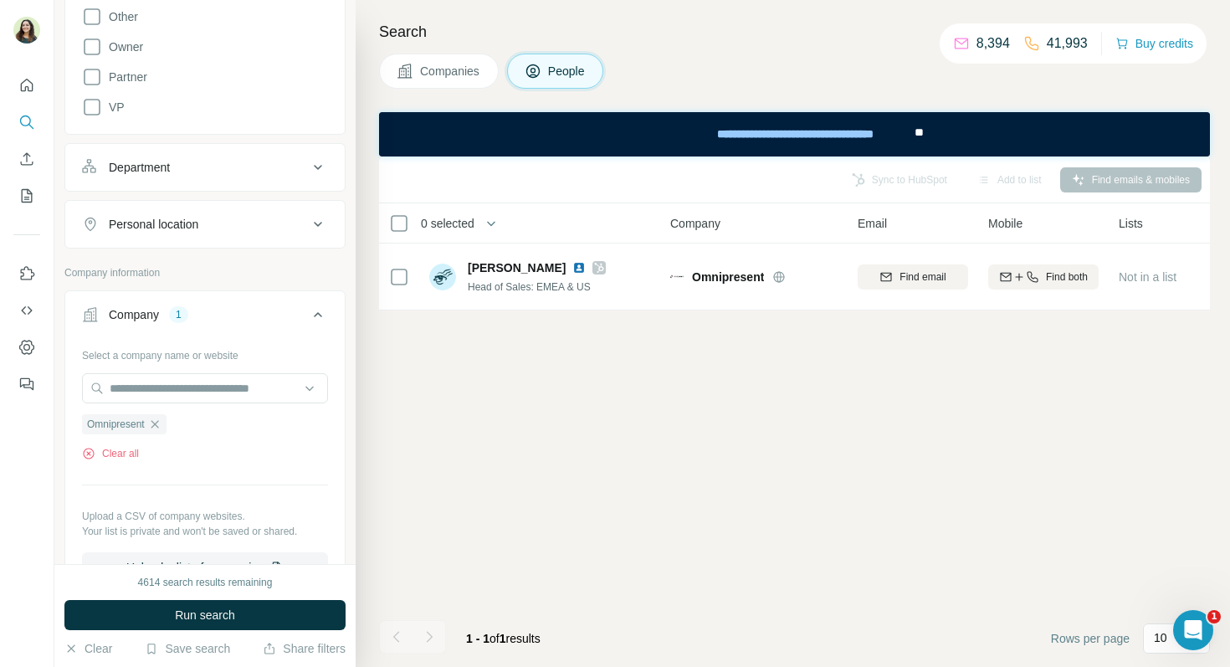
click at [142, 168] on div "Department" at bounding box center [139, 167] width 61 height 17
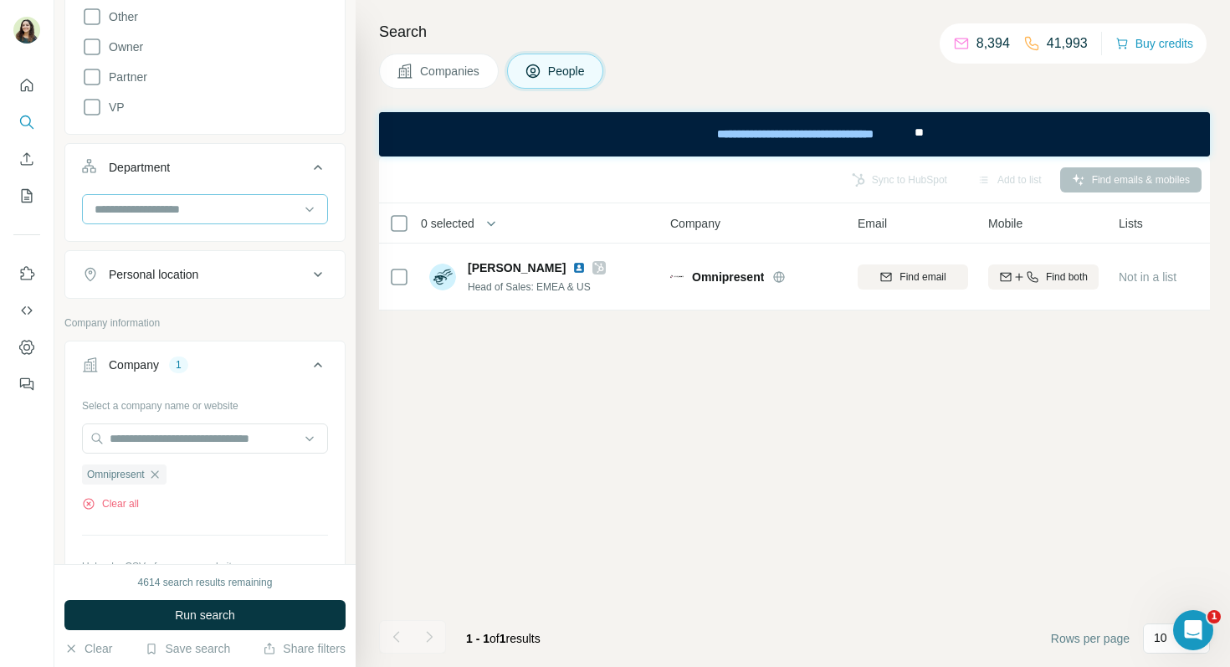
click at [153, 220] on div at bounding box center [196, 209] width 207 height 28
type input "*****"
click at [165, 239] on div "Sales" at bounding box center [205, 247] width 218 height 17
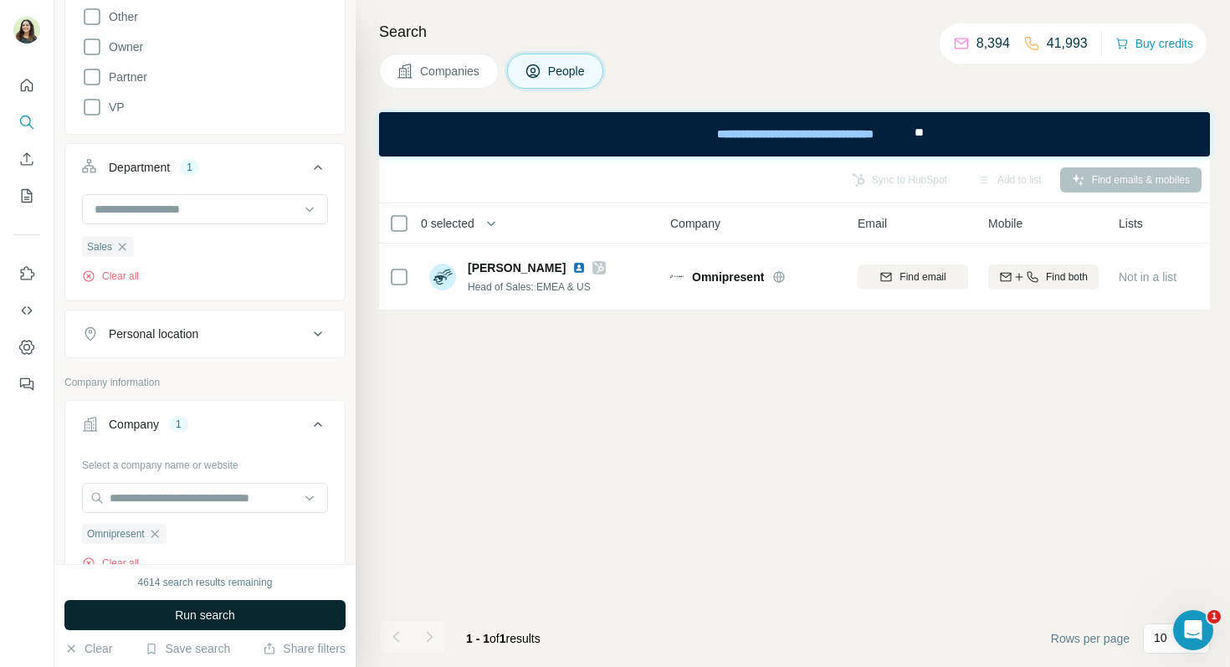
click at [223, 605] on button "Run search" at bounding box center [204, 615] width 281 height 30
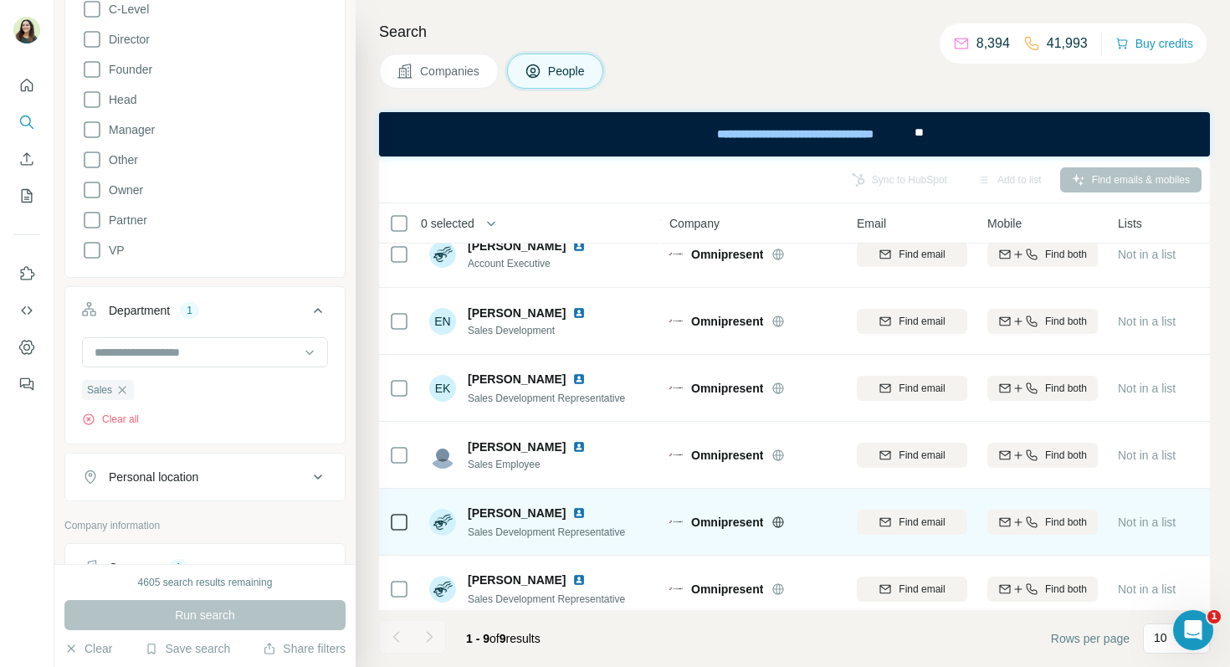
scroll to position [0, 1]
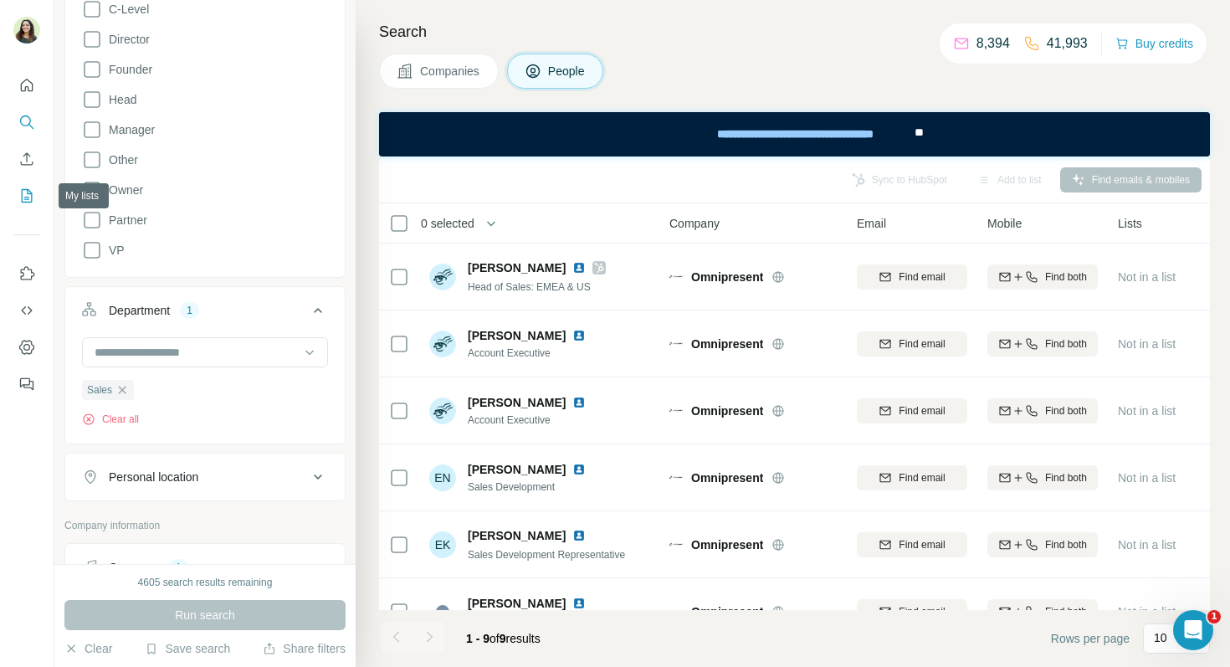
click at [28, 200] on icon "My lists" at bounding box center [26, 195] width 17 height 17
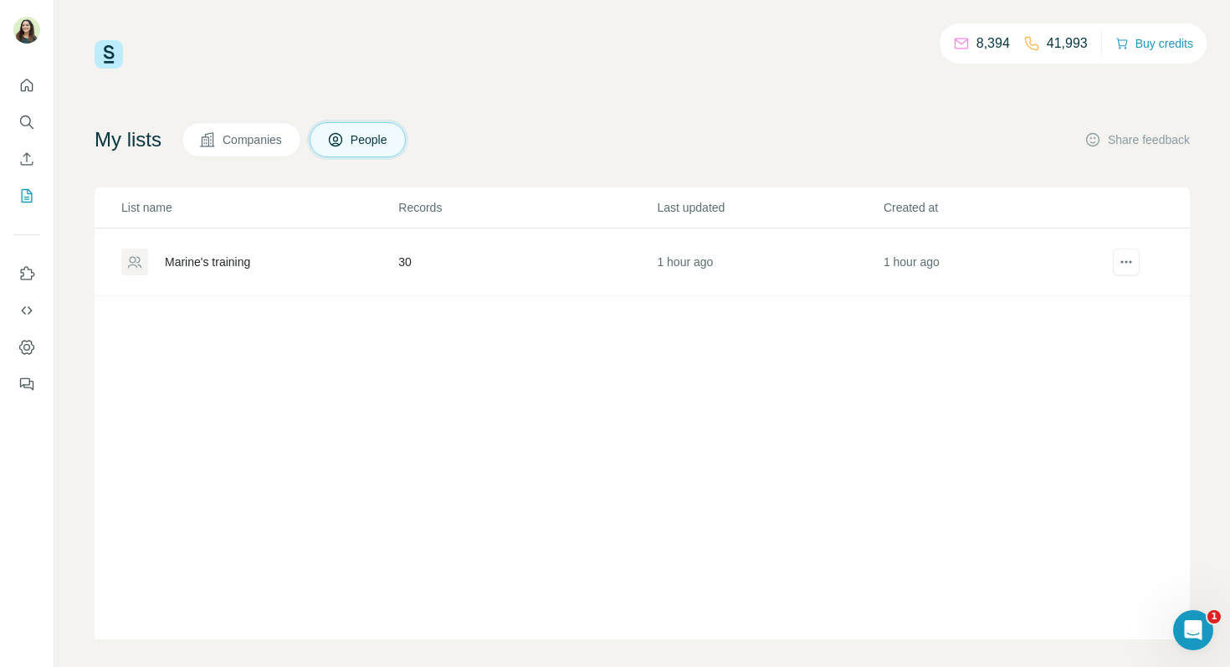
click at [321, 256] on div "Marine's training" at bounding box center [258, 262] width 275 height 27
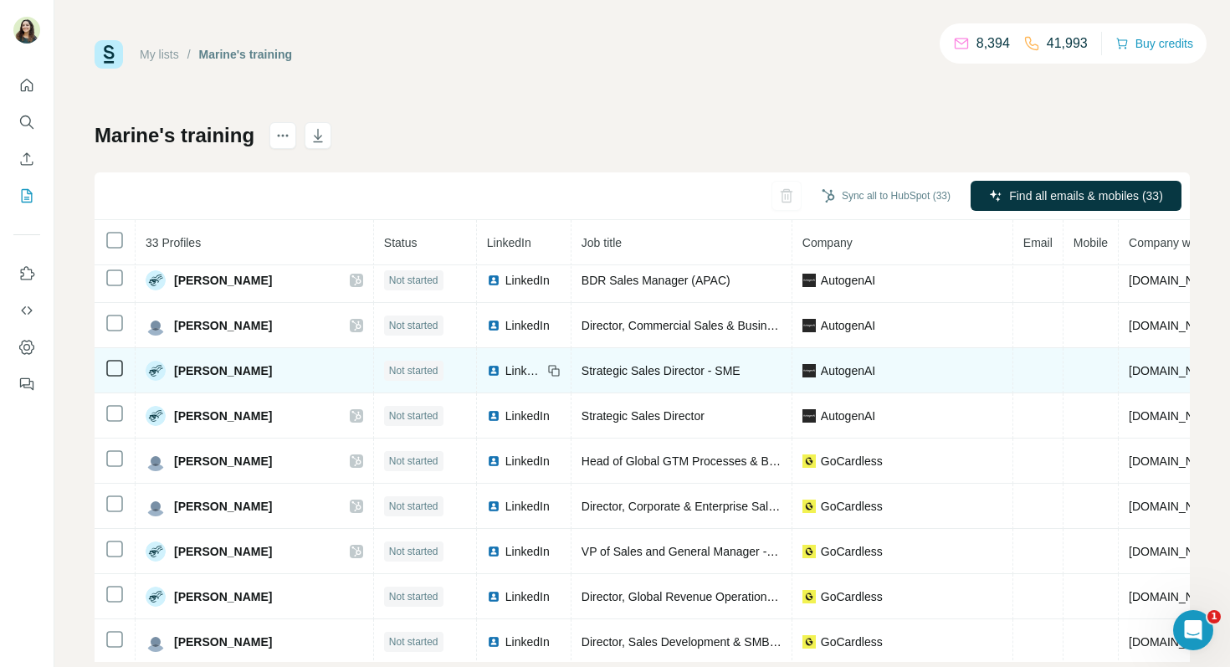
scroll to position [182, 0]
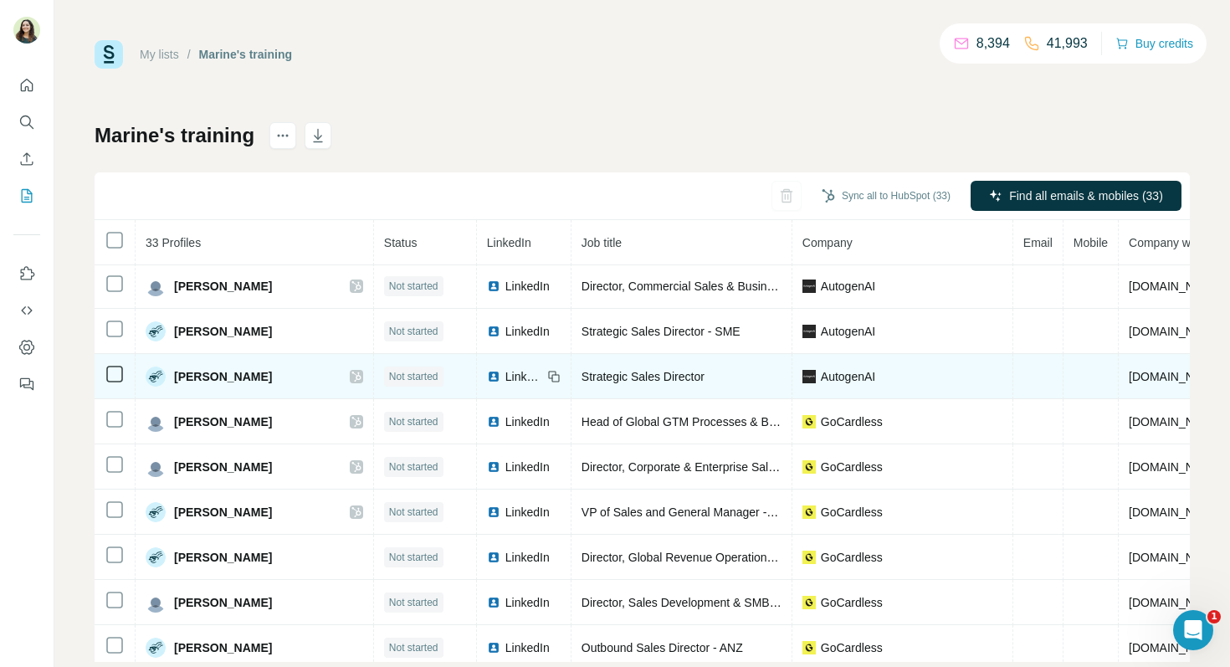
click at [505, 374] on span "LinkedIn" at bounding box center [523, 376] width 37 height 17
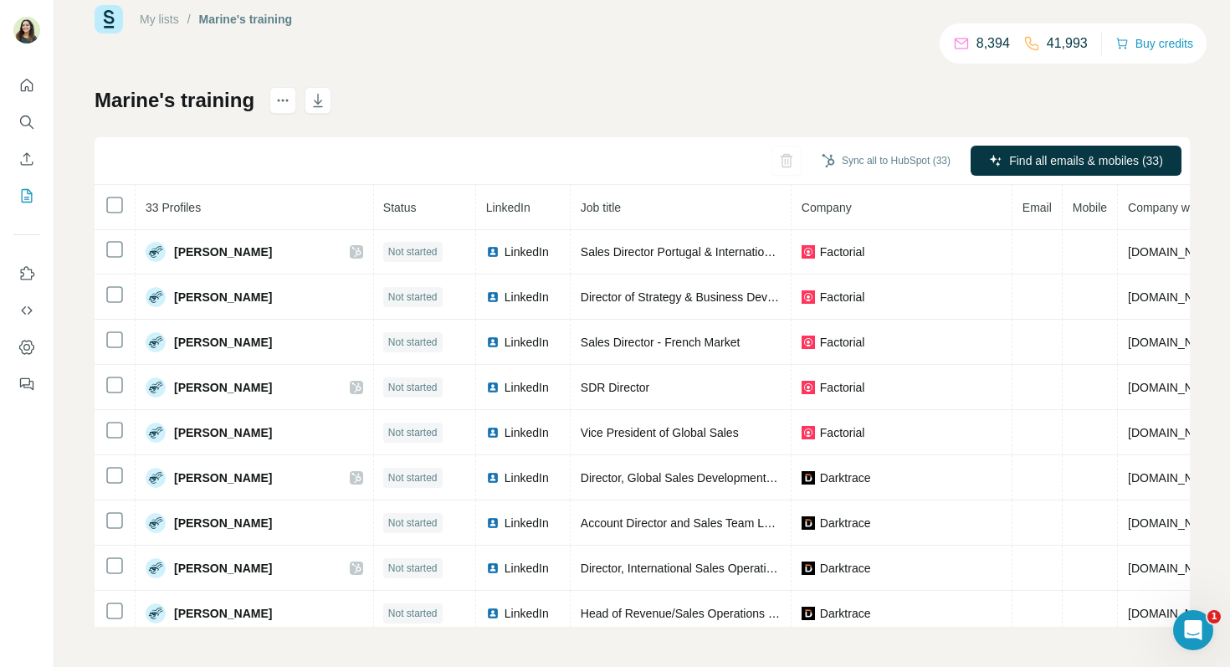
scroll to position [0, 1]
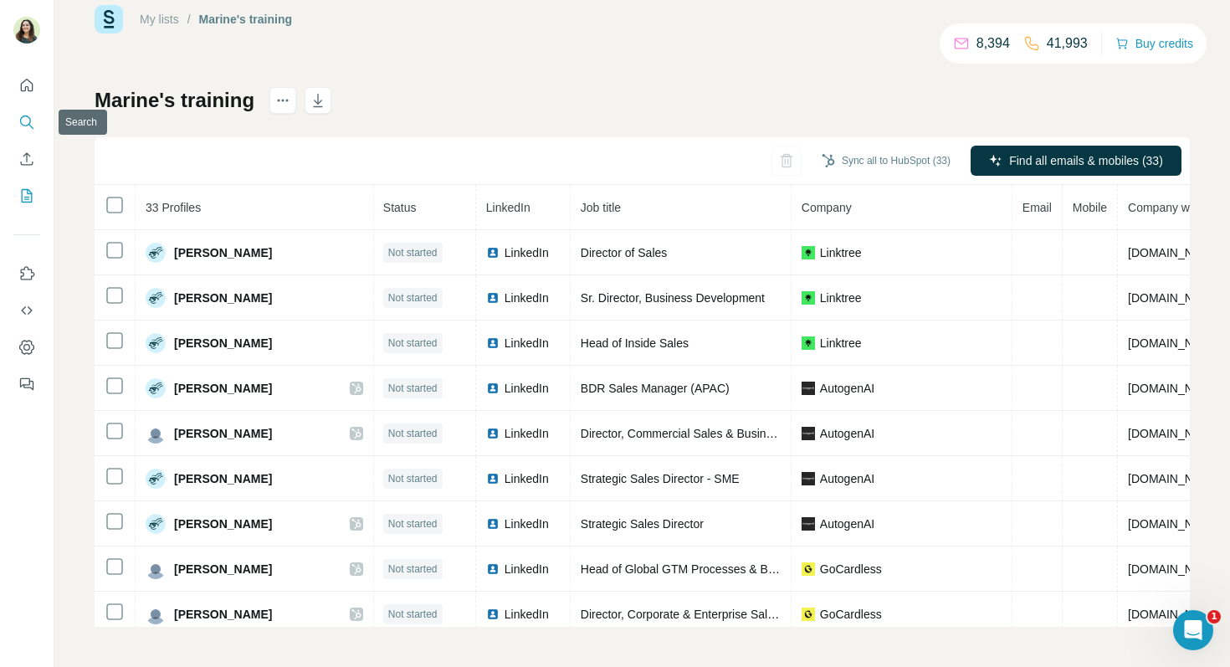
click at [24, 123] on icon "Search" at bounding box center [26, 122] width 17 height 17
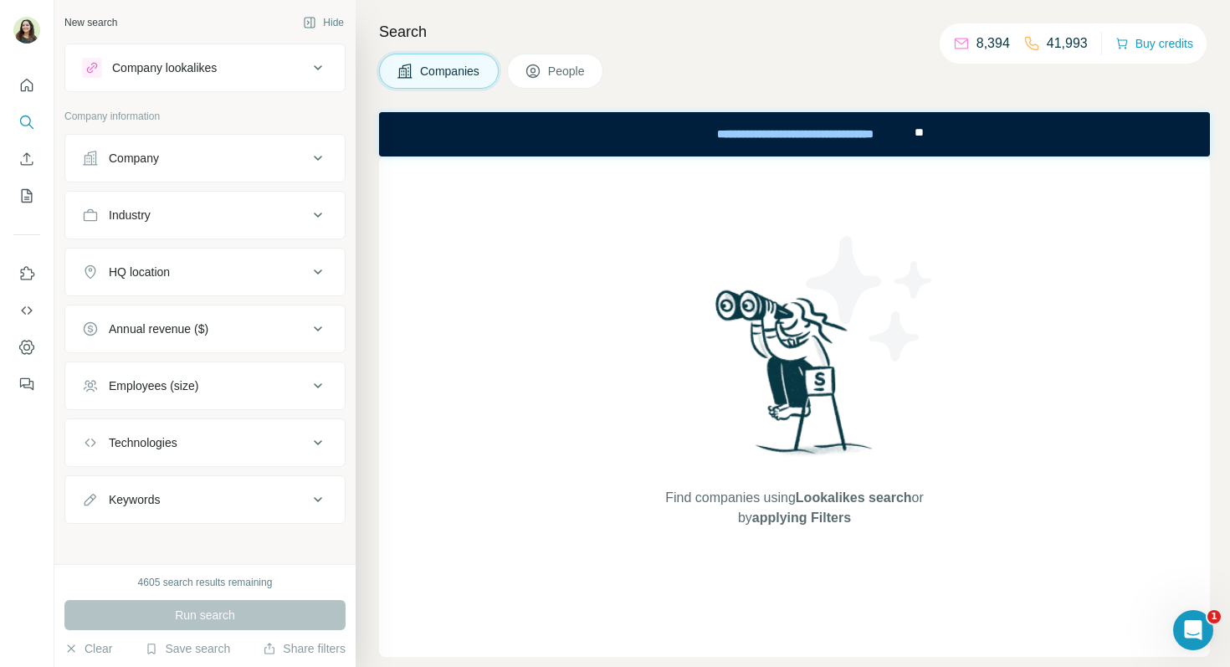
click at [180, 160] on div "Company" at bounding box center [195, 158] width 226 height 17
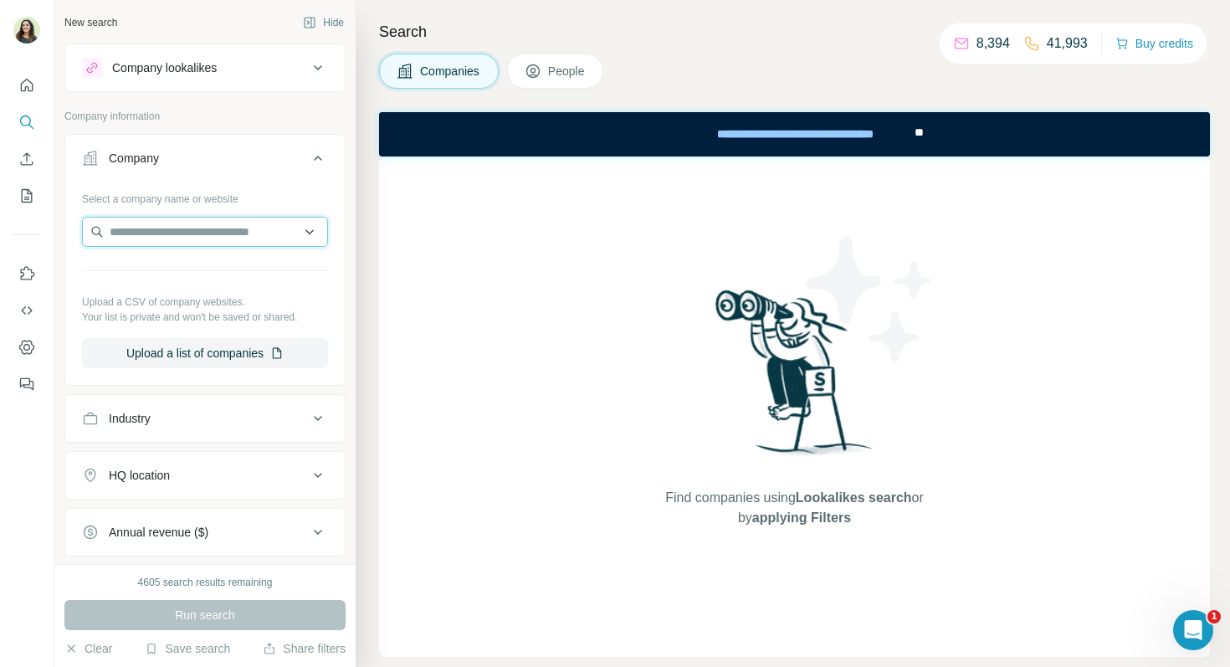
click at [201, 226] on input "text" at bounding box center [205, 232] width 246 height 30
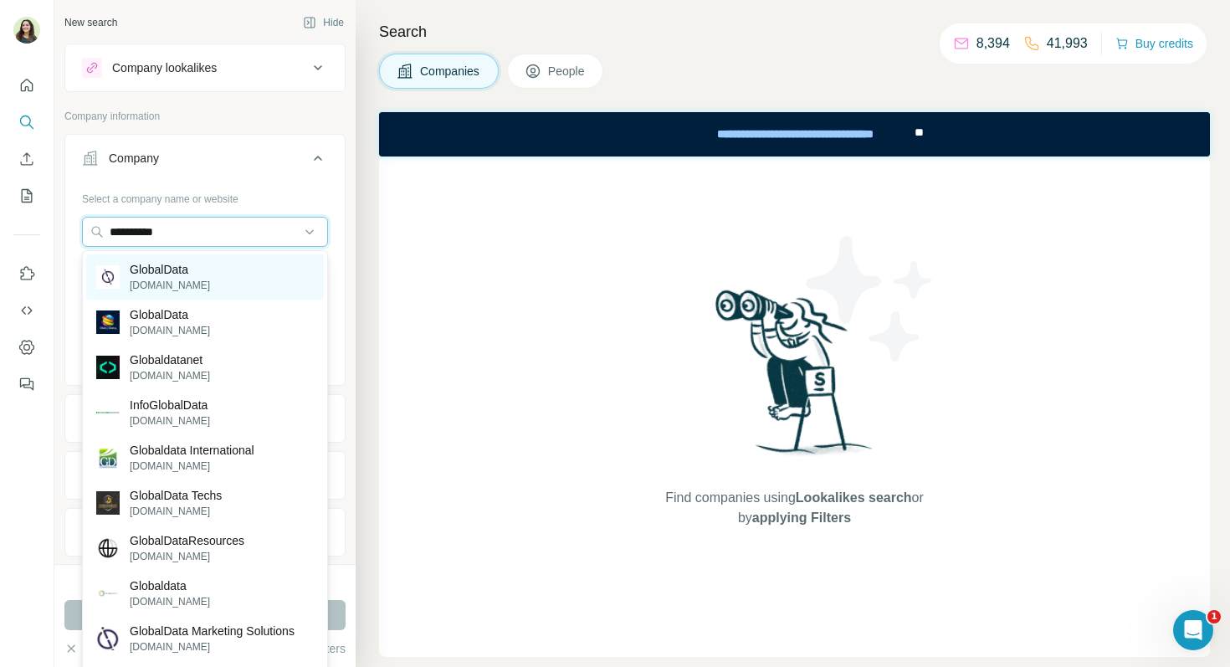
type input "**********"
click at [207, 274] on div "GlobalData [DOMAIN_NAME]" at bounding box center [205, 276] width 238 height 45
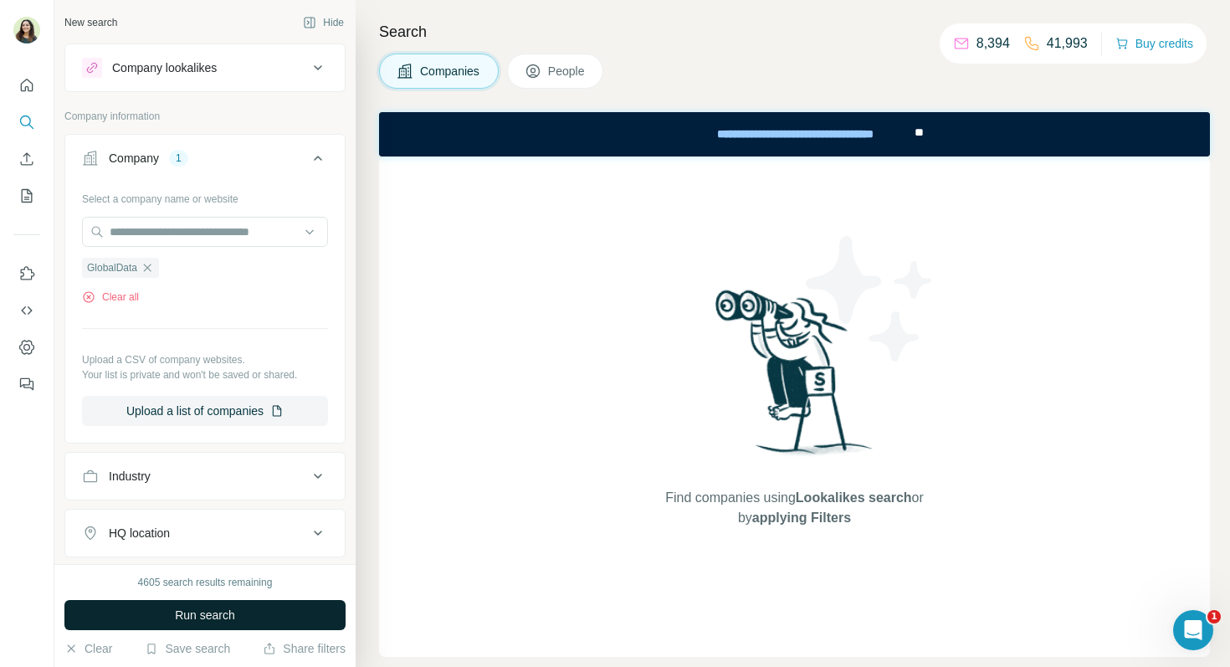
click at [198, 606] on button "Run search" at bounding box center [204, 615] width 281 height 30
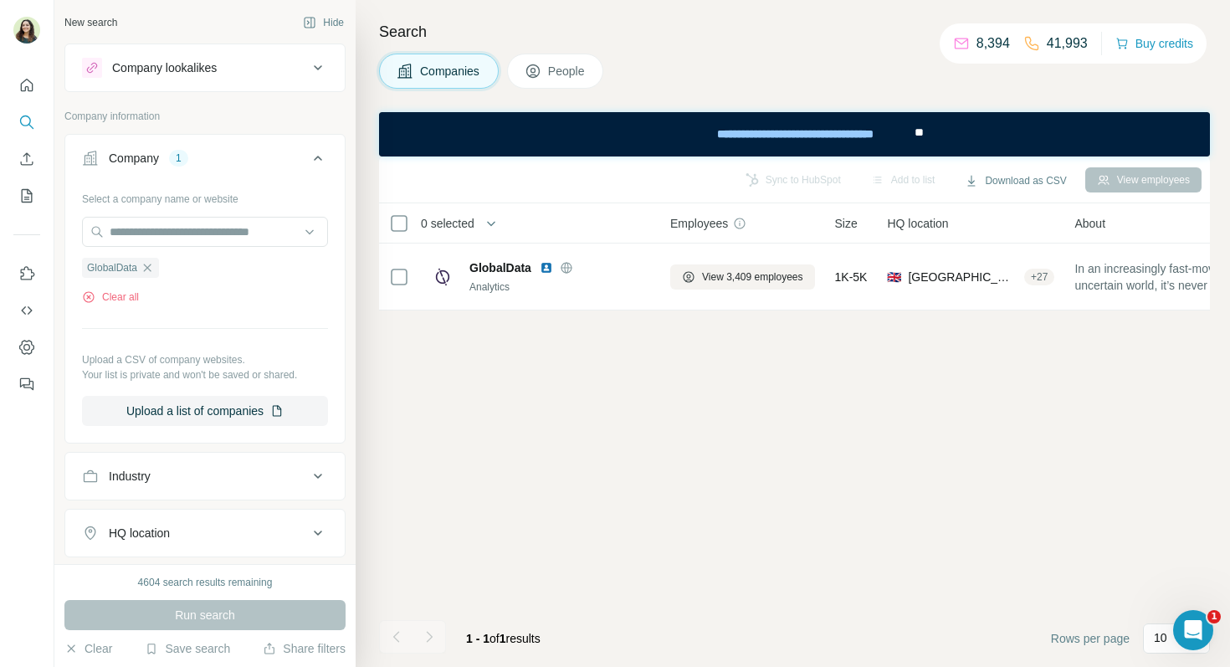
click at [562, 66] on span "People" at bounding box center [567, 71] width 38 height 17
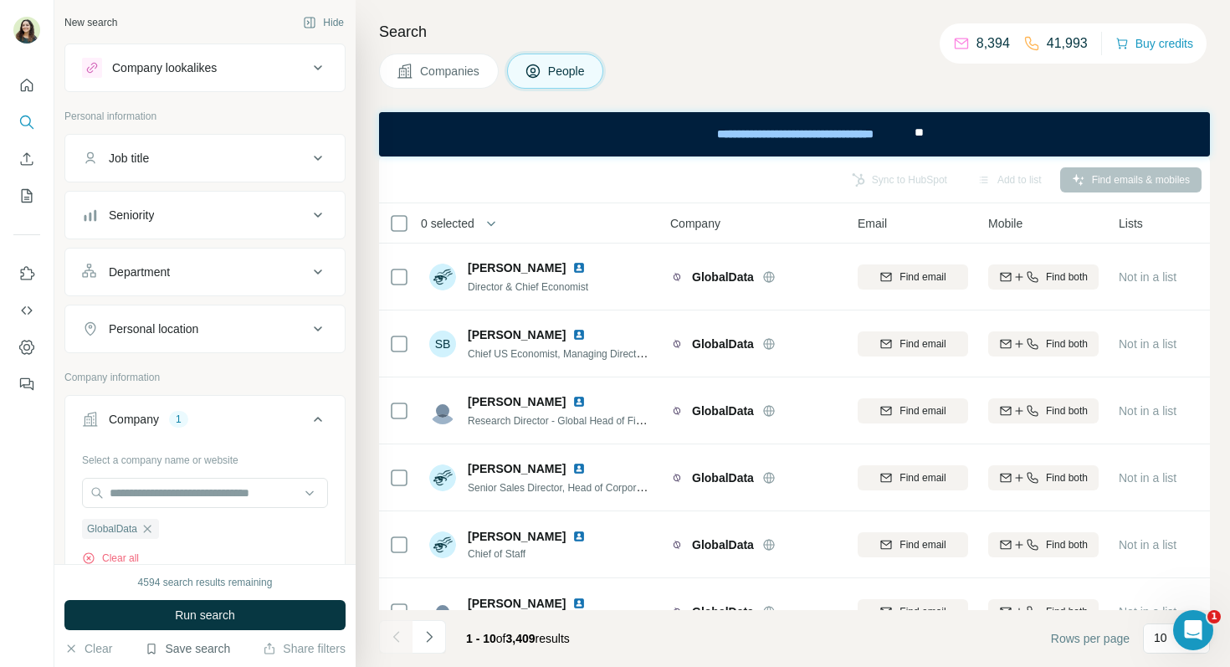
click at [194, 646] on button "Save search" at bounding box center [187, 648] width 85 height 17
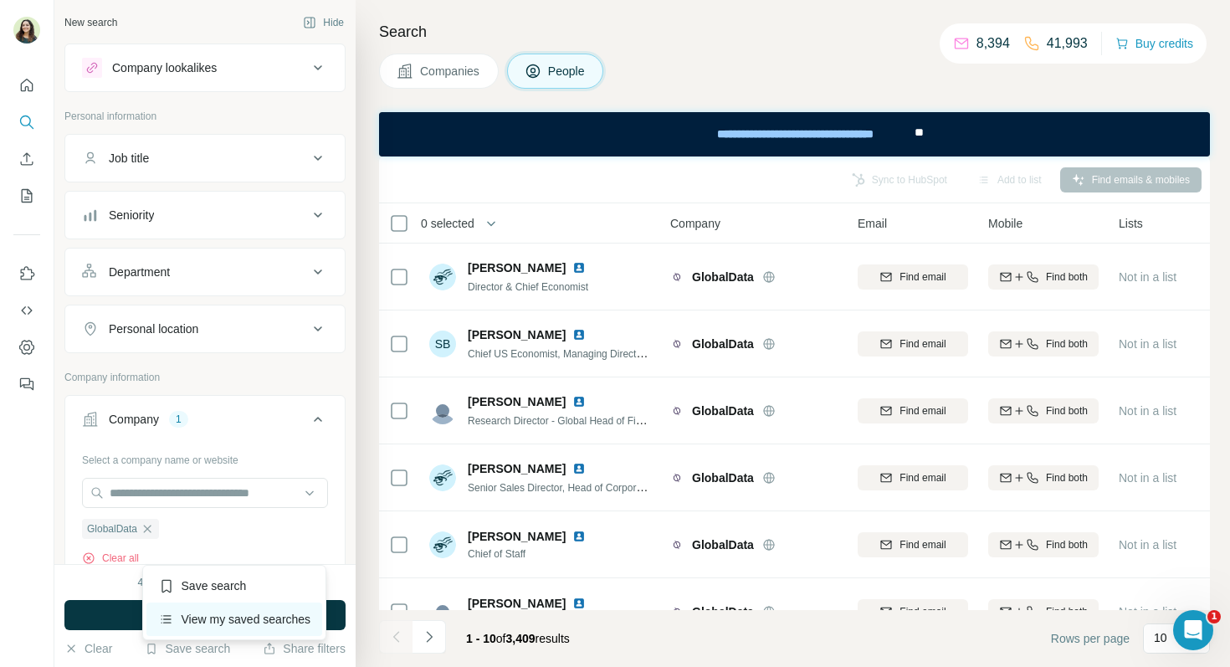
click at [225, 619] on div "View my saved searches" at bounding box center [234, 619] width 177 height 33
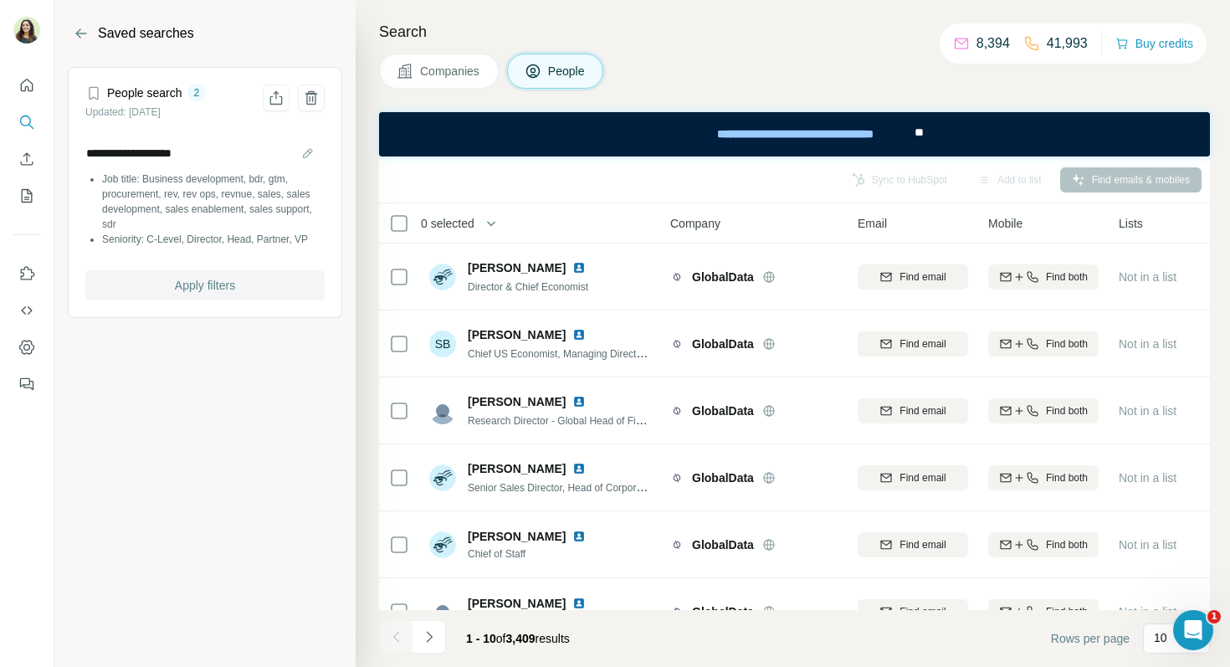
click at [218, 283] on span "Apply filters" at bounding box center [205, 285] width 60 height 17
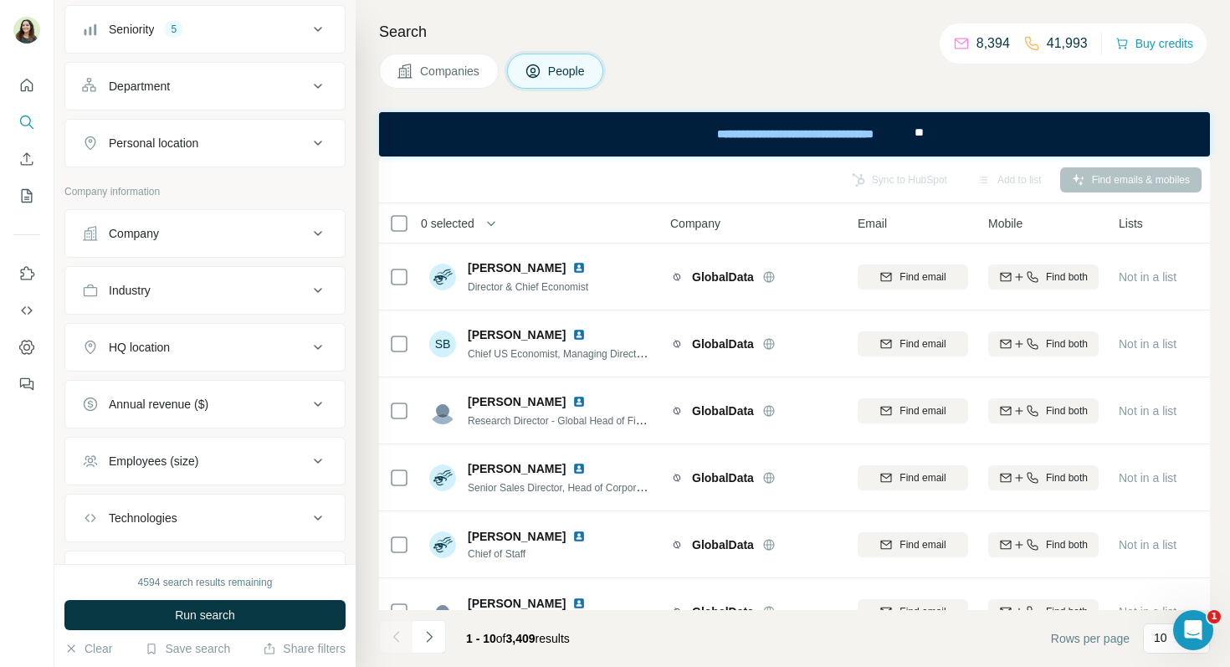
scroll to position [209, 0]
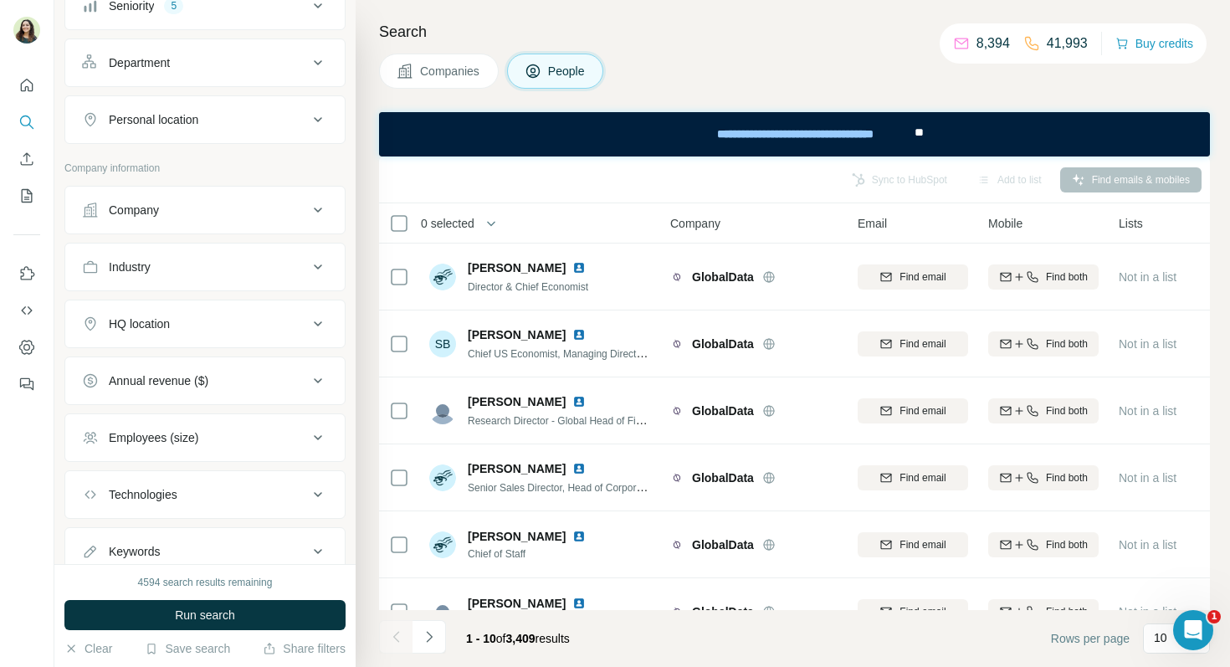
click at [186, 223] on button "Company" at bounding box center [205, 210] width 280 height 40
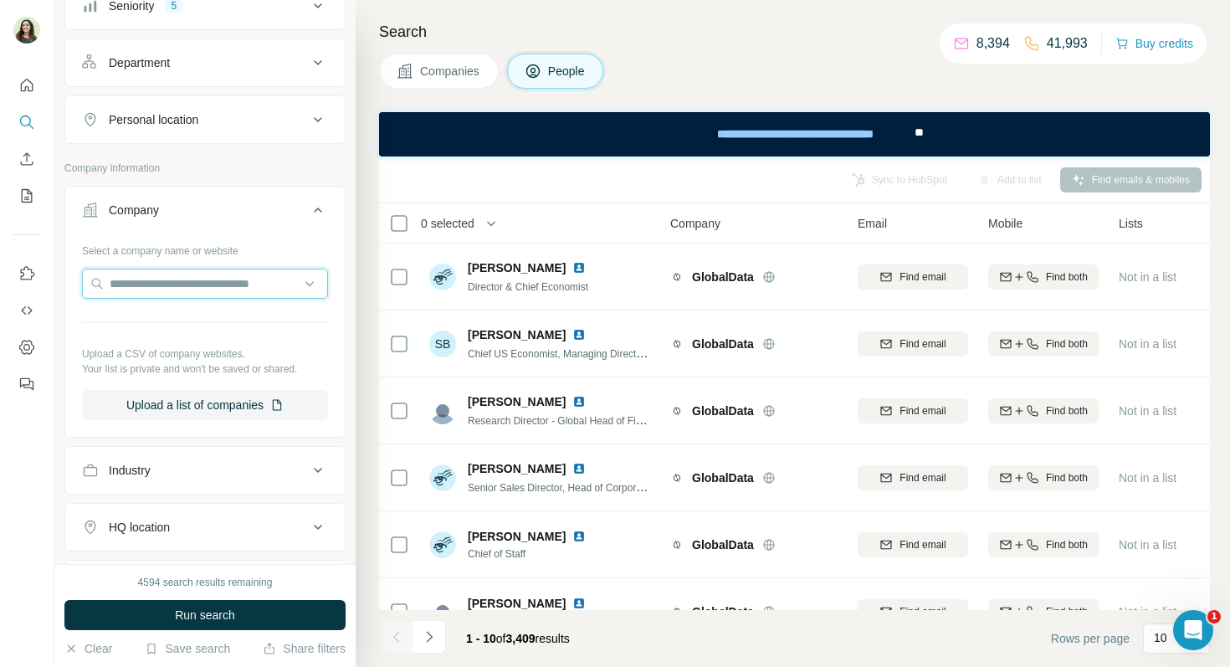
click at [187, 270] on input "text" at bounding box center [205, 284] width 246 height 30
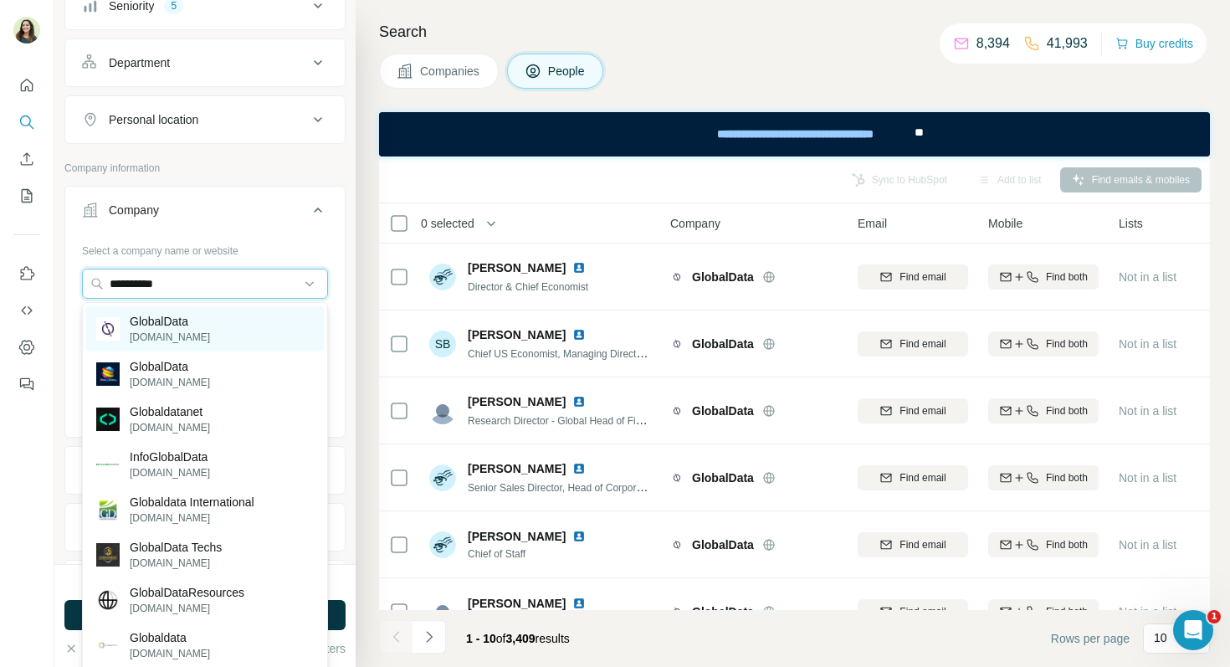
type input "**********"
click at [198, 313] on p "GlobalData" at bounding box center [170, 321] width 80 height 17
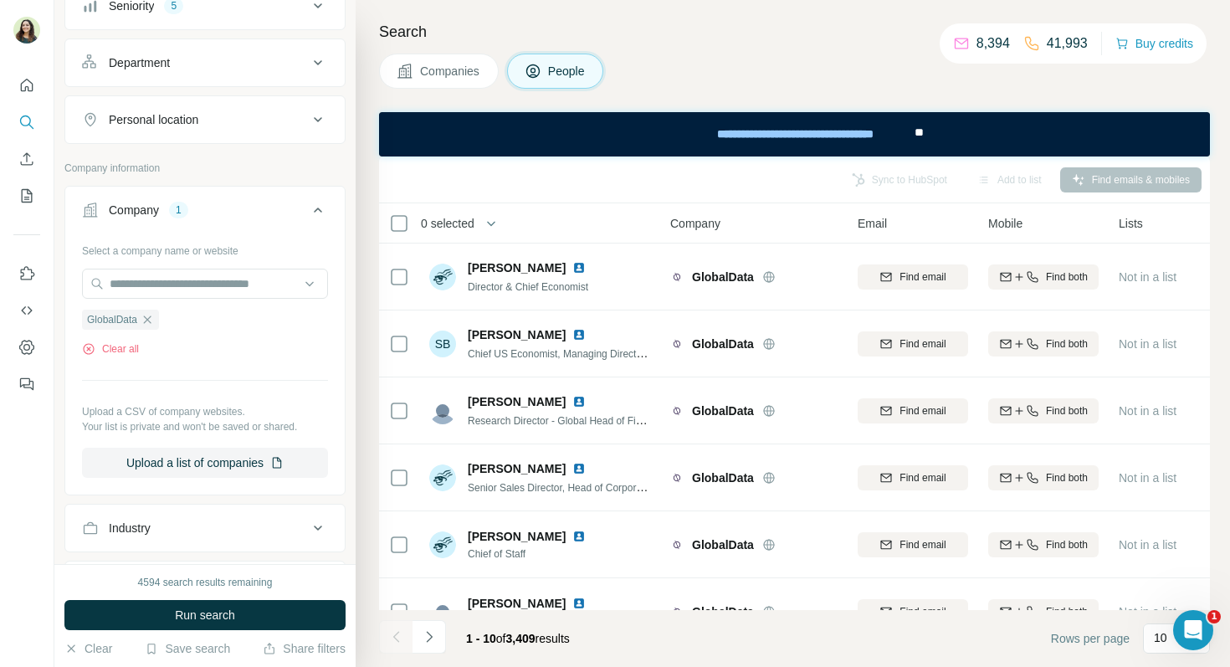
click at [212, 613] on span "Run search" at bounding box center [205, 615] width 60 height 17
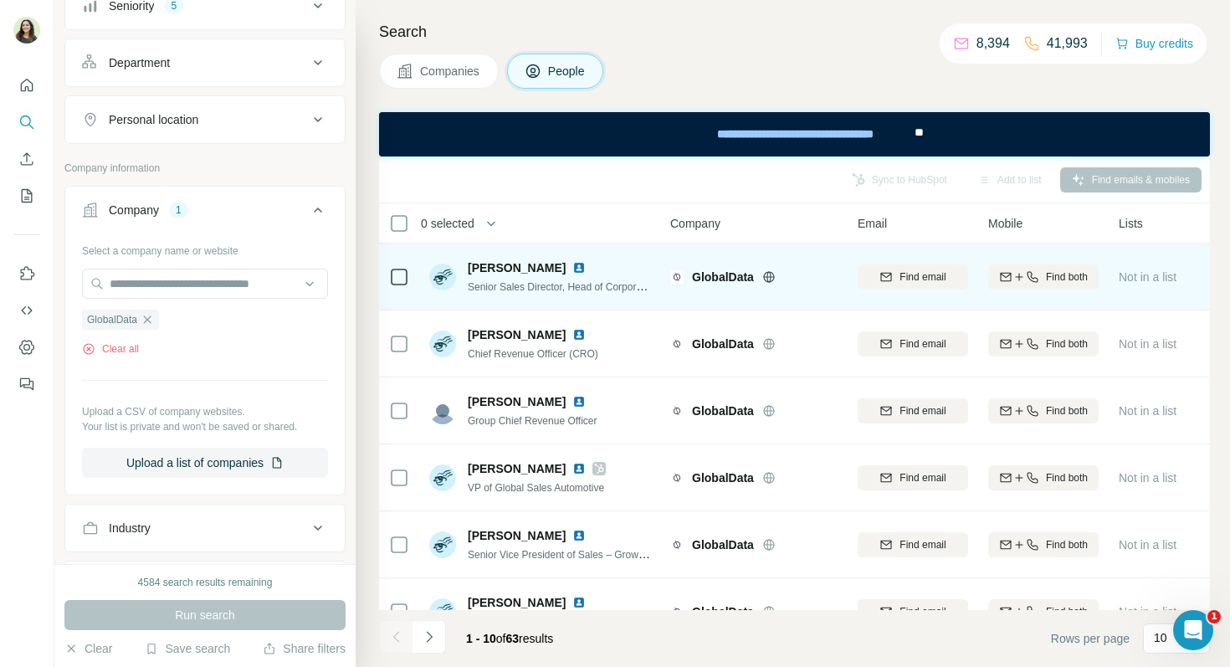
click at [573, 269] on img at bounding box center [578, 267] width 13 height 13
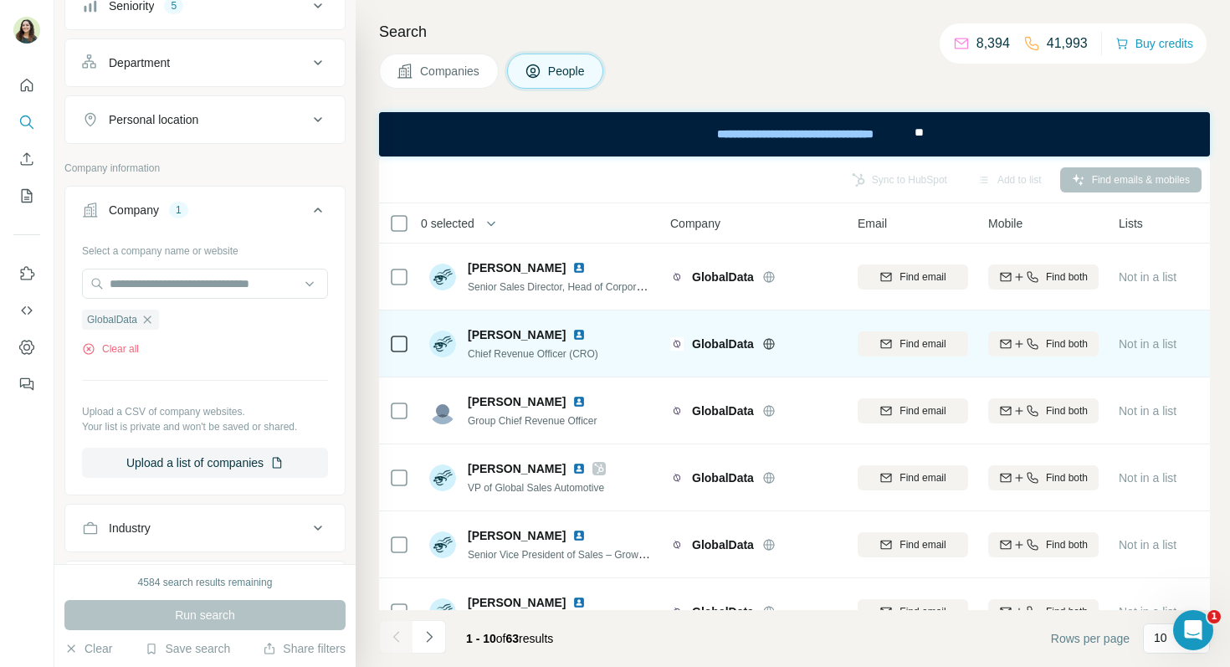
click at [572, 335] on img at bounding box center [578, 334] width 13 height 13
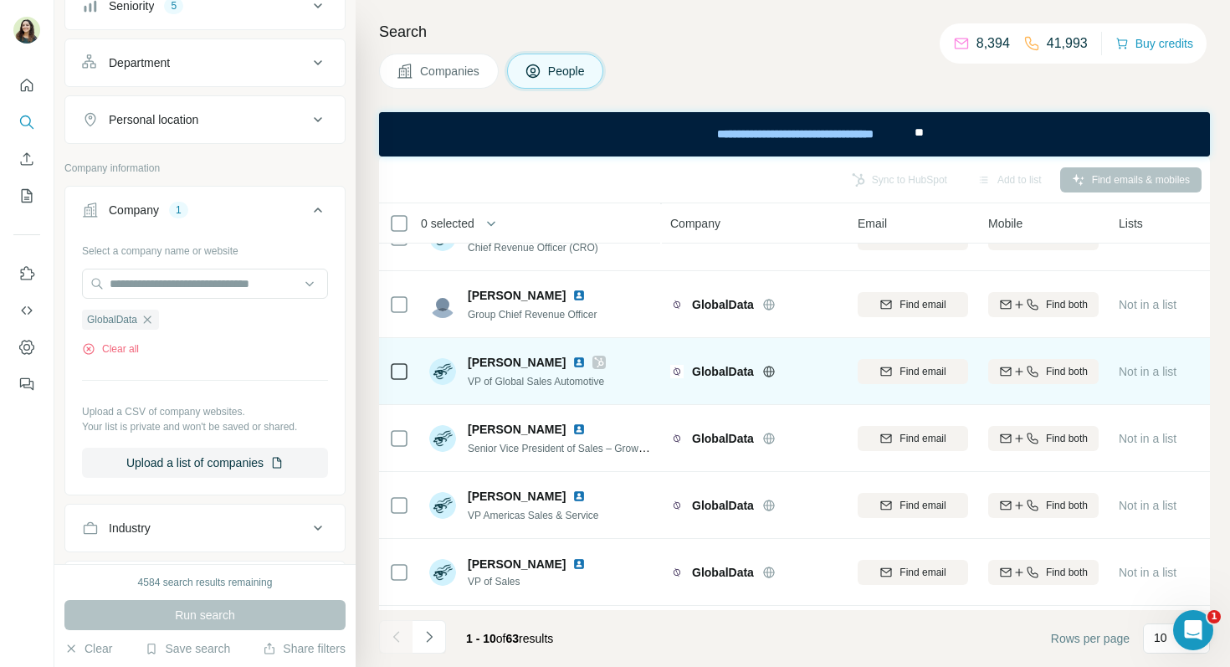
scroll to position [107, 0]
click at [572, 362] on img at bounding box center [578, 361] width 13 height 13
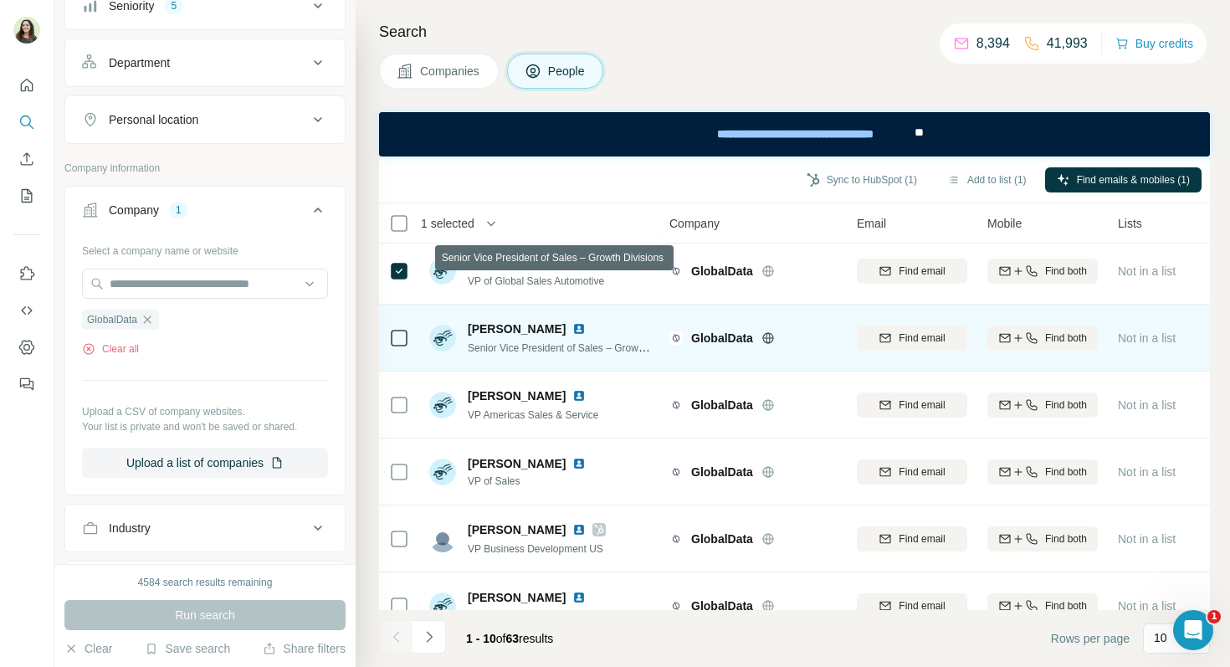
scroll to position [203, 1]
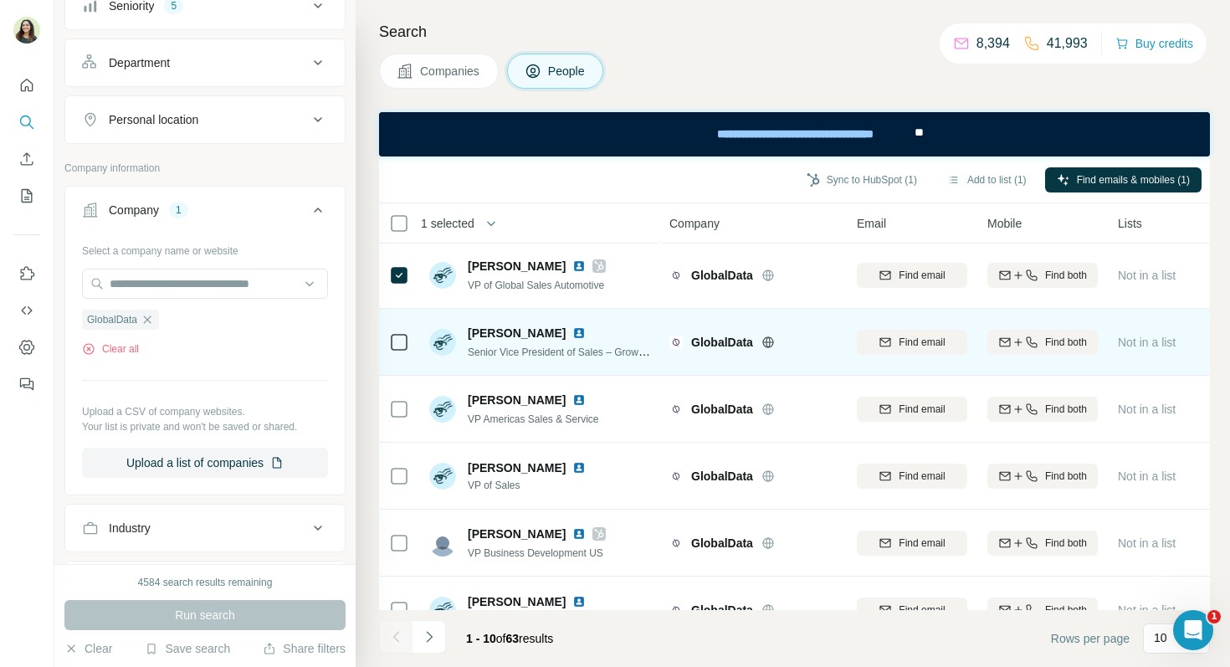
click at [572, 330] on img at bounding box center [578, 332] width 13 height 13
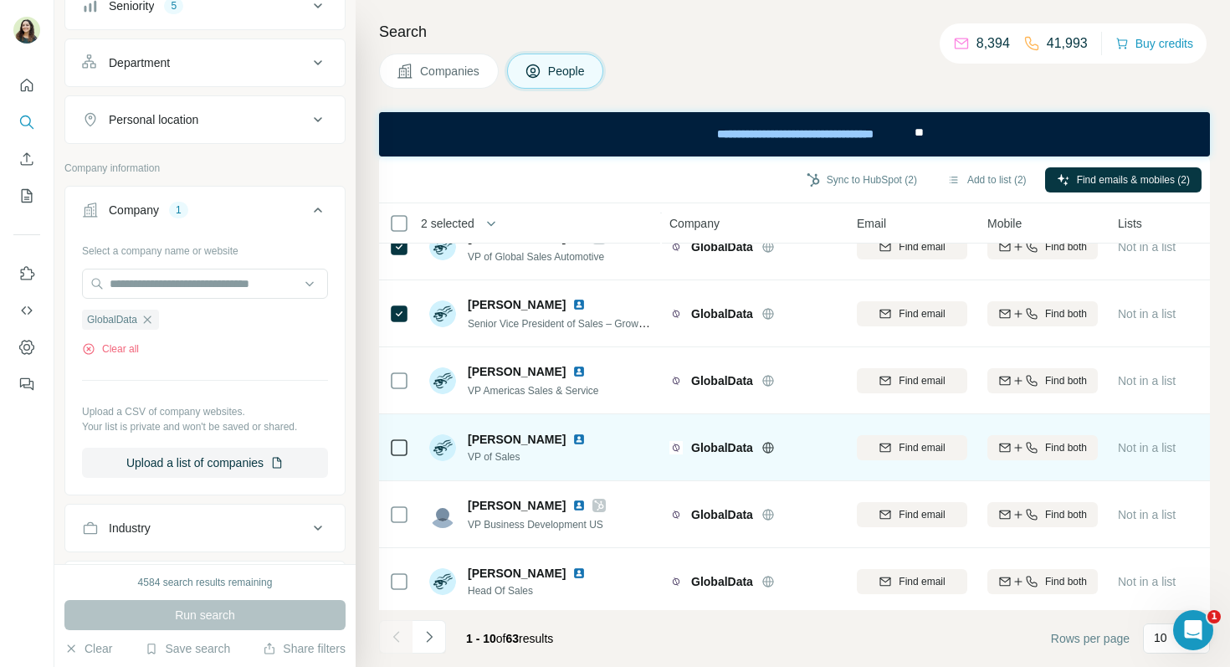
scroll to position [244, 1]
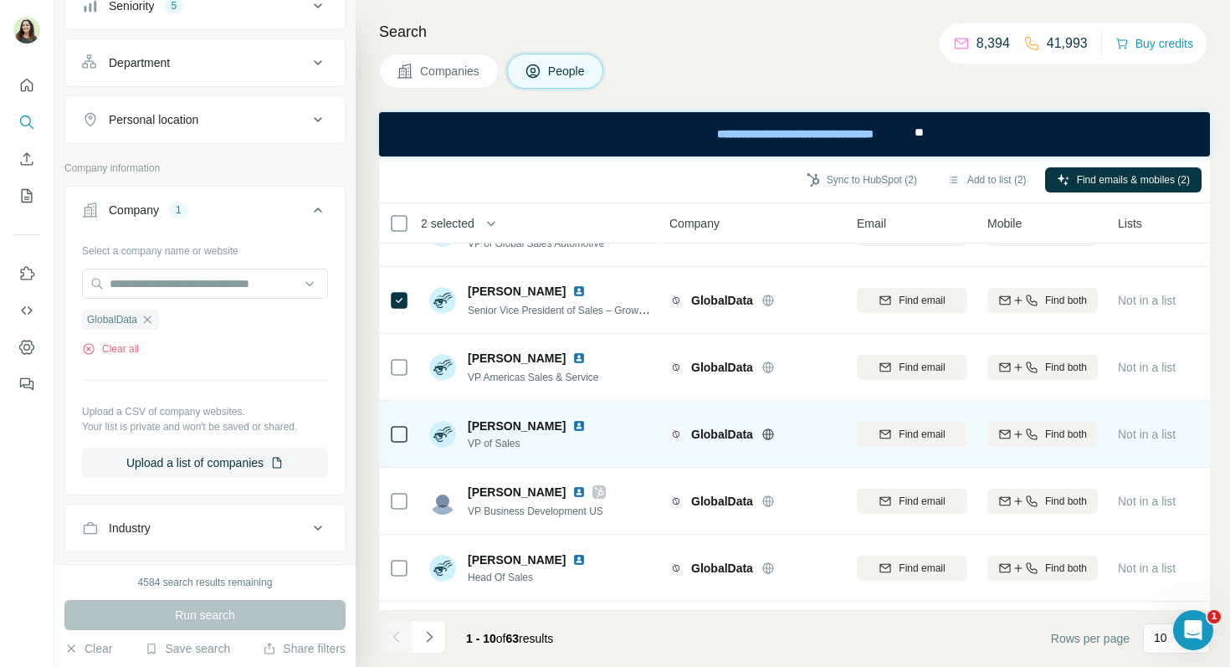
click at [572, 427] on img at bounding box center [578, 425] width 13 height 13
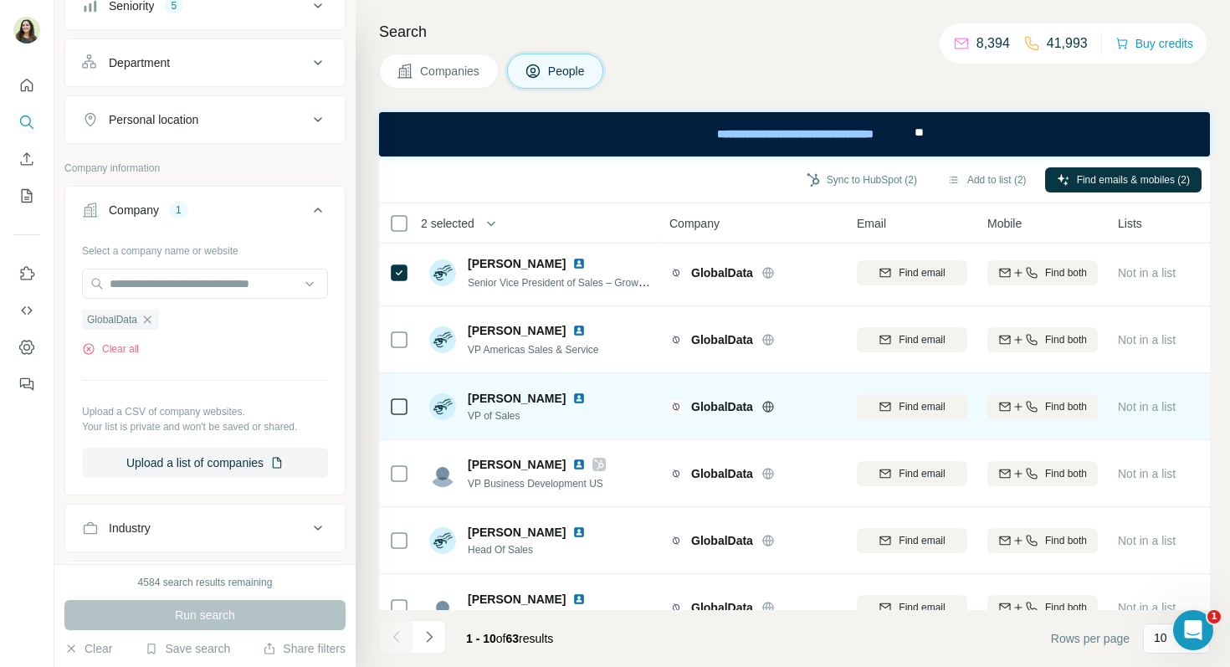
scroll to position [275, 1]
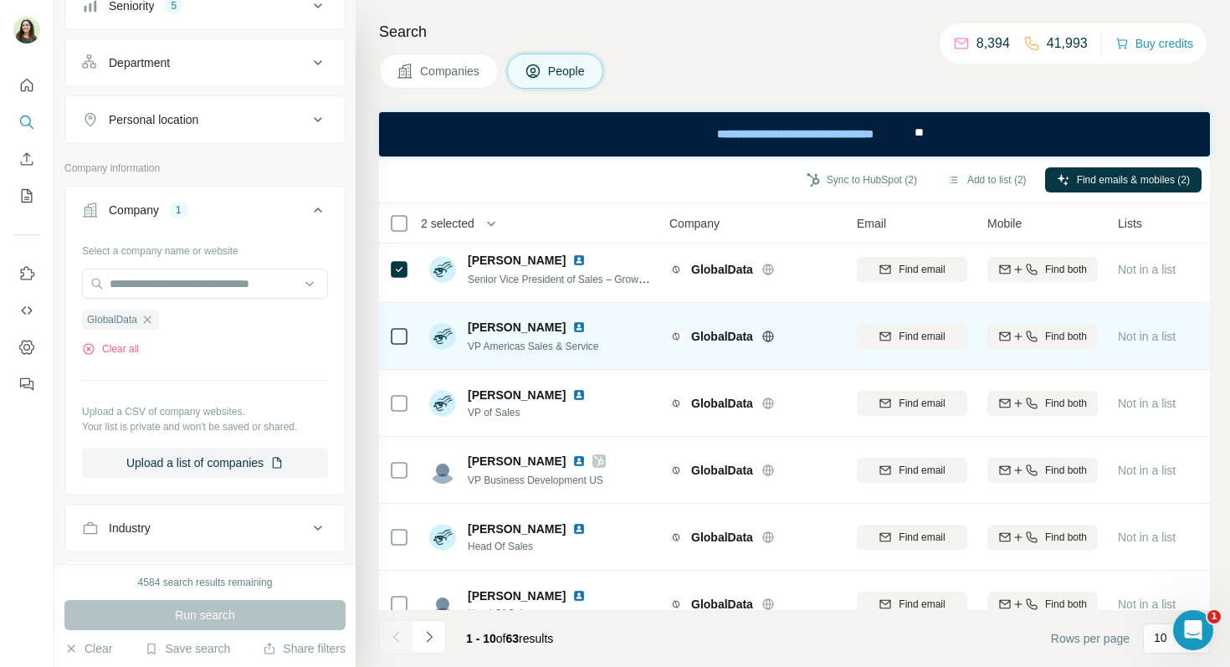
click at [572, 326] on img at bounding box center [578, 327] width 13 height 13
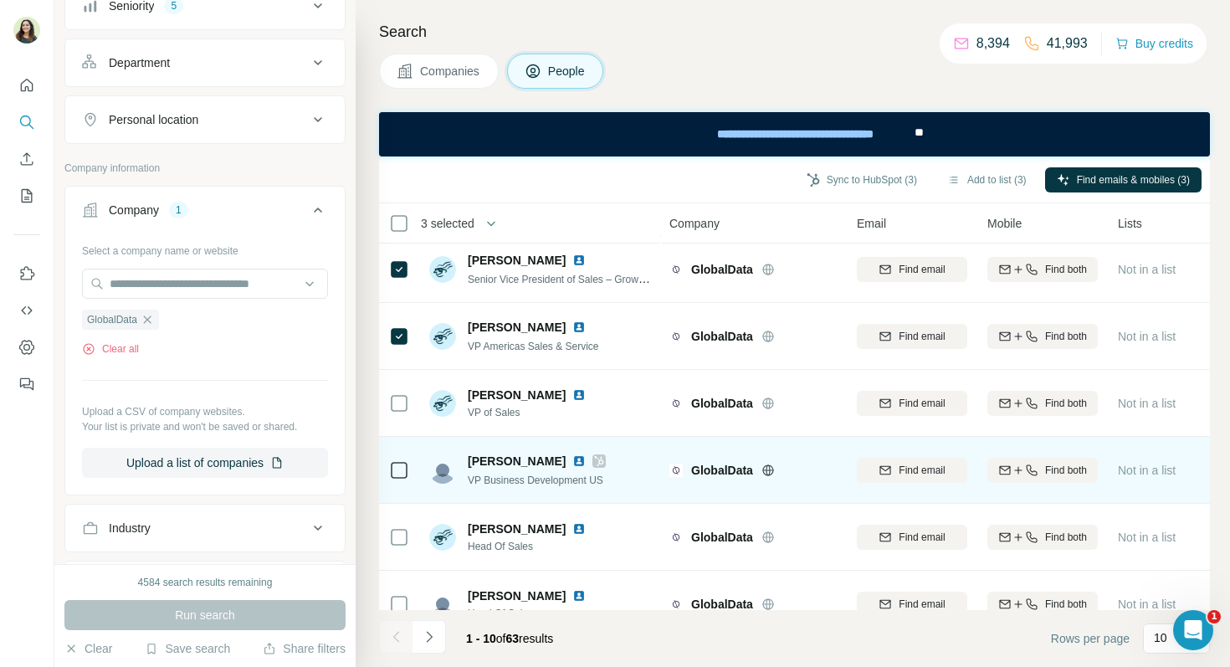
scroll to position [303, 1]
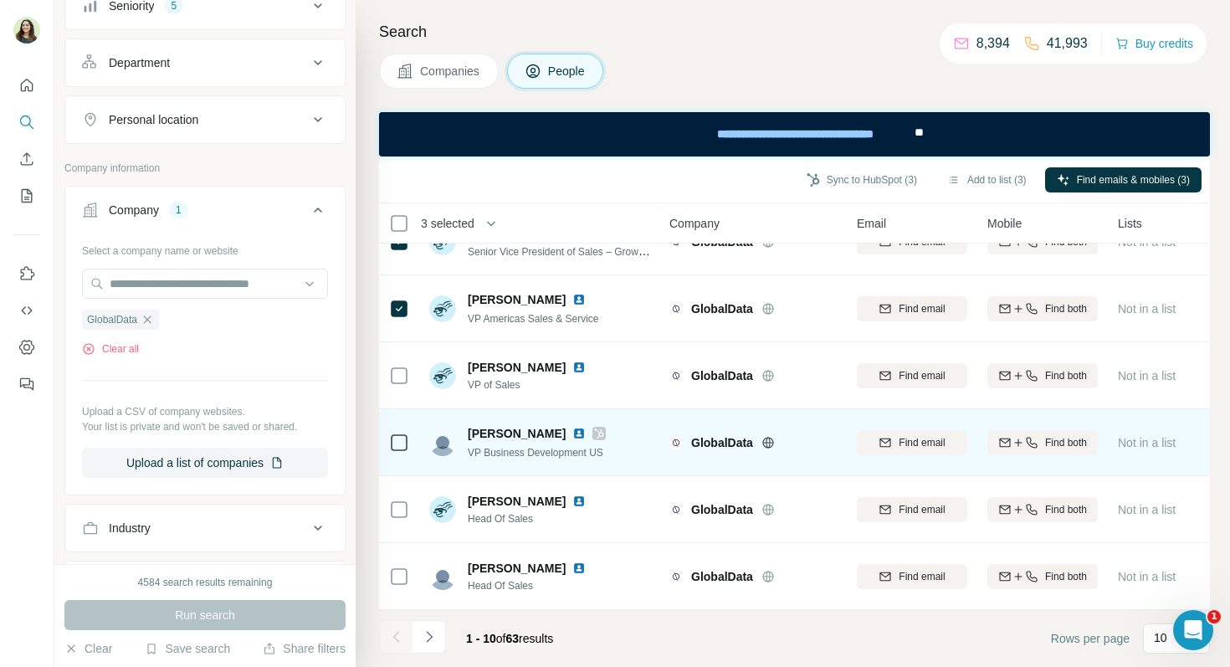
click at [572, 437] on img at bounding box center [578, 433] width 13 height 13
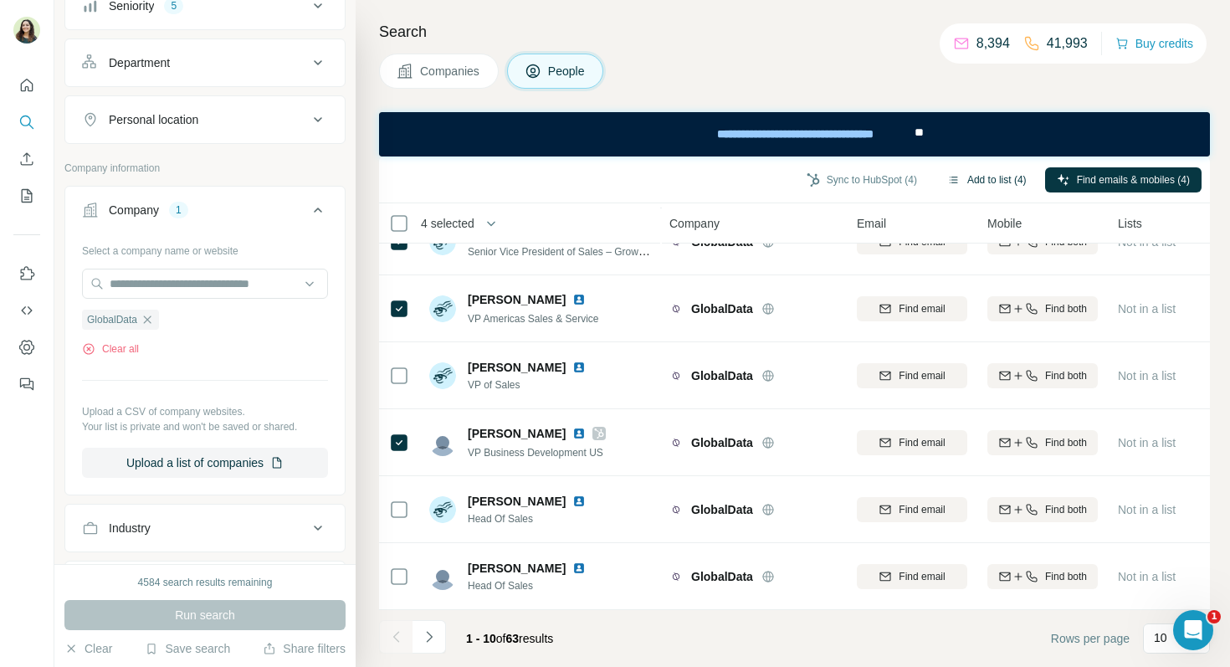
click at [979, 177] on button "Add to list (4)" at bounding box center [987, 179] width 103 height 25
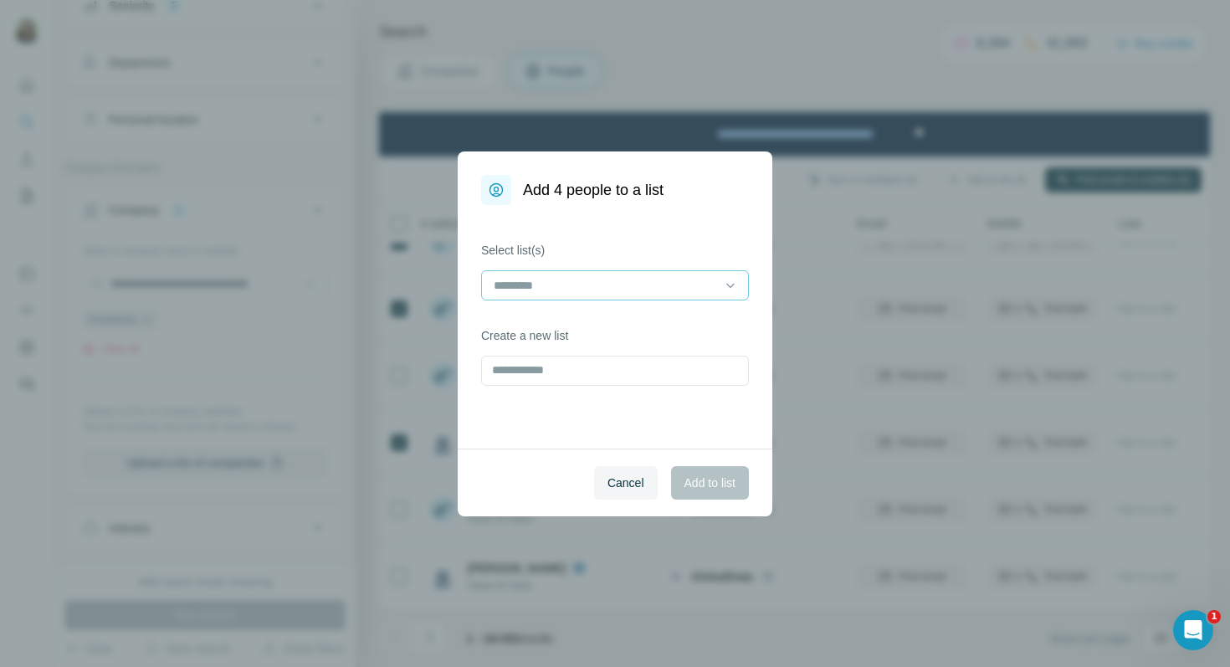
click at [520, 282] on input at bounding box center [605, 285] width 226 height 18
click at [529, 315] on p "Marine's training" at bounding box center [537, 323] width 85 height 17
click at [700, 480] on span "Add to list" at bounding box center [710, 483] width 51 height 17
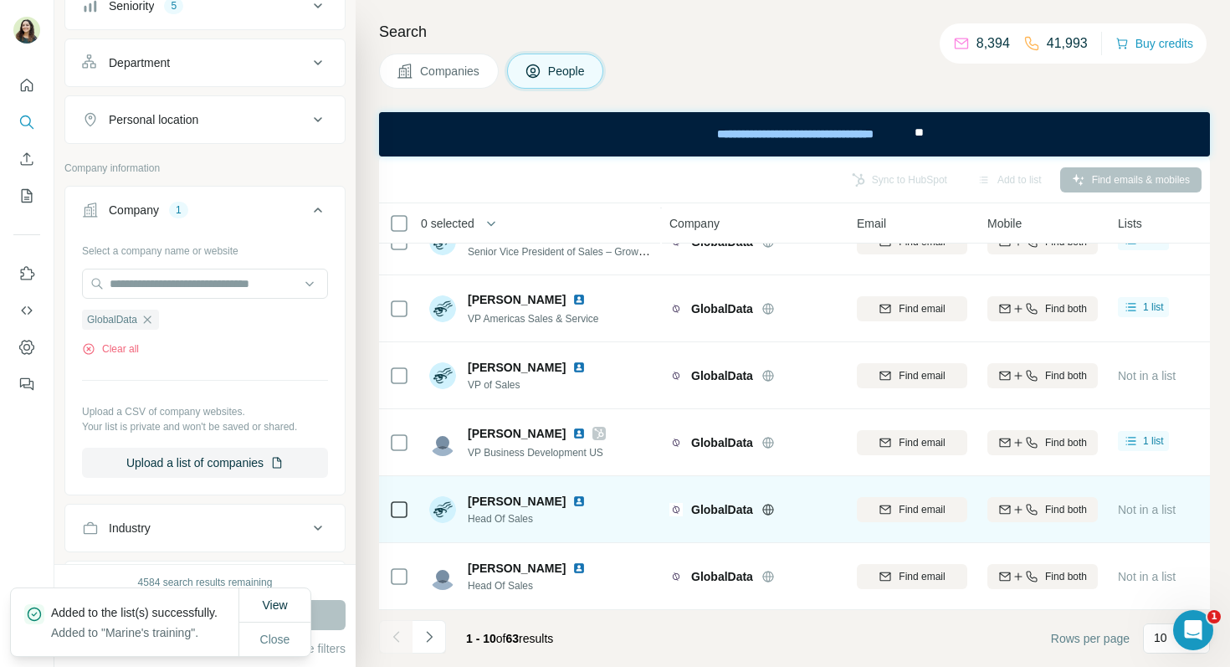
click at [572, 500] on img at bounding box center [578, 501] width 13 height 13
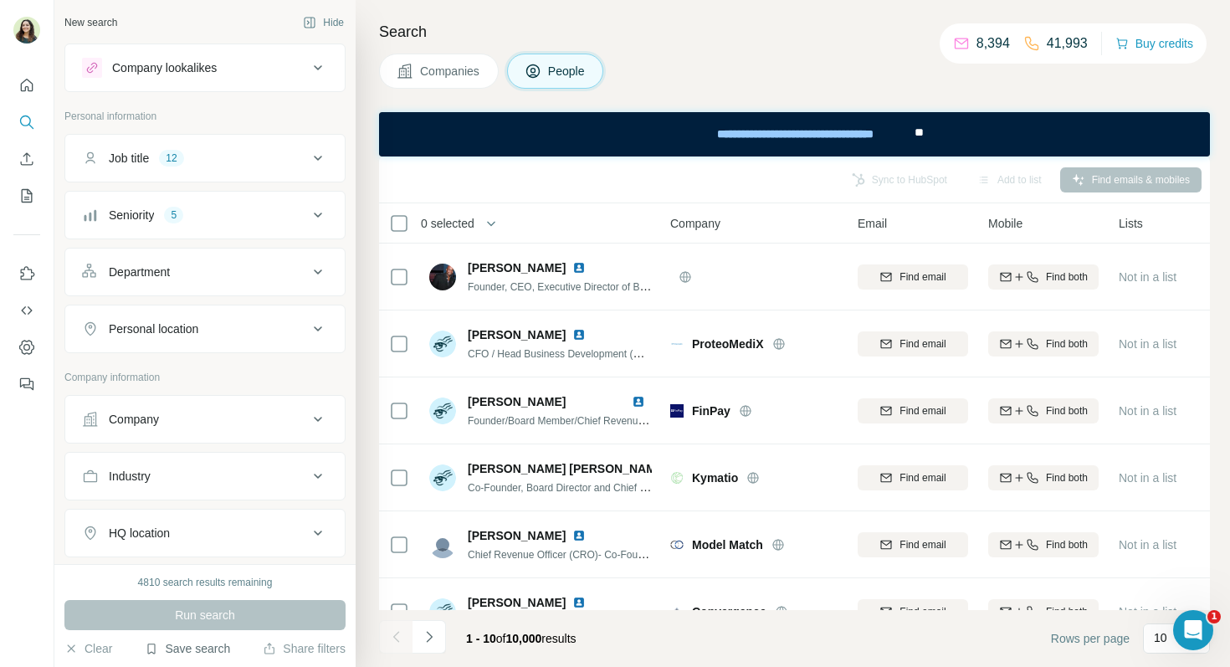
click at [173, 650] on button "Save search" at bounding box center [187, 648] width 85 height 17
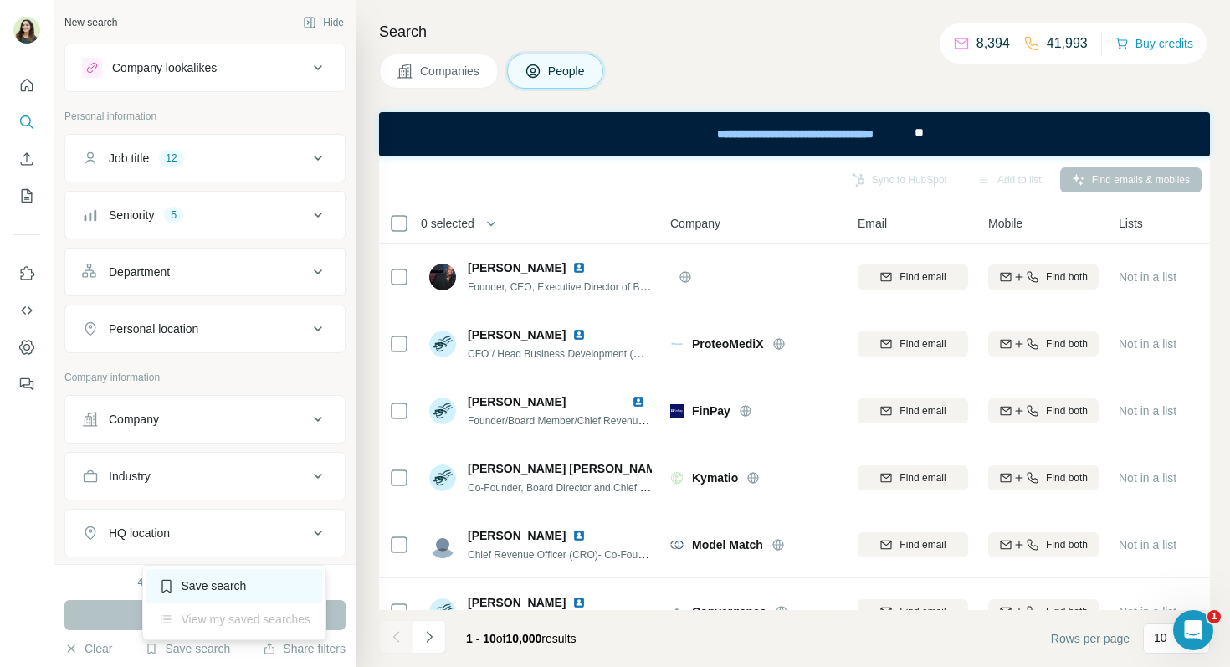
click at [182, 591] on div "Save search" at bounding box center [234, 585] width 177 height 33
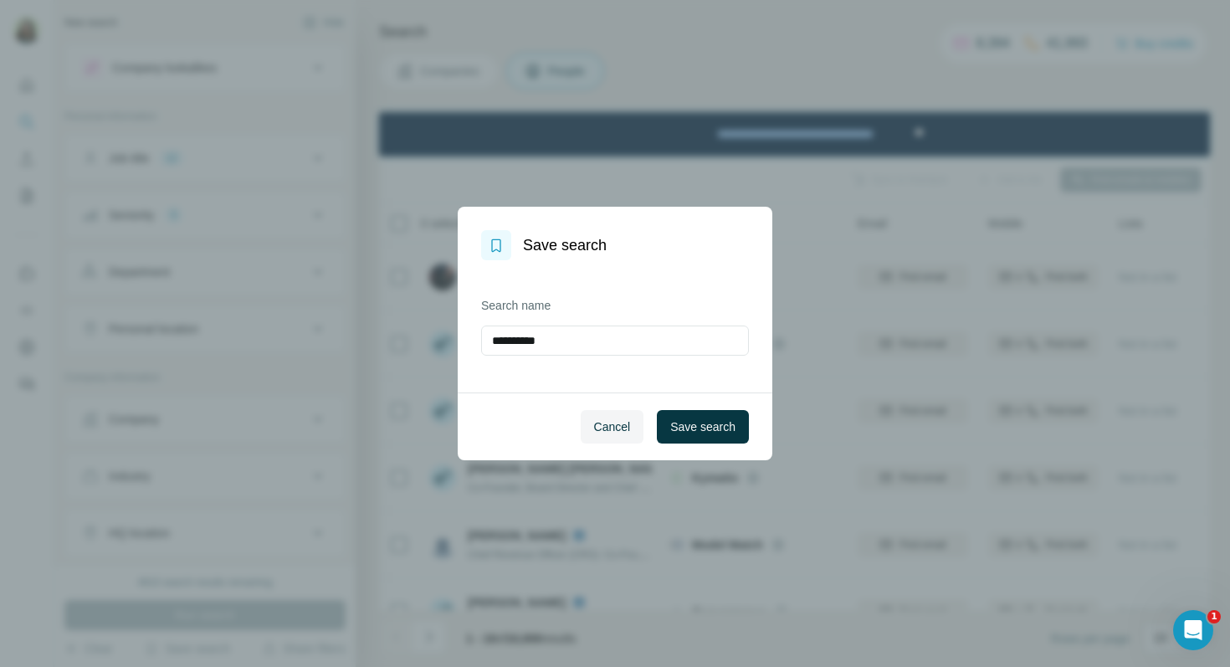
drag, startPoint x: 563, startPoint y: 346, endPoint x: 420, endPoint y: 350, distance: 143.2
click at [420, 350] on div "**********" at bounding box center [615, 333] width 1230 height 667
drag, startPoint x: 581, startPoint y: 342, endPoint x: 424, endPoint y: 340, distance: 156.5
click at [424, 340] on div "**********" at bounding box center [615, 333] width 1230 height 667
type input "**********"
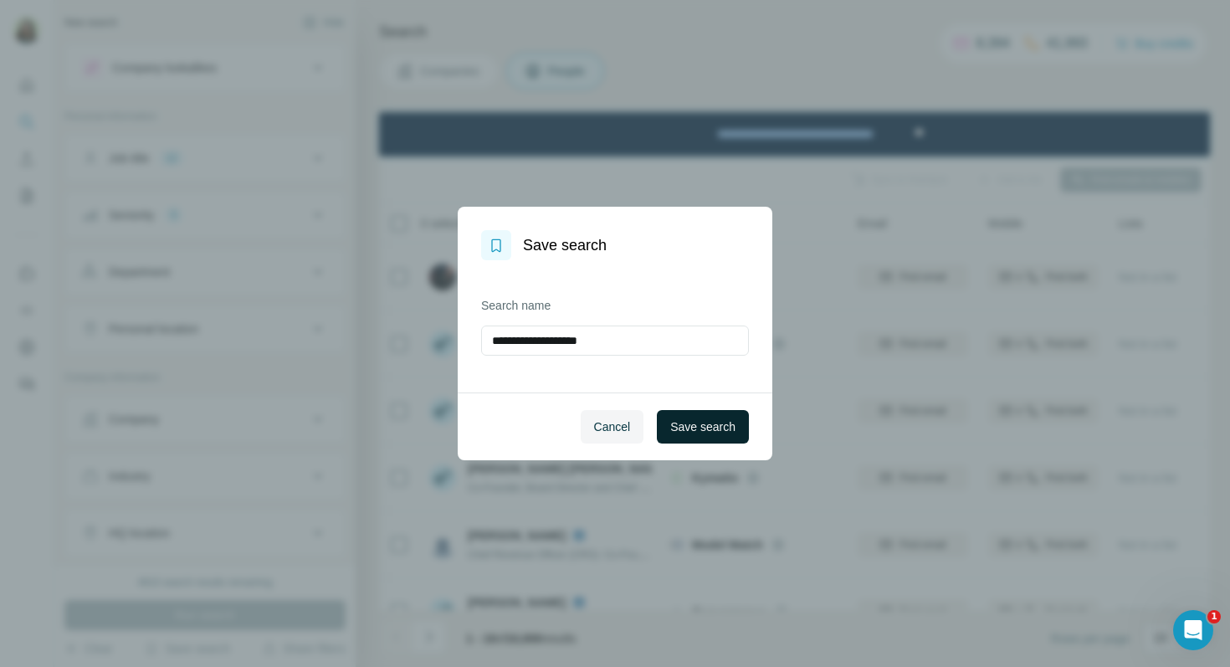
click at [721, 433] on span "Save search" at bounding box center [702, 426] width 65 height 17
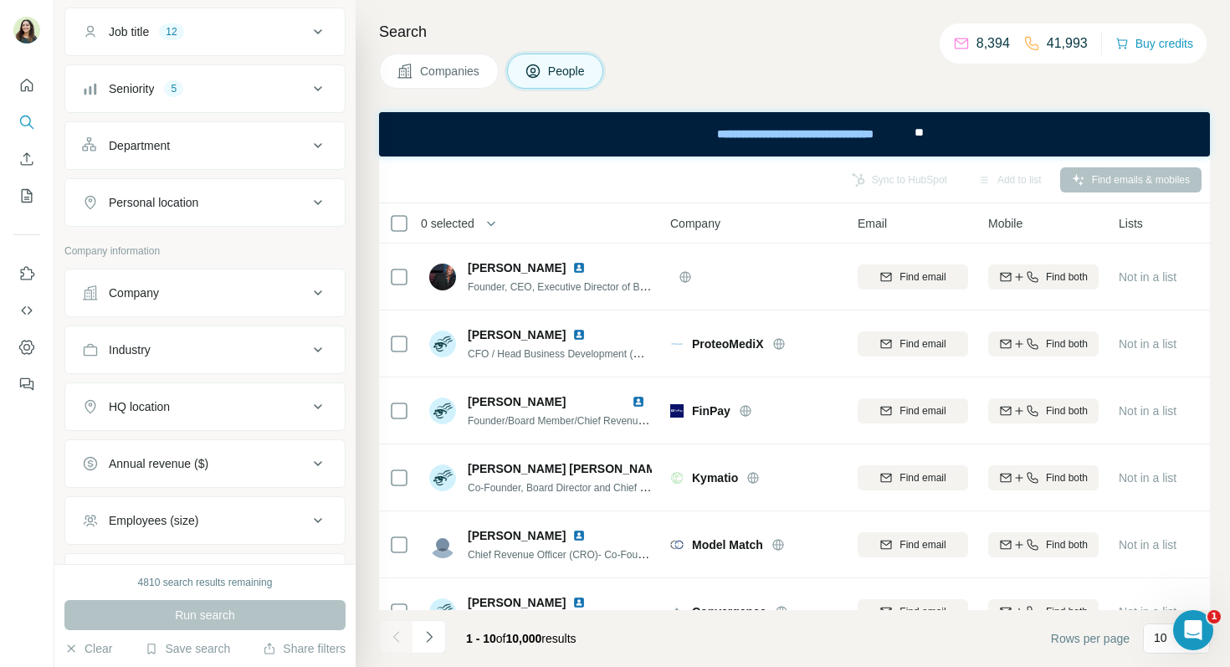
scroll to position [118, 0]
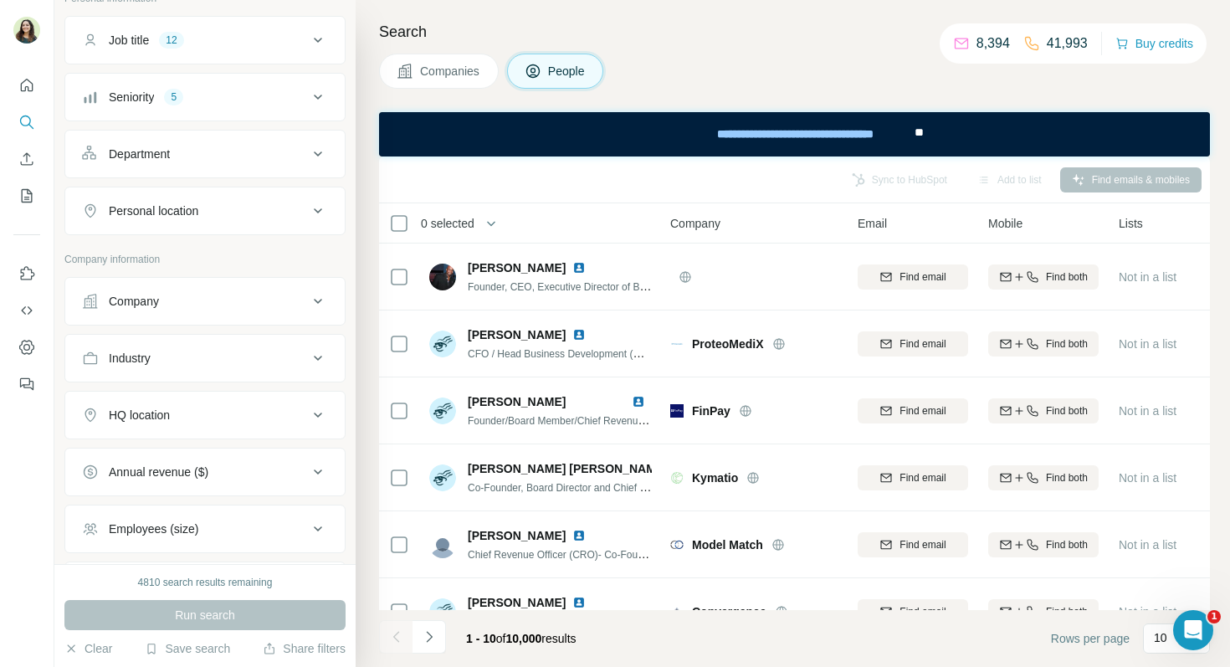
click at [221, 304] on div "Company" at bounding box center [195, 301] width 226 height 17
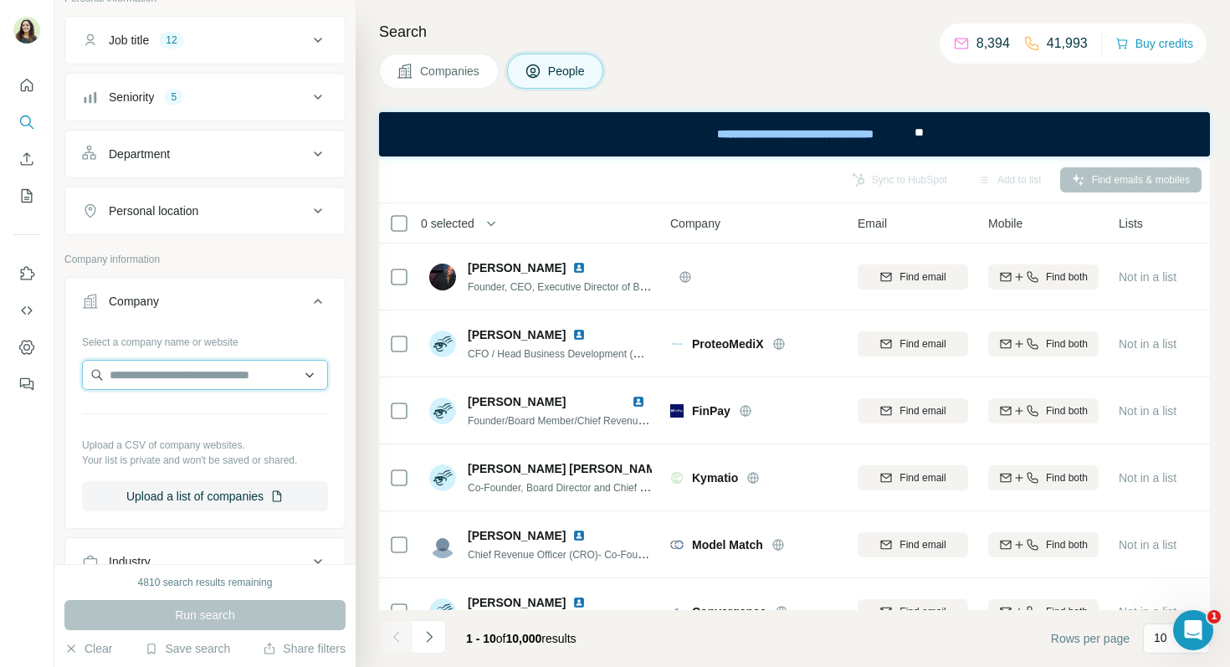
click at [197, 385] on input "text" at bounding box center [205, 375] width 246 height 30
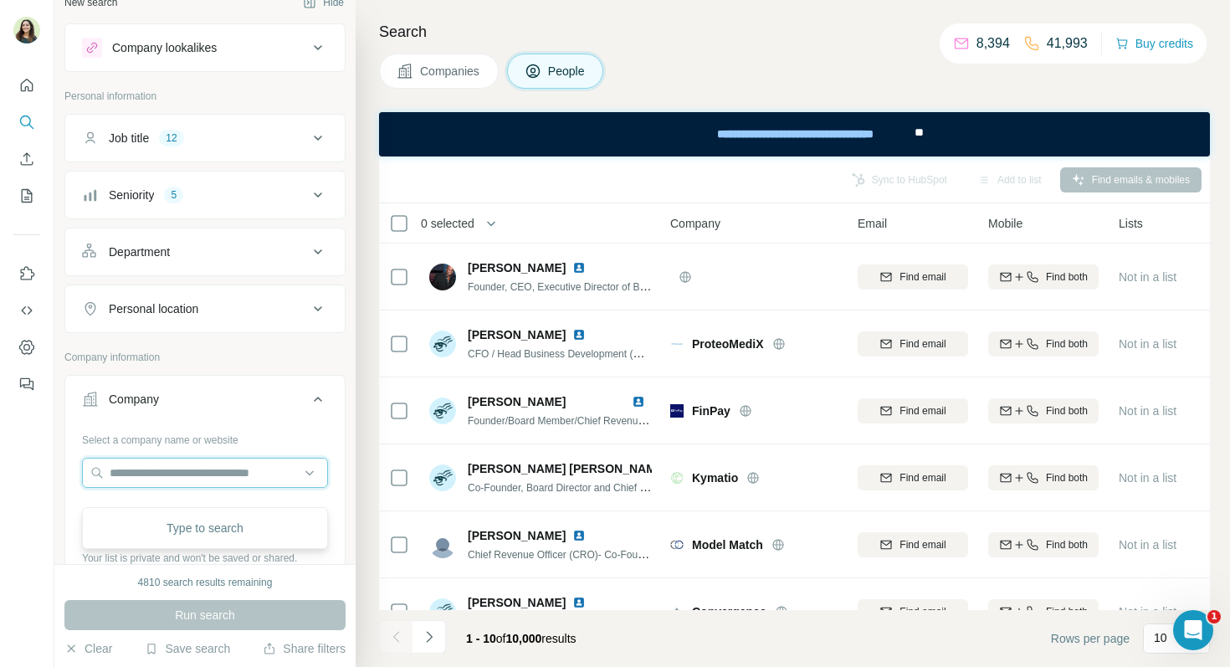
scroll to position [0, 0]
